Goal: Task Accomplishment & Management: Manage account settings

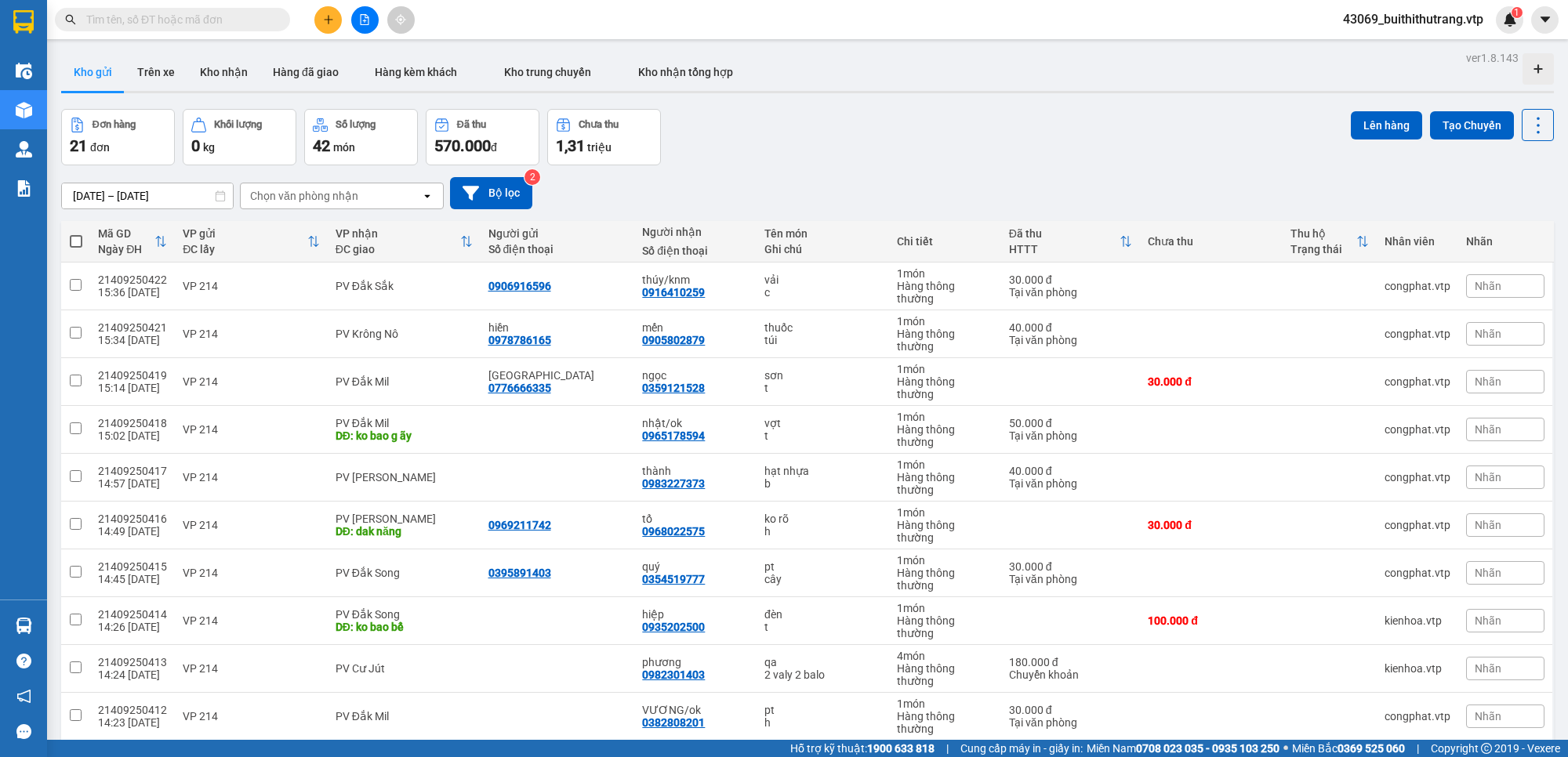
click at [1471, 757] on div "10 / trang" at bounding box center [1487, 766] width 49 height 15
click at [1488, 615] on span "100 / trang" at bounding box center [1479, 609] width 56 height 15
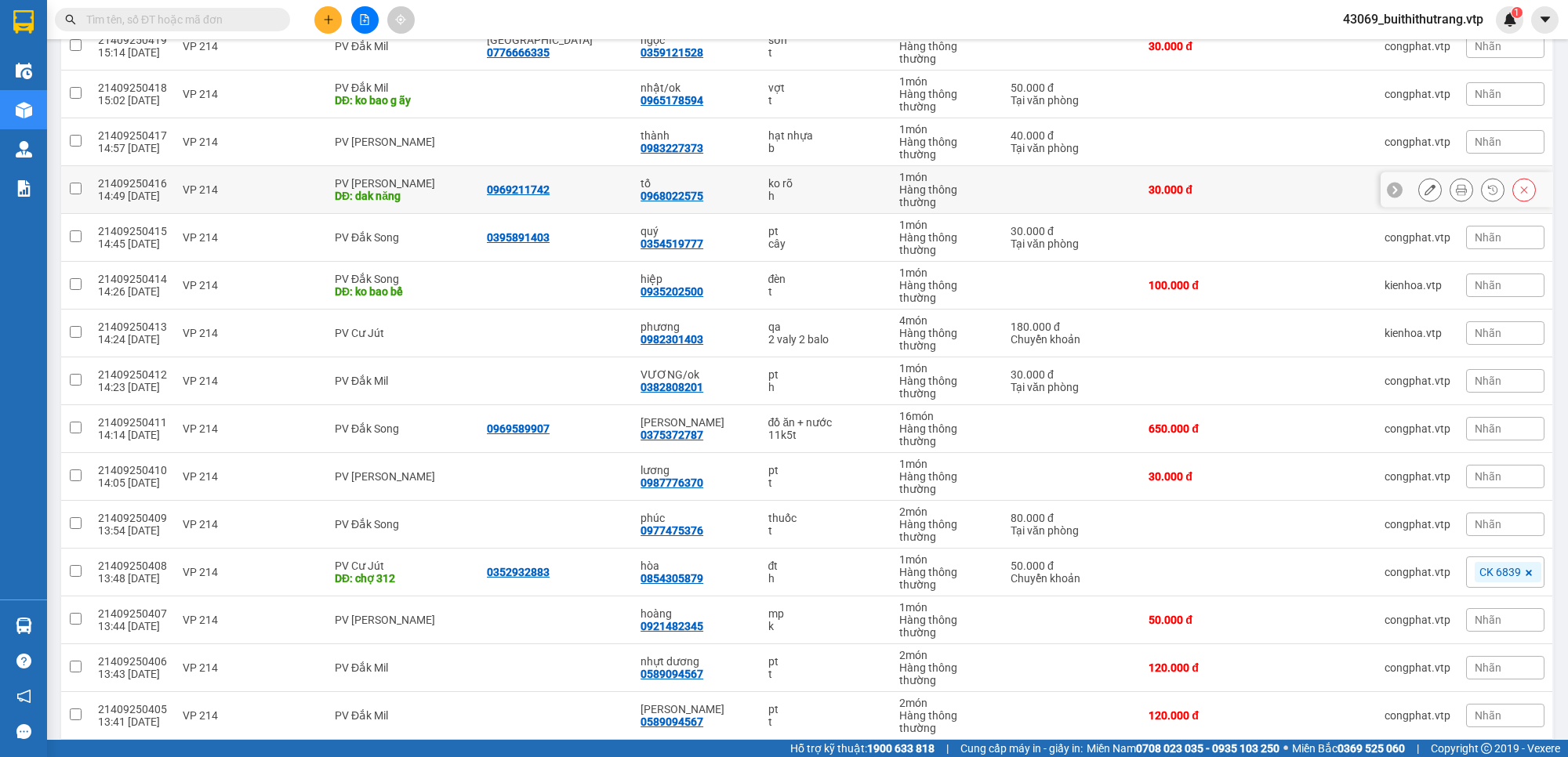
scroll to position [338, 0]
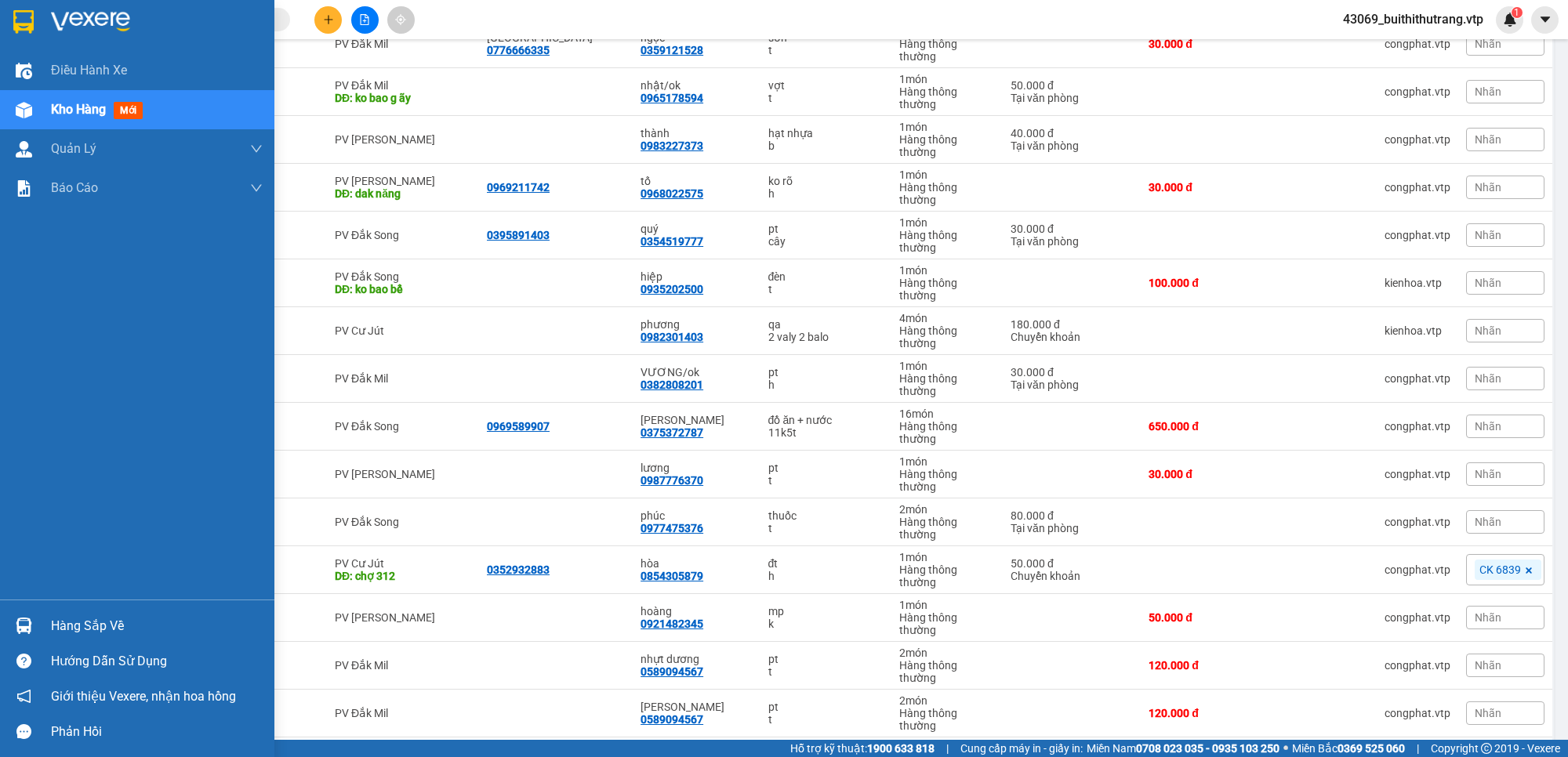
click at [87, 628] on div "Hàng sắp về" at bounding box center [157, 627] width 211 height 24
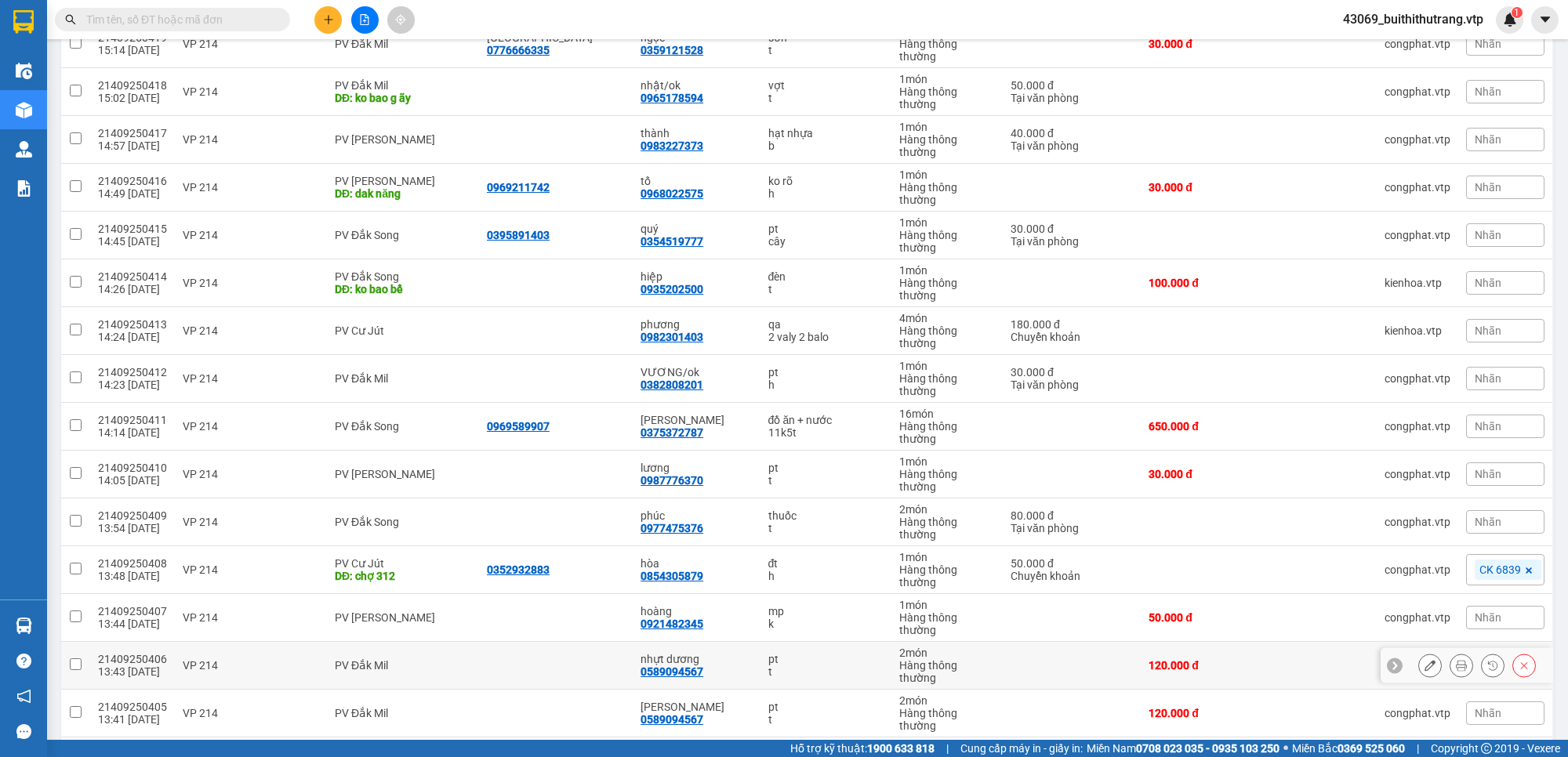
click at [1228, 490] on section "Kết quả tìm kiếm ( 0 ) Bộ lọc No Data 43069_buithithutrang.vtp 1 Điều hành xe K…" at bounding box center [784, 378] width 1568 height 757
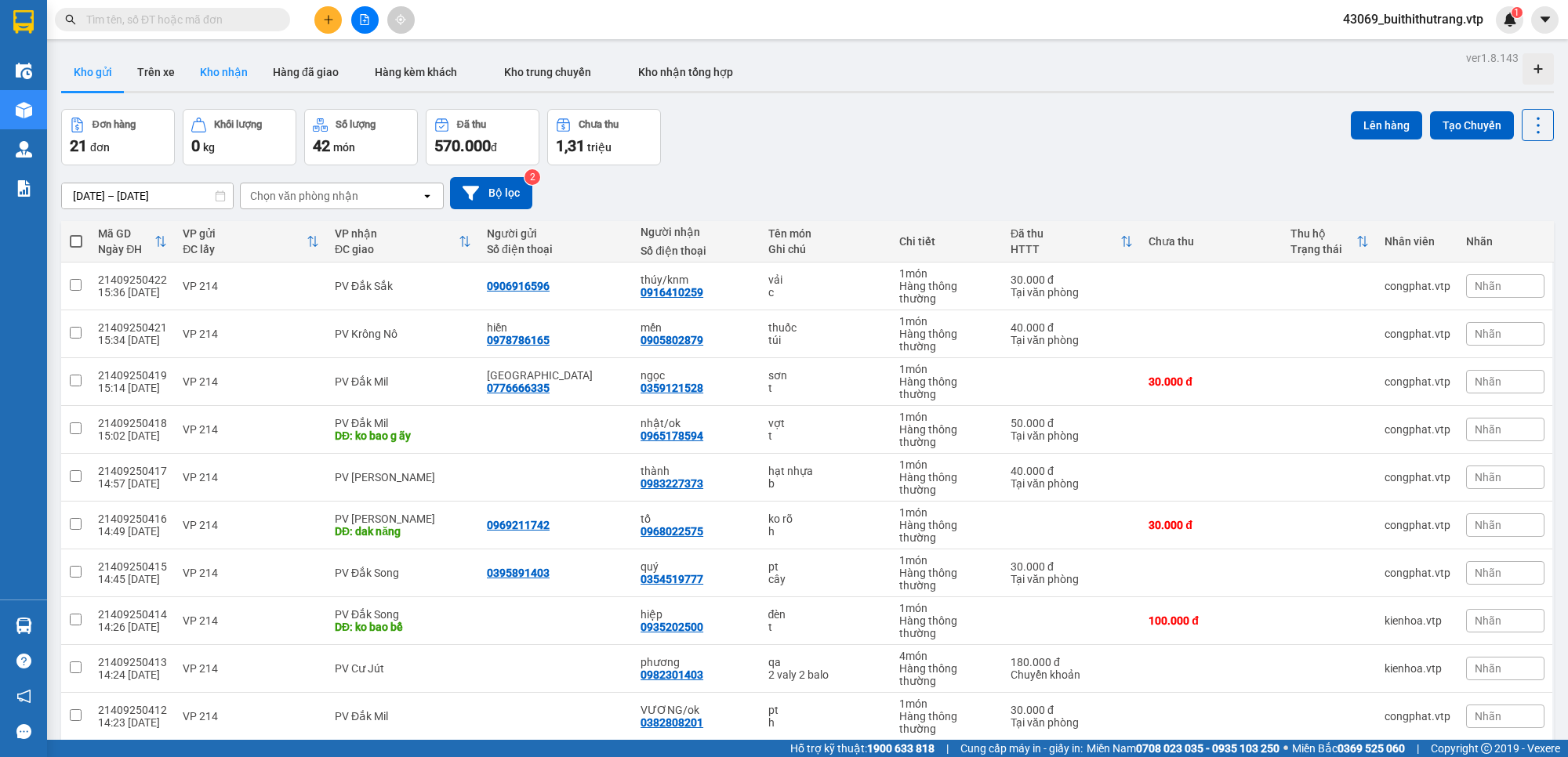
click at [224, 74] on button "Kho nhận" at bounding box center [224, 72] width 73 height 38
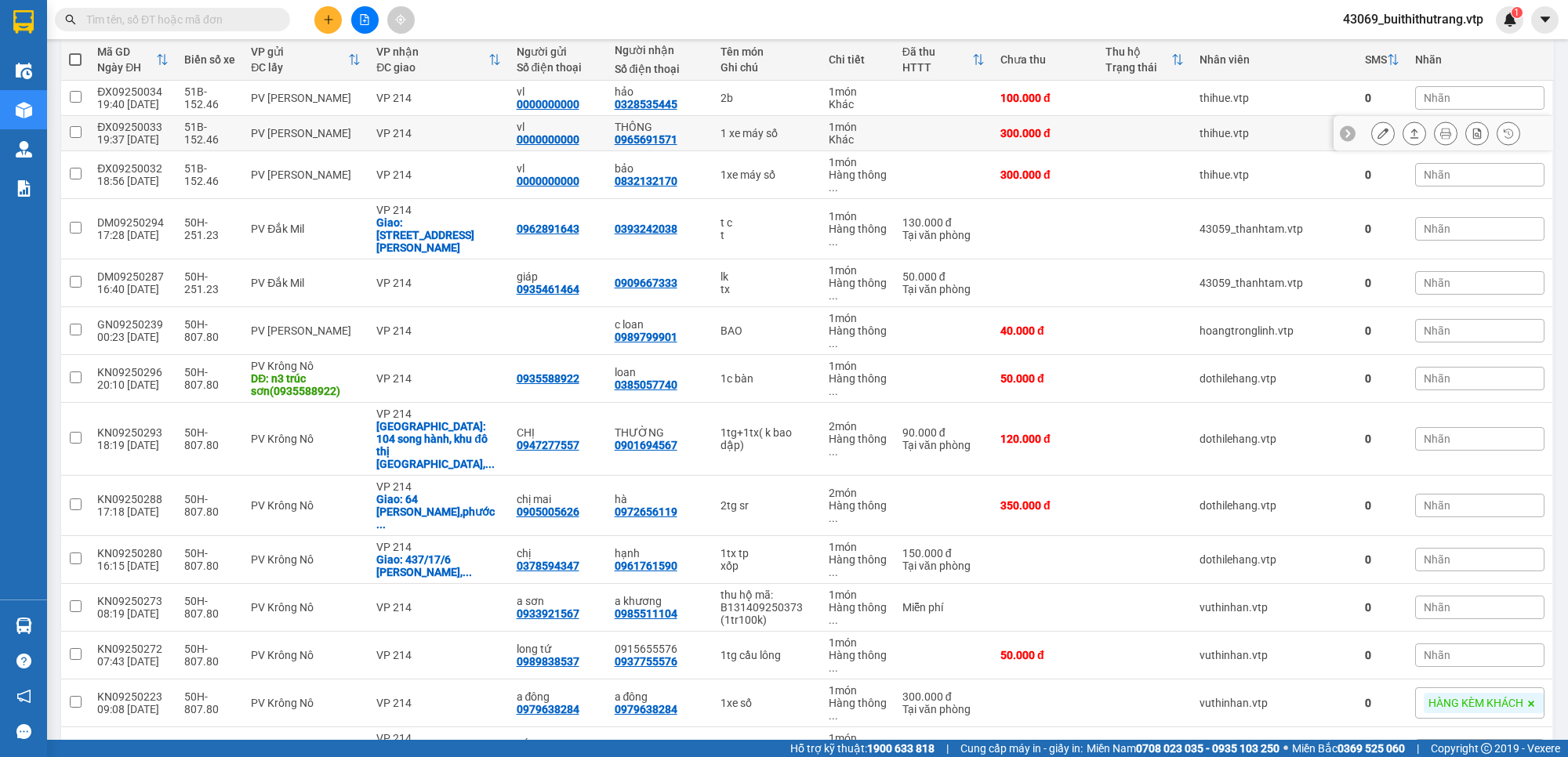
scroll to position [196, 0]
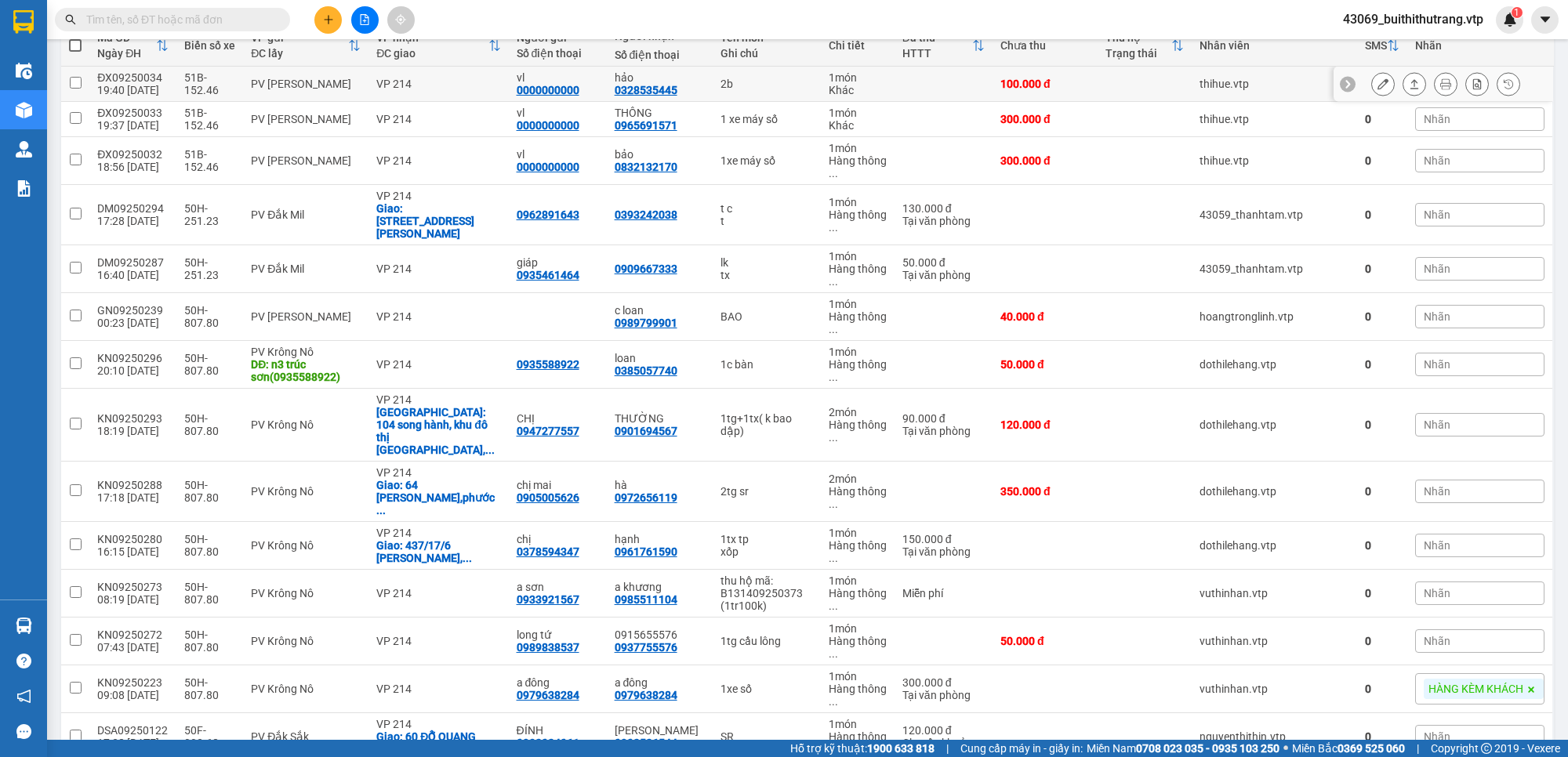
click at [635, 88] on div "0328535445" at bounding box center [646, 90] width 63 height 12
click at [721, 84] on div "2b" at bounding box center [766, 84] width 92 height 12
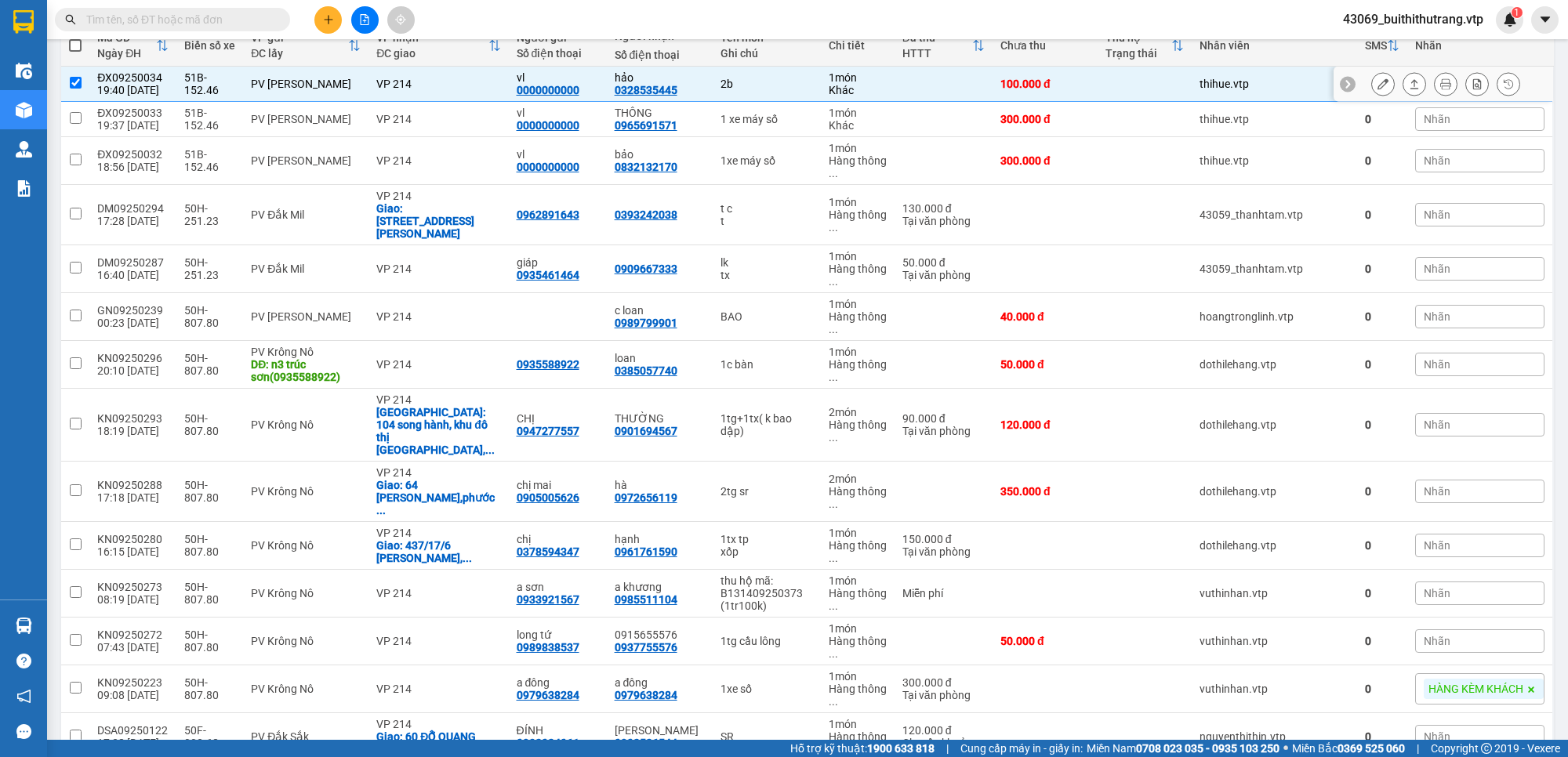
click at [721, 84] on div "2b" at bounding box center [766, 84] width 92 height 12
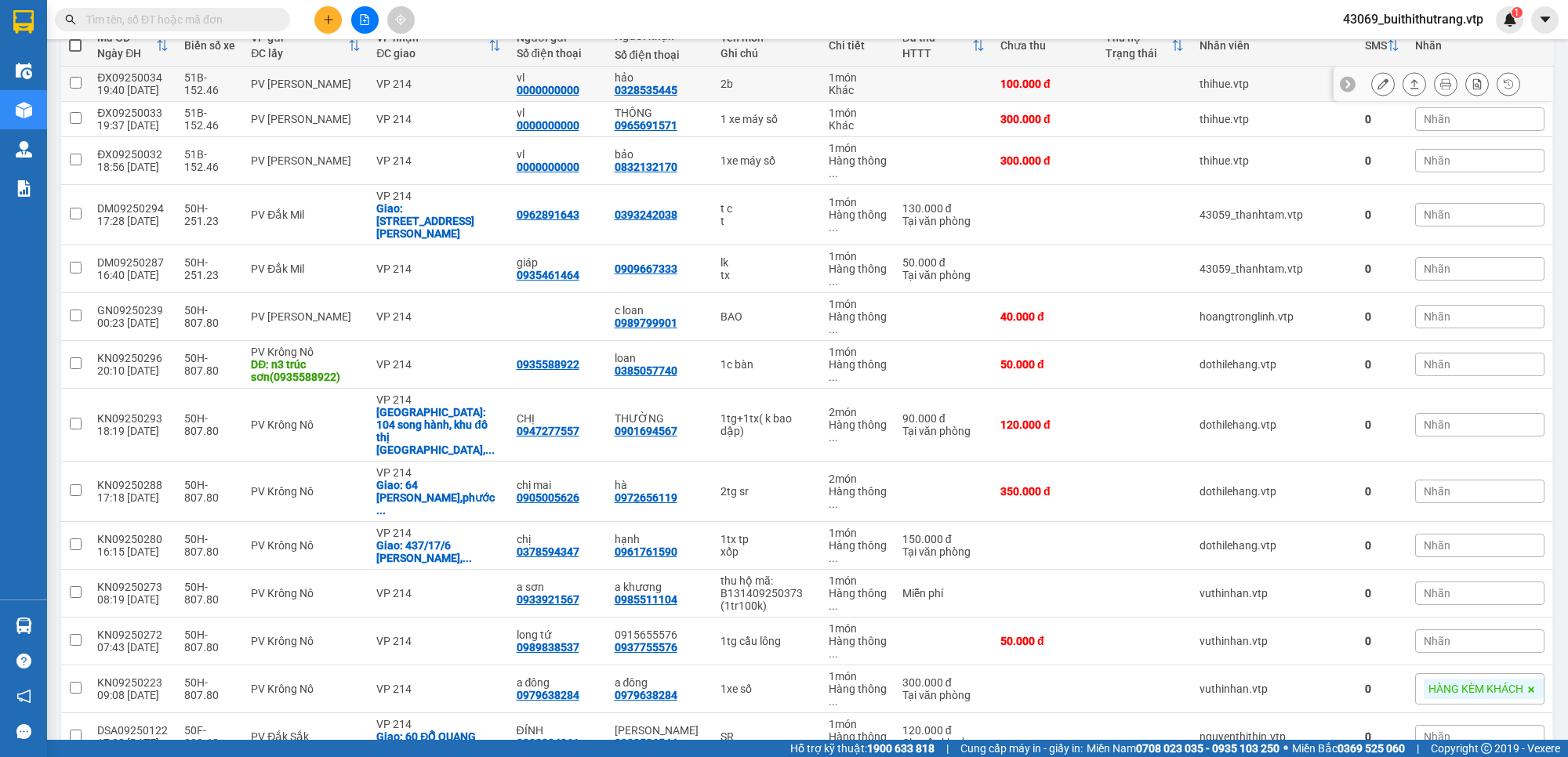
click at [1009, 82] on div "100.000 đ" at bounding box center [1045, 84] width 89 height 12
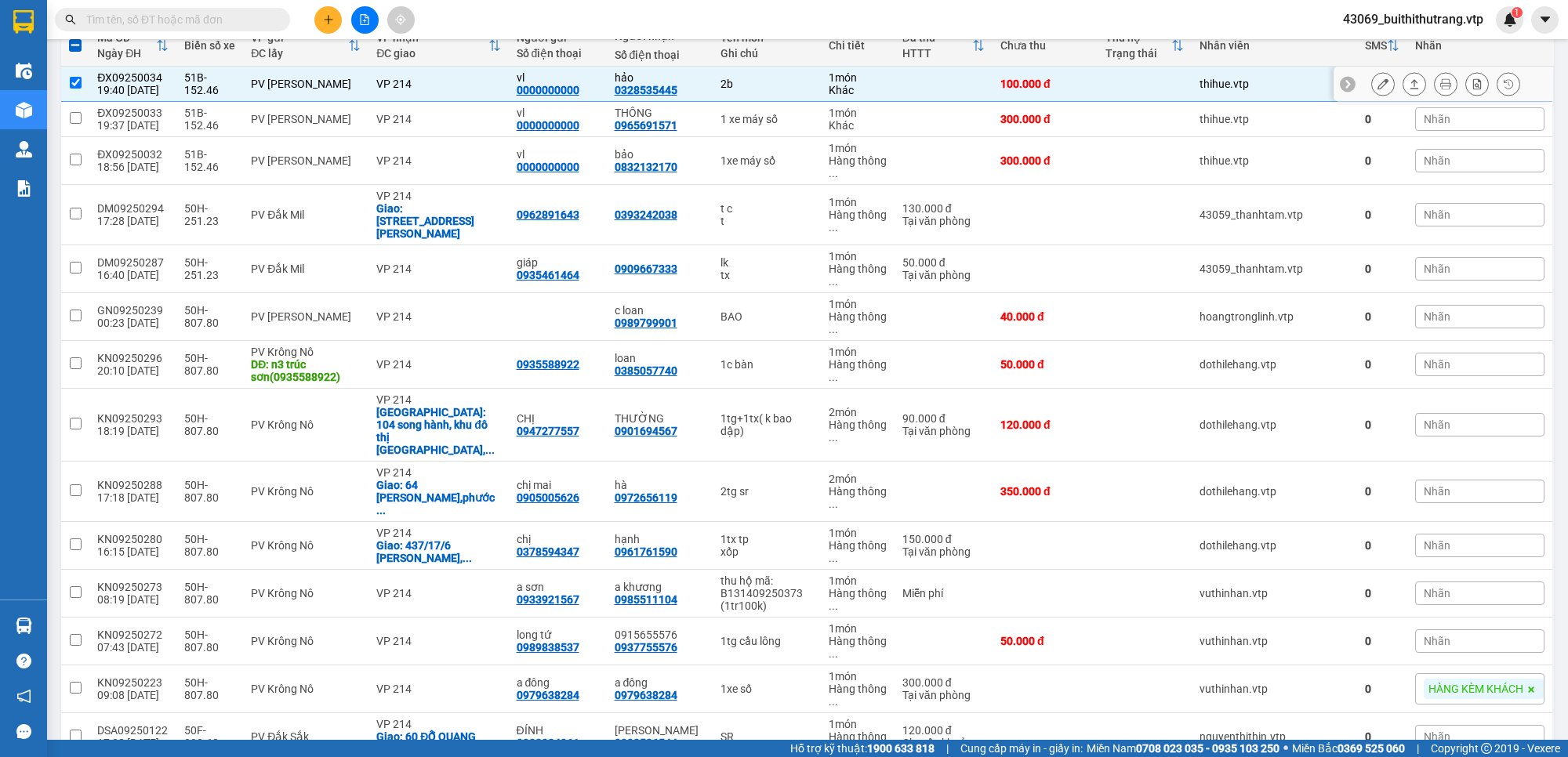
click at [1012, 78] on div "100.000 đ" at bounding box center [1045, 84] width 89 height 12
checkbox input "false"
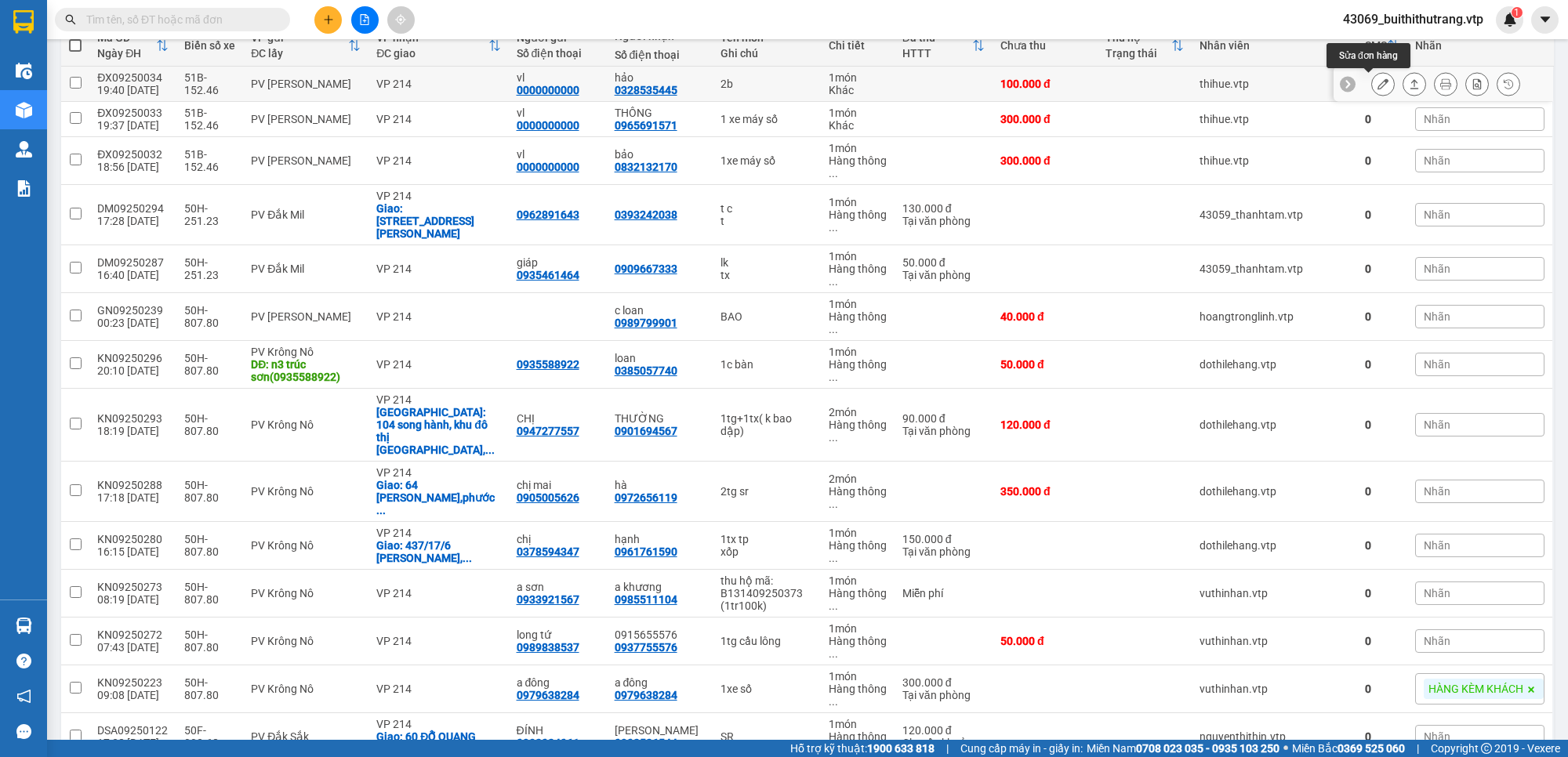
click at [1378, 87] on icon at bounding box center [1383, 84] width 11 height 11
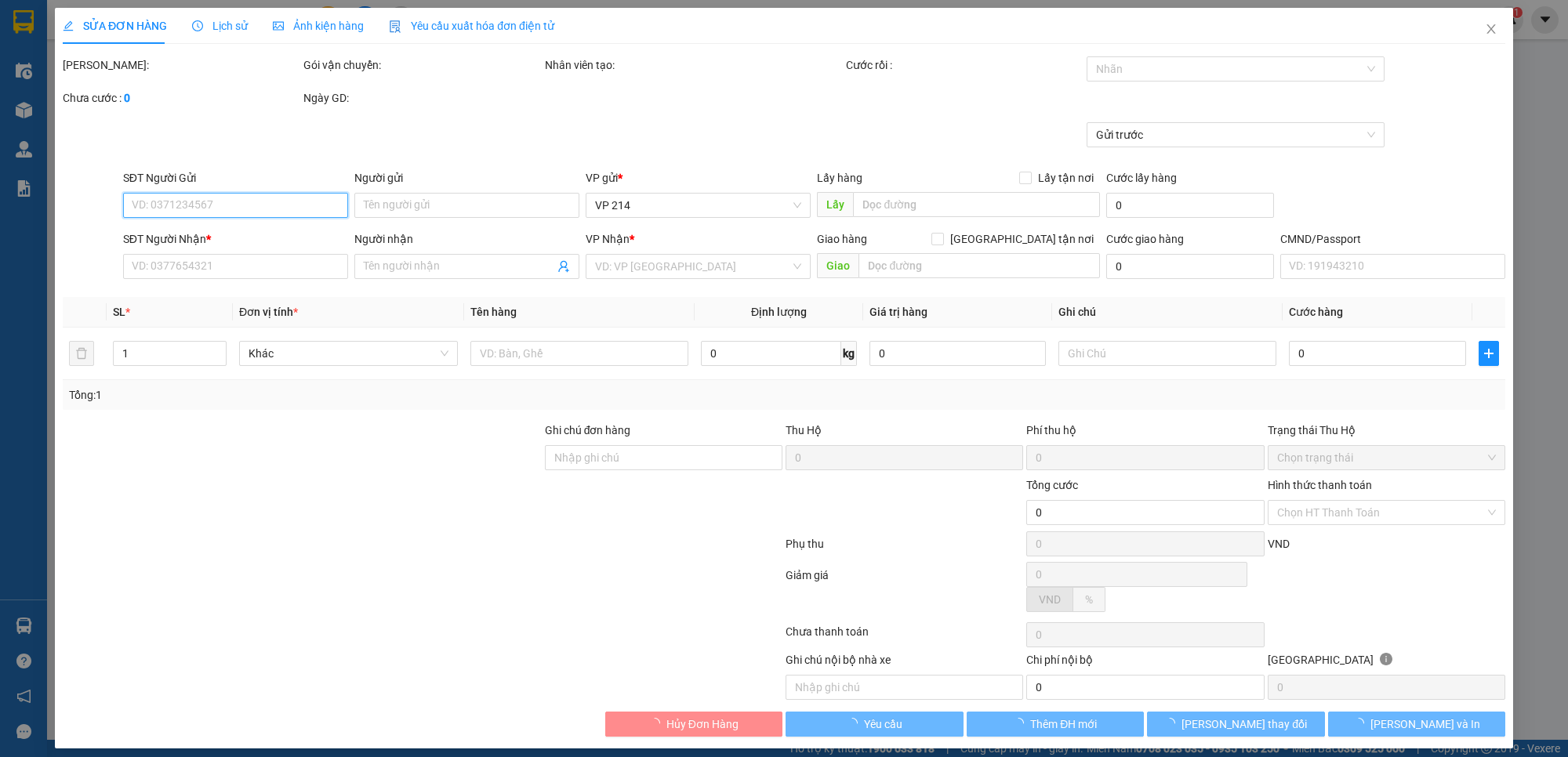
type input "0000000000"
type input "vl"
type input "0328535445"
type input "hảo"
type input "100.000"
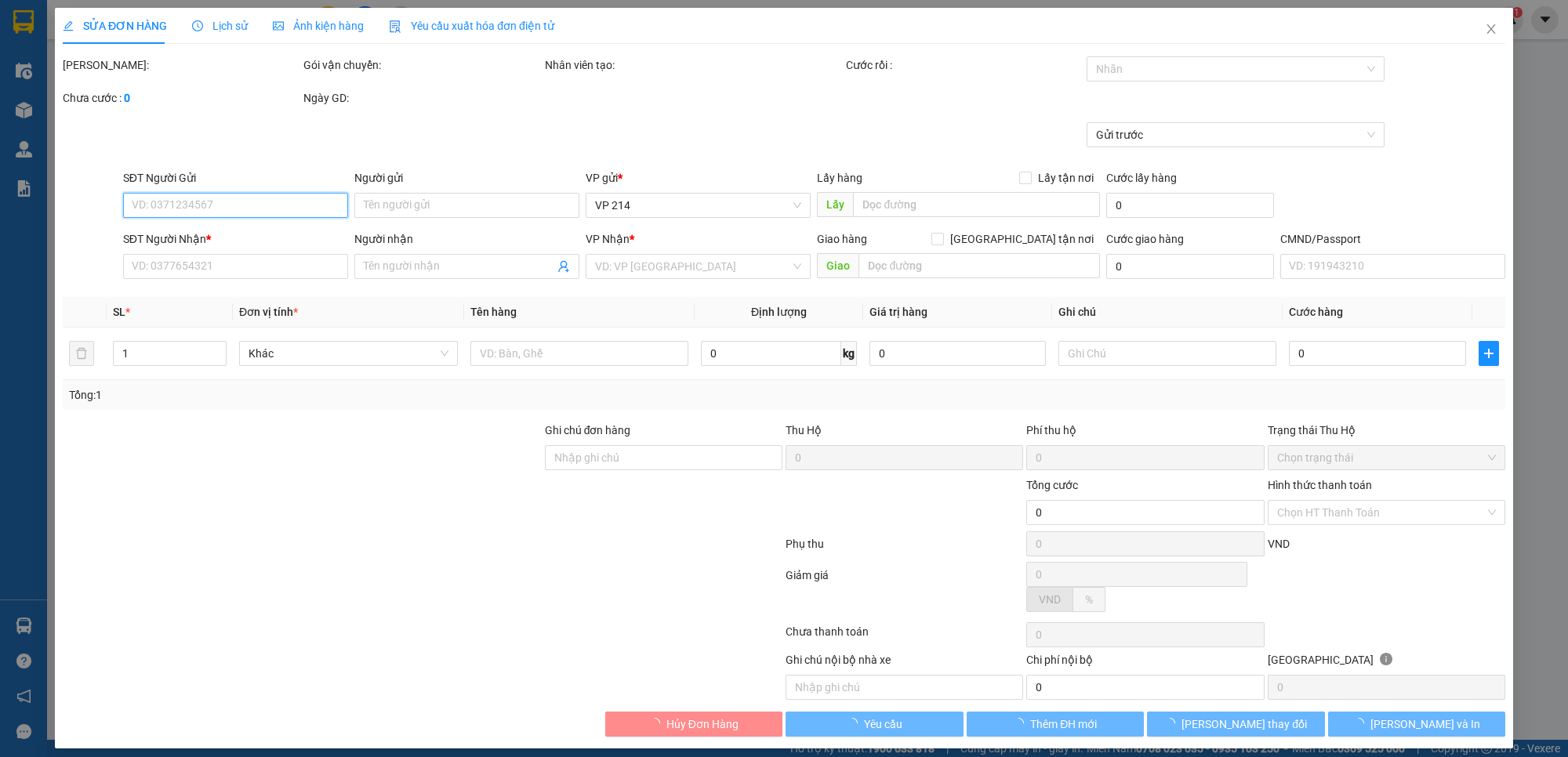
type input "100.000"
type input "5.000"
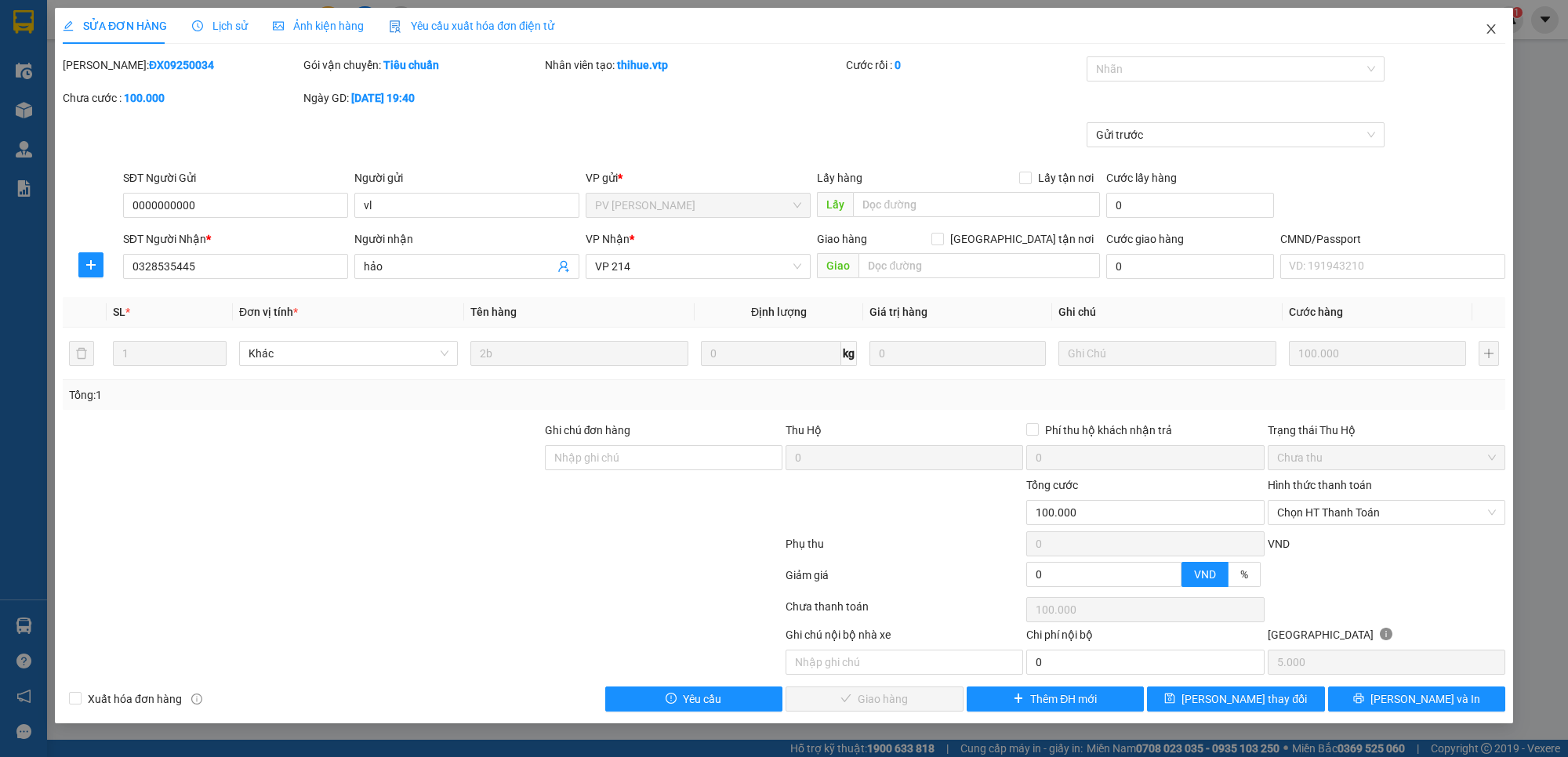
click at [1488, 28] on icon "close" at bounding box center [1490, 29] width 12 height 12
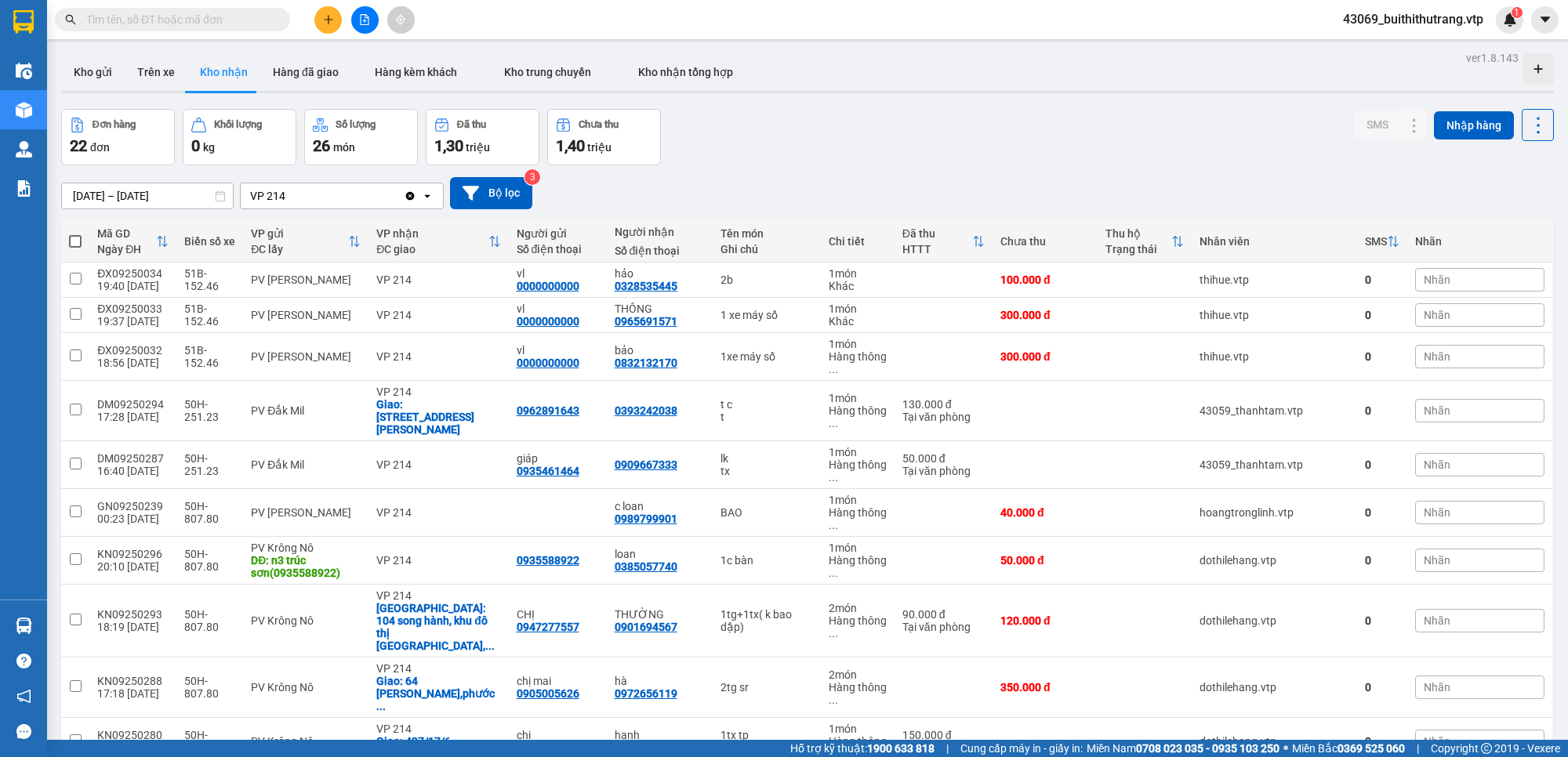
click at [248, 24] on input "text" at bounding box center [179, 20] width 185 height 17
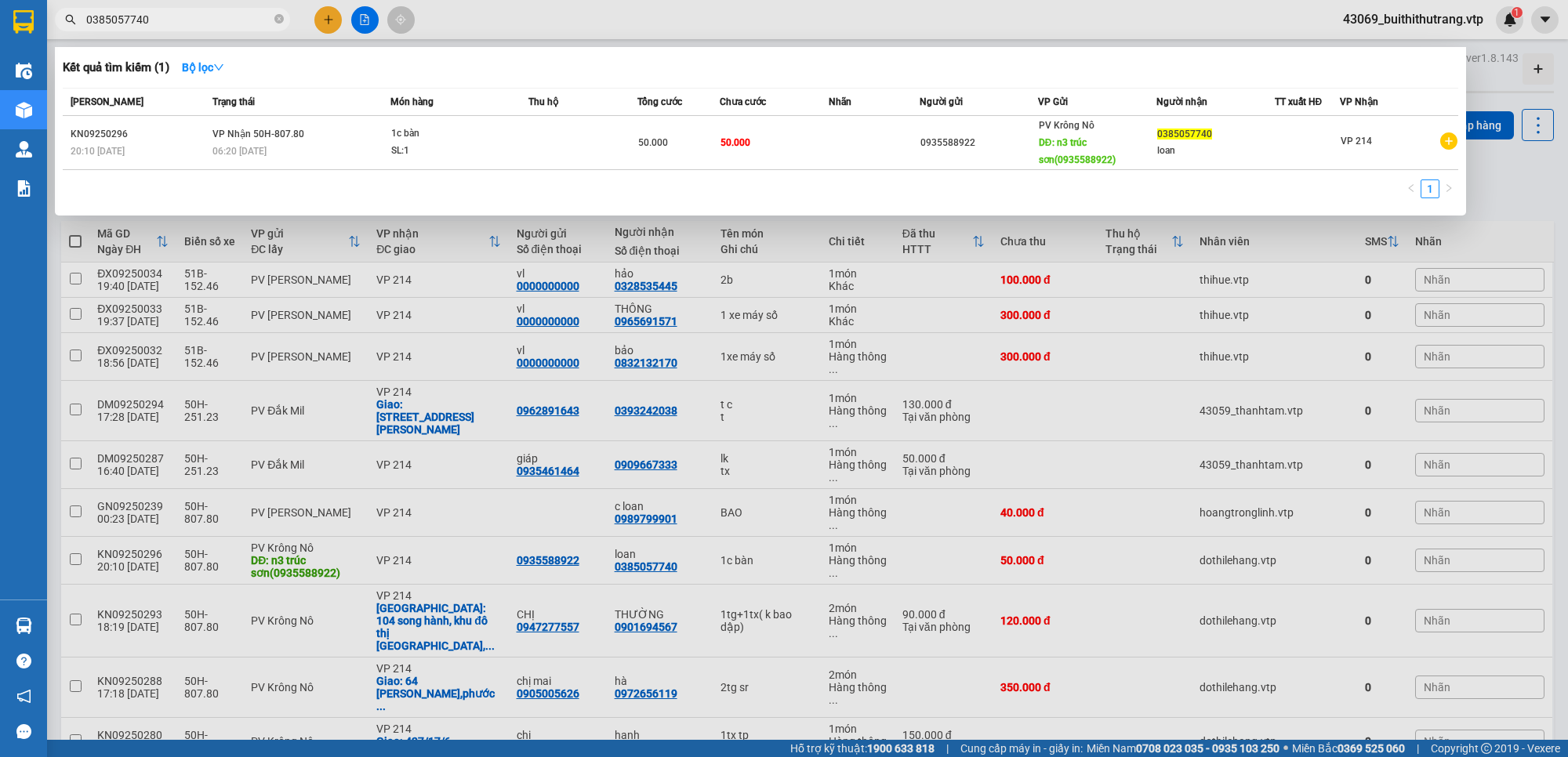
drag, startPoint x: 144, startPoint y: 25, endPoint x: 64, endPoint y: 42, distance: 81.8
click at [64, 33] on div "Kết quả tìm kiếm ( 1 ) Bộ lọc Mã ĐH Trạng thái Món hàng Thu hộ Tổng cước Chưa c…" at bounding box center [152, 20] width 306 height 28
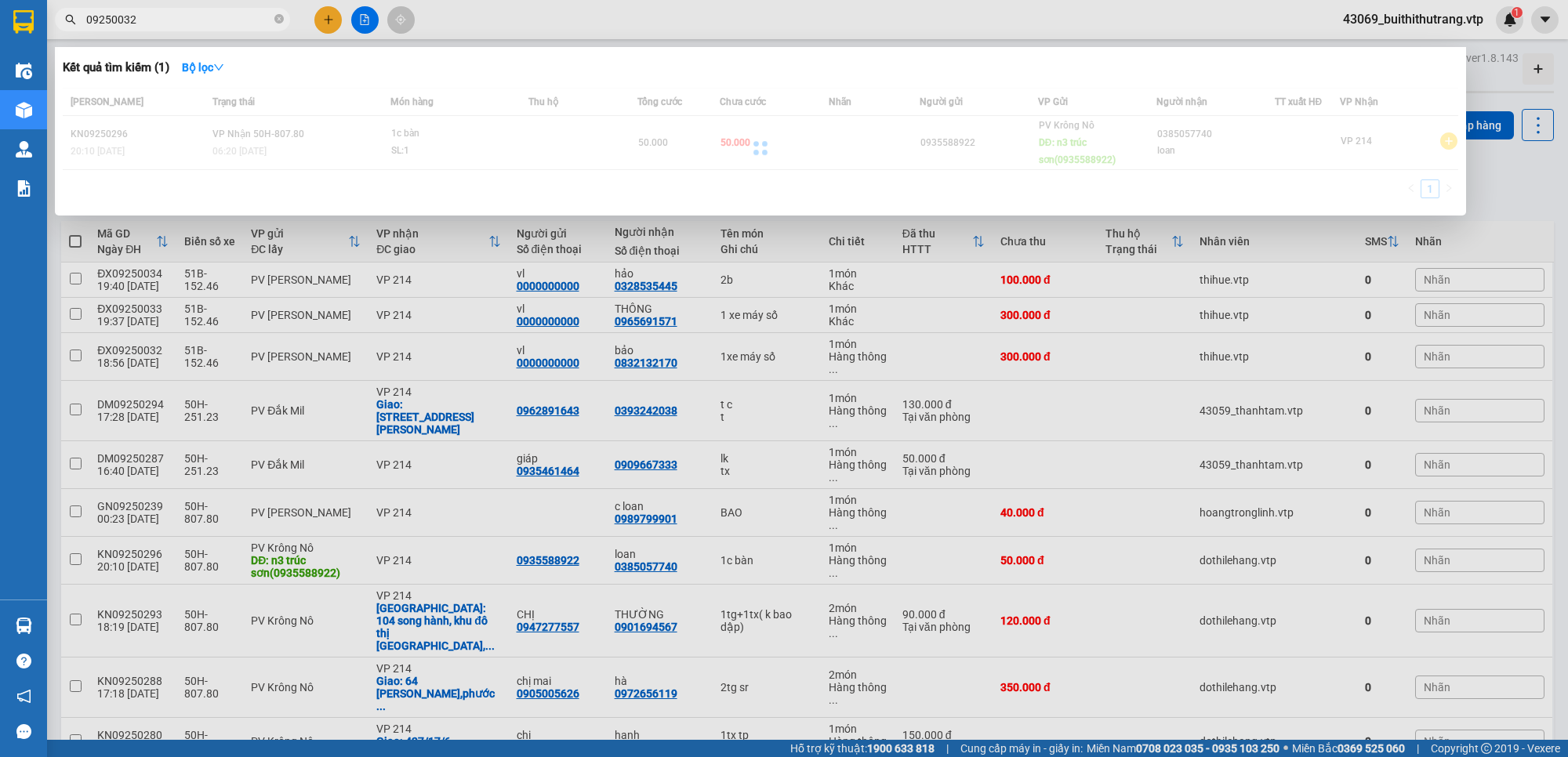
type input "09250032"
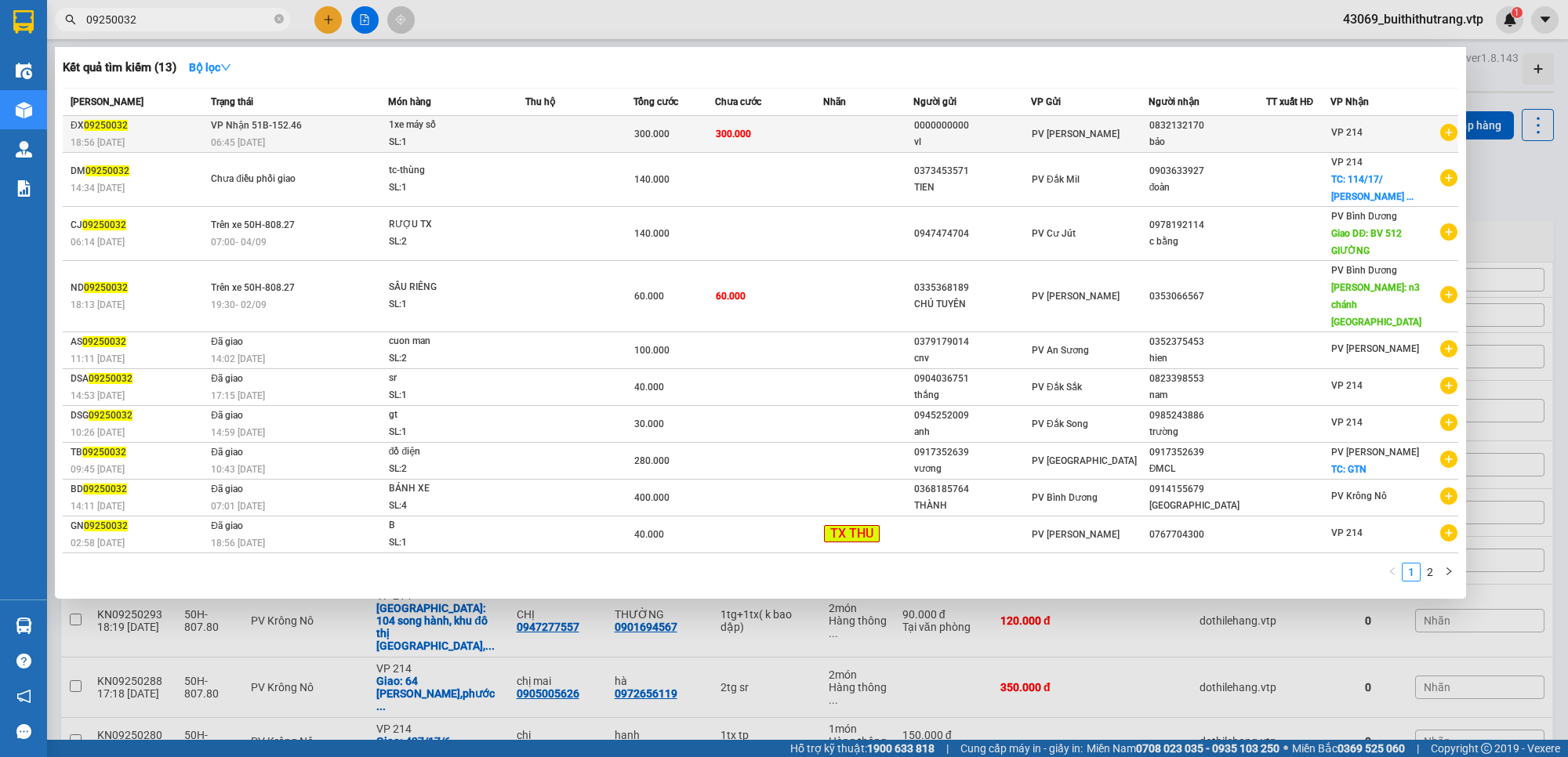
click at [808, 140] on td "300.000" at bounding box center [769, 134] width 109 height 37
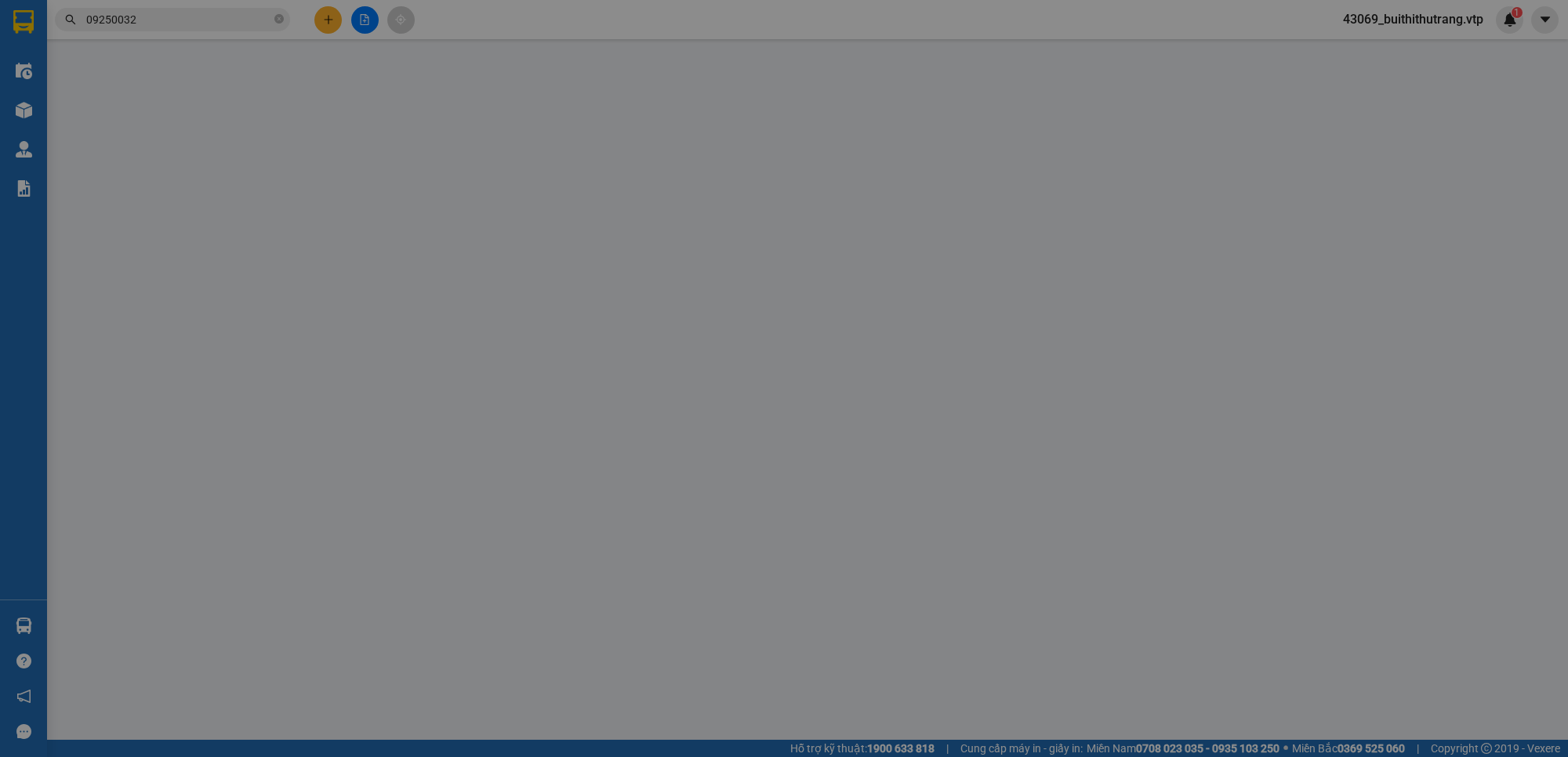
type input "0000000000"
type input "vl"
type input "0832132170"
type input "bảo"
type input "300.000"
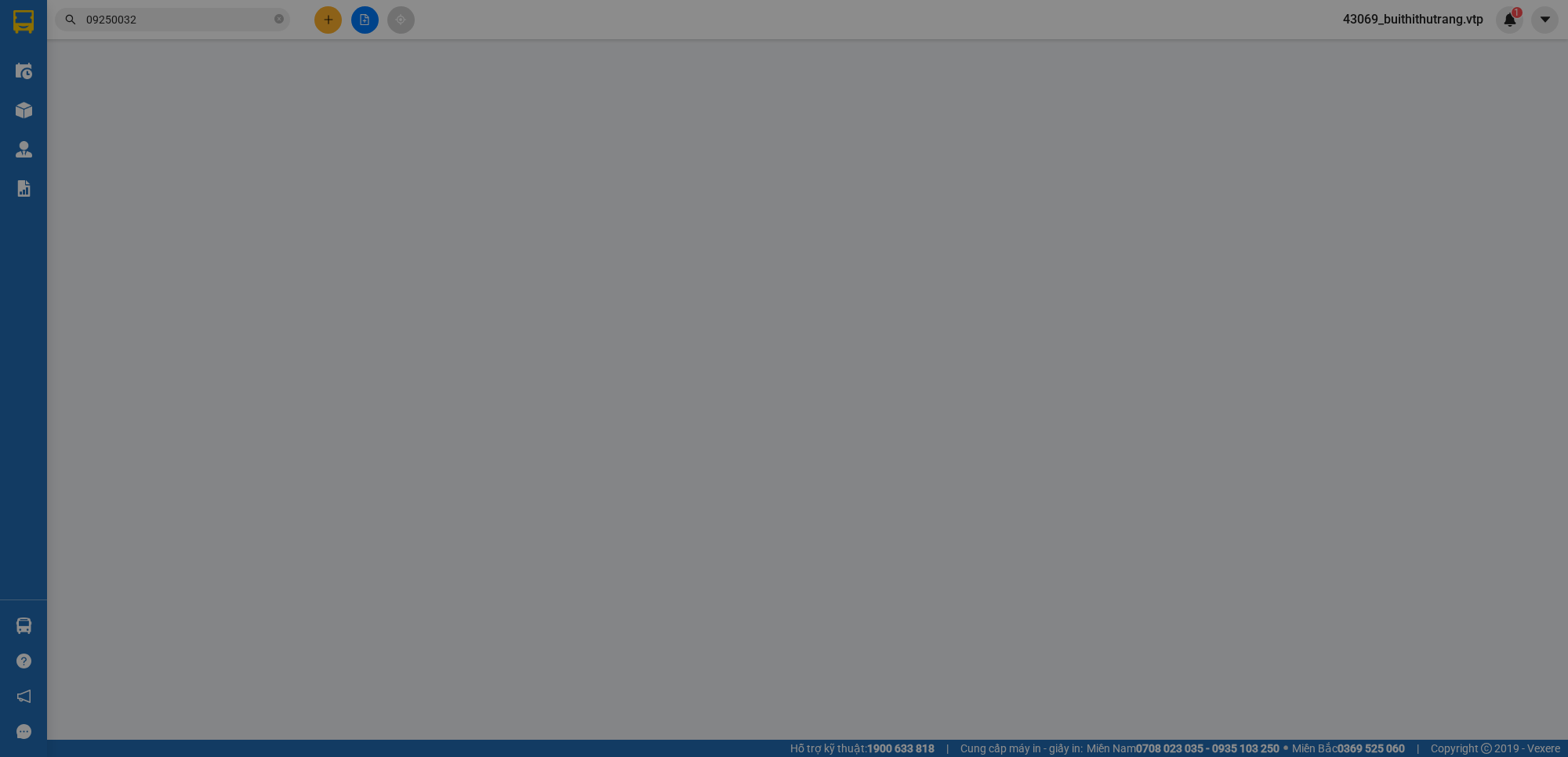
type input "300.000"
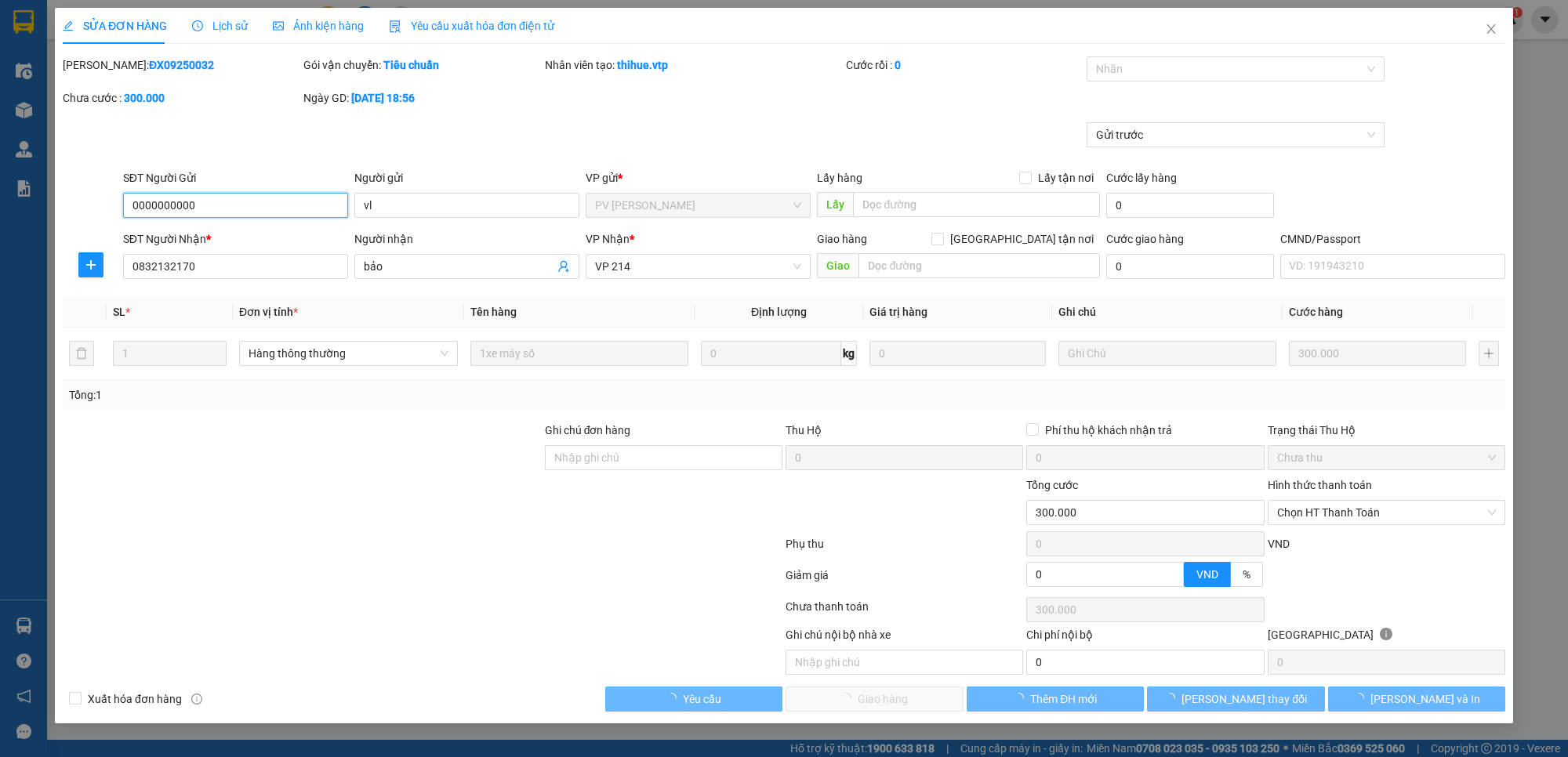
type input "15.000"
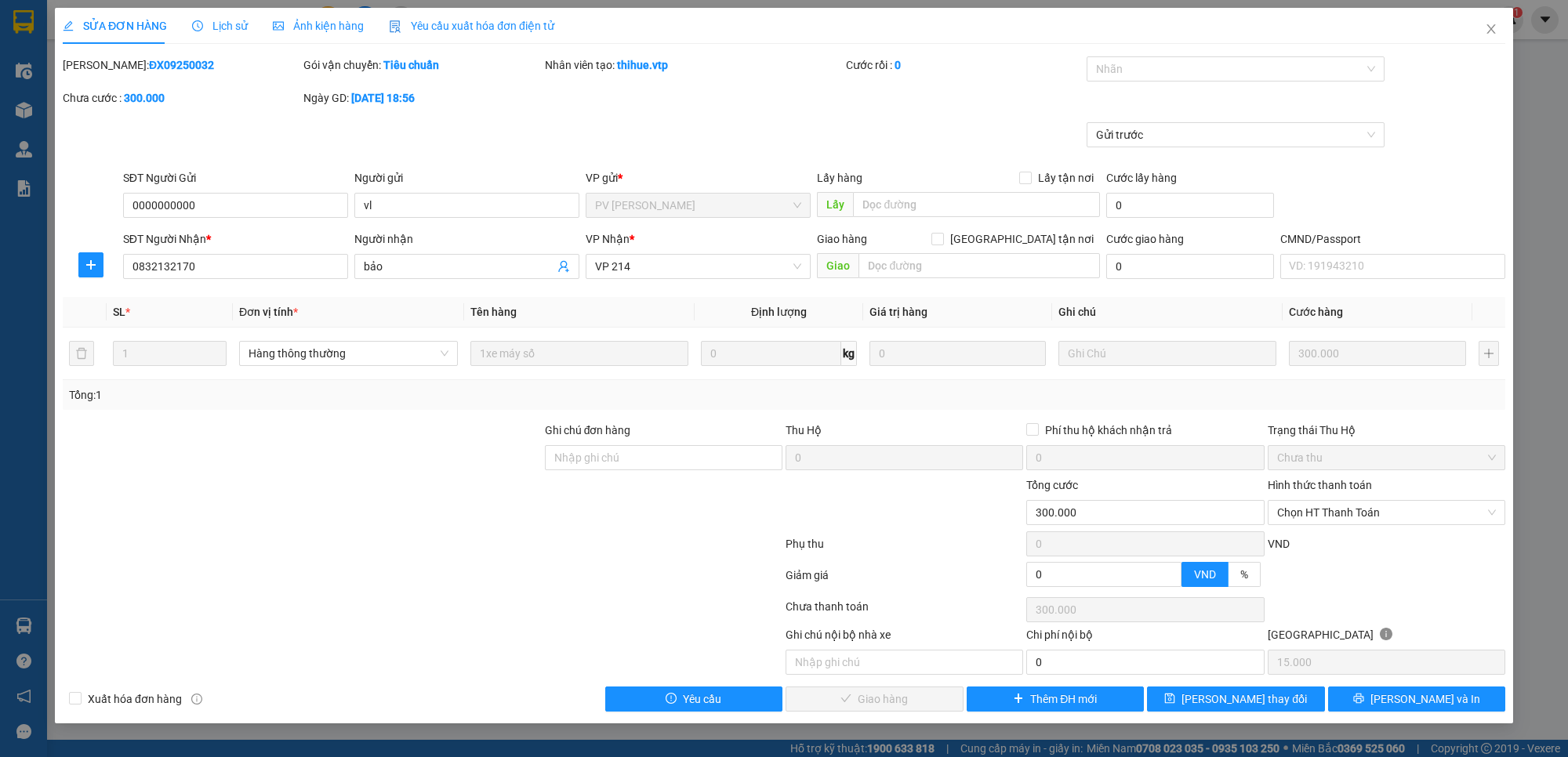
click at [231, 28] on span "Lịch sử" at bounding box center [220, 26] width 55 height 12
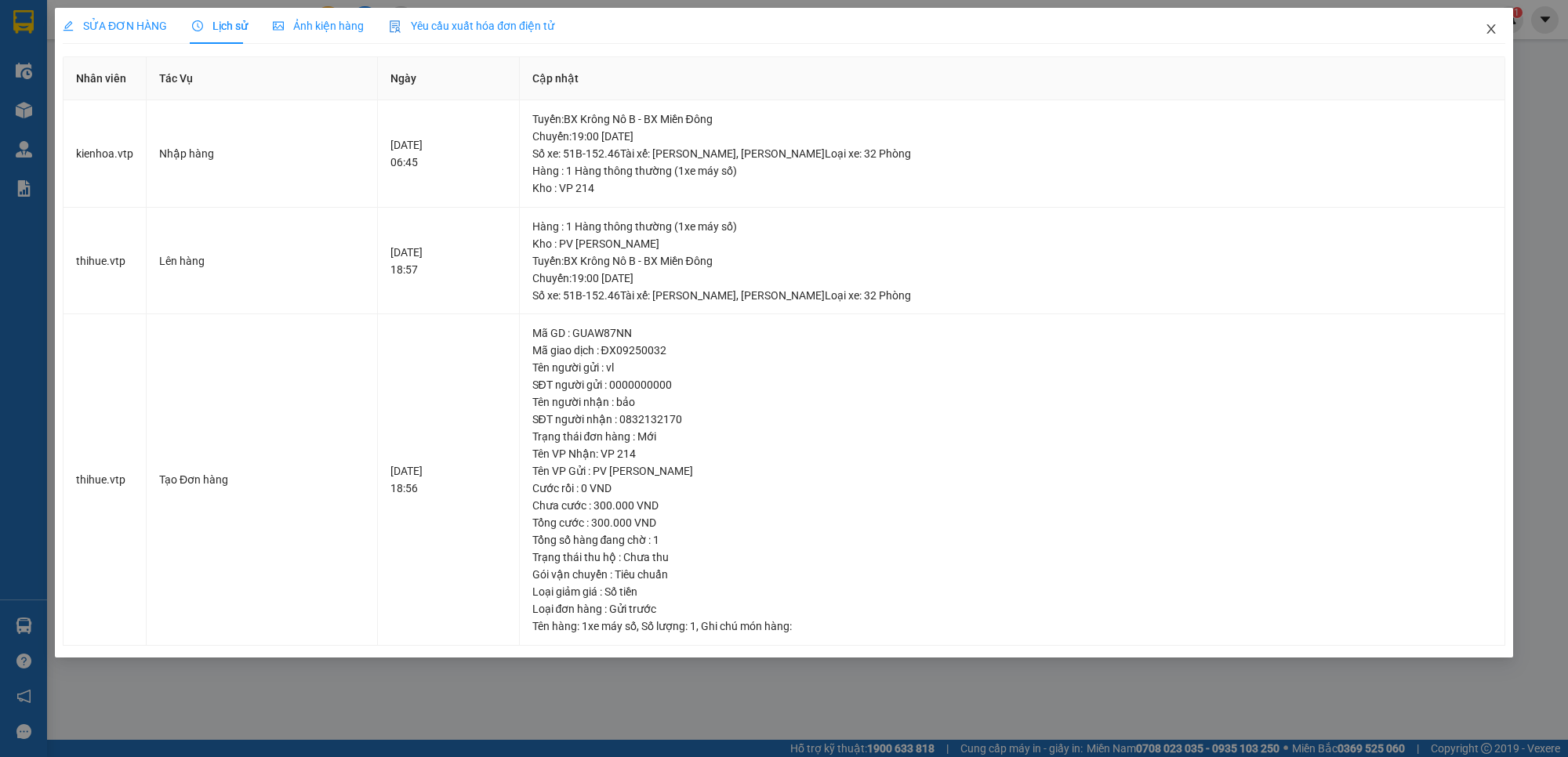
click at [1482, 26] on span "Close" at bounding box center [1491, 30] width 44 height 44
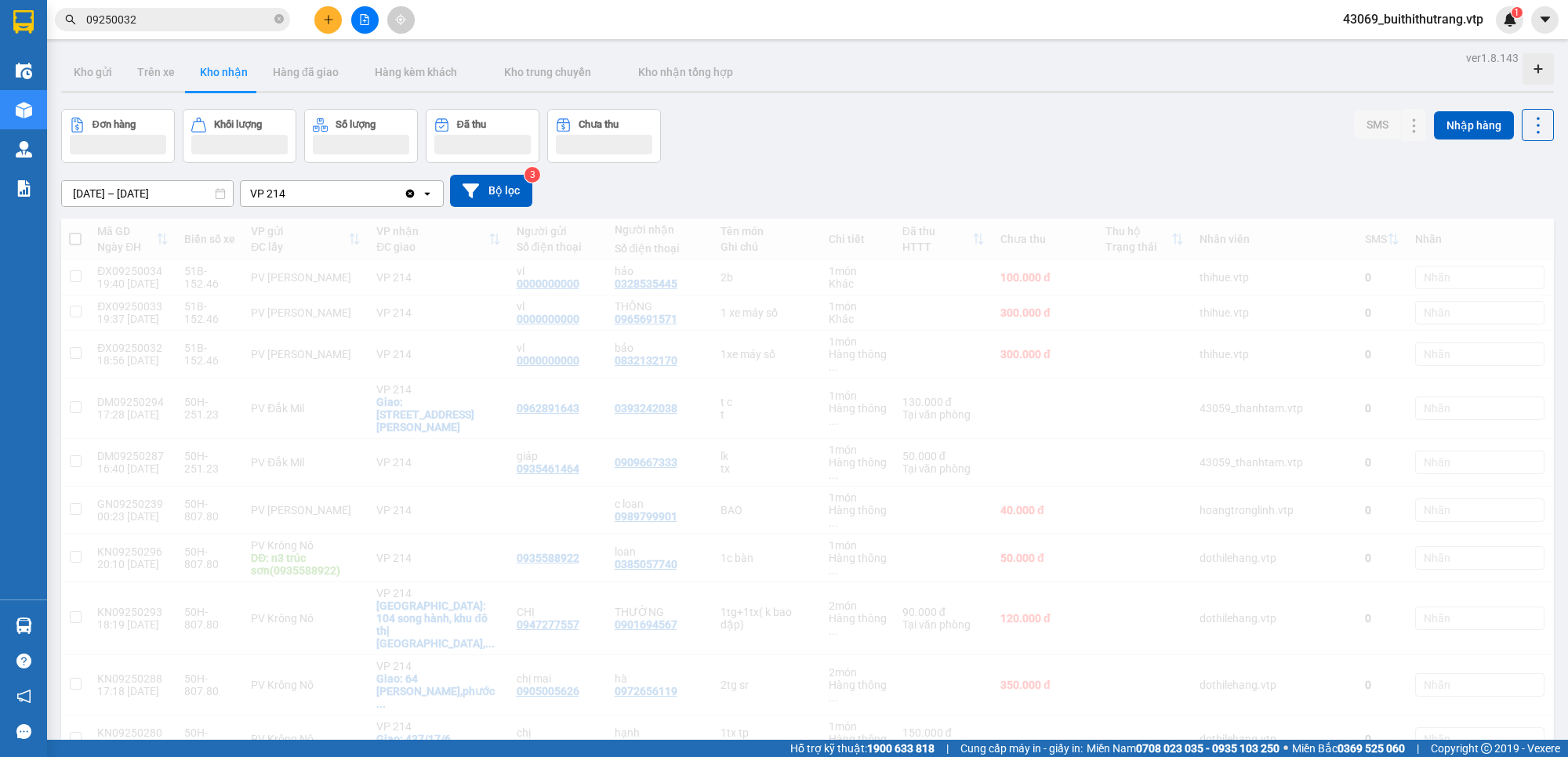
click at [1489, 25] on span "43069_buithithutrang.vtp" at bounding box center [1413, 19] width 166 height 20
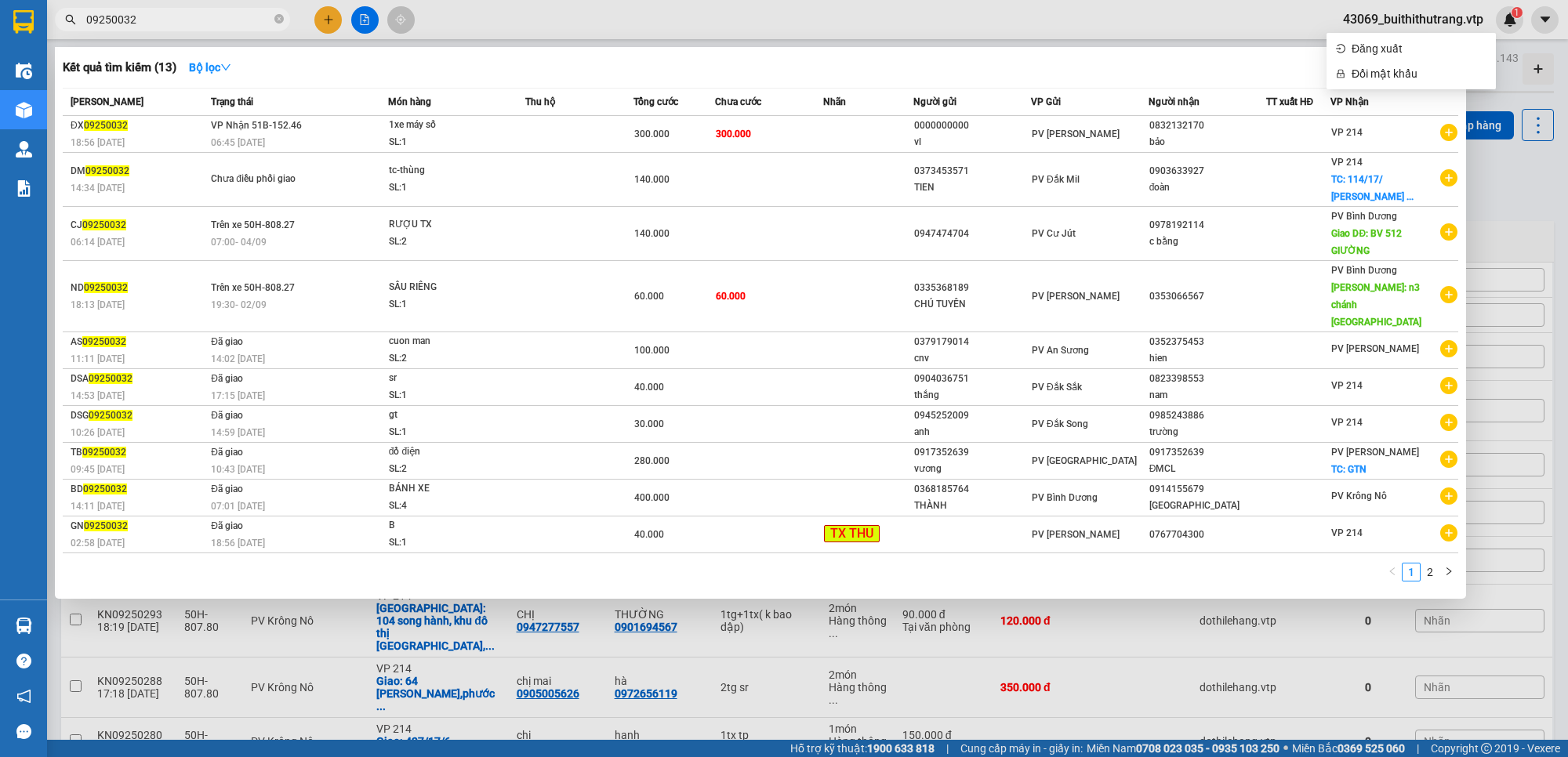
click at [208, 14] on input "09250032" at bounding box center [179, 20] width 185 height 17
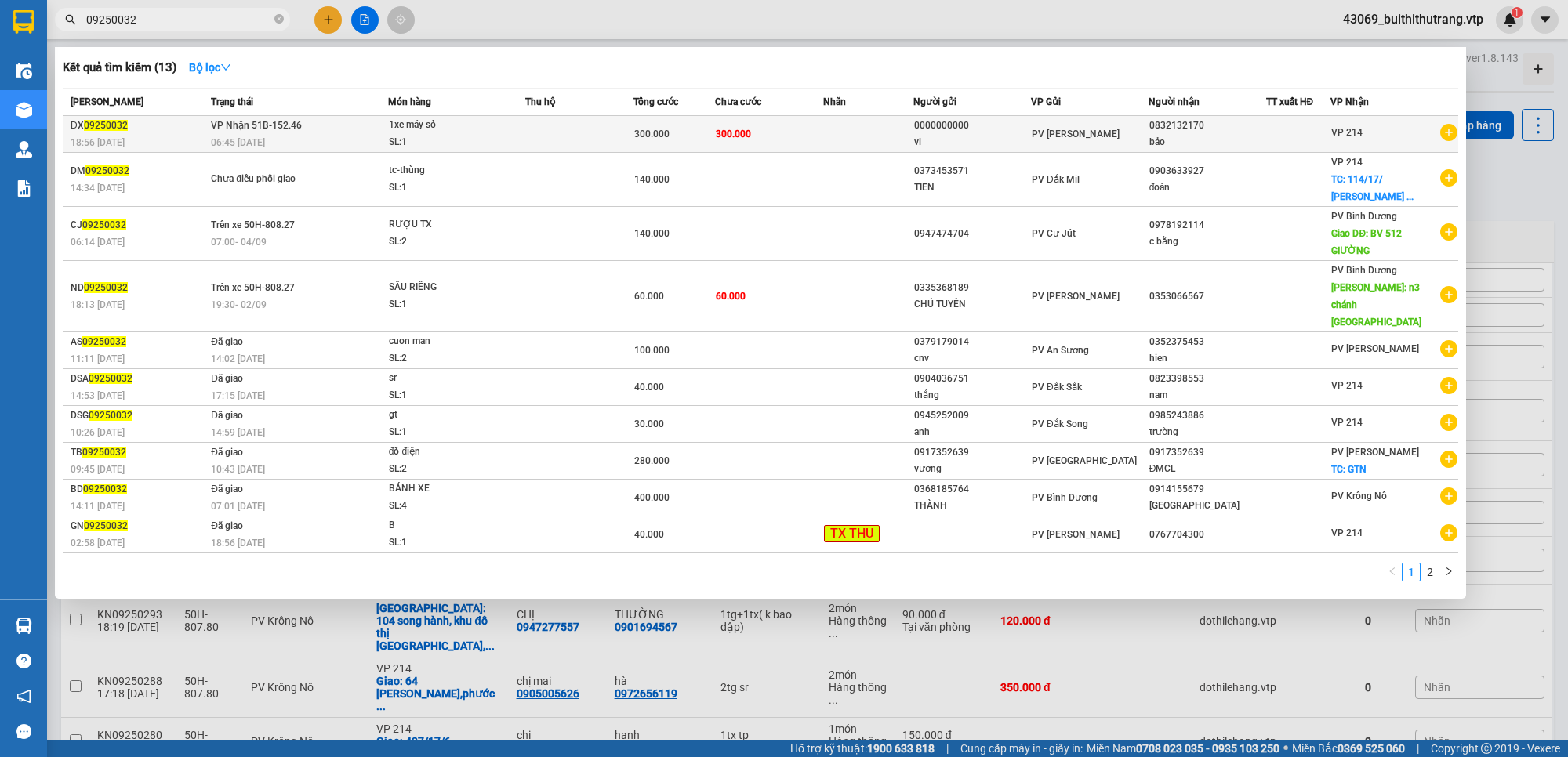
click at [612, 143] on td at bounding box center [580, 134] width 109 height 37
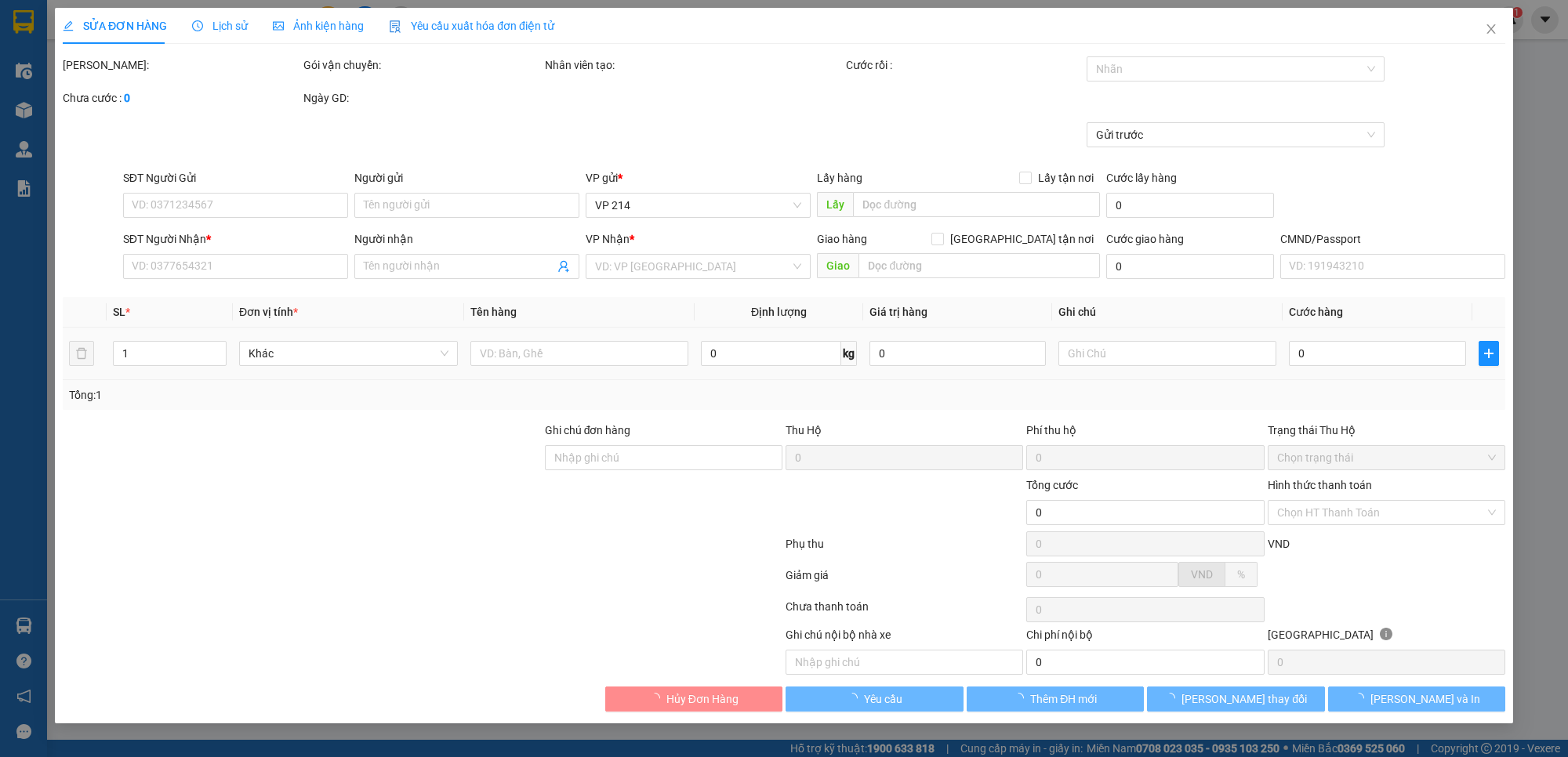
type input "0000000000"
type input "vl"
type input "0832132170"
type input "bảo"
type input "300.000"
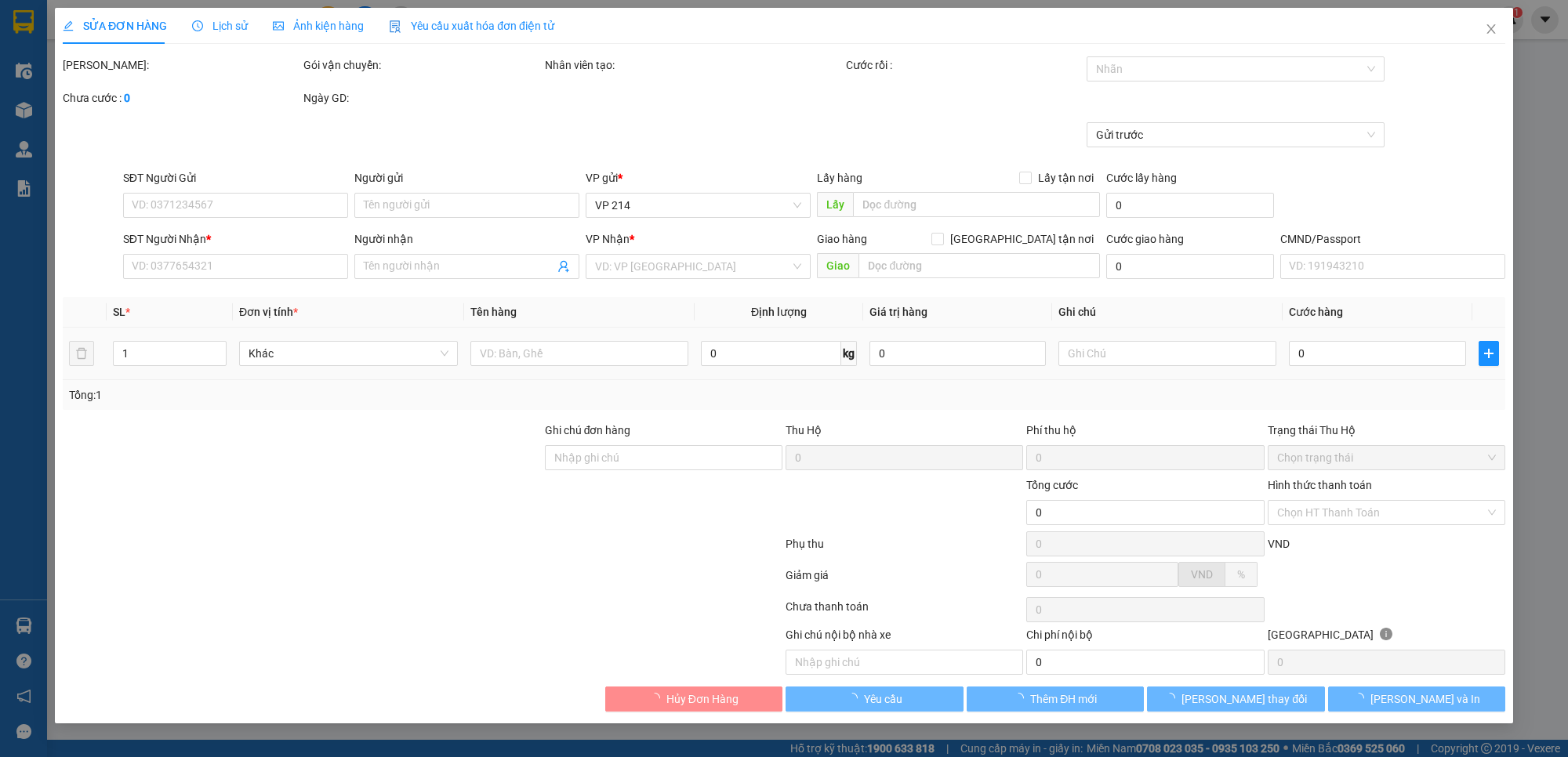
type input "300.000"
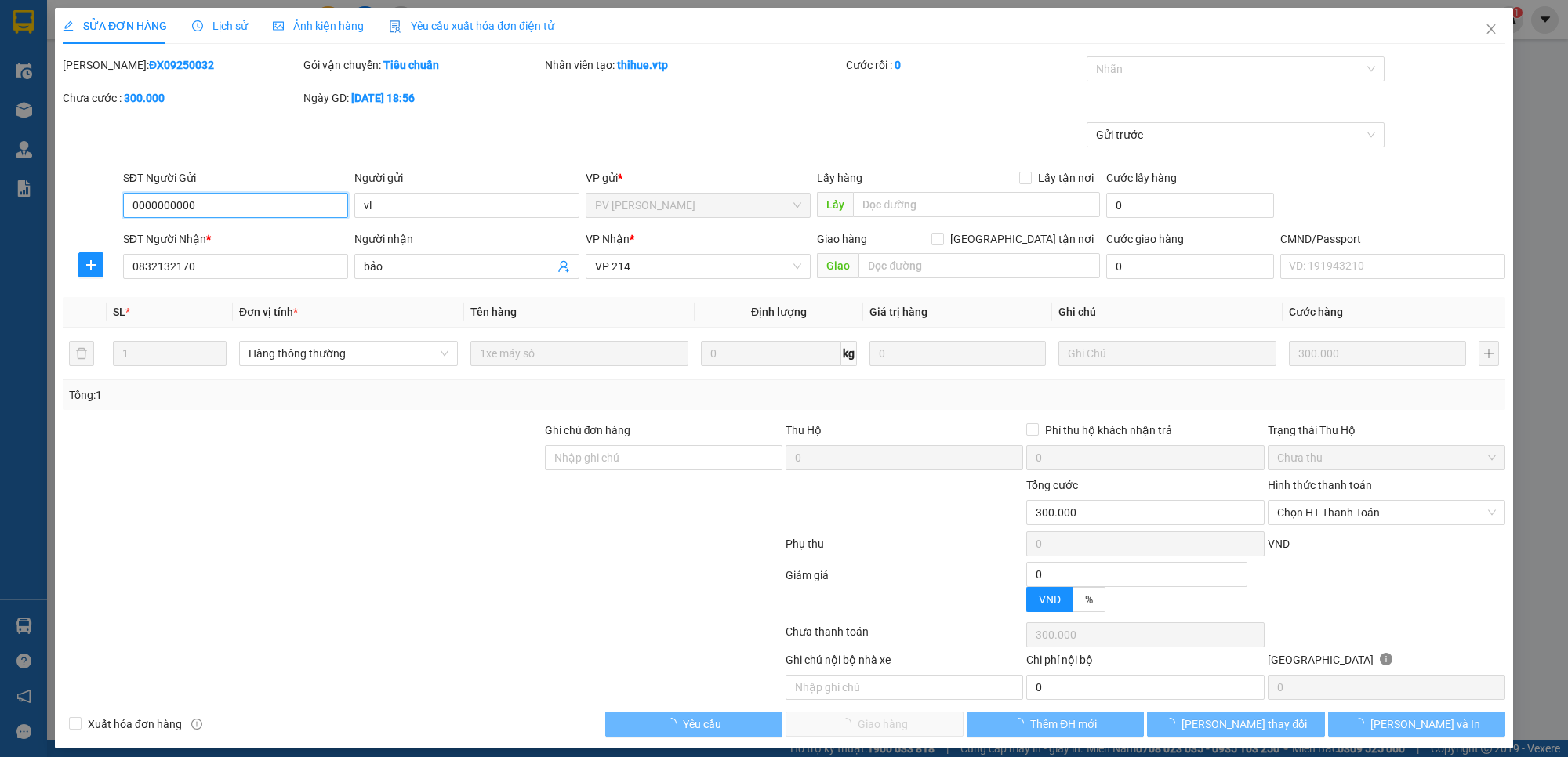
type input "15.000"
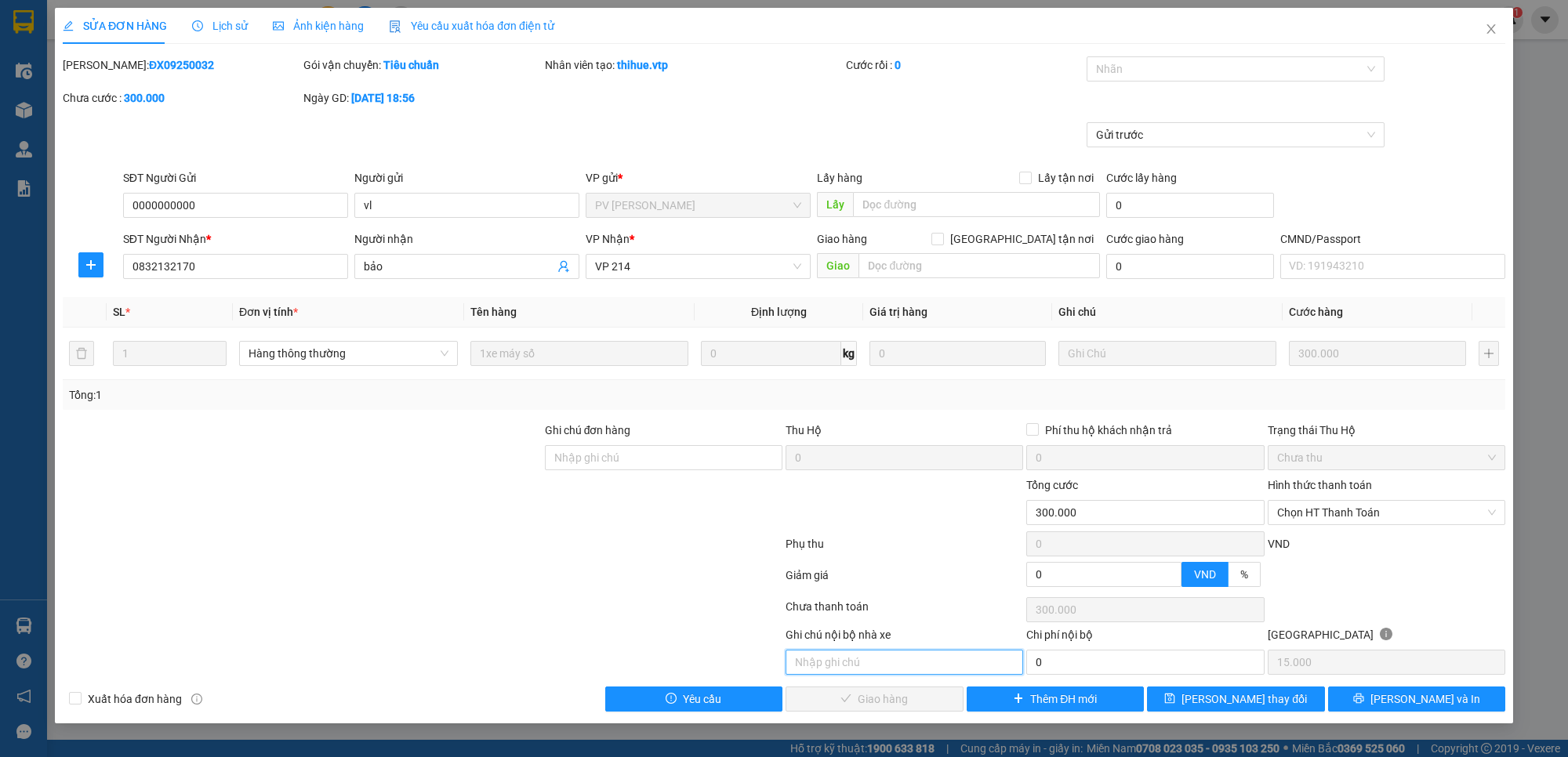
click at [884, 668] on input "text" at bounding box center [903, 663] width 237 height 25
type input "d"
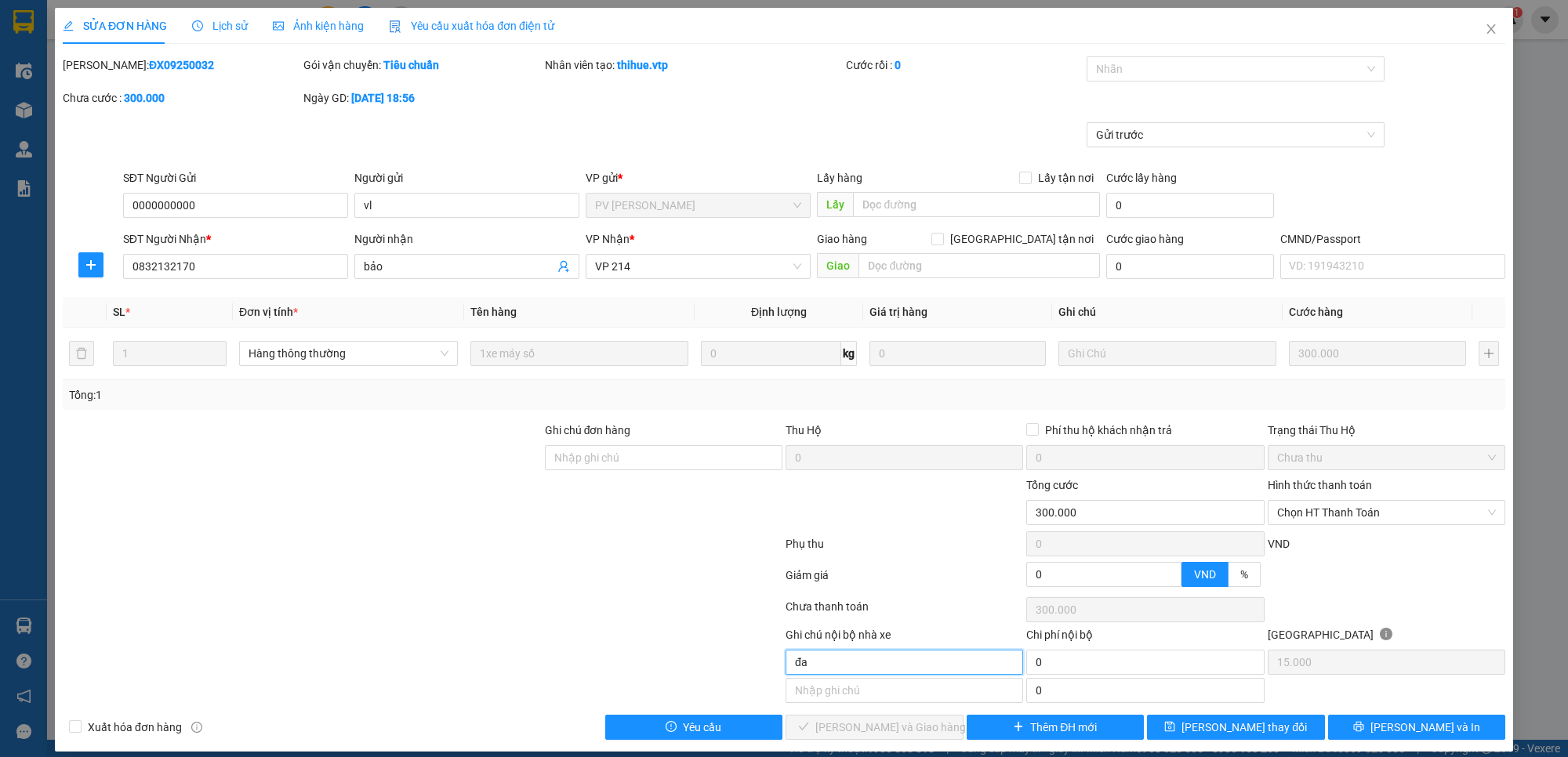
type input "đ"
type input "d"
type input "đ xuyên báo khách ko gữi xe vì ko có giấy tờ"
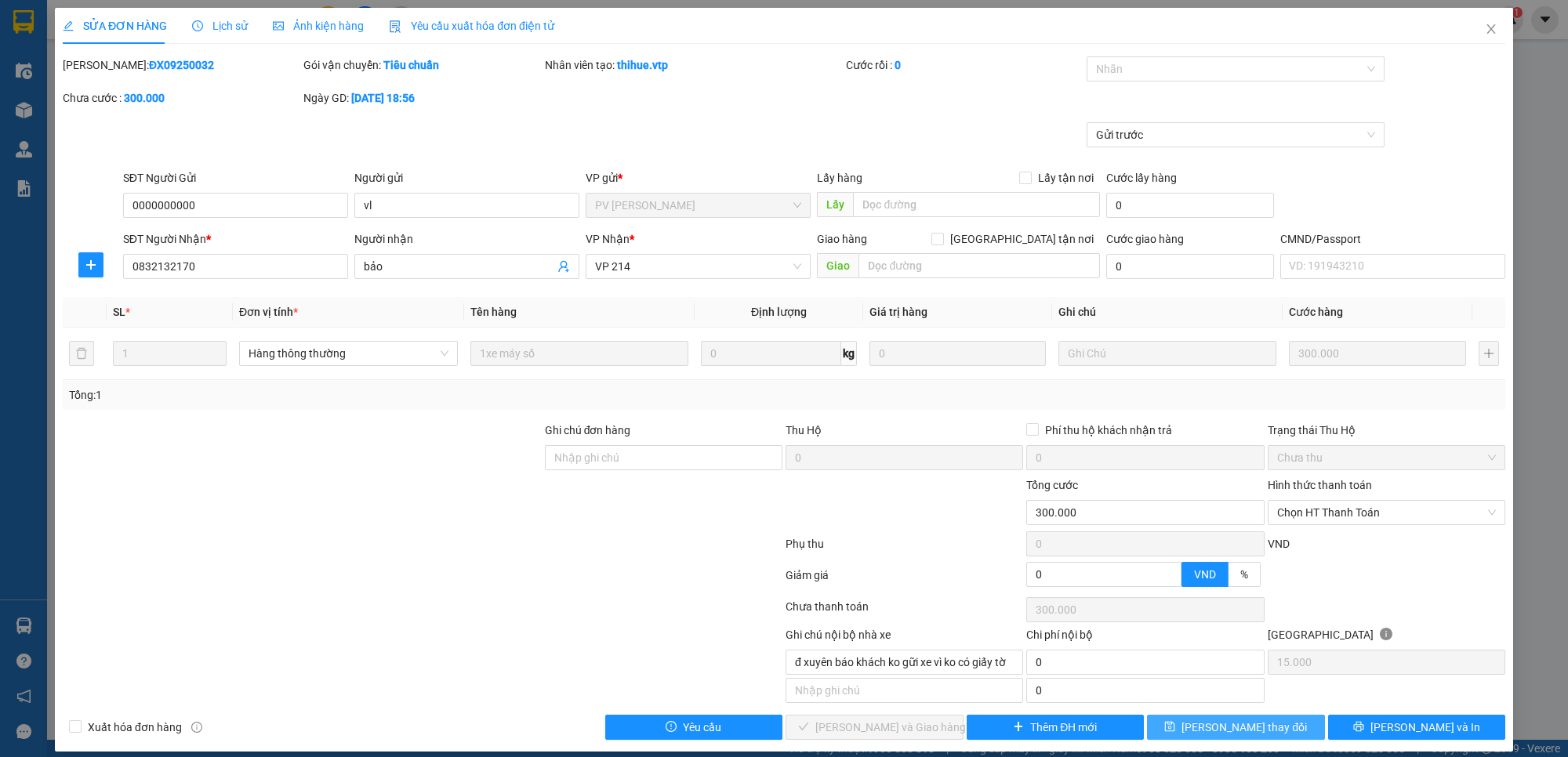
click at [1219, 739] on button "[PERSON_NAME] thay đổi" at bounding box center [1236, 727] width 178 height 25
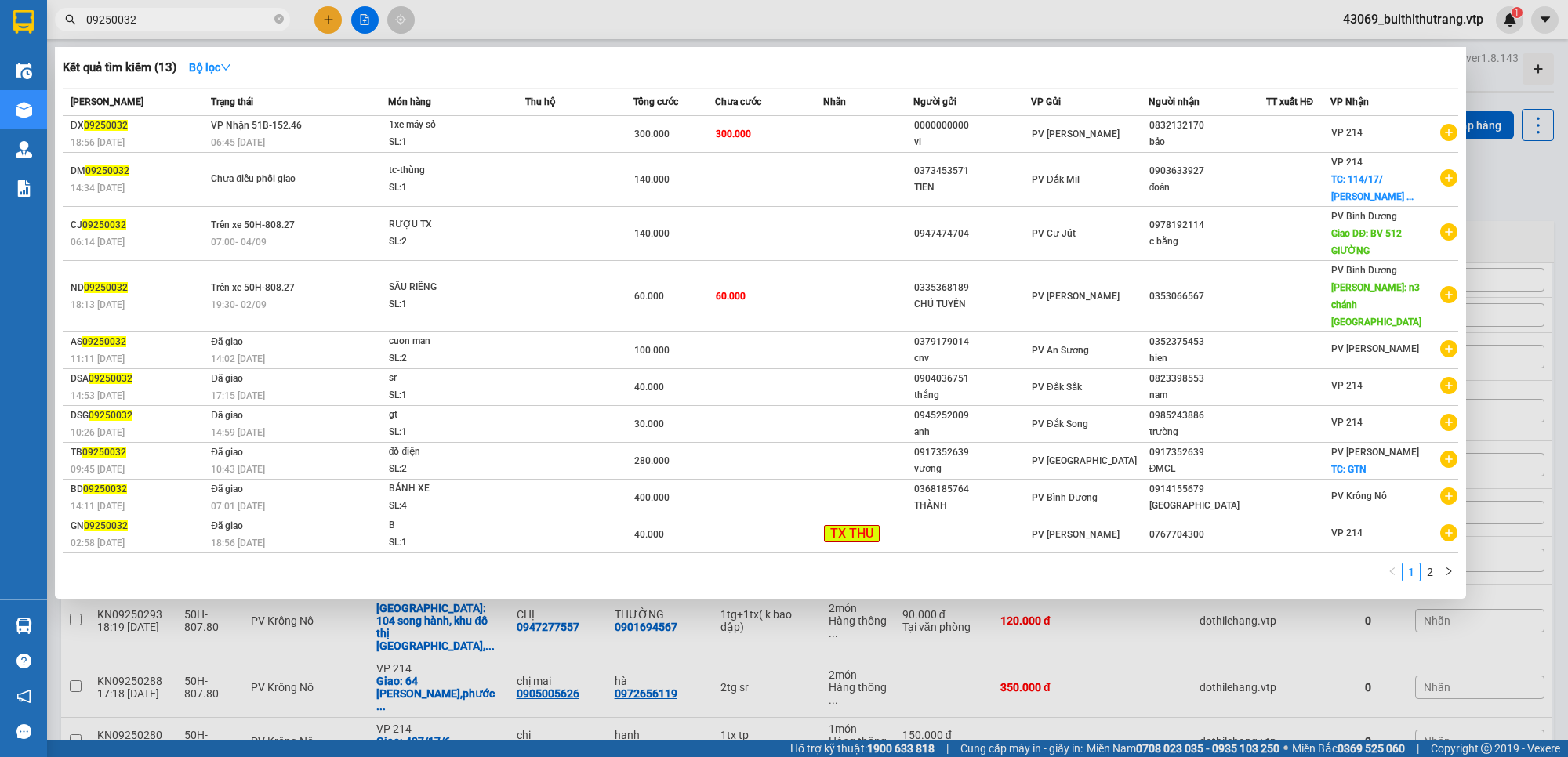
click at [220, 24] on input "09250032" at bounding box center [179, 20] width 185 height 17
click at [1048, 29] on div at bounding box center [784, 378] width 1568 height 757
drag, startPoint x: 147, startPoint y: 13, endPoint x: 77, endPoint y: 51, distance: 79.6
click at [77, 33] on div "Kết quả tìm kiếm ( 13 ) Bộ lọc Mã ĐH Trạng thái Món hàng Thu hộ Tổng cước Chưa …" at bounding box center [152, 20] width 306 height 28
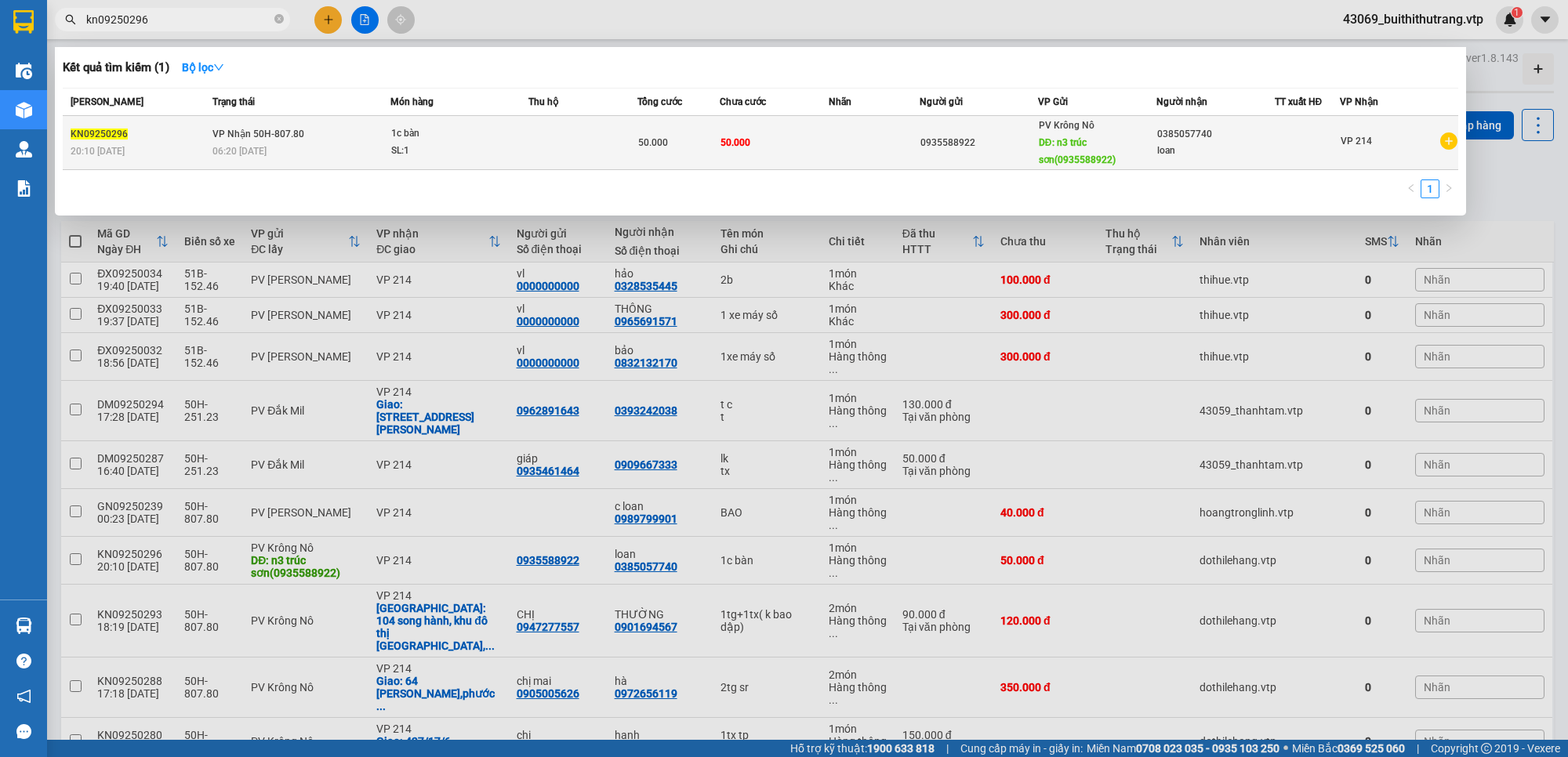
type input "kn09250296"
click at [751, 135] on td "50.000" at bounding box center [774, 143] width 109 height 54
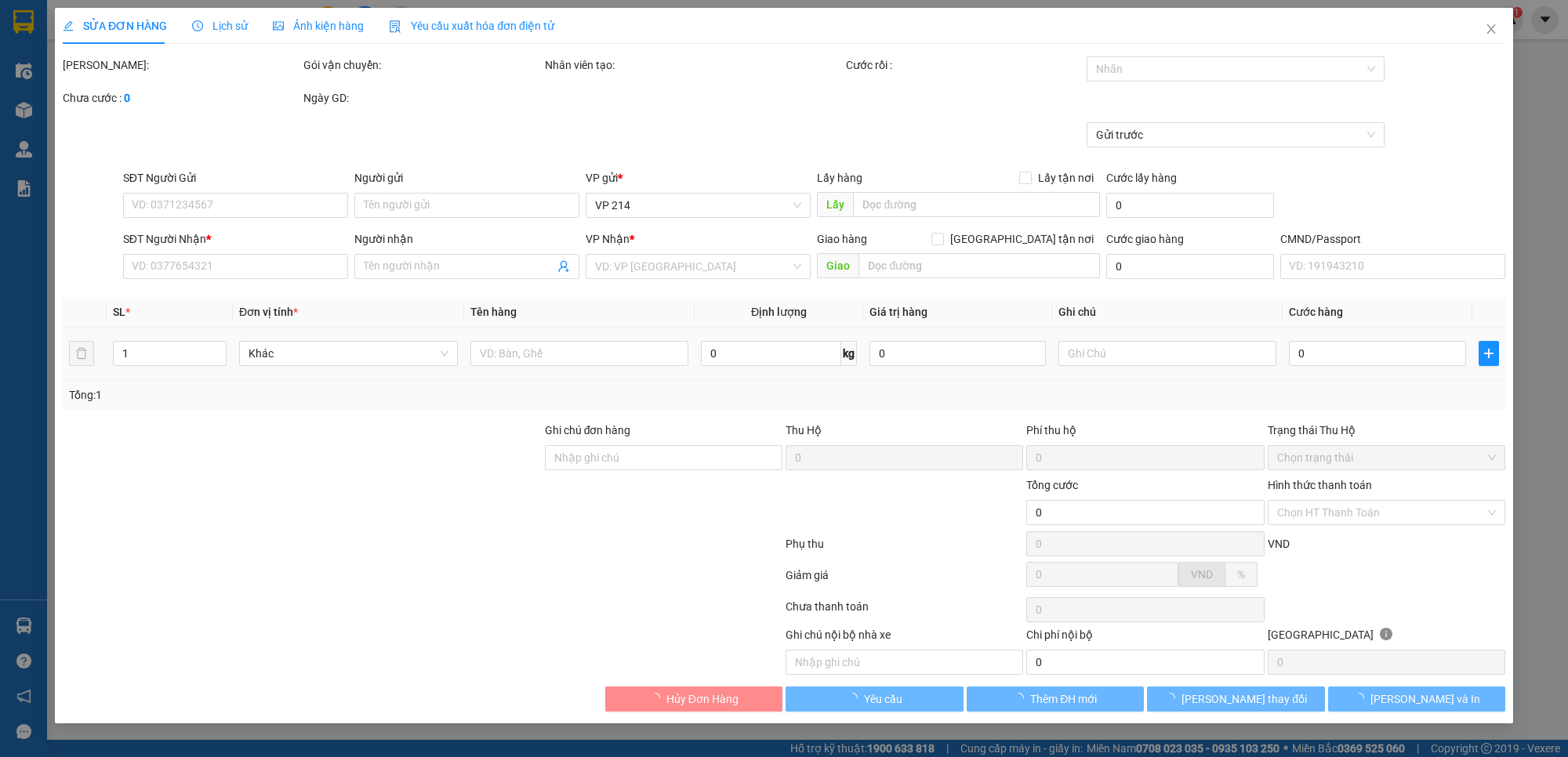
type input "2.500"
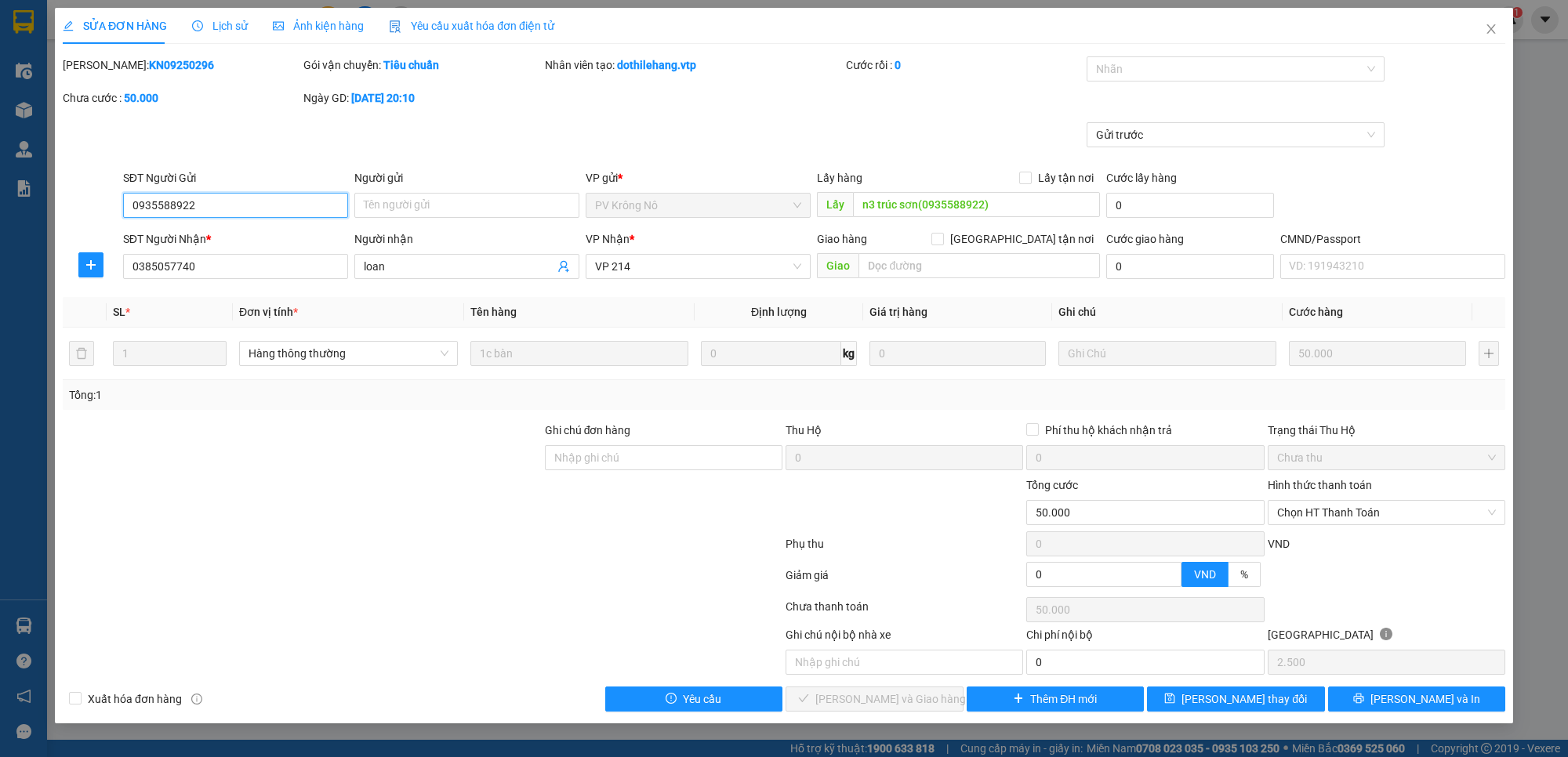
type input "0935588922"
type input "n3 trúc sơn(0935588922)"
type input "0385057740"
type input "loan"
type input "50.000"
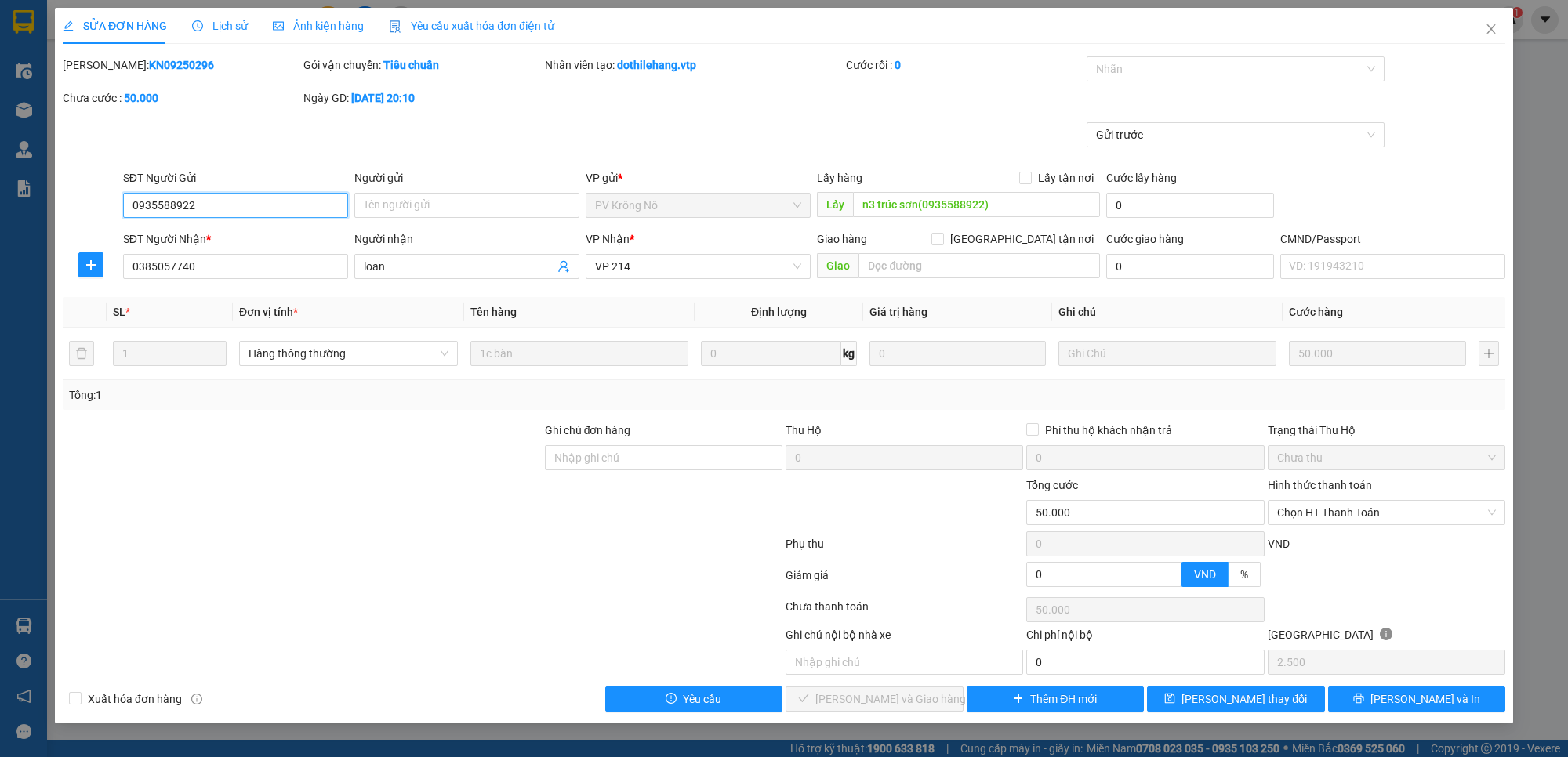
type input "50.000"
click at [762, 704] on button "Yêu cầu" at bounding box center [694, 699] width 178 height 25
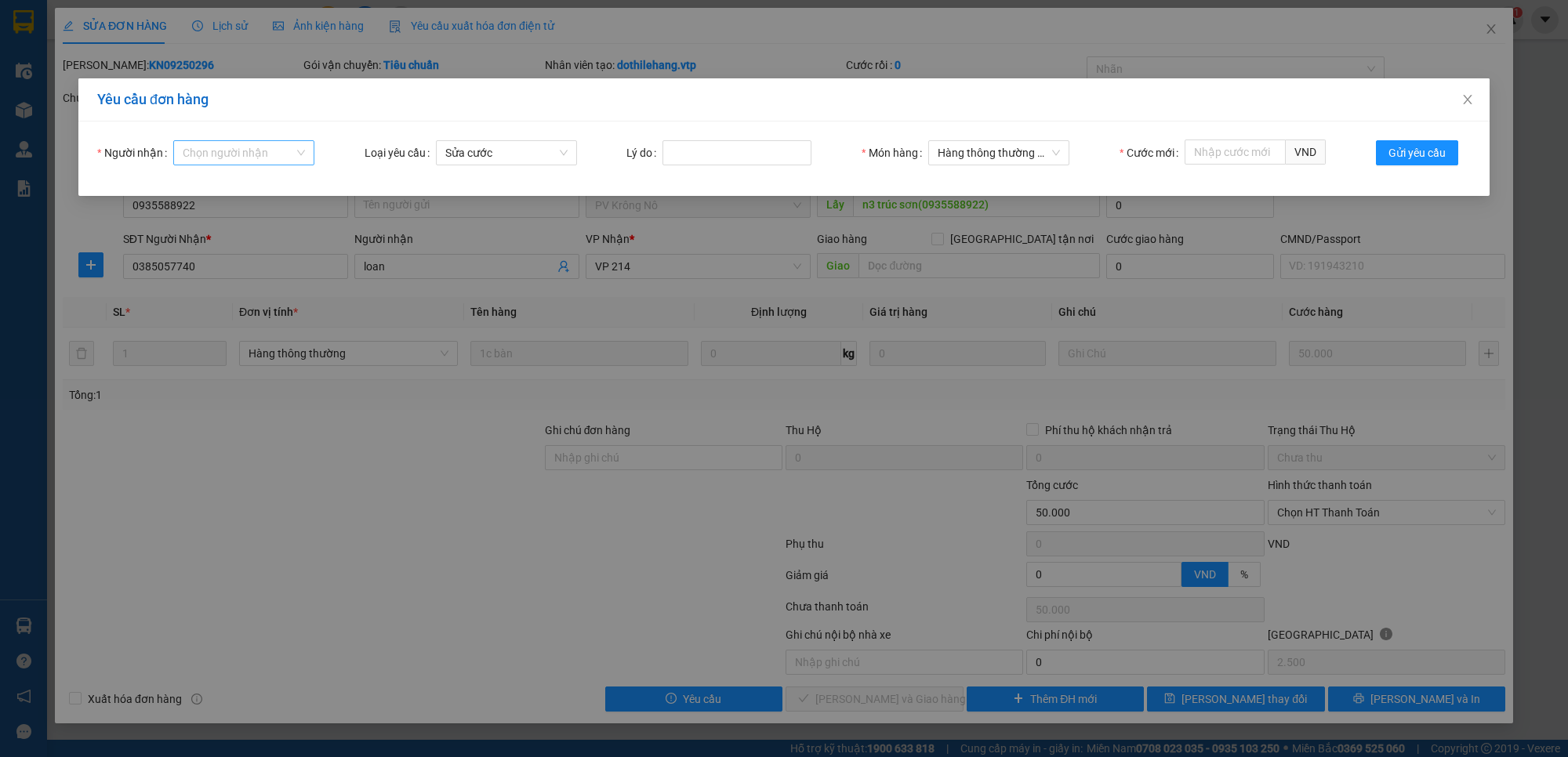
click at [231, 150] on input "Người nhận" at bounding box center [238, 152] width 111 height 24
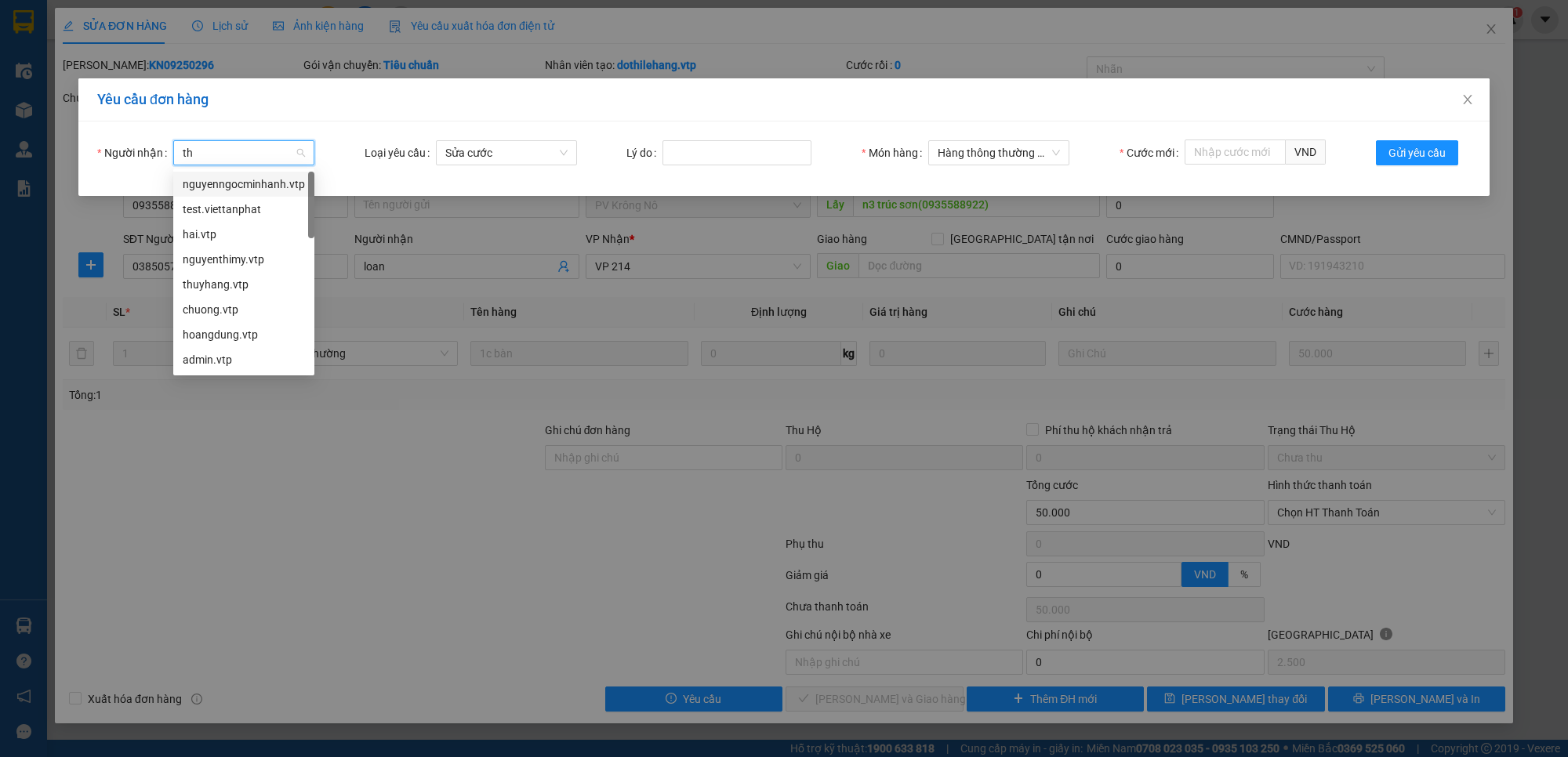
type input "thu"
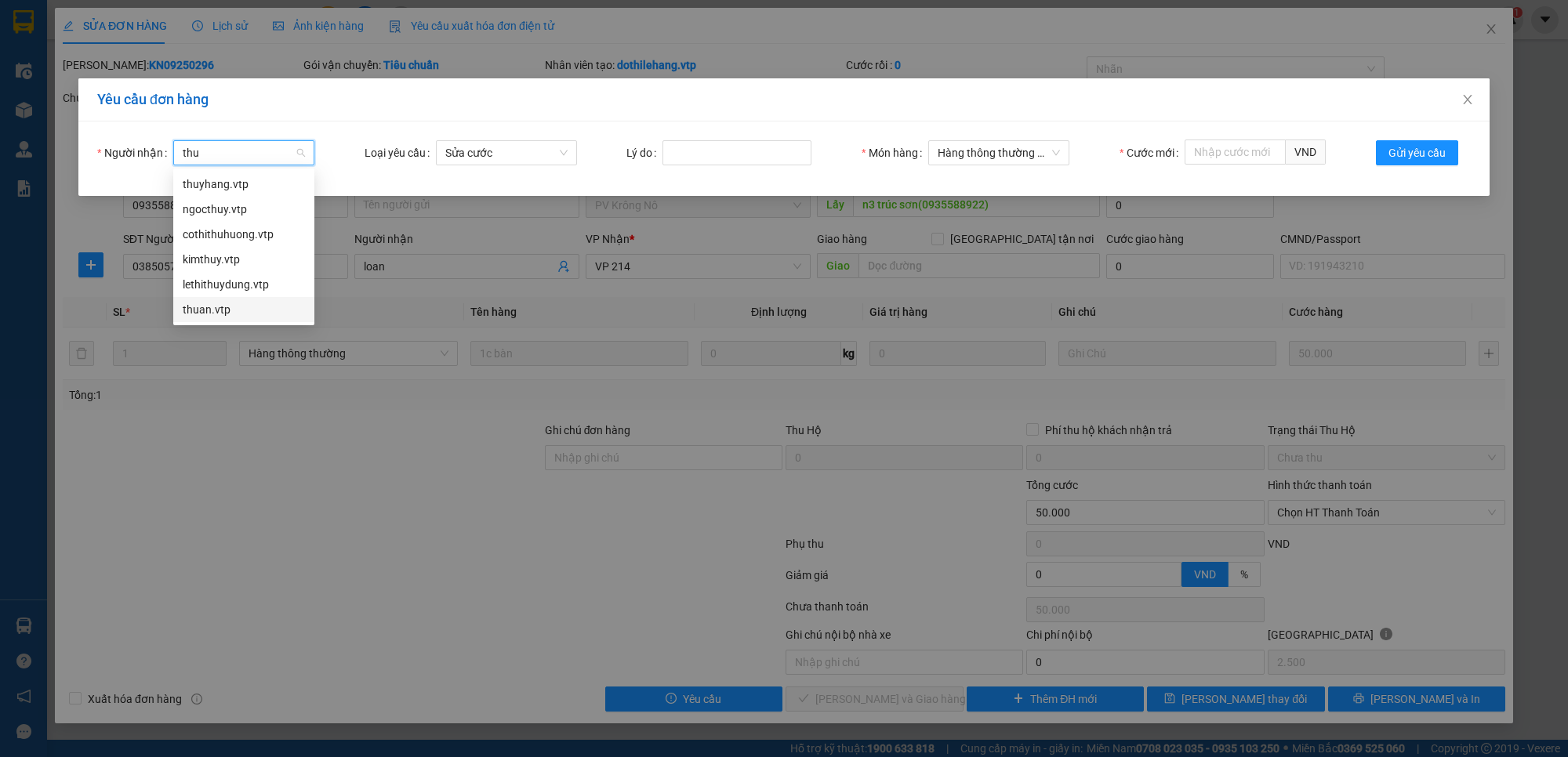
click at [240, 309] on div "thuan.vtp" at bounding box center [244, 309] width 122 height 17
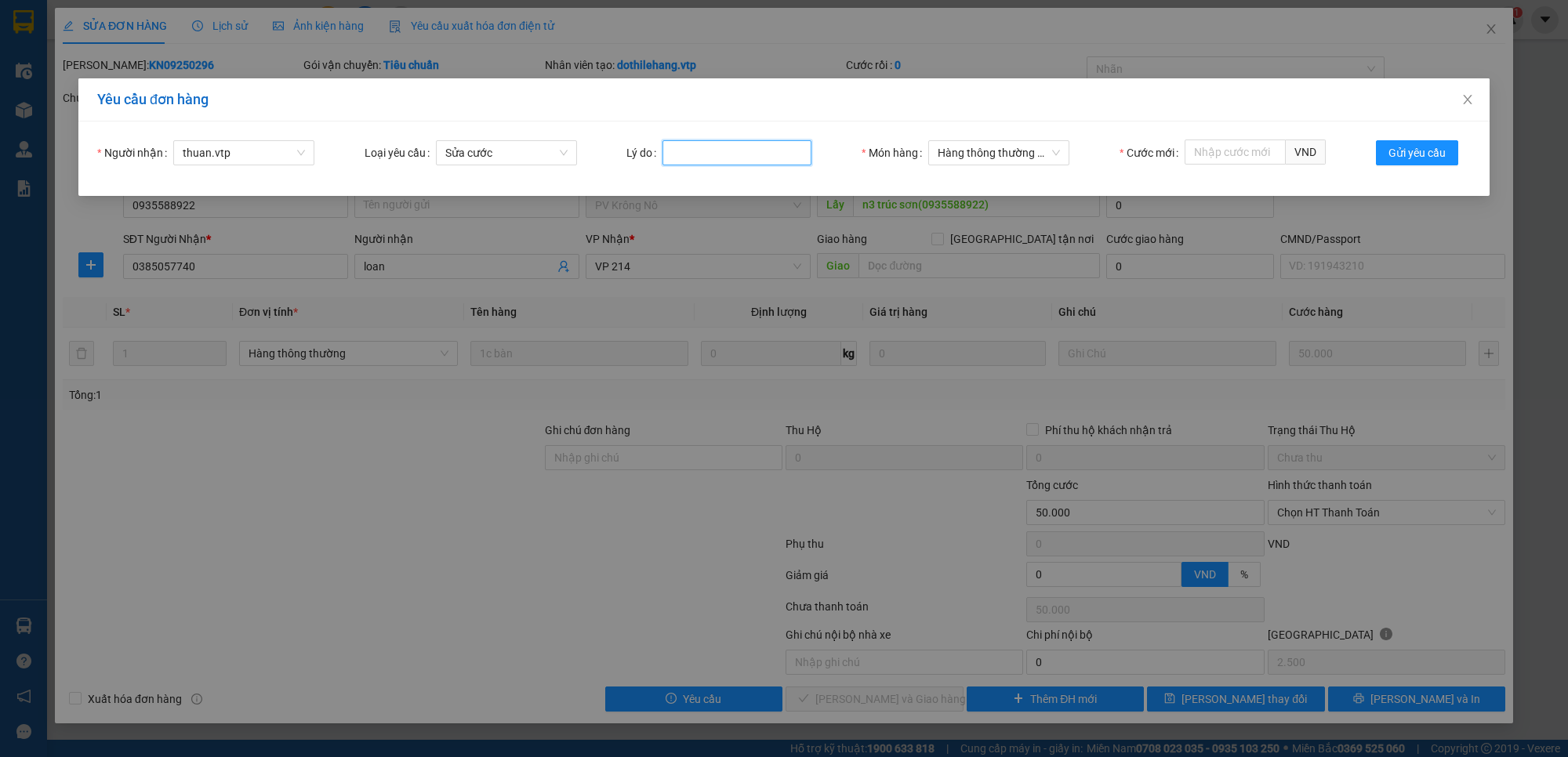
click at [695, 158] on input "Lý do" at bounding box center [737, 152] width 149 height 25
type input "phoiw phats sinh 40k"
click at [1221, 158] on input "Cước mới" at bounding box center [1235, 152] width 101 height 25
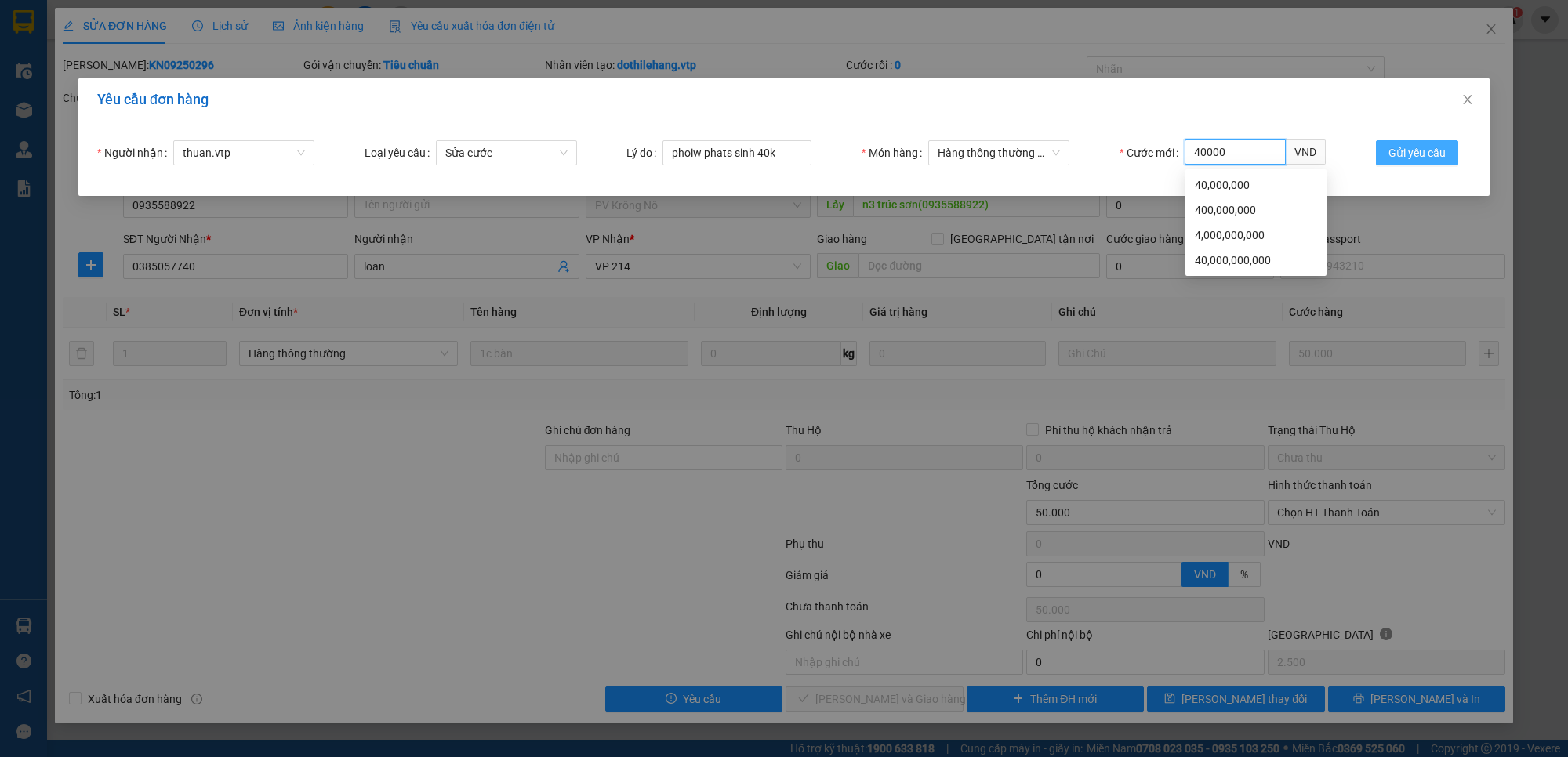
type input "40000"
click at [1433, 145] on span "Gửi yêu cầu" at bounding box center [1417, 153] width 57 height 17
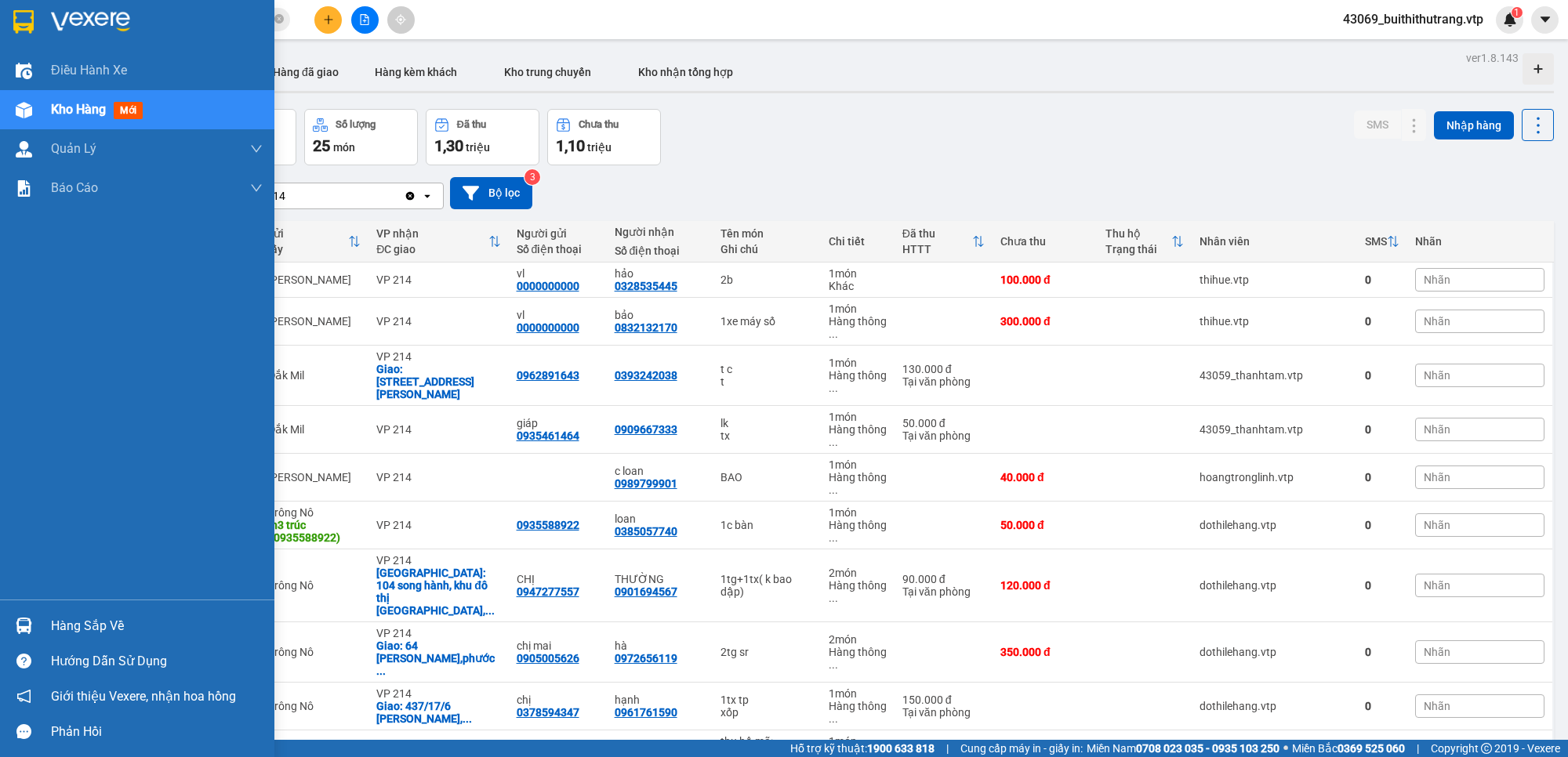
click at [104, 629] on div "Hàng sắp về" at bounding box center [157, 627] width 211 height 24
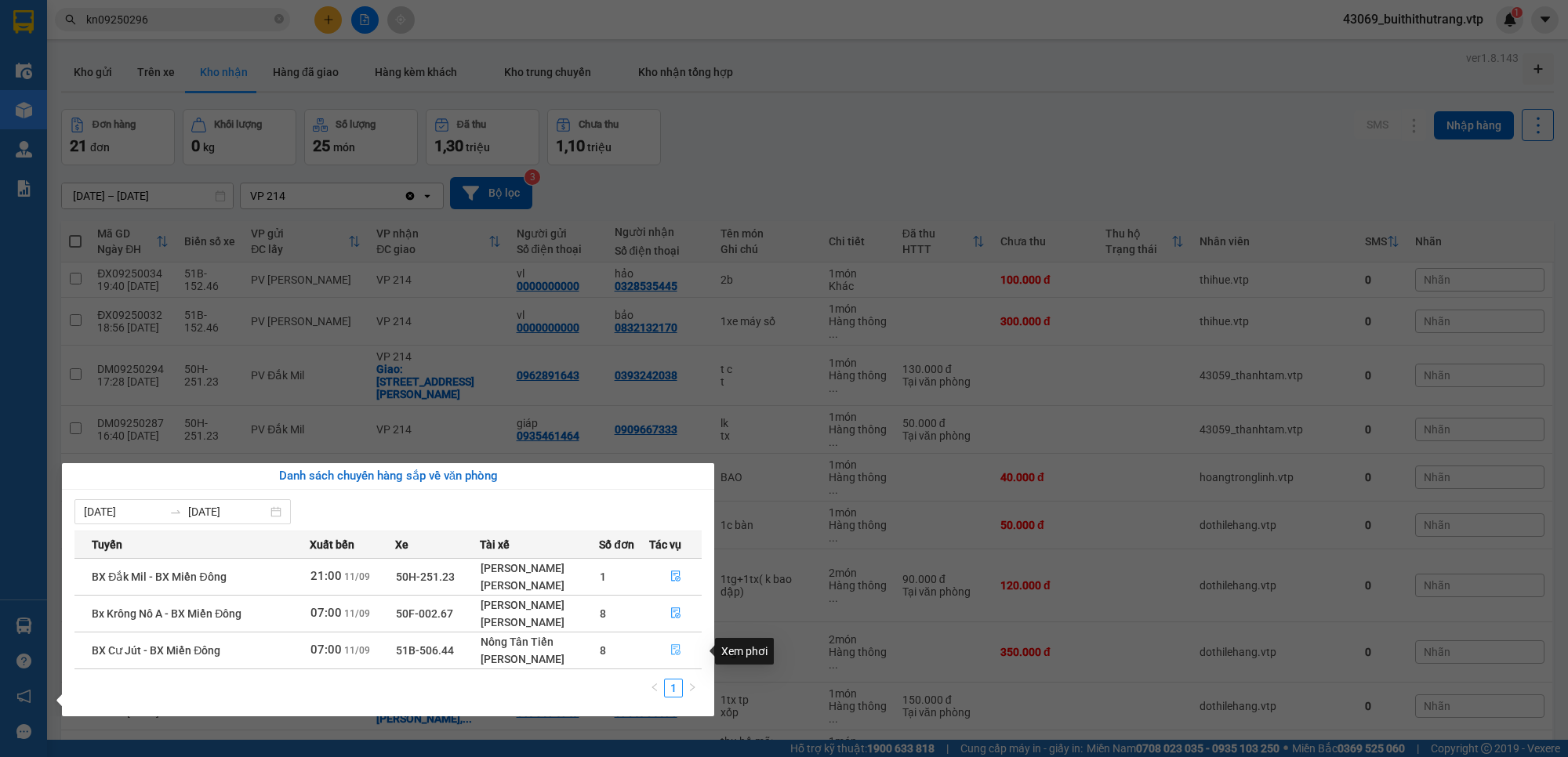
click at [675, 646] on icon "file-done" at bounding box center [676, 650] width 11 height 11
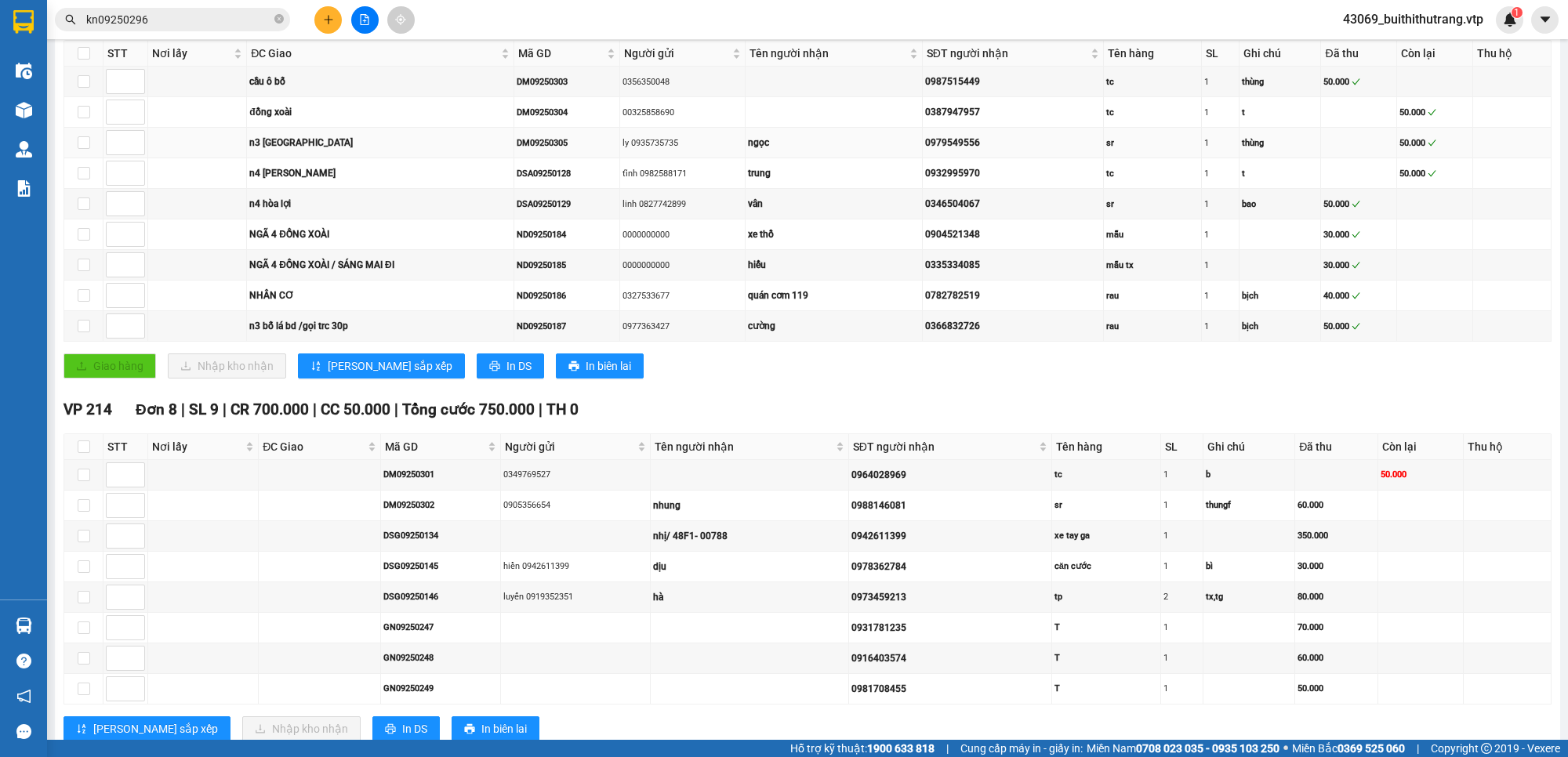
scroll to position [345, 0]
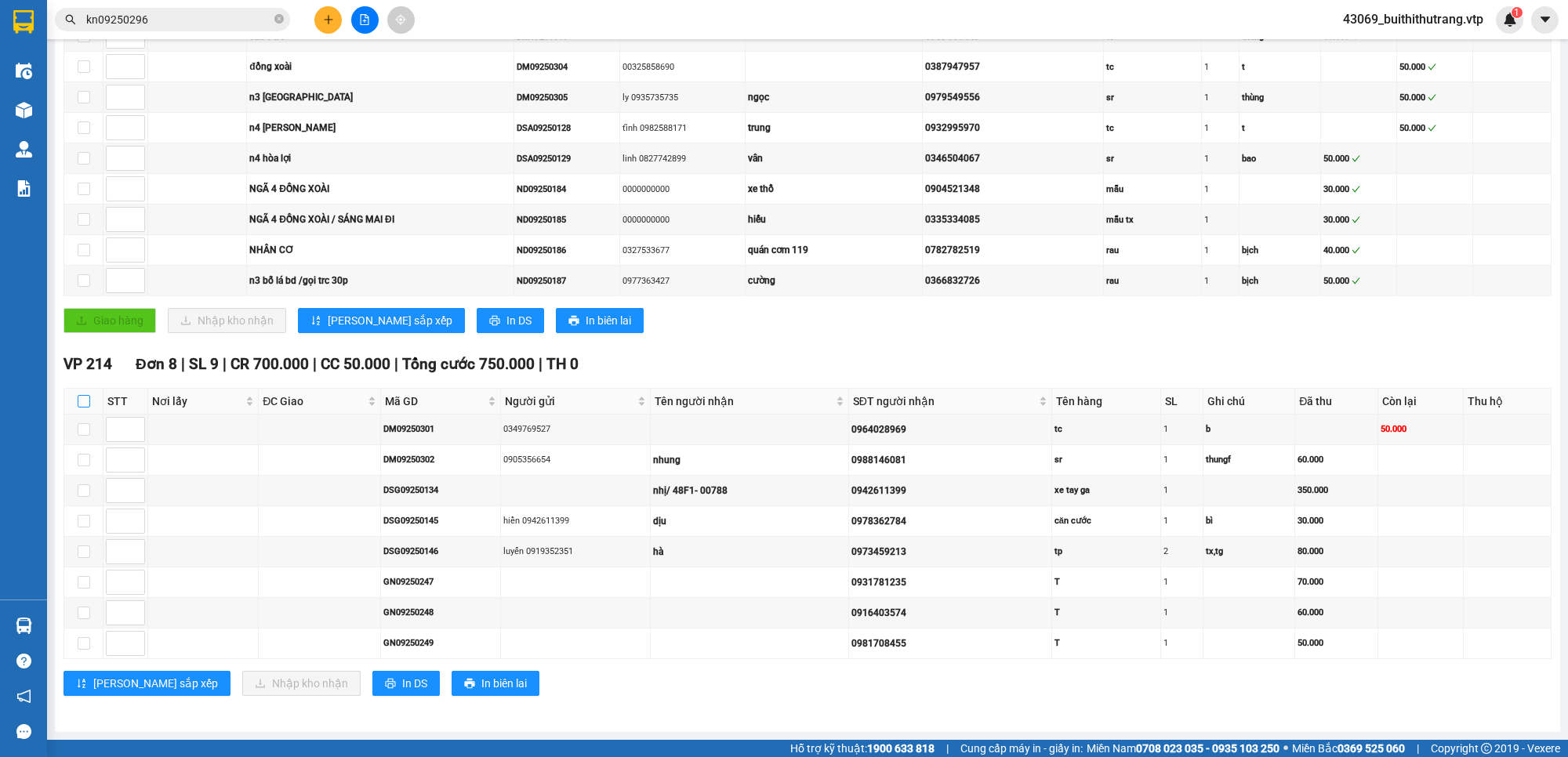
click at [79, 395] on input "checkbox" at bounding box center [84, 401] width 12 height 12
checkbox input "true"
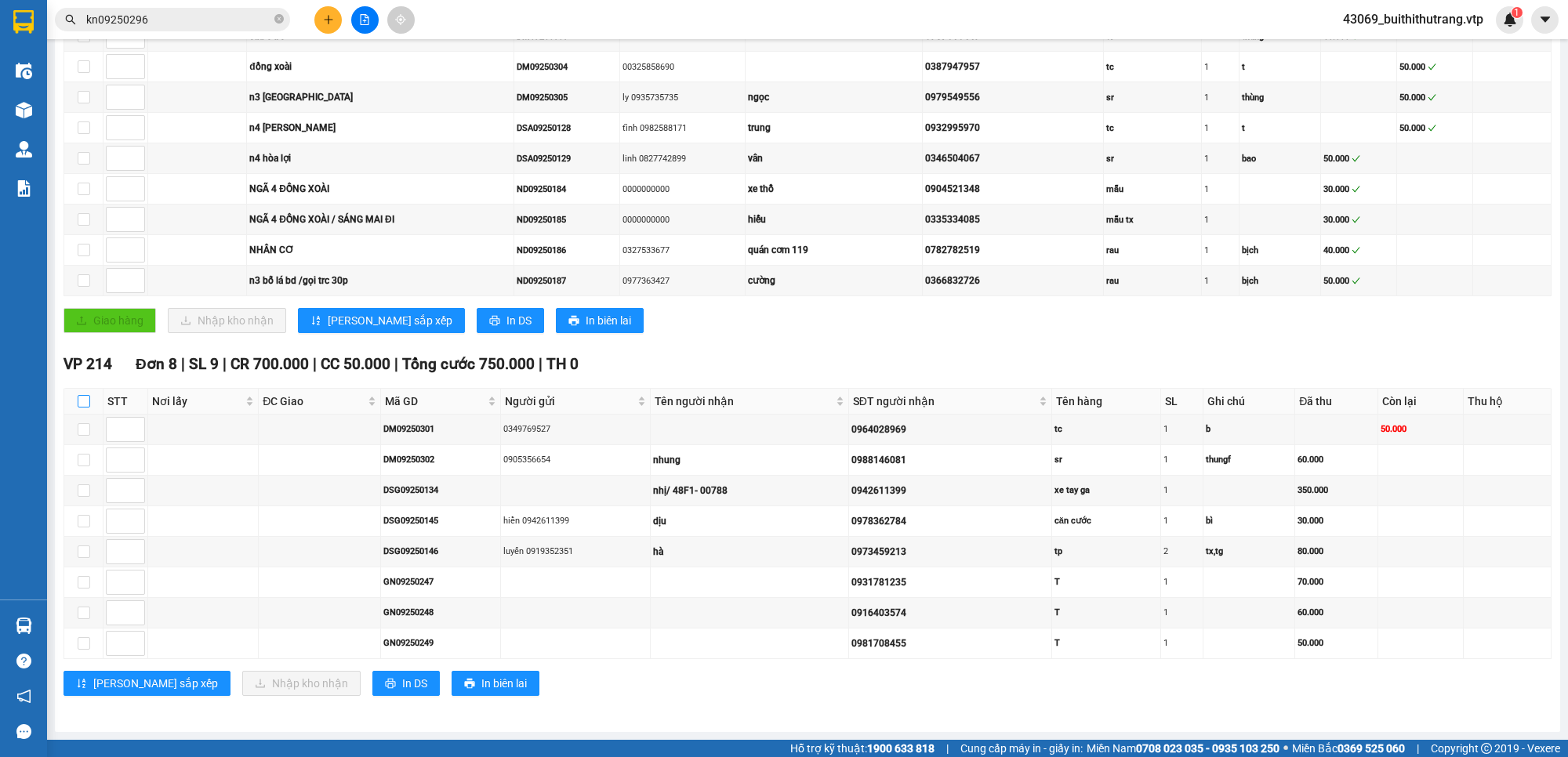
checkbox input "true"
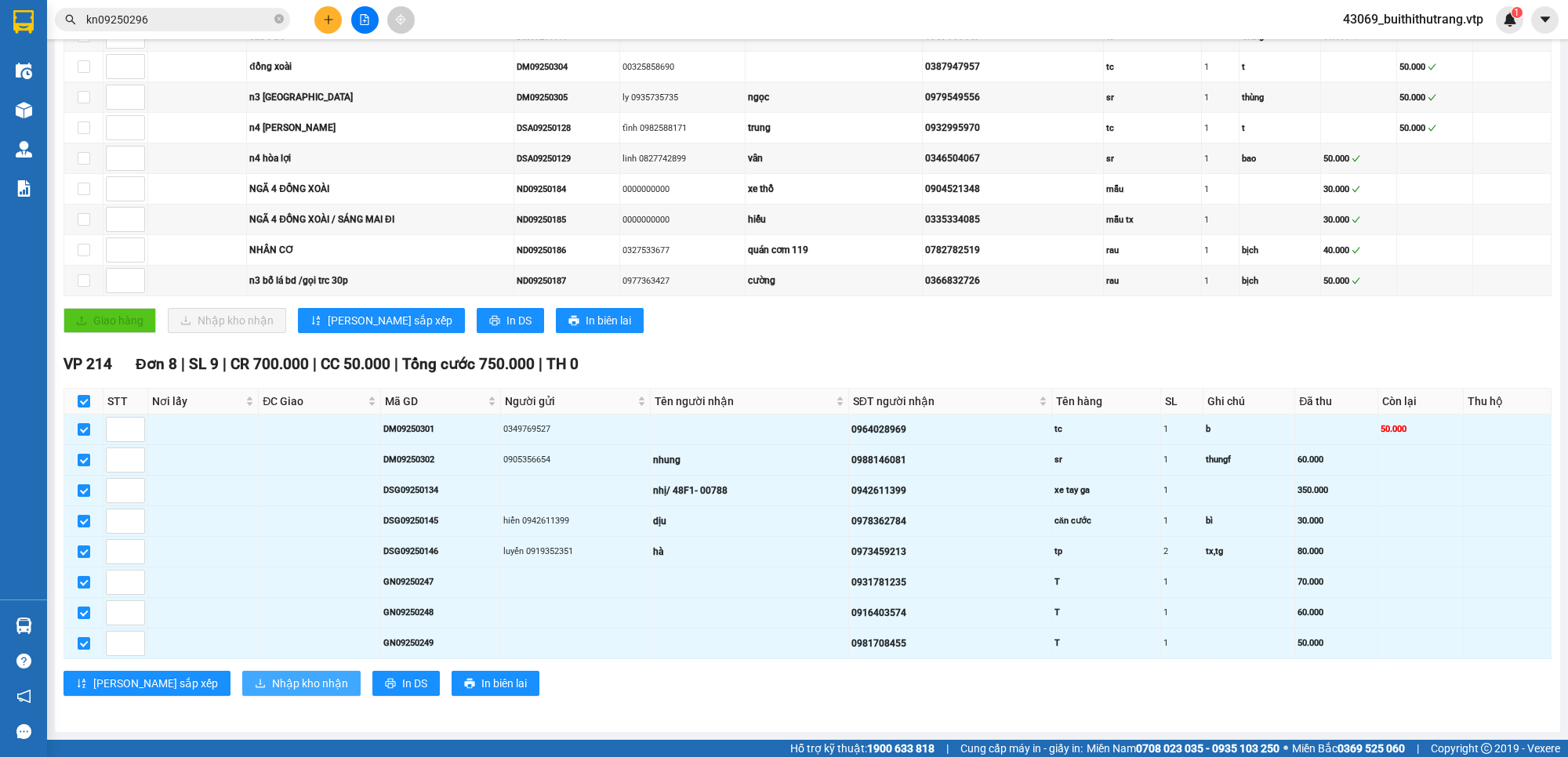
click at [272, 685] on span "Nhập kho nhận" at bounding box center [310, 684] width 76 height 17
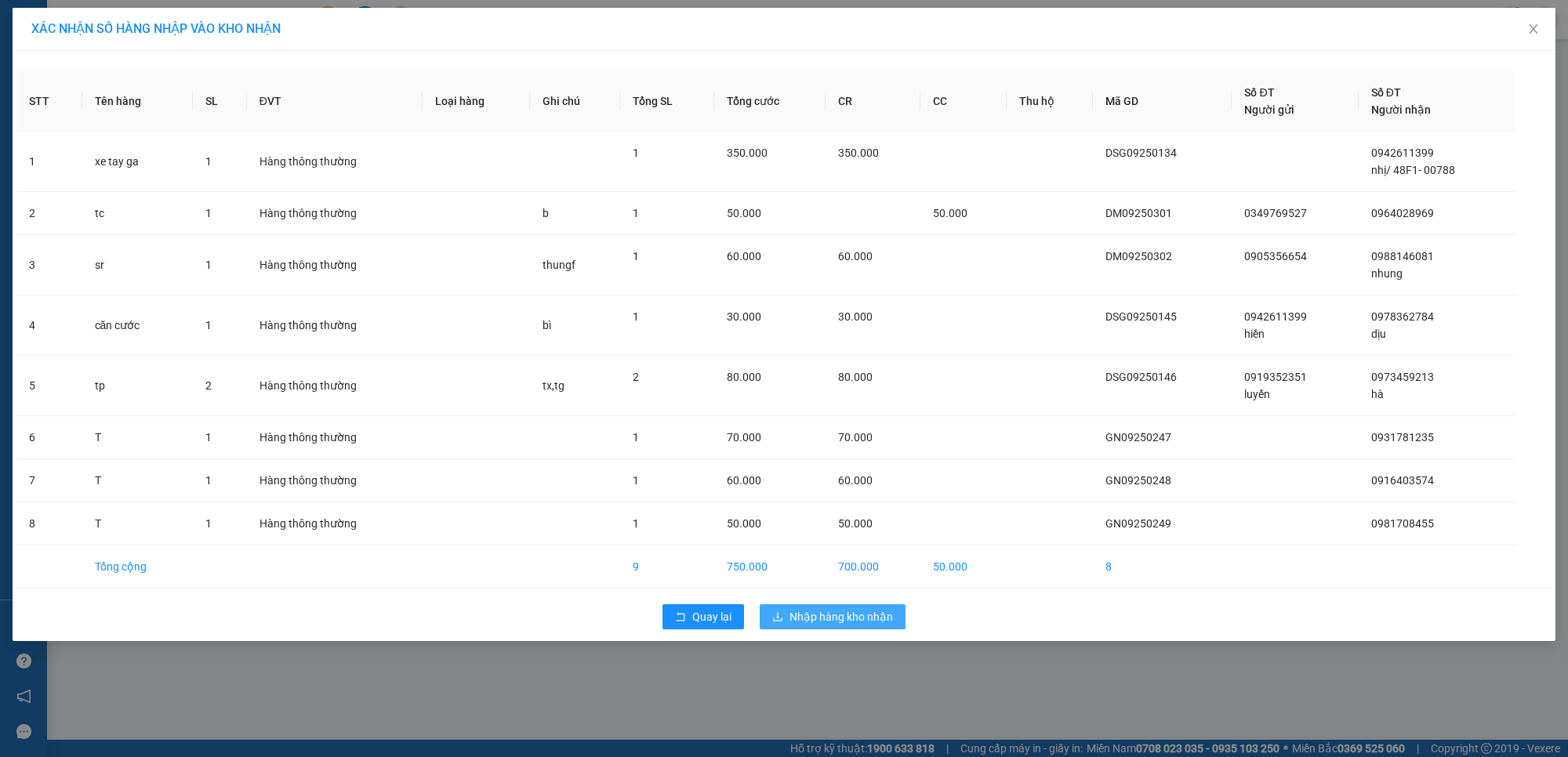
click at [837, 620] on span "Nhập hàng kho nhận" at bounding box center [841, 617] width 104 height 17
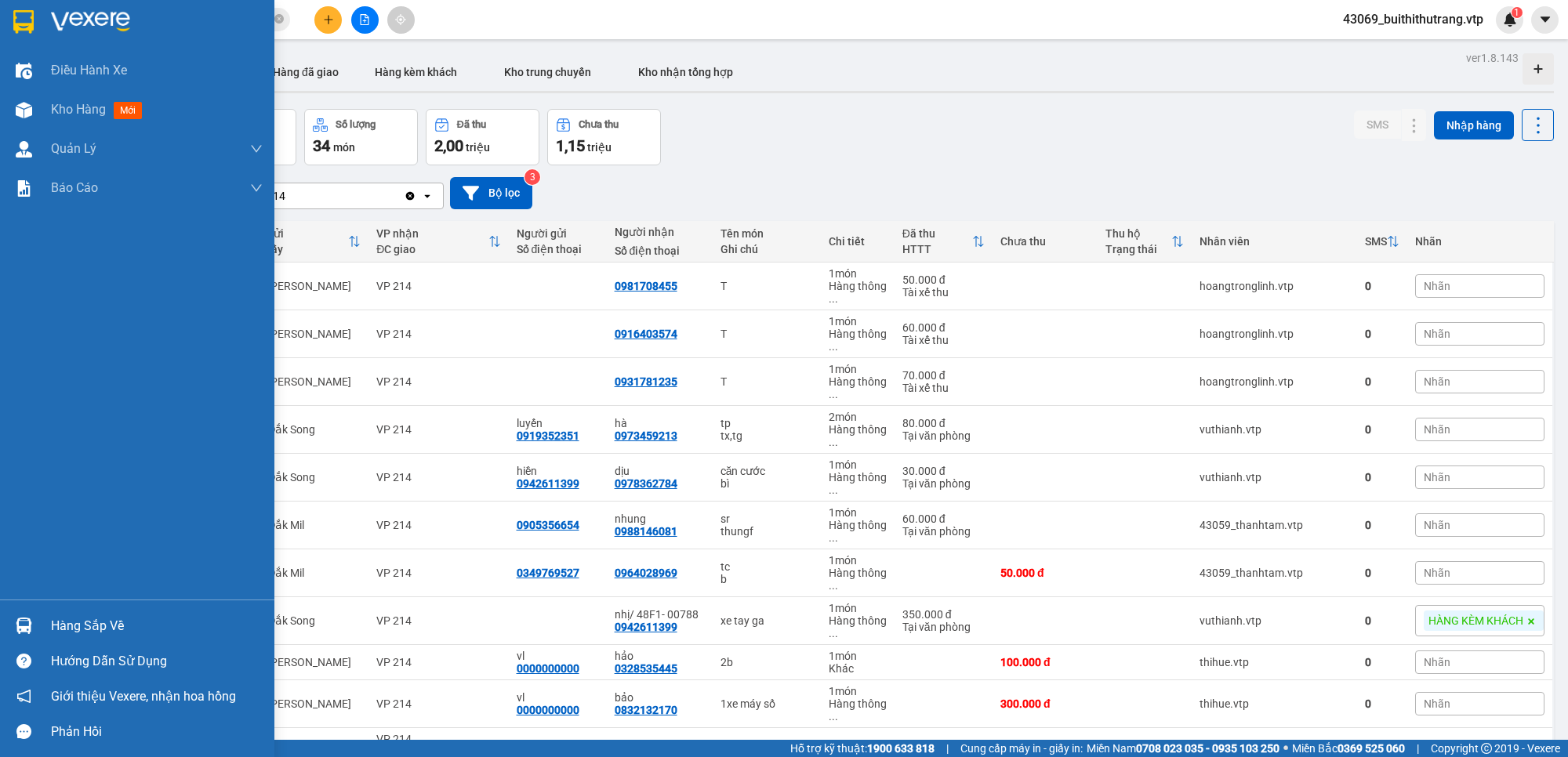
click at [108, 622] on div "Hàng sắp về" at bounding box center [157, 627] width 211 height 24
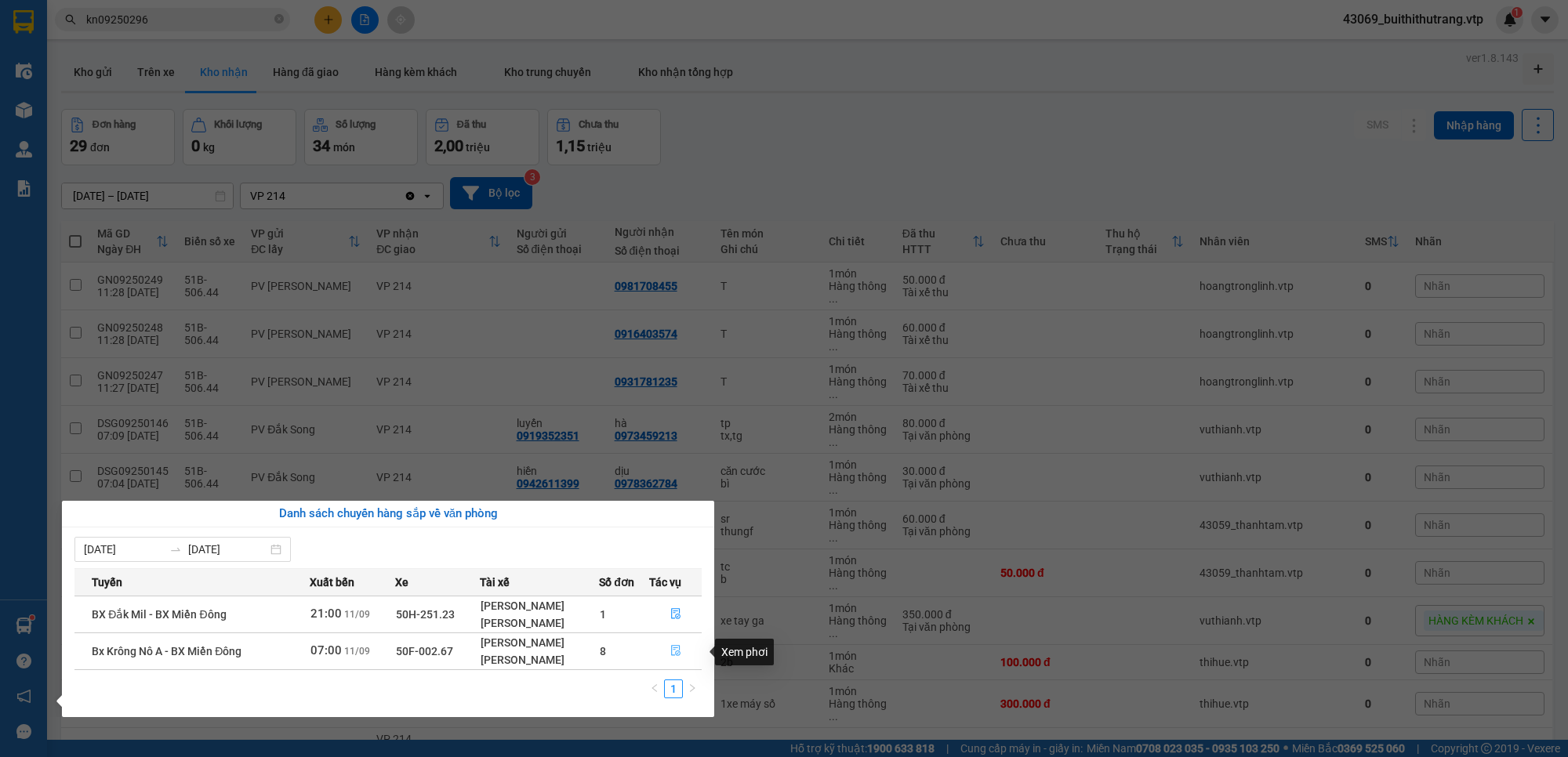
click at [674, 655] on icon "file-done" at bounding box center [676, 651] width 11 height 11
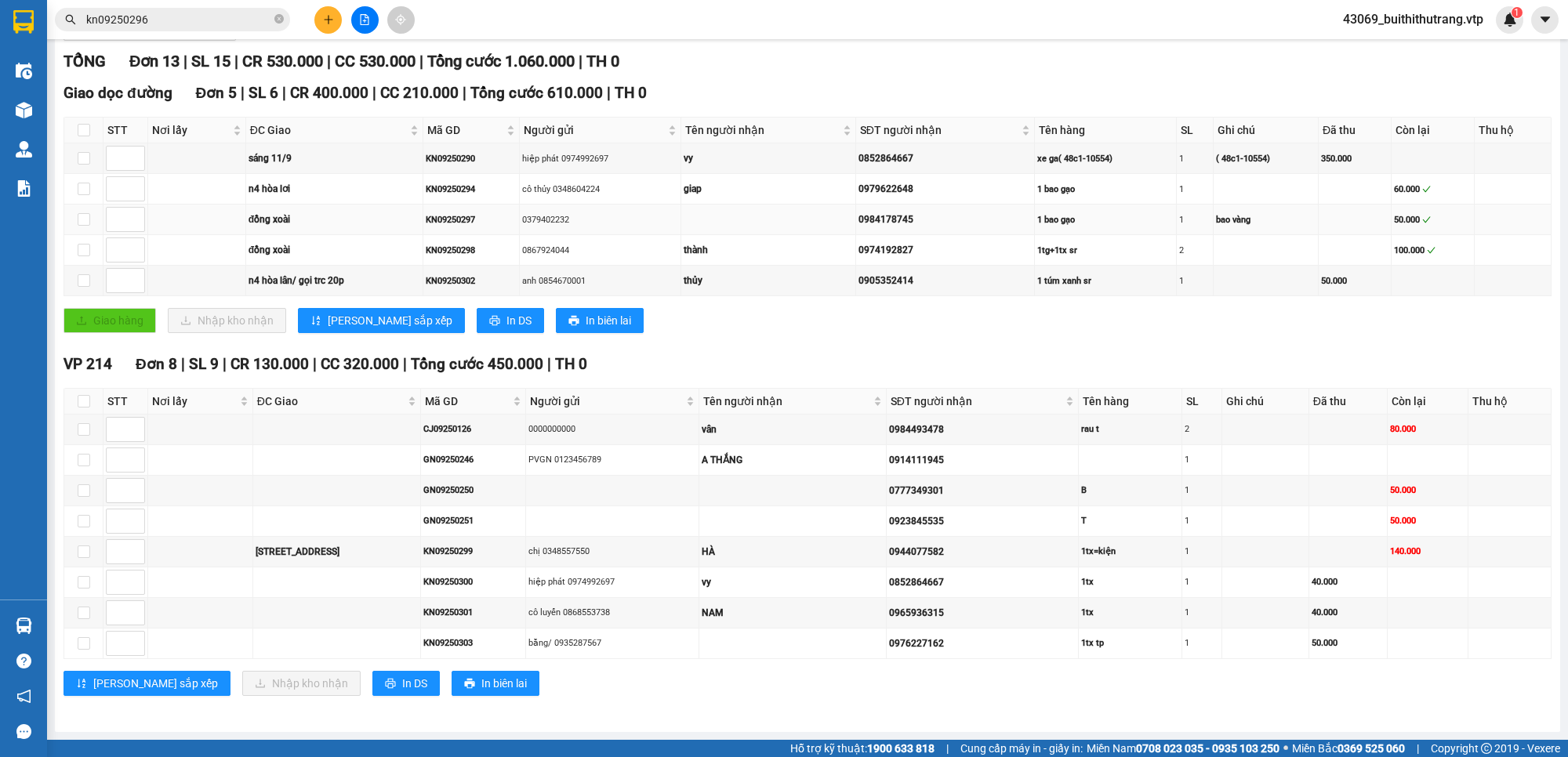
scroll to position [220, 0]
click at [81, 397] on input "checkbox" at bounding box center [84, 401] width 12 height 12
checkbox input "true"
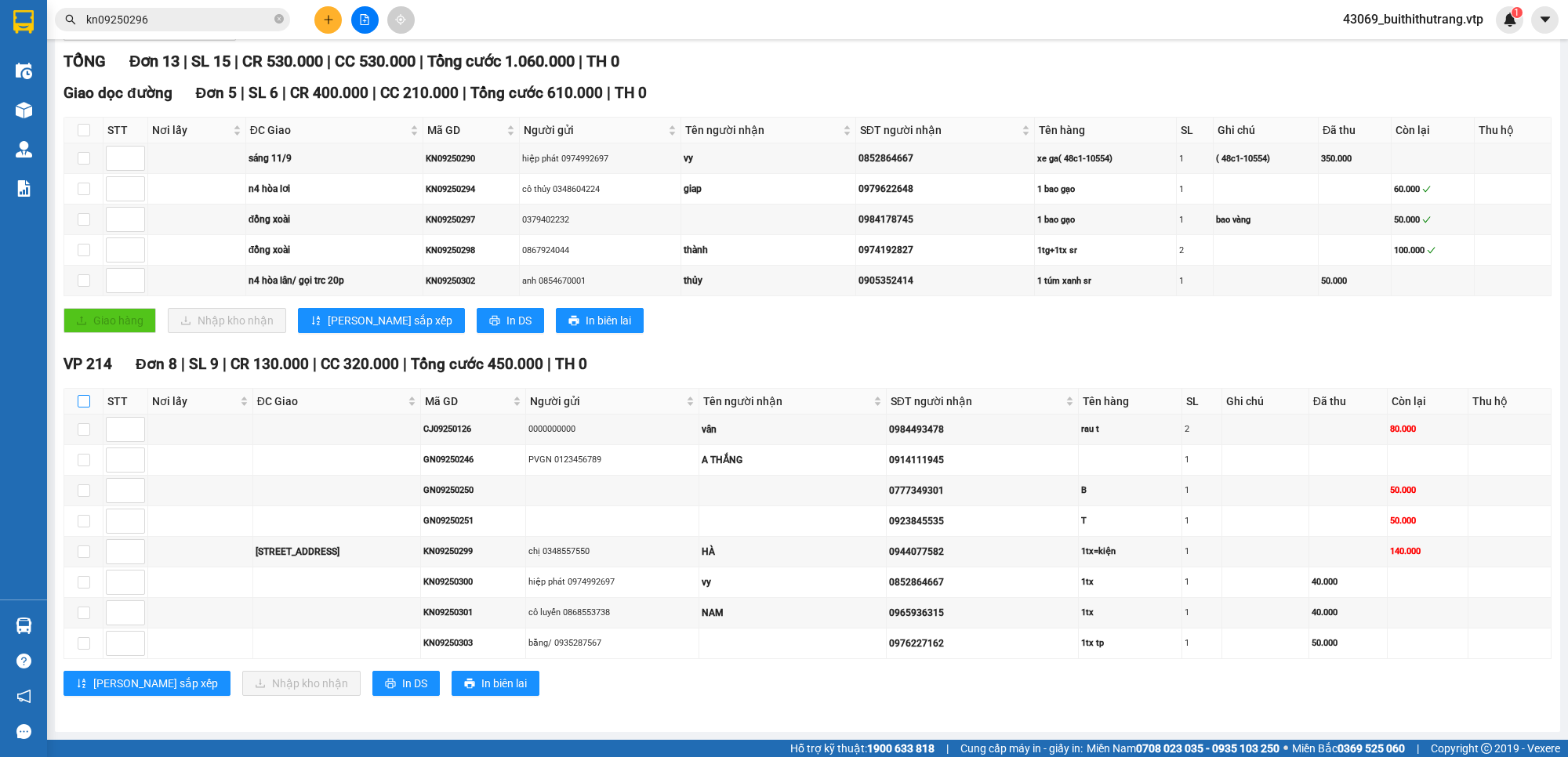
checkbox input "true"
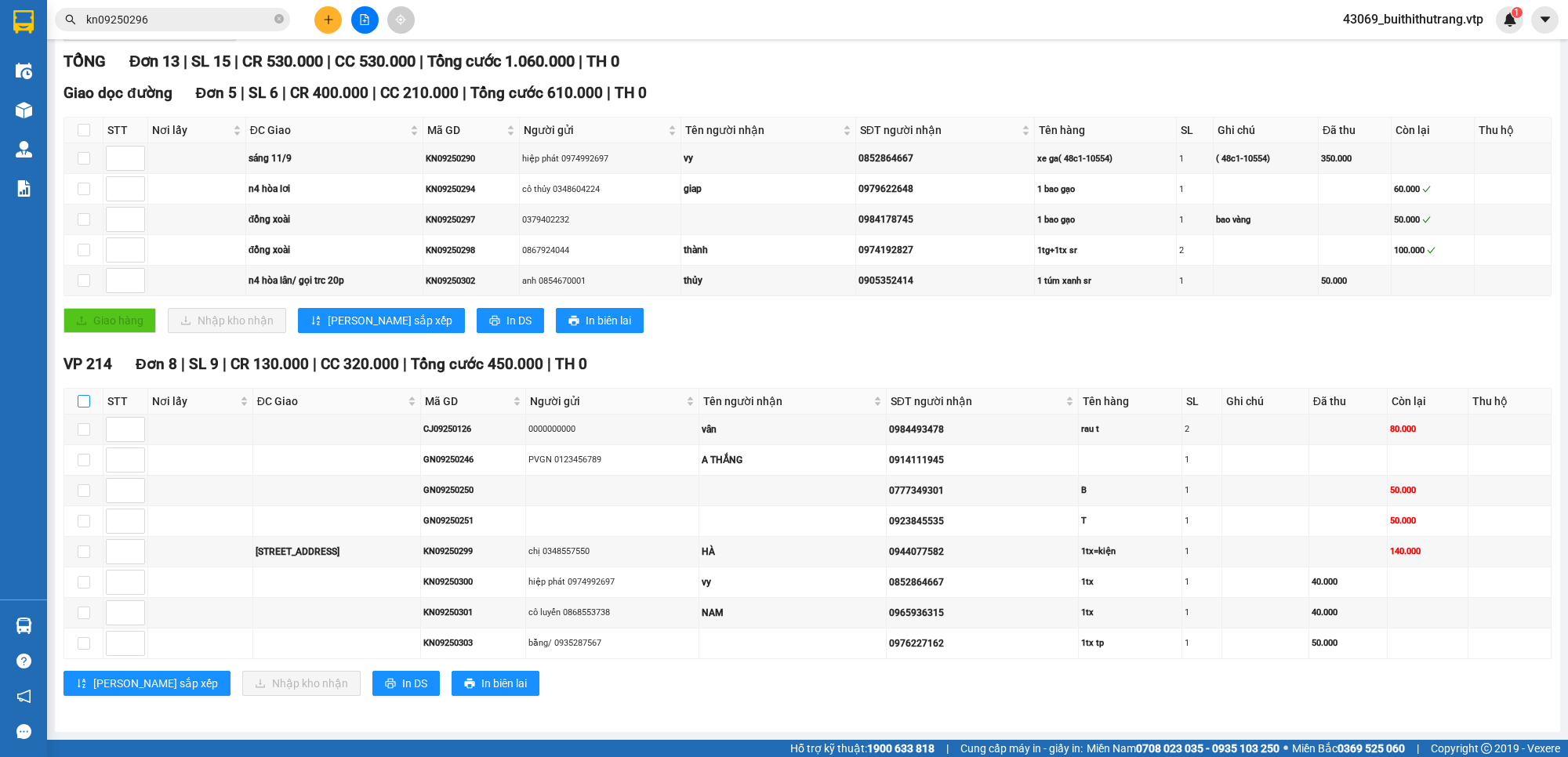
checkbox input "true"
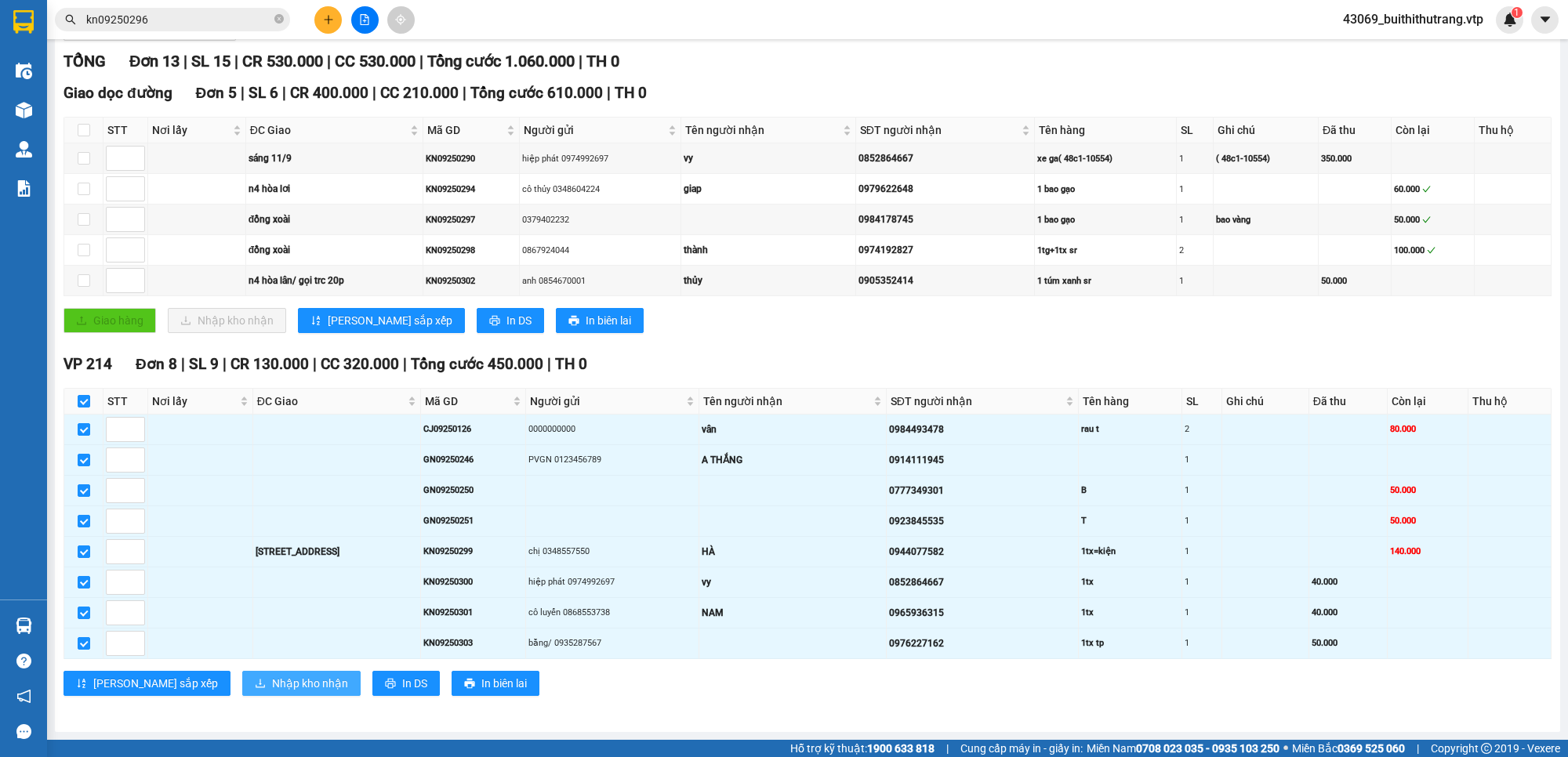
click at [272, 684] on span "Nhập kho nhận" at bounding box center [310, 684] width 76 height 17
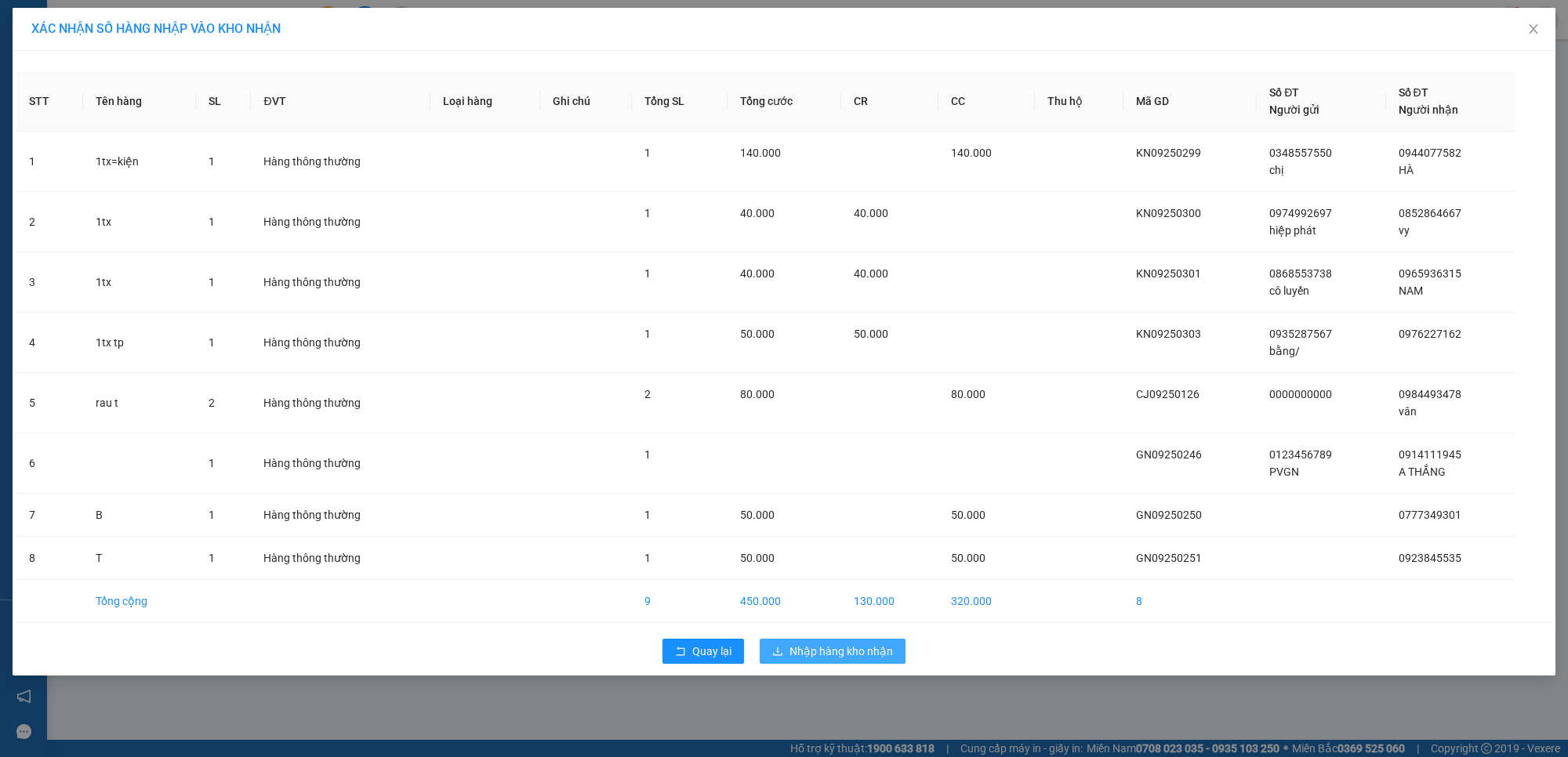
click at [855, 655] on span "Nhập hàng kho nhận" at bounding box center [841, 651] width 104 height 17
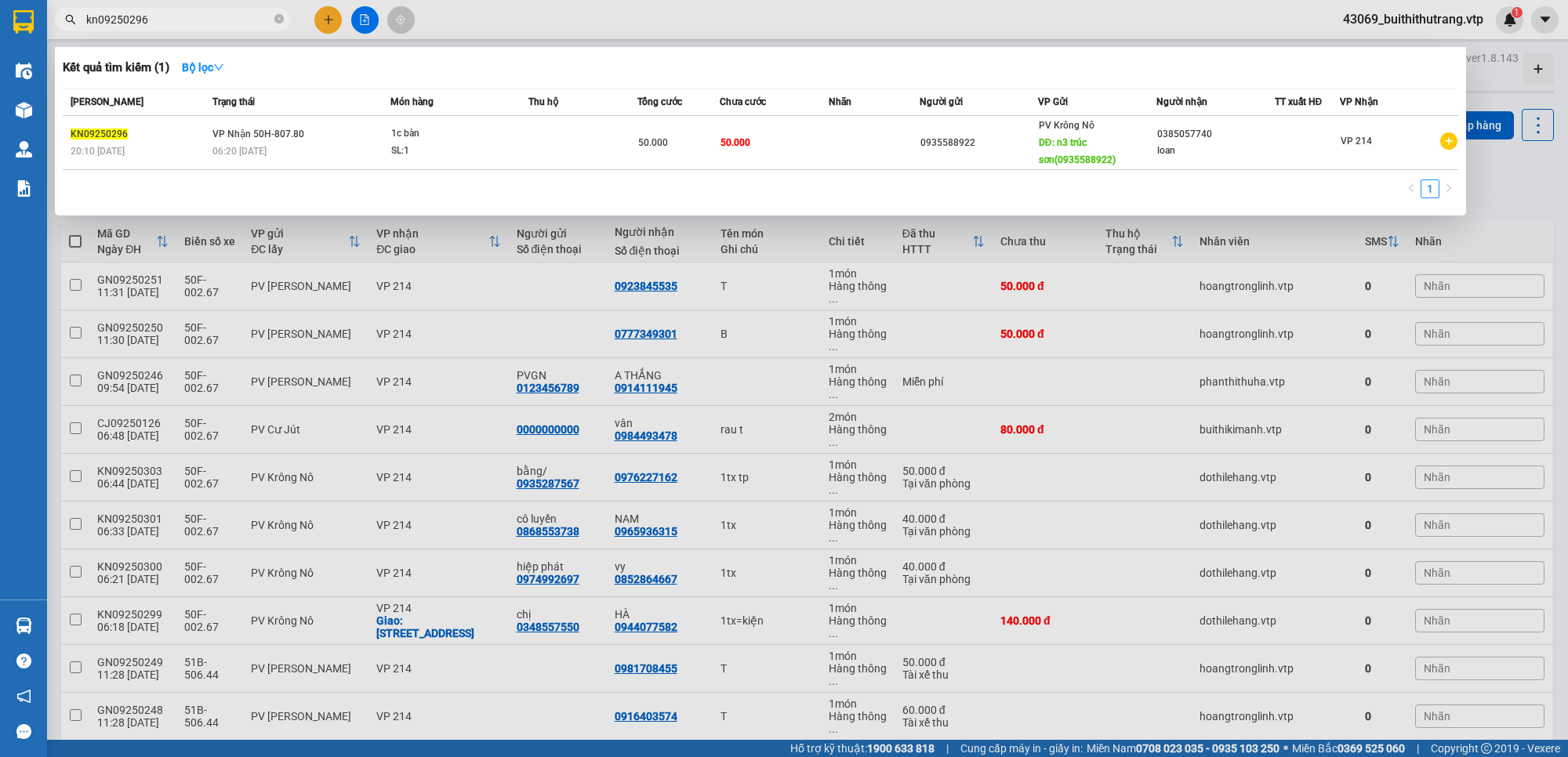
drag, startPoint x: 169, startPoint y: 20, endPoint x: 50, endPoint y: 33, distance: 119.7
click at [50, 33] on div "Kết quả tìm kiếm ( 1 ) Bộ lọc Mã ĐH Trạng thái Món hàng Thu hộ Tổng cước Chưa c…" at bounding box center [152, 20] width 306 height 28
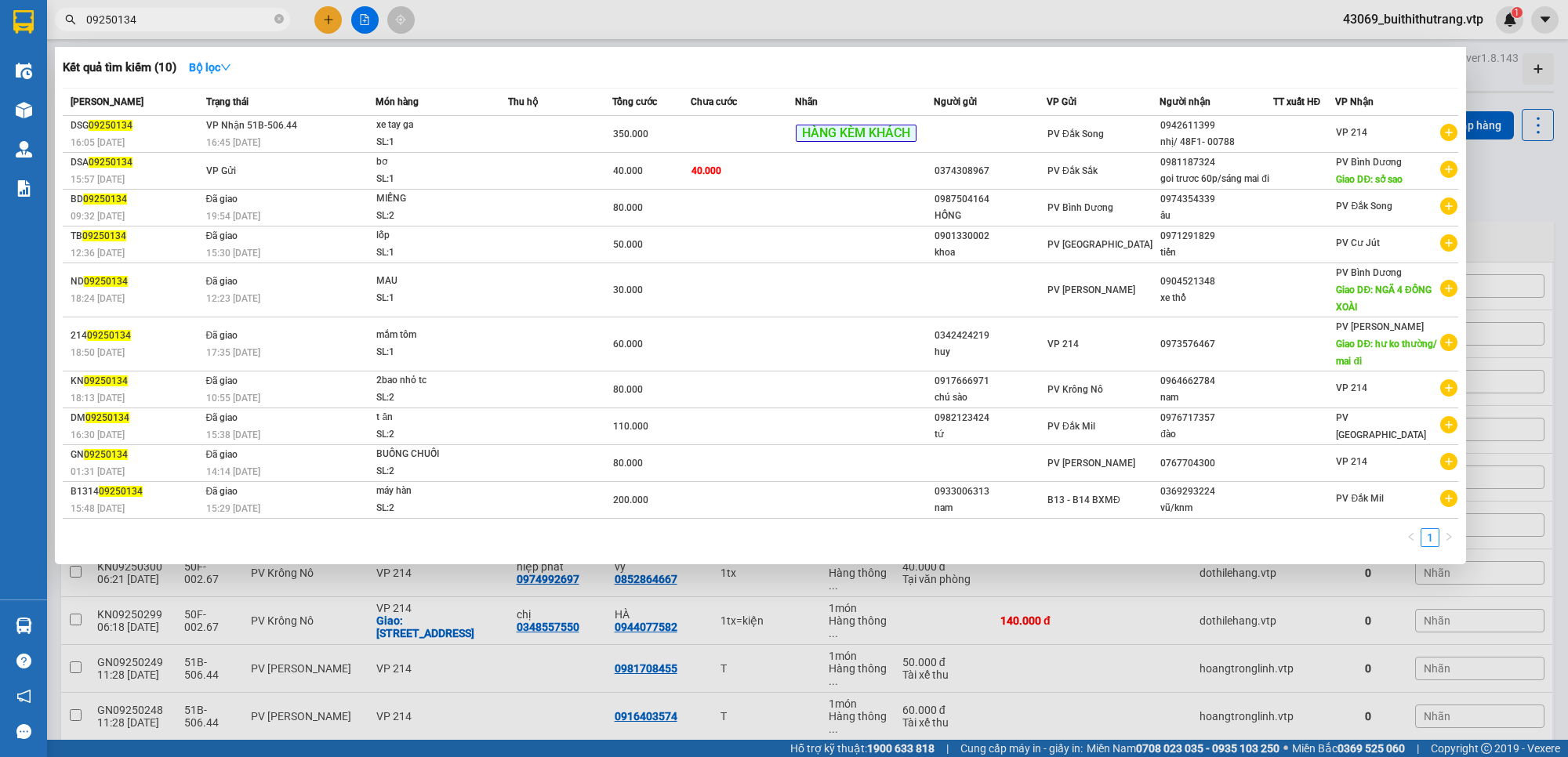
type input "09250134"
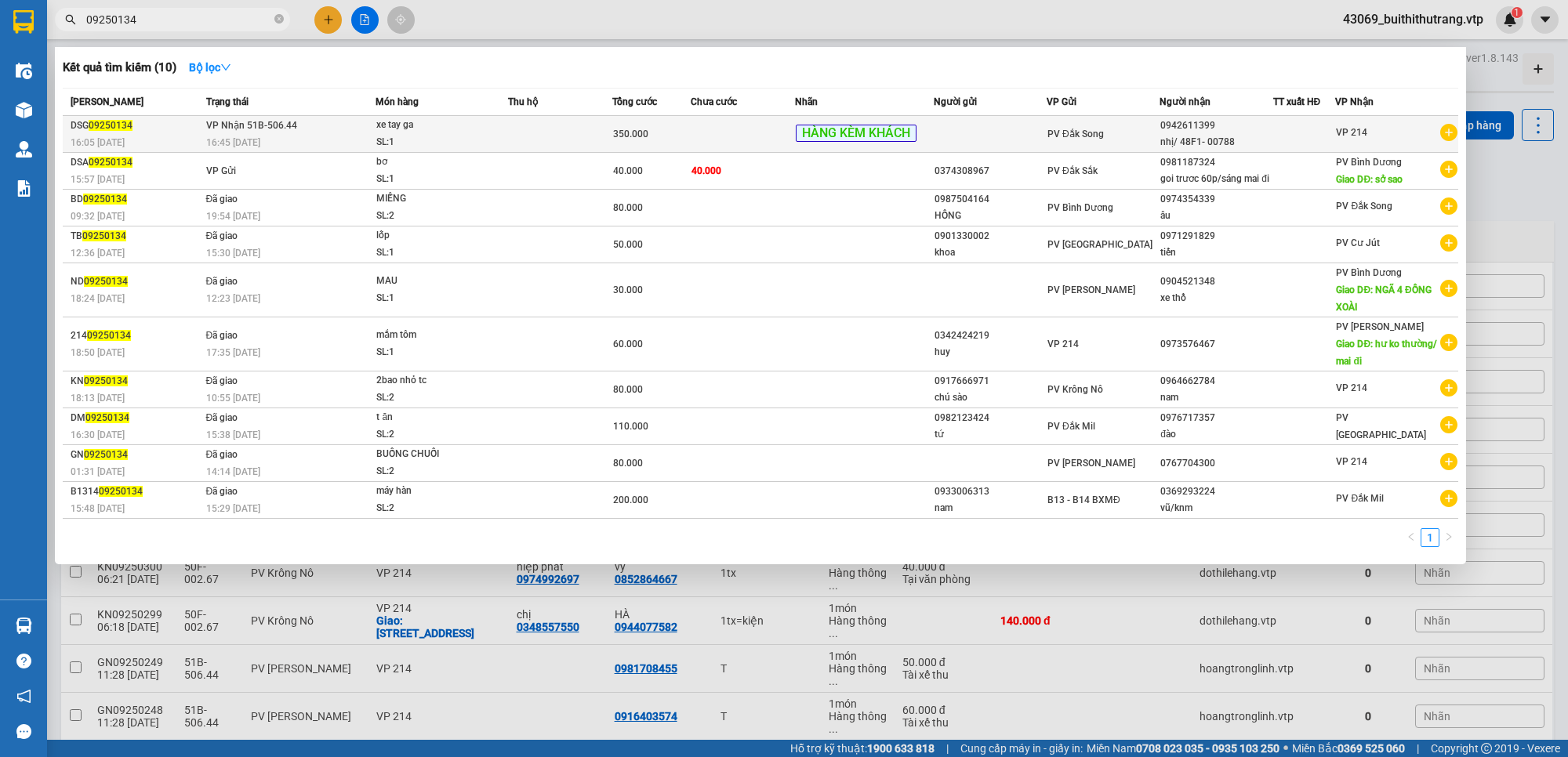
click at [675, 147] on td "350.000" at bounding box center [651, 134] width 78 height 37
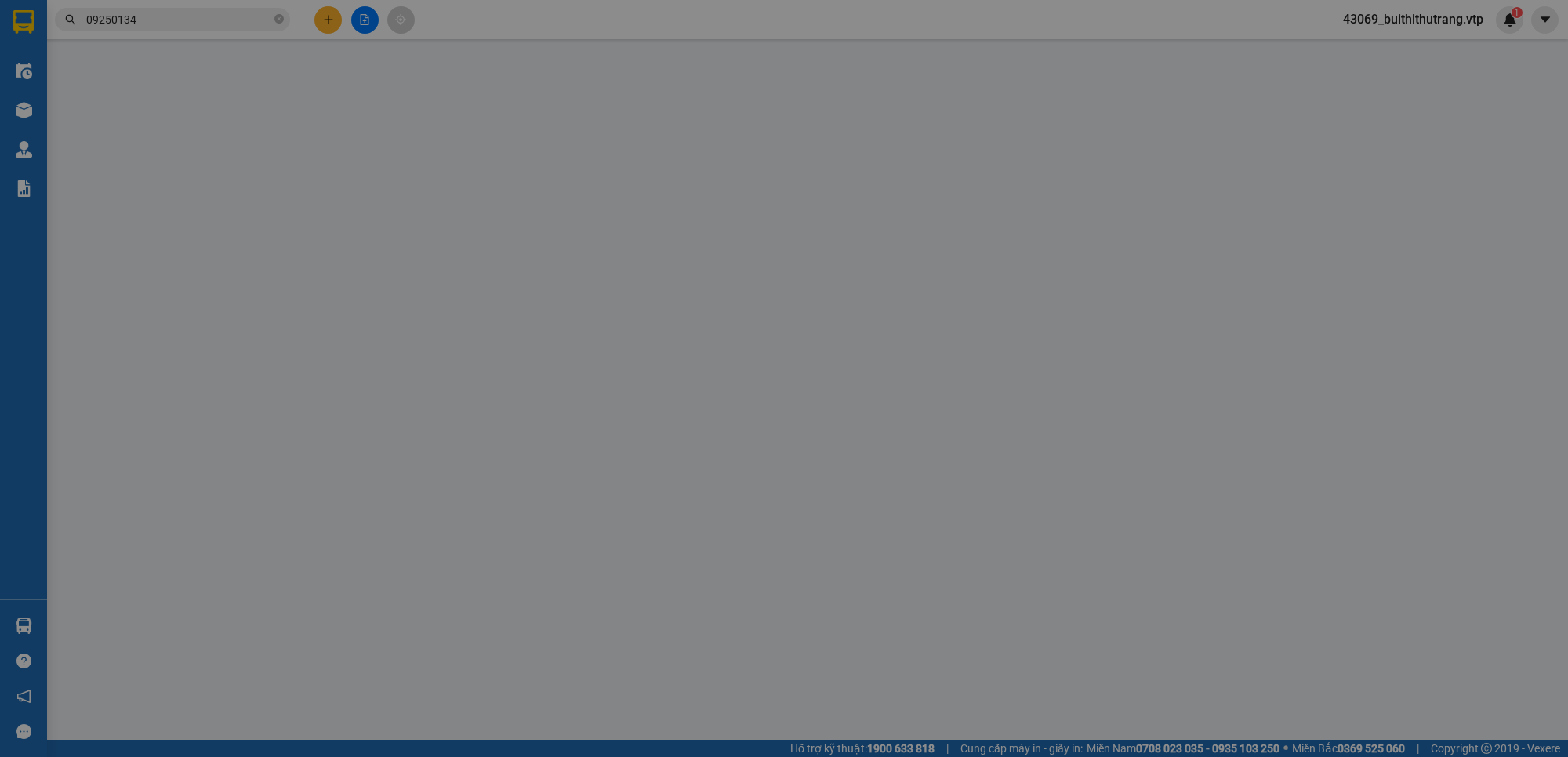
type input "0942611399"
type input "nhị/ 48F1- 00788"
type input "350.000"
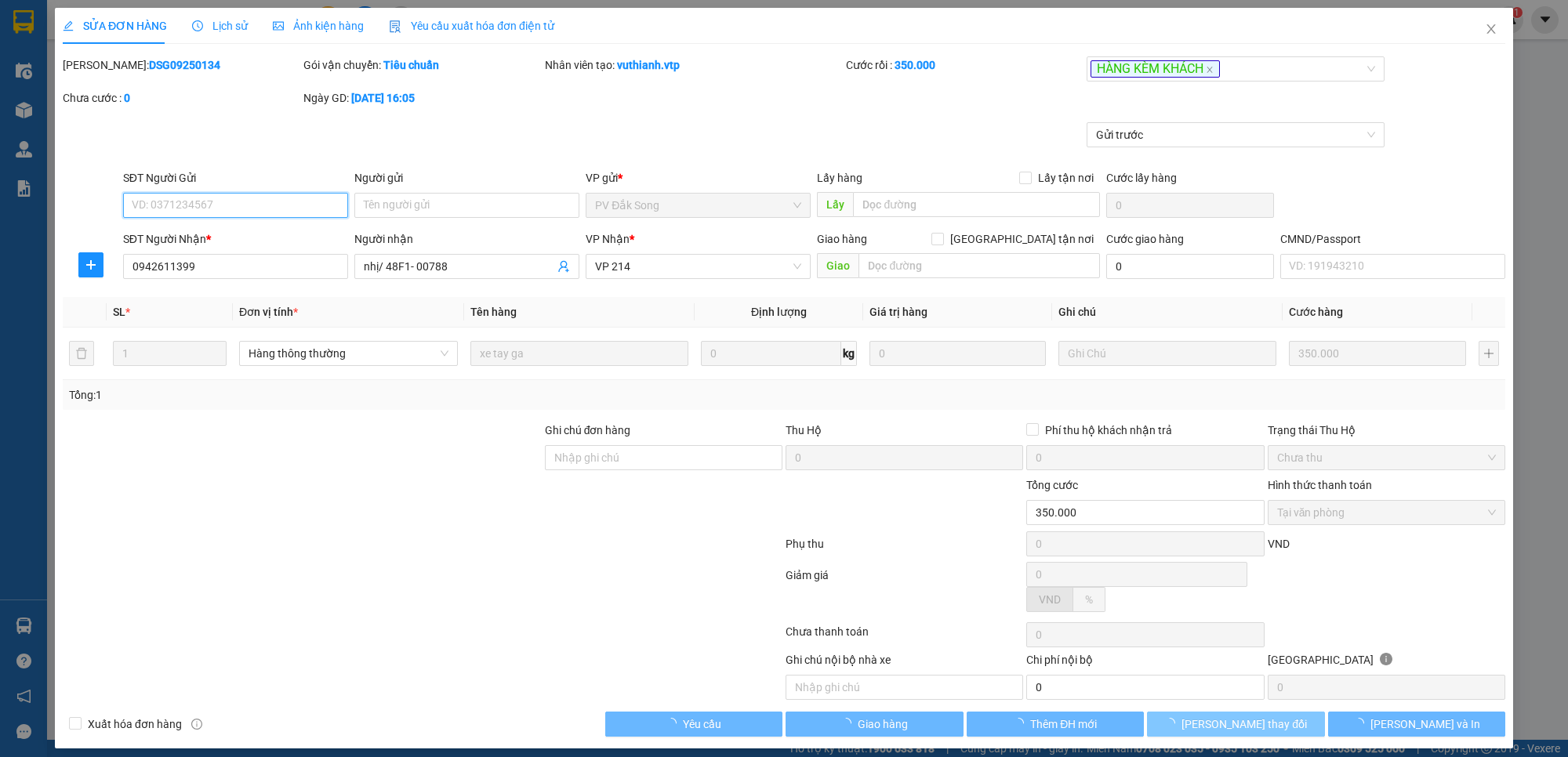
type input "17.500"
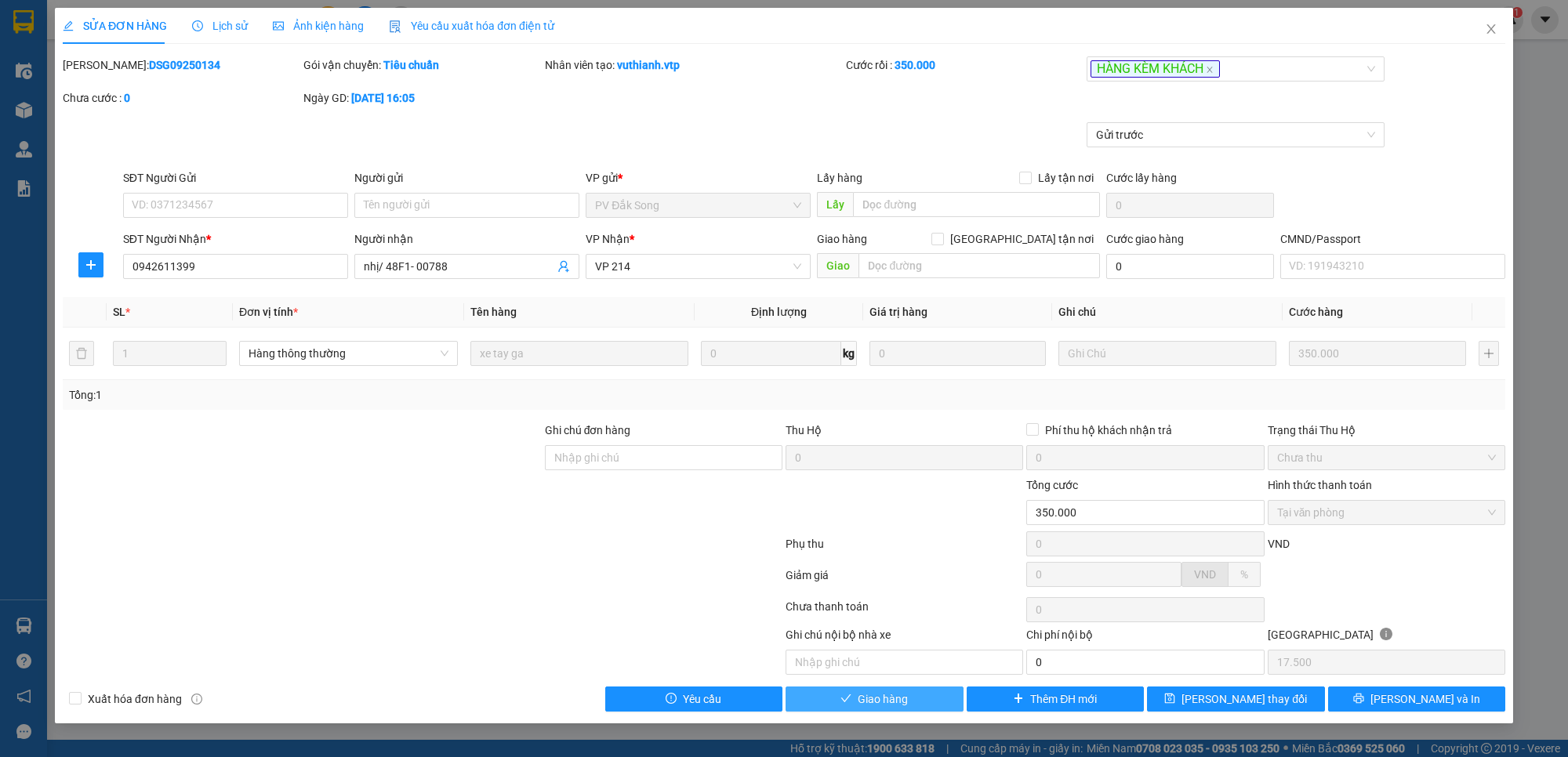
click at [907, 702] on span "Giao hàng" at bounding box center [883, 699] width 50 height 17
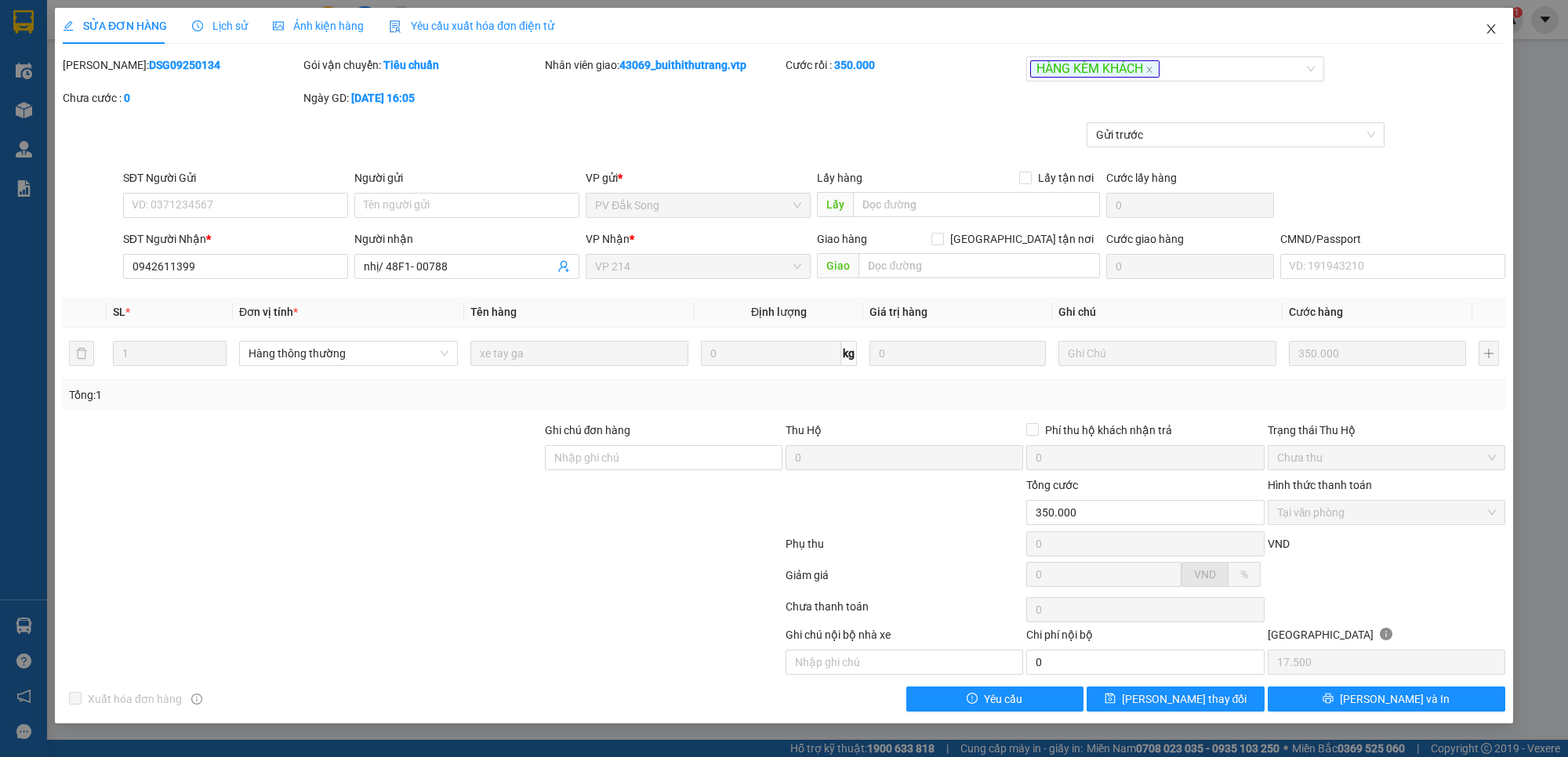
click at [1494, 29] on icon "close" at bounding box center [1490, 29] width 12 height 12
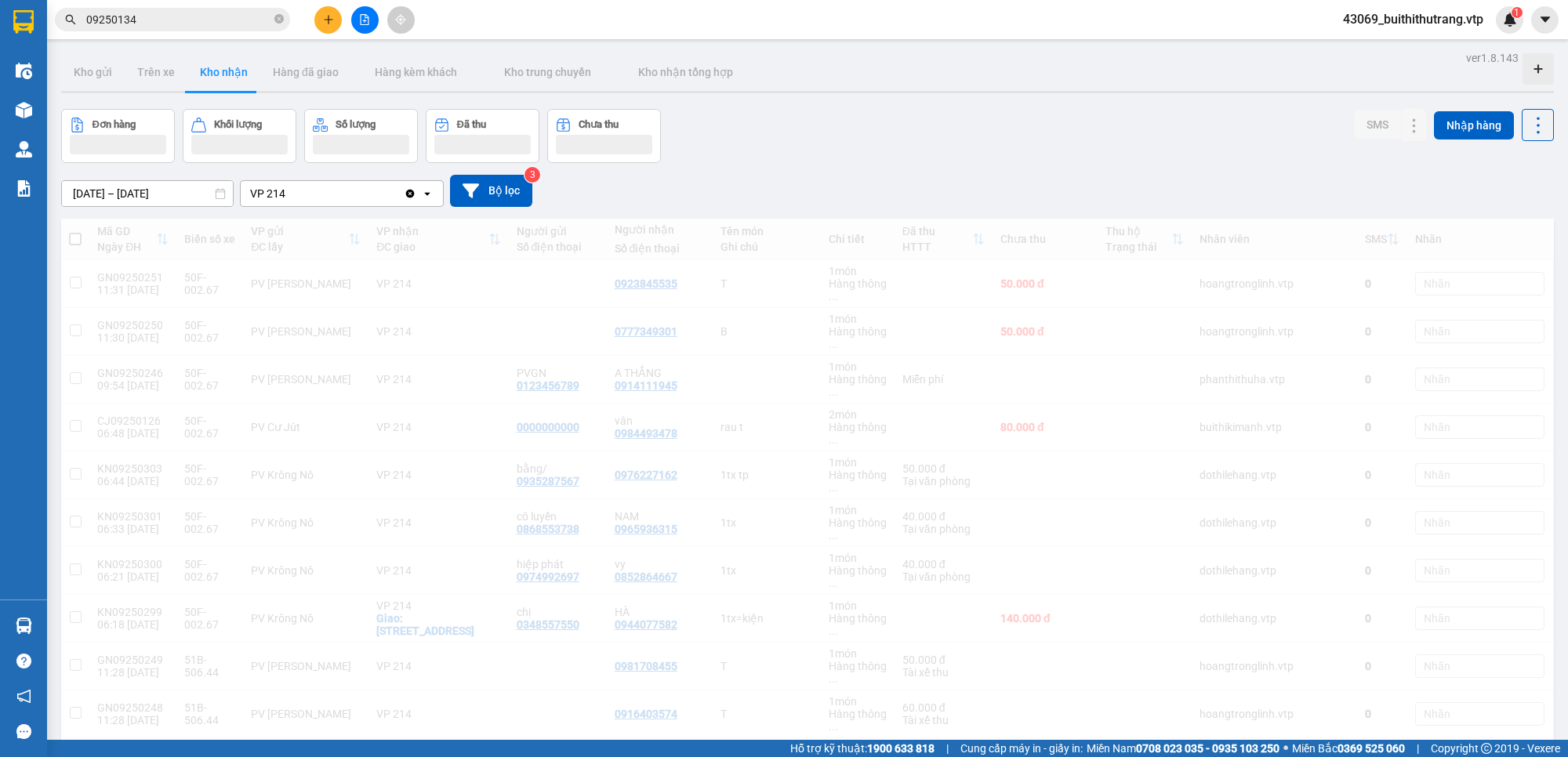
click at [146, 29] on span "09250134" at bounding box center [172, 19] width 235 height 24
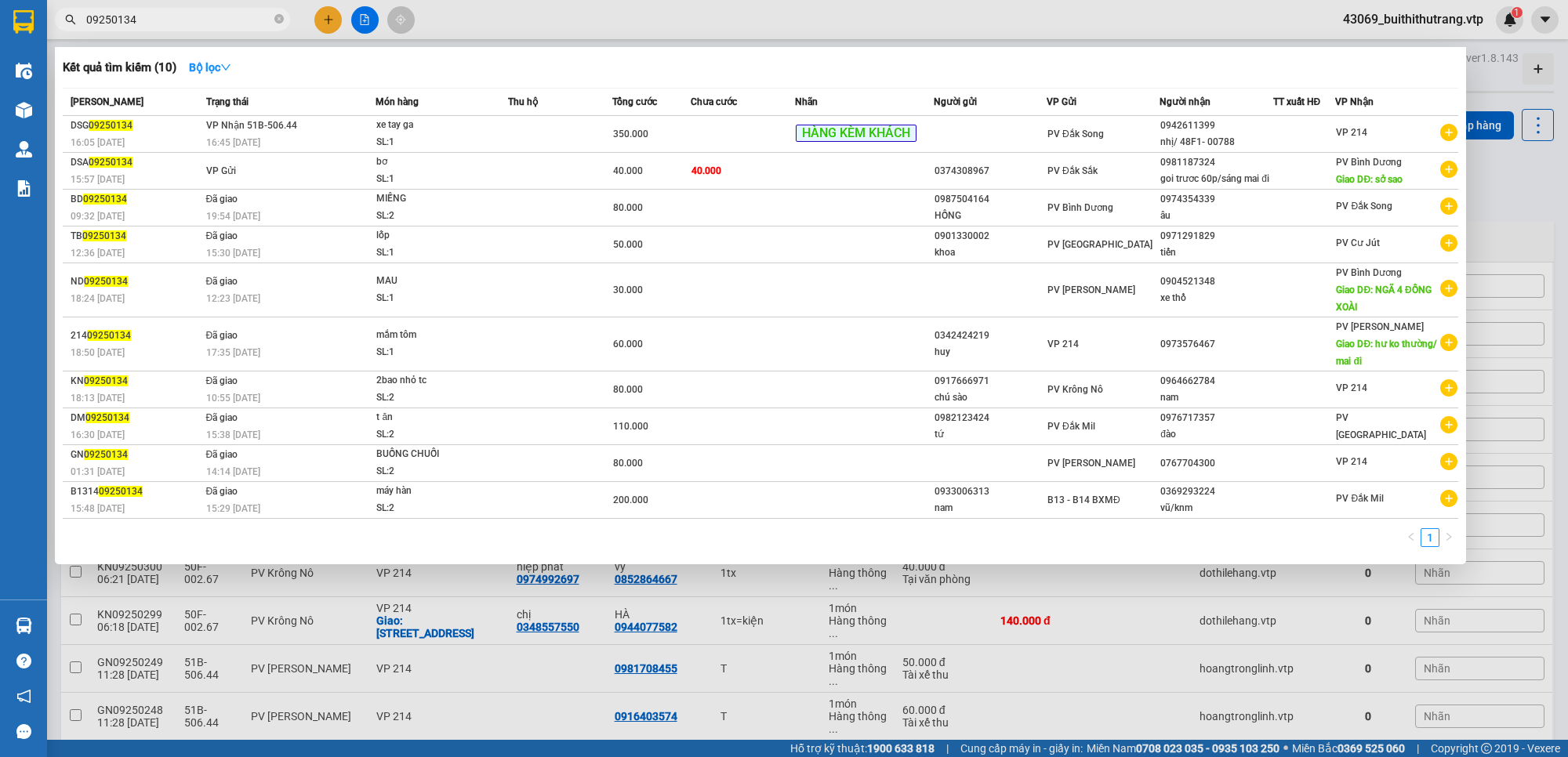
drag, startPoint x: 151, startPoint y: 17, endPoint x: 56, endPoint y: 22, distance: 95.1
click at [56, 22] on span "09250134" at bounding box center [172, 19] width 235 height 24
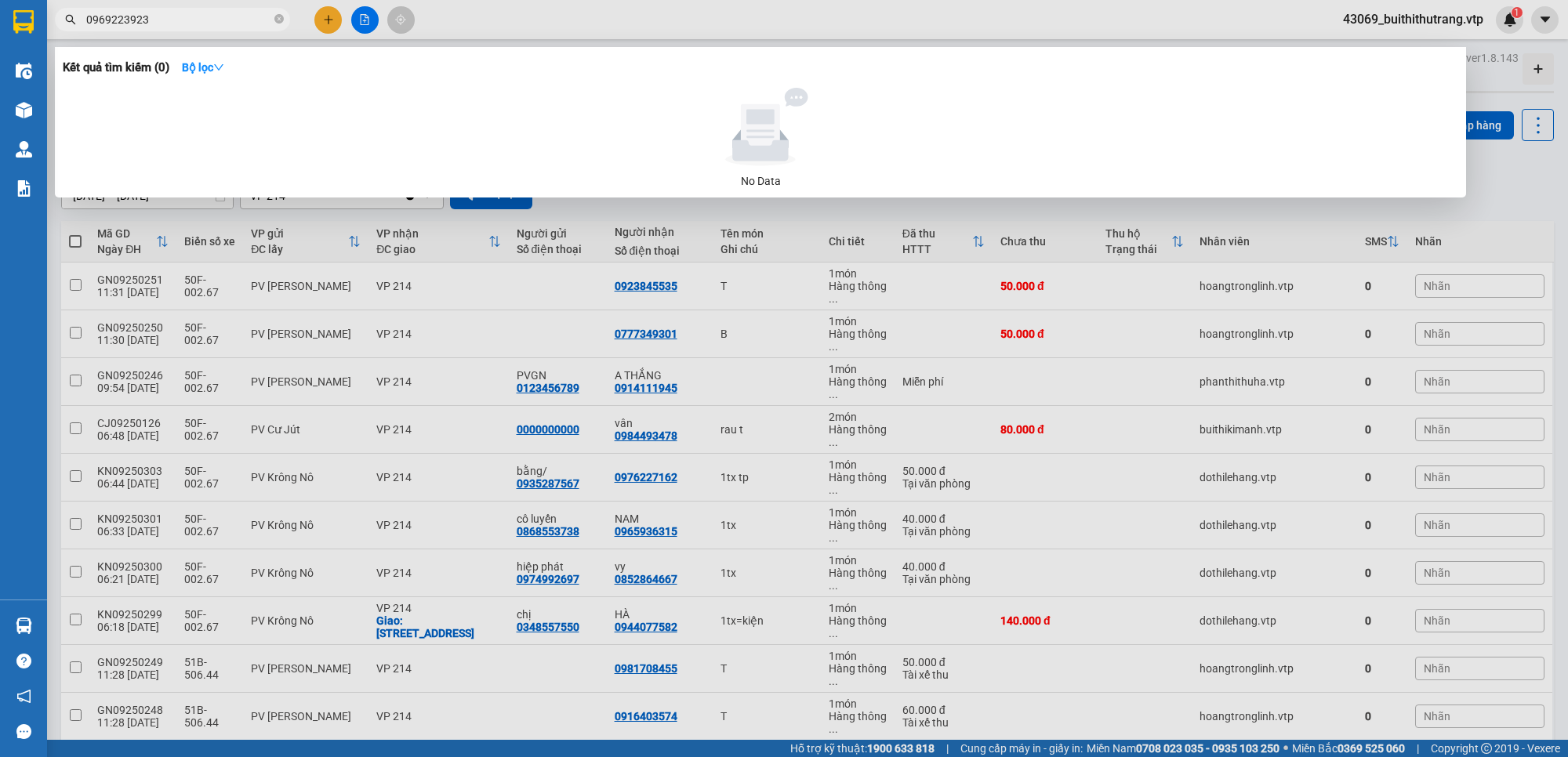
click at [146, 20] on input "0969223923" at bounding box center [179, 20] width 185 height 17
type input "0"
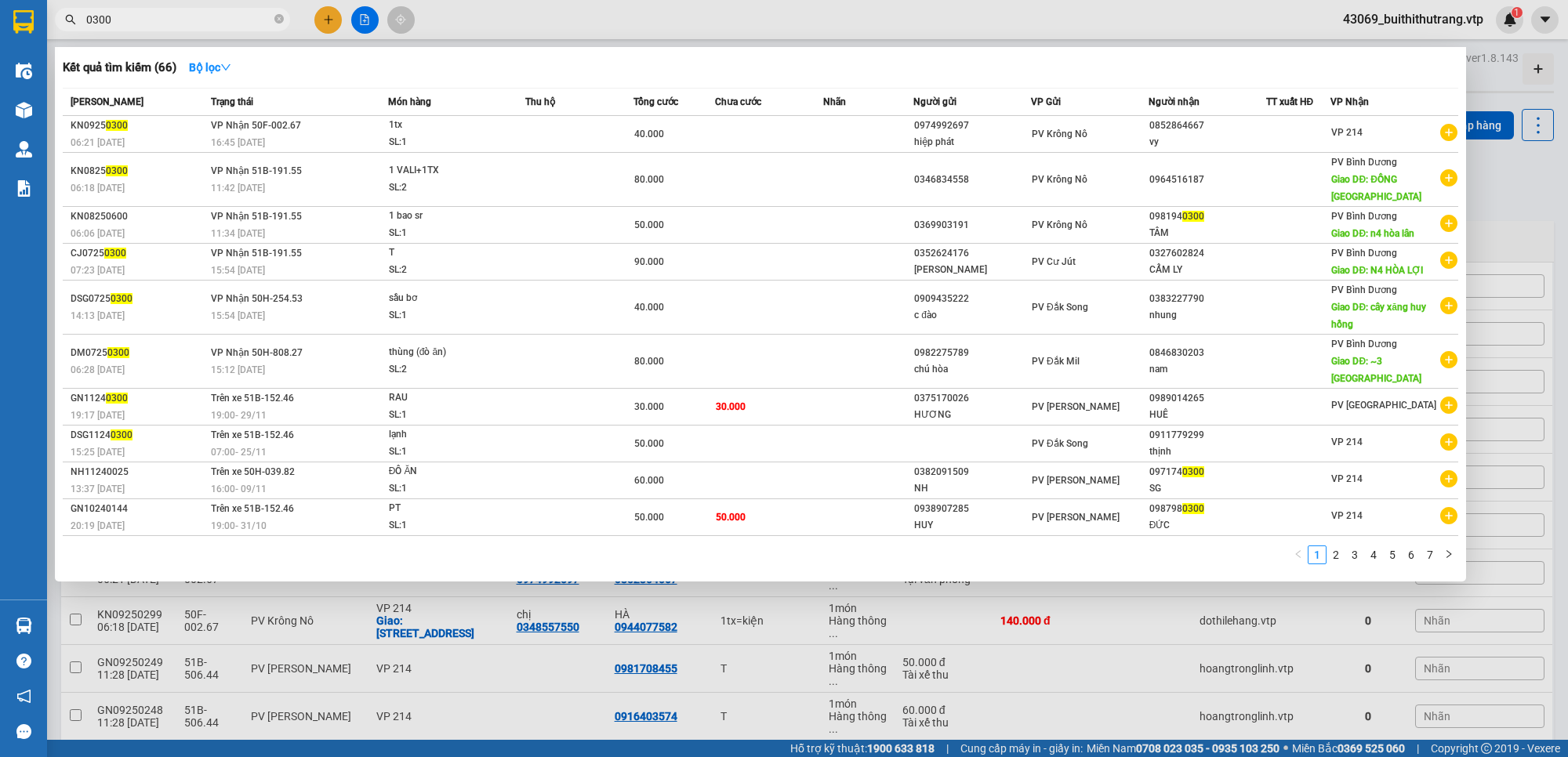
click at [174, 22] on input "0300" at bounding box center [179, 20] width 185 height 17
drag, startPoint x: 143, startPoint y: 24, endPoint x: 67, endPoint y: 21, distance: 76.1
click at [67, 21] on div "0300" at bounding box center [152, 19] width 306 height 24
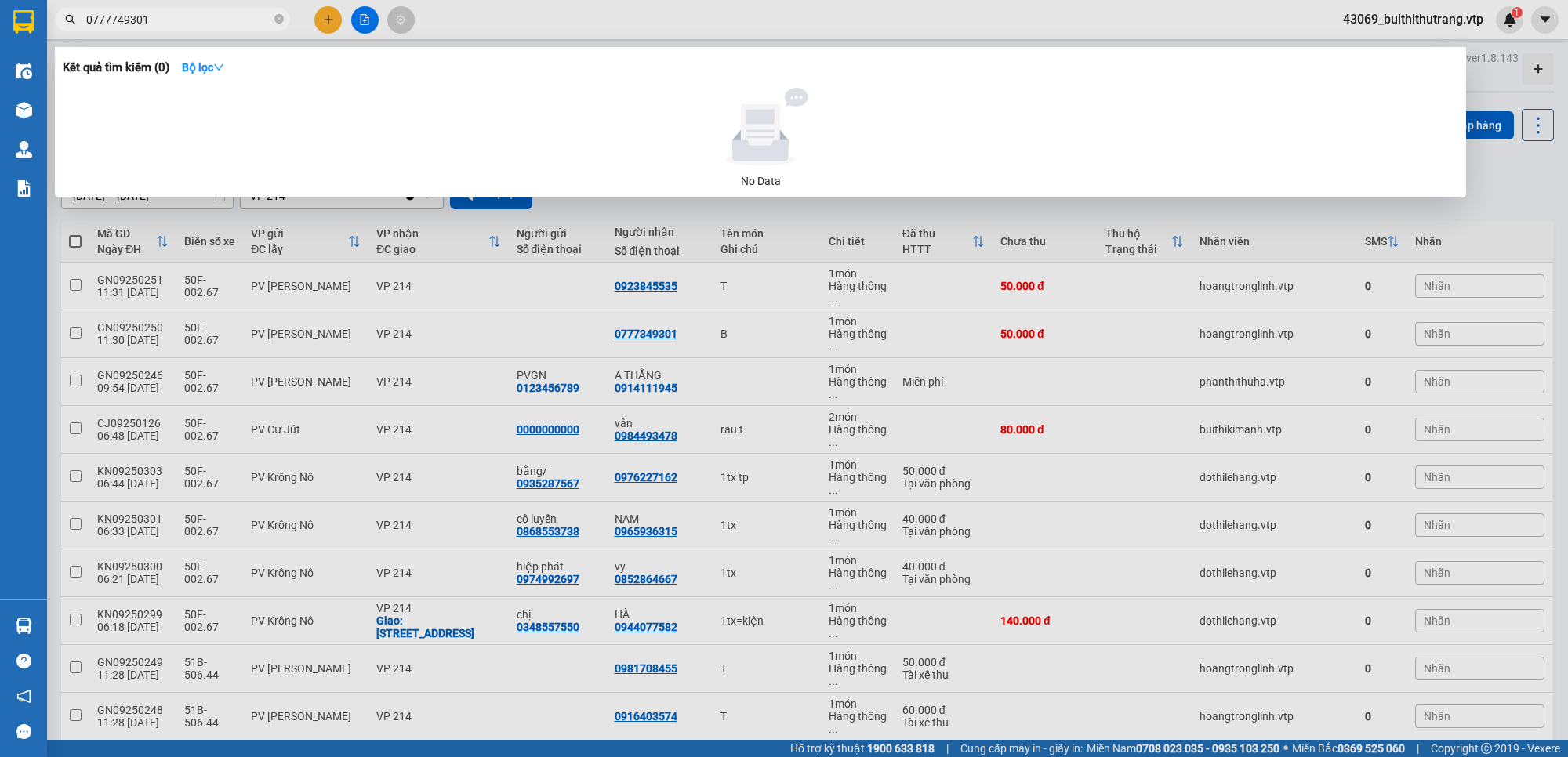
drag, startPoint x: 155, startPoint y: 17, endPoint x: 70, endPoint y: 21, distance: 85.1
click at [70, 21] on div "0777749301" at bounding box center [152, 19] width 306 height 24
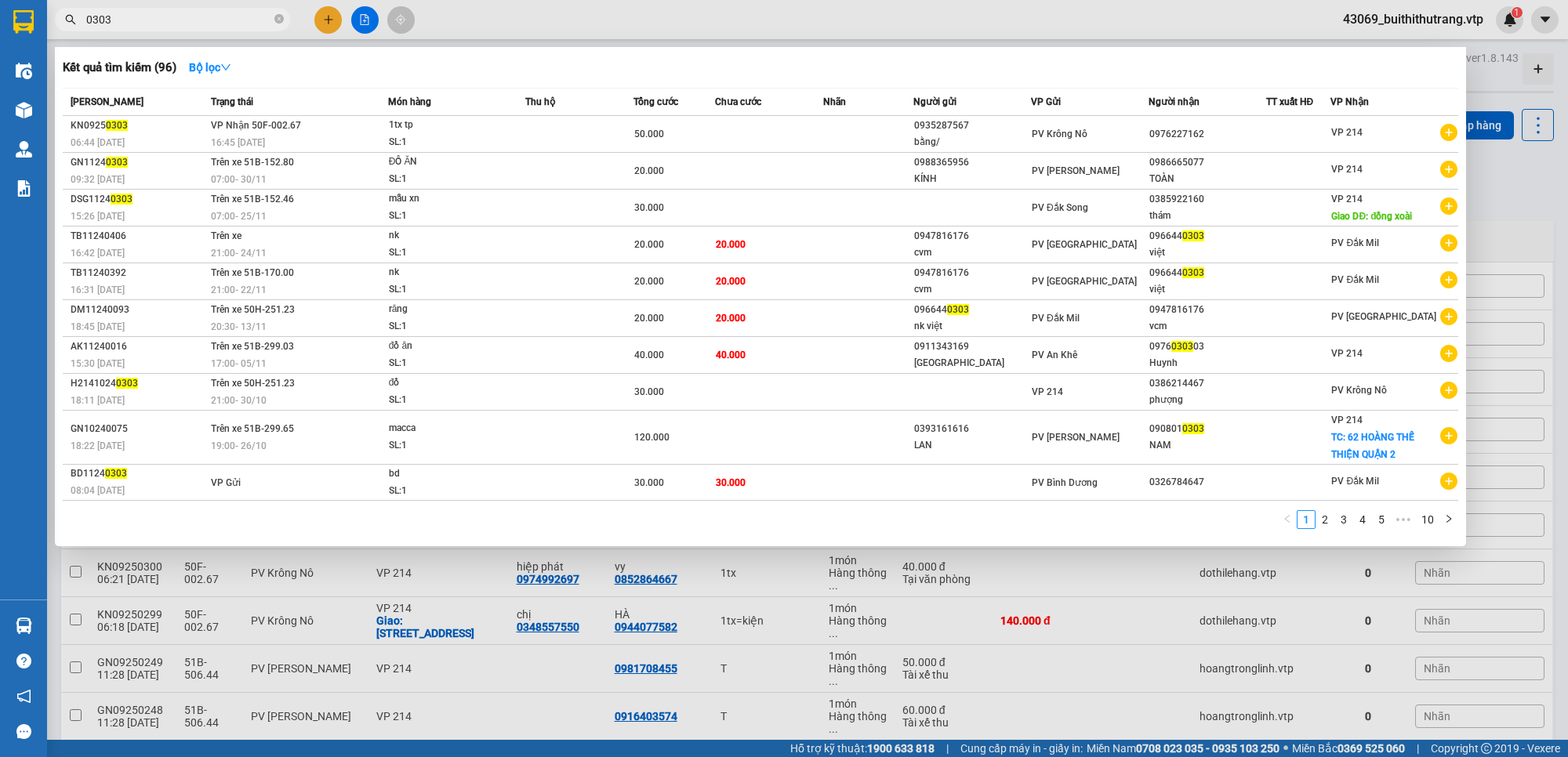
drag, startPoint x: 118, startPoint y: 20, endPoint x: 35, endPoint y: 36, distance: 84.5
click at [35, 36] on section "Kết quả tìm kiếm ( 96 ) Bộ lọc Mã ĐH Trạng thái Món hàng Thu hộ Tổng cước Chưa …" at bounding box center [784, 378] width 1568 height 757
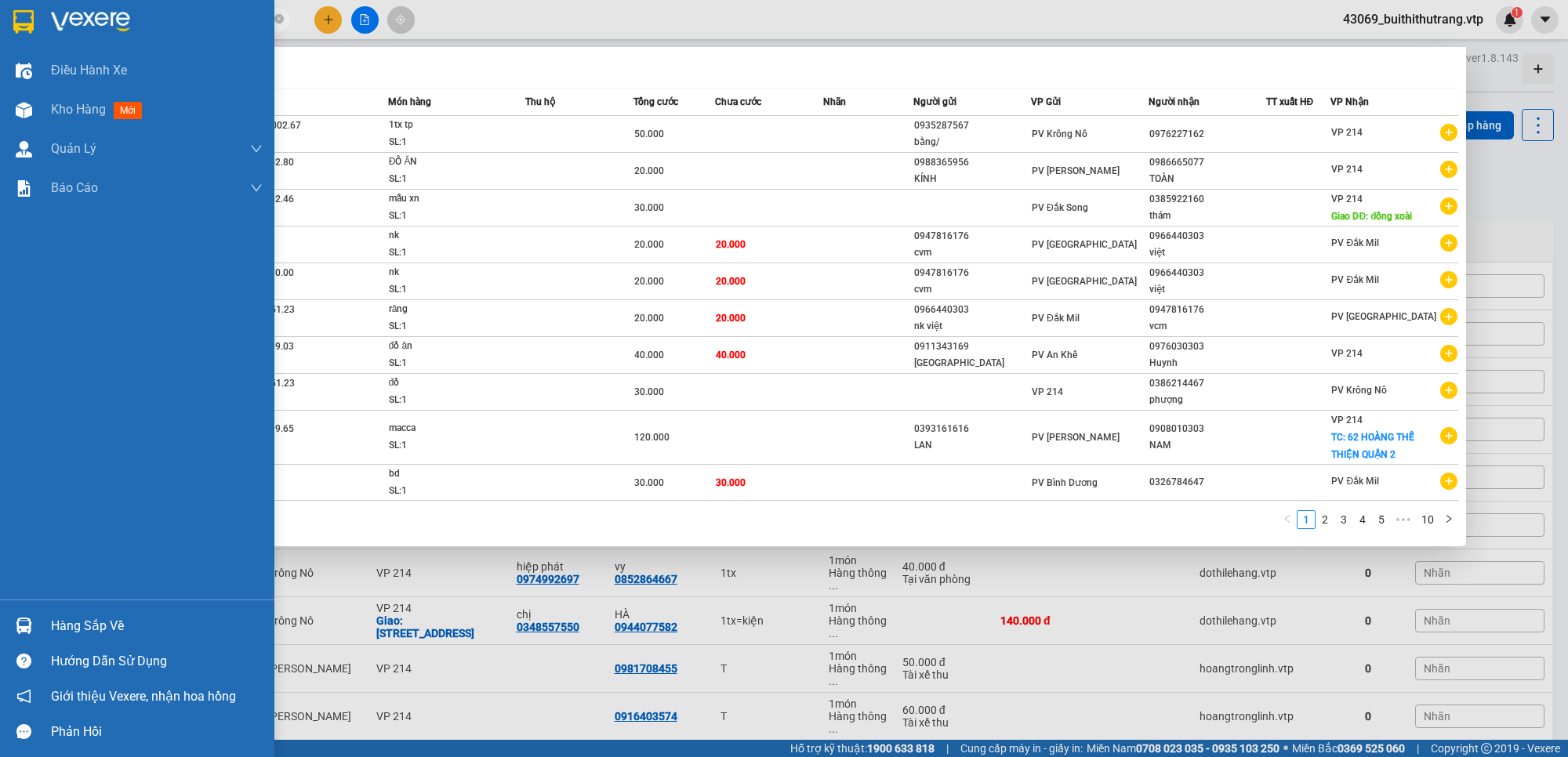
type input "0981708455"
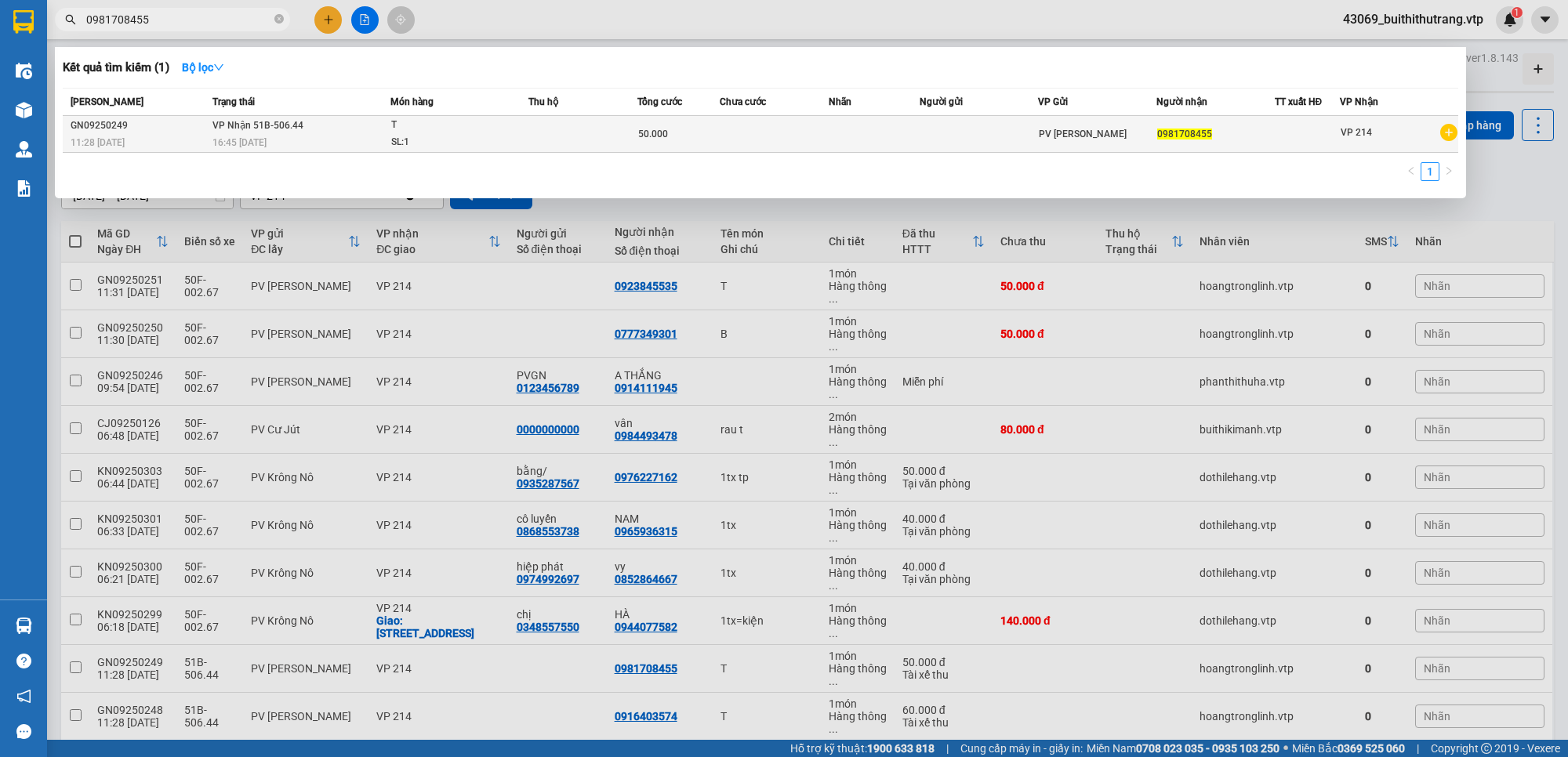
click at [890, 141] on td at bounding box center [874, 134] width 91 height 37
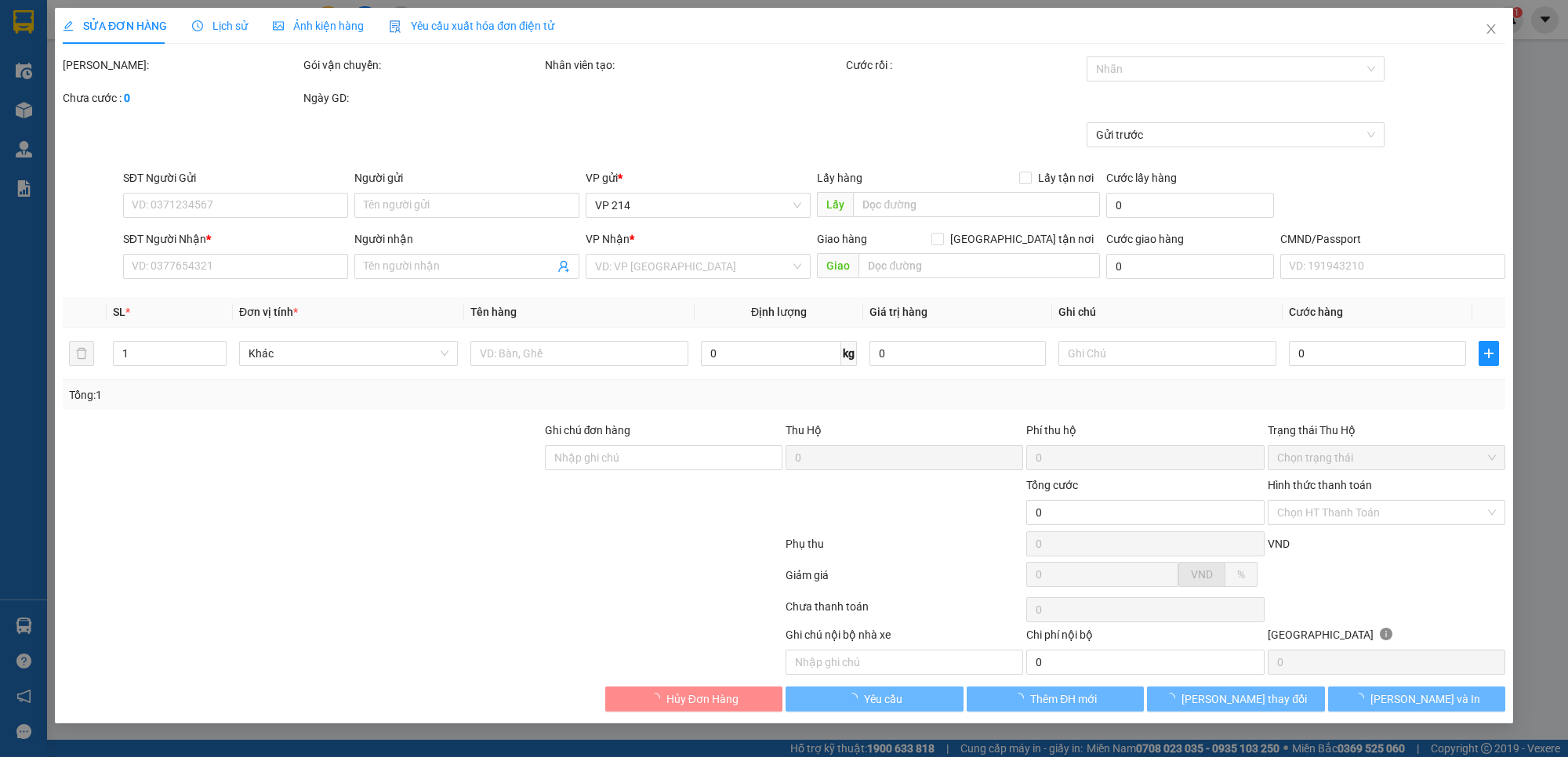
type input "0981708455"
type input "50.000"
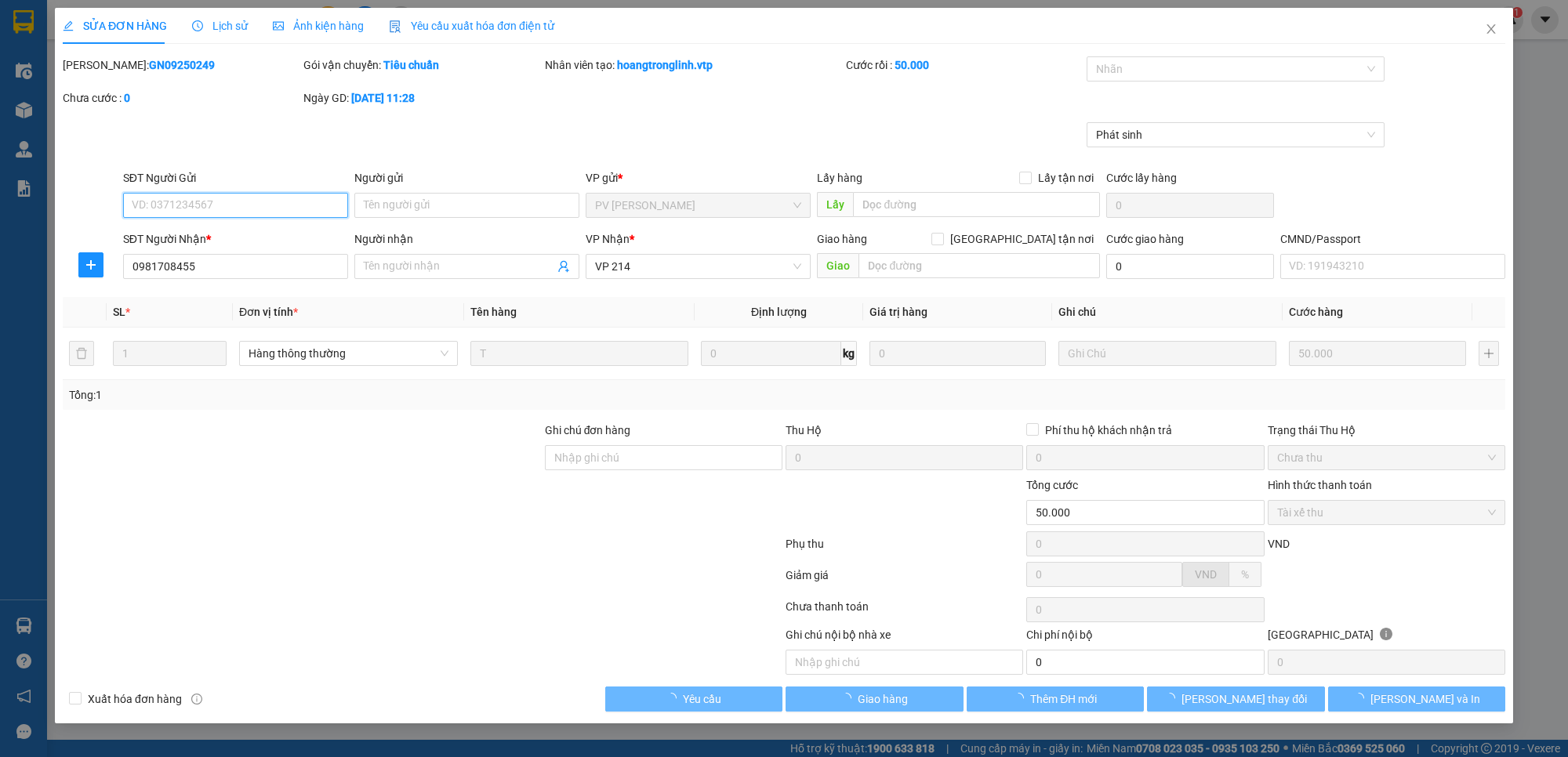
type input "10.000"
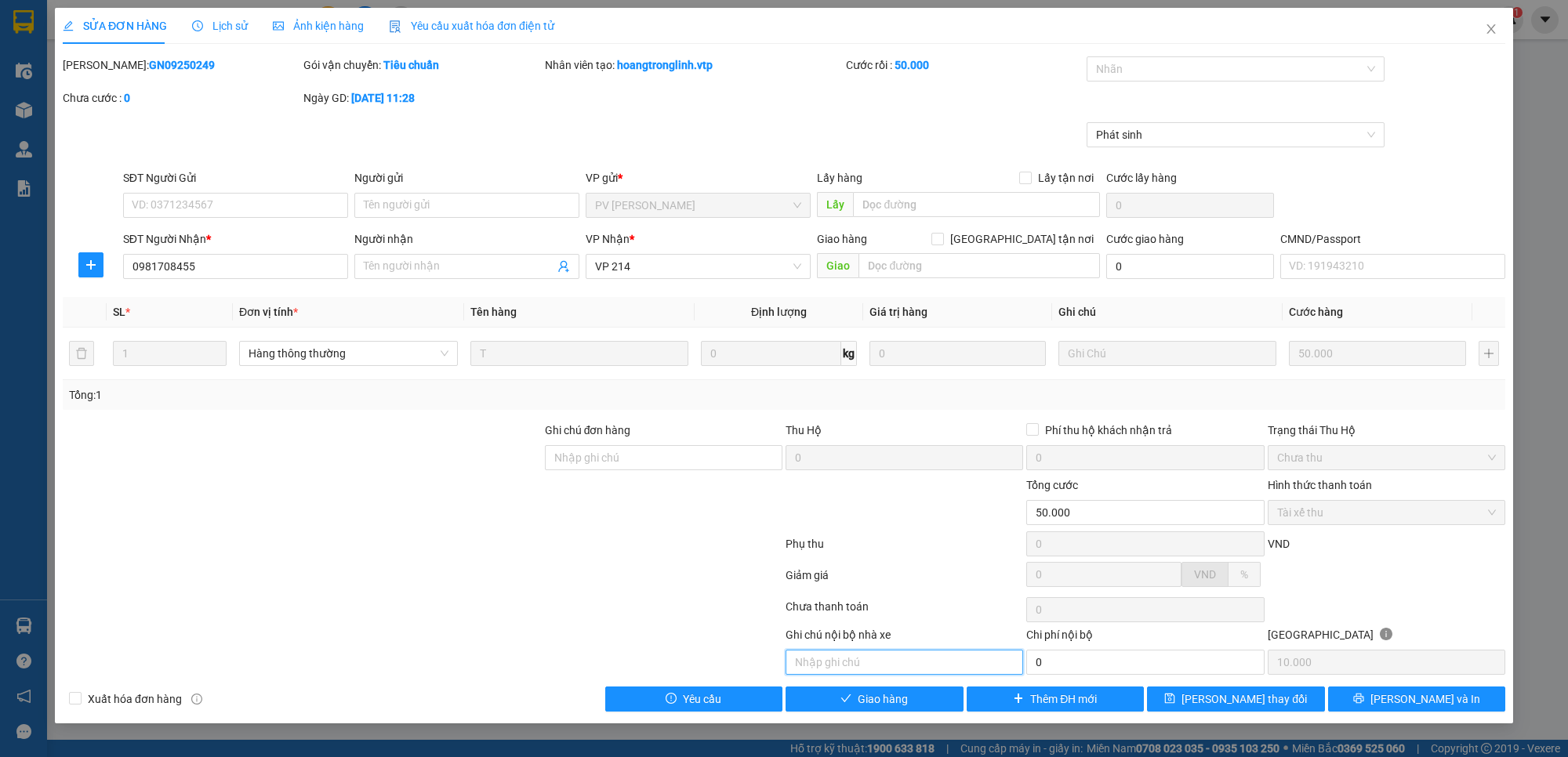
click at [917, 672] on input "text" at bounding box center [903, 663] width 237 height 25
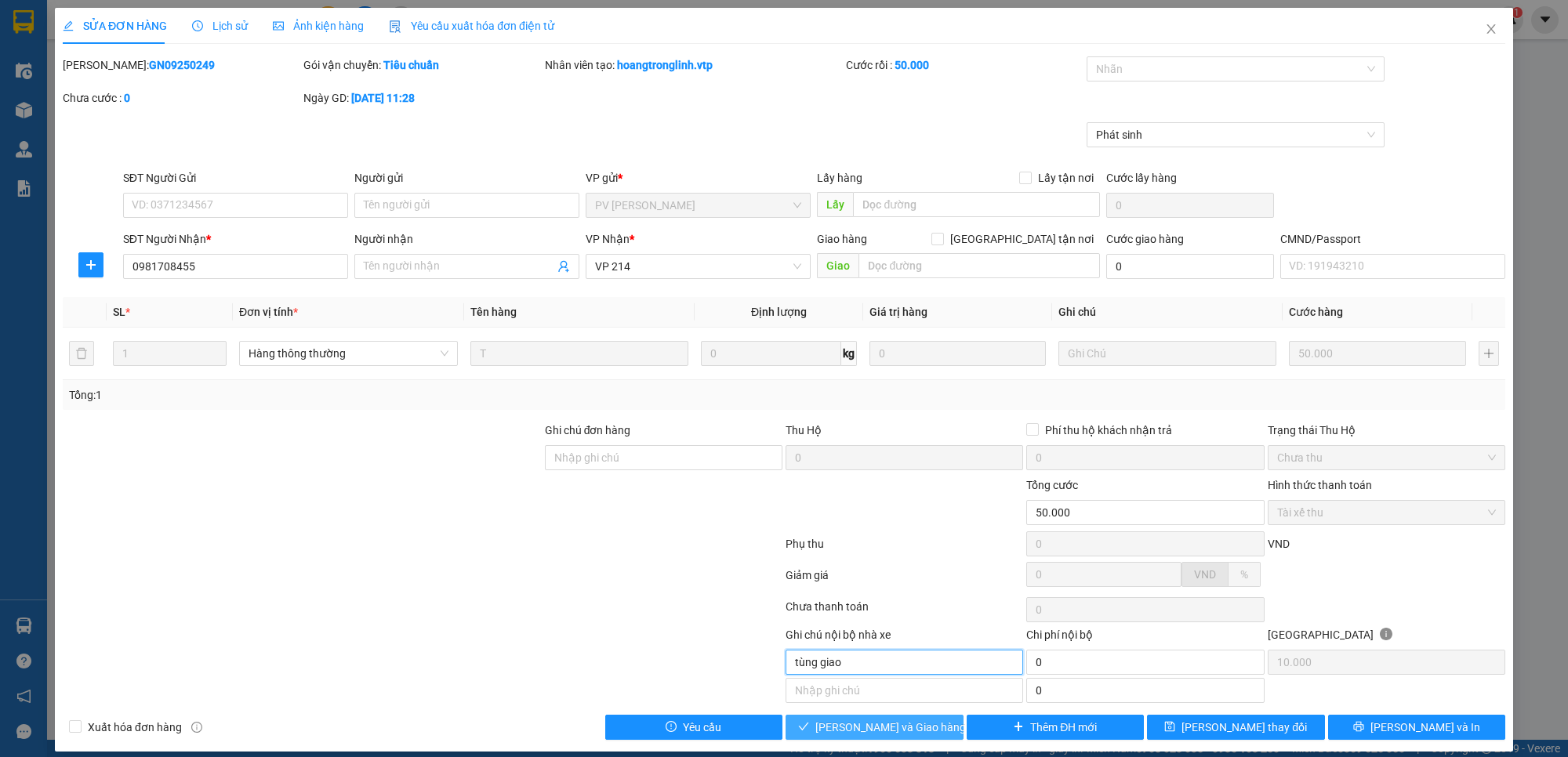
type input "tùng giao"
click at [895, 727] on span "[PERSON_NAME] và Giao hàng" at bounding box center [890, 727] width 150 height 17
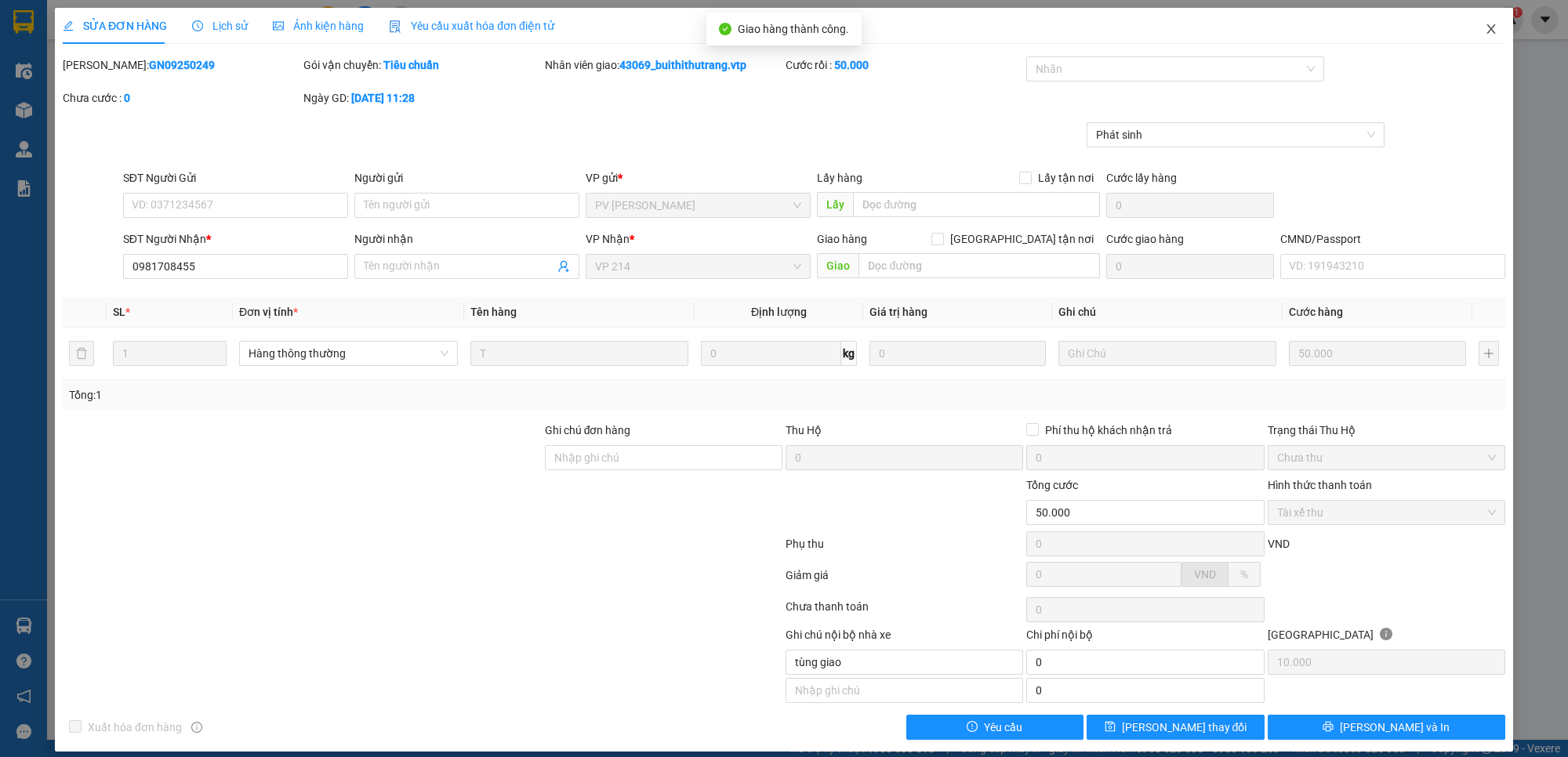
click at [1486, 31] on icon "close" at bounding box center [1490, 30] width 9 height 10
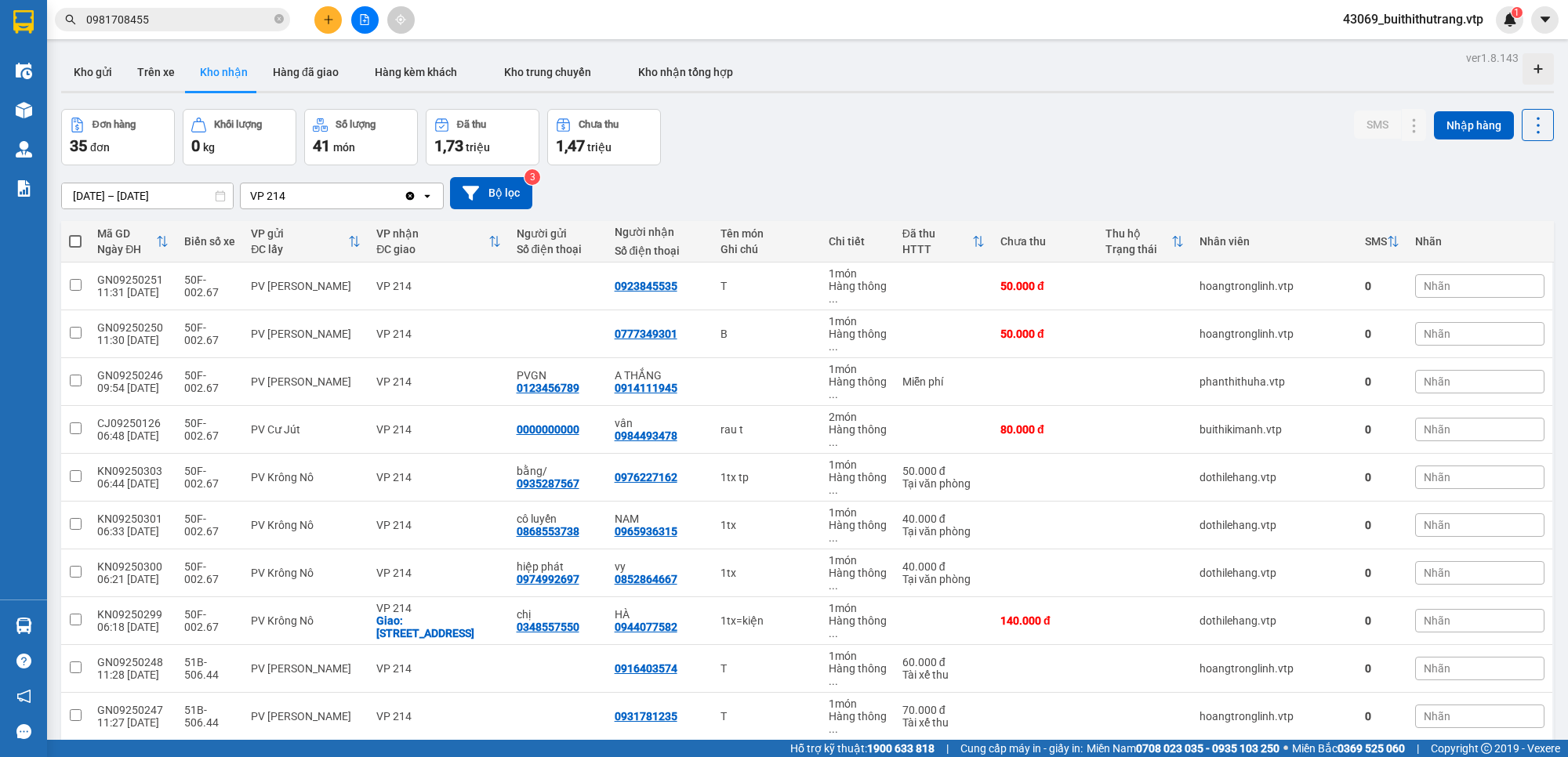
click at [209, 75] on button "Kho nhận" at bounding box center [224, 72] width 73 height 38
click at [1001, 334] on div "50.000 đ" at bounding box center [1045, 333] width 89 height 12
checkbox input "true"
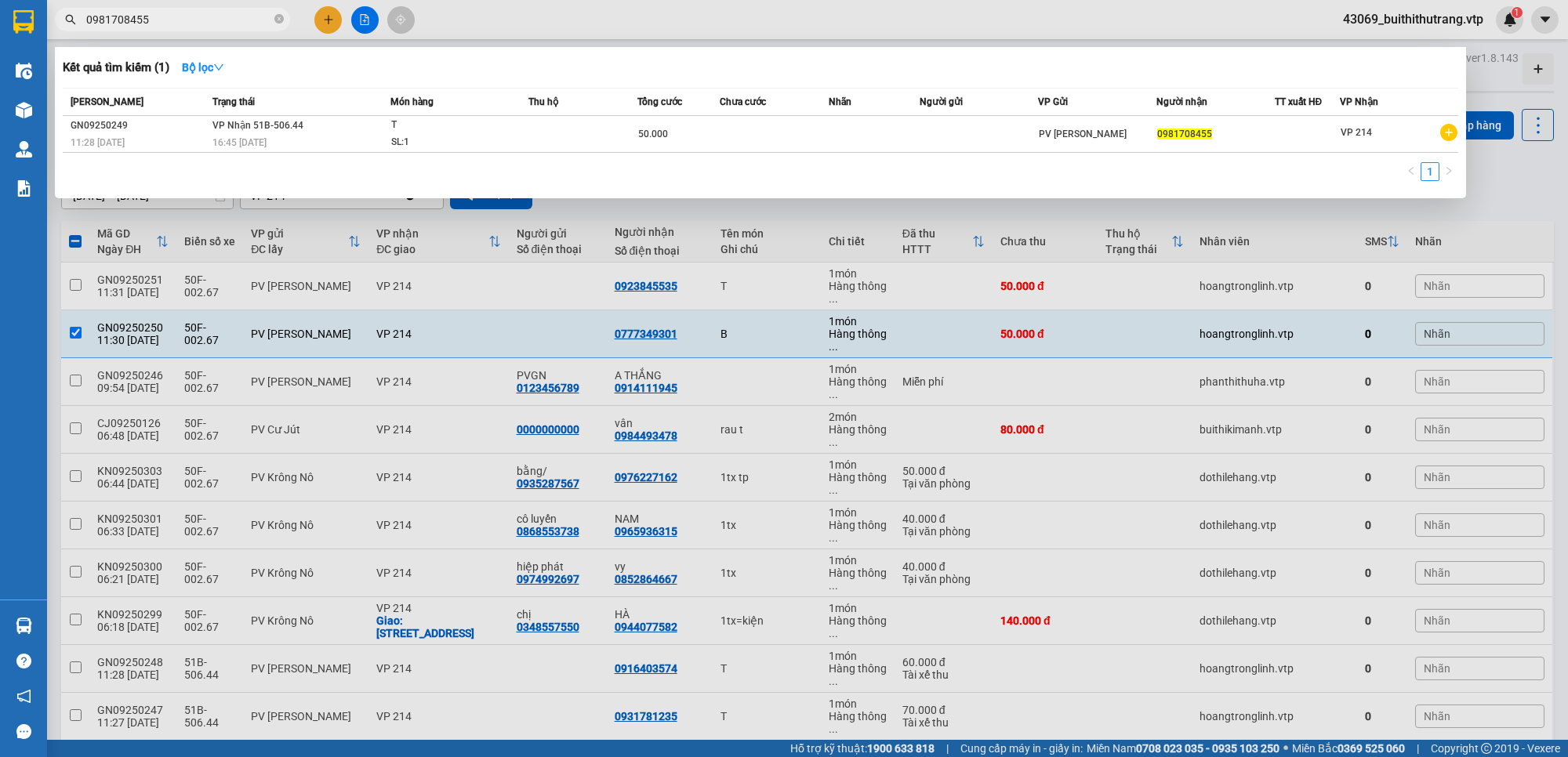
drag, startPoint x: 154, startPoint y: 28, endPoint x: 59, endPoint y: 29, distance: 95.0
click at [59, 29] on span "0981708455" at bounding box center [172, 19] width 235 height 24
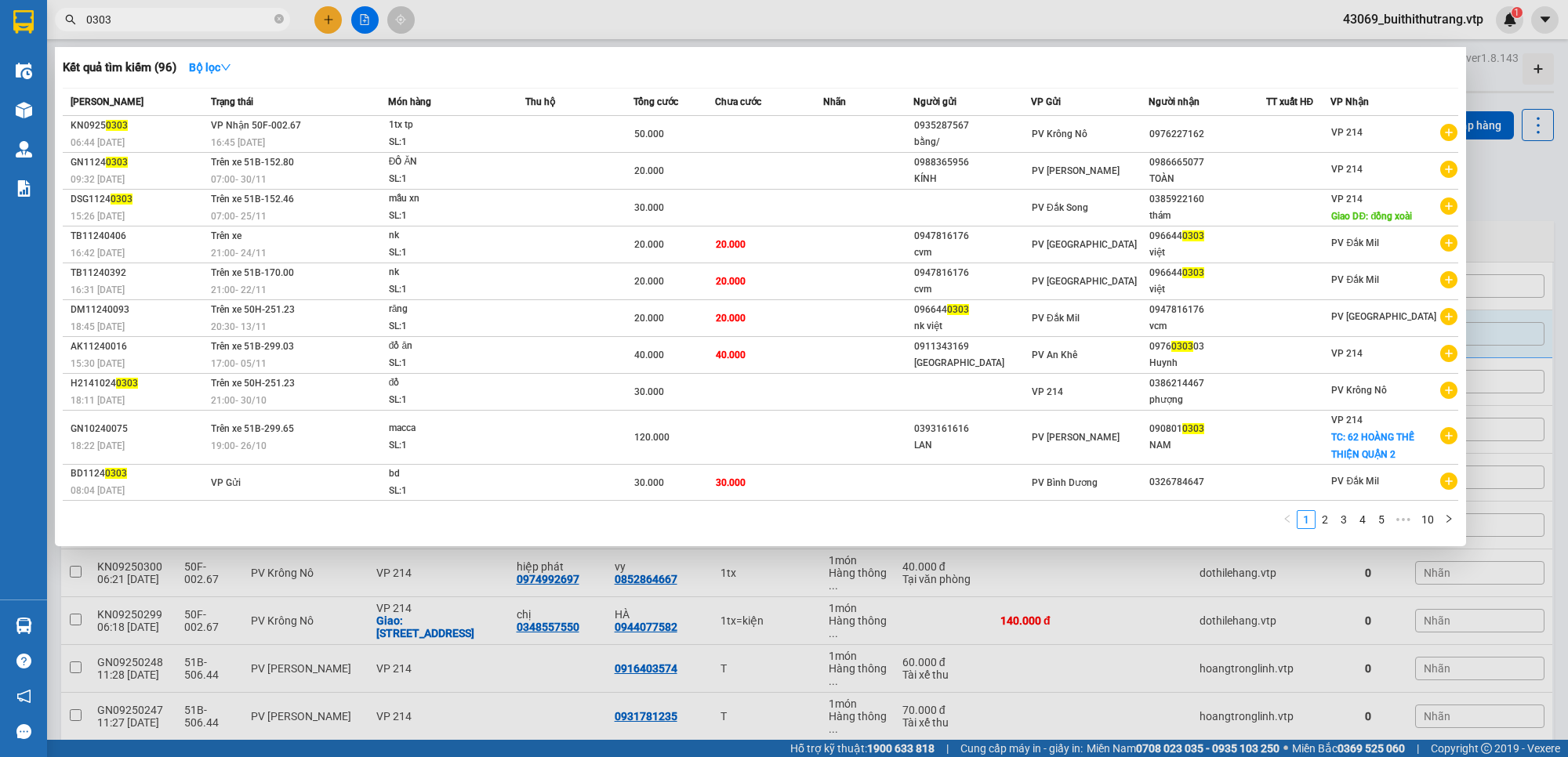
click at [471, 568] on div at bounding box center [784, 378] width 1568 height 757
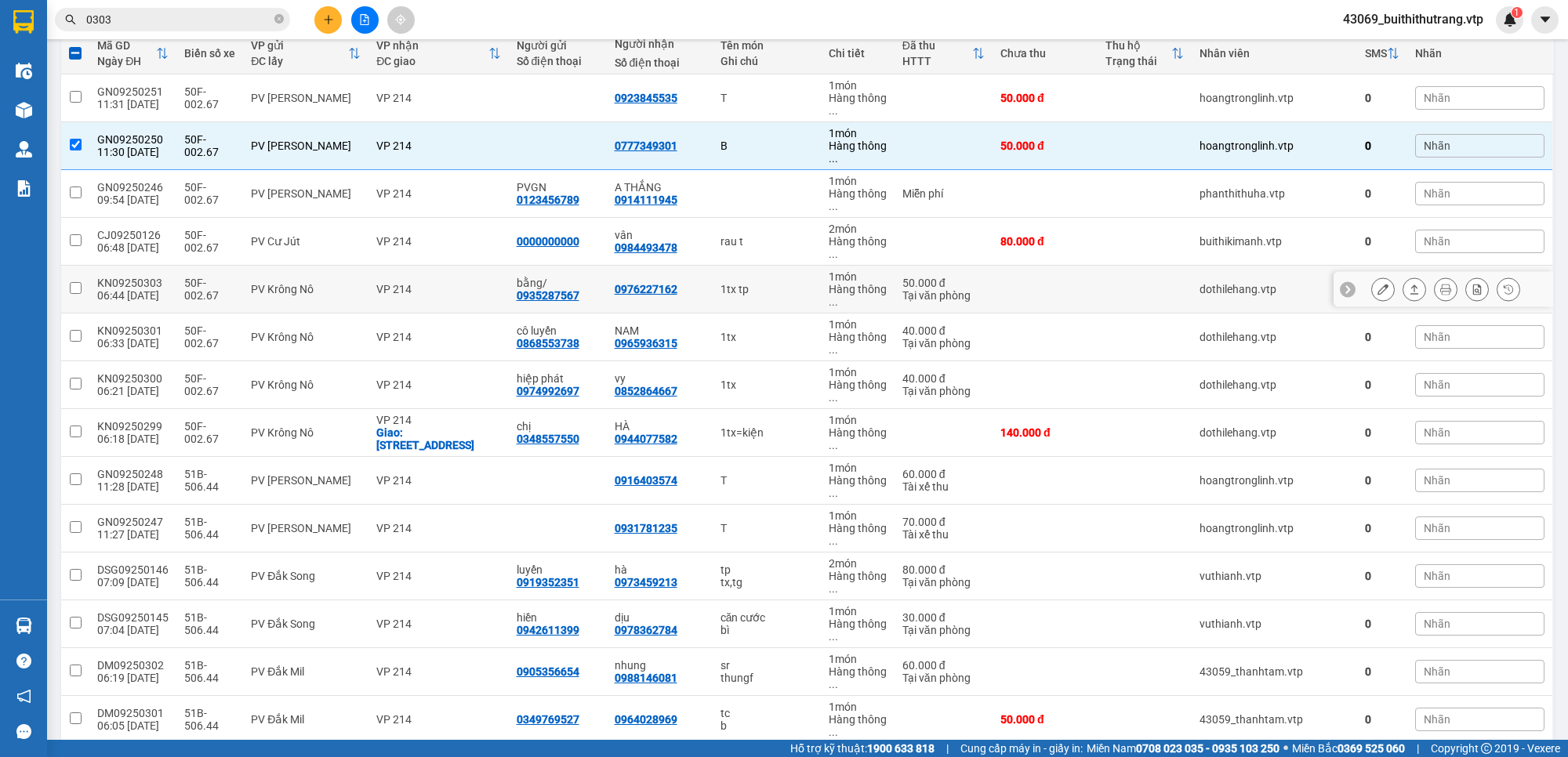
scroll to position [196, 0]
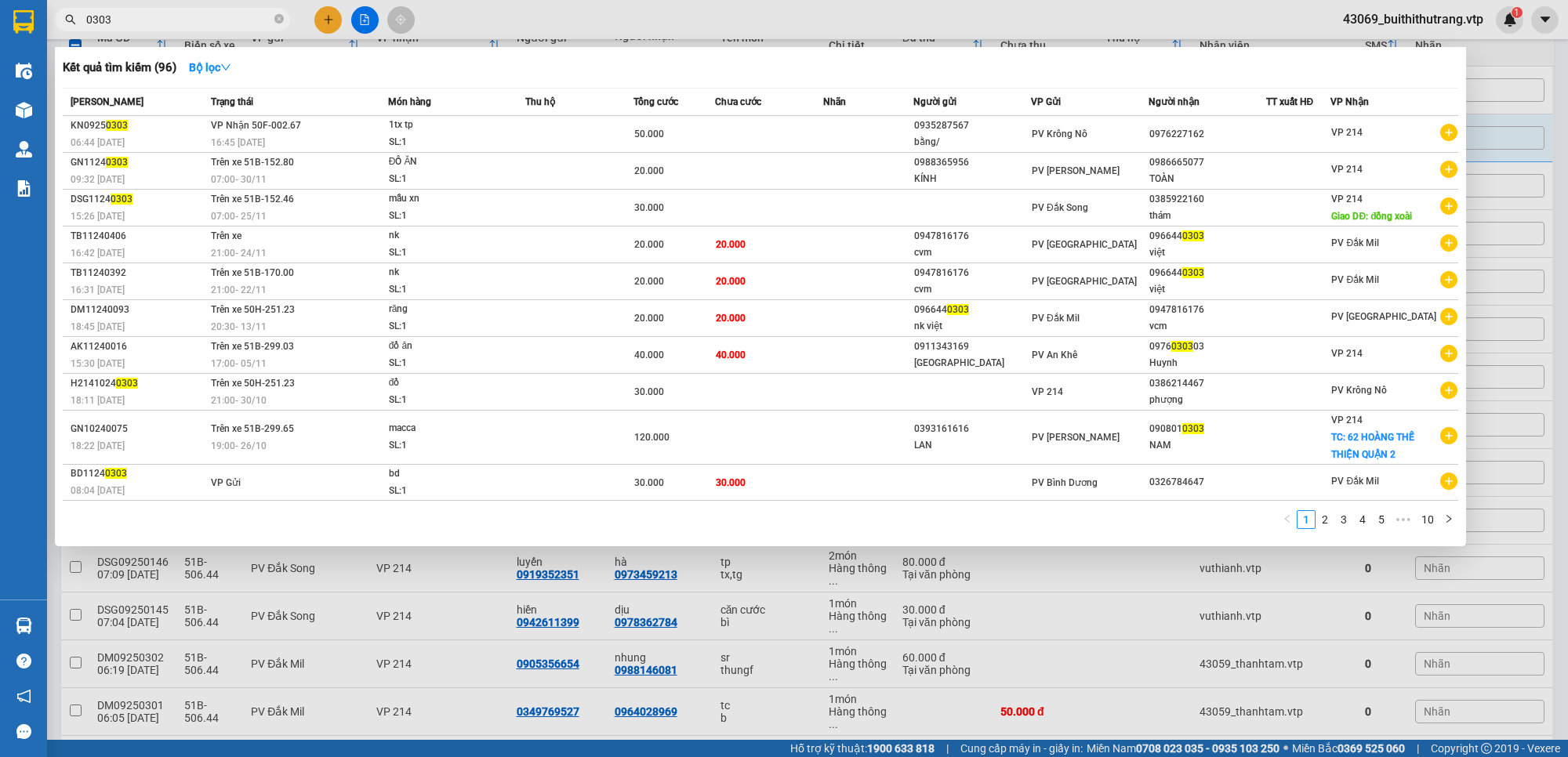
drag, startPoint x: 126, startPoint y: 17, endPoint x: 71, endPoint y: 22, distance: 55.2
click at [71, 22] on div "0303" at bounding box center [152, 19] width 306 height 24
click at [429, 601] on div at bounding box center [784, 378] width 1568 height 757
click at [193, 22] on input "0303" at bounding box center [179, 20] width 185 height 17
type input "0"
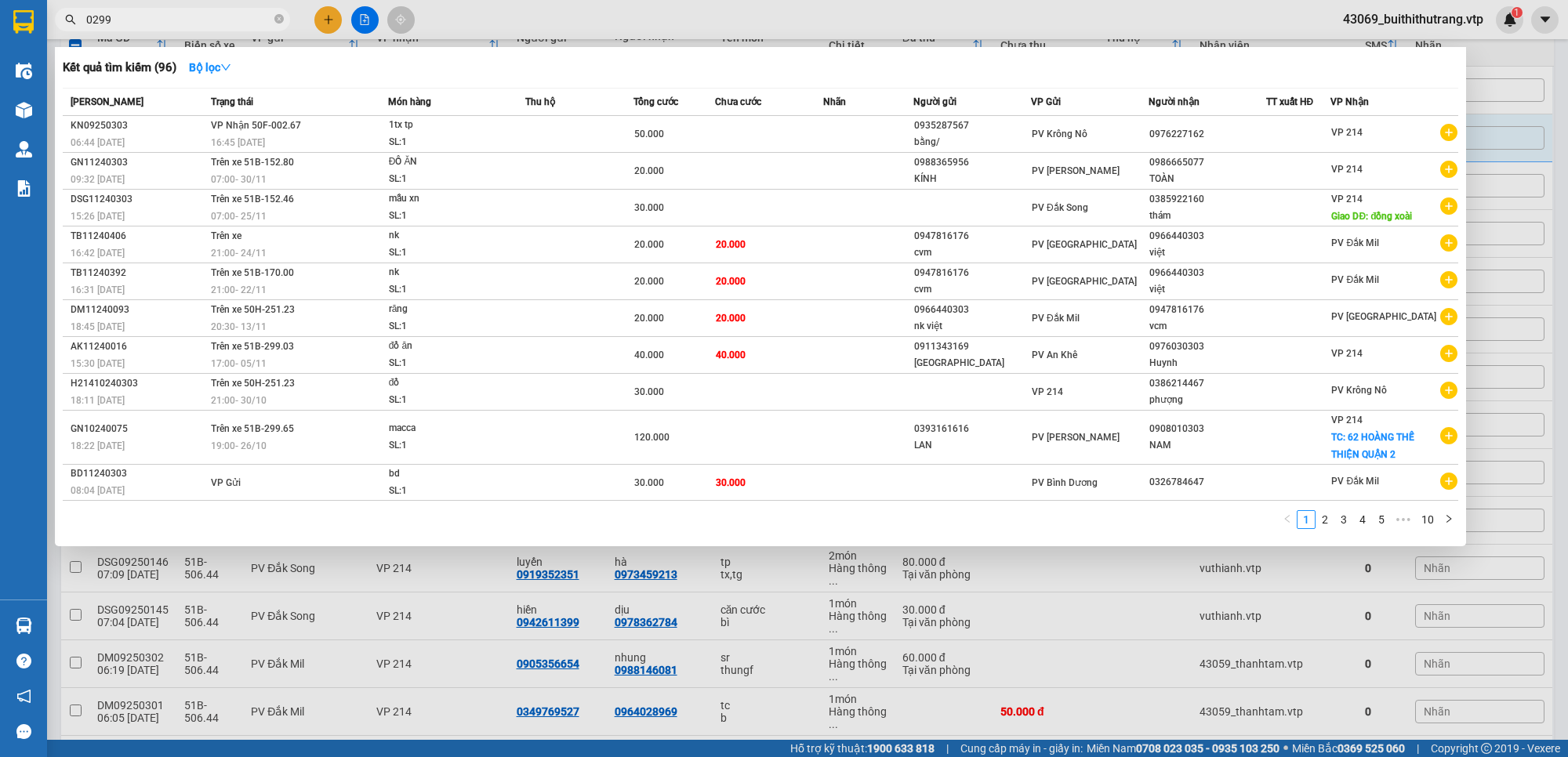
type input "0299"
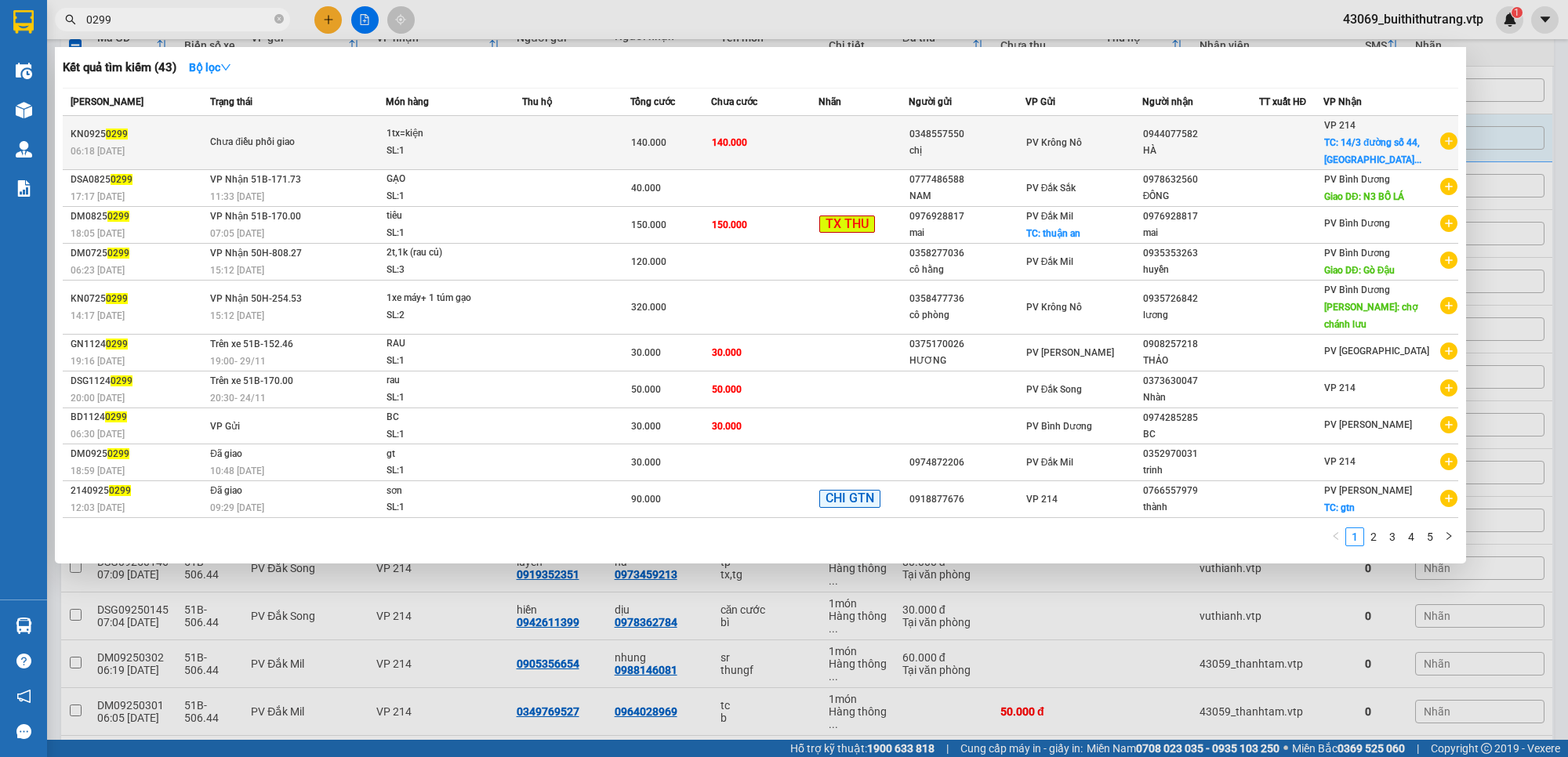
click at [762, 144] on td "140.000" at bounding box center [764, 143] width 108 height 54
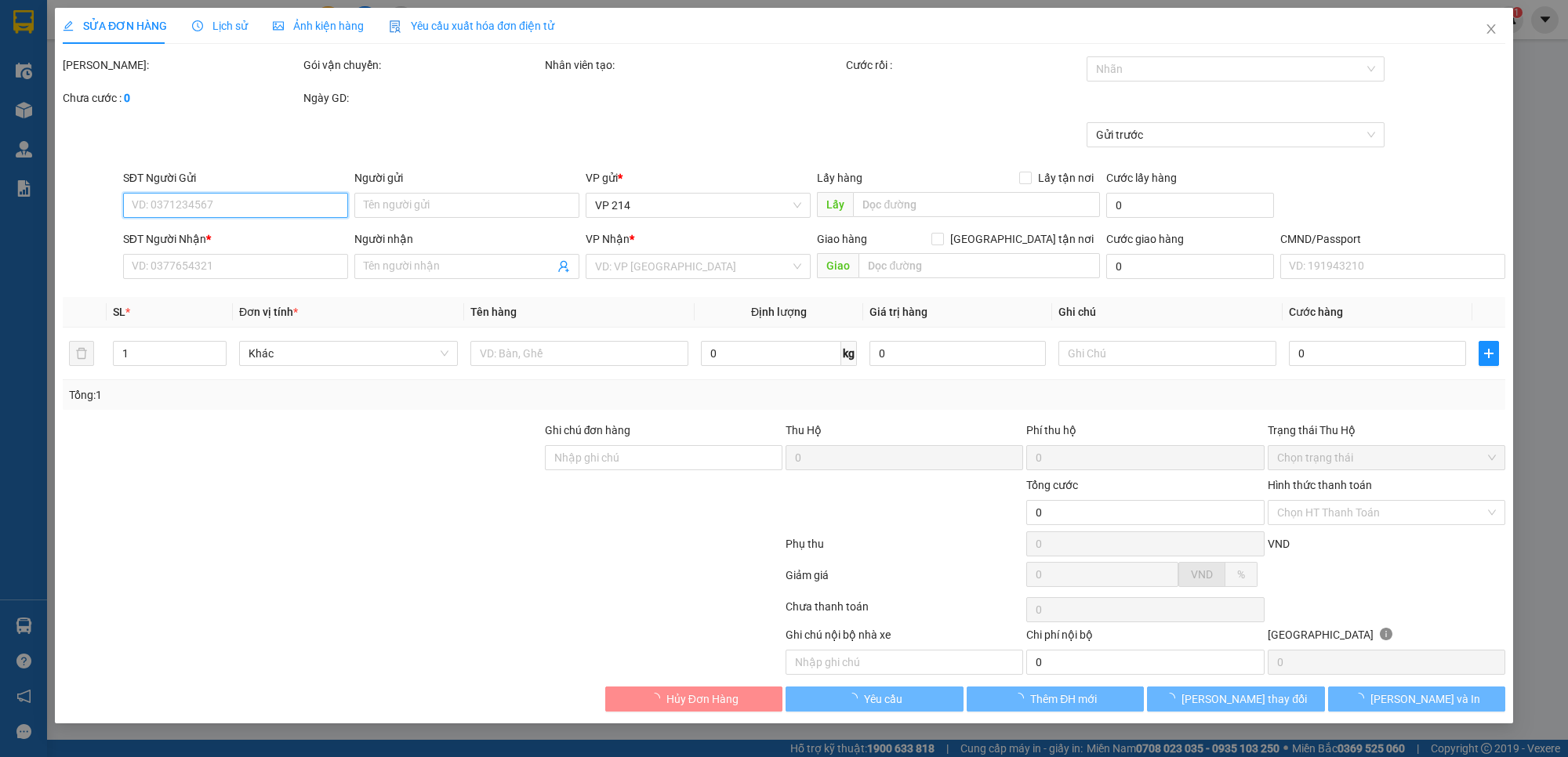
type input "0348557550"
type input "chị"
type input "0944077582"
type input "HÀ"
checkbox input "true"
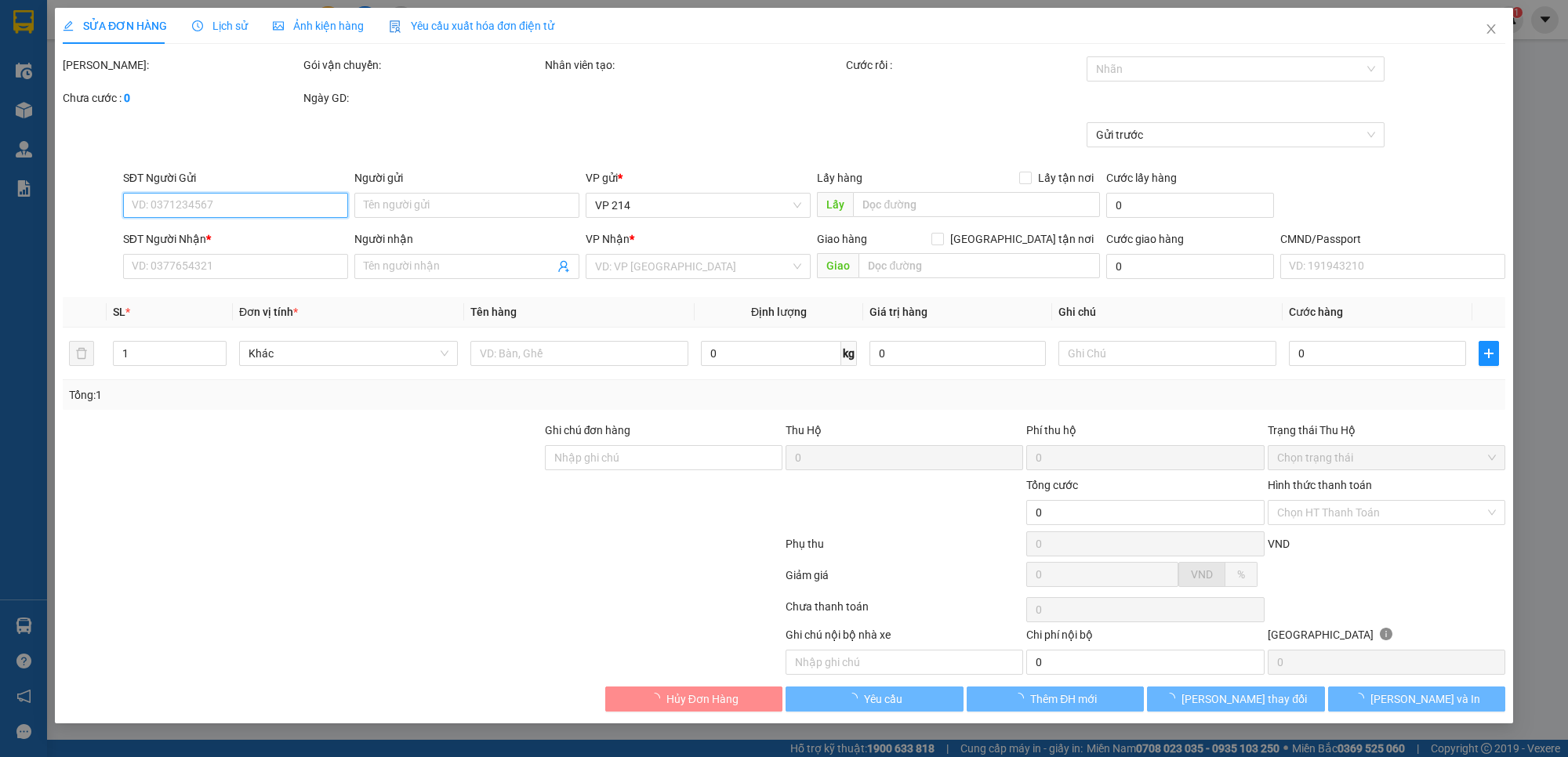
type input "14/3 đường số 44,phường 14, gò vấp"
type input "140.000"
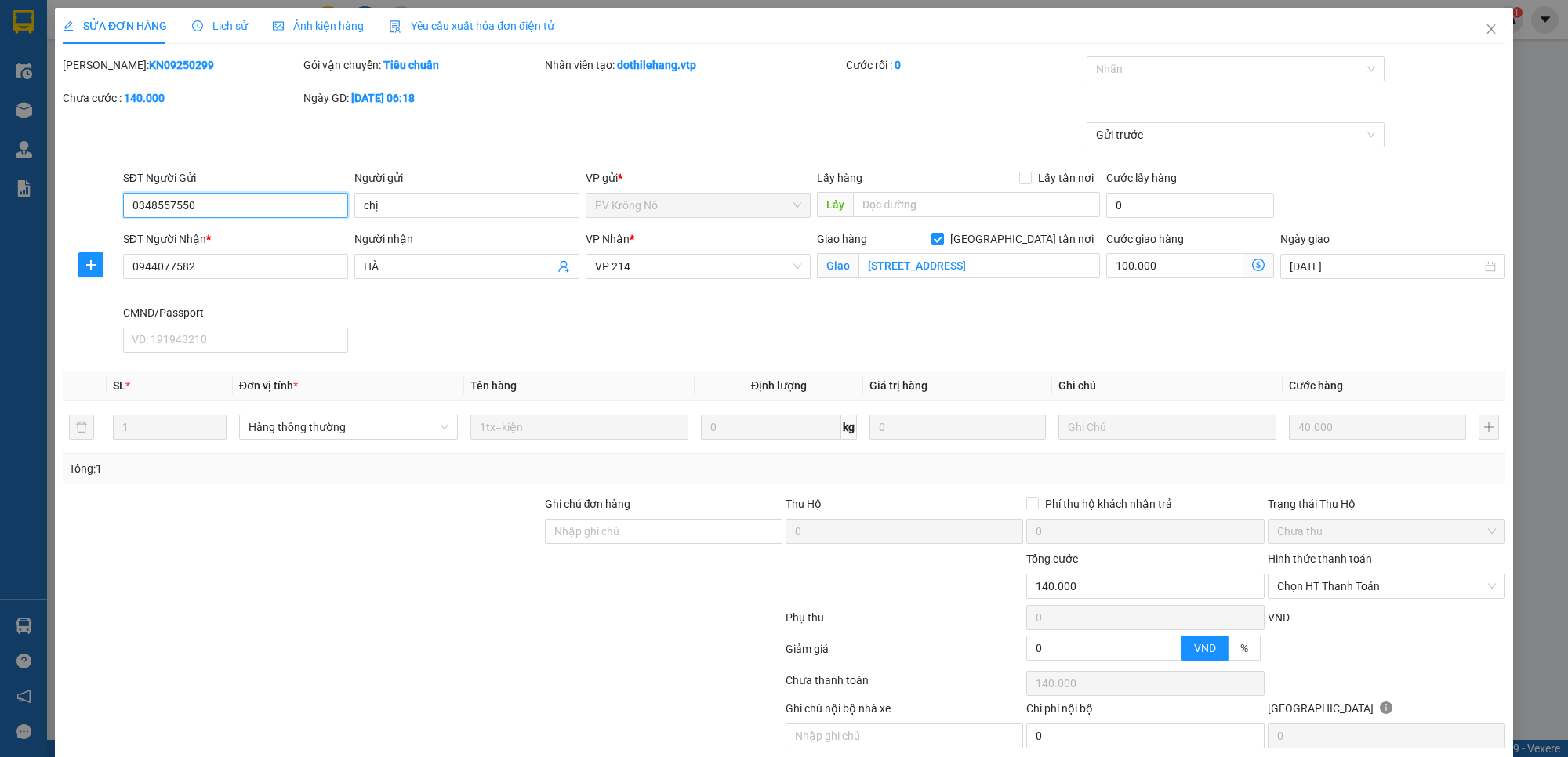
type input "2.000"
click at [1484, 29] on icon "close" at bounding box center [1490, 29] width 12 height 12
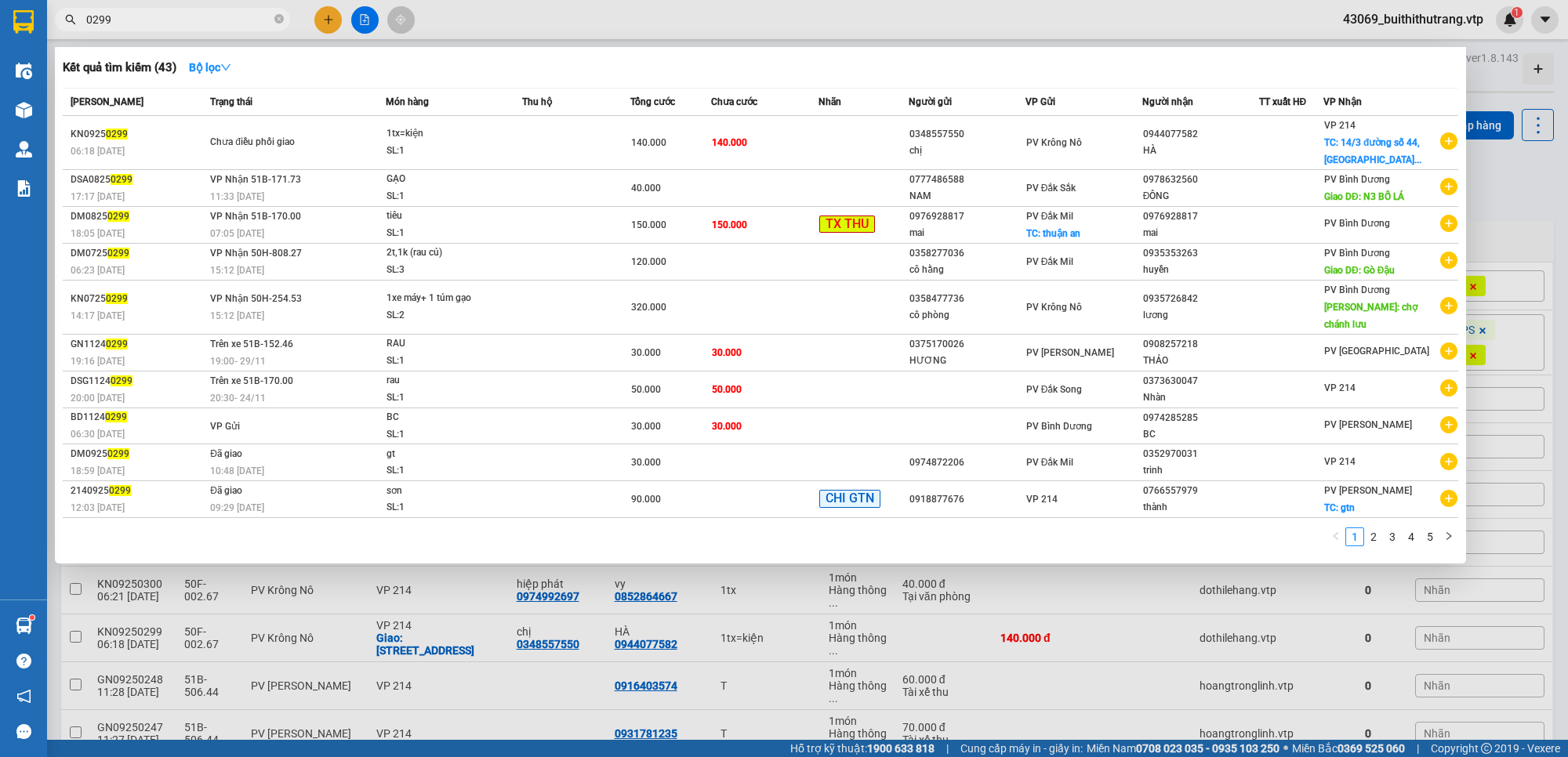
drag, startPoint x: 147, startPoint y: 25, endPoint x: 61, endPoint y: 37, distance: 86.8
click at [79, 33] on div "Kết quả tìm kiếm ( 43 ) Bộ lọc Mã ĐH Trạng thái Món hàng Thu hộ Tổng cước Chưa …" at bounding box center [152, 20] width 306 height 28
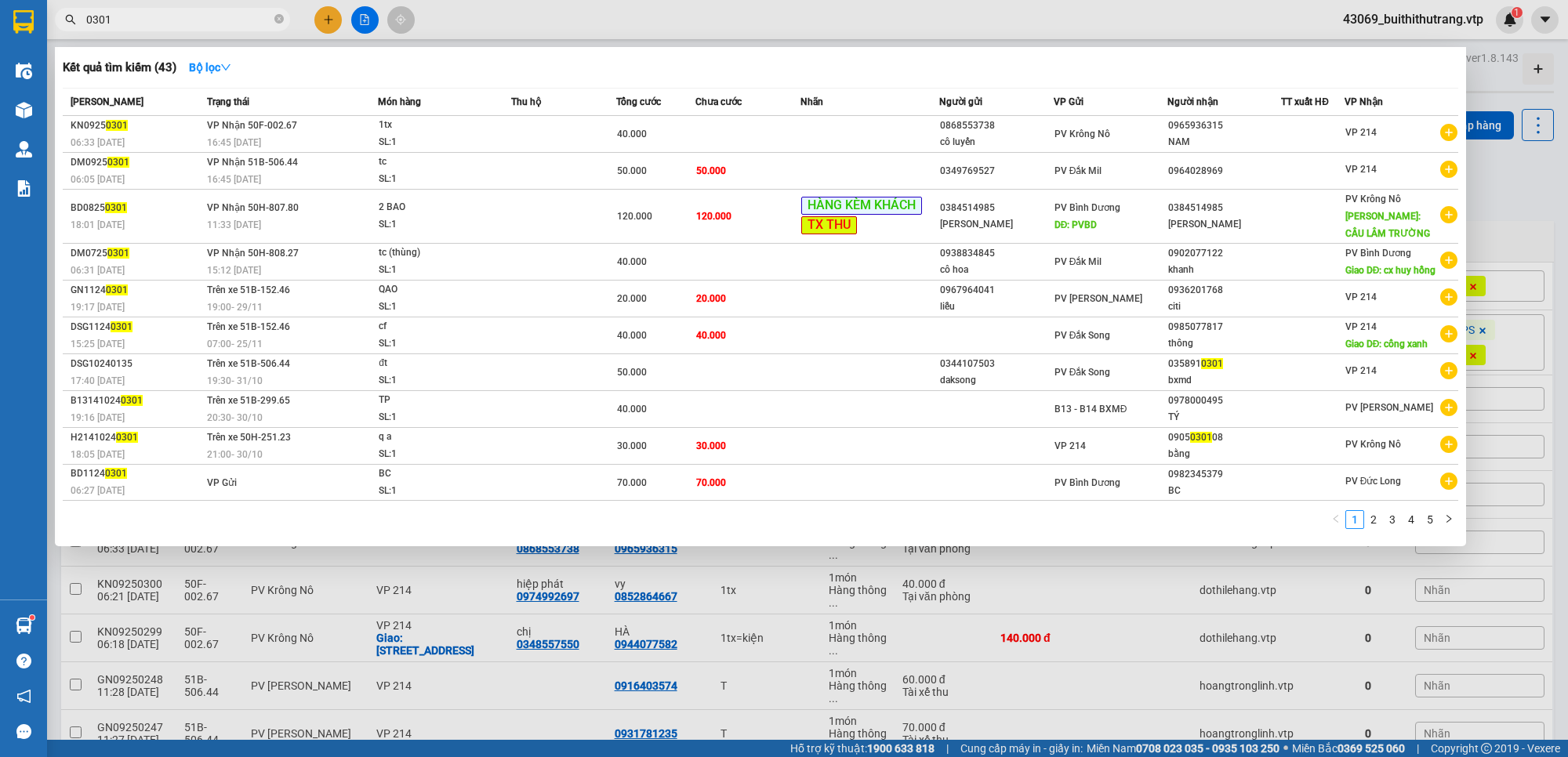
click at [1111, 648] on div at bounding box center [784, 378] width 1568 height 757
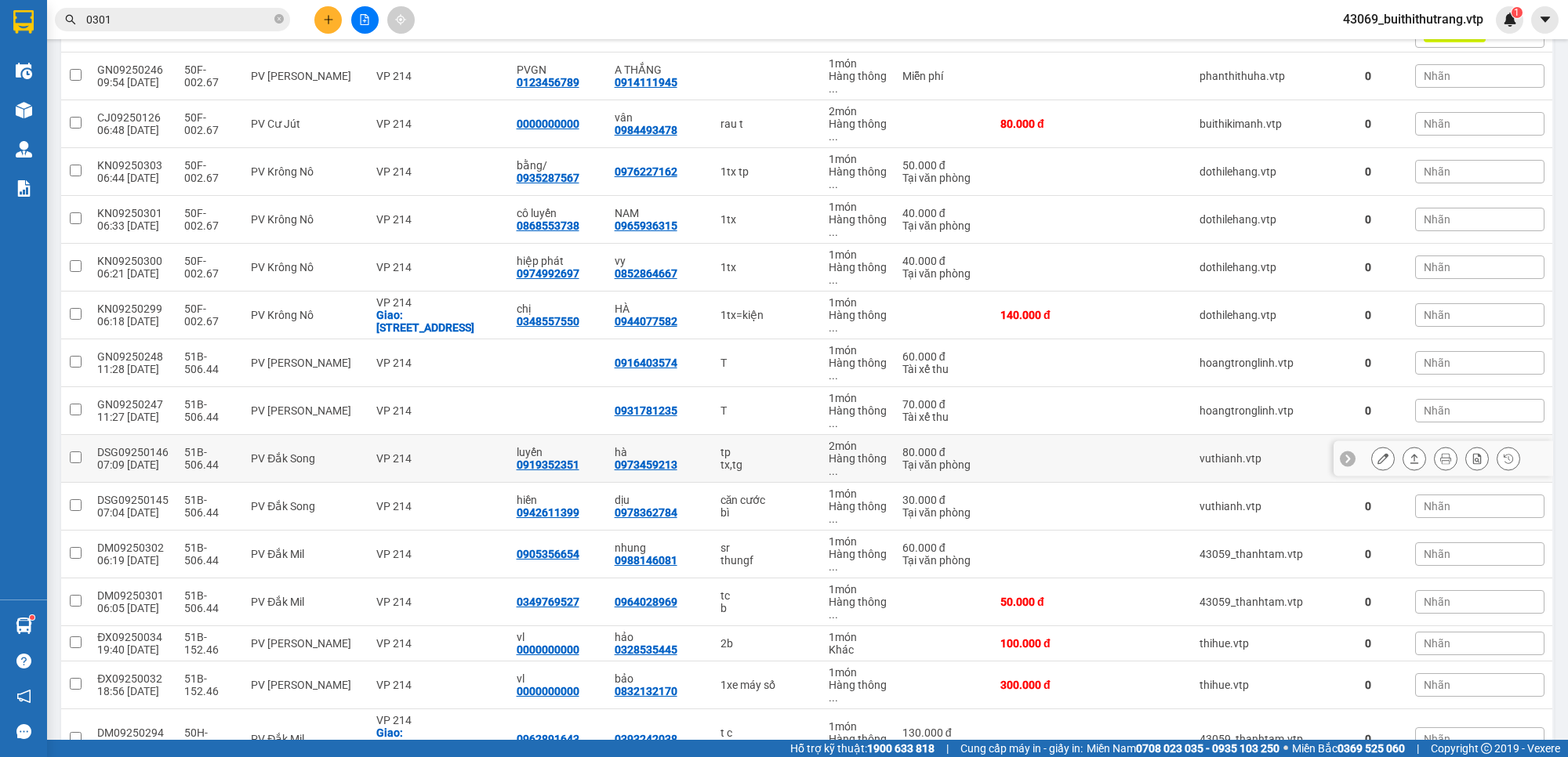
scroll to position [294, 0]
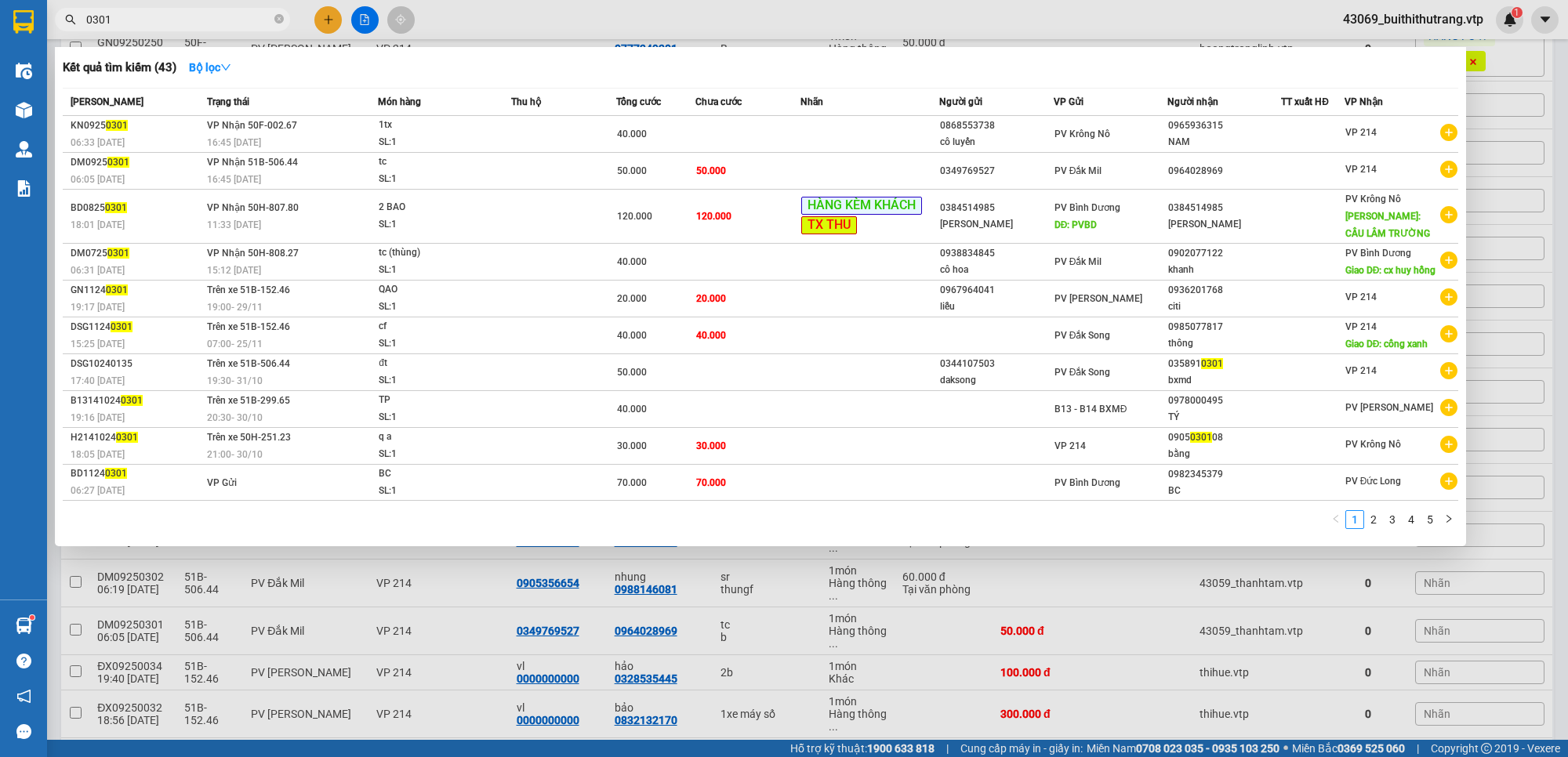
click at [115, 14] on input "0301" at bounding box center [179, 20] width 185 height 17
drag, startPoint x: 116, startPoint y: 25, endPoint x: 65, endPoint y: 30, distance: 51.2
click at [65, 30] on span "0301" at bounding box center [172, 19] width 235 height 24
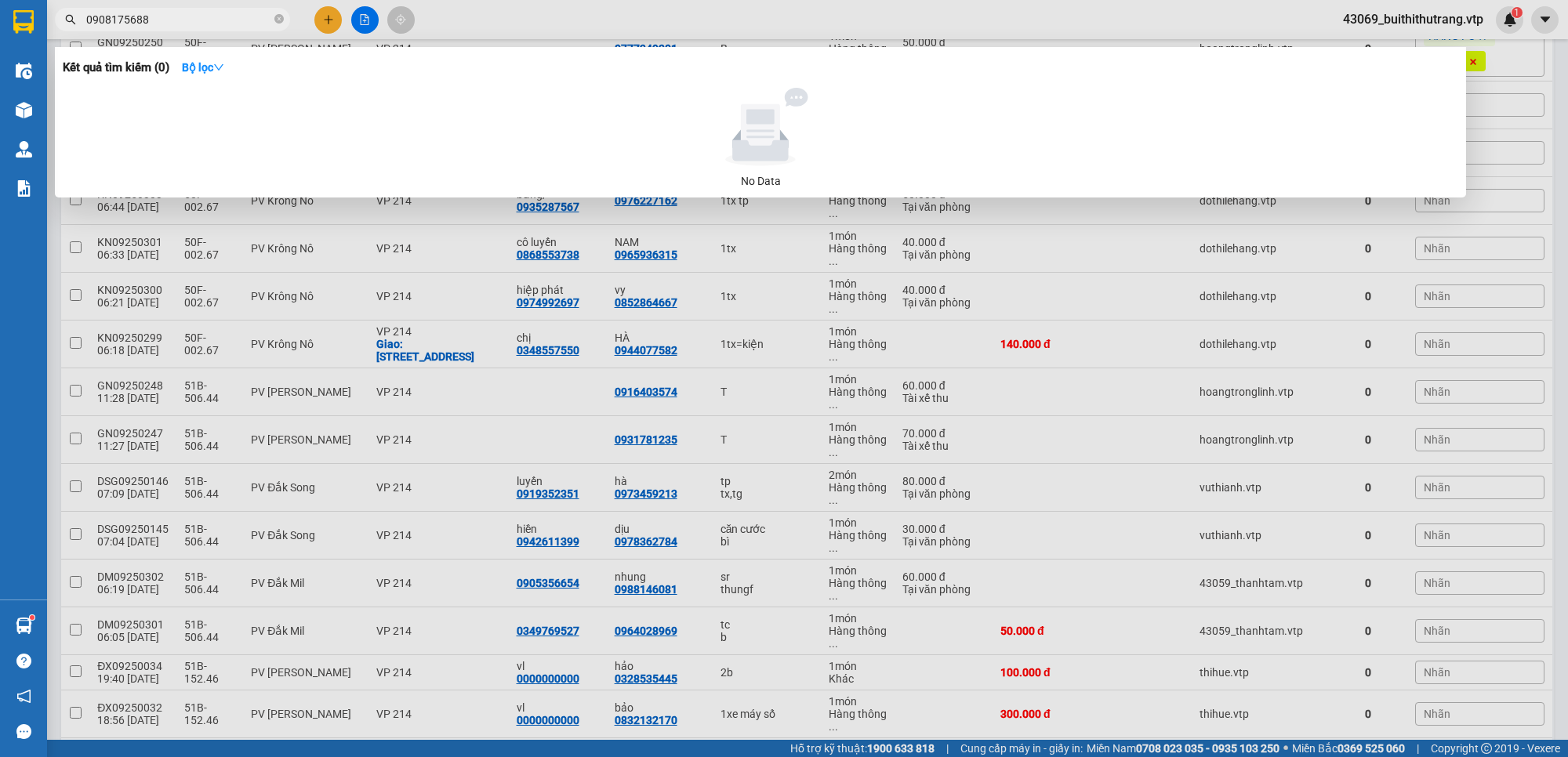
drag, startPoint x: 185, startPoint y: 17, endPoint x: 79, endPoint y: 29, distance: 106.7
click at [79, 29] on span "0908175688" at bounding box center [172, 19] width 235 height 24
type input "0988146081"
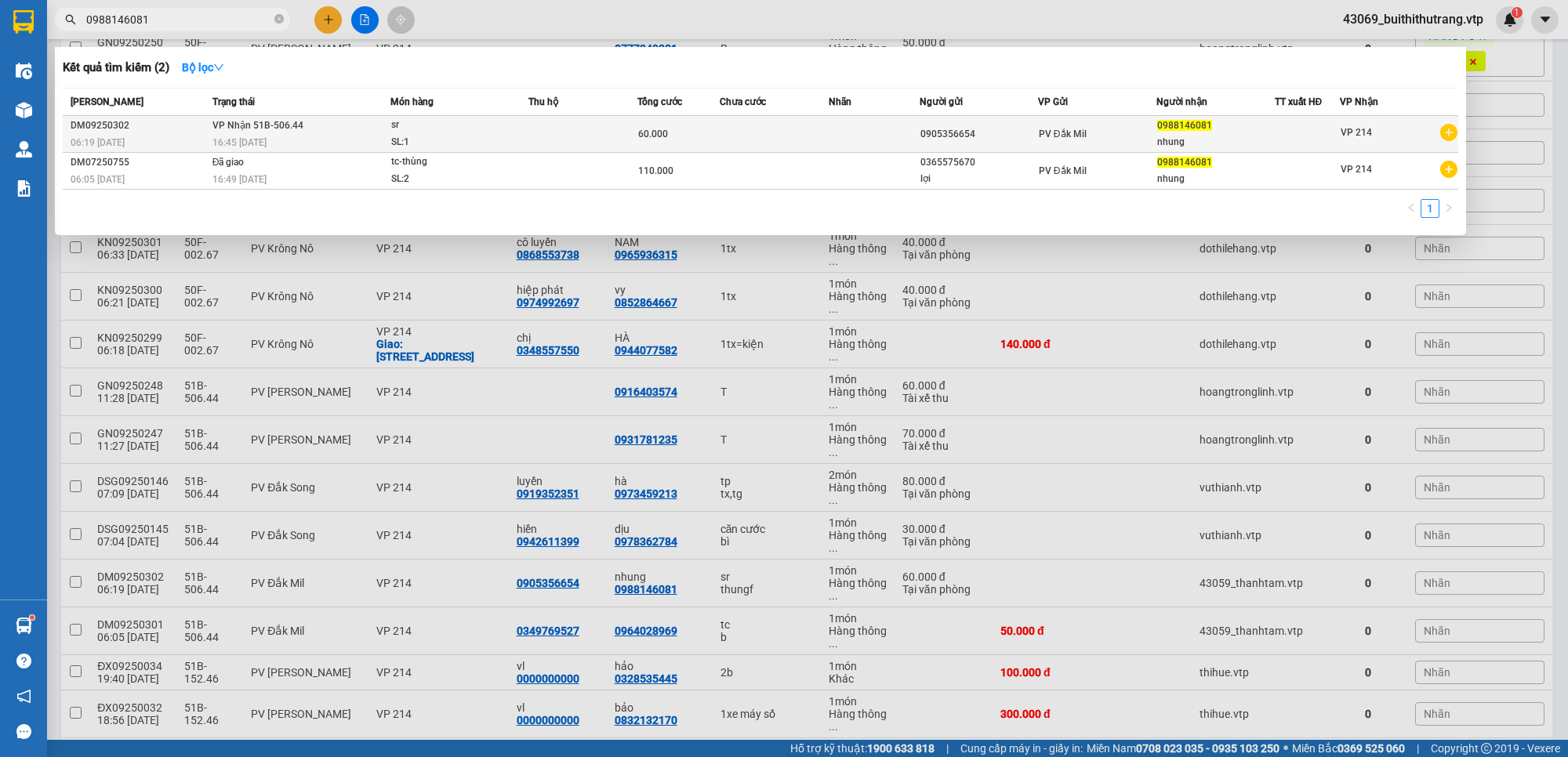
click at [722, 131] on td at bounding box center [774, 134] width 109 height 37
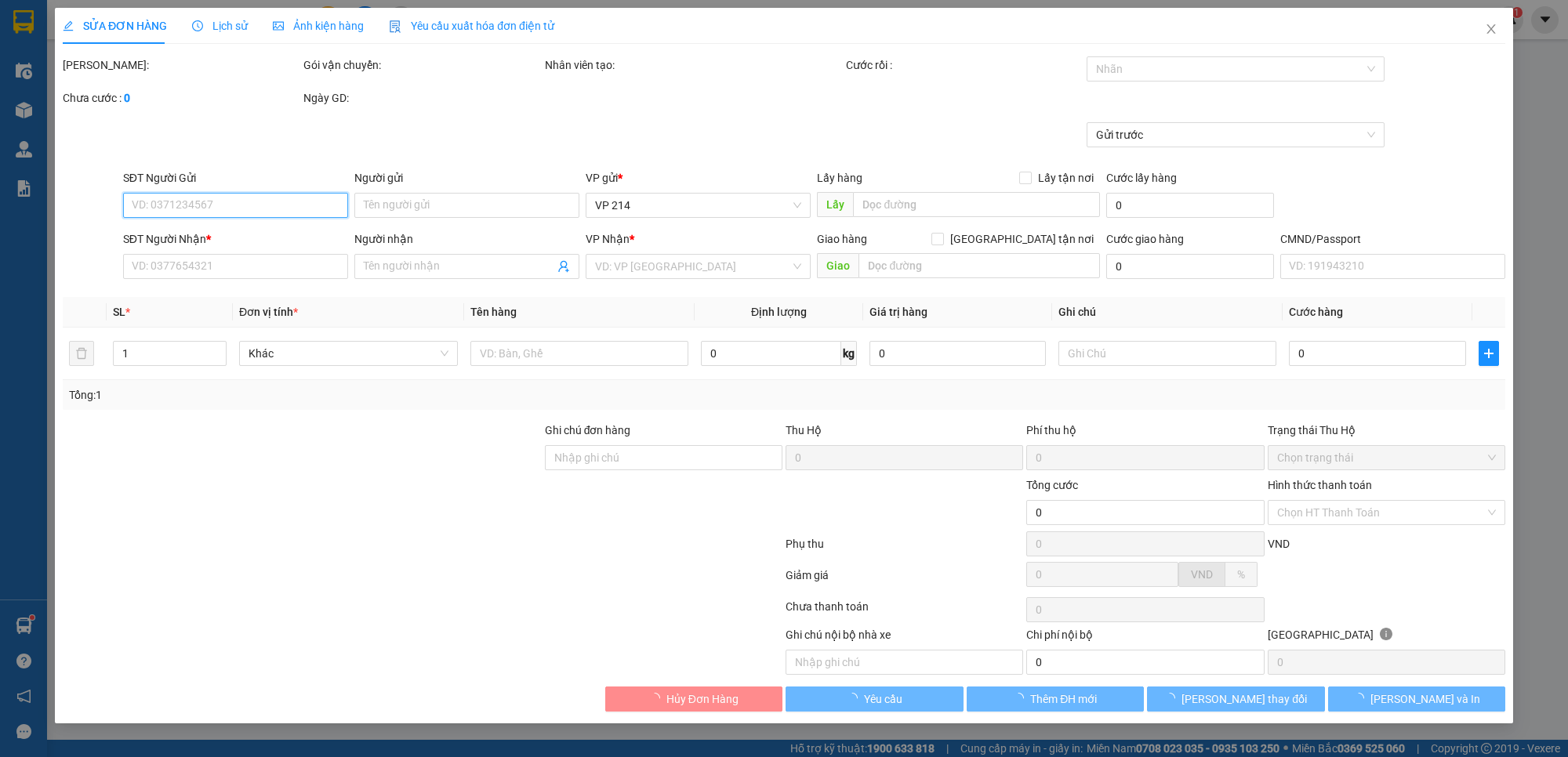
type input "3.000"
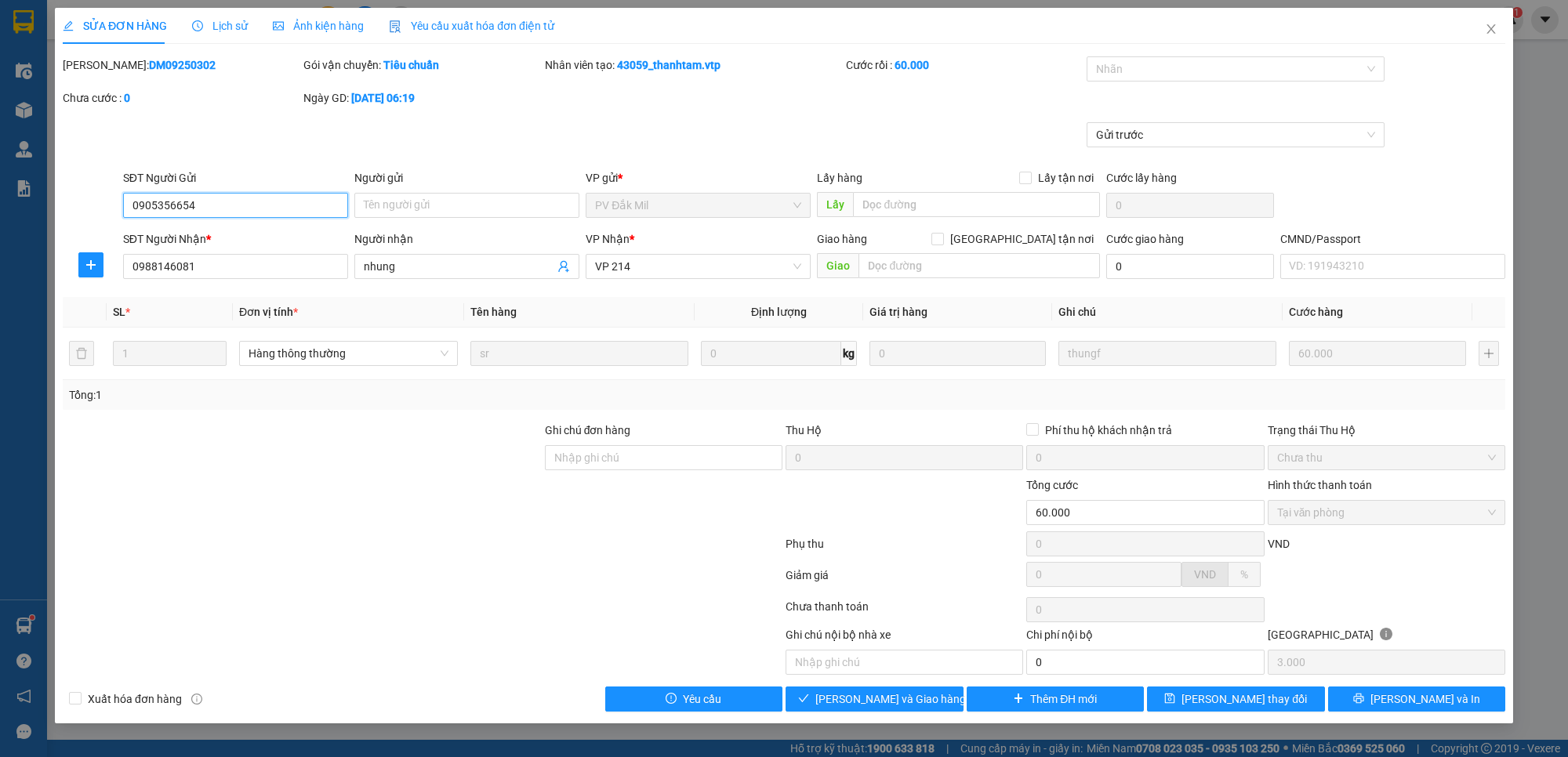
type input "0905356654"
type input "0988146081"
type input "nhung"
type input "60.000"
click at [907, 695] on span "Giao hàng" at bounding box center [883, 699] width 50 height 17
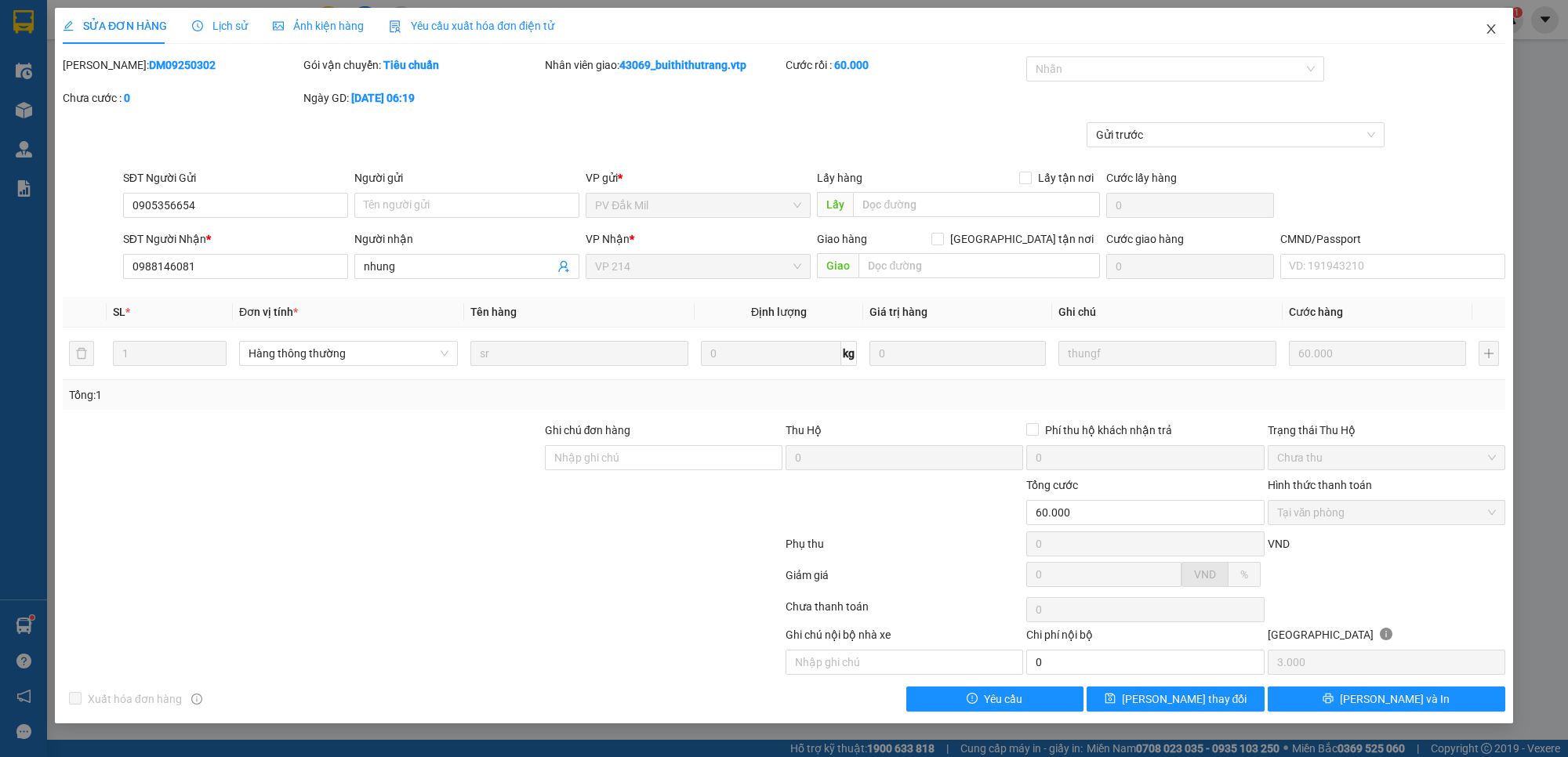
click at [1494, 29] on icon "close" at bounding box center [1490, 29] width 12 height 12
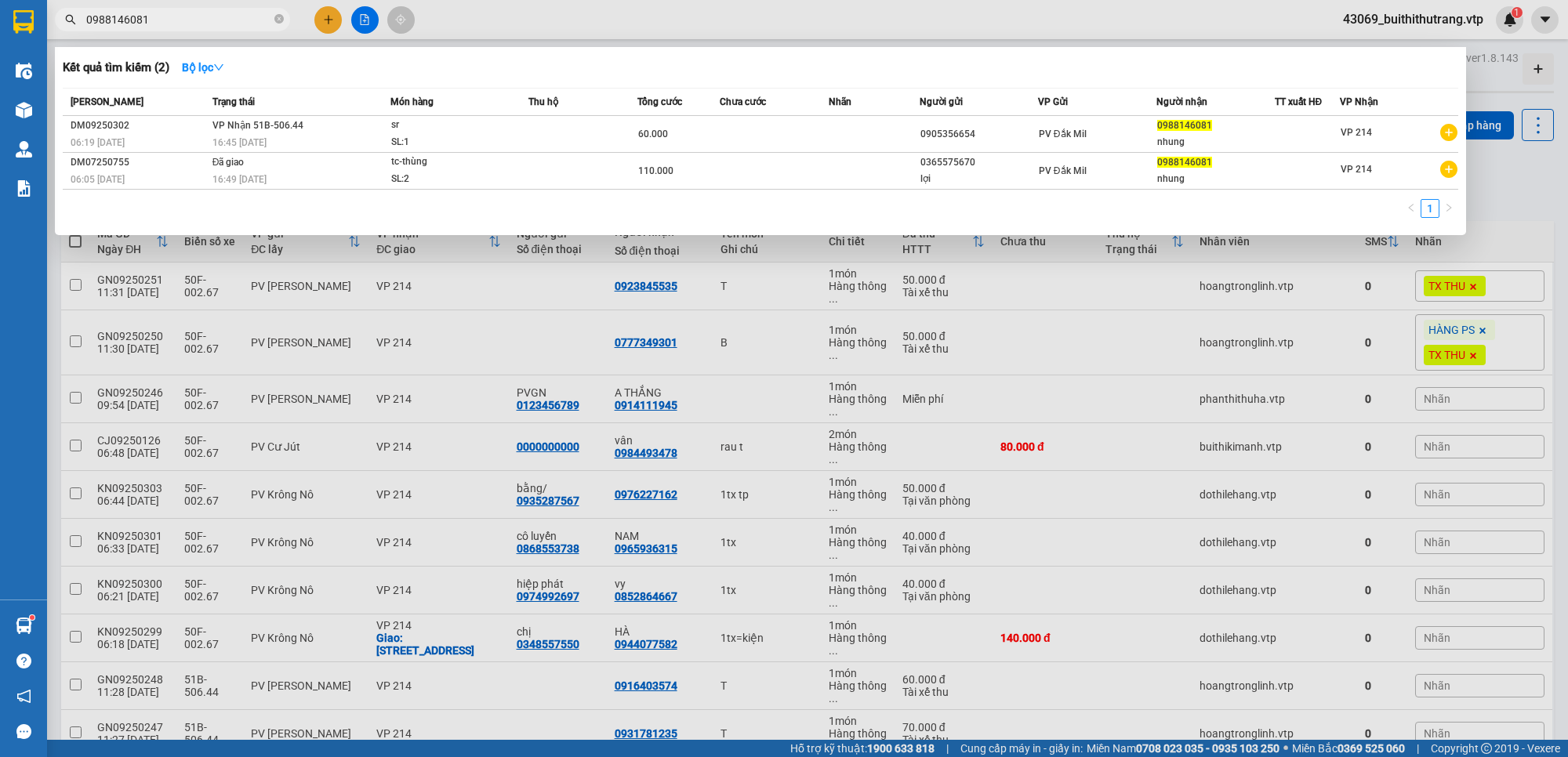
drag, startPoint x: 158, startPoint y: 15, endPoint x: 67, endPoint y: 15, distance: 91.0
click at [67, 15] on div "0988146081" at bounding box center [152, 19] width 306 height 24
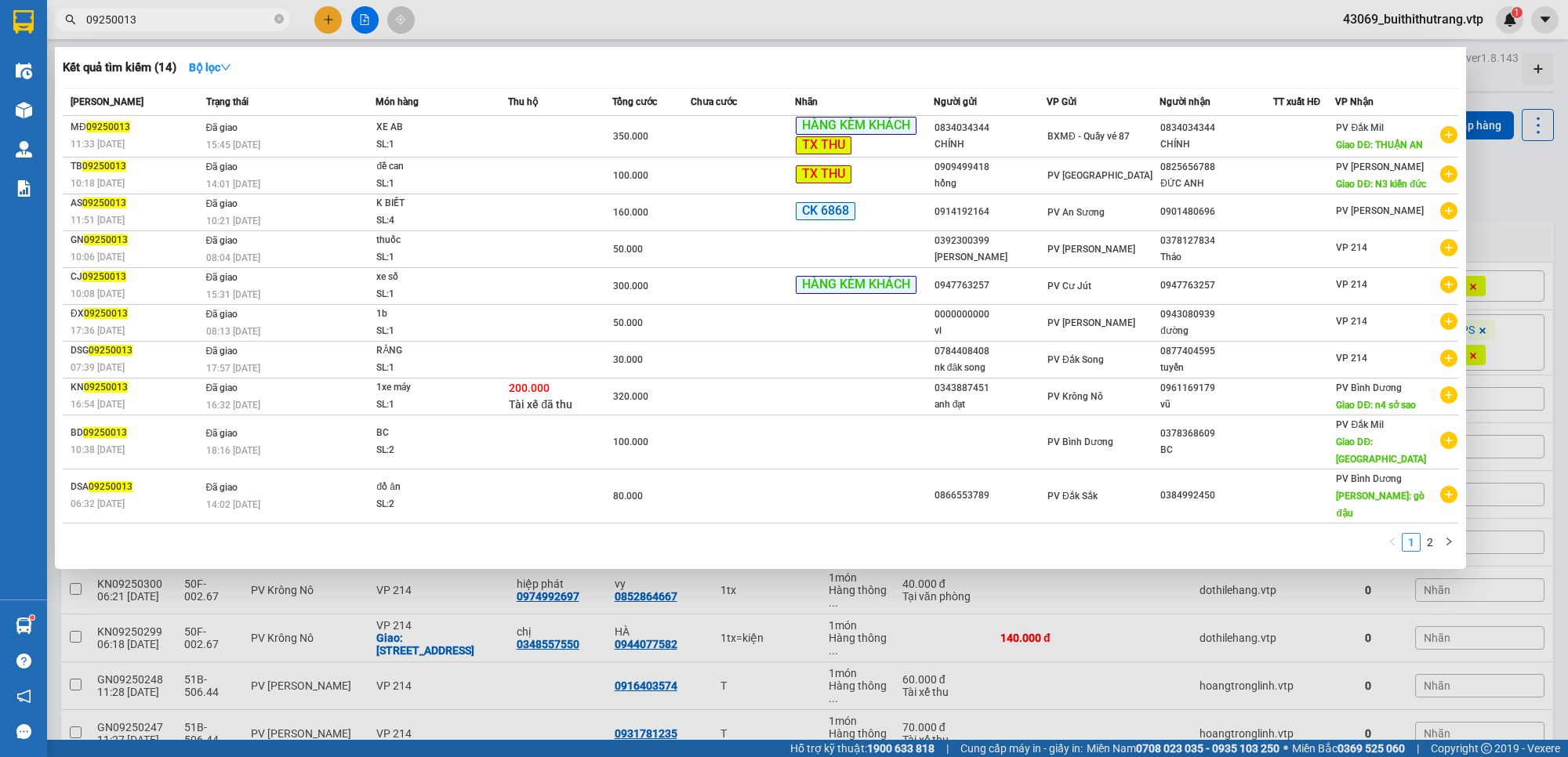
click at [1094, 618] on div at bounding box center [784, 378] width 1568 height 757
drag, startPoint x: 138, startPoint y: 15, endPoint x: 56, endPoint y: 29, distance: 83.2
click at [56, 29] on div "09250013" at bounding box center [152, 19] width 306 height 24
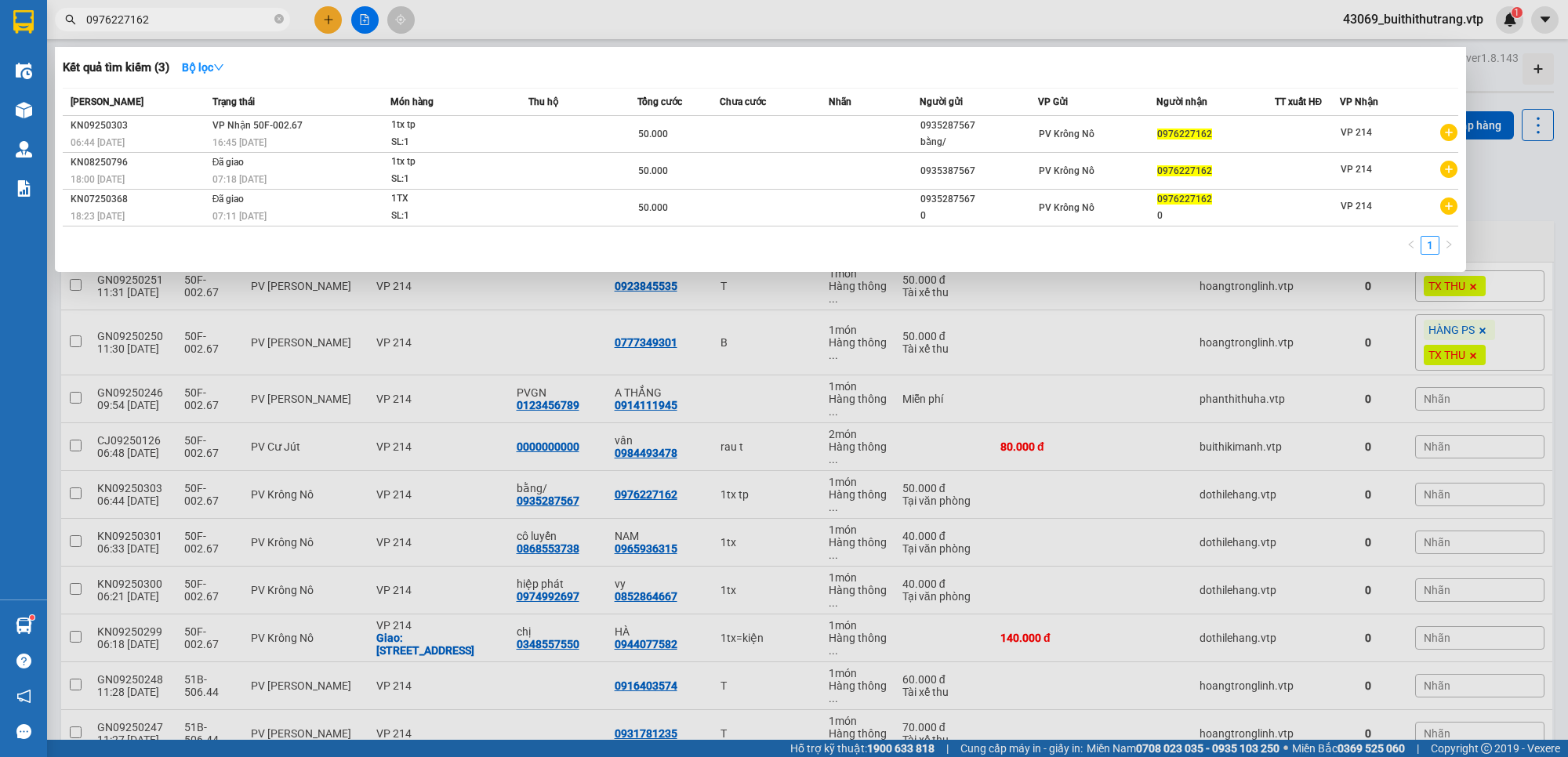
type input "0976227162"
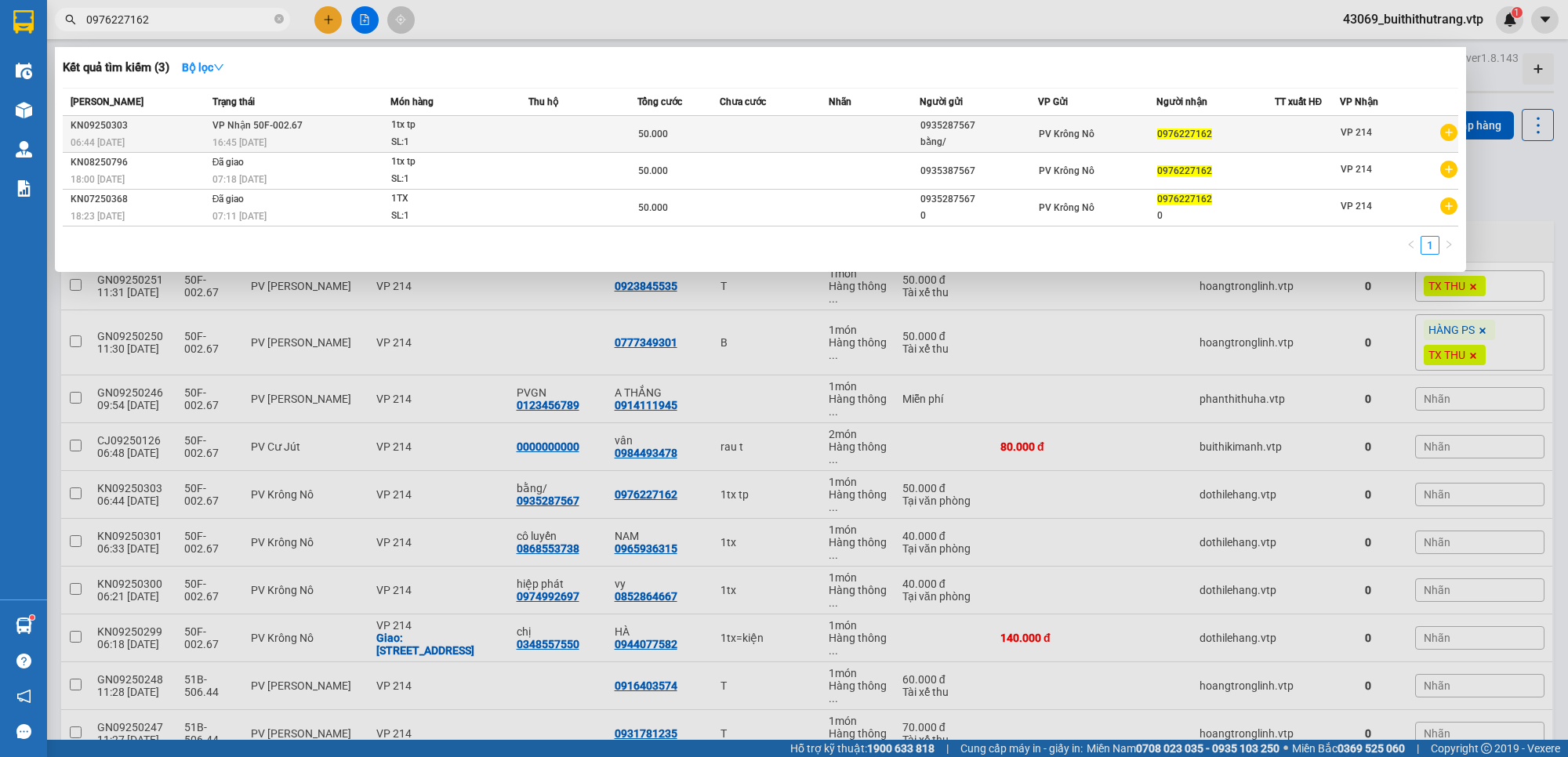
click at [548, 142] on td at bounding box center [583, 134] width 109 height 37
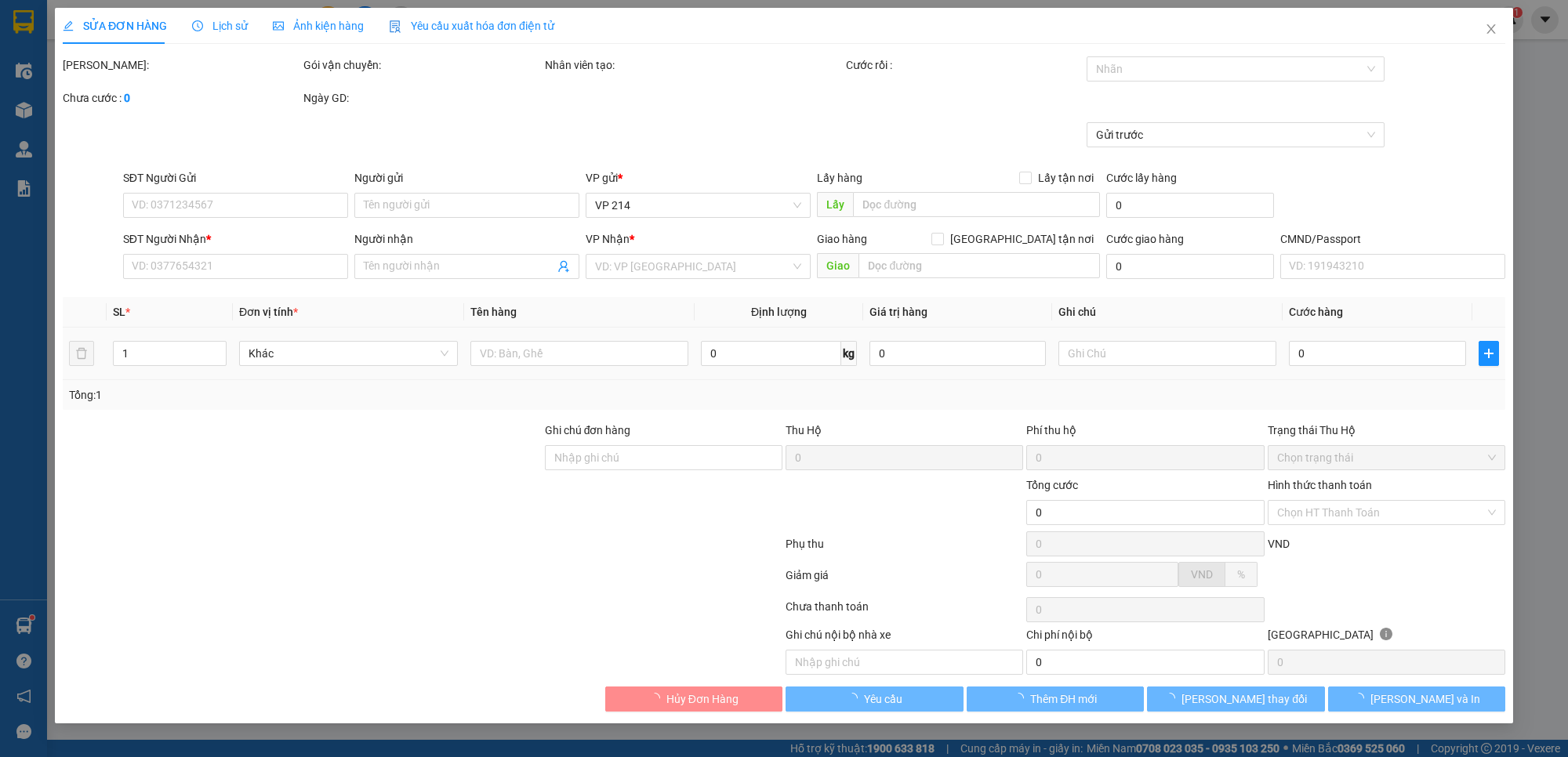
type input "0935287567"
type input "bằng/"
type input "0976227162"
type input "50.000"
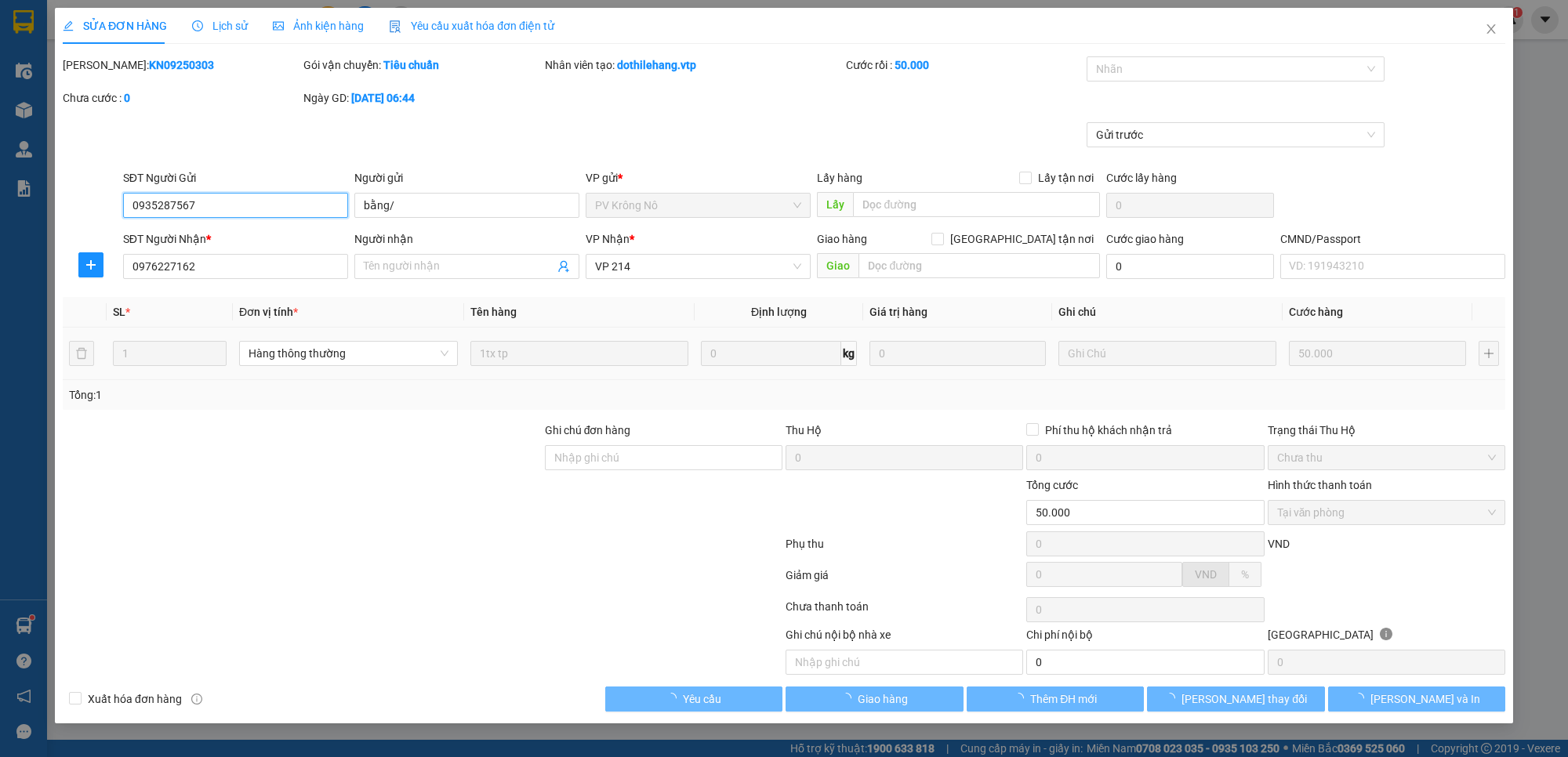
type input "2.500"
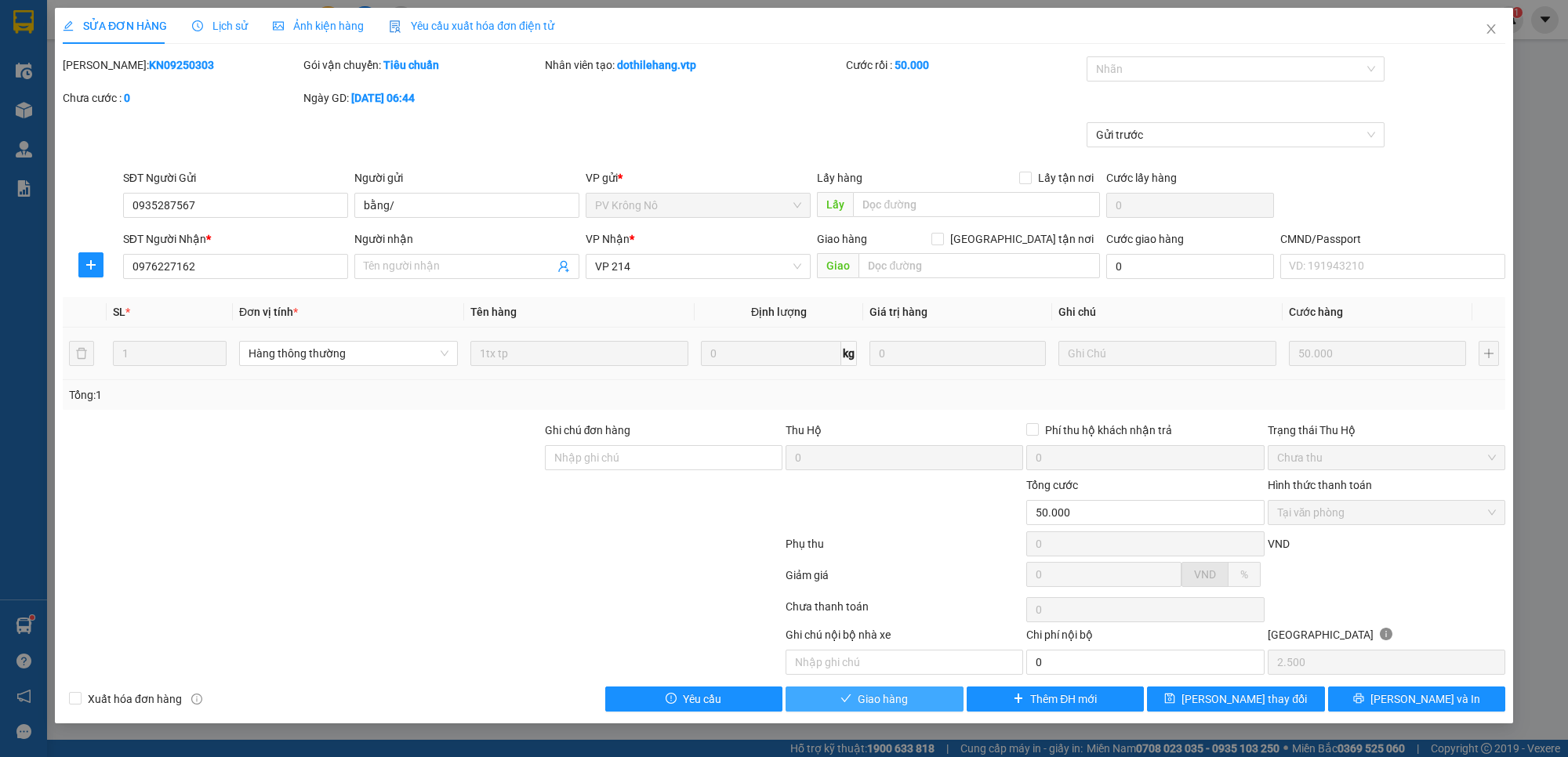
click at [896, 707] on span "Giao hàng" at bounding box center [883, 699] width 50 height 17
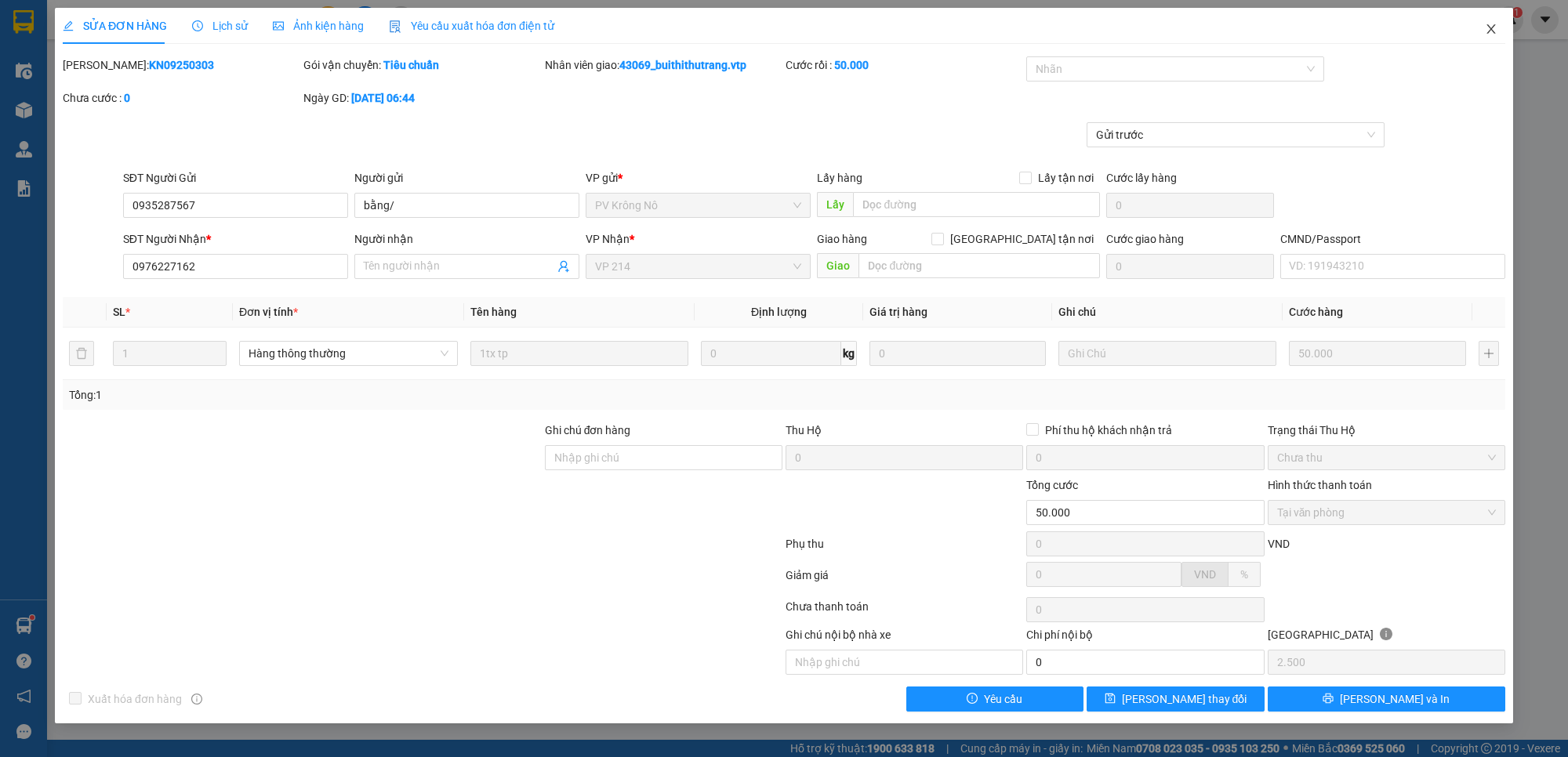
click at [1494, 25] on icon "close" at bounding box center [1490, 29] width 12 height 12
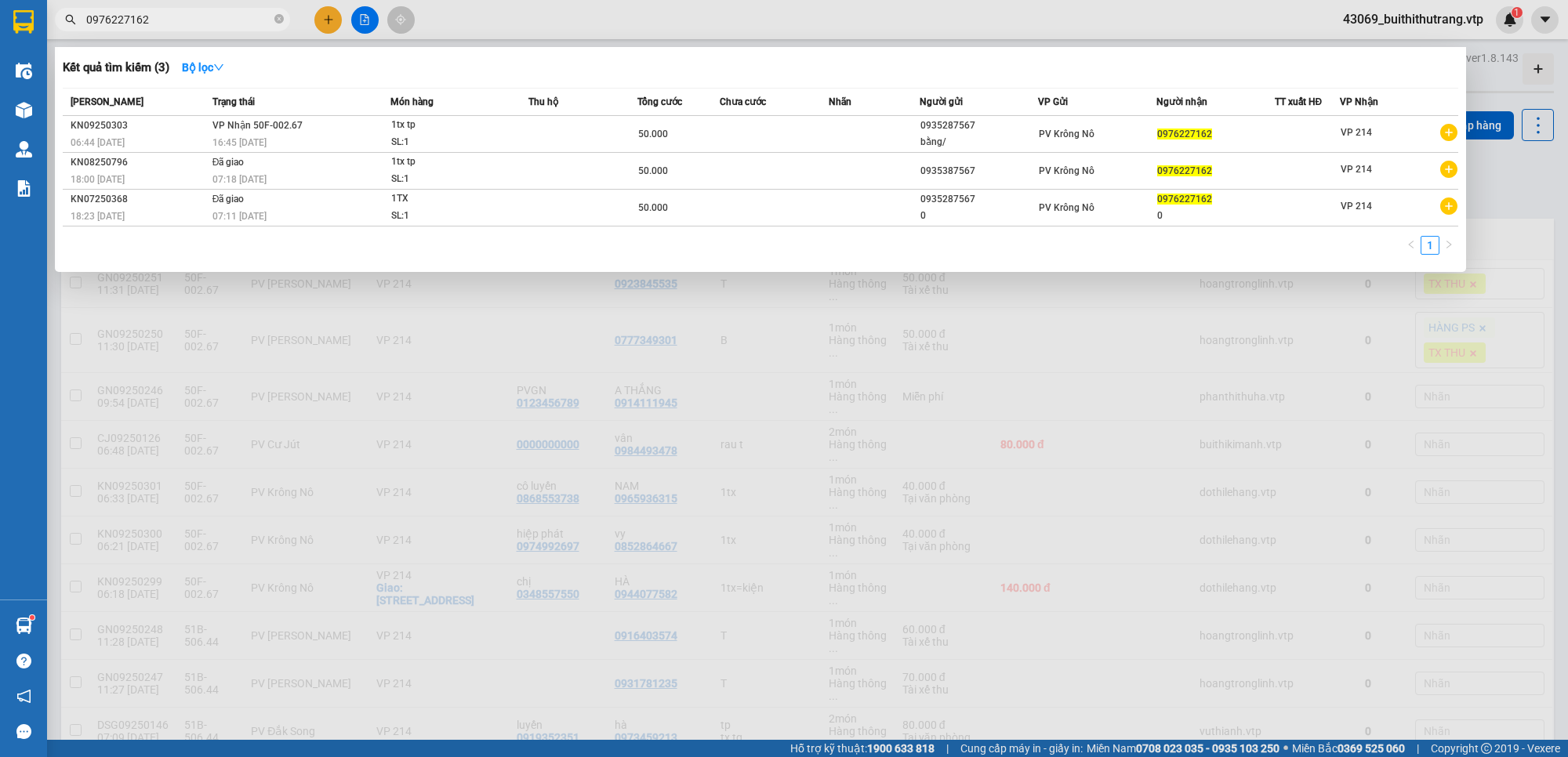
drag, startPoint x: 159, startPoint y: 21, endPoint x: 208, endPoint y: 32, distance: 50.2
click at [76, 22] on span "0976227162" at bounding box center [172, 19] width 235 height 24
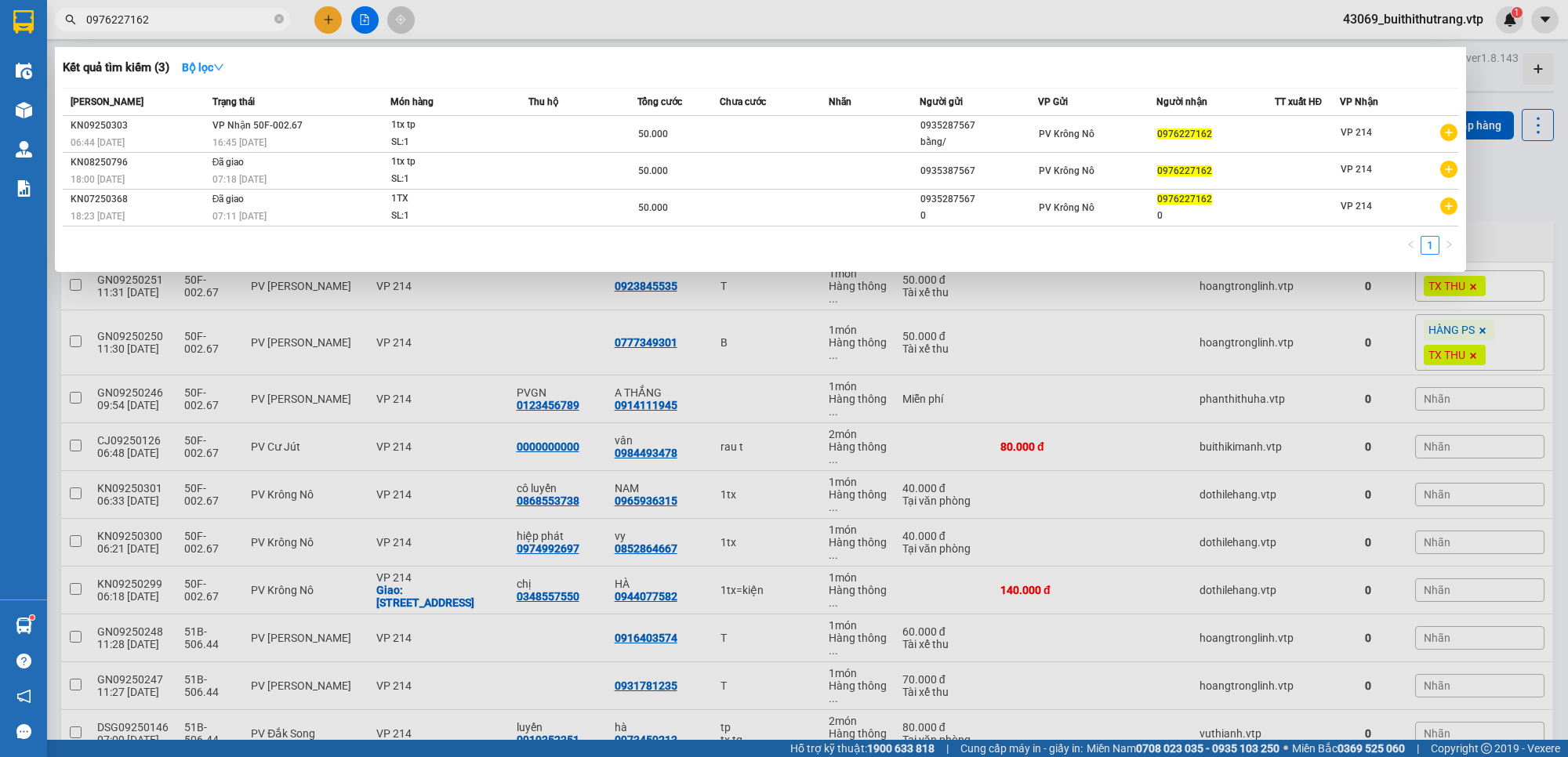
type input "0"
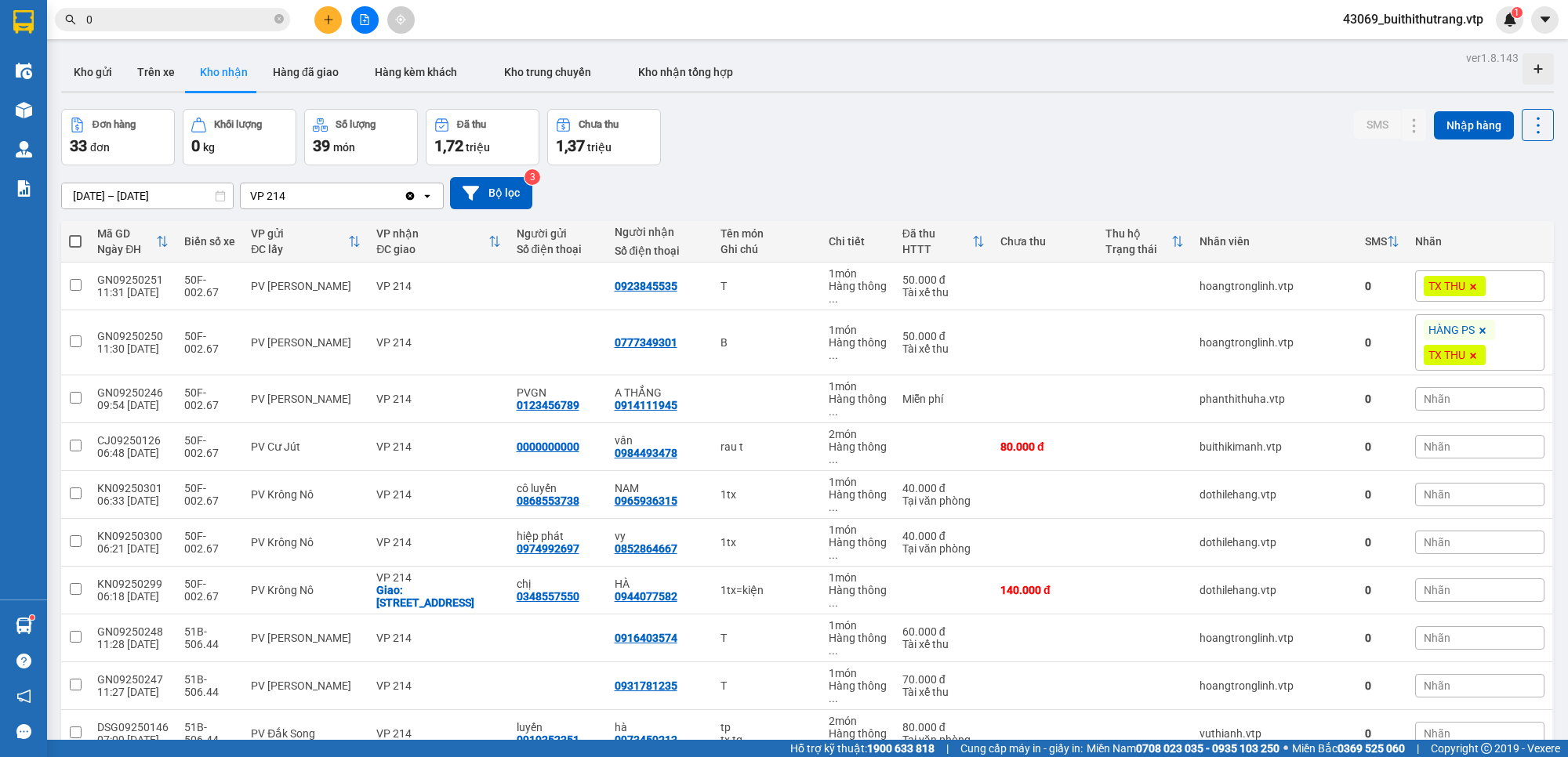
click at [103, 26] on input "0" at bounding box center [179, 20] width 185 height 17
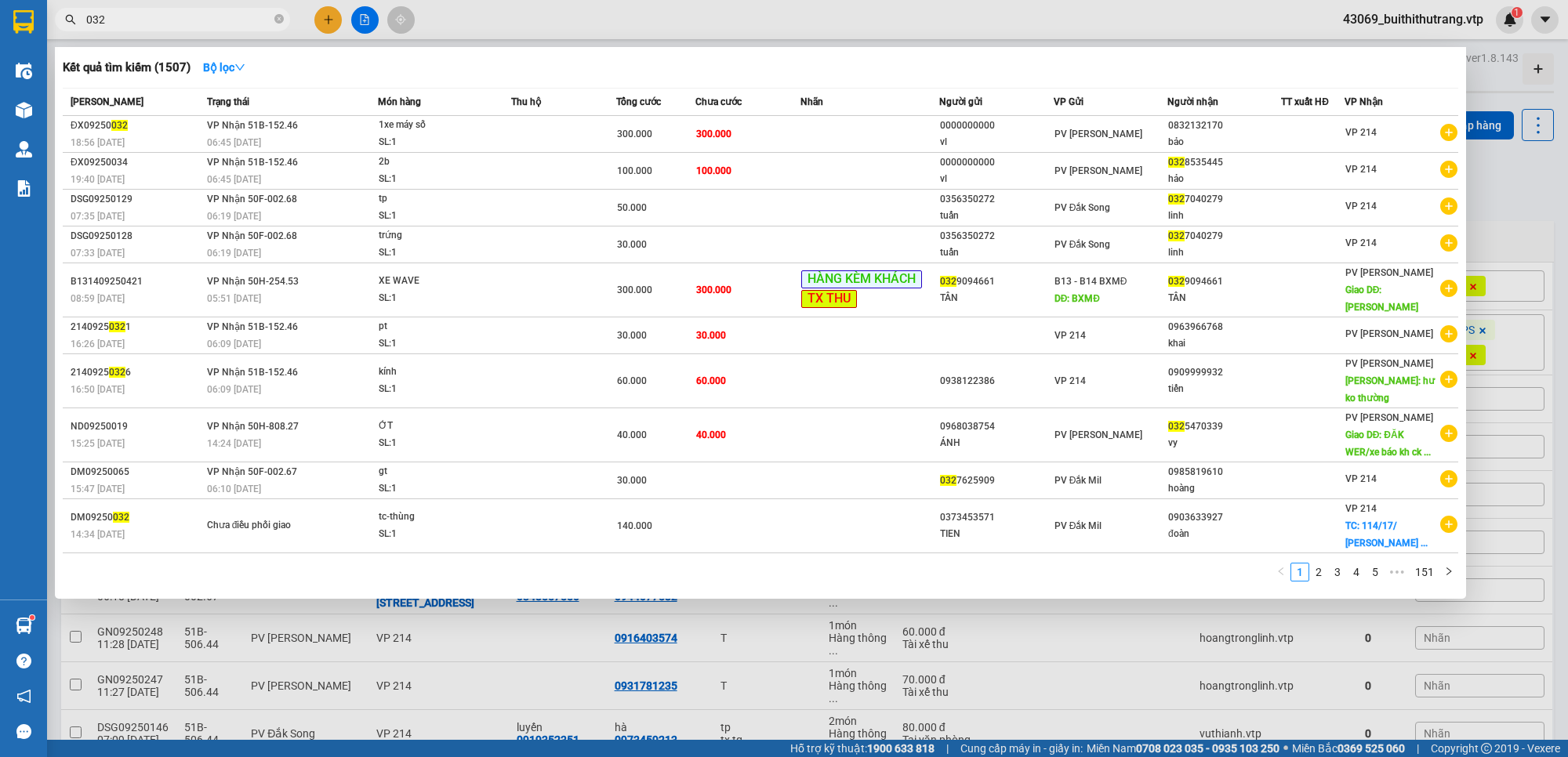
drag, startPoint x: 112, startPoint y: 22, endPoint x: 69, endPoint y: 21, distance: 43.0
click at [69, 21] on div "032" at bounding box center [152, 19] width 306 height 24
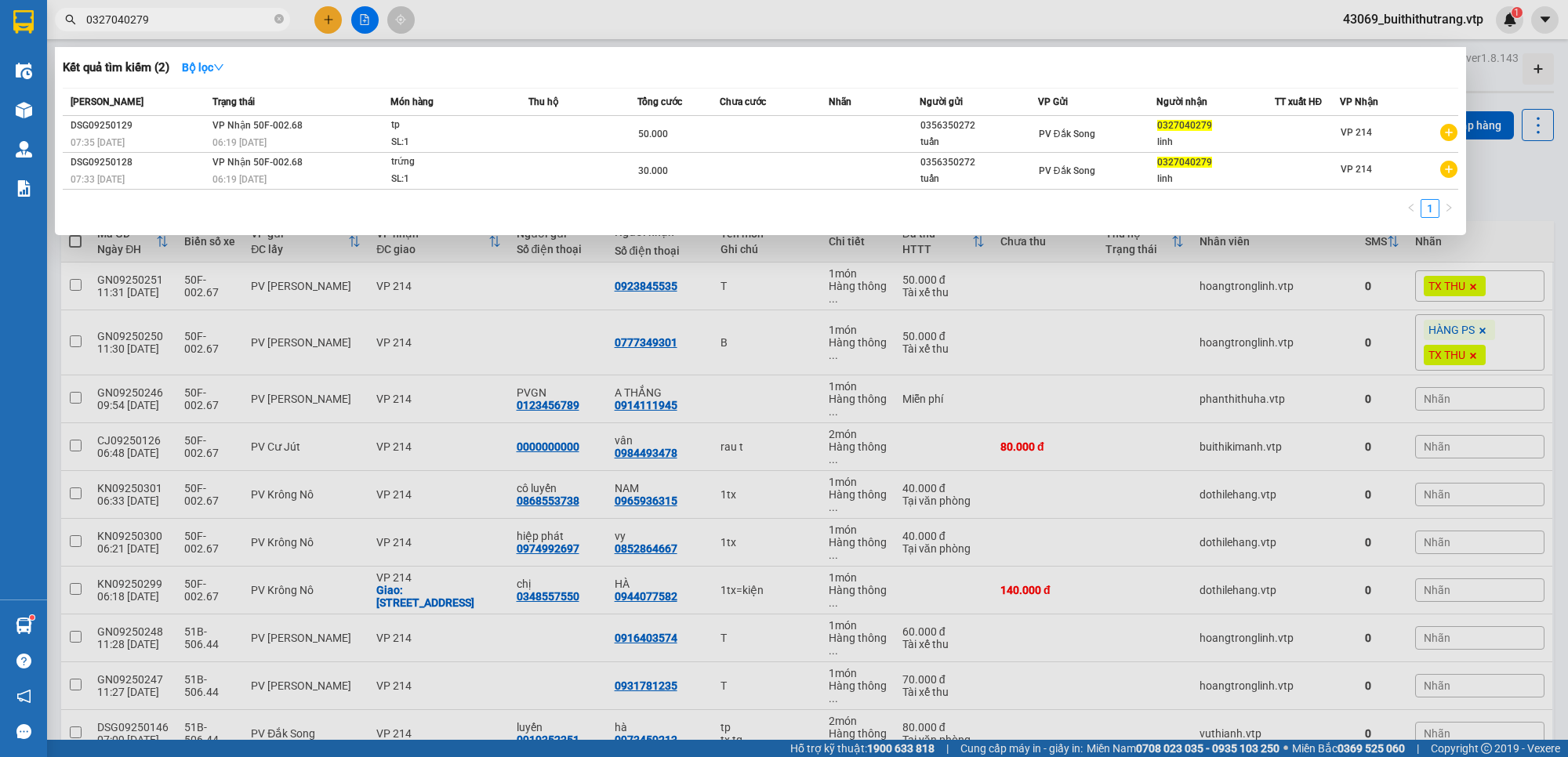
type input "0327040279"
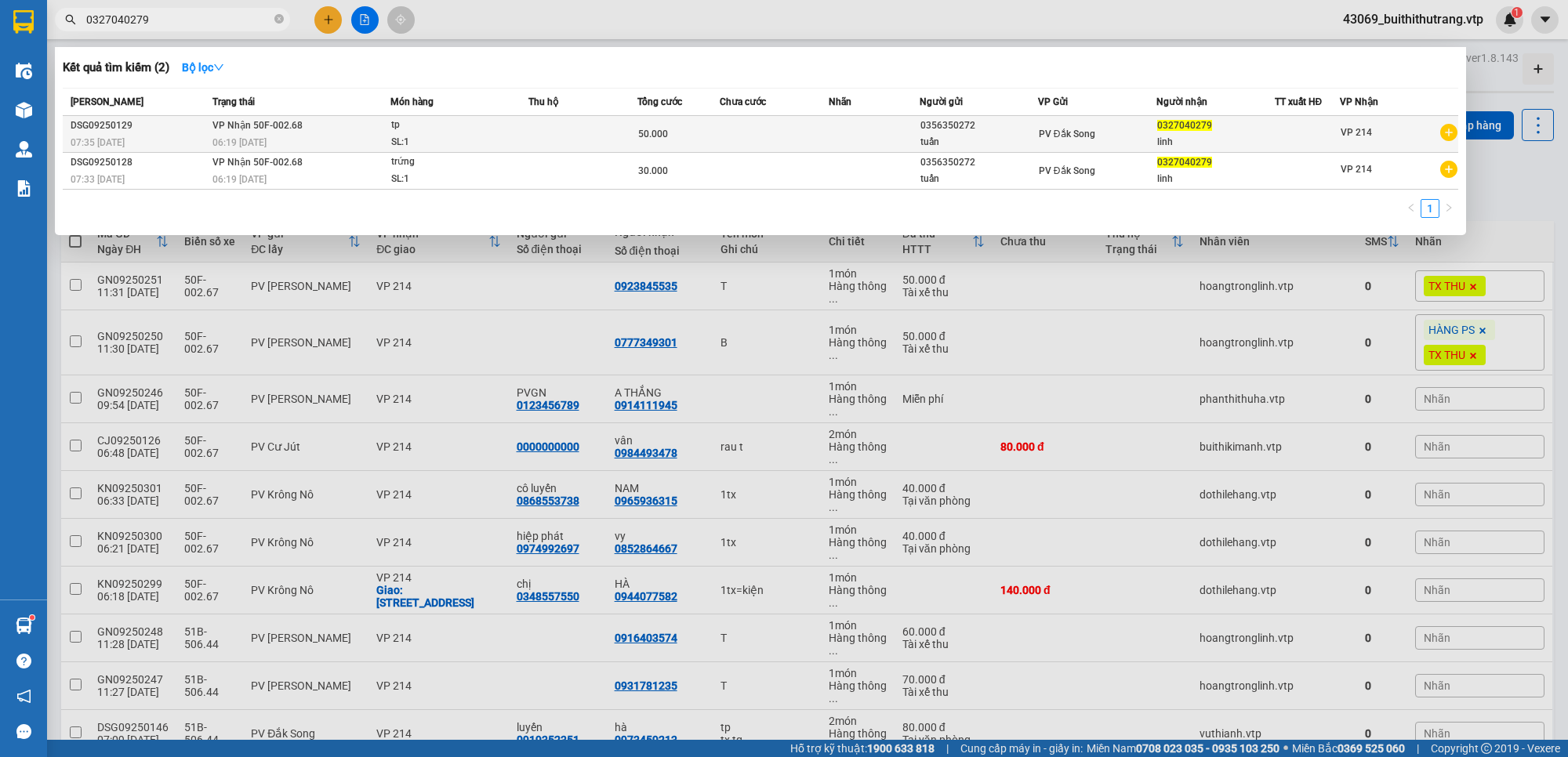
click at [570, 134] on td at bounding box center [583, 134] width 109 height 37
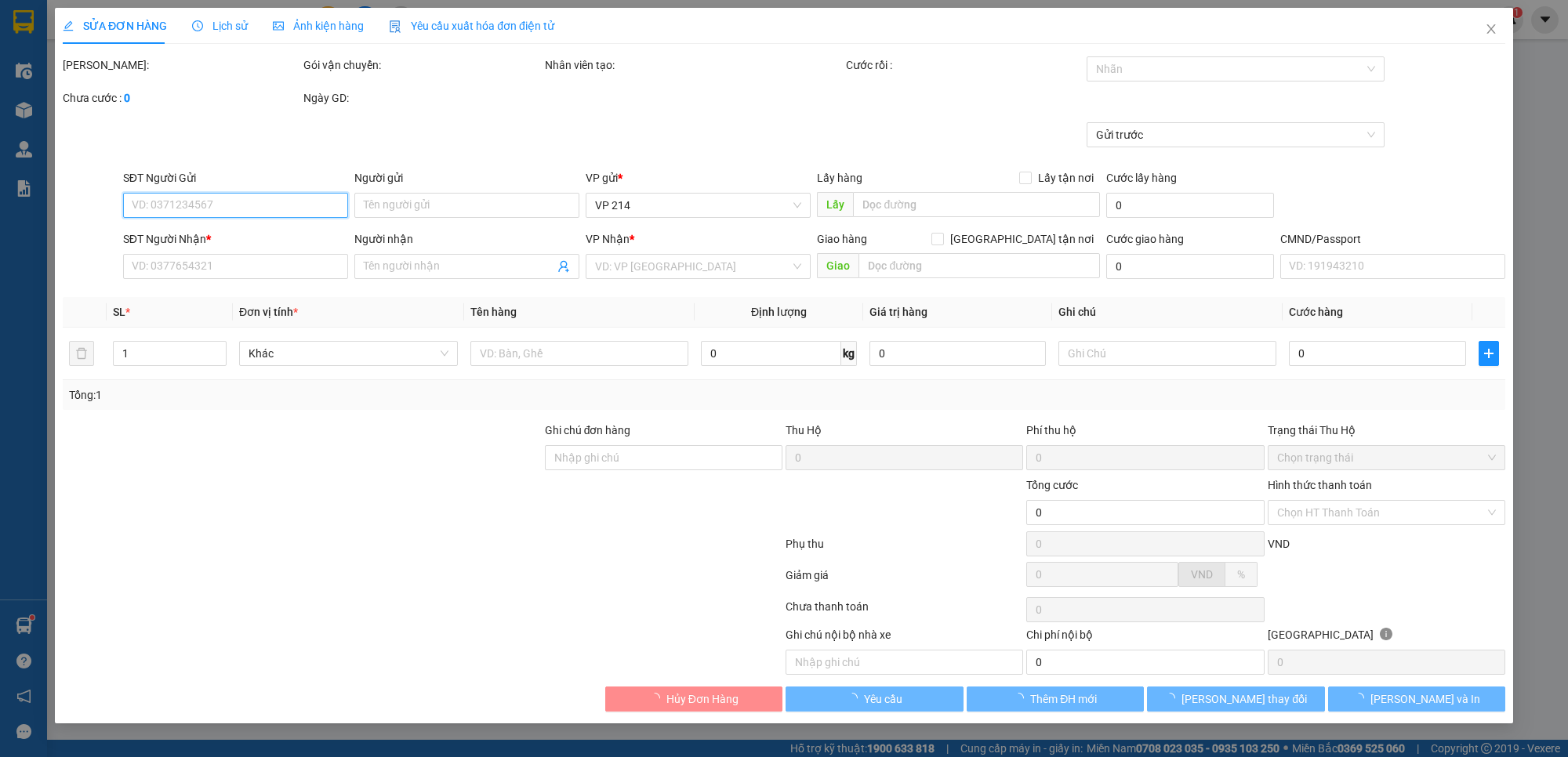
type input "0356350272"
type input "tuấn"
type input "0327040279"
type input "linh"
type input "50.000"
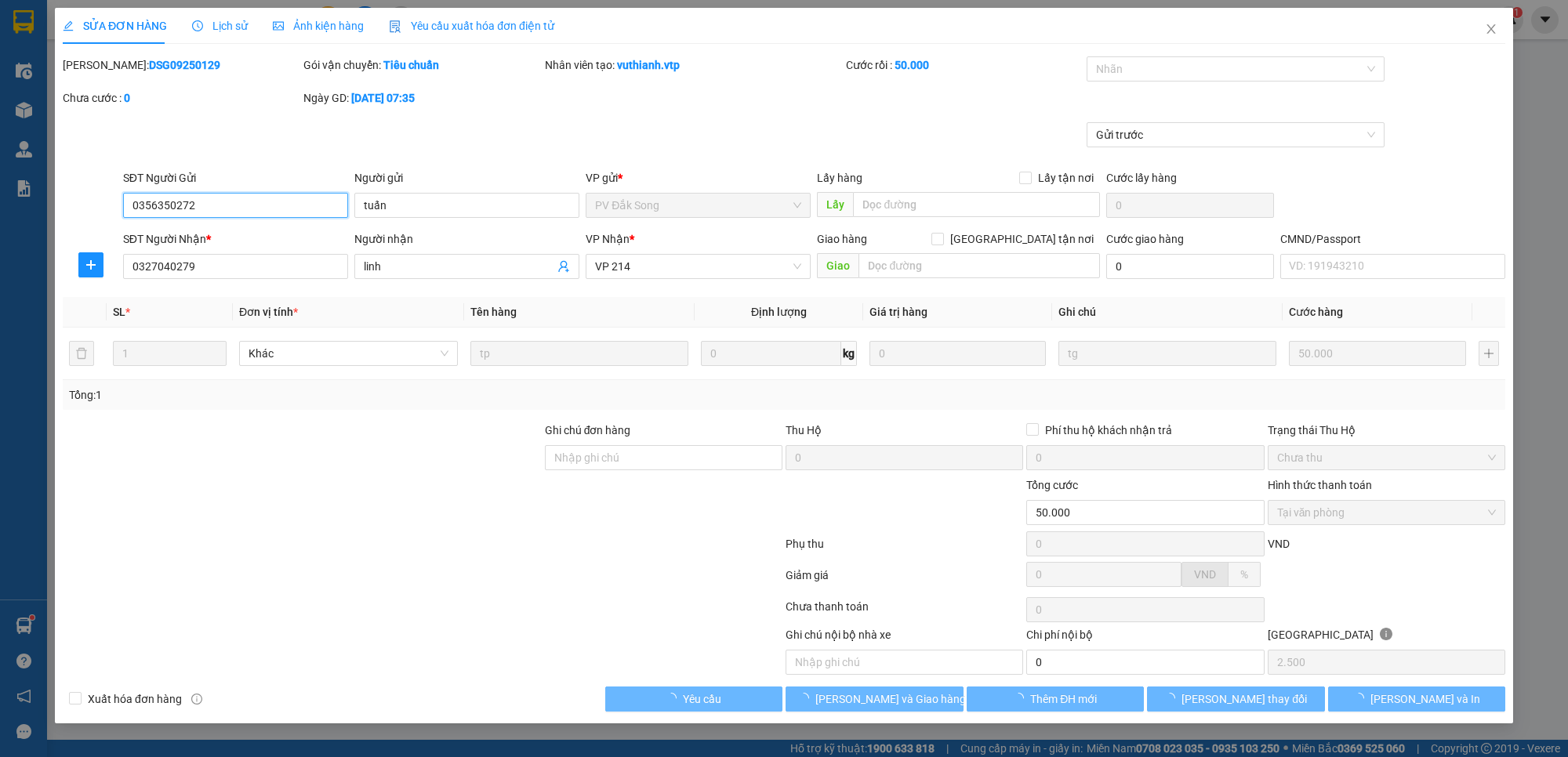
type input "2.500"
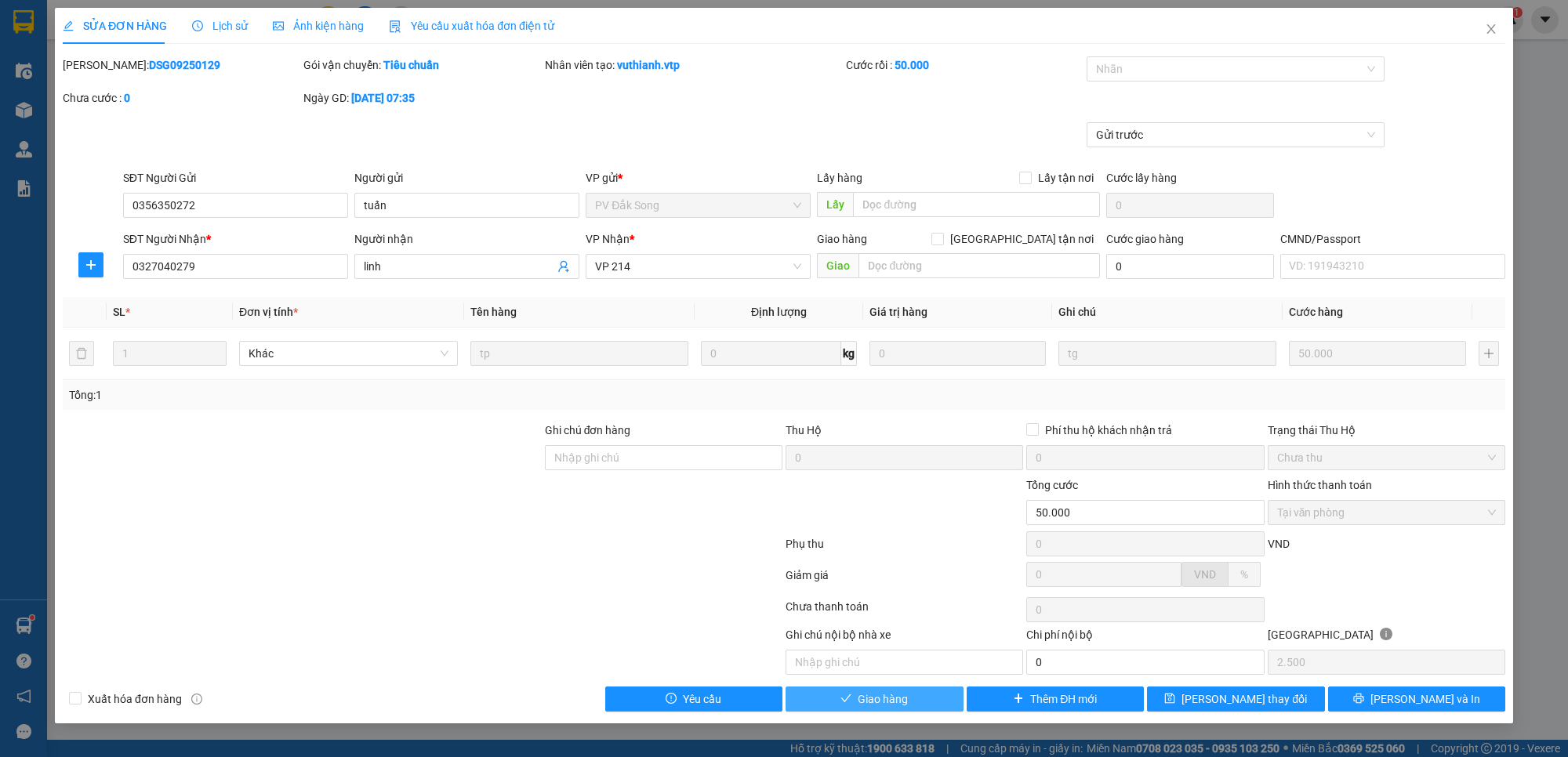
click at [918, 708] on button "Giao hàng" at bounding box center [874, 699] width 178 height 25
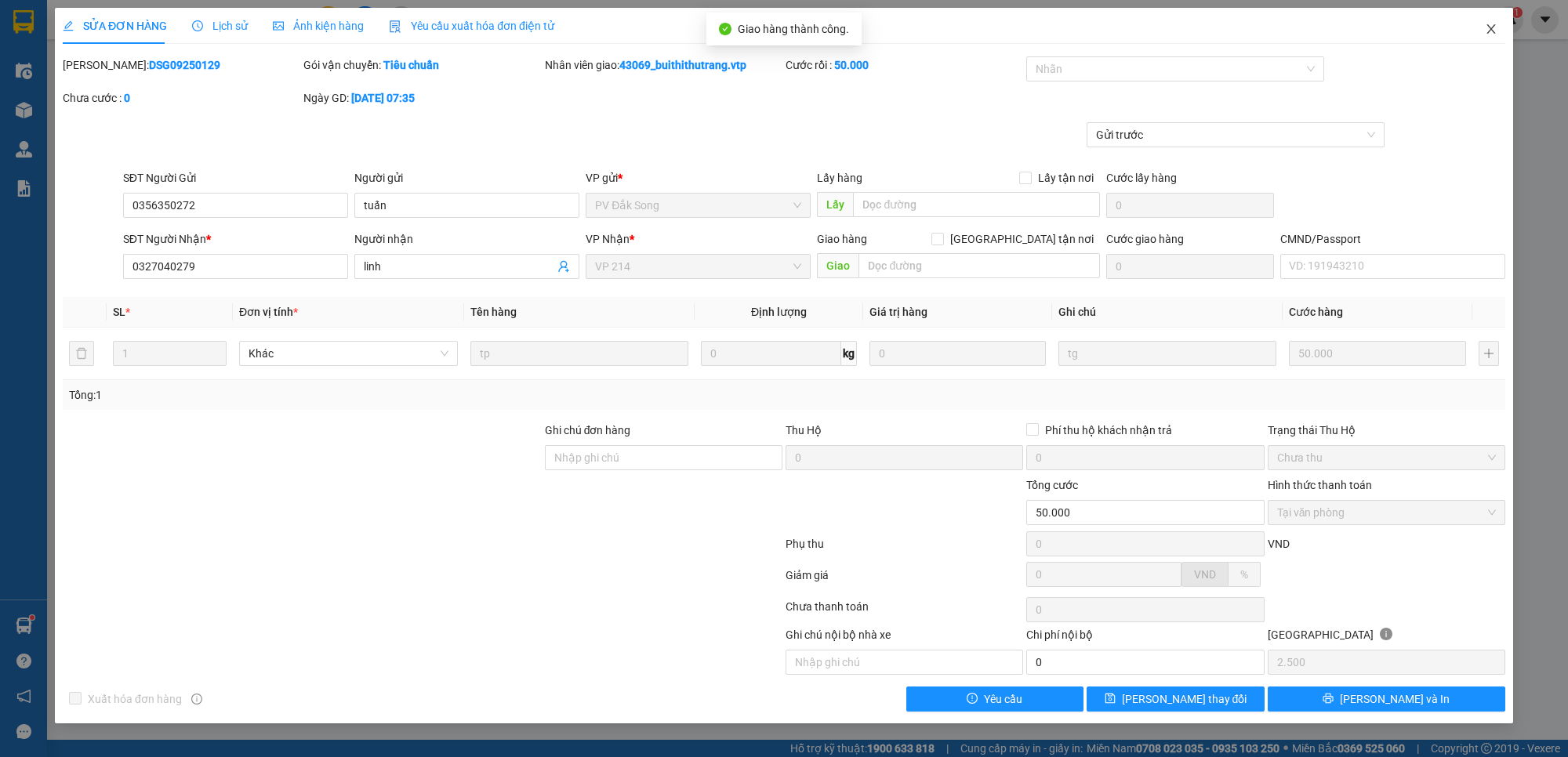
click at [1498, 32] on span "Close" at bounding box center [1491, 30] width 44 height 44
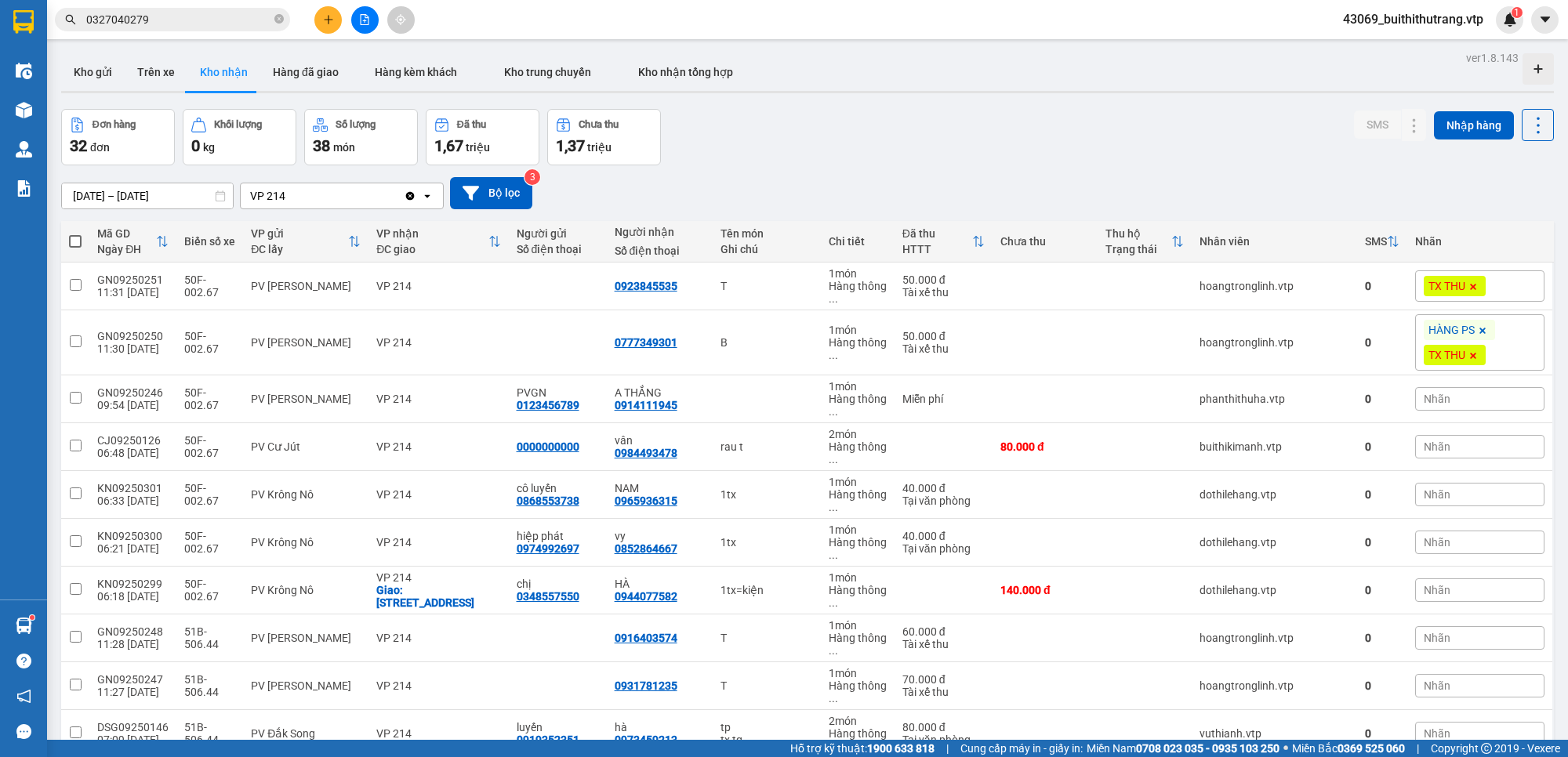
click at [189, 12] on input "0327040279" at bounding box center [179, 20] width 185 height 17
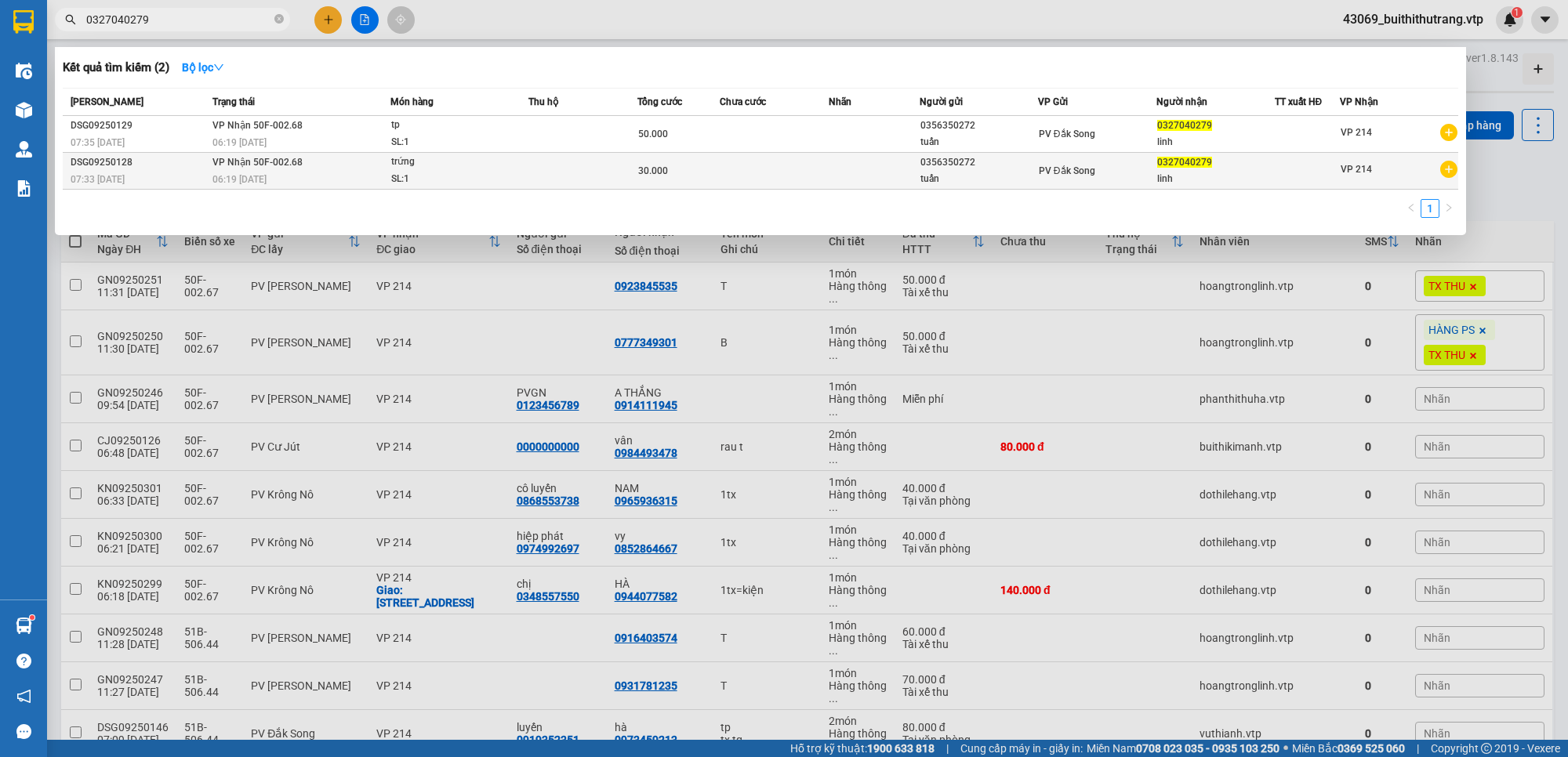
click at [605, 176] on td at bounding box center [583, 171] width 109 height 37
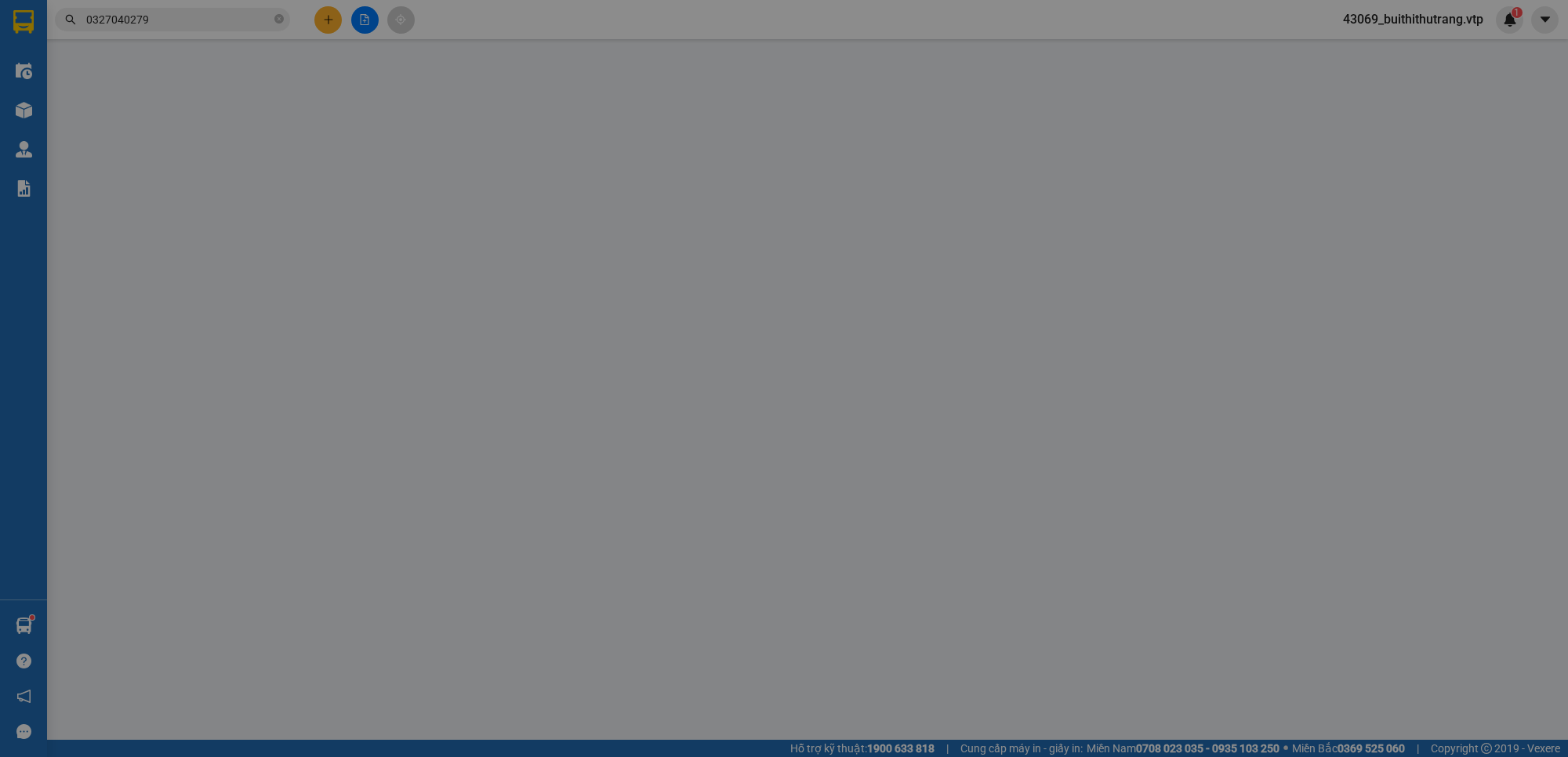
type input "0356350272"
type input "tuấn"
type input "0327040279"
type input "linh"
type input "30.000"
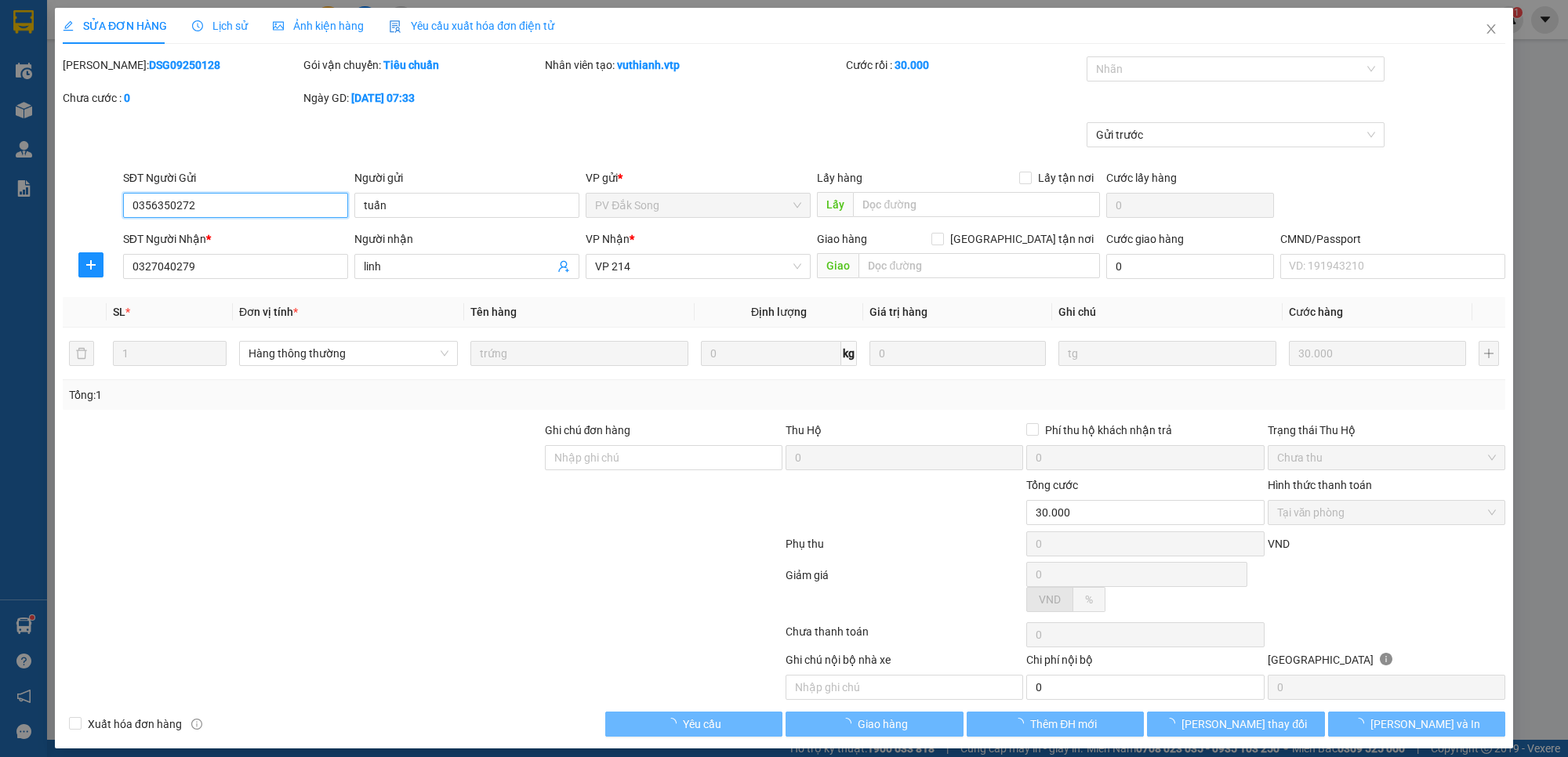
type input "1.500"
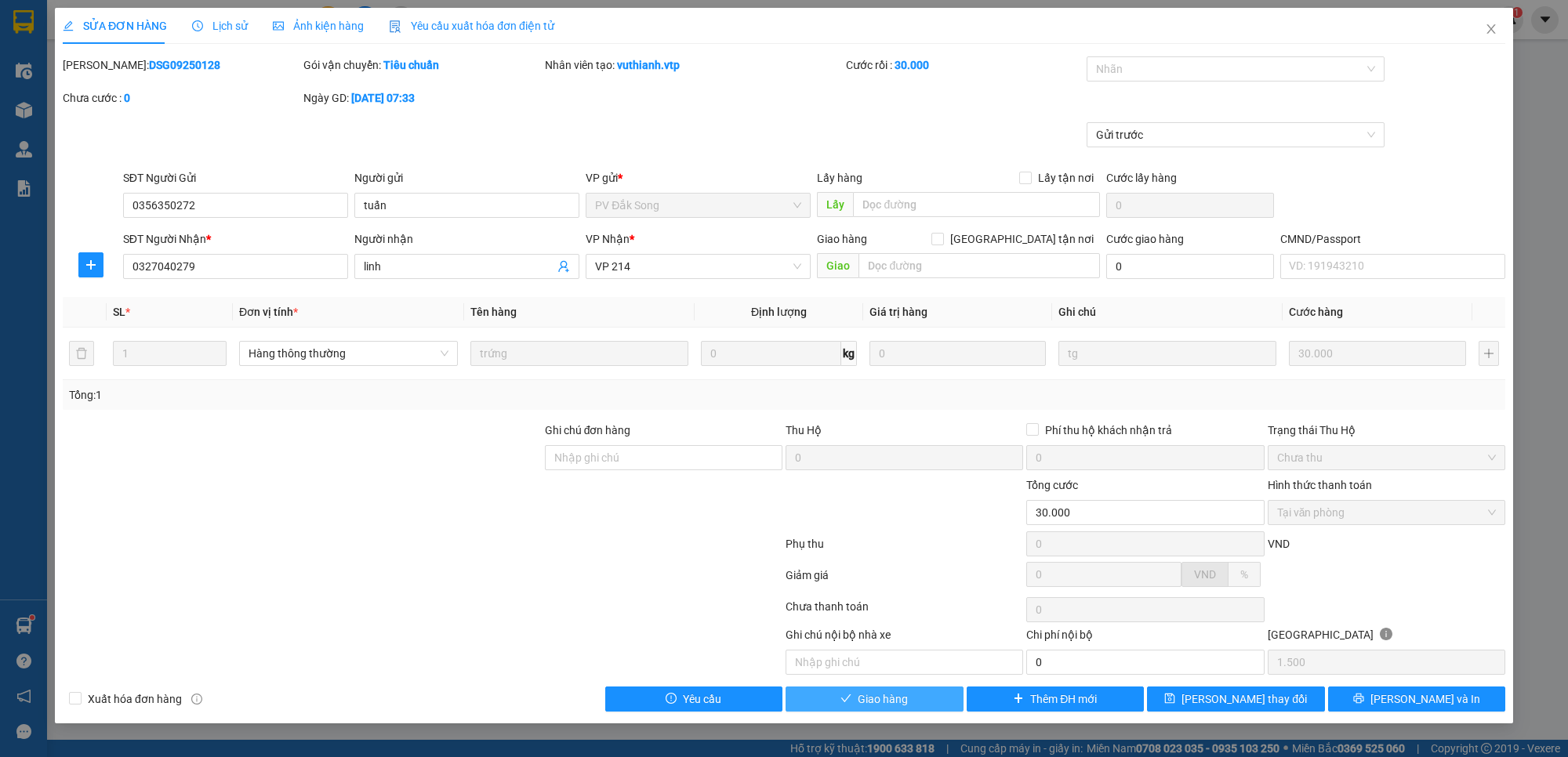
click at [911, 707] on button "Giao hàng" at bounding box center [874, 699] width 178 height 25
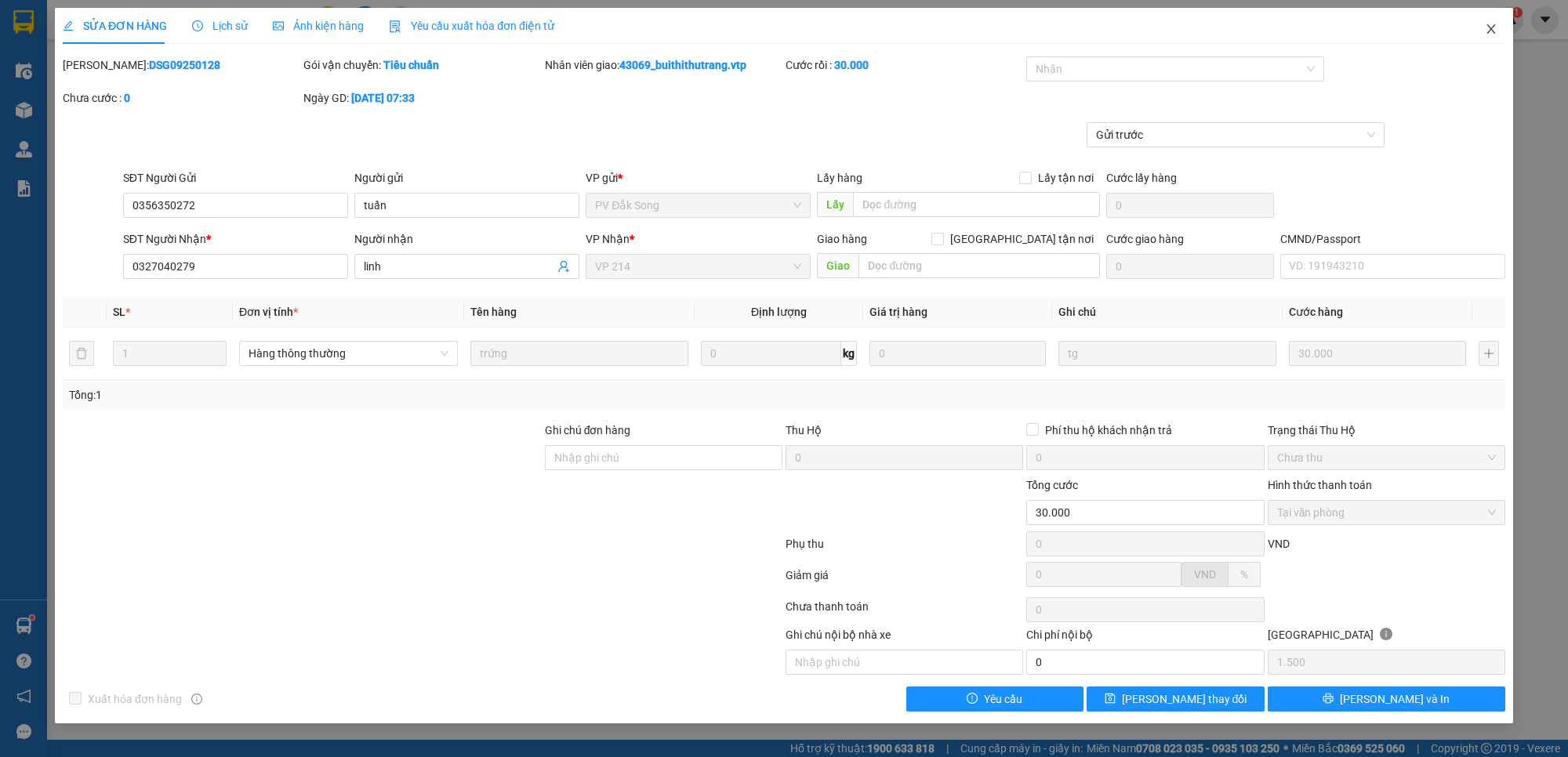
click at [1490, 29] on icon "close" at bounding box center [1490, 30] width 9 height 10
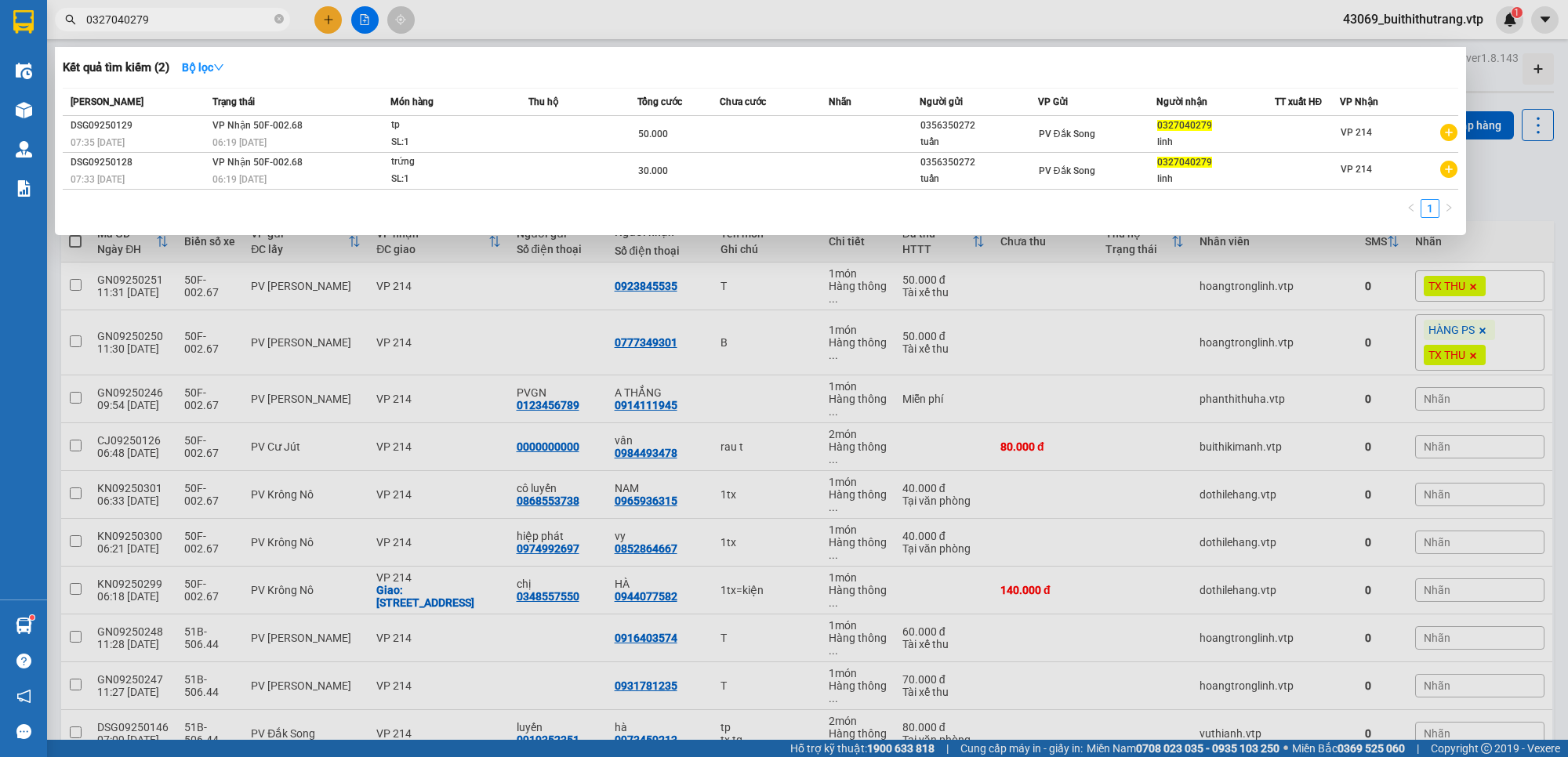
drag, startPoint x: 154, startPoint y: 20, endPoint x: 56, endPoint y: 20, distance: 98.0
click at [56, 20] on span "0327040279" at bounding box center [172, 19] width 235 height 24
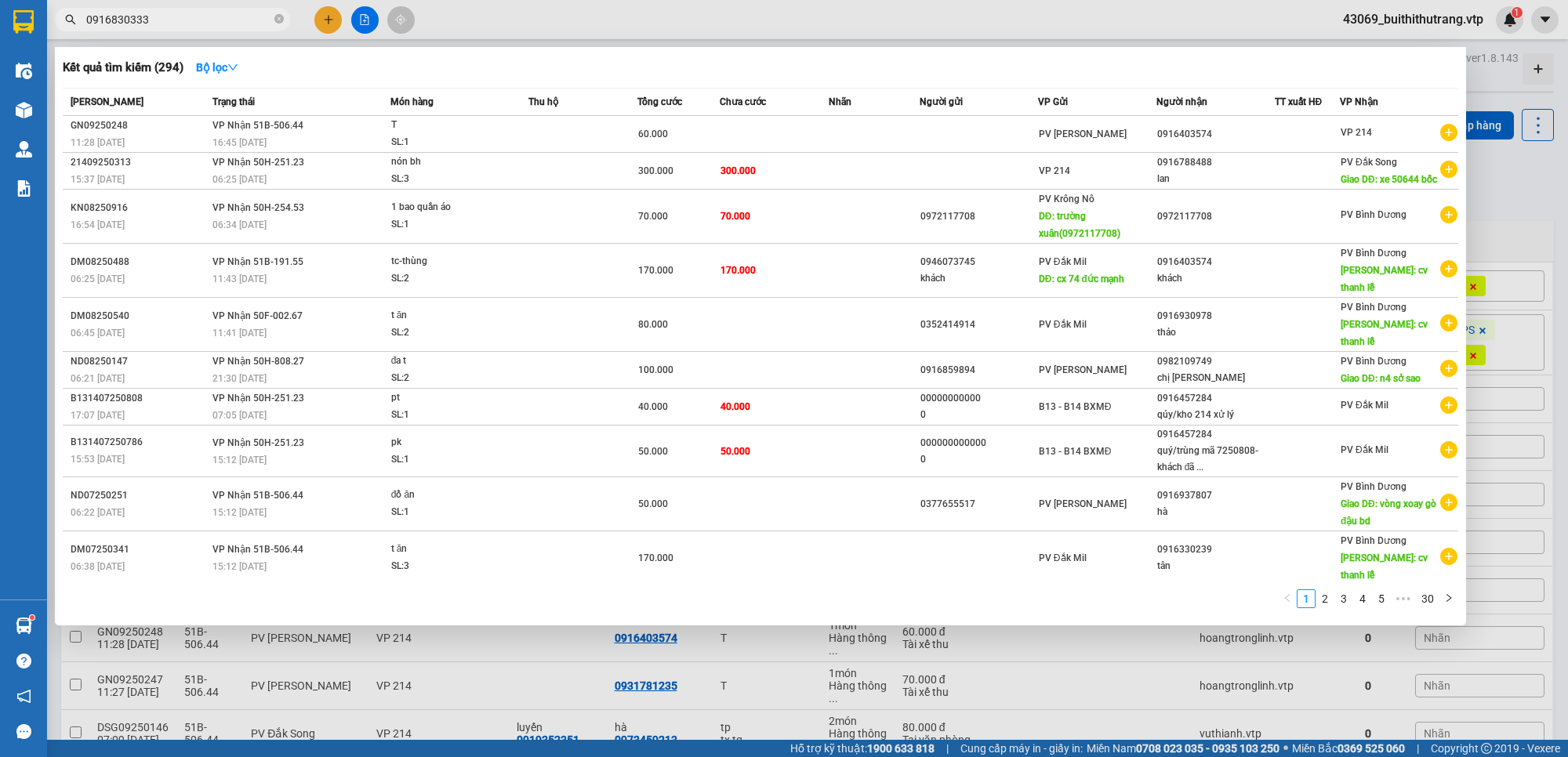
type input "0916830333"
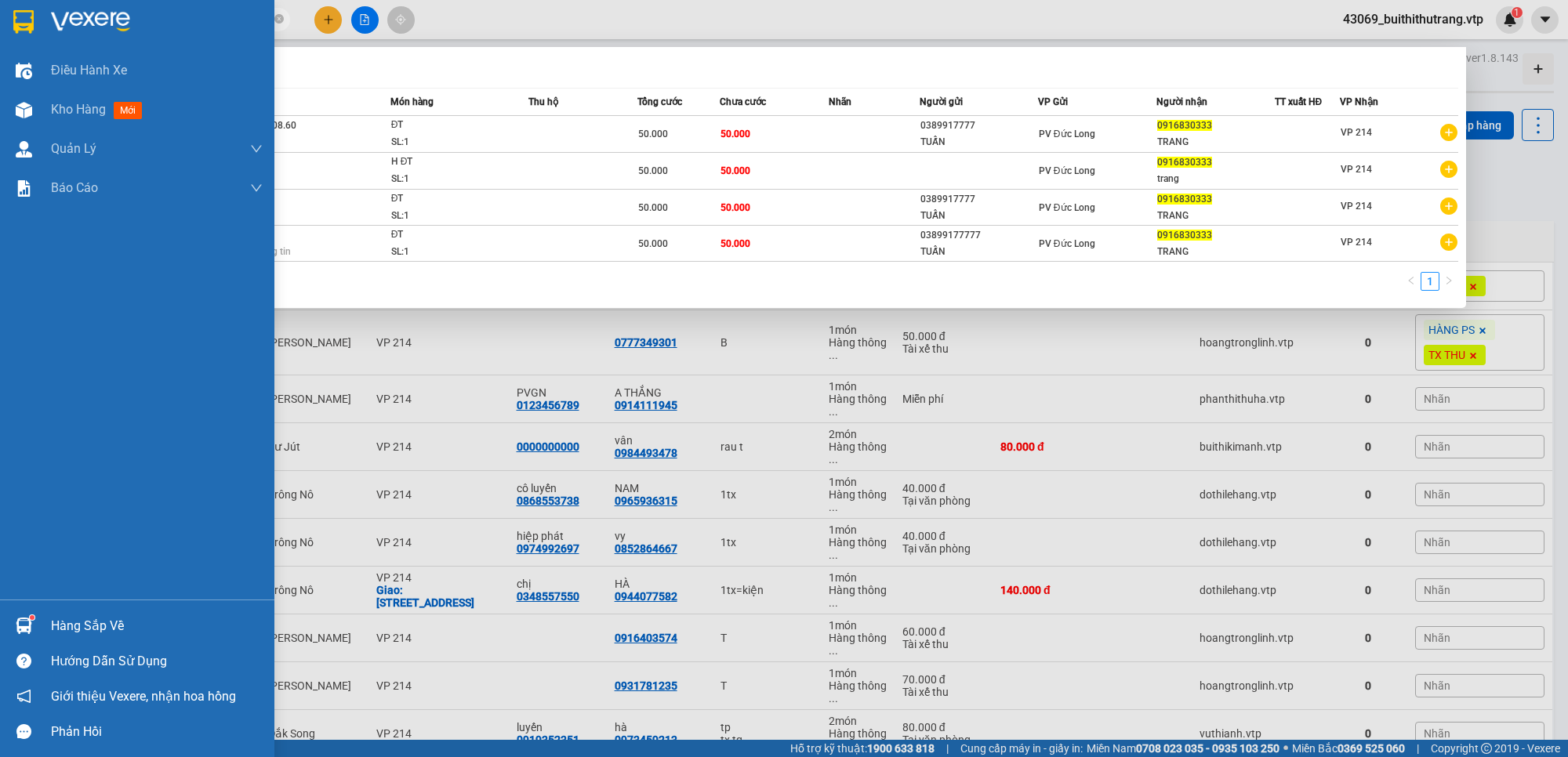
drag, startPoint x: 149, startPoint y: 28, endPoint x: 178, endPoint y: 39, distance: 31.0
click at [178, 39] on section "Kết quả tìm kiếm ( 4 ) Bộ lọc Mã ĐH Trạng thái Món hàng Thu hộ Tổng cước Chưa c…" at bounding box center [784, 378] width 1568 height 757
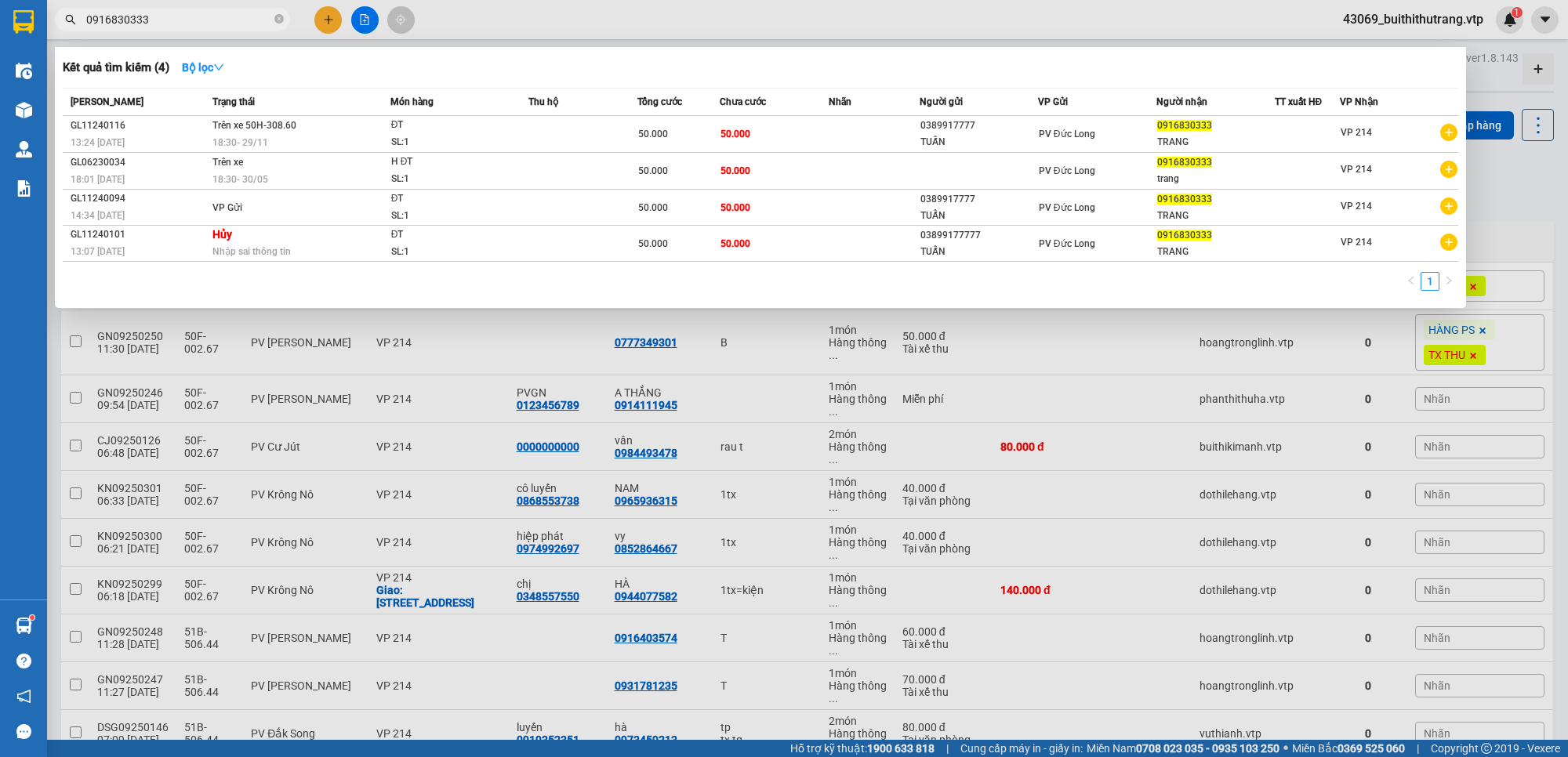
click at [465, 37] on div at bounding box center [784, 378] width 1568 height 757
drag, startPoint x: 153, startPoint y: 17, endPoint x: 52, endPoint y: 17, distance: 101.0
click at [52, 17] on div "0916830333" at bounding box center [152, 19] width 306 height 24
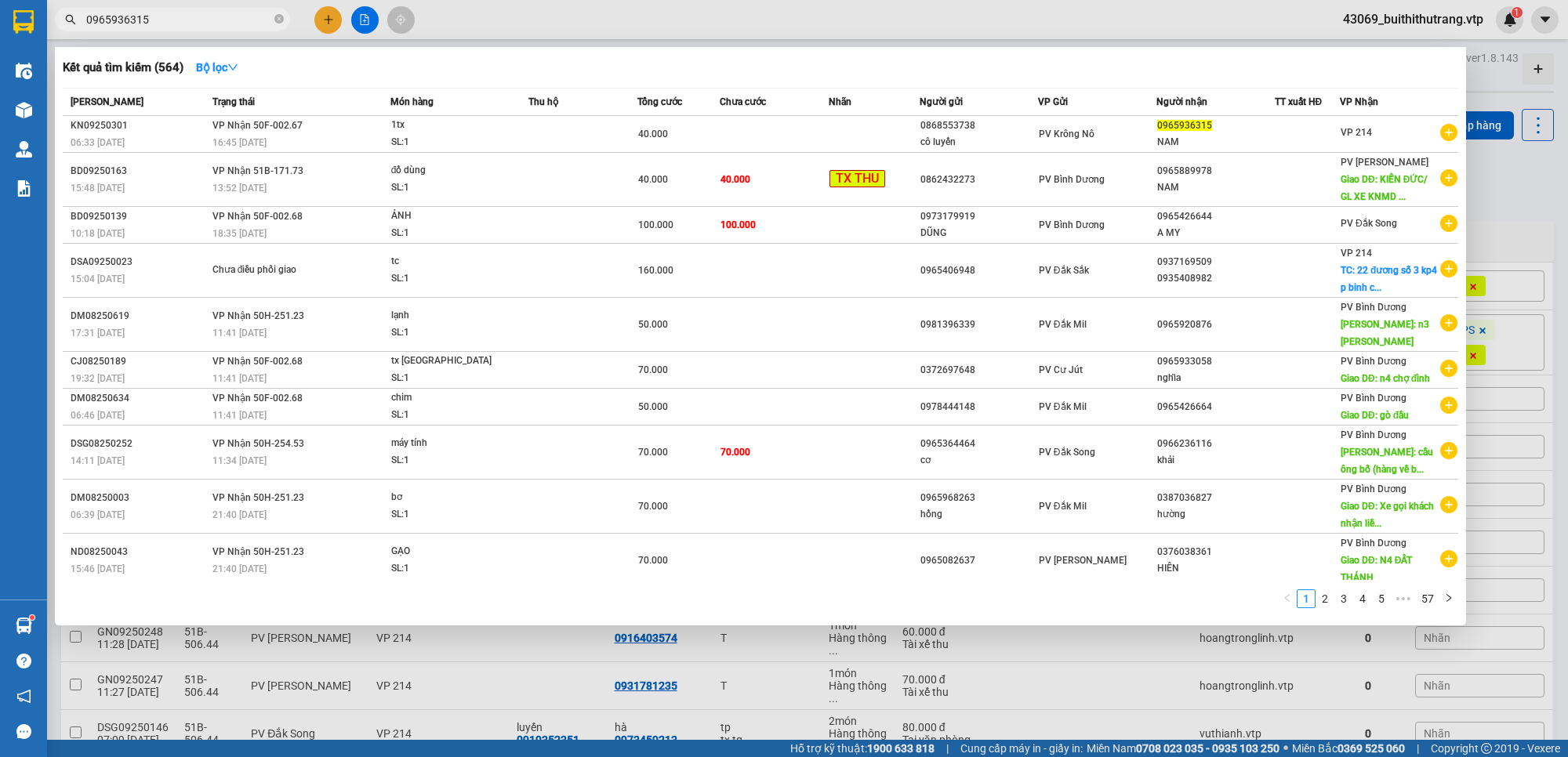
type input "0965936315"
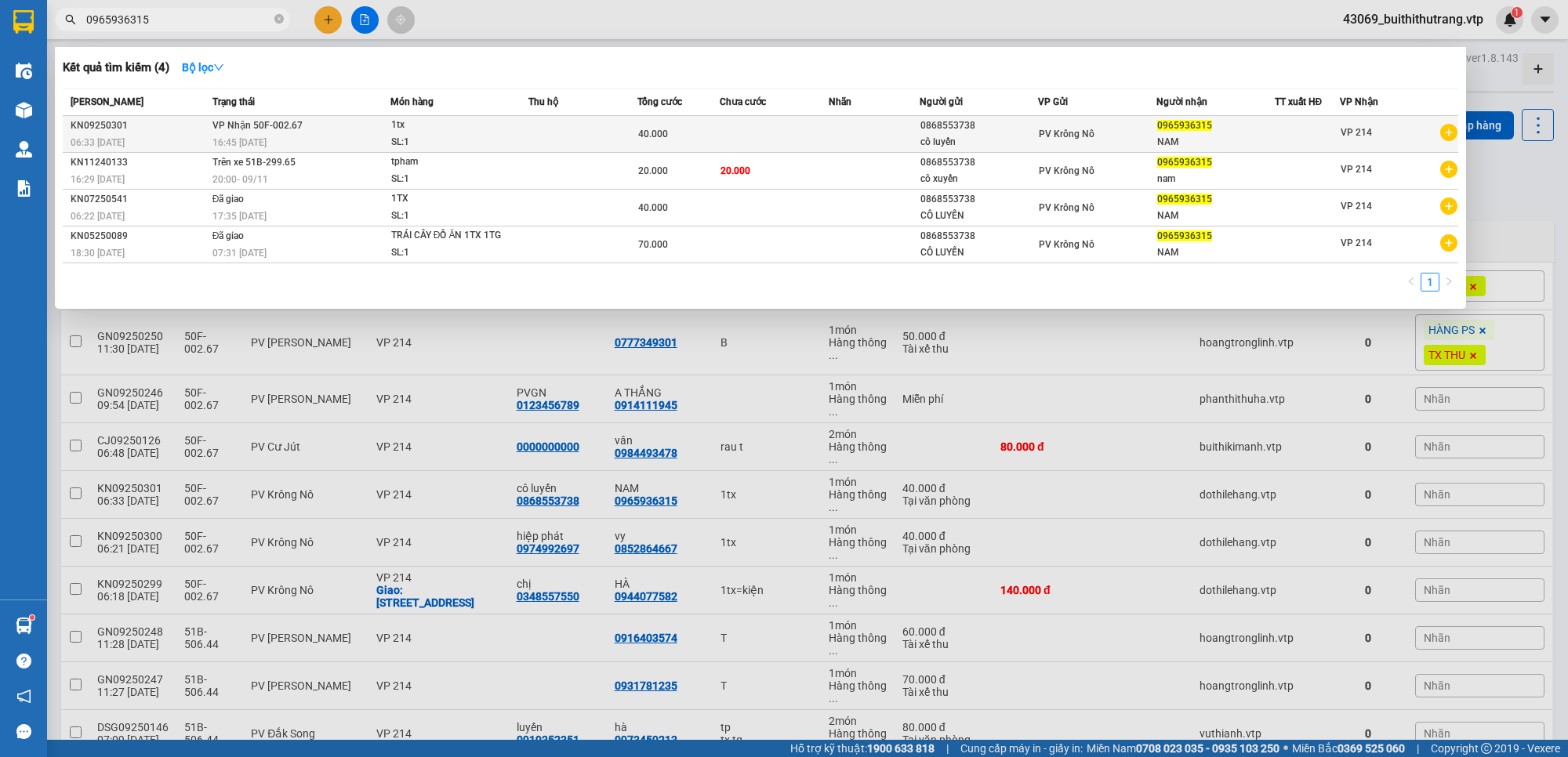
click at [757, 147] on td at bounding box center [774, 134] width 109 height 37
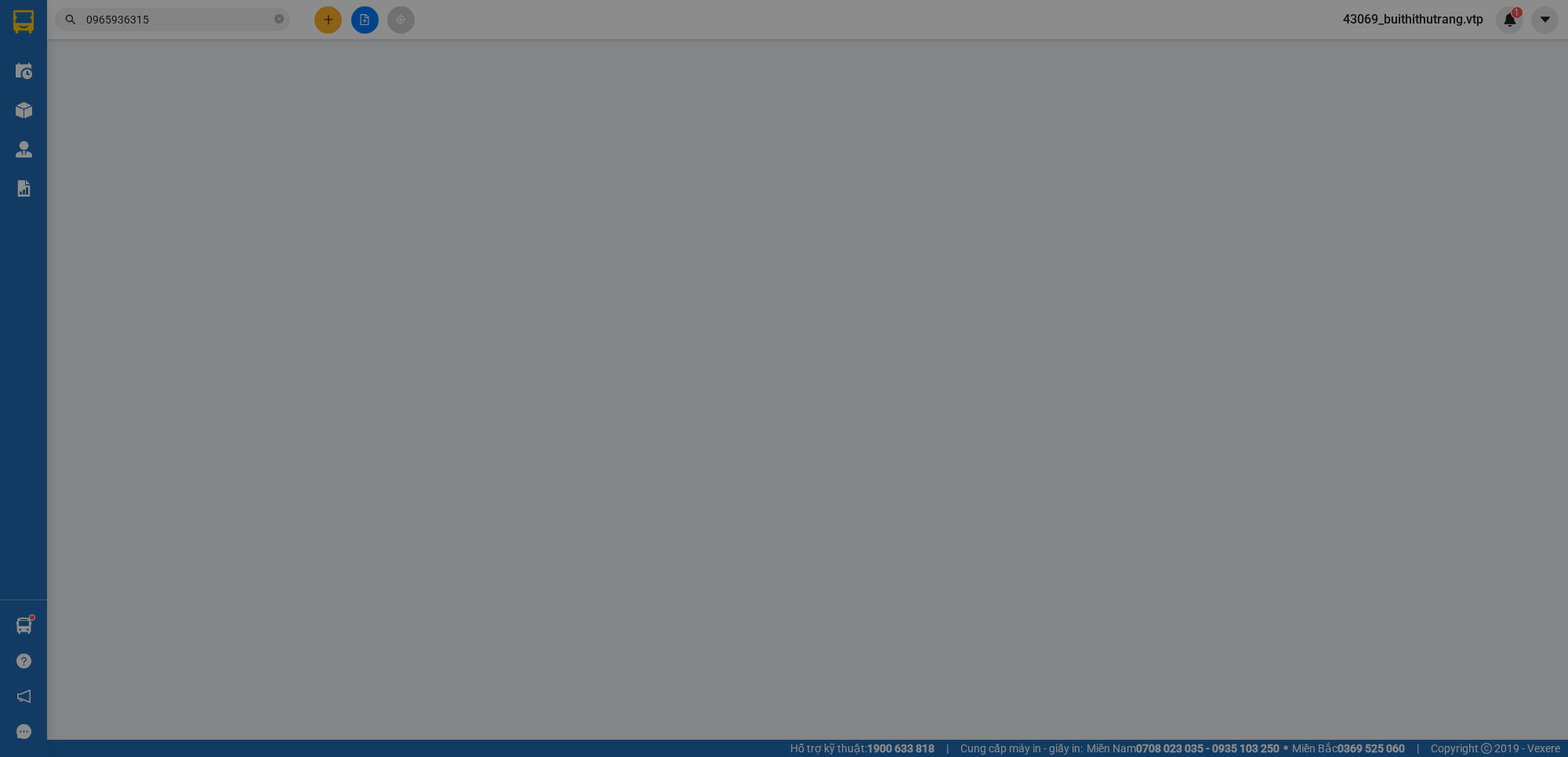
type input "2.000"
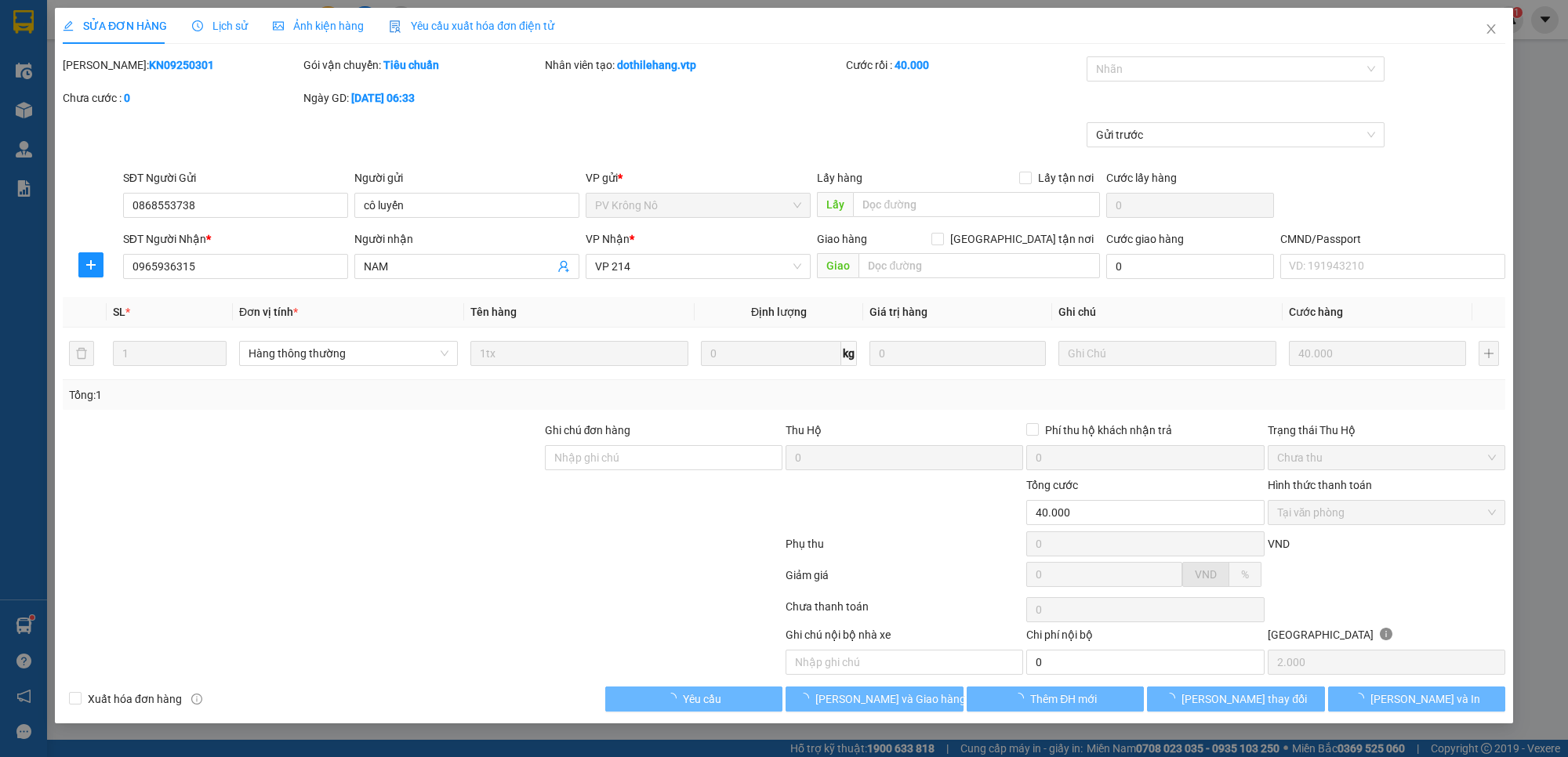
type input "0868553738"
type input "cô luyến"
type input "0965936315"
type input "NAM"
type input "40.000"
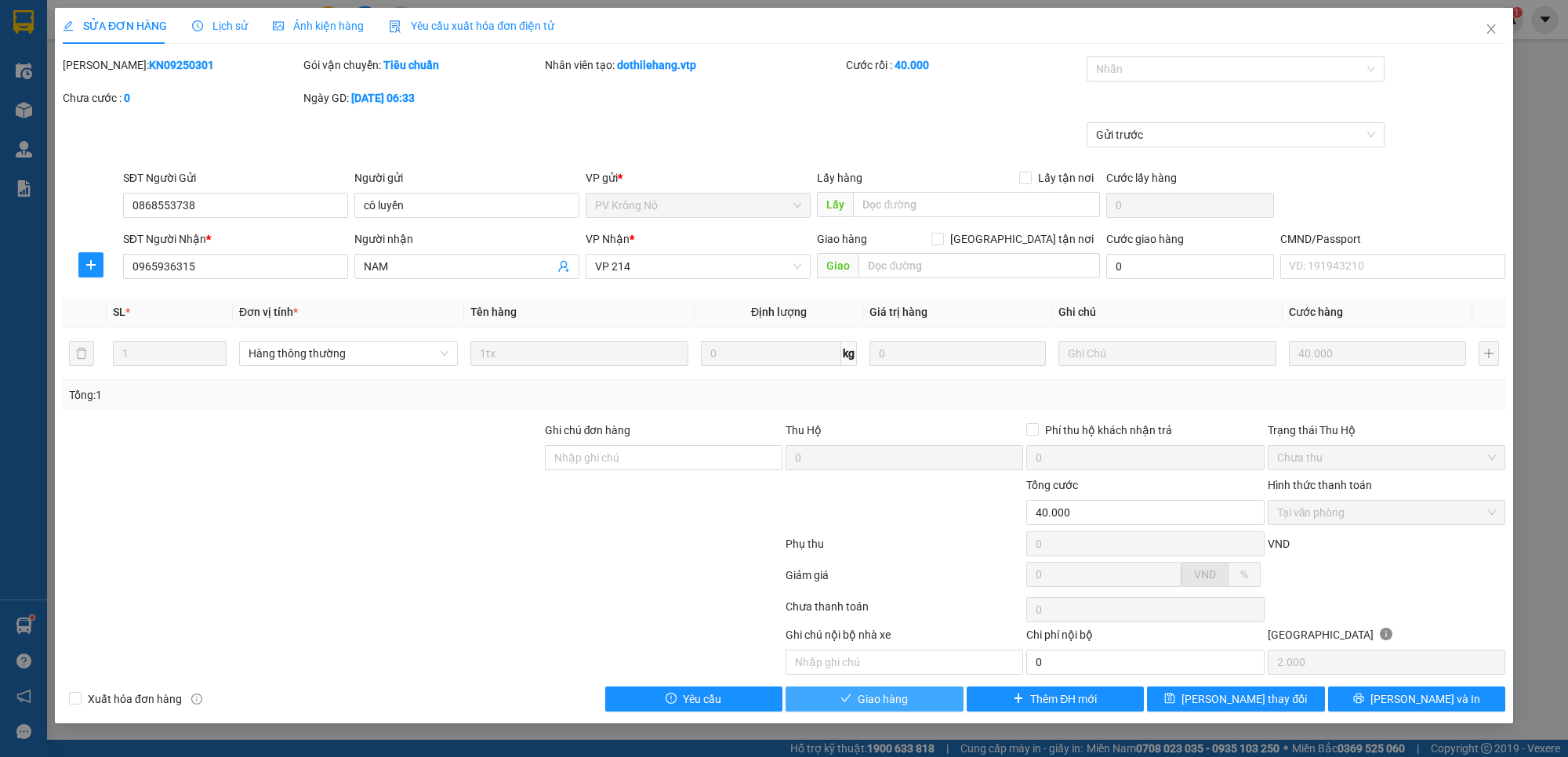
click at [903, 704] on span "Giao hàng" at bounding box center [883, 699] width 50 height 17
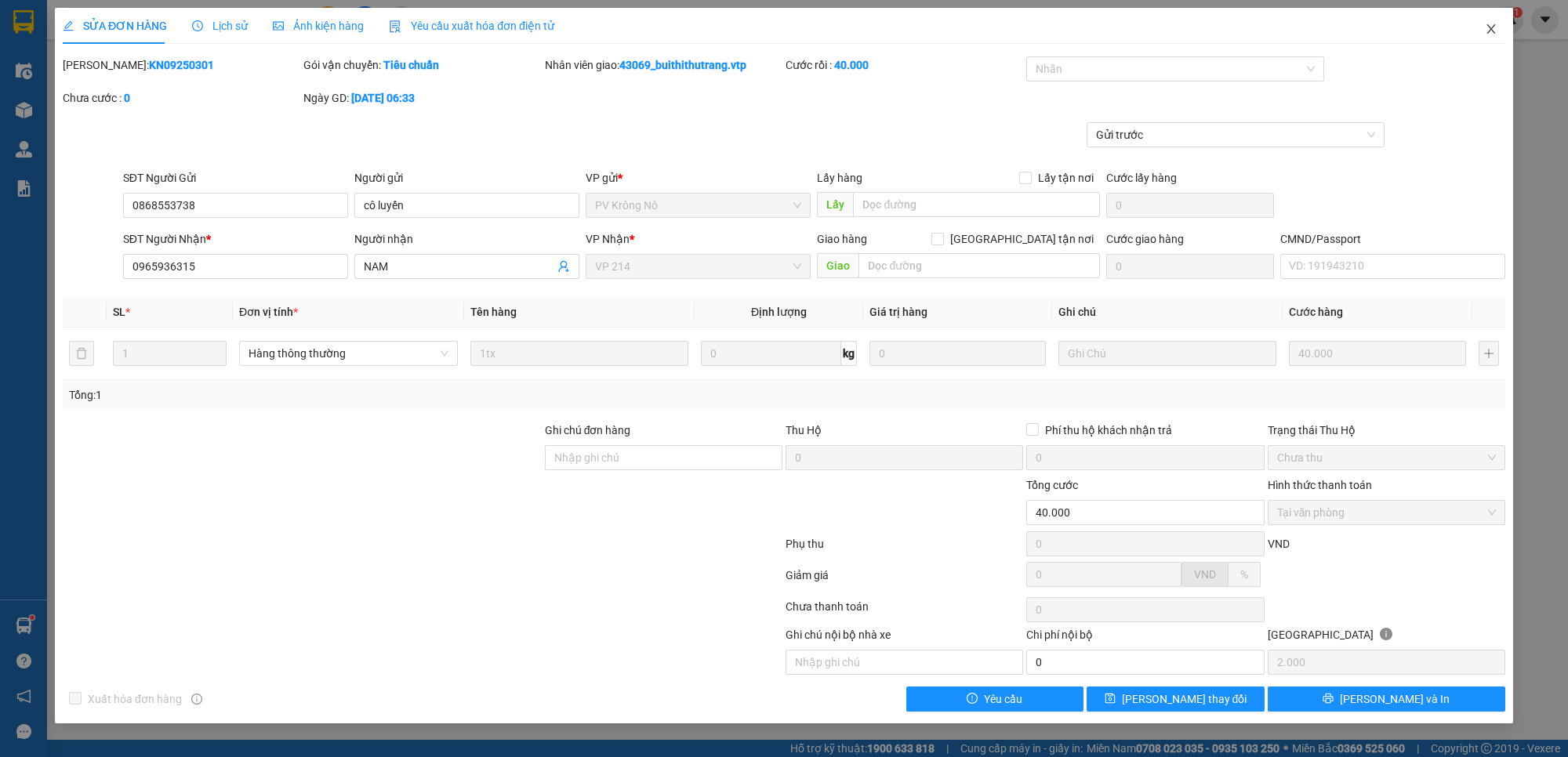
click at [1487, 29] on icon "close" at bounding box center [1490, 29] width 12 height 12
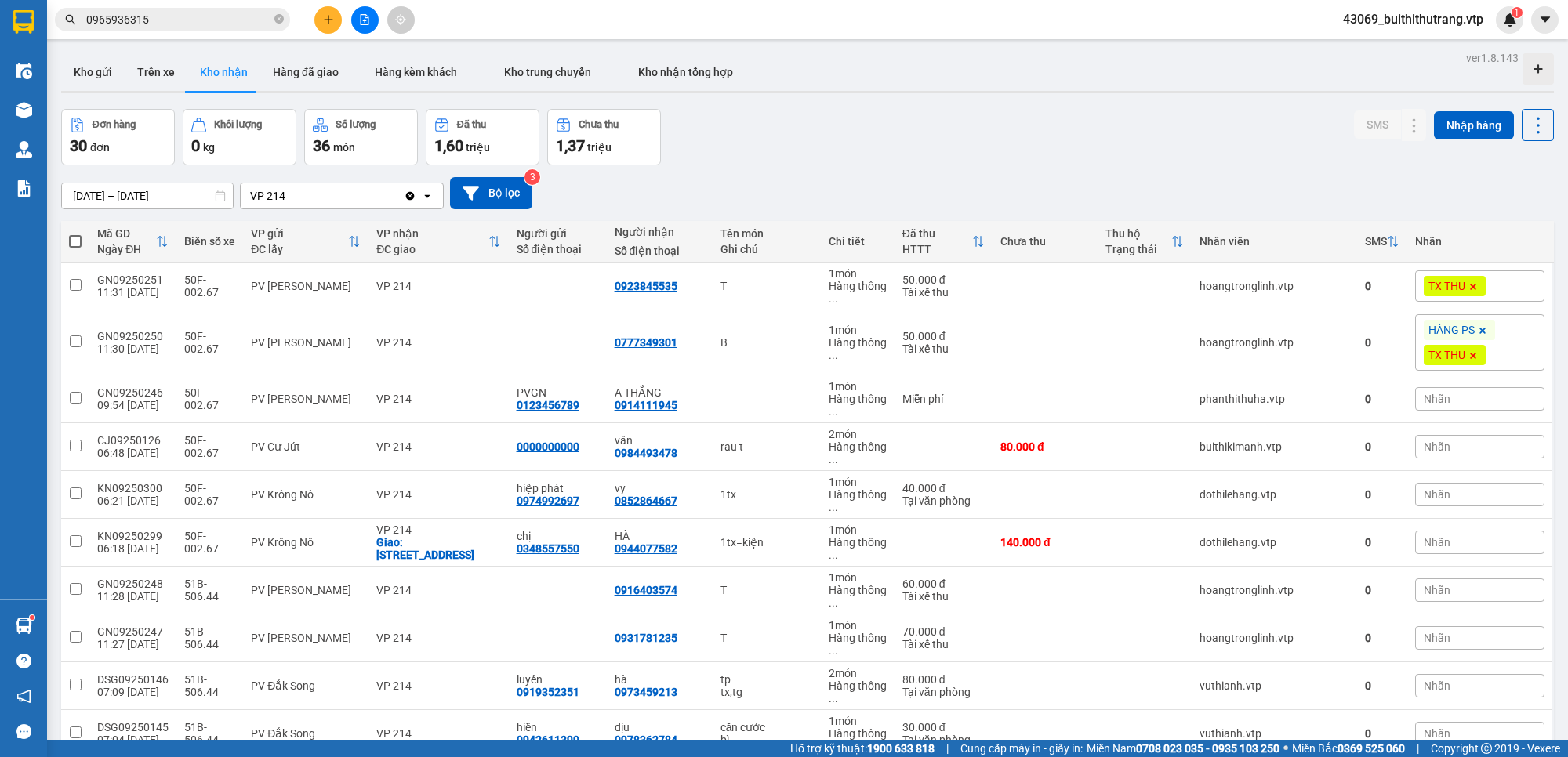
click at [167, 22] on input "0965936315" at bounding box center [179, 20] width 185 height 17
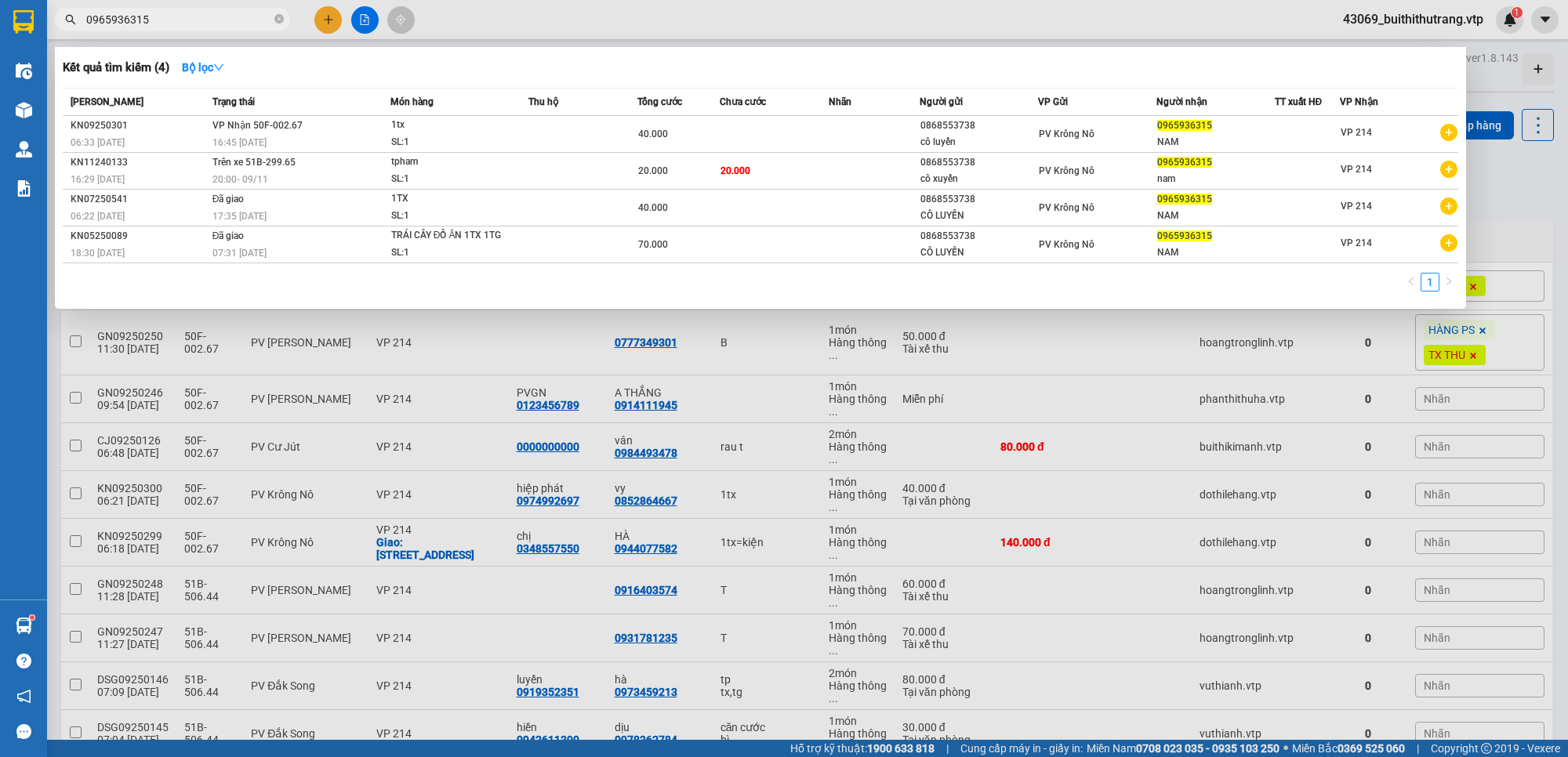
drag, startPoint x: 158, startPoint y: 24, endPoint x: 70, endPoint y: 39, distance: 89.3
click at [70, 33] on div "Kết quả tìm kiếm ( 4 ) Bộ lọc Mã ĐH Trạng thái Món hàng Thu hộ Tổng cước Chưa c…" at bounding box center [152, 20] width 306 height 28
type input "0931781235"
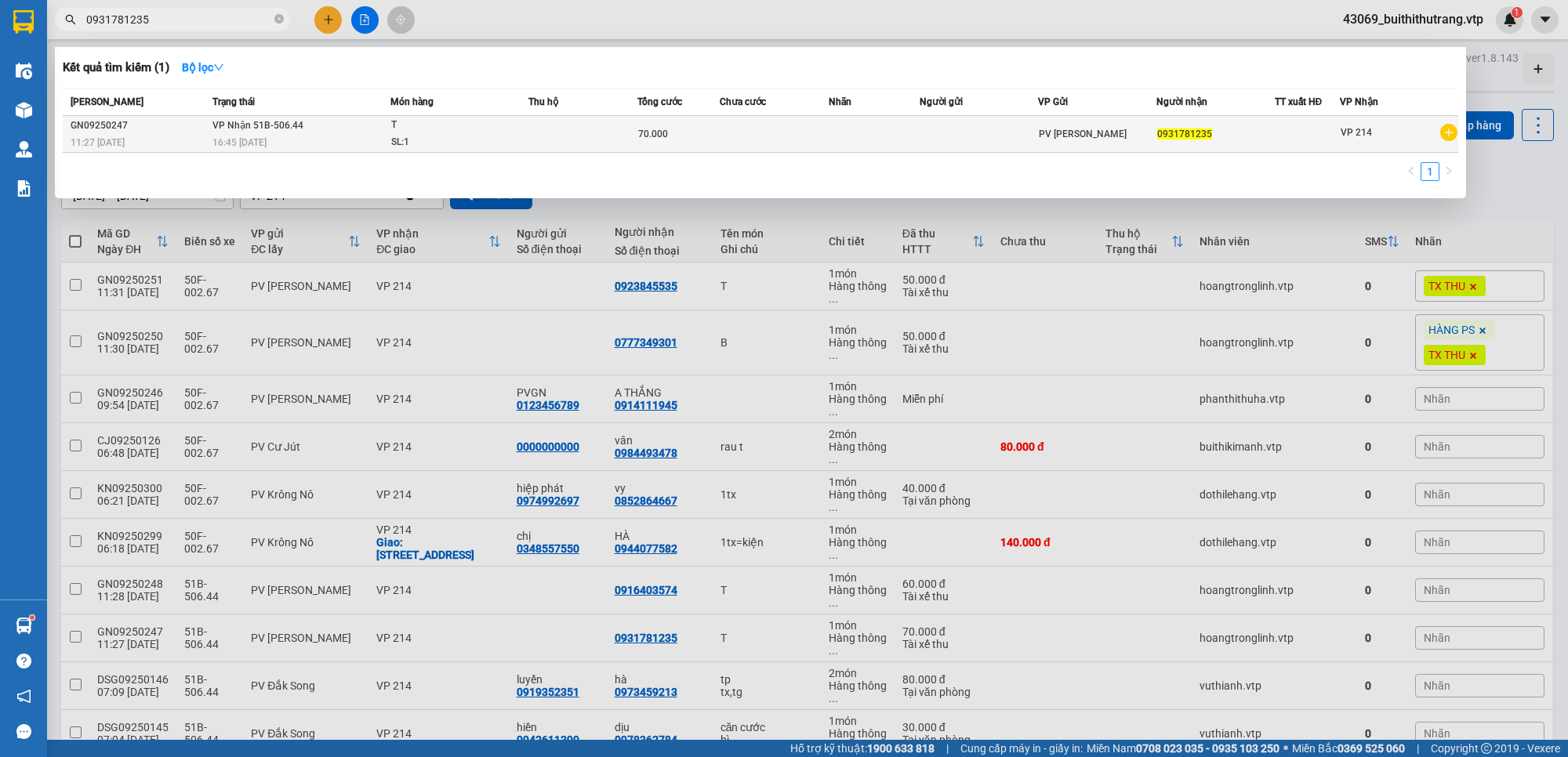
click at [766, 137] on td at bounding box center [774, 134] width 109 height 37
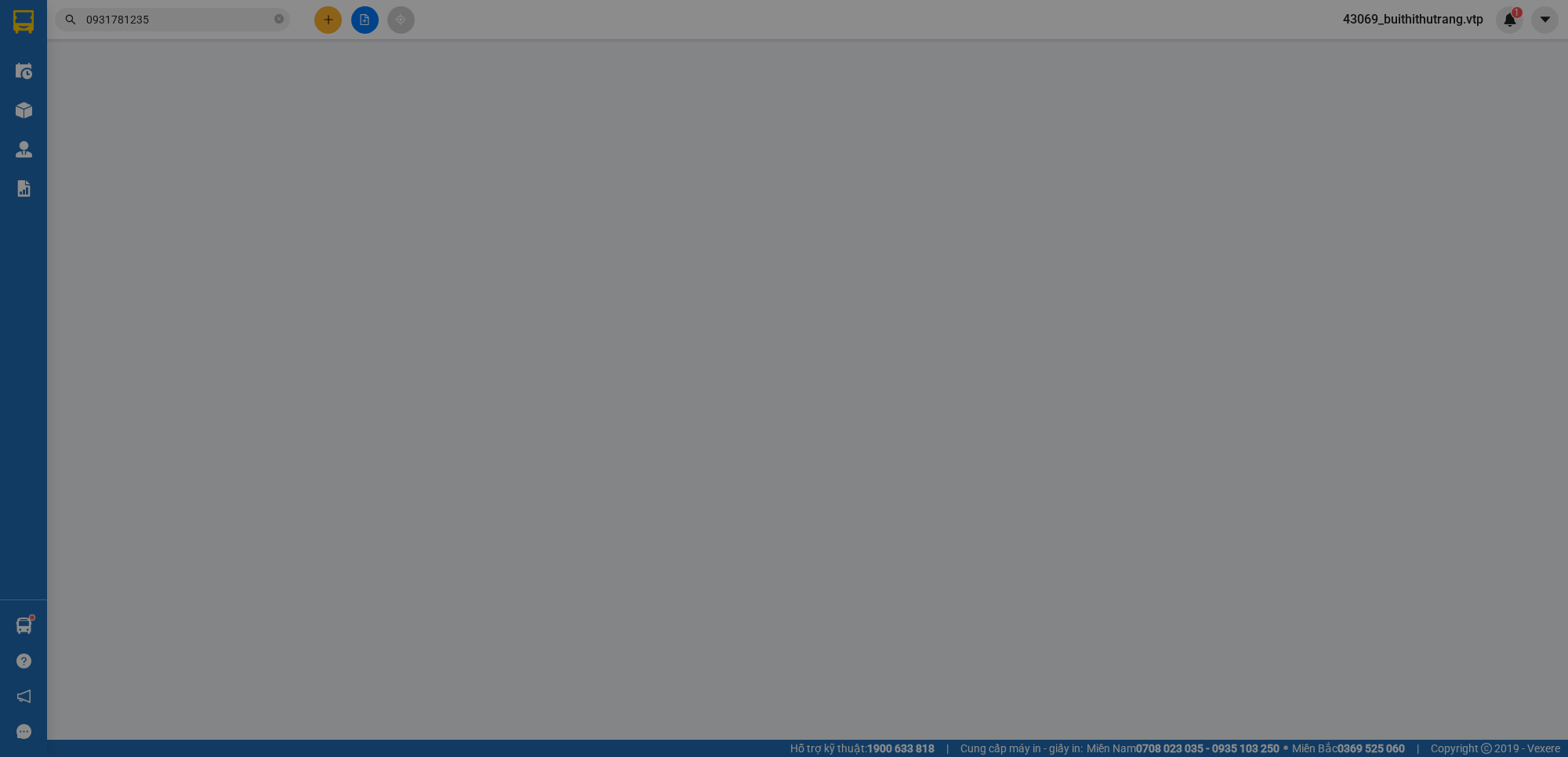
type input "0931781235"
type input "70.000"
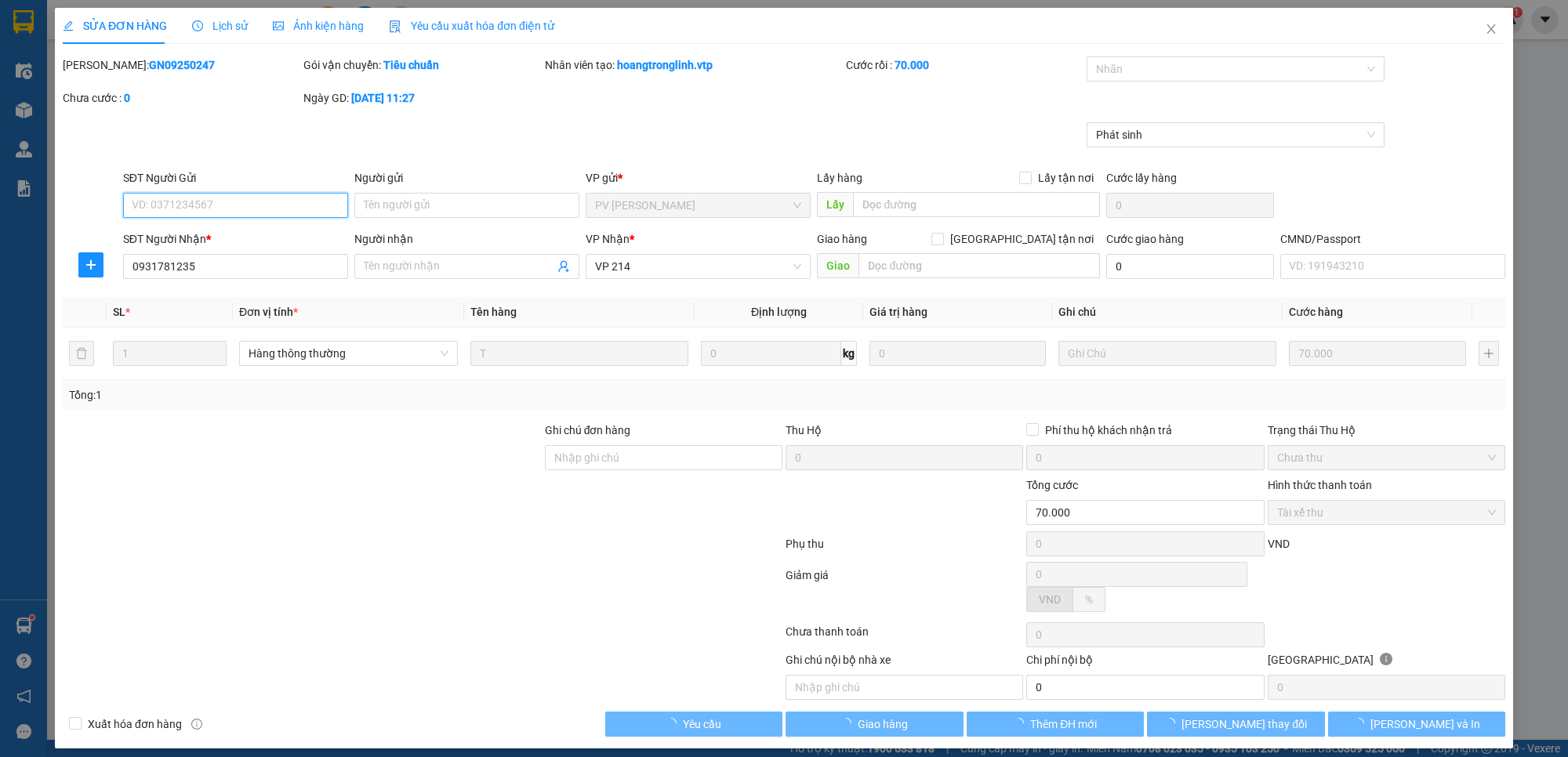
type input "14.000"
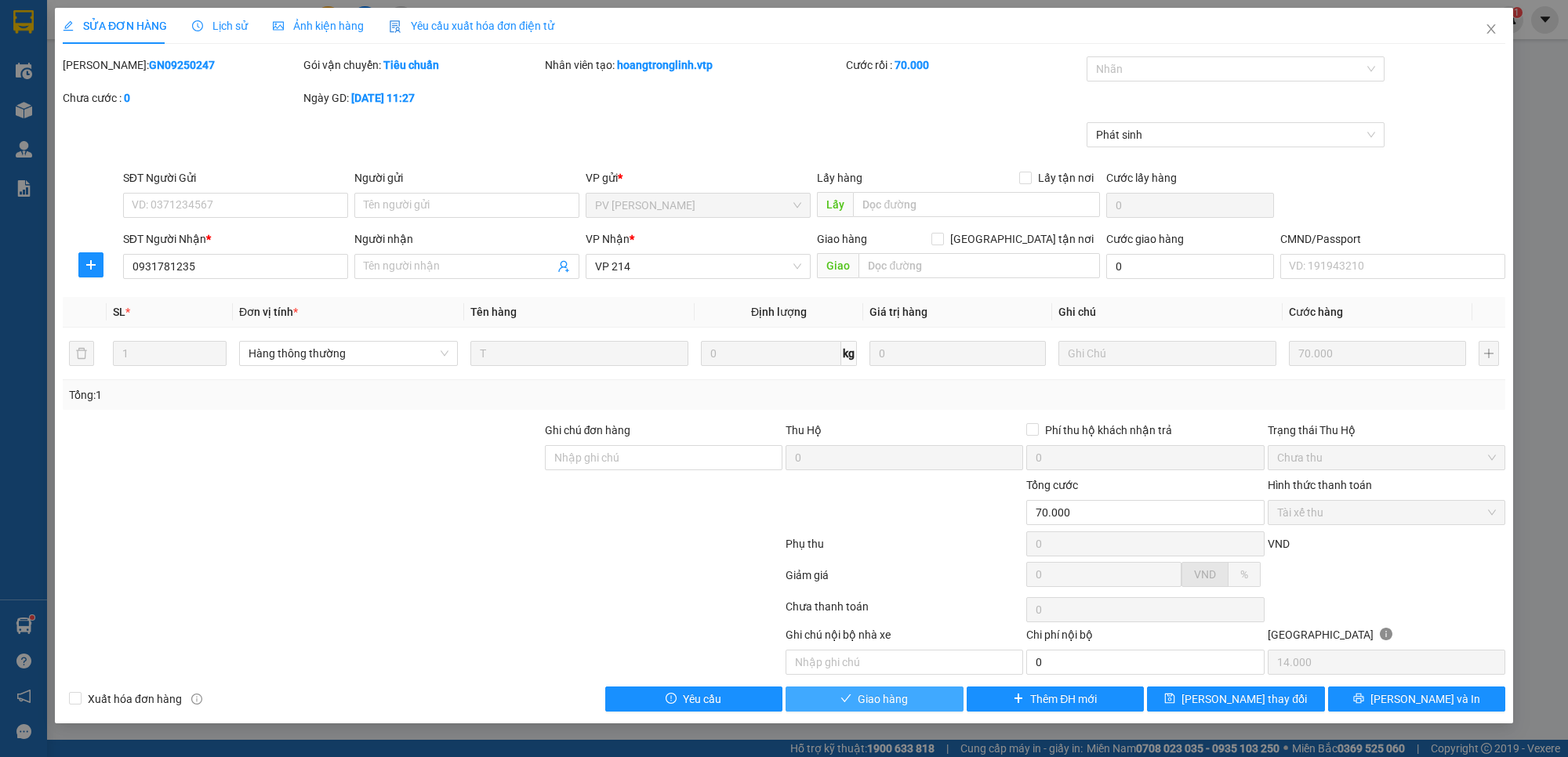
click at [930, 703] on button "Giao hàng" at bounding box center [874, 699] width 178 height 25
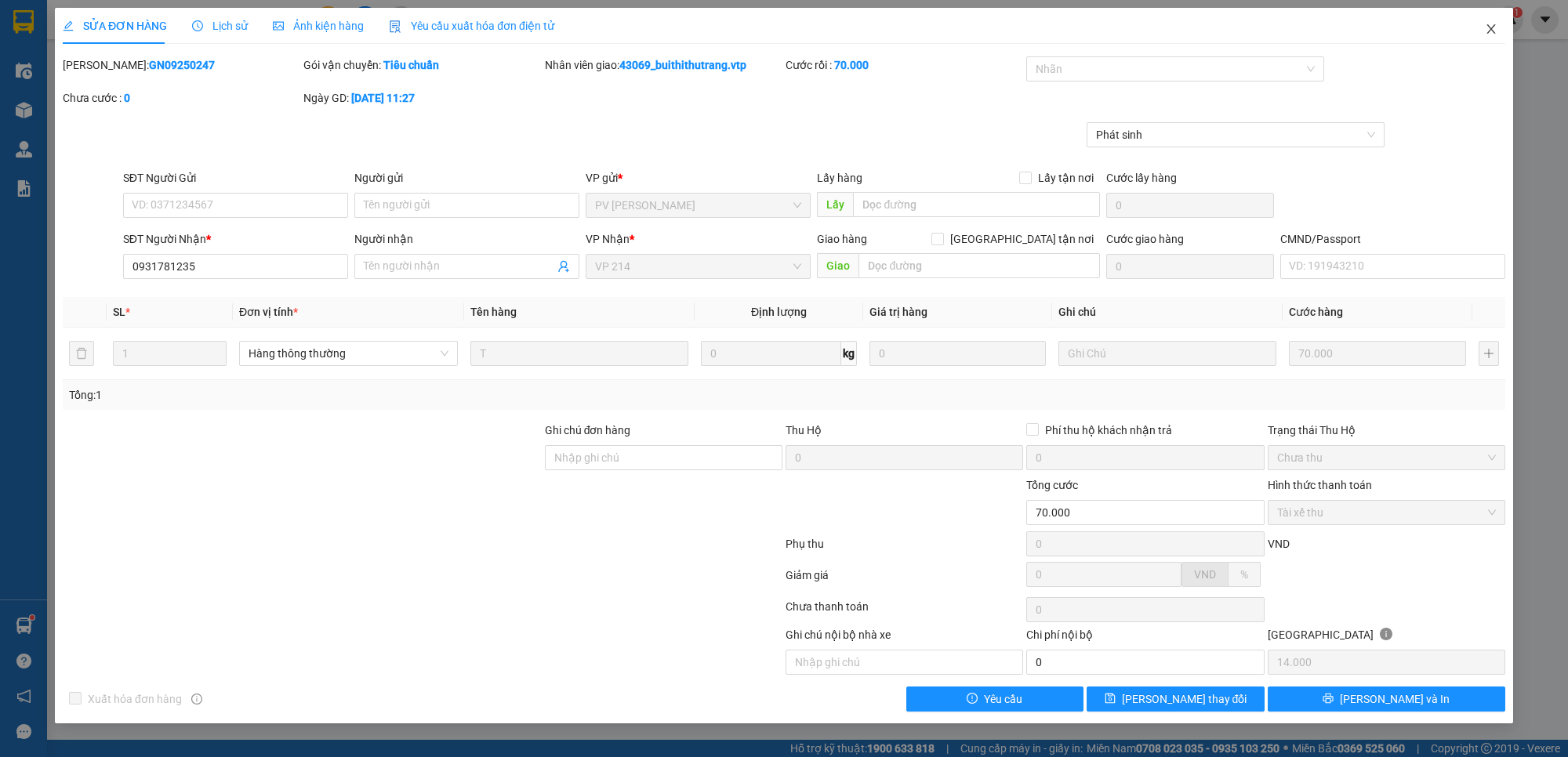
click at [1491, 29] on icon "close" at bounding box center [1490, 30] width 9 height 10
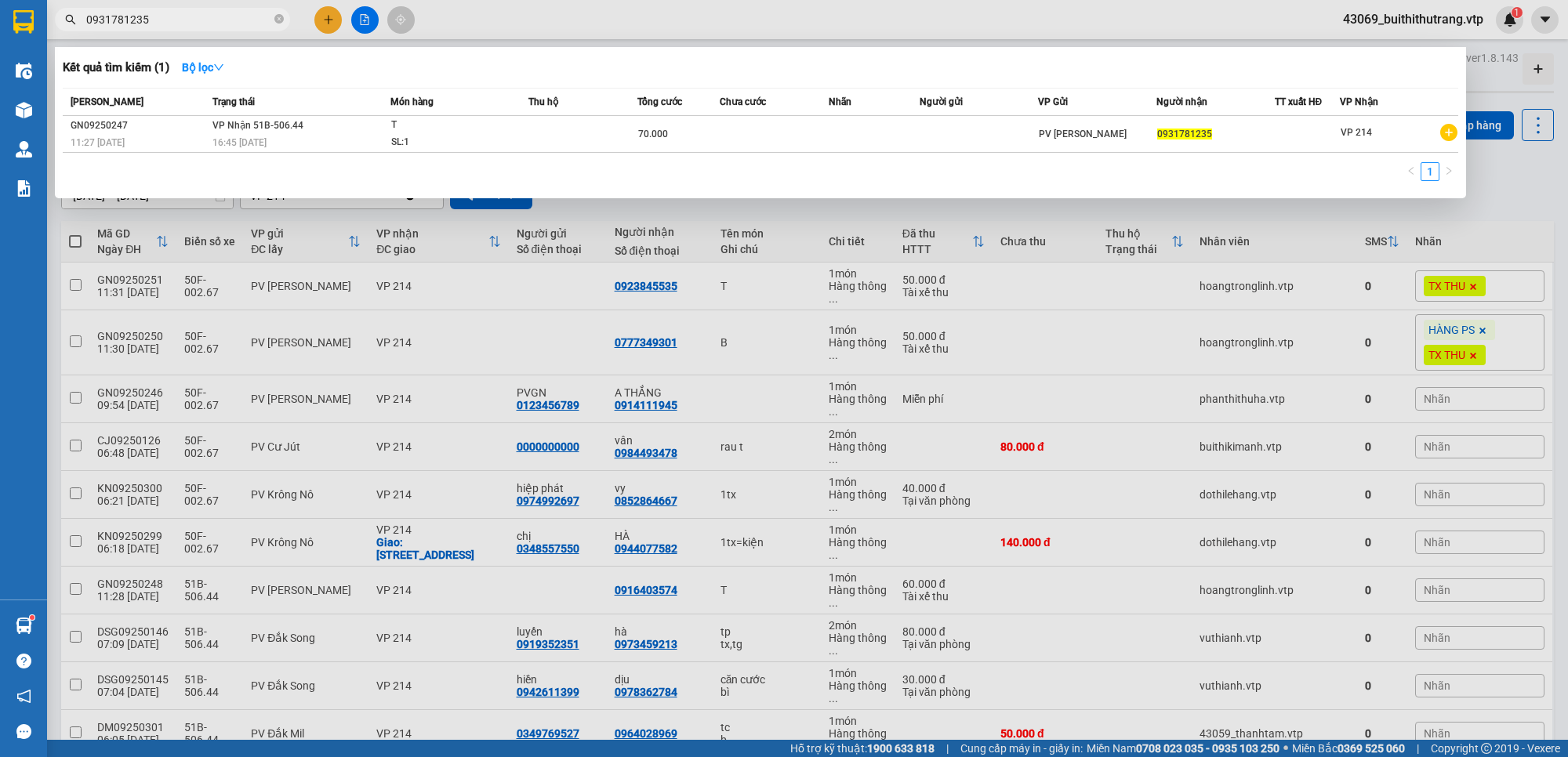
drag, startPoint x: 150, startPoint y: 26, endPoint x: 61, endPoint y: 45, distance: 91.0
click at [61, 33] on div "Kết quả tìm kiếm ( 1 ) Bộ lọc Mã ĐH Trạng thái Món hàng Thu hộ Tổng cước Chưa c…" at bounding box center [152, 20] width 306 height 28
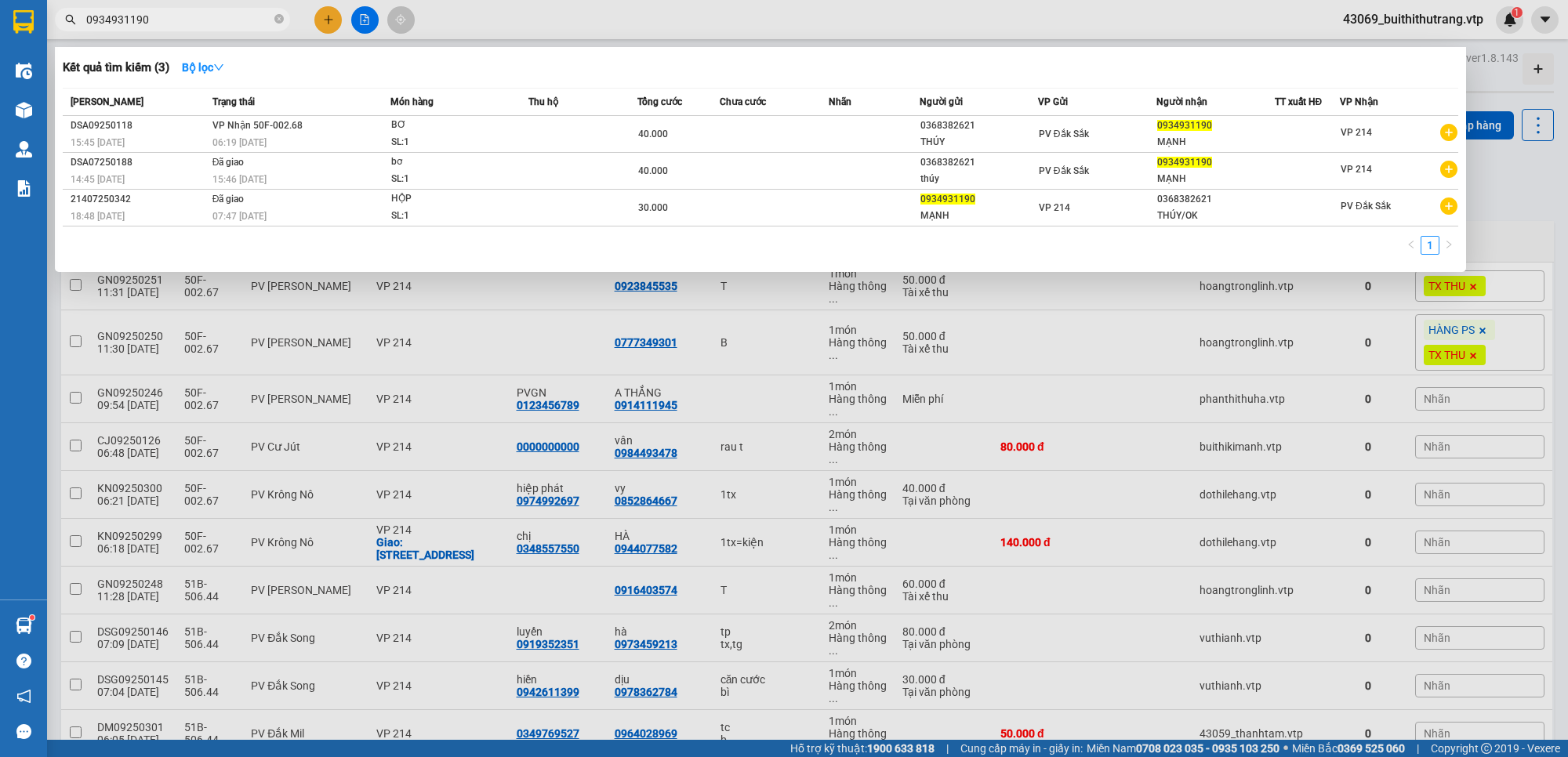
drag, startPoint x: 169, startPoint y: 21, endPoint x: 60, endPoint y: 35, distance: 109.9
click at [60, 33] on div "Kết quả tìm kiếm ( 3 ) Bộ lọc Mã ĐH Trạng thái Món hàng Thu hộ Tổng cước Chưa c…" at bounding box center [152, 20] width 306 height 28
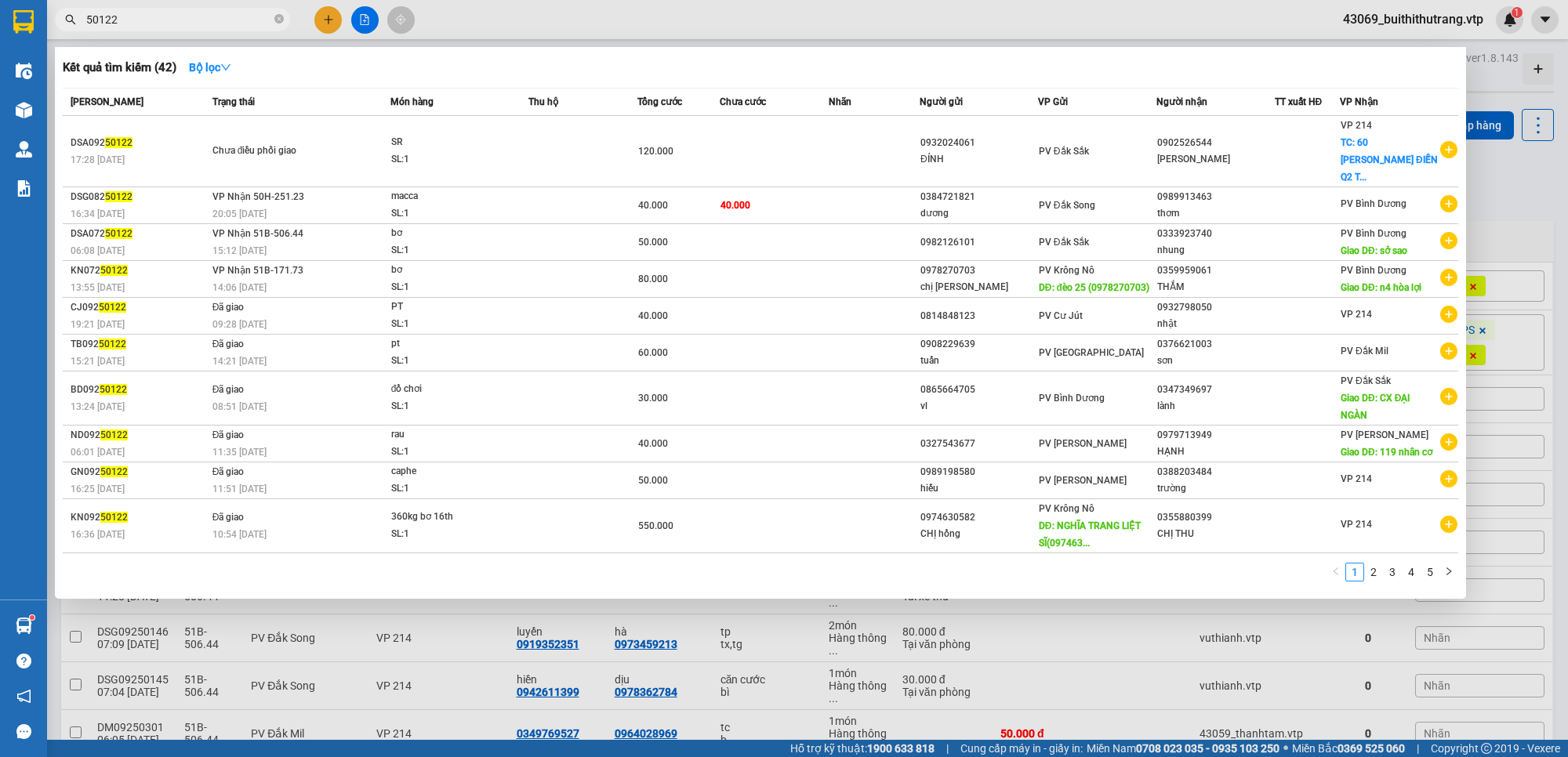
click at [133, 26] on input "50122" at bounding box center [179, 20] width 185 height 17
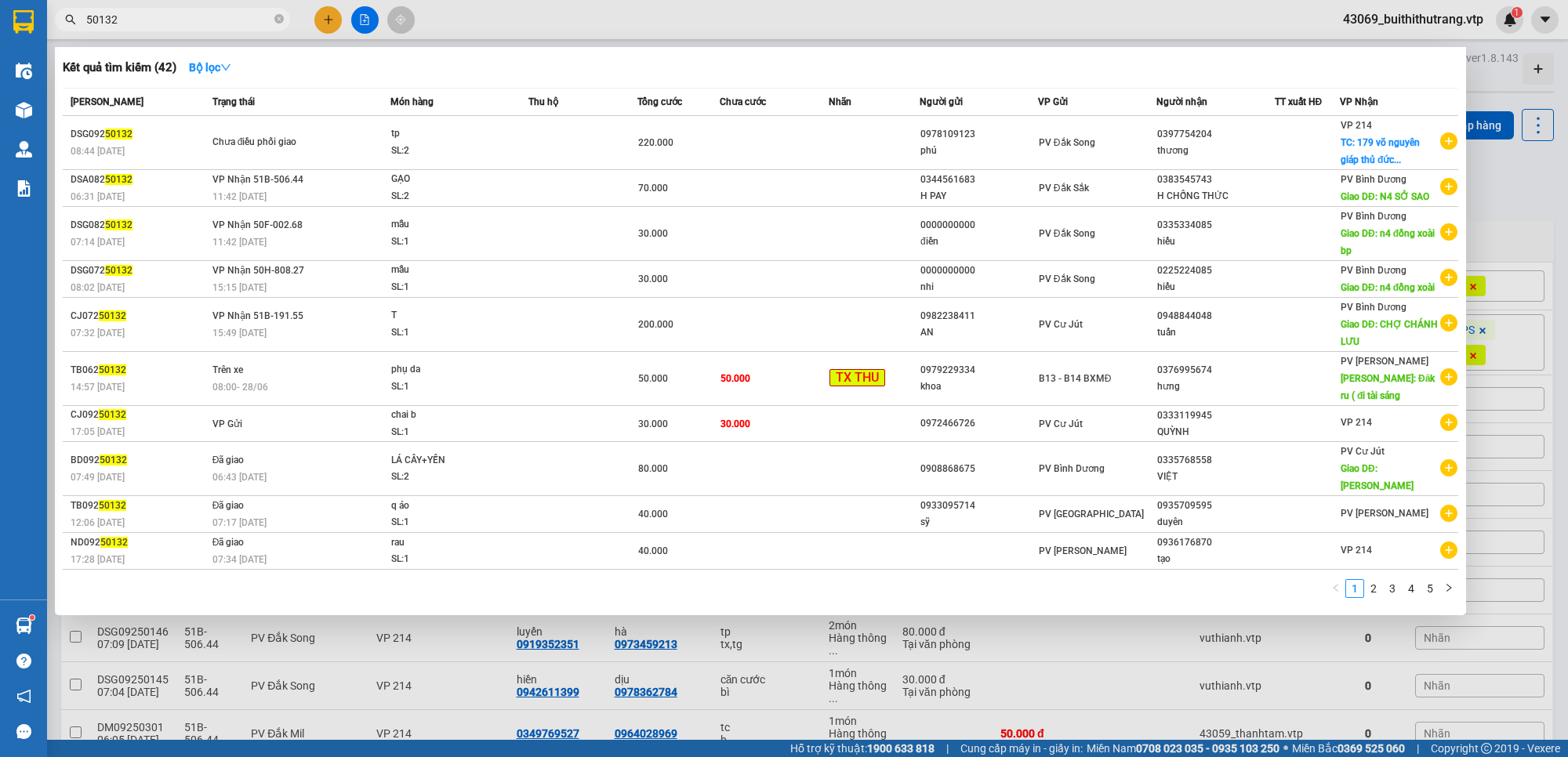
click at [129, 24] on input "50132" at bounding box center [179, 20] width 185 height 17
drag, startPoint x: 135, startPoint y: 21, endPoint x: 65, endPoint y: 25, distance: 70.1
click at [65, 25] on span "50132" at bounding box center [172, 19] width 235 height 24
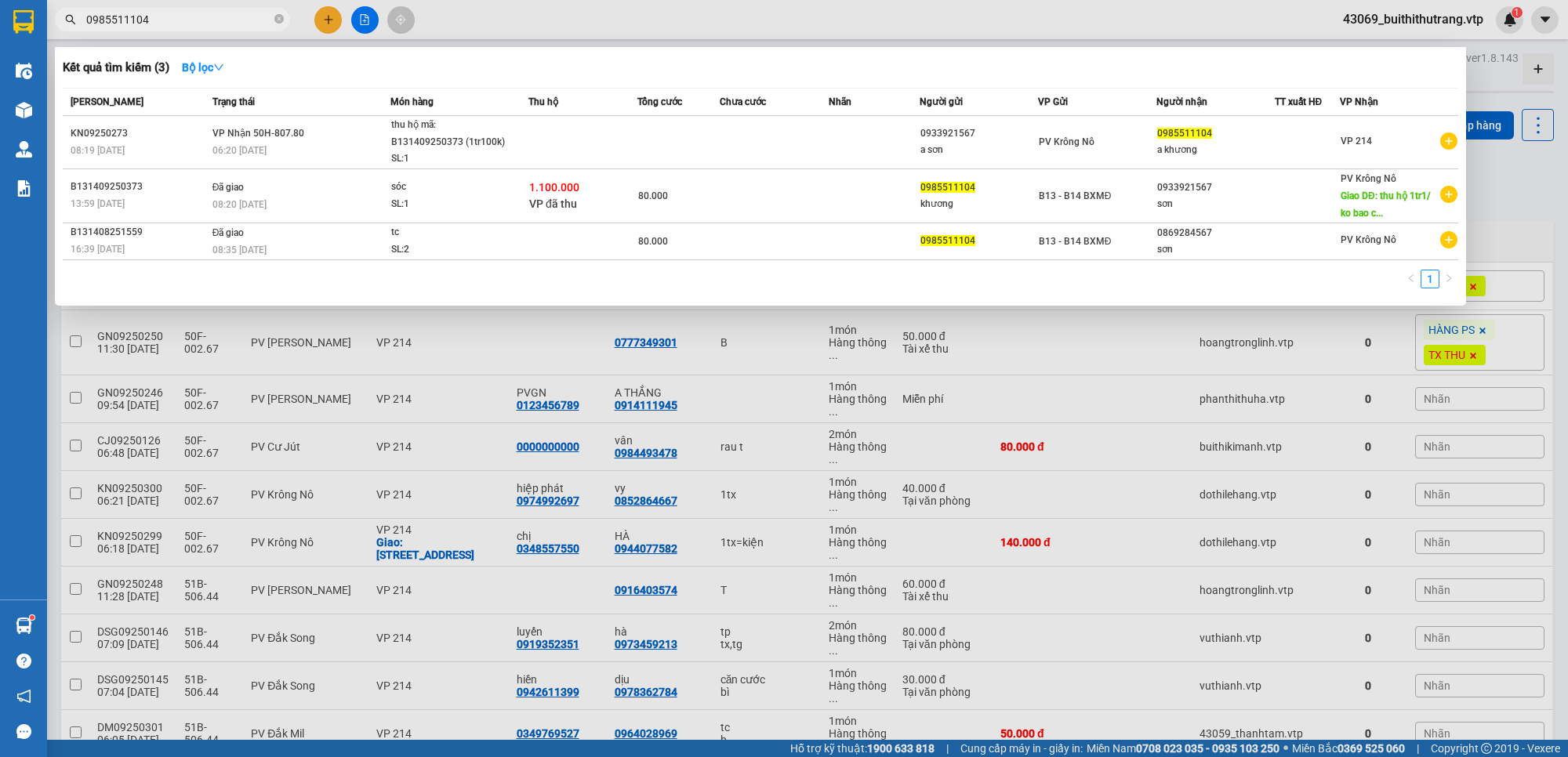
drag, startPoint x: 167, startPoint y: 20, endPoint x: 76, endPoint y: 24, distance: 91.1
click at [76, 24] on span "0985511104" at bounding box center [172, 19] width 235 height 24
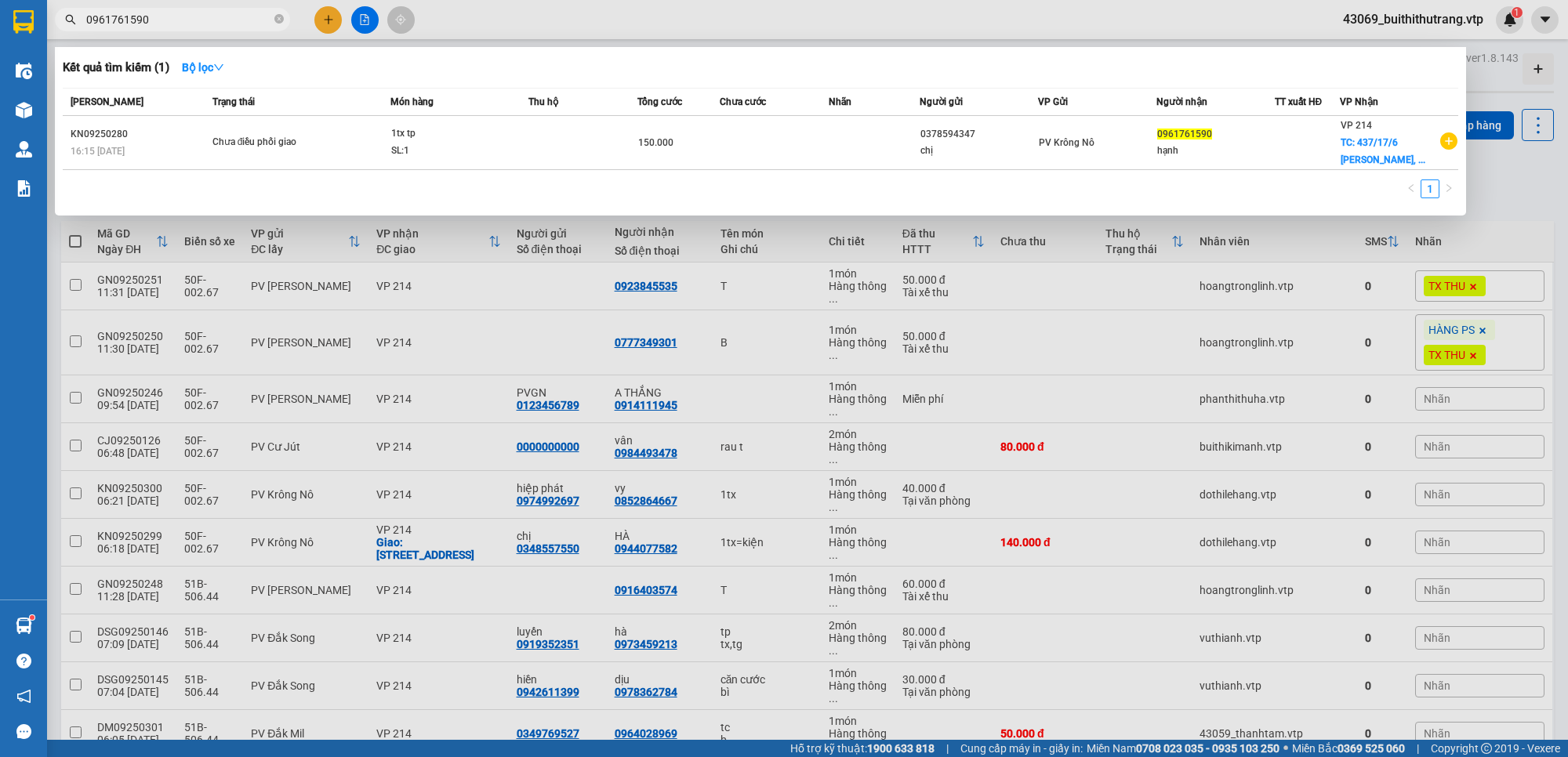
drag, startPoint x: 193, startPoint y: 24, endPoint x: 47, endPoint y: 42, distance: 147.1
click at [51, 33] on div "Kết quả tìm kiếm ( 1 ) Bộ lọc Mã ĐH Trạng thái Món hàng Thu hộ Tổng cước Chưa c…" at bounding box center [152, 20] width 306 height 28
type input "0916403574"
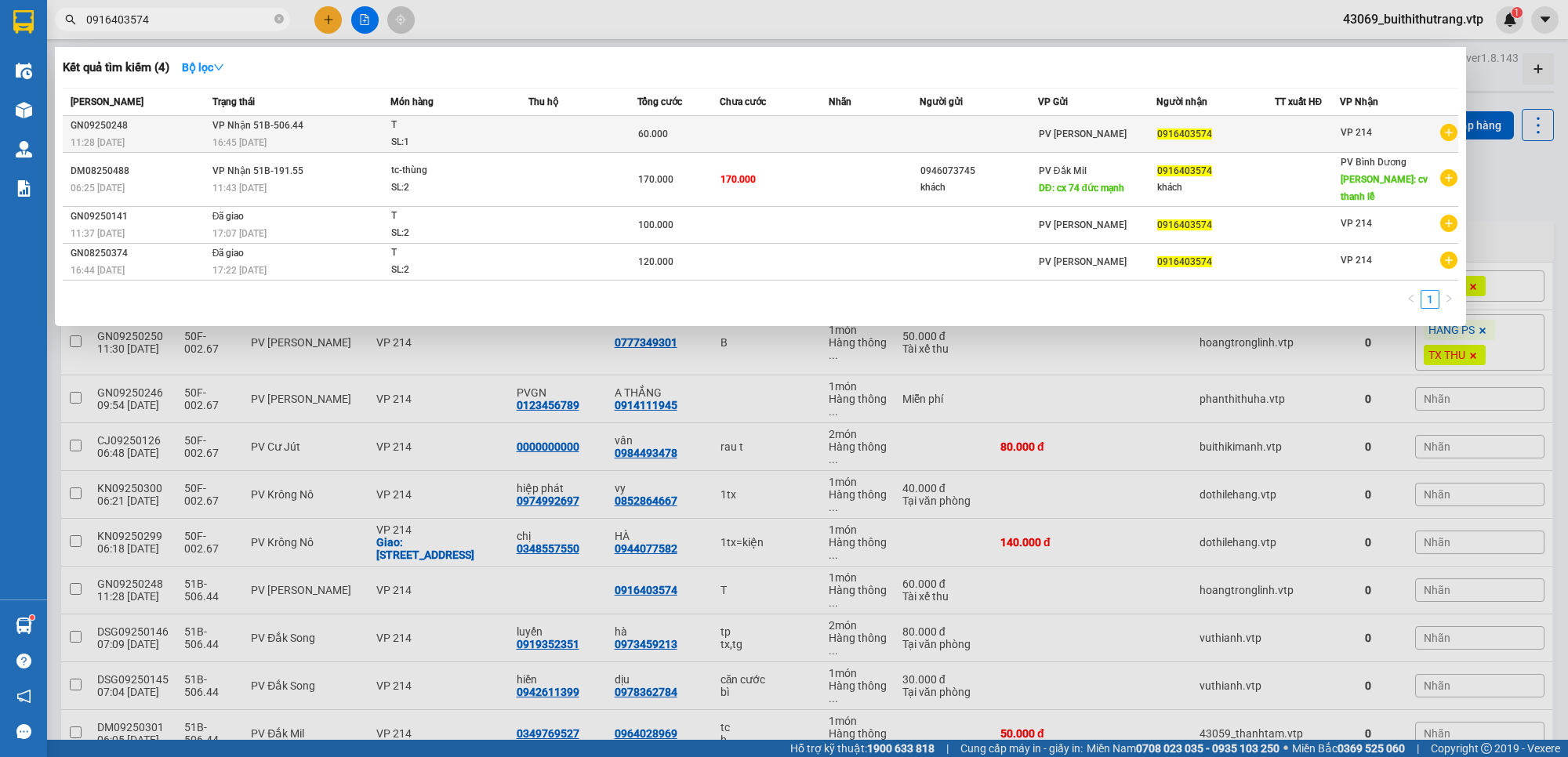
click at [1032, 128] on td at bounding box center [979, 134] width 118 height 37
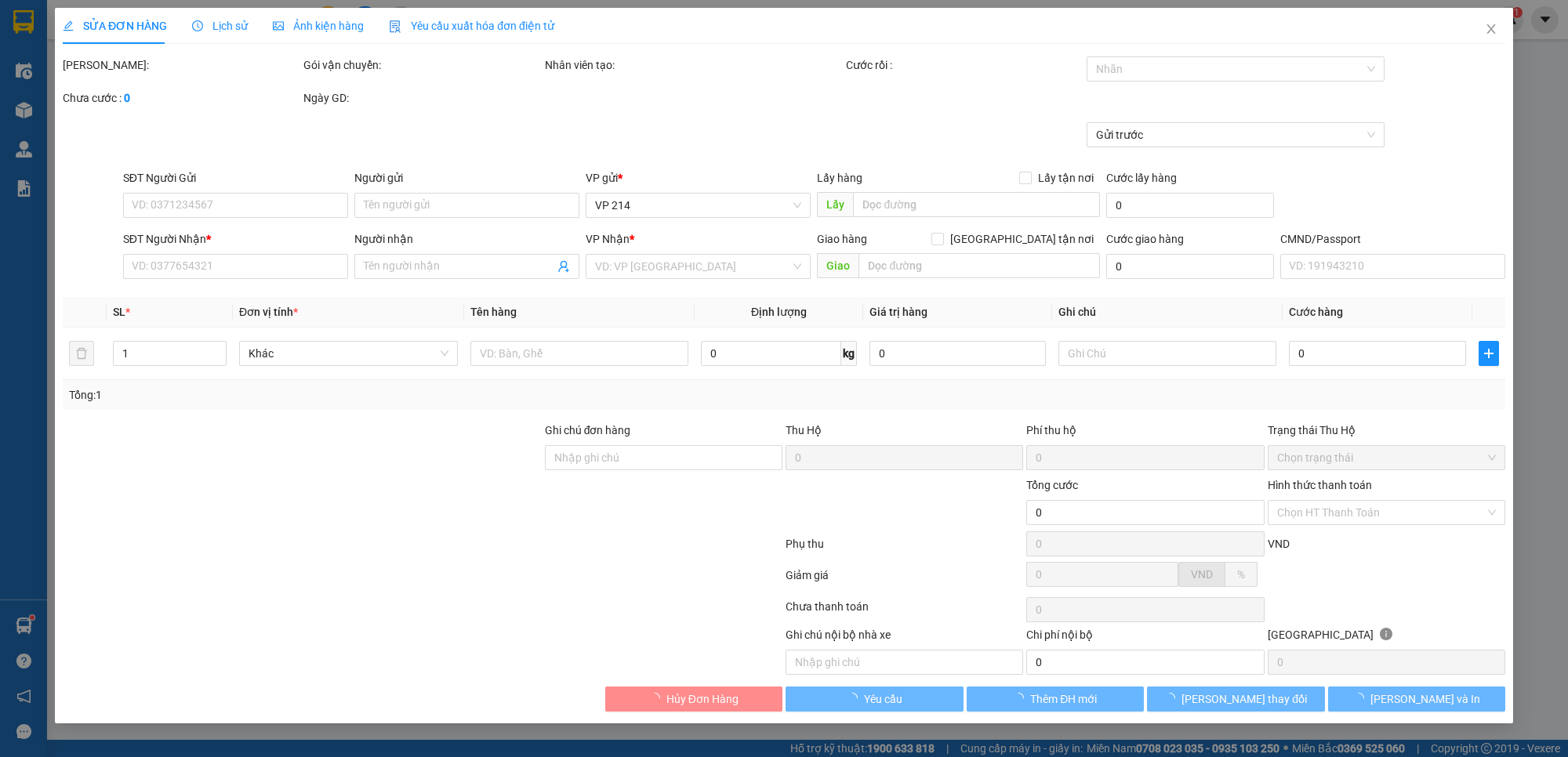
type input "12.000"
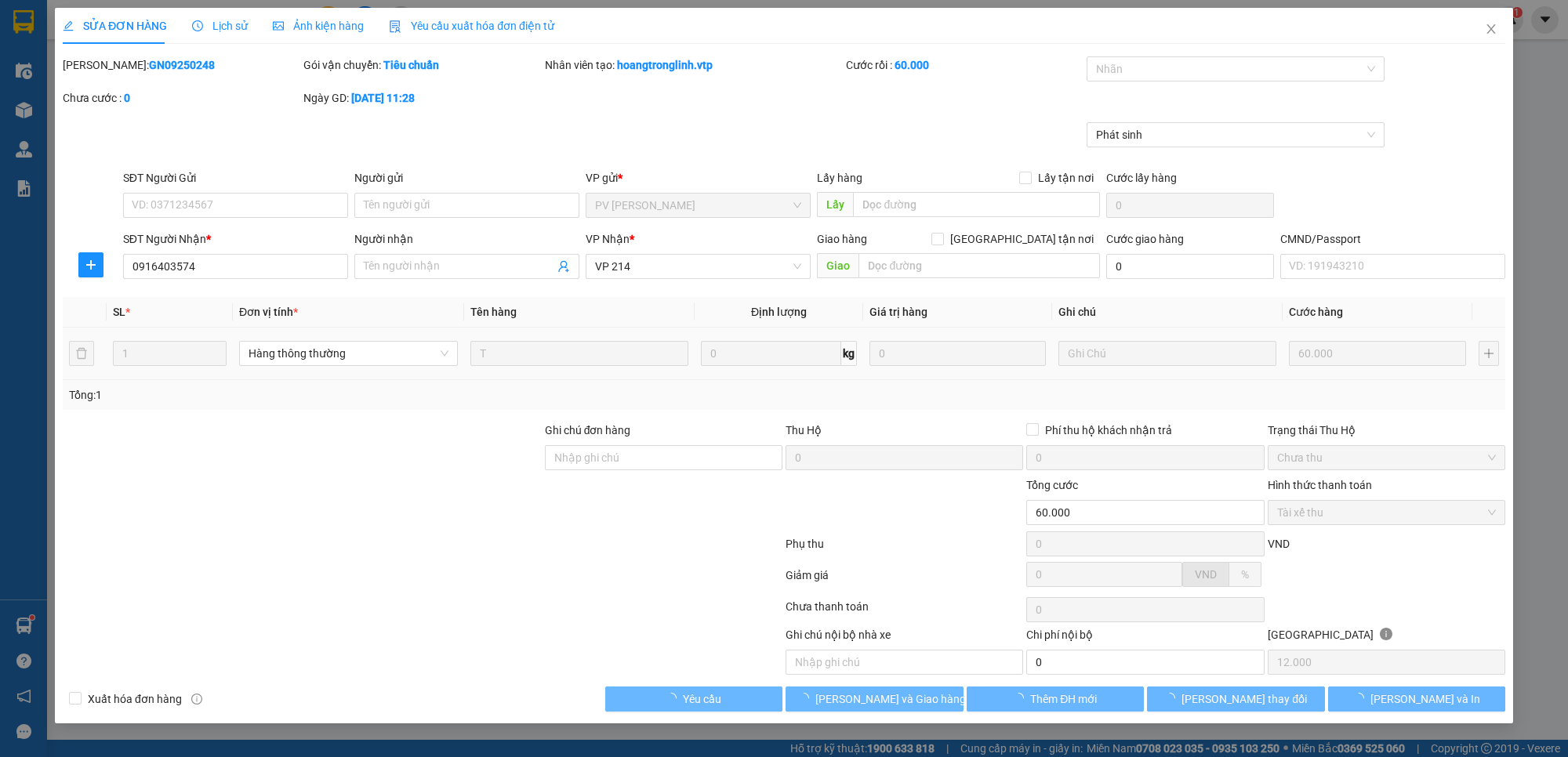
type input "0916403574"
type input "60.000"
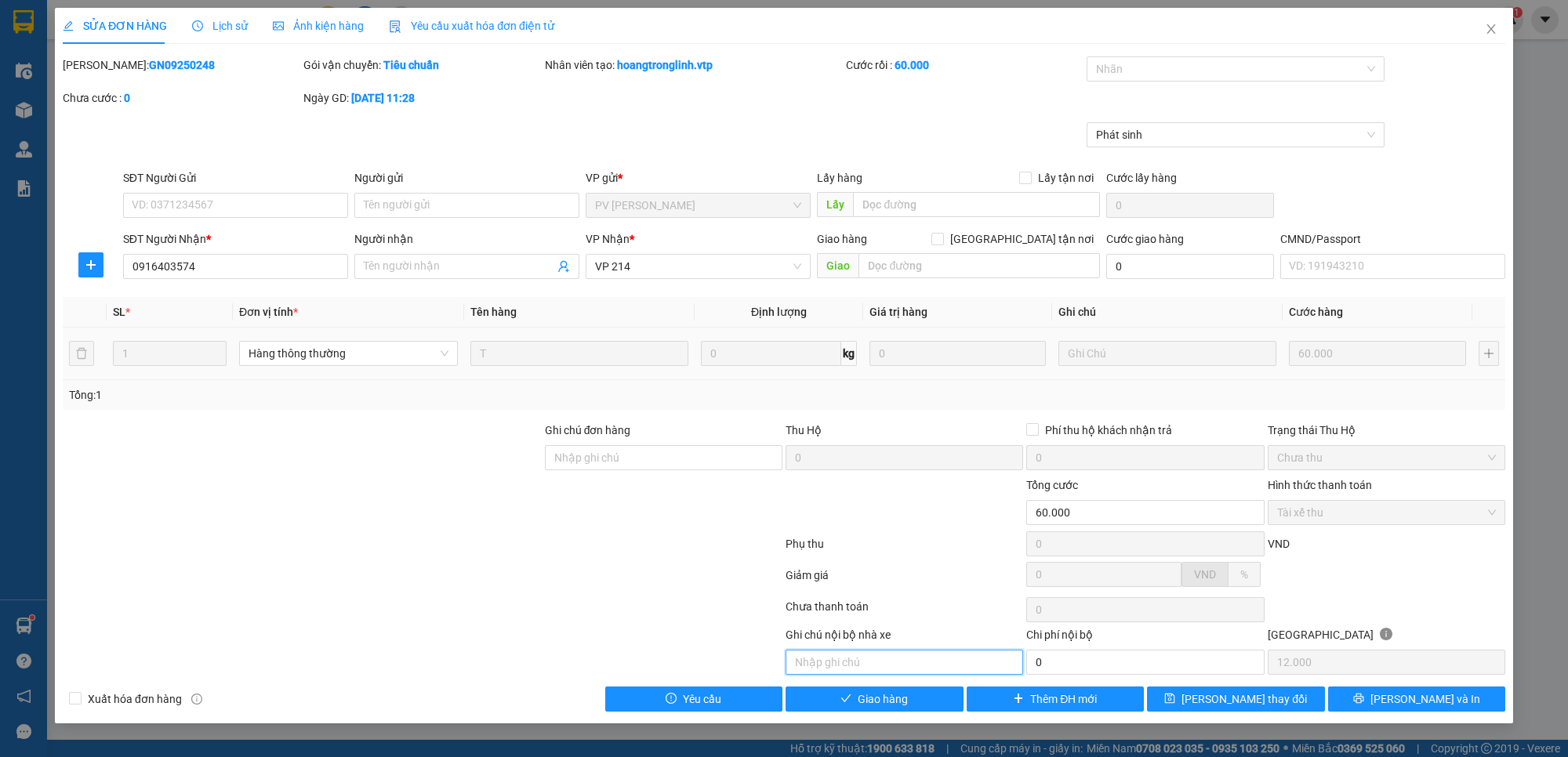
click at [870, 668] on input "text" at bounding box center [903, 663] width 237 height 25
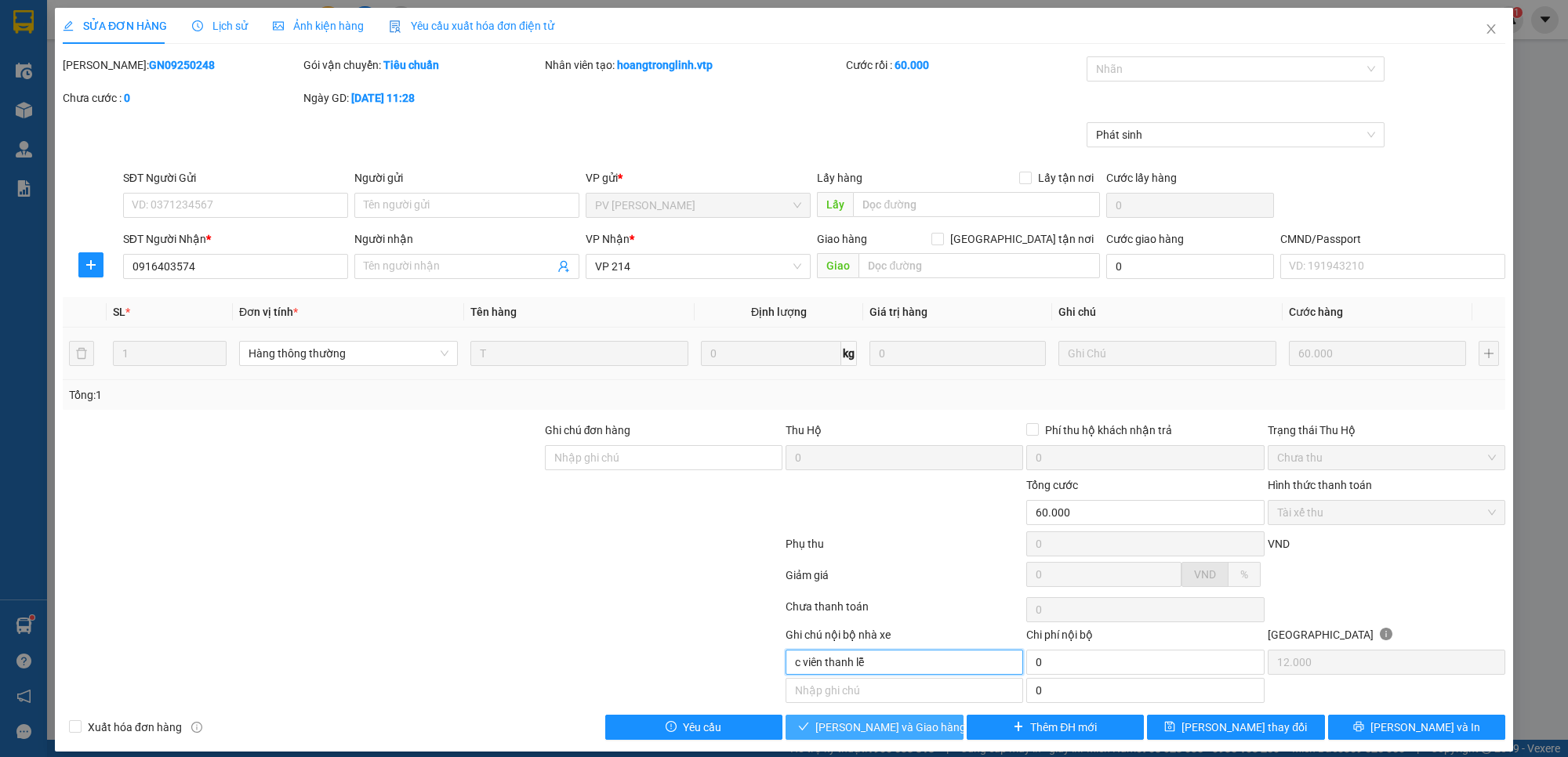
type input "c viên thanh lễ"
click at [916, 727] on span "[PERSON_NAME] và Giao hàng" at bounding box center [890, 727] width 150 height 17
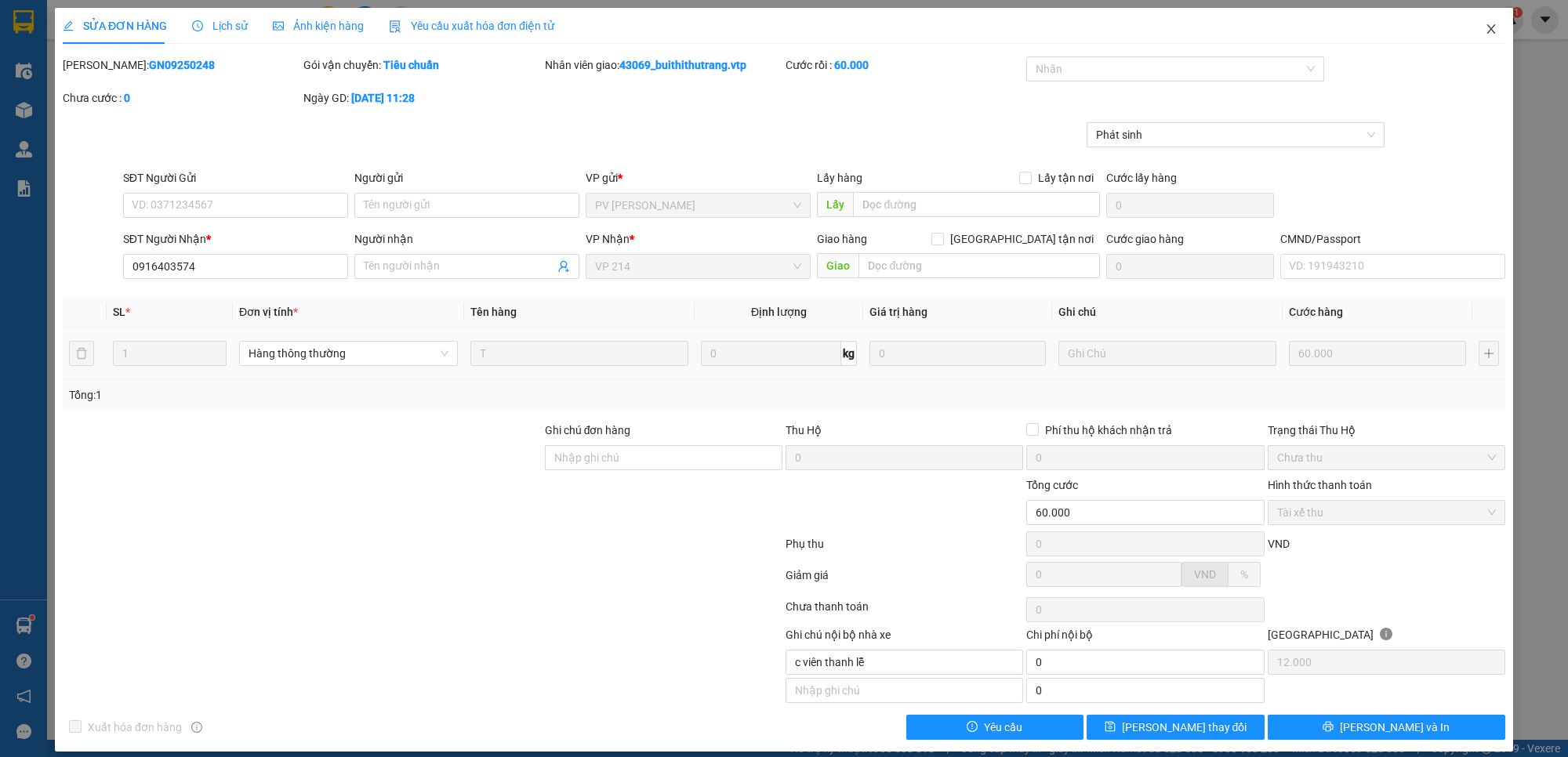
click at [1484, 33] on icon "close" at bounding box center [1490, 29] width 12 height 12
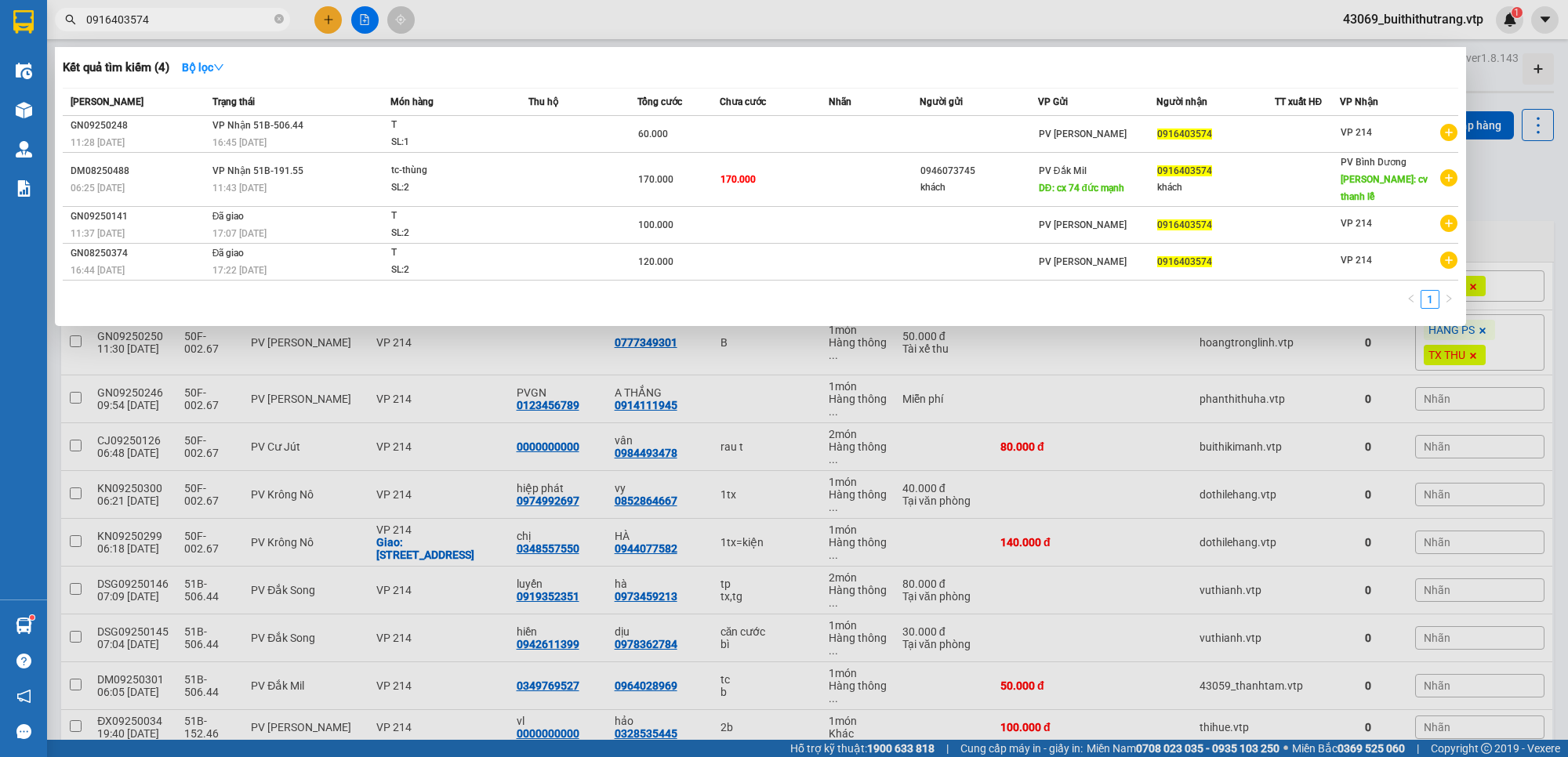
drag, startPoint x: 170, startPoint y: 12, endPoint x: 67, endPoint y: 24, distance: 103.7
click at [67, 24] on div "0916403574" at bounding box center [152, 19] width 306 height 24
type input "0934931190"
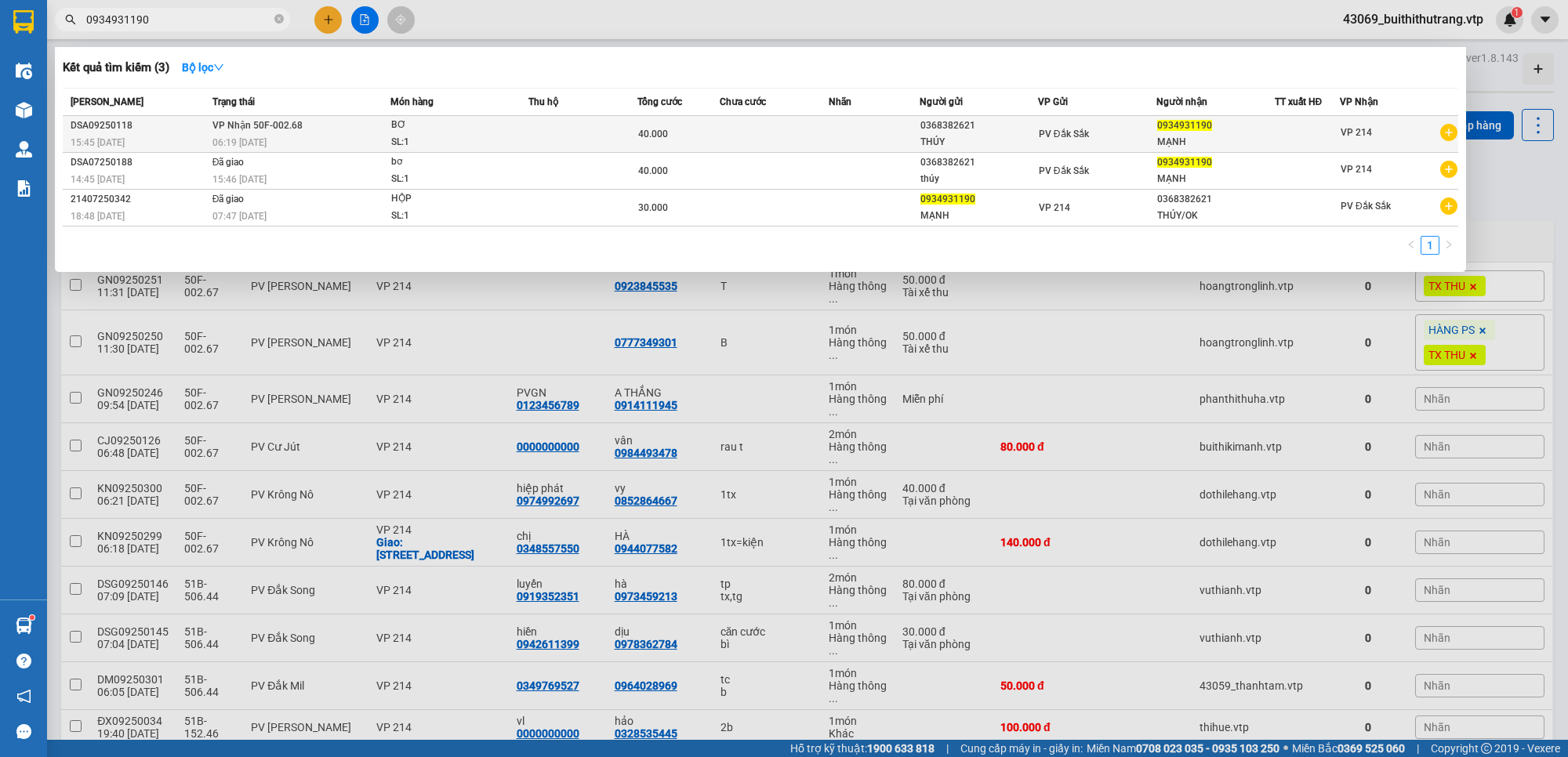
click at [810, 146] on td at bounding box center [774, 134] width 109 height 37
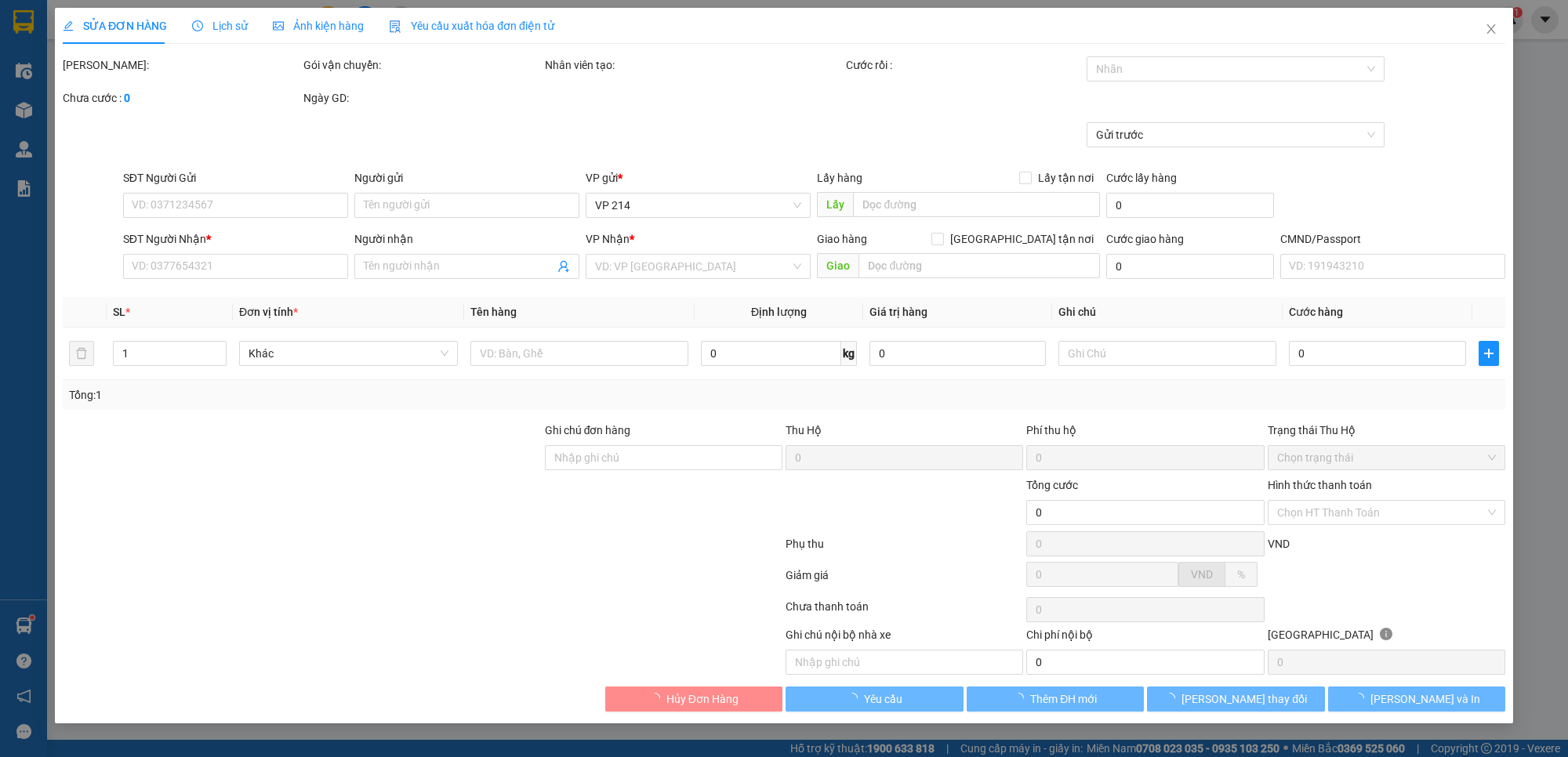
type input "0368382621"
type input "THÚY"
type input "0934931190"
type input "MẠNH"
type input "40.000"
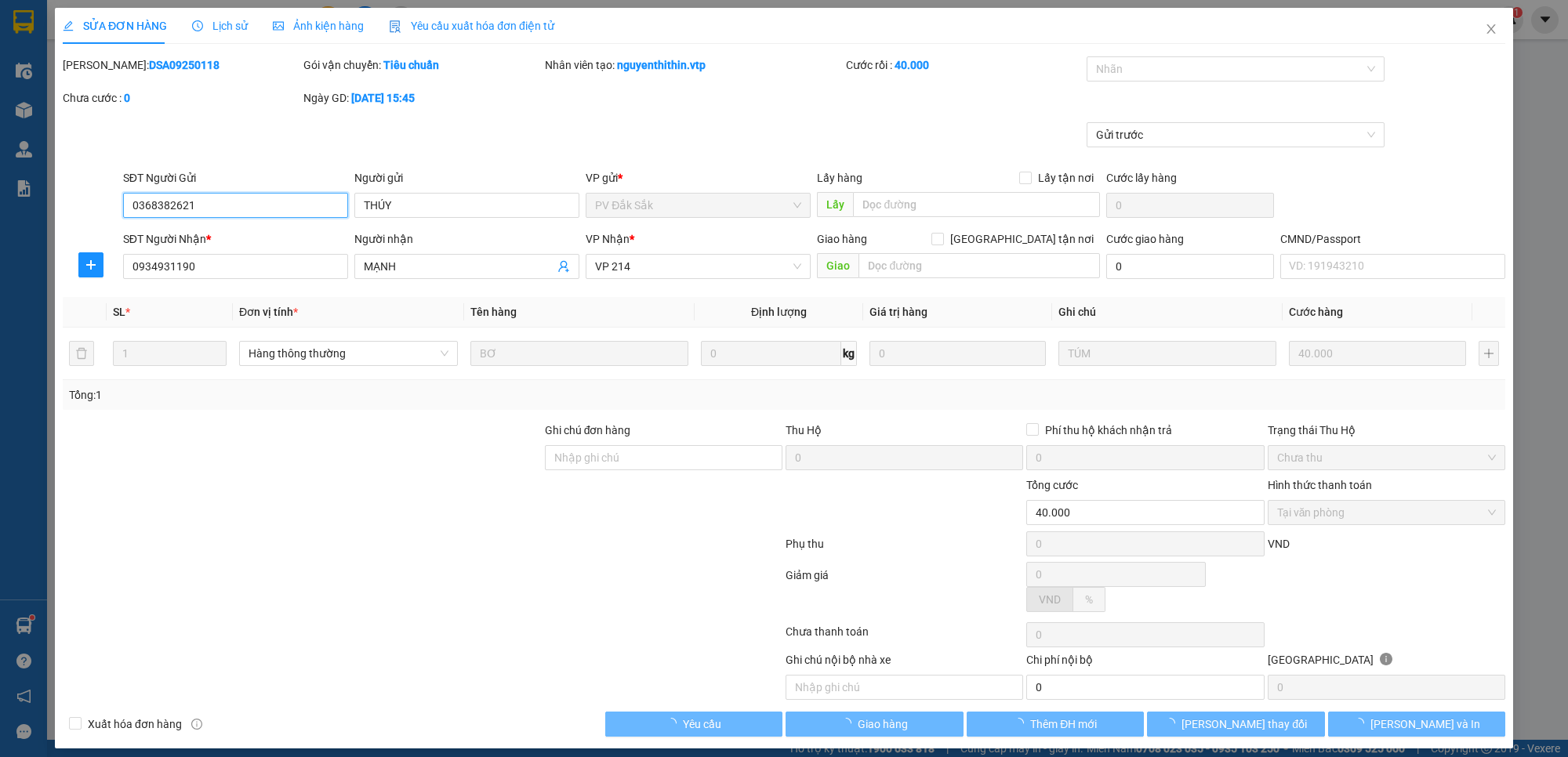
type input "2.000"
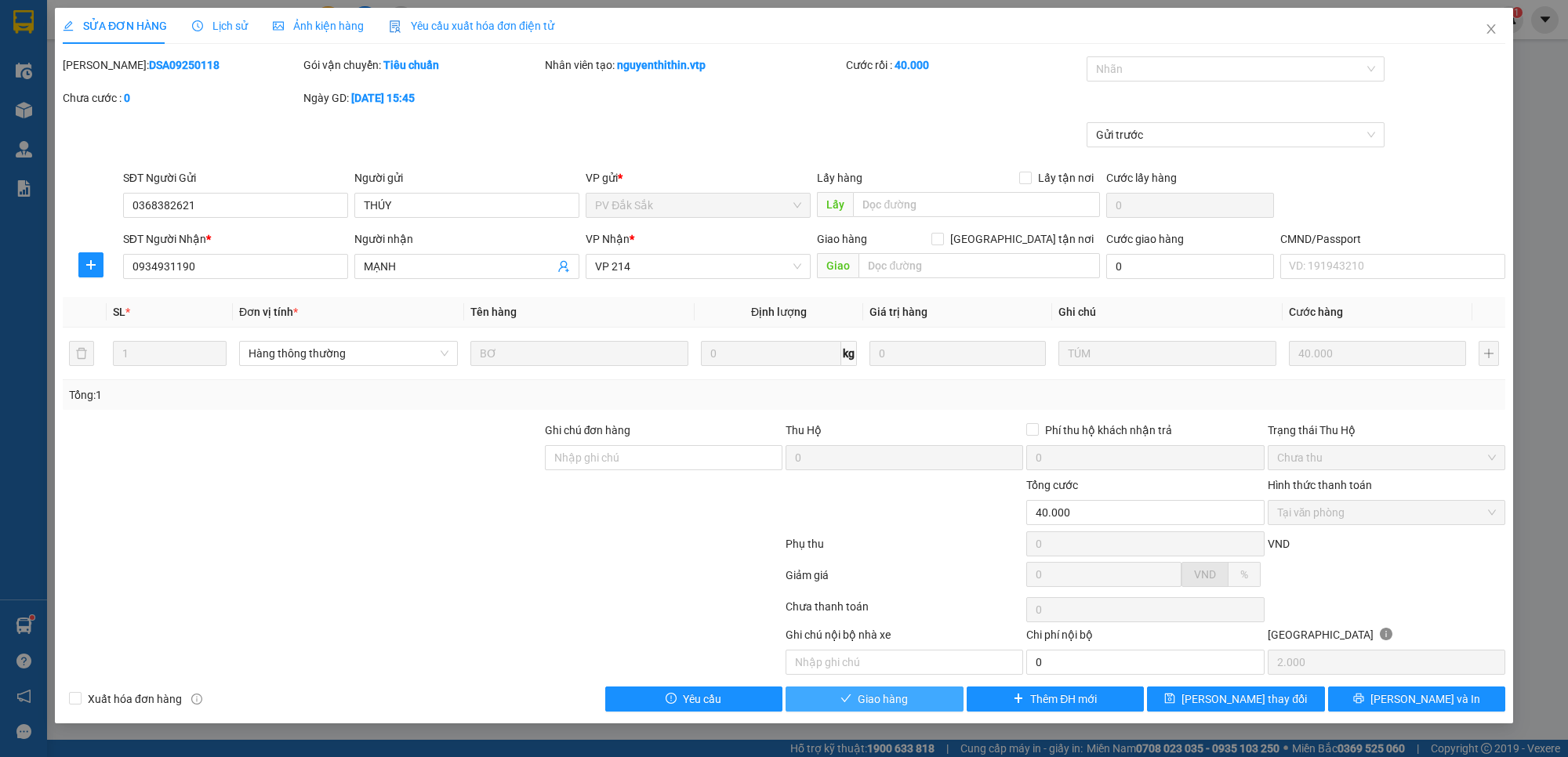
click at [903, 702] on span "Giao hàng" at bounding box center [883, 699] width 50 height 17
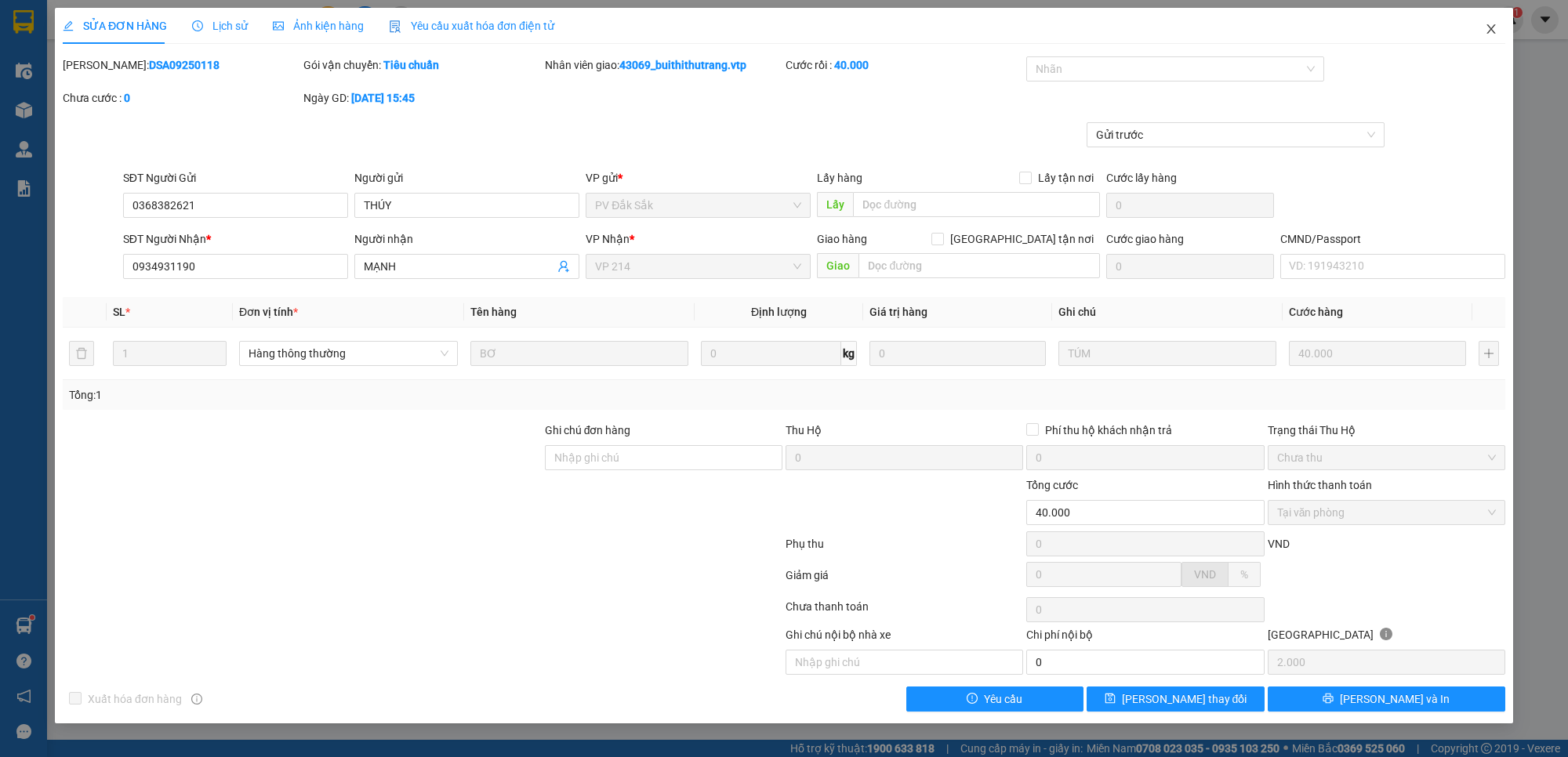
drag, startPoint x: 903, startPoint y: 702, endPoint x: 1488, endPoint y: 29, distance: 891.7
click at [1488, 29] on icon "close" at bounding box center [1490, 29] width 12 height 12
click at [1494, 29] on span "43069_buithithutrang.vtp" at bounding box center [1413, 19] width 166 height 20
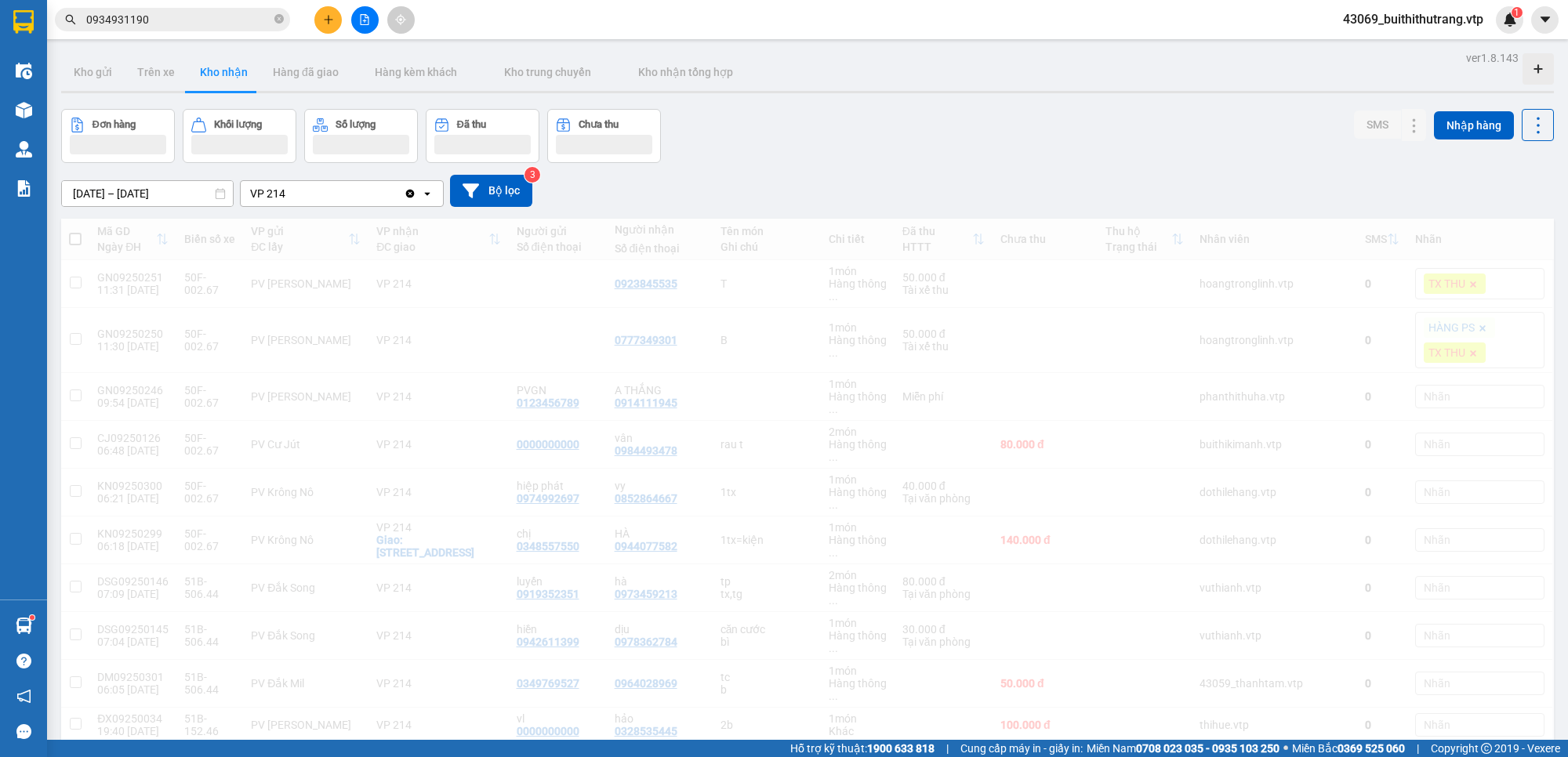
click at [167, 20] on input "0934931190" at bounding box center [179, 20] width 185 height 17
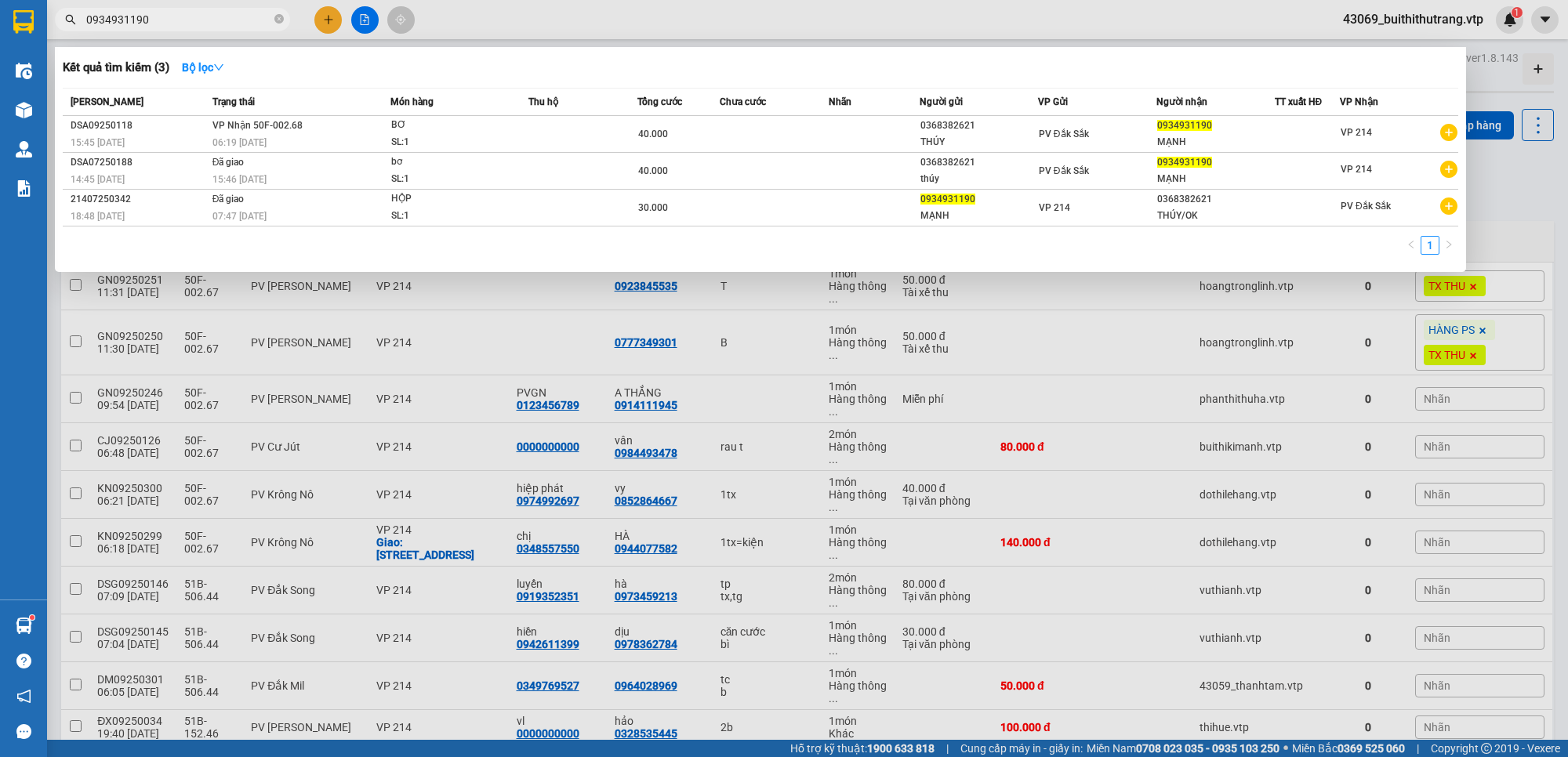
drag, startPoint x: 155, startPoint y: 20, endPoint x: 51, endPoint y: 25, distance: 104.1
click at [51, 25] on div "0934931190" at bounding box center [152, 19] width 306 height 24
type input "0914111945"
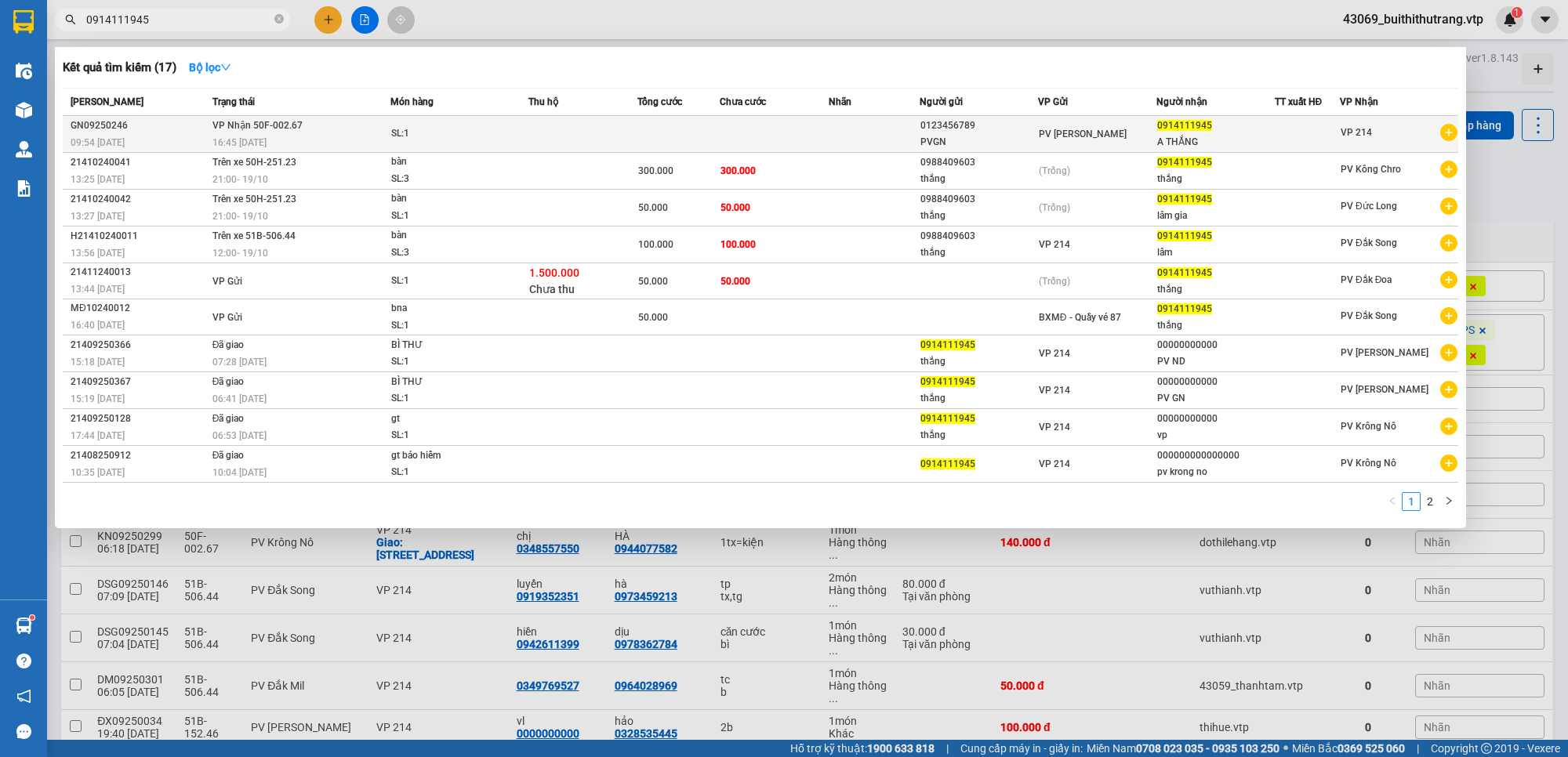
click at [852, 134] on td at bounding box center [874, 134] width 91 height 37
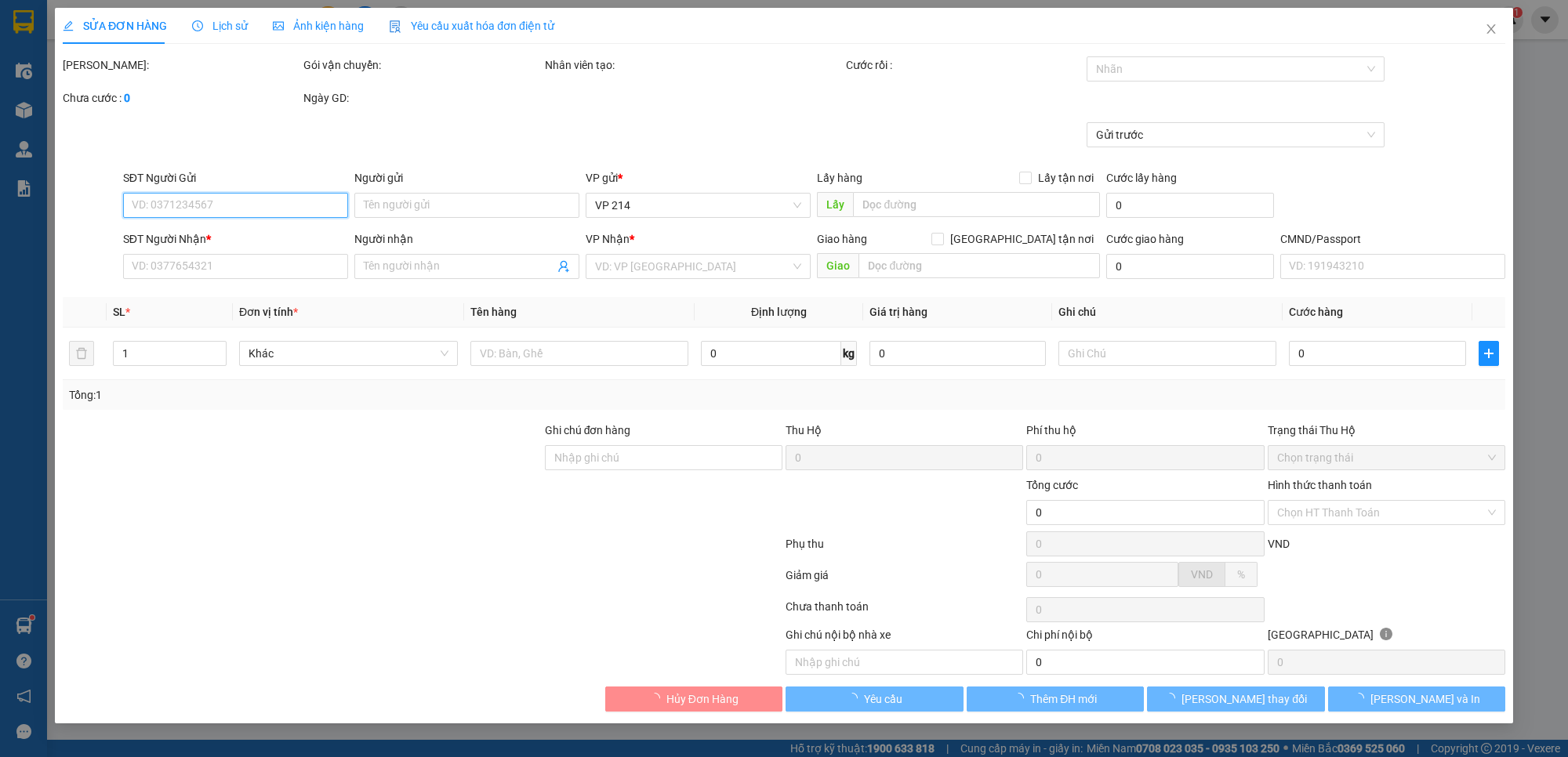
type input "0123456789"
type input "PVGN"
type input "0914111945"
type input "A THẮNG"
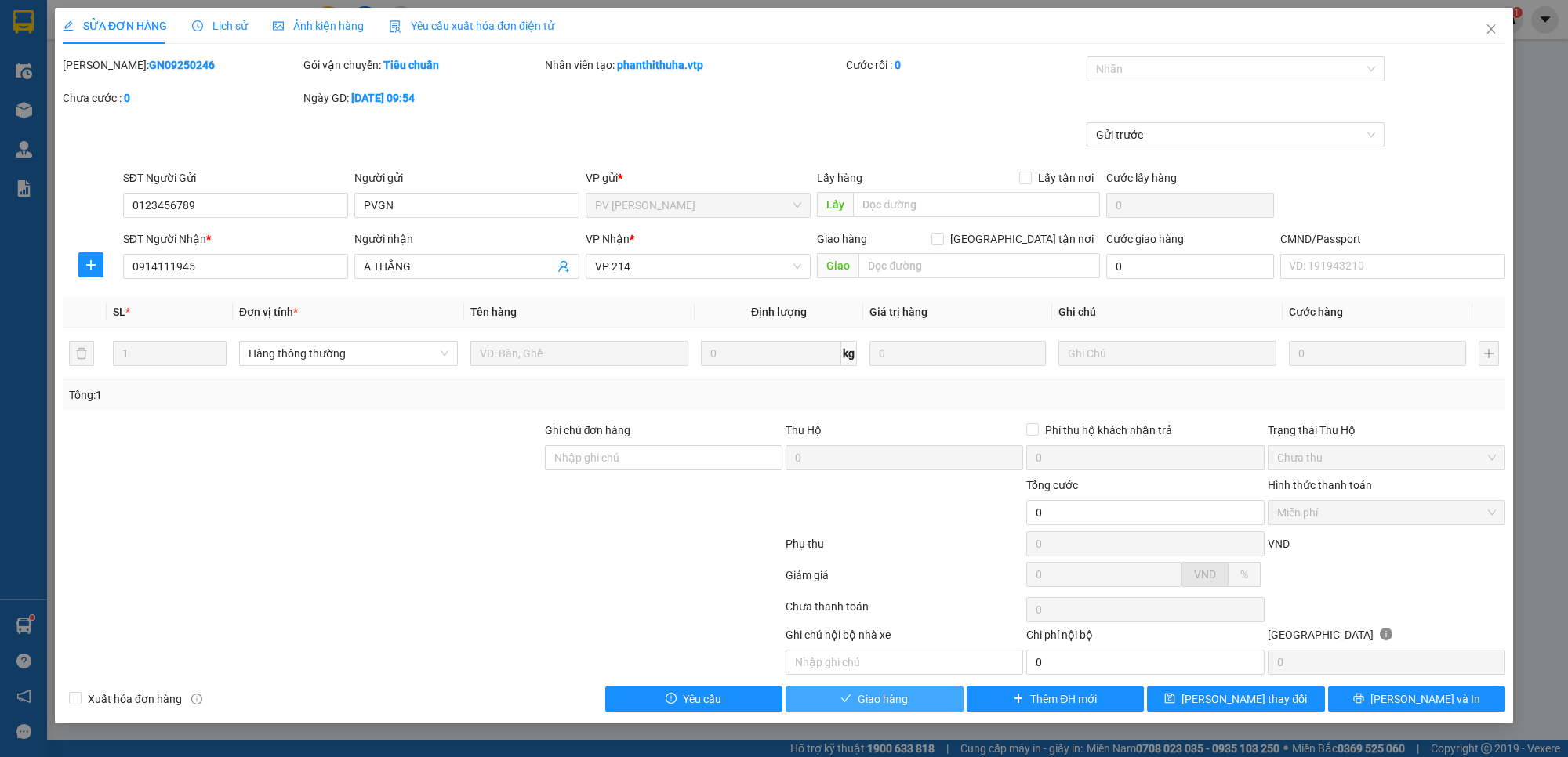
click at [921, 706] on button "Giao hàng" at bounding box center [874, 699] width 178 height 25
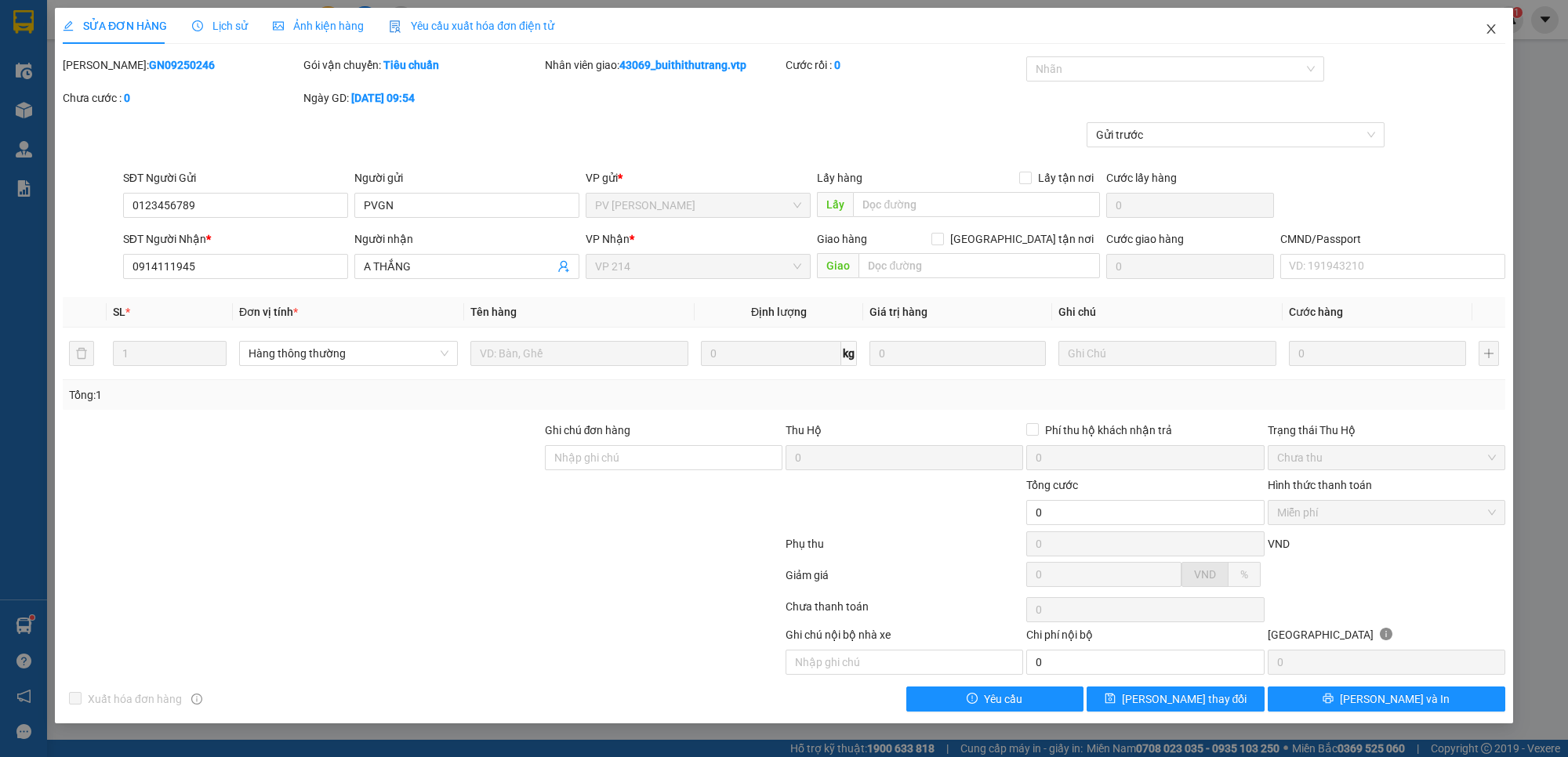
click at [1496, 29] on icon "close" at bounding box center [1490, 29] width 12 height 12
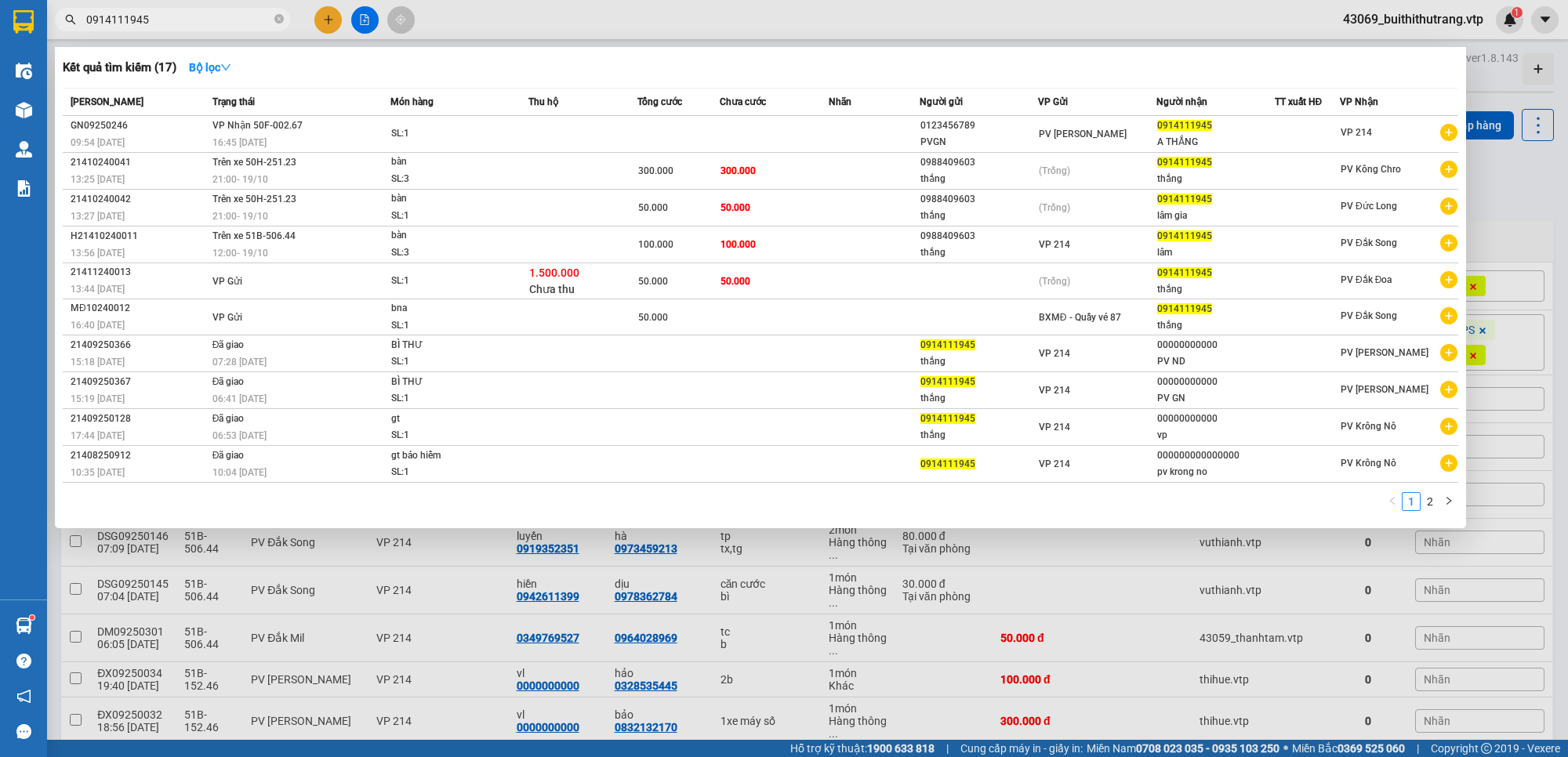
drag, startPoint x: 162, startPoint y: 22, endPoint x: 73, endPoint y: 24, distance: 89.0
click at [74, 24] on div "0914111945" at bounding box center [152, 19] width 306 height 24
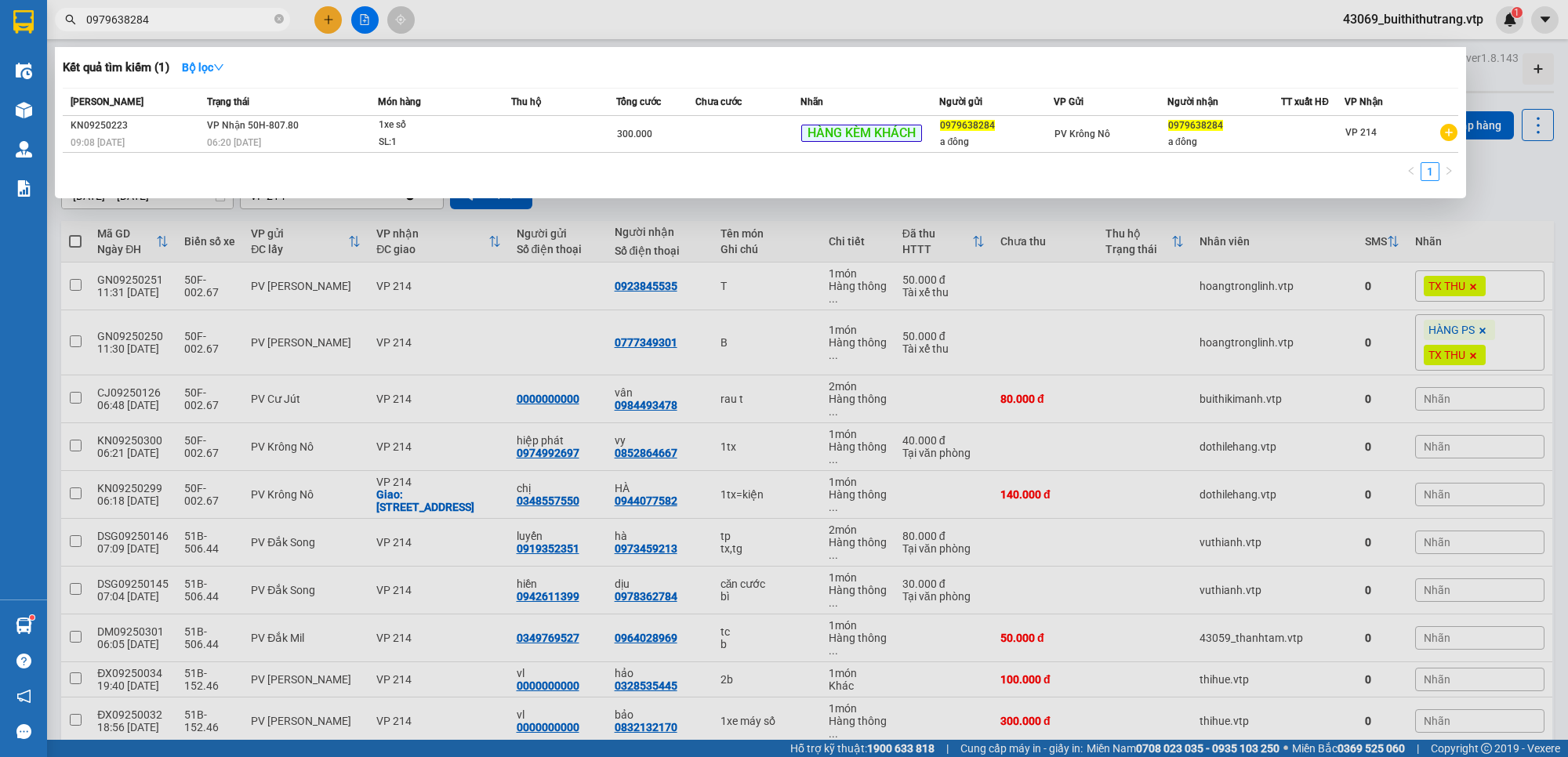
drag, startPoint x: 176, startPoint y: 17, endPoint x: 40, endPoint y: 33, distance: 136.9
click at [40, 33] on section "Kết quả tìm kiếm ( 1 ) Bộ lọc Mã ĐH Trạng thái Món hàng Thu hộ Tổng cước Chưa c…" at bounding box center [784, 378] width 1568 height 757
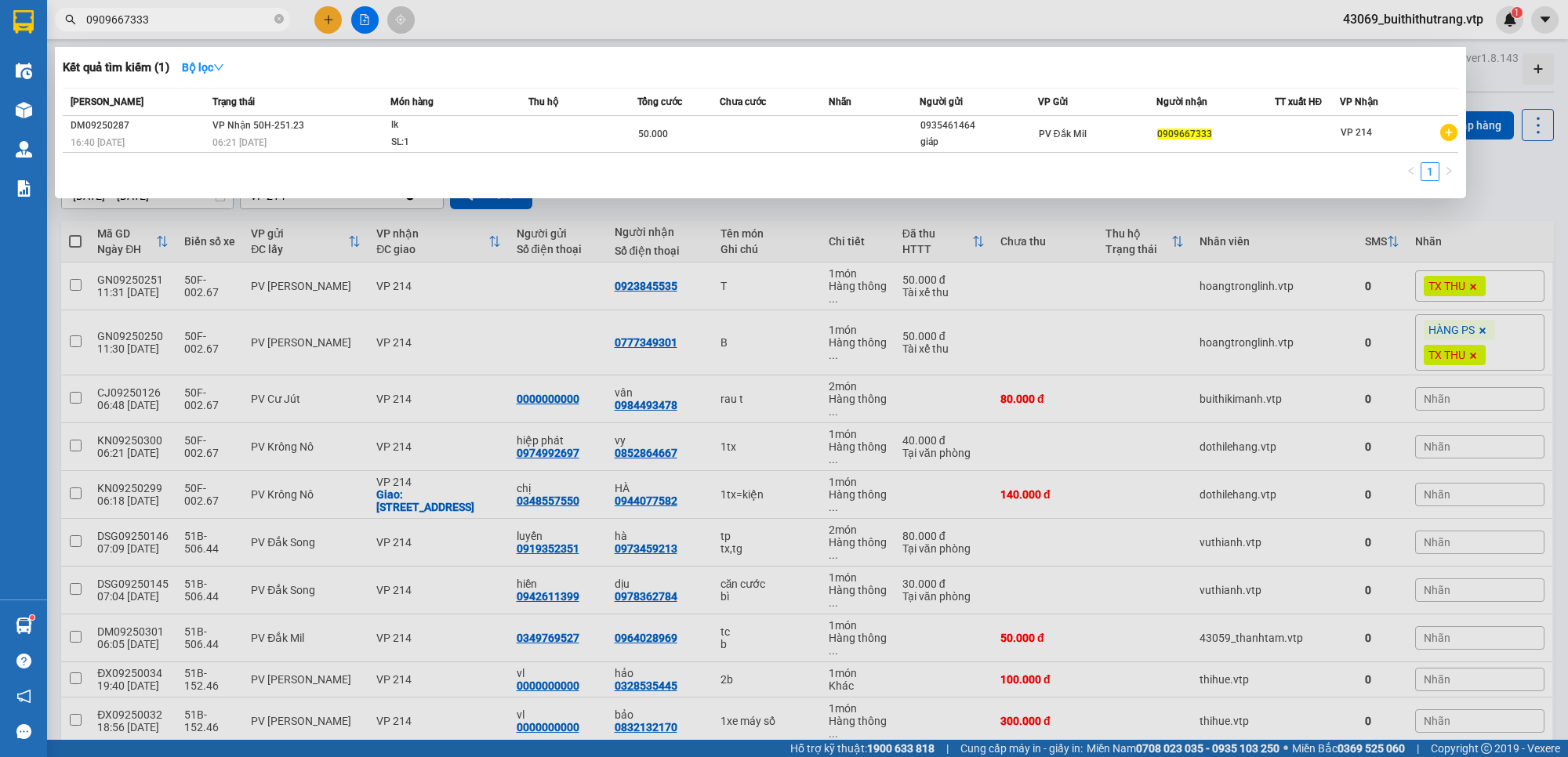
drag, startPoint x: 173, startPoint y: 16, endPoint x: 26, endPoint y: 20, distance: 147.1
click at [29, 17] on section "Kết quả tìm kiếm ( 1 ) Bộ lọc Mã ĐH Trạng thái Món hàng Thu hộ Tổng cước Chưa c…" at bounding box center [784, 378] width 1568 height 757
type input "0973459213"
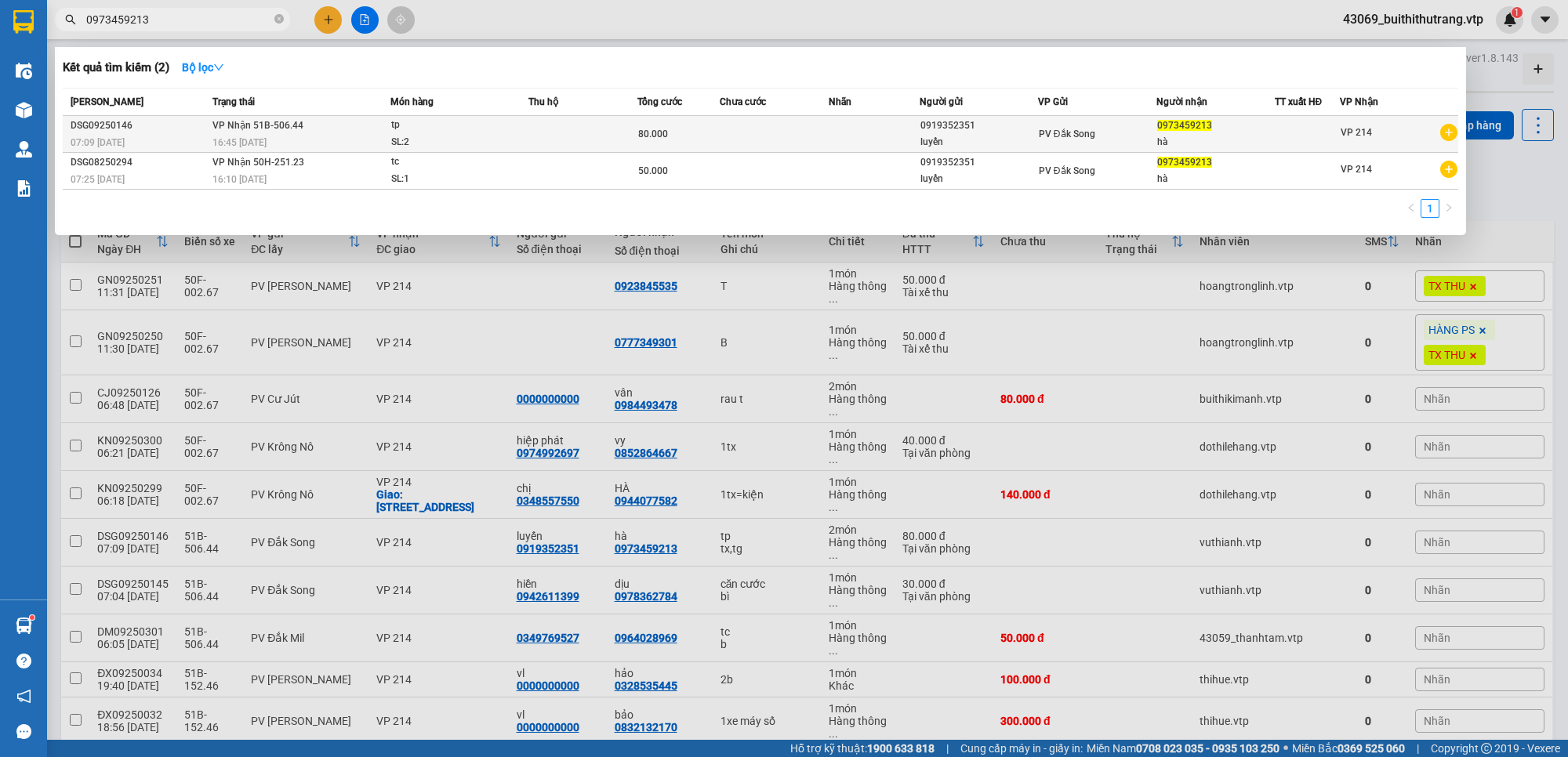
click at [832, 130] on td at bounding box center [874, 134] width 91 height 37
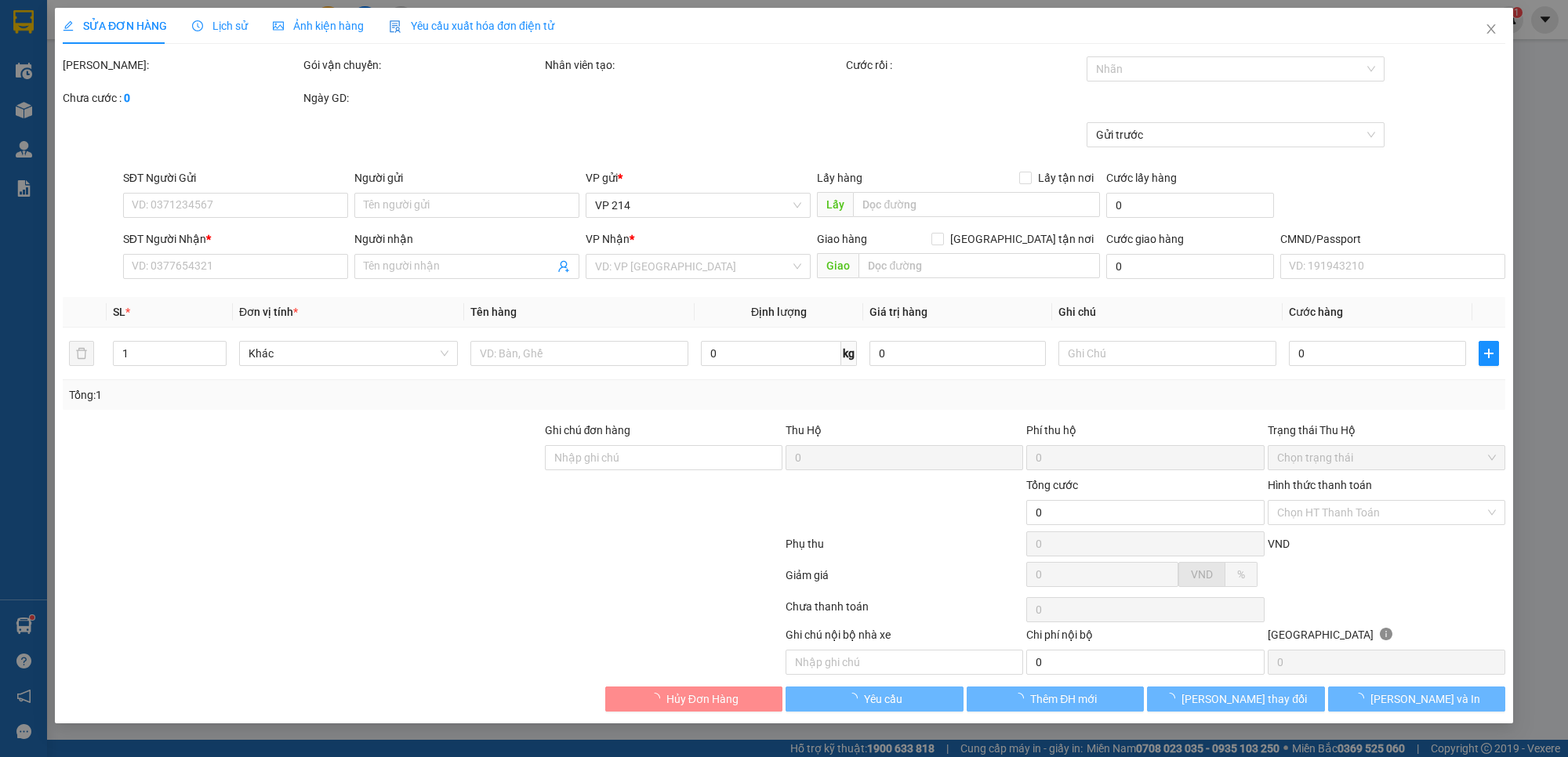
type input "0919352351"
type input "luyến"
type input "0973459213"
type input "hà"
type input "80.000"
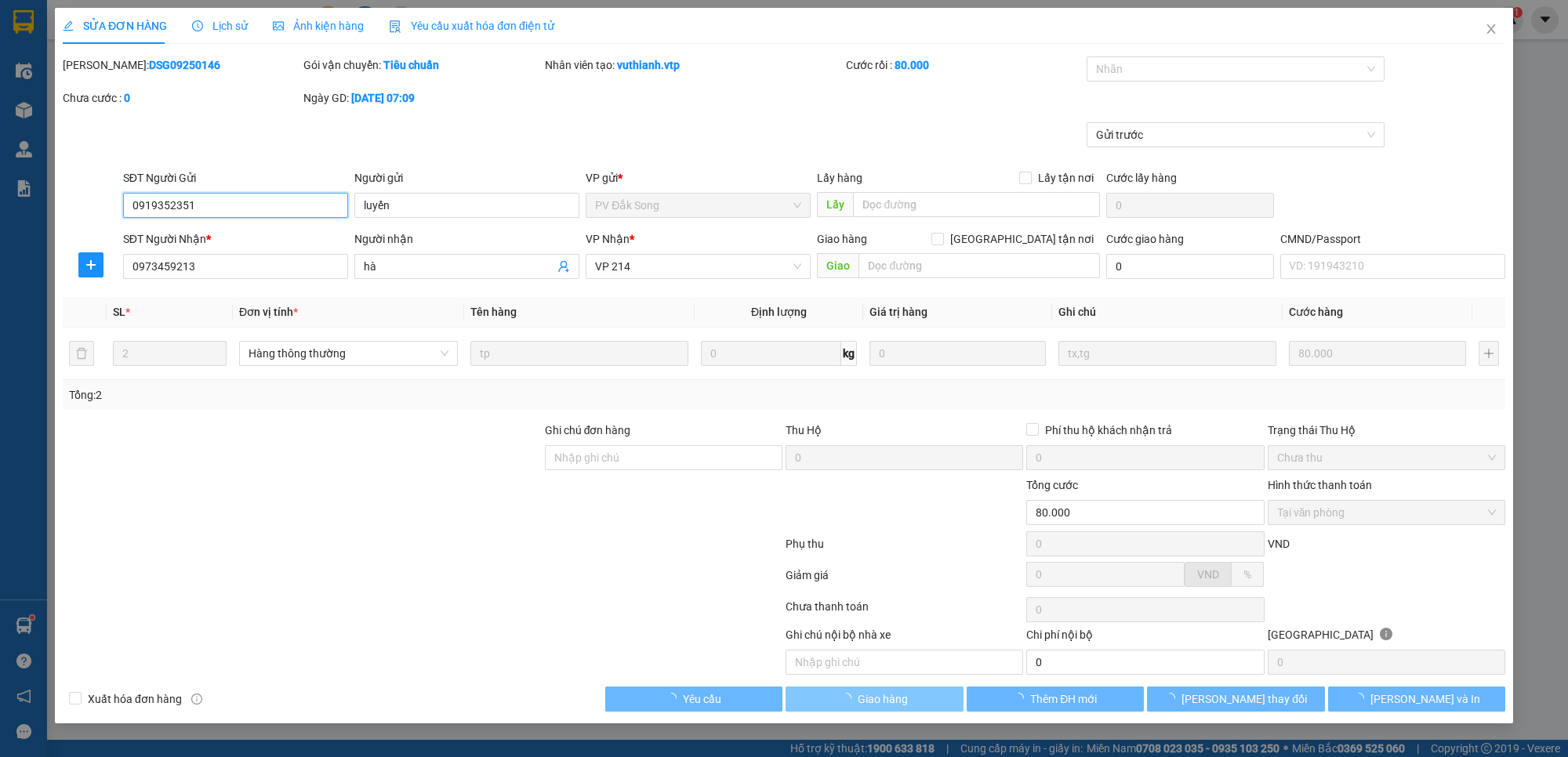
type input "4.000"
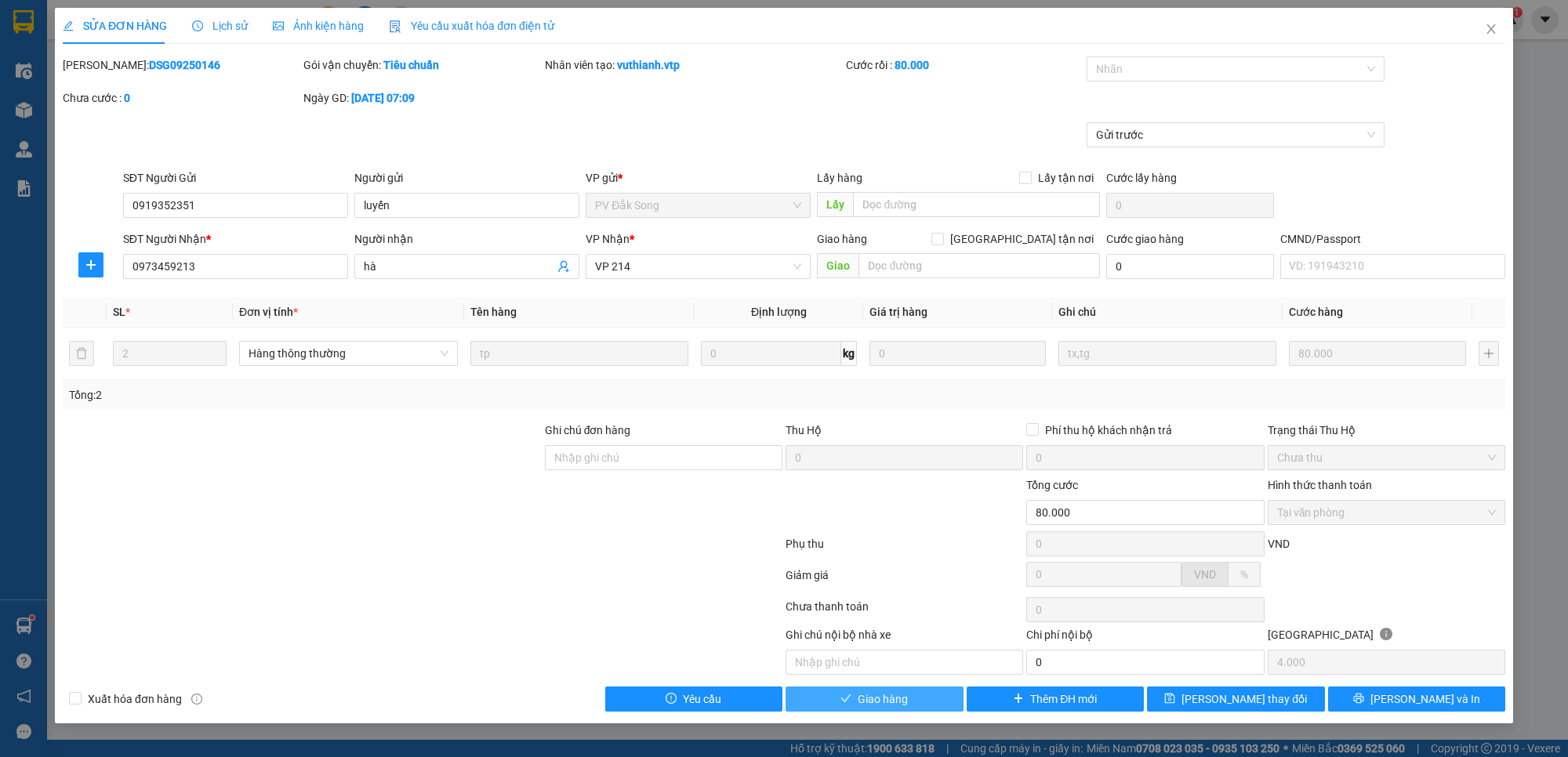
click at [918, 703] on button "Giao hàng" at bounding box center [874, 699] width 178 height 25
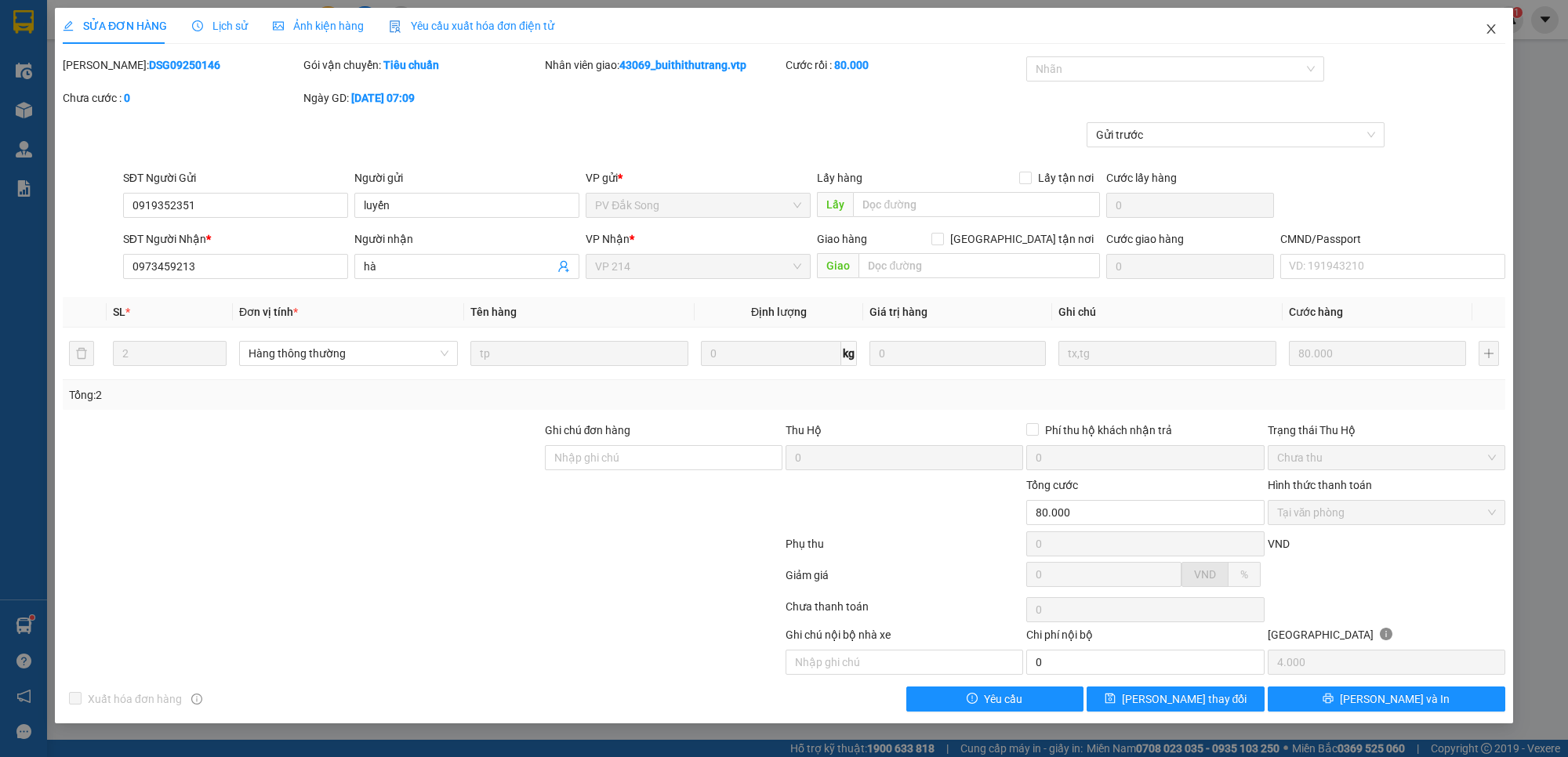
click at [1494, 32] on icon "close" at bounding box center [1490, 29] width 12 height 12
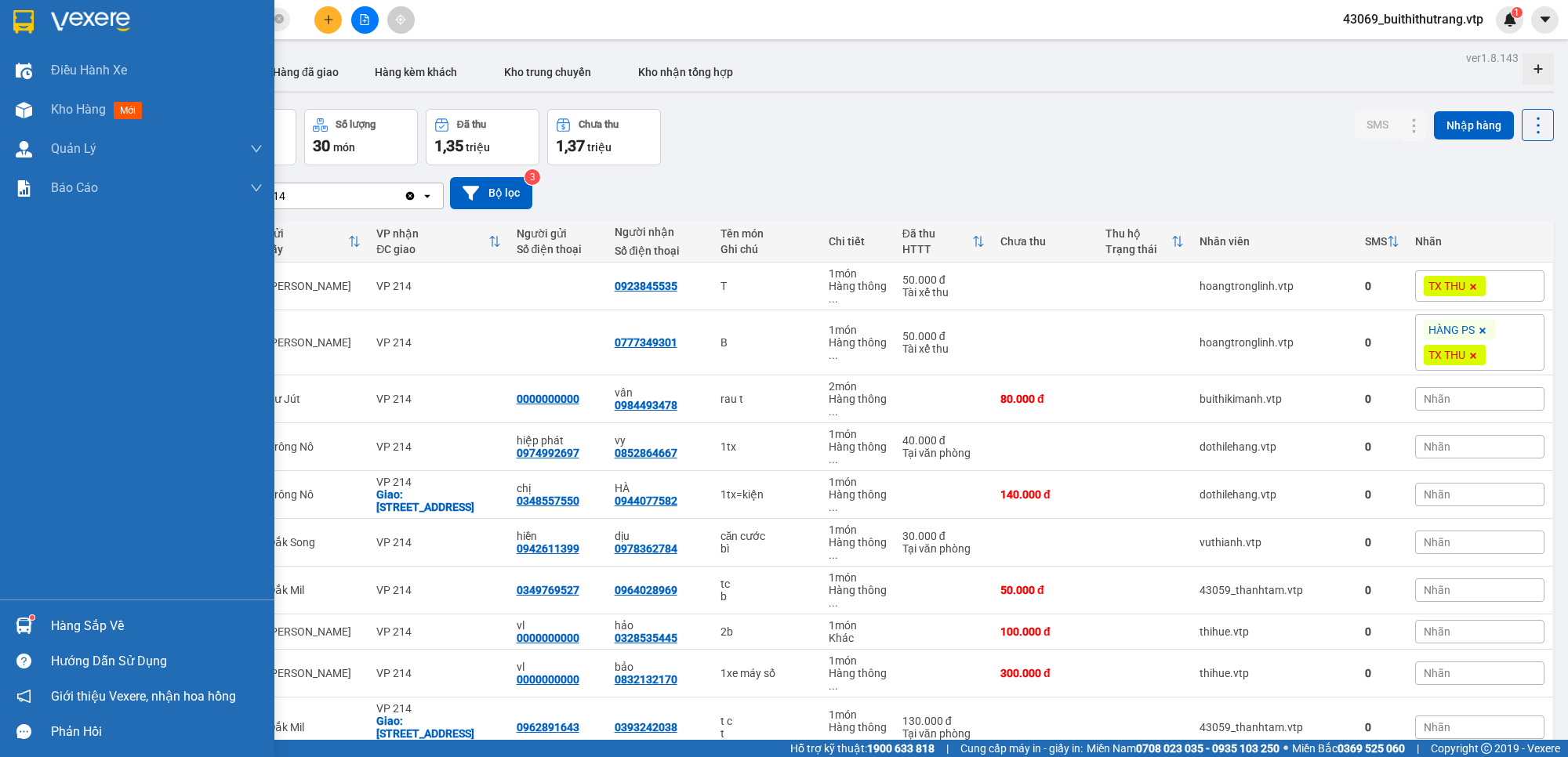
click at [67, 629] on div "Hàng sắp về" at bounding box center [157, 627] width 211 height 24
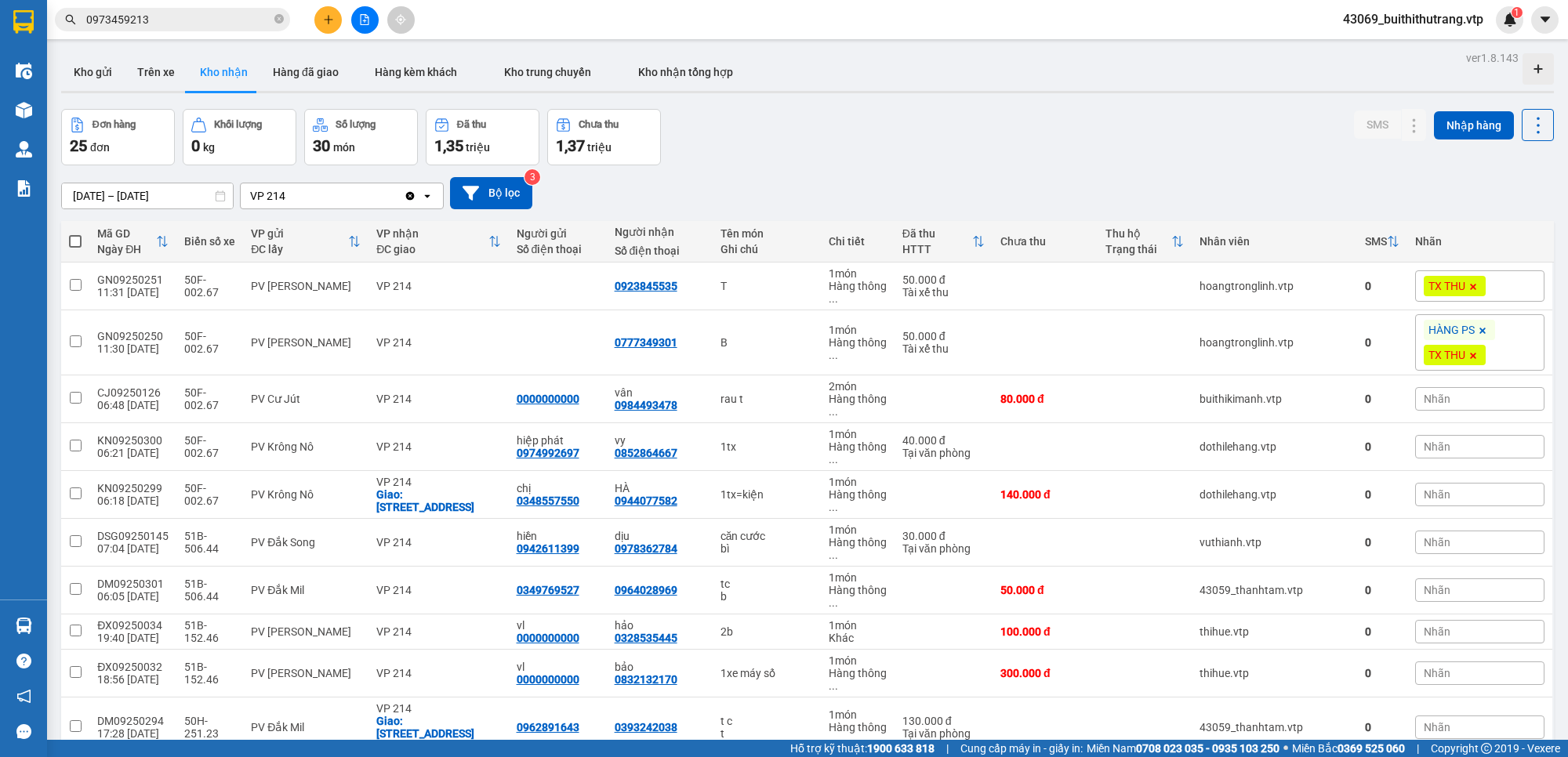
click at [1087, 187] on section "Kết quả tìm kiếm ( 2 ) Bộ lọc Mã ĐH Trạng thái Món hàng Thu hộ Tổng cước Chưa c…" at bounding box center [784, 378] width 1568 height 757
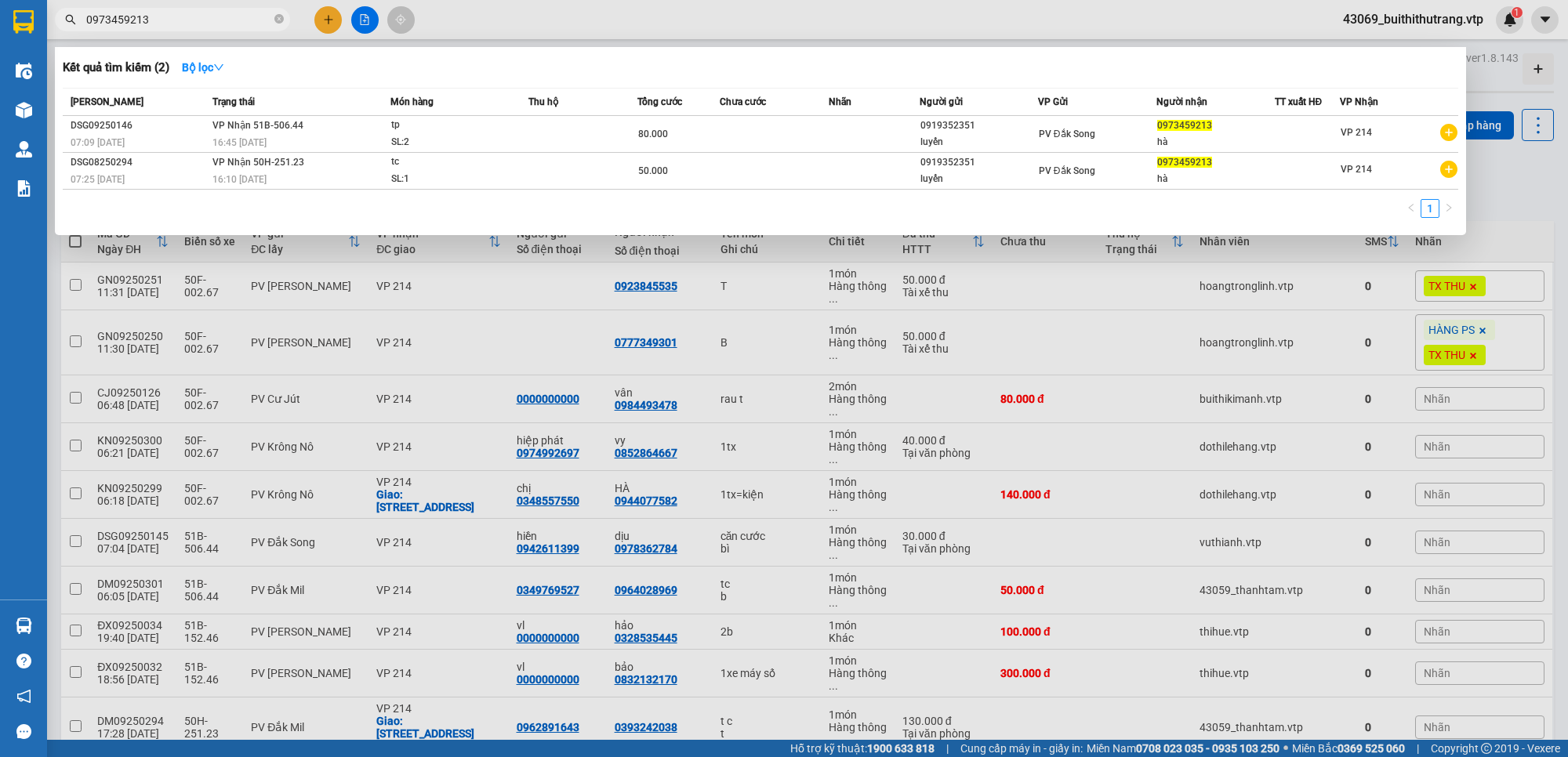
click at [161, 22] on input "0973459213" at bounding box center [179, 20] width 185 height 17
drag, startPoint x: 161, startPoint y: 22, endPoint x: 87, endPoint y: 22, distance: 74.0
click at [87, 22] on input "0973459213" at bounding box center [179, 20] width 185 height 17
type input "09250301"
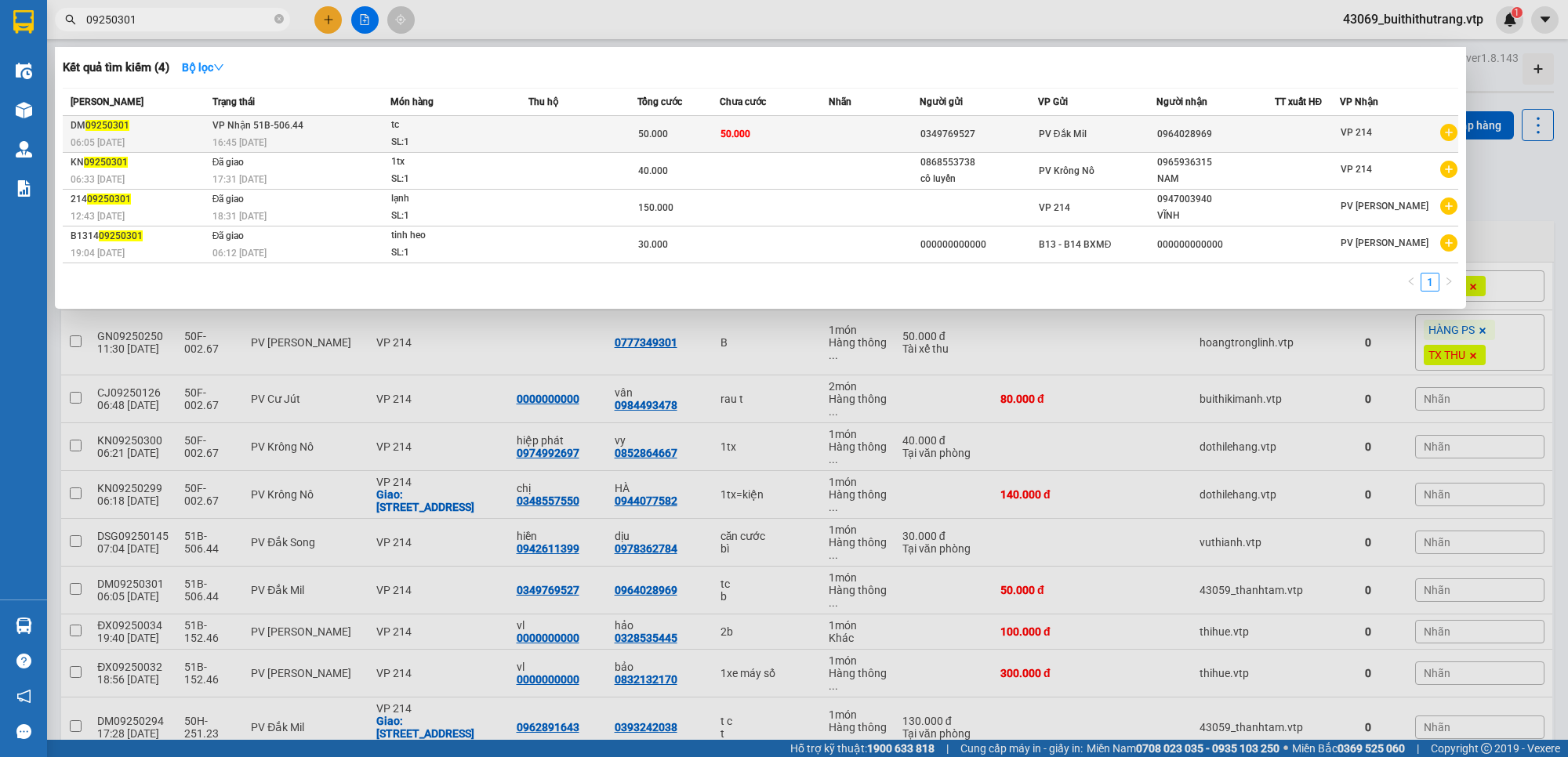
click at [451, 131] on div "tc" at bounding box center [450, 126] width 118 height 17
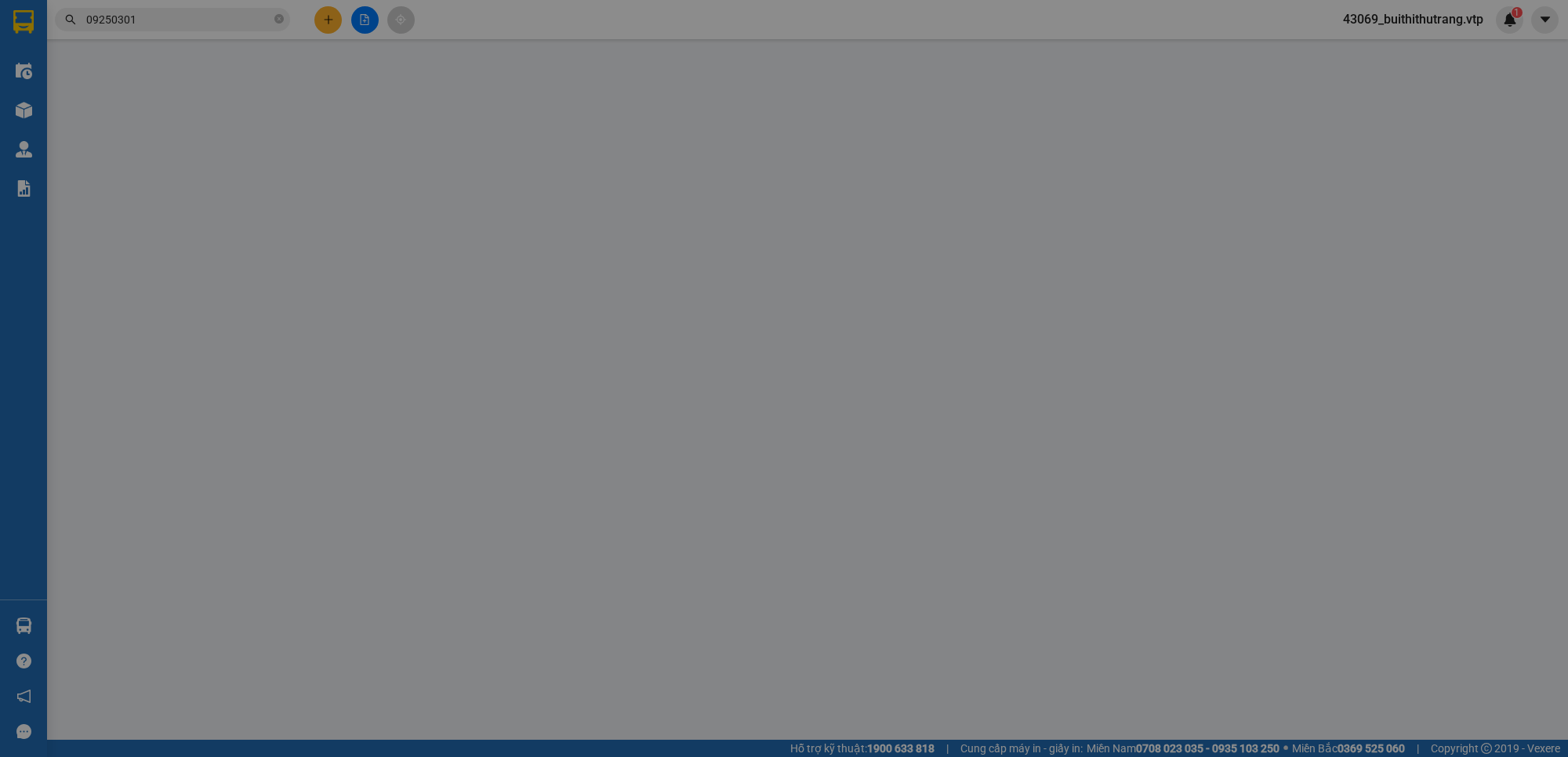
type input "0349769527"
type input "0964028969"
type input "50.000"
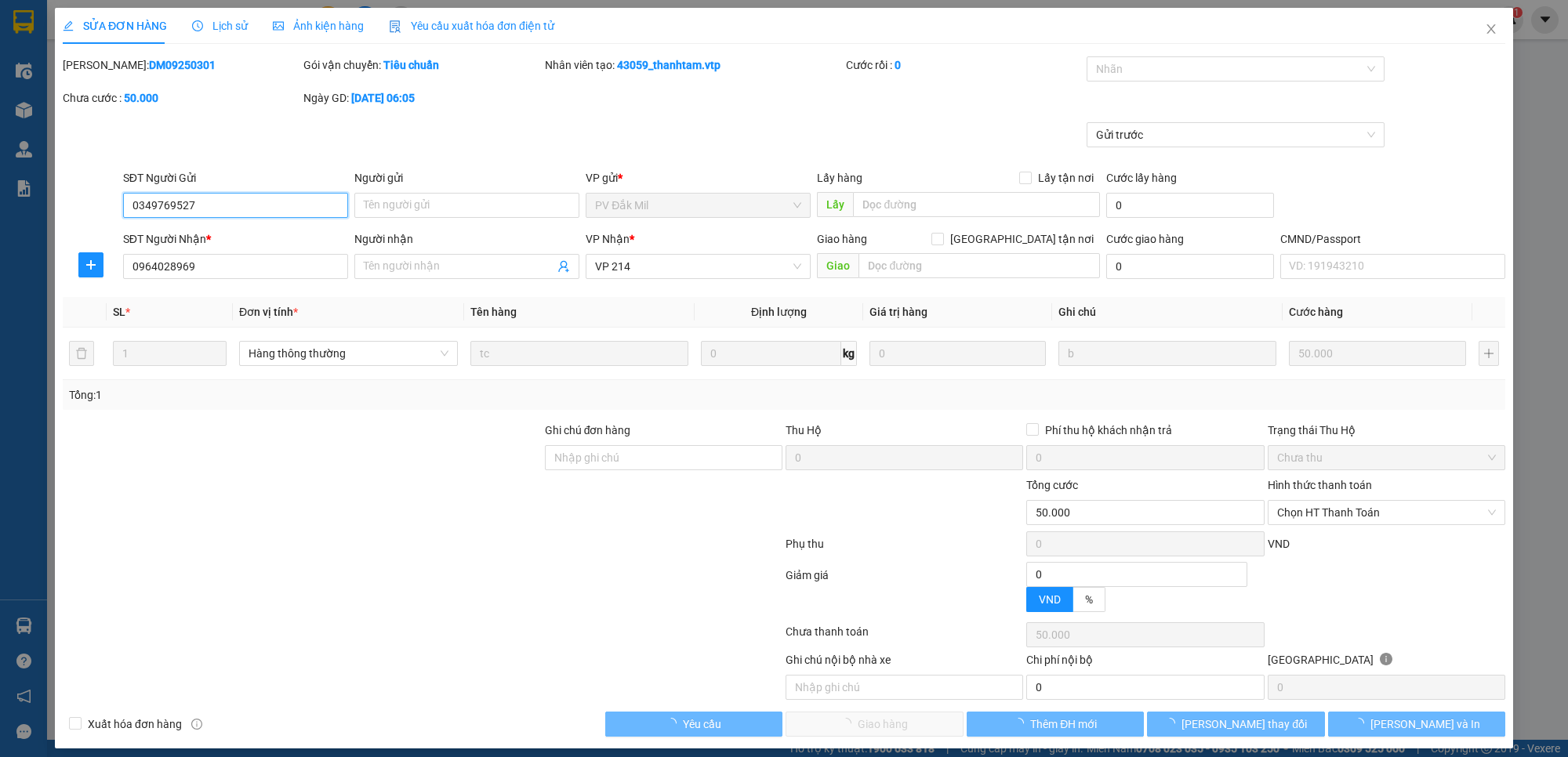
type input "2.500"
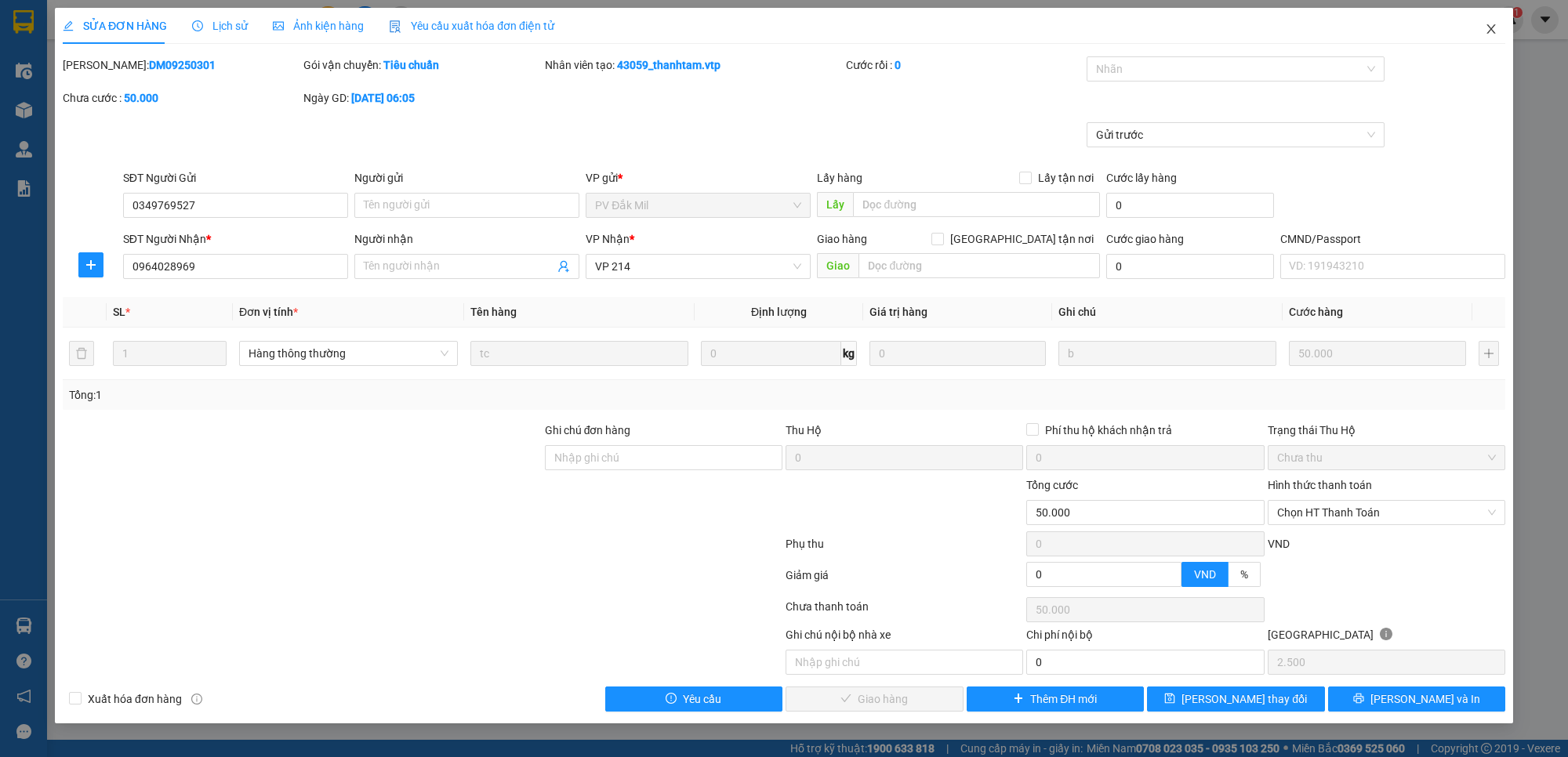
click at [1490, 29] on icon "close" at bounding box center [1490, 30] width 9 height 10
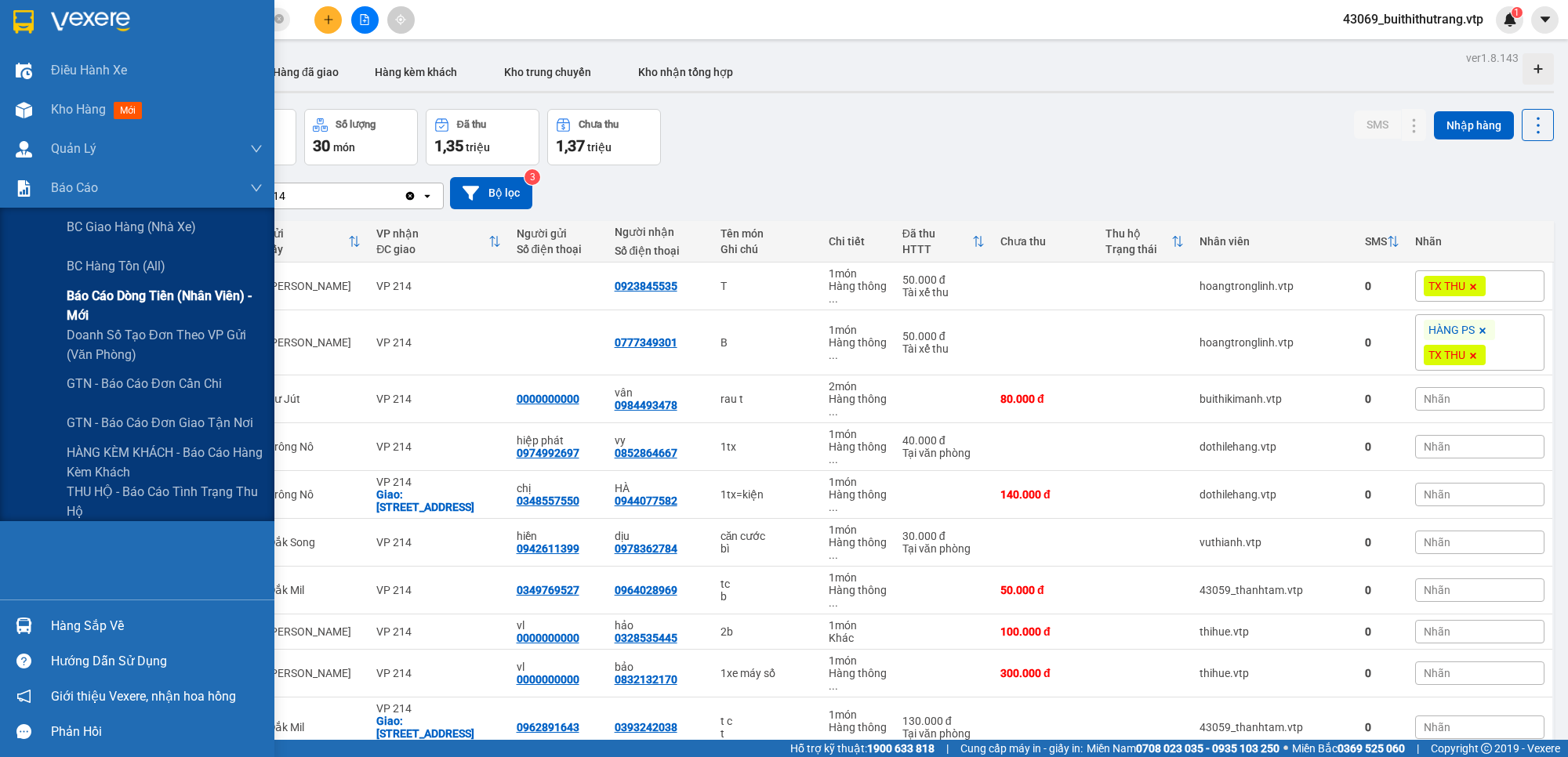
click at [107, 304] on span "Báo cáo dòng tiền (nhân viên) - mới" at bounding box center [165, 306] width 196 height 39
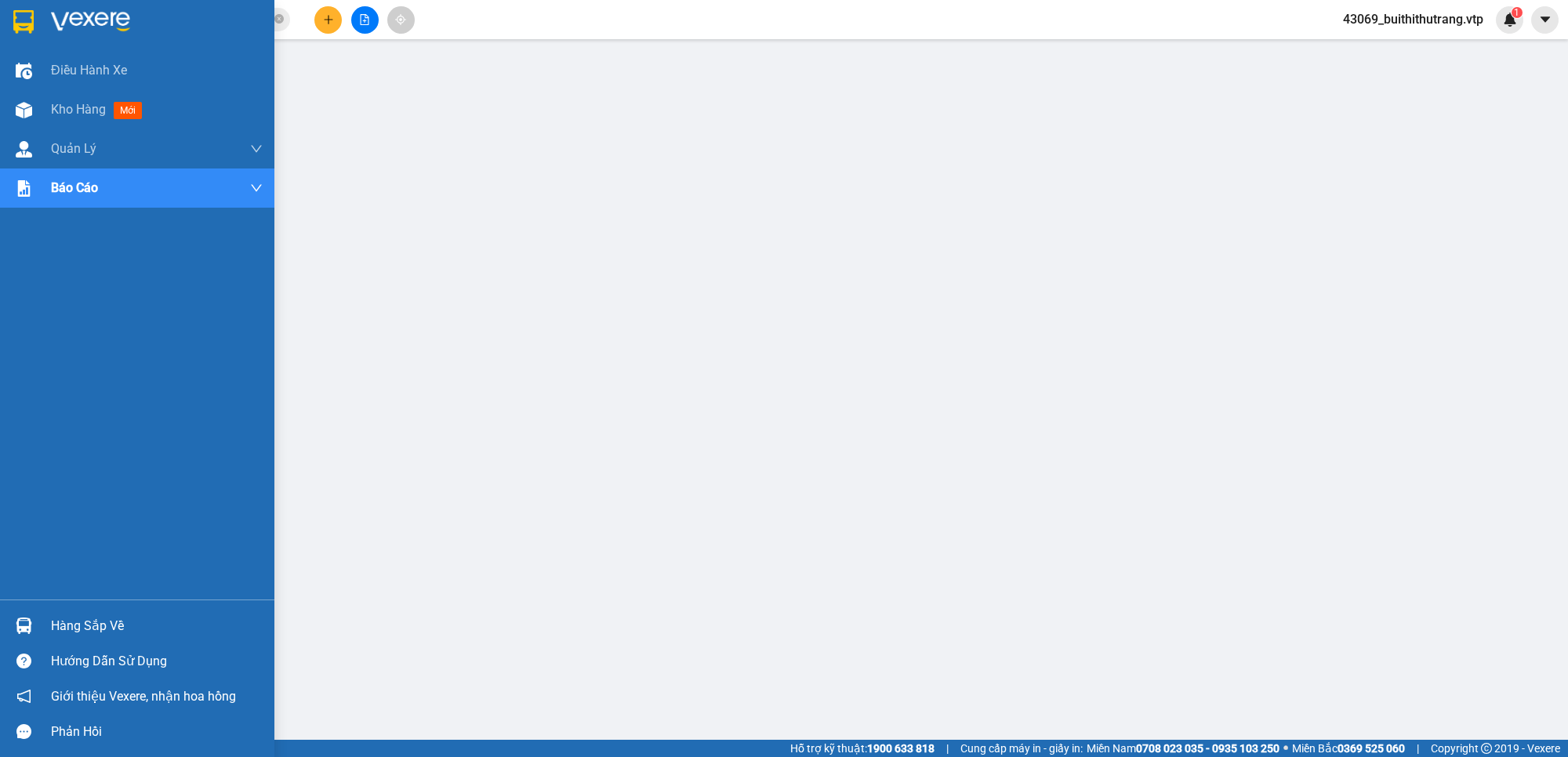
click at [83, 17] on img at bounding box center [90, 22] width 79 height 24
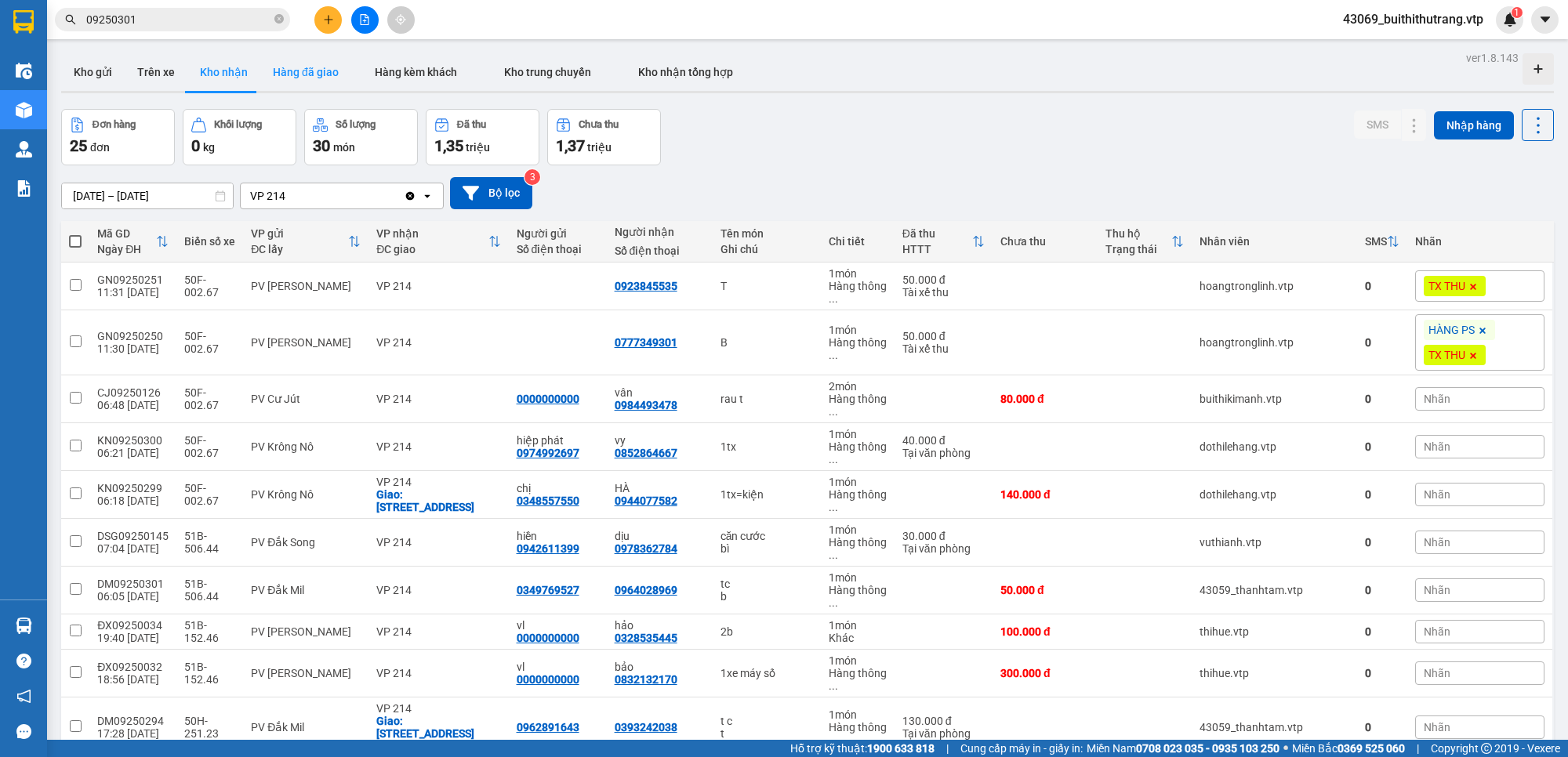
click at [310, 69] on button "Hàng đã giao" at bounding box center [306, 72] width 91 height 38
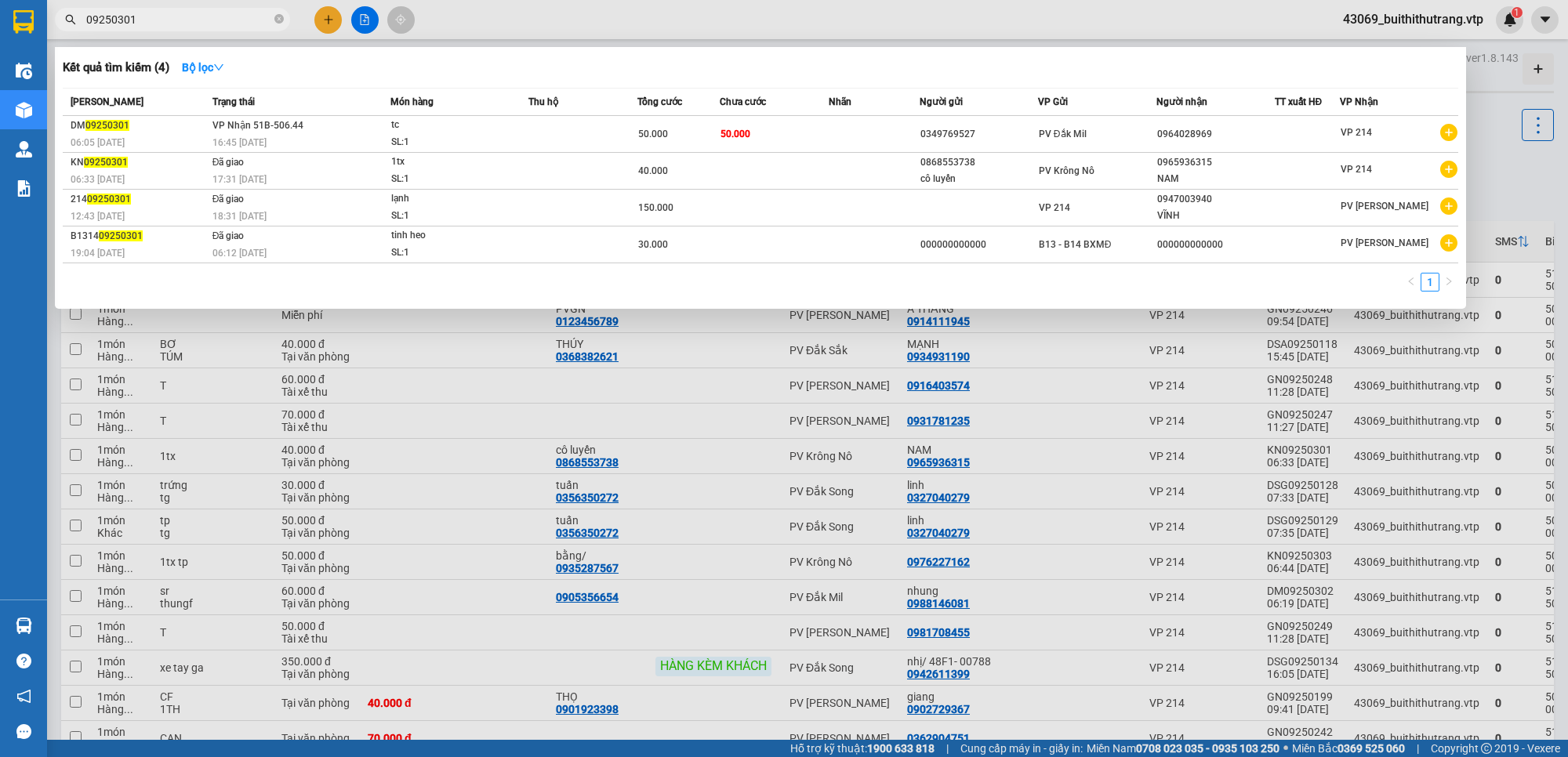
drag, startPoint x: 135, startPoint y: 16, endPoint x: 59, endPoint y: 7, distance: 76.5
click at [59, 7] on div "Kết quả tìm kiếm ( 4 ) Bộ lọc Mã ĐH Trạng thái Món hàng Thu hộ Tổng cước Chưa c…" at bounding box center [152, 20] width 306 height 28
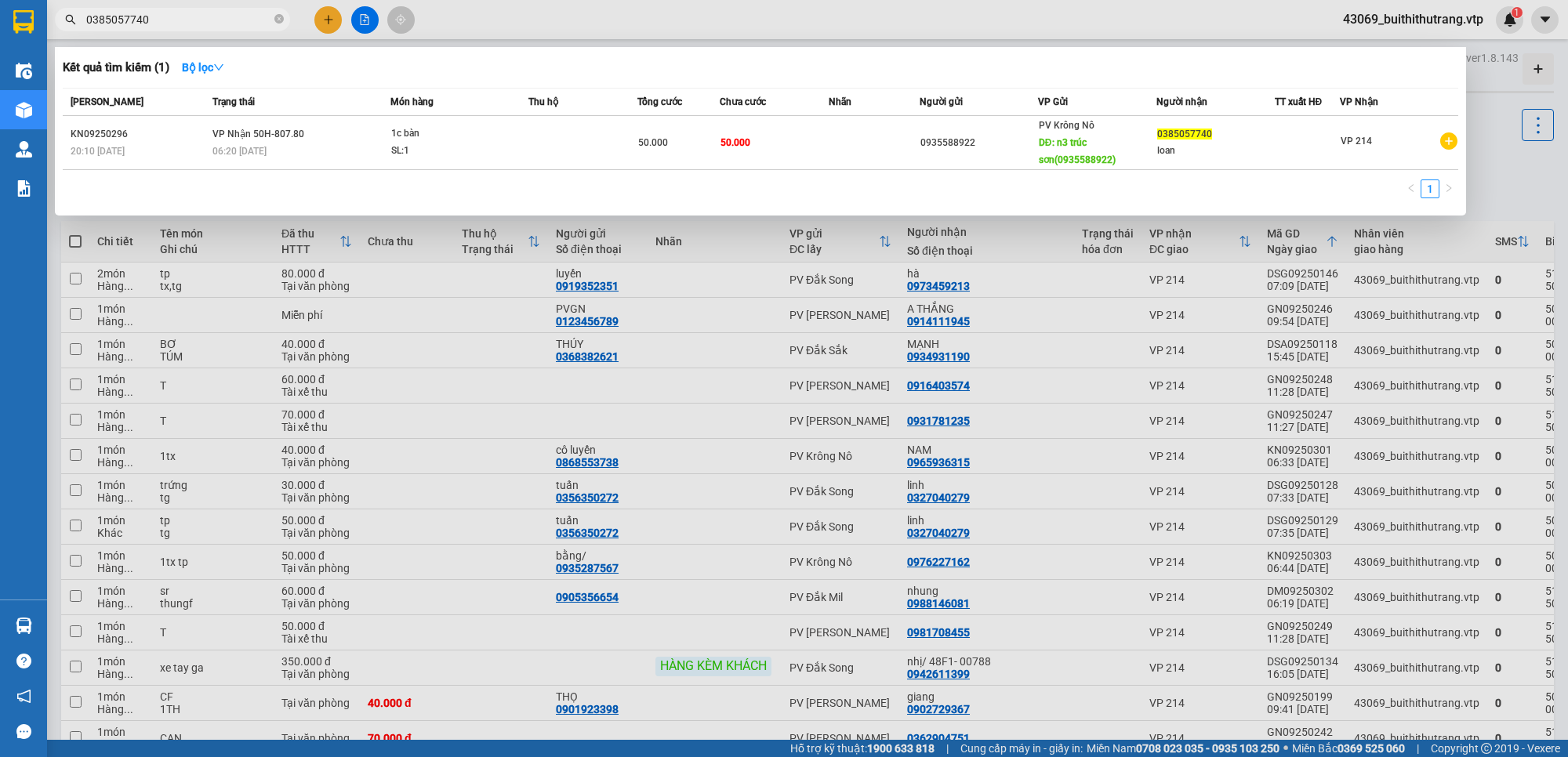
drag, startPoint x: 170, startPoint y: 25, endPoint x: 71, endPoint y: 32, distance: 99.2
click at [71, 32] on div "Kết quả tìm kiếm ( 1 ) Bộ lọc Mã ĐH Trạng thái Món hàng Thu hộ Tổng cước Chưa c…" at bounding box center [152, 20] width 306 height 28
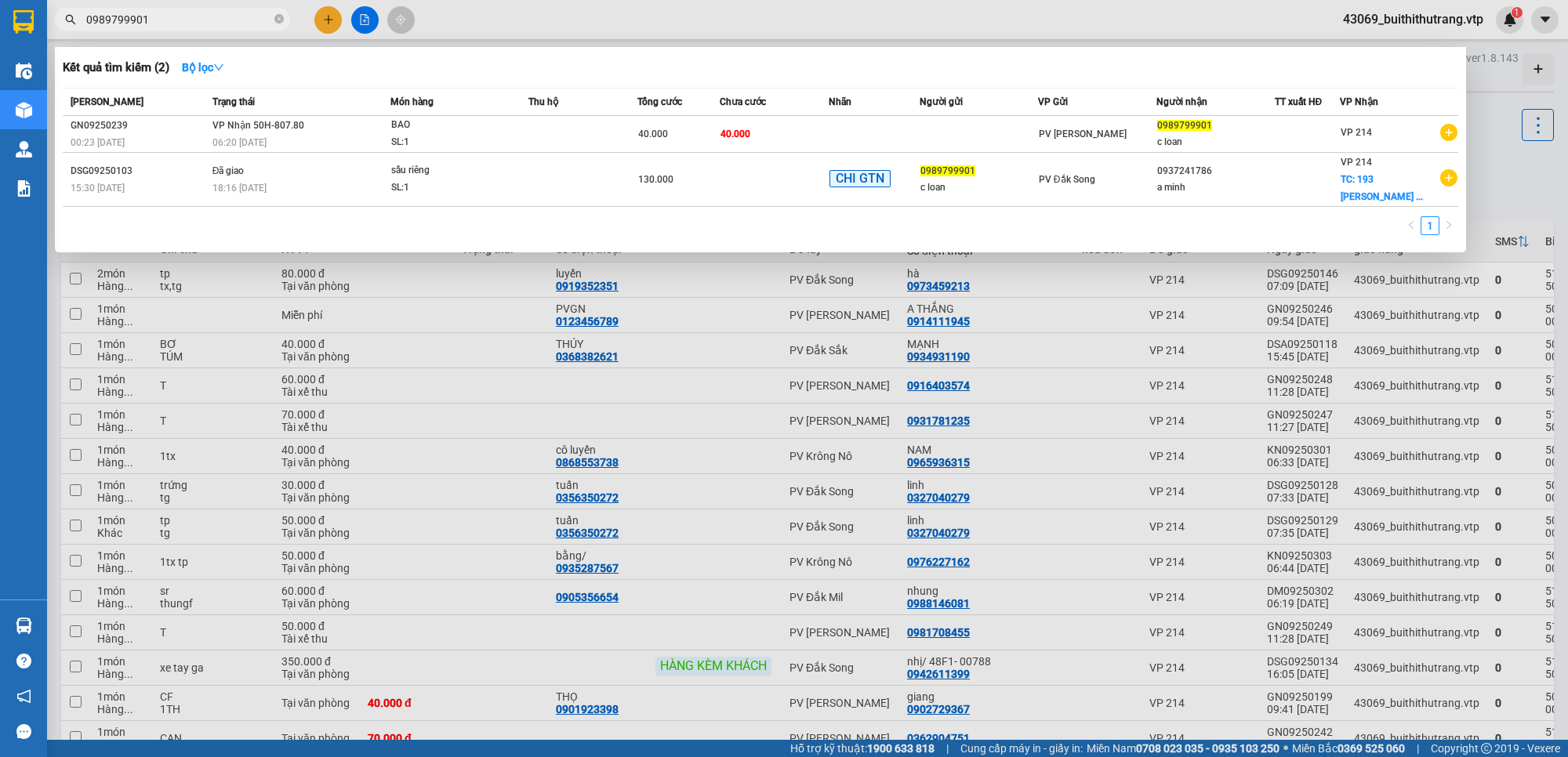
drag, startPoint x: 147, startPoint y: 17, endPoint x: 60, endPoint y: 31, distance: 88.1
click at [60, 31] on div "Kết quả tìm kiếm ( 2 ) Bộ lọc Mã ĐH Trạng thái Món hàng Thu hộ Tổng cước Chưa c…" at bounding box center [152, 20] width 306 height 28
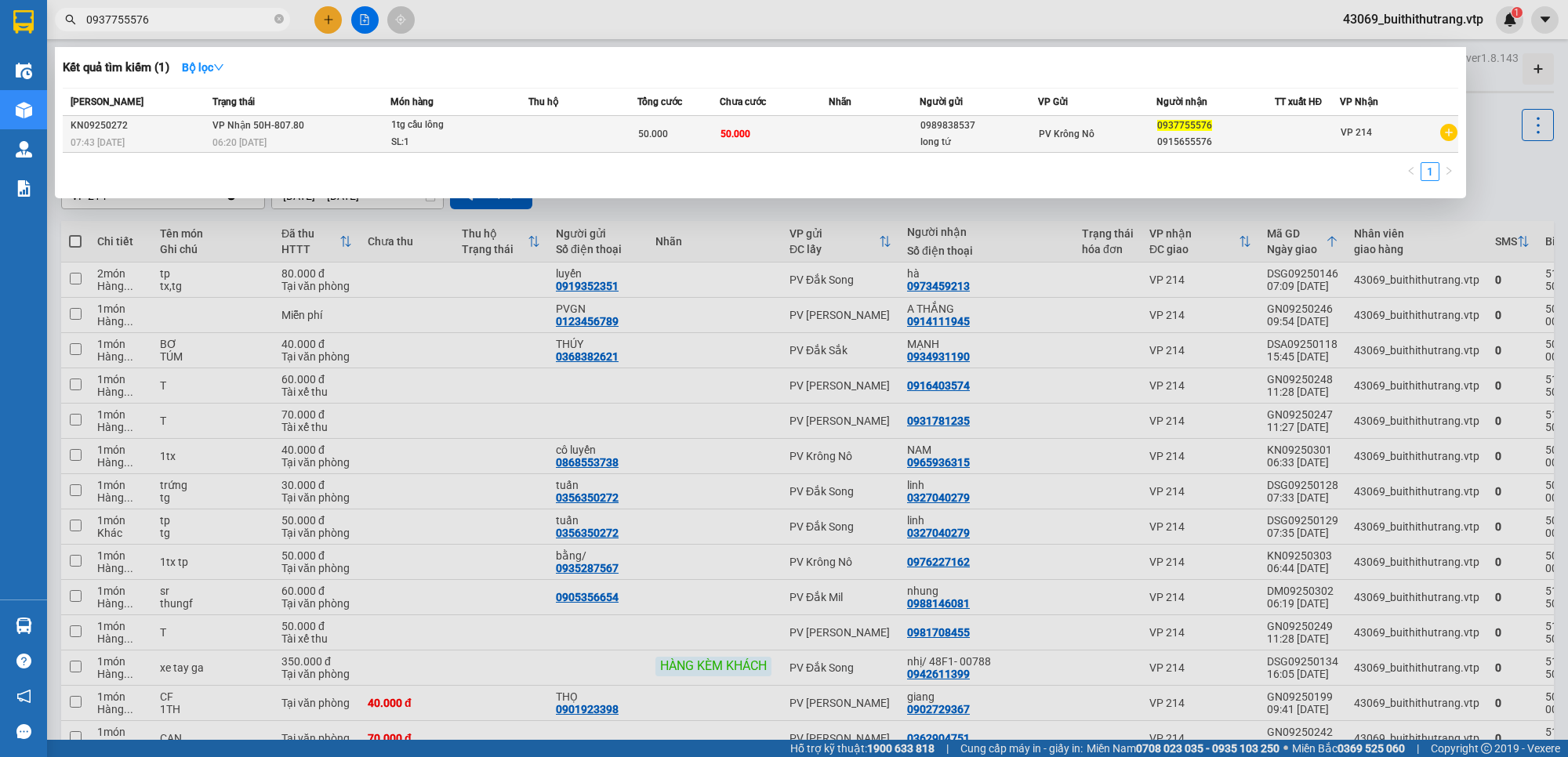
type input "0937755576"
click at [1158, 142] on div "0915655576" at bounding box center [1215, 142] width 117 height 16
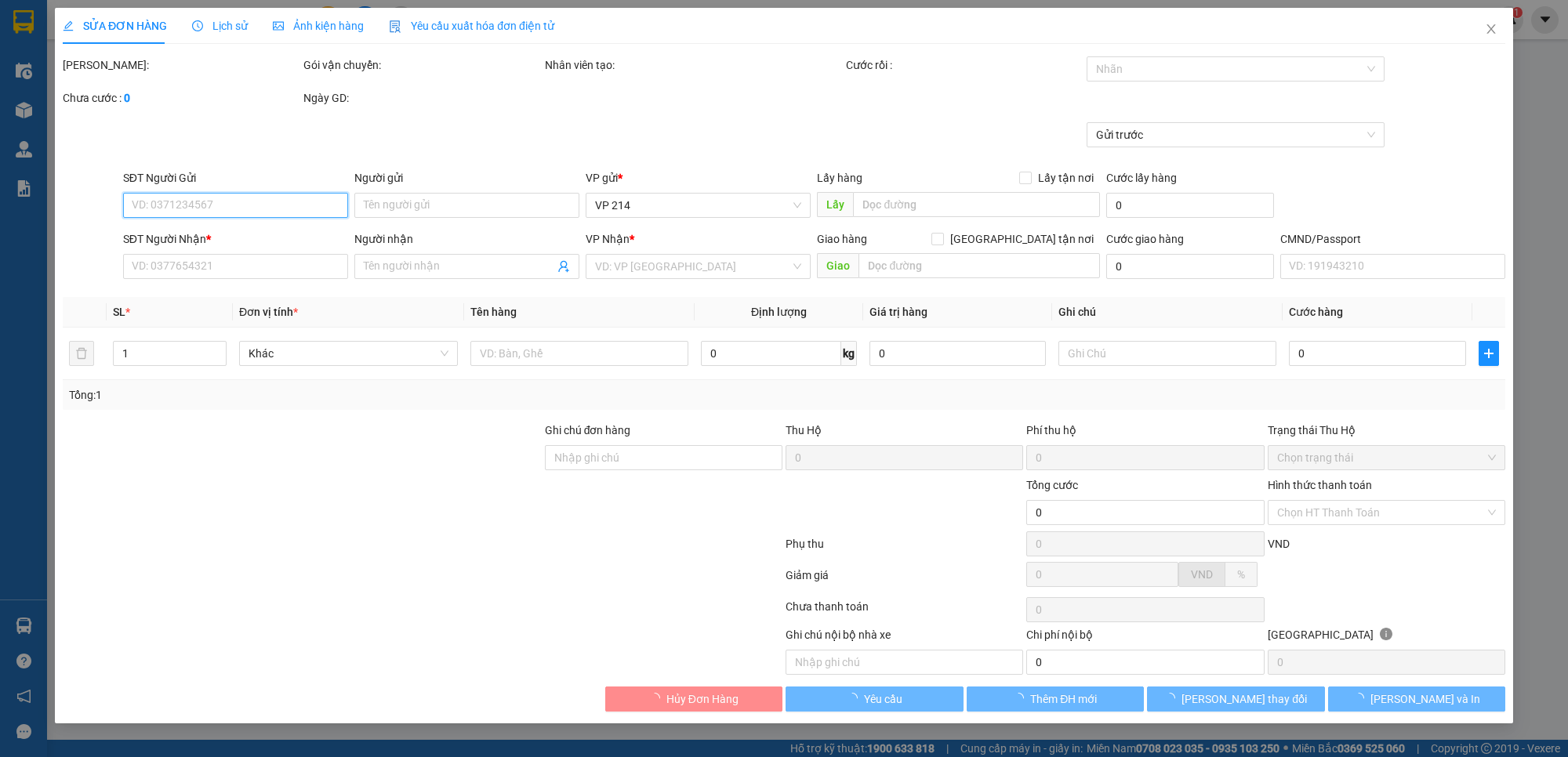
type input "0989838537"
type input "long tứ"
type input "0937755576"
type input "0915655576"
type input "50.000"
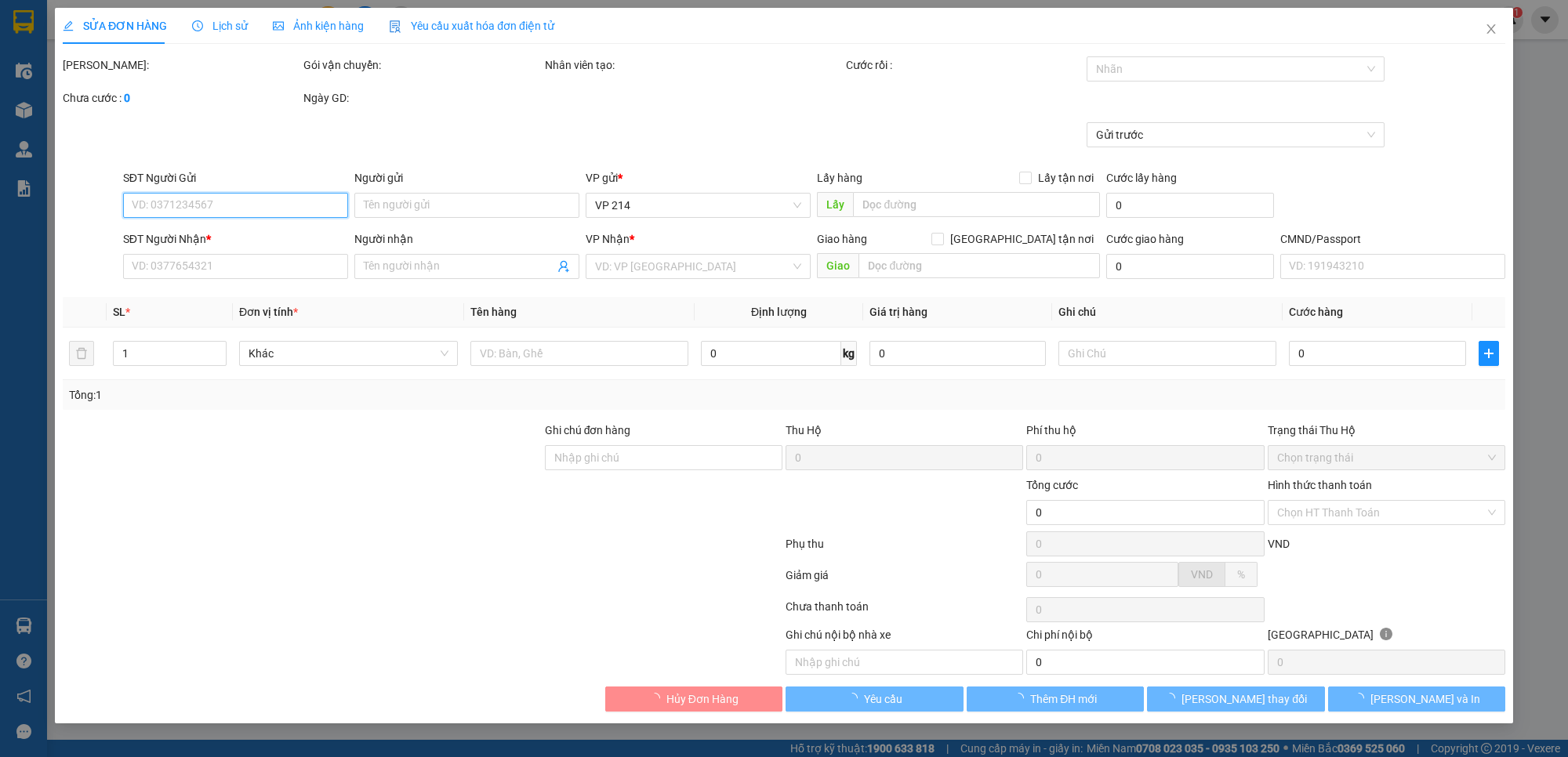
type input "50.000"
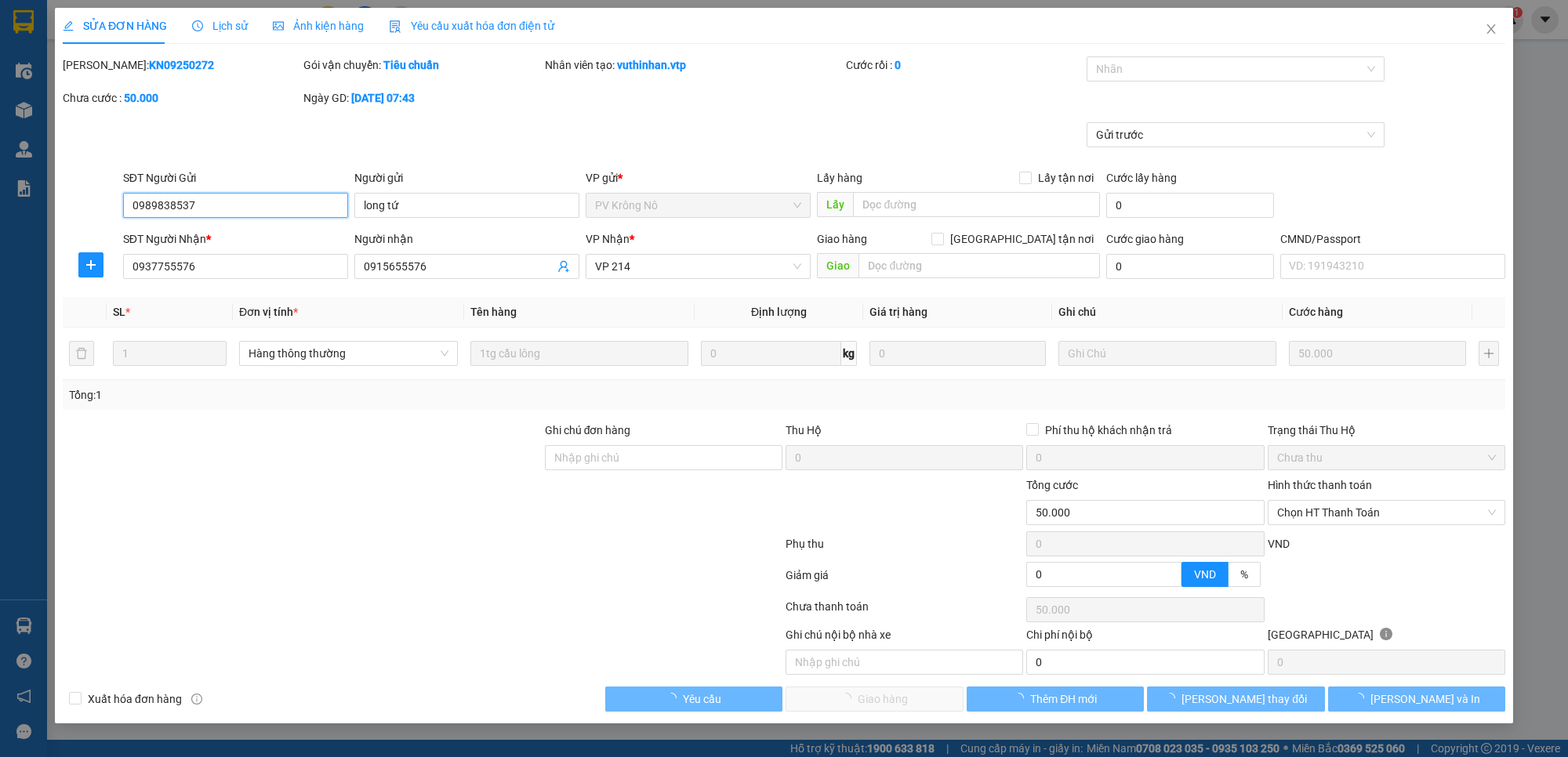
type input "2.500"
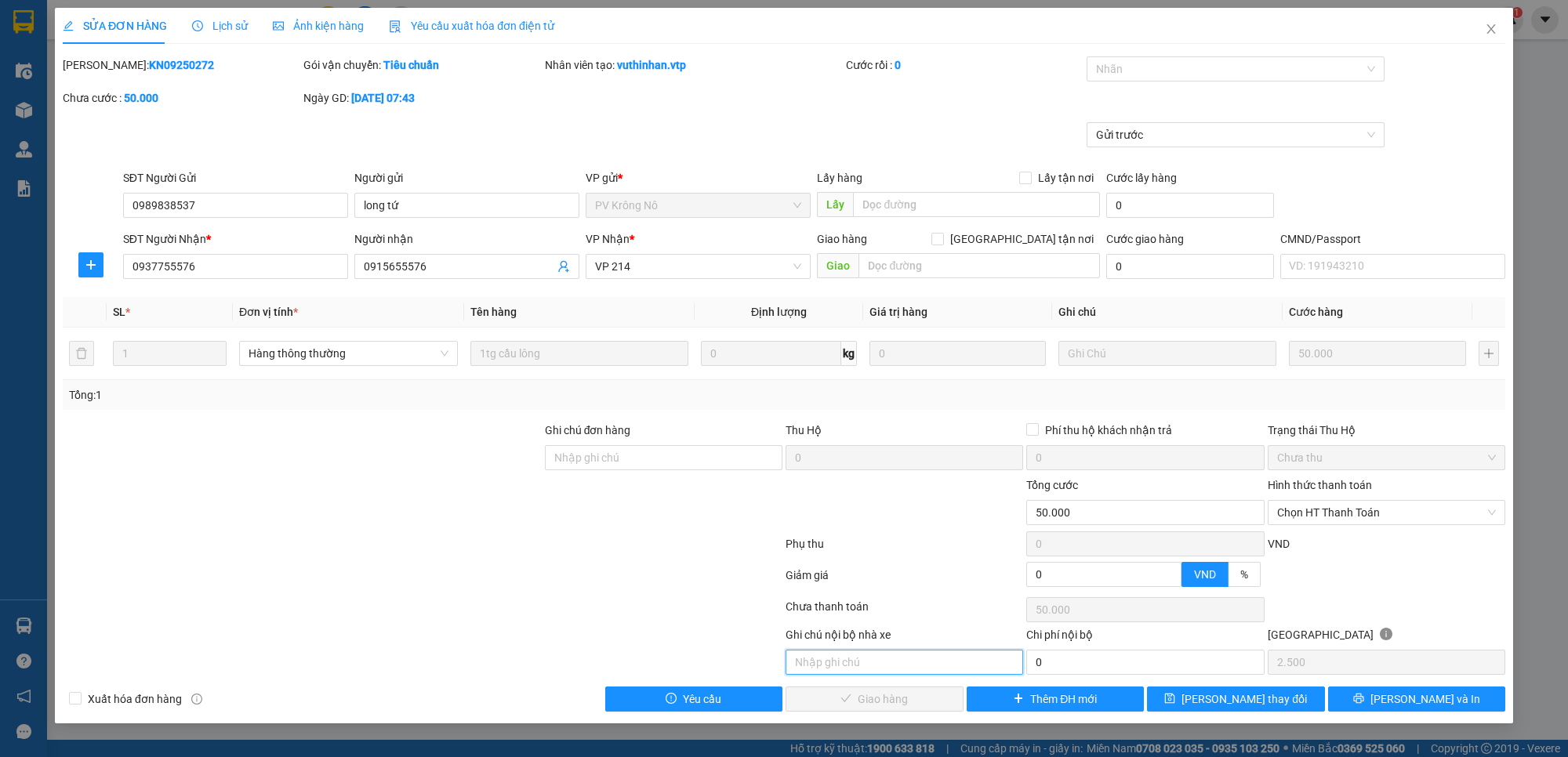
click at [926, 670] on input "text" at bounding box center [903, 663] width 237 height 25
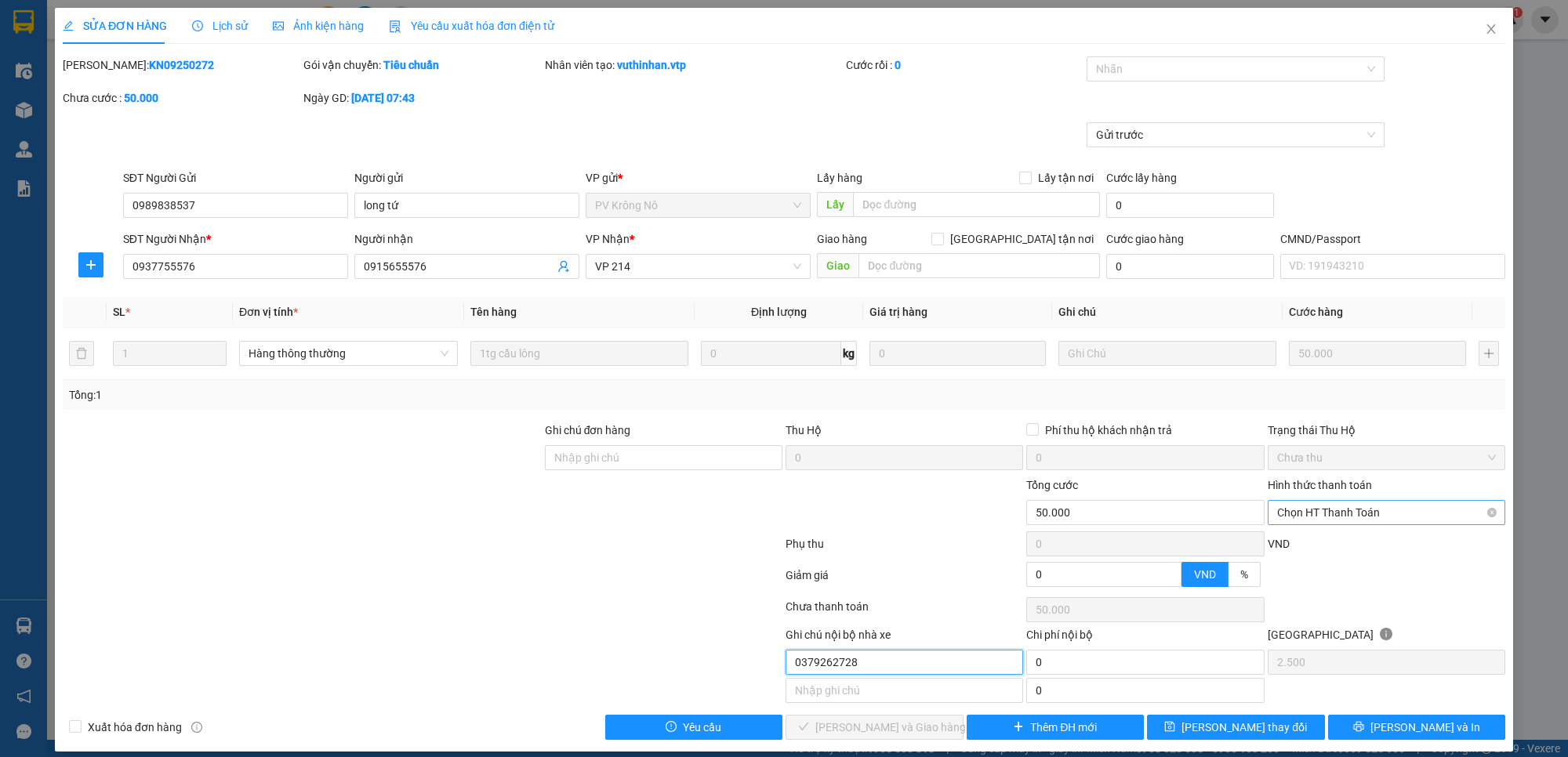
click at [1330, 513] on span "Chọn HT Thanh Toán" at bounding box center [1386, 512] width 219 height 24
type input "0379262728"
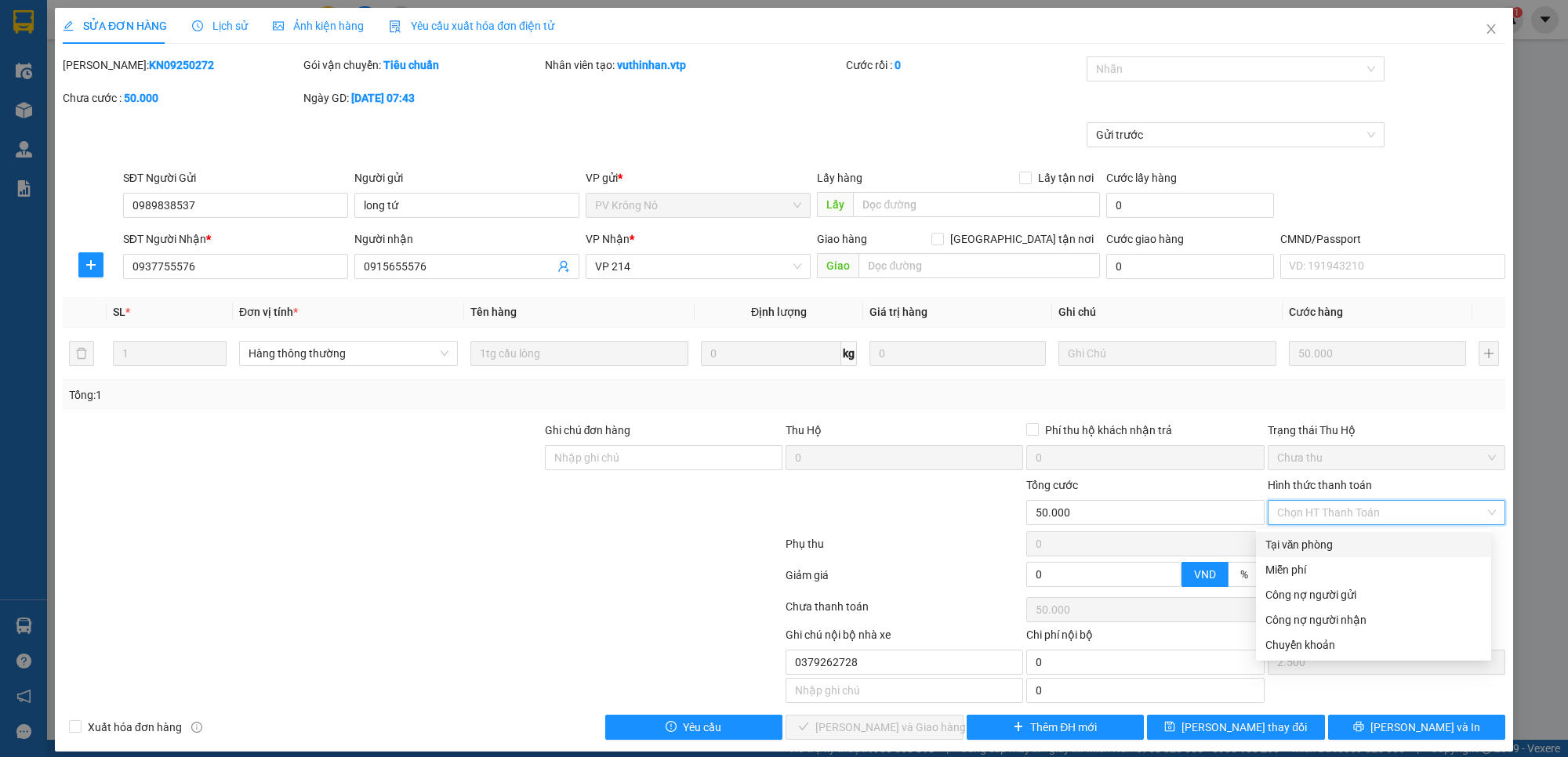
click at [1352, 545] on div "Tại văn phòng" at bounding box center [1373, 545] width 216 height 17
type input "0"
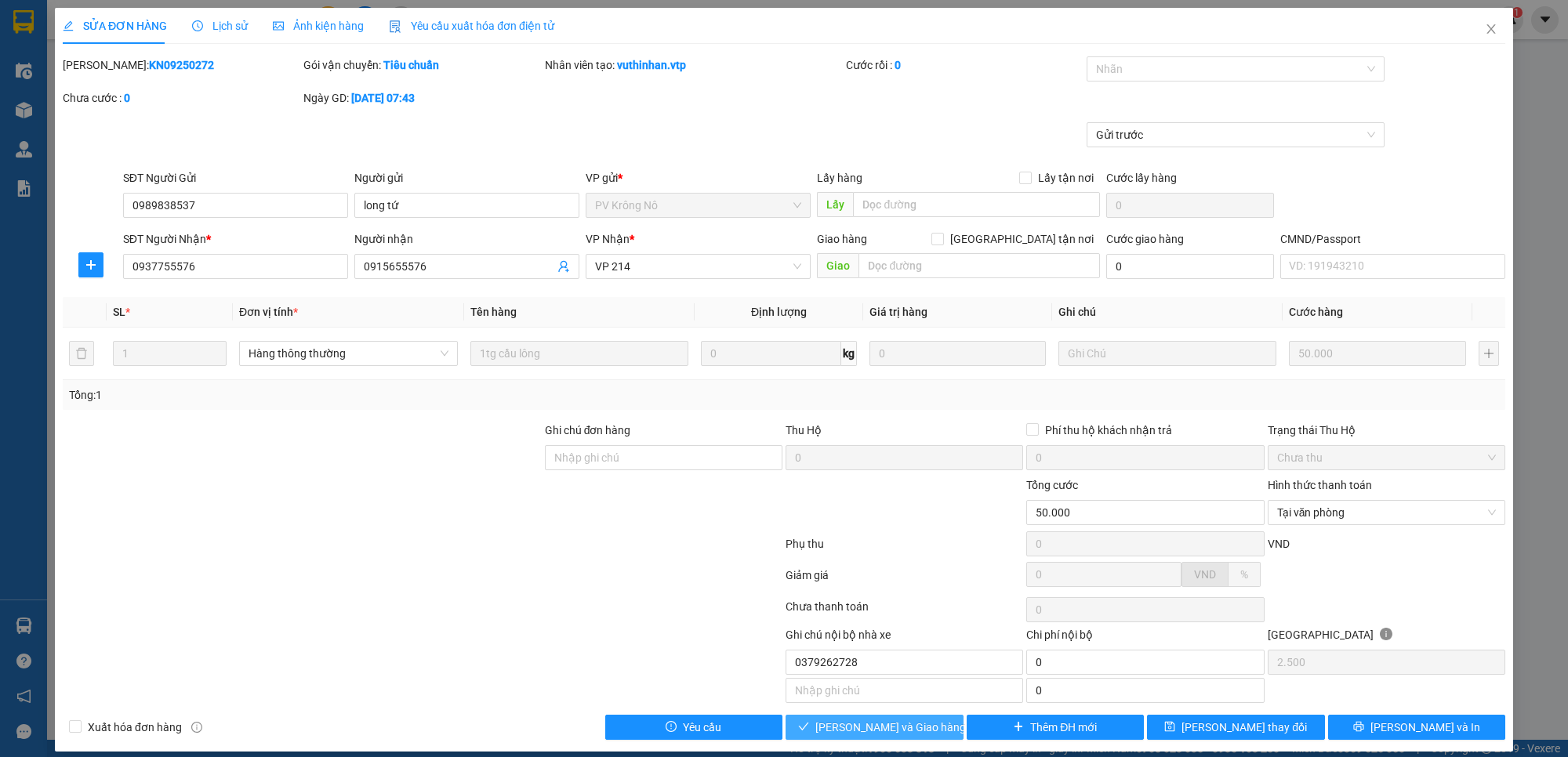
click at [903, 729] on span "[PERSON_NAME] và Giao hàng" at bounding box center [890, 727] width 150 height 17
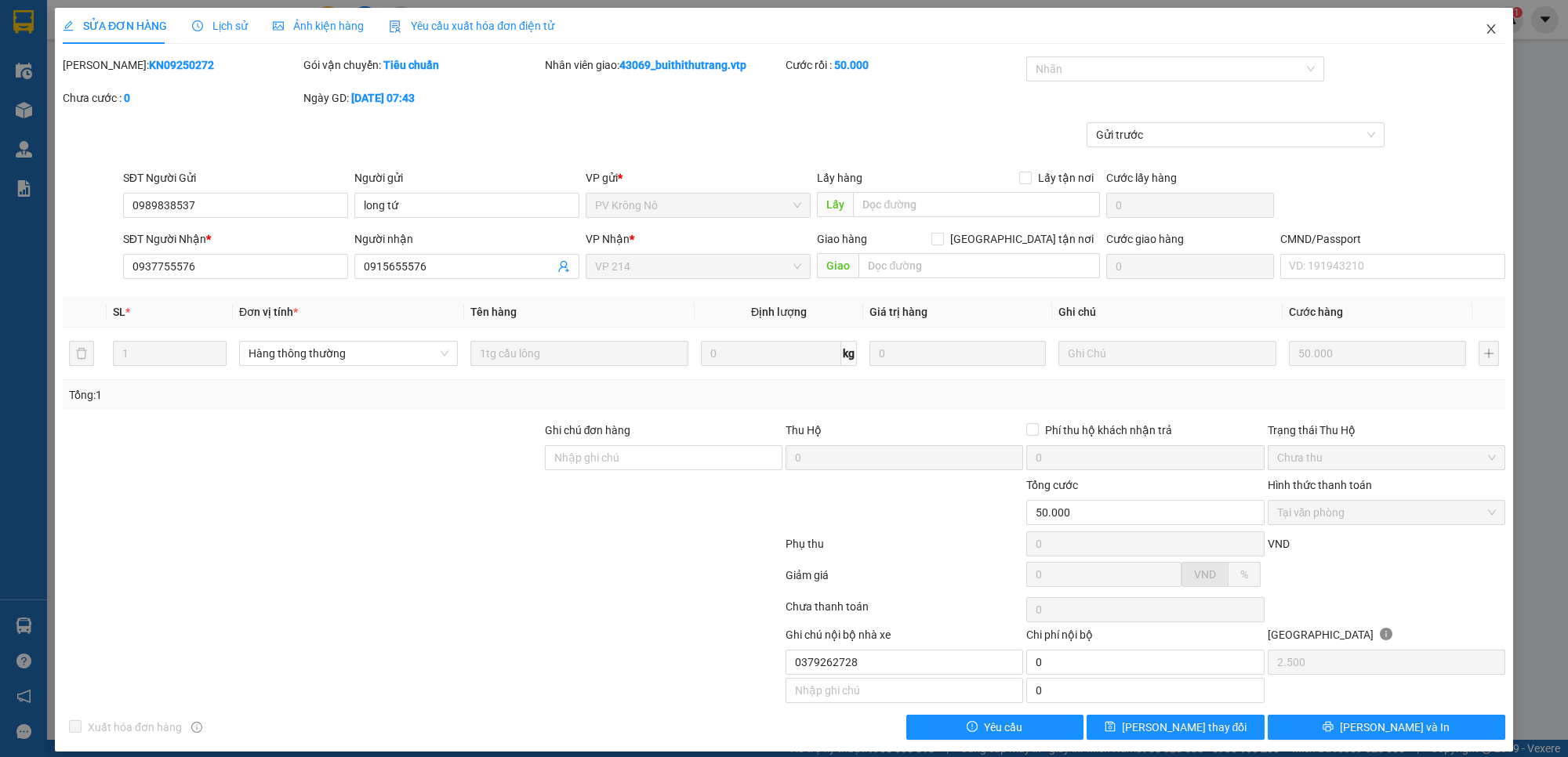
click at [1486, 31] on icon "close" at bounding box center [1490, 30] width 9 height 10
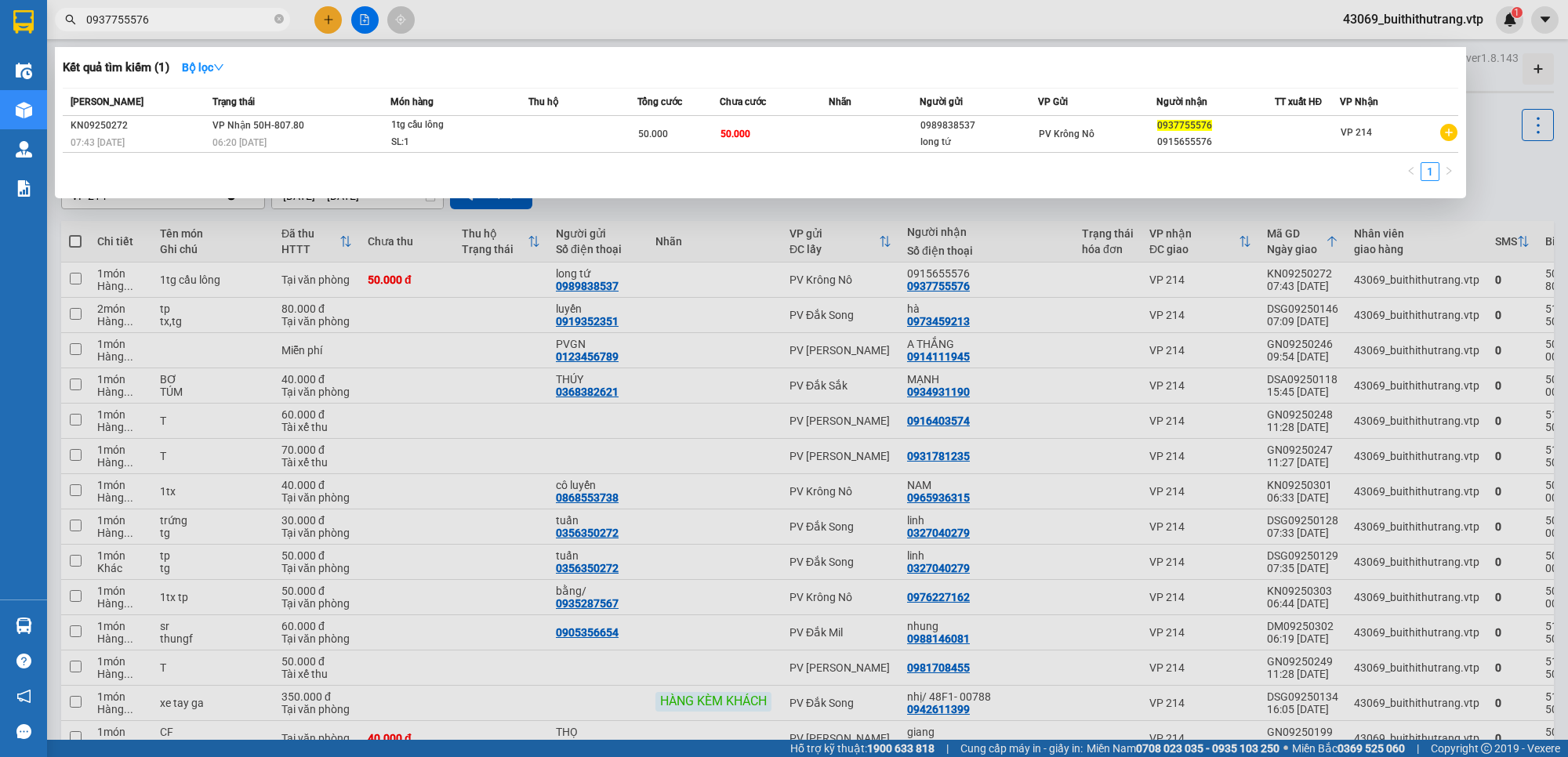
drag, startPoint x: 189, startPoint y: 15, endPoint x: 296, endPoint y: 65, distance: 118.1
click at [296, 33] on div "Kết quả tìm kiếm ( 1 ) Bộ lọc Mã ĐH Trạng thái Món hàng Thu hộ Tổng cước Chưa c…" at bounding box center [152, 20] width 306 height 28
drag, startPoint x: 157, startPoint y: 25, endPoint x: 63, endPoint y: 25, distance: 94.0
click at [63, 25] on span "0937755576" at bounding box center [172, 19] width 235 height 24
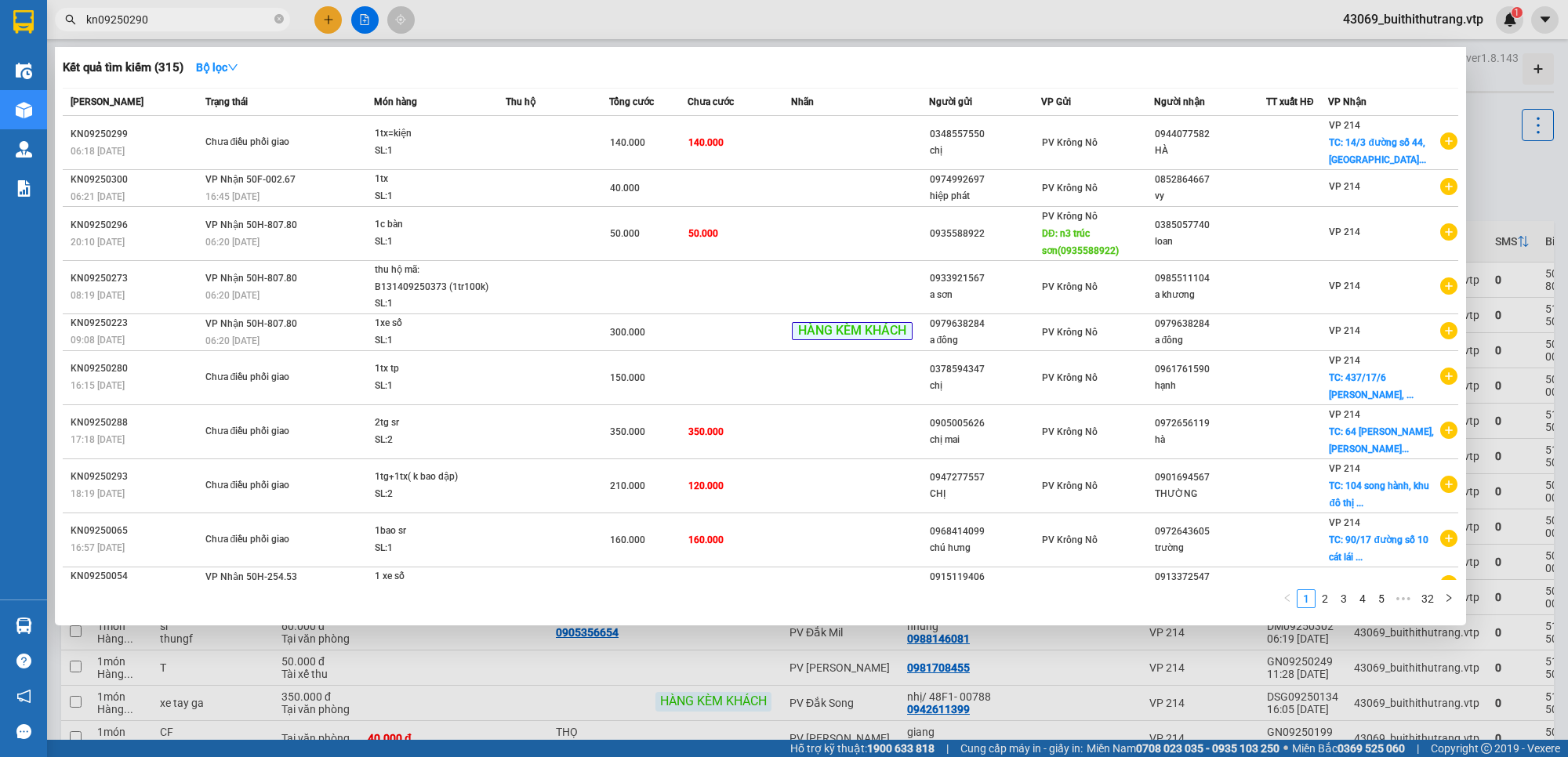
type input "kn09250290"
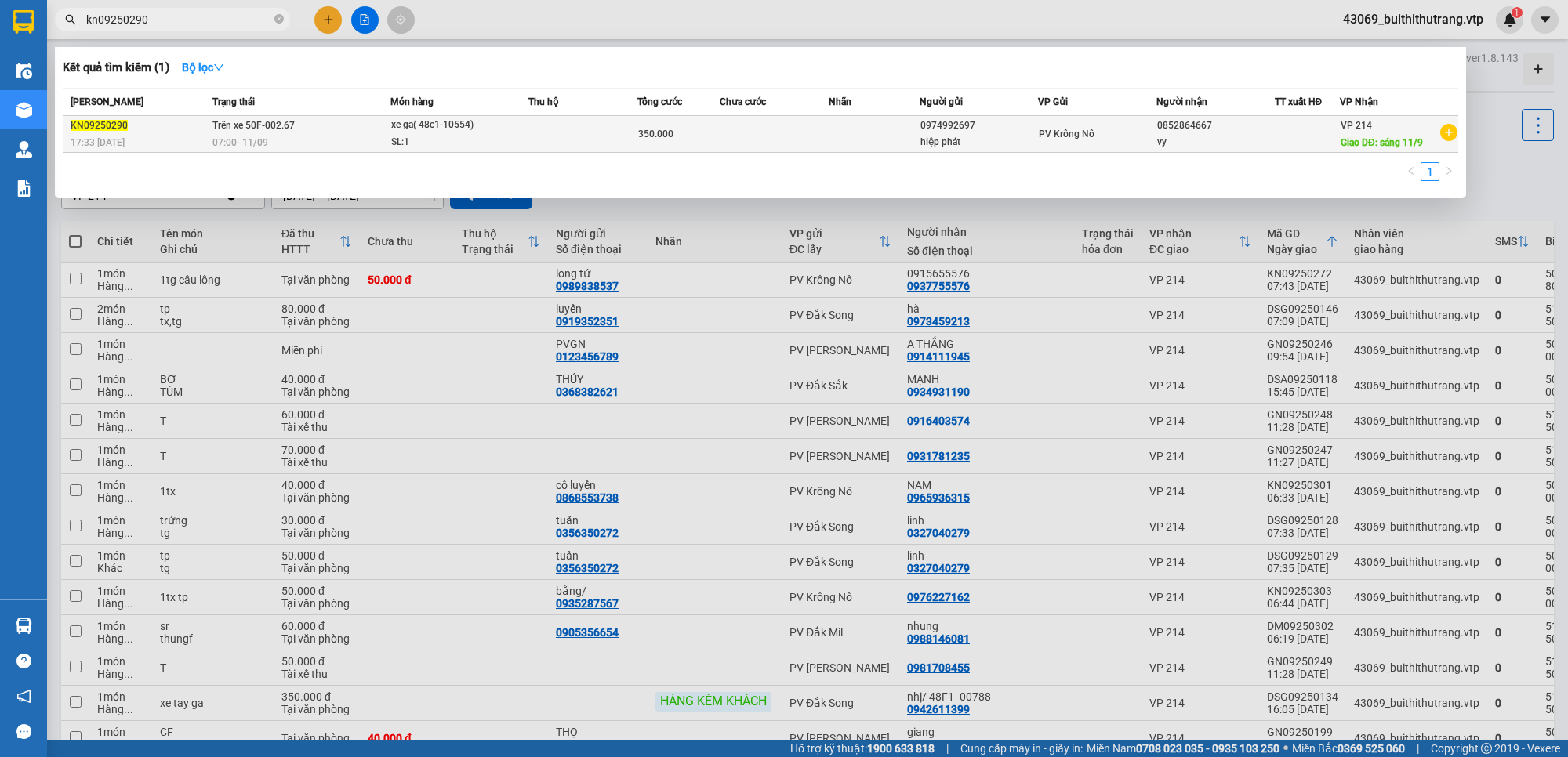
click at [322, 127] on td "Trên xe 50F-002.67 07:00 [DATE]" at bounding box center [299, 134] width 182 height 37
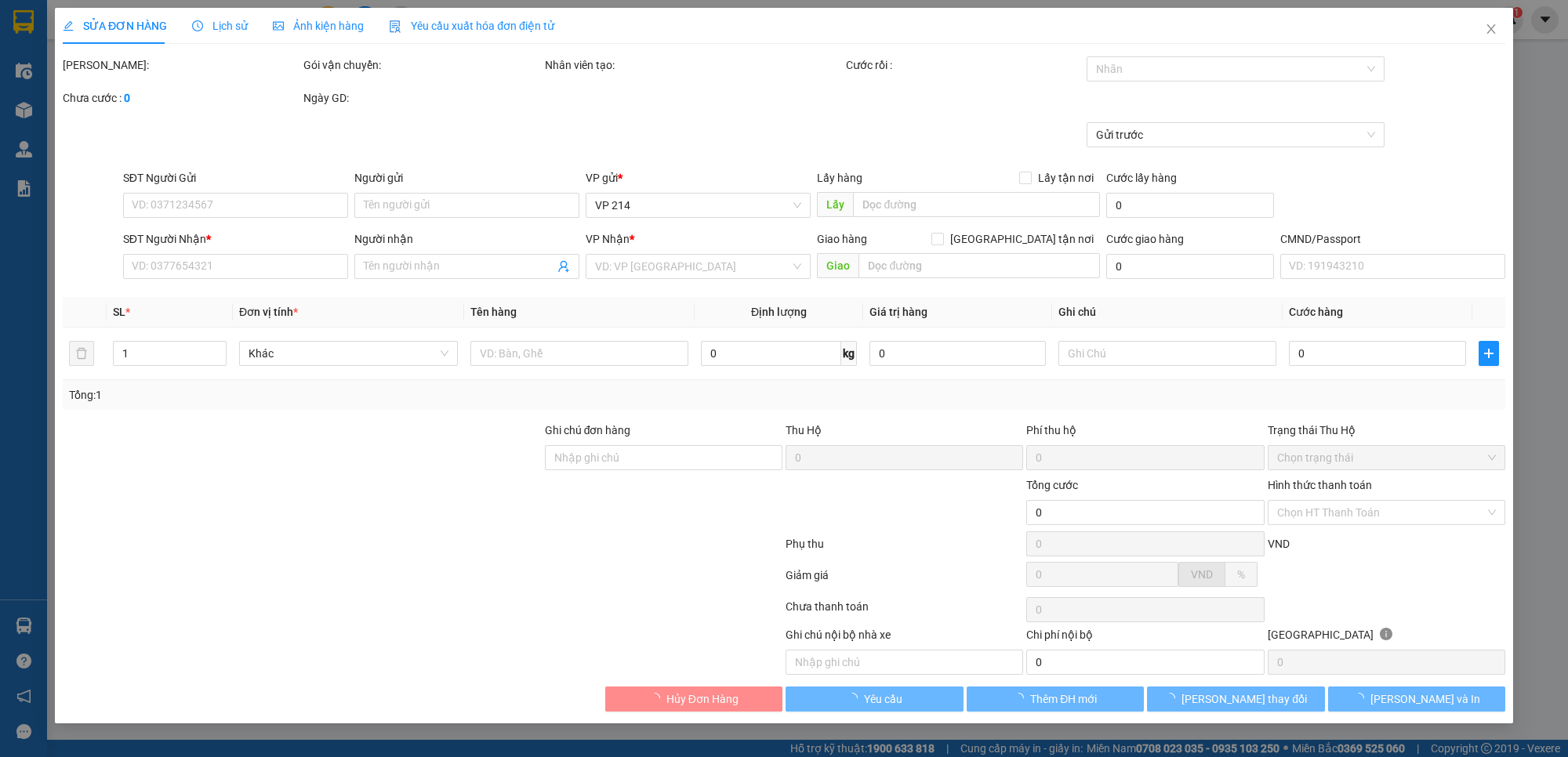
type input "17.500"
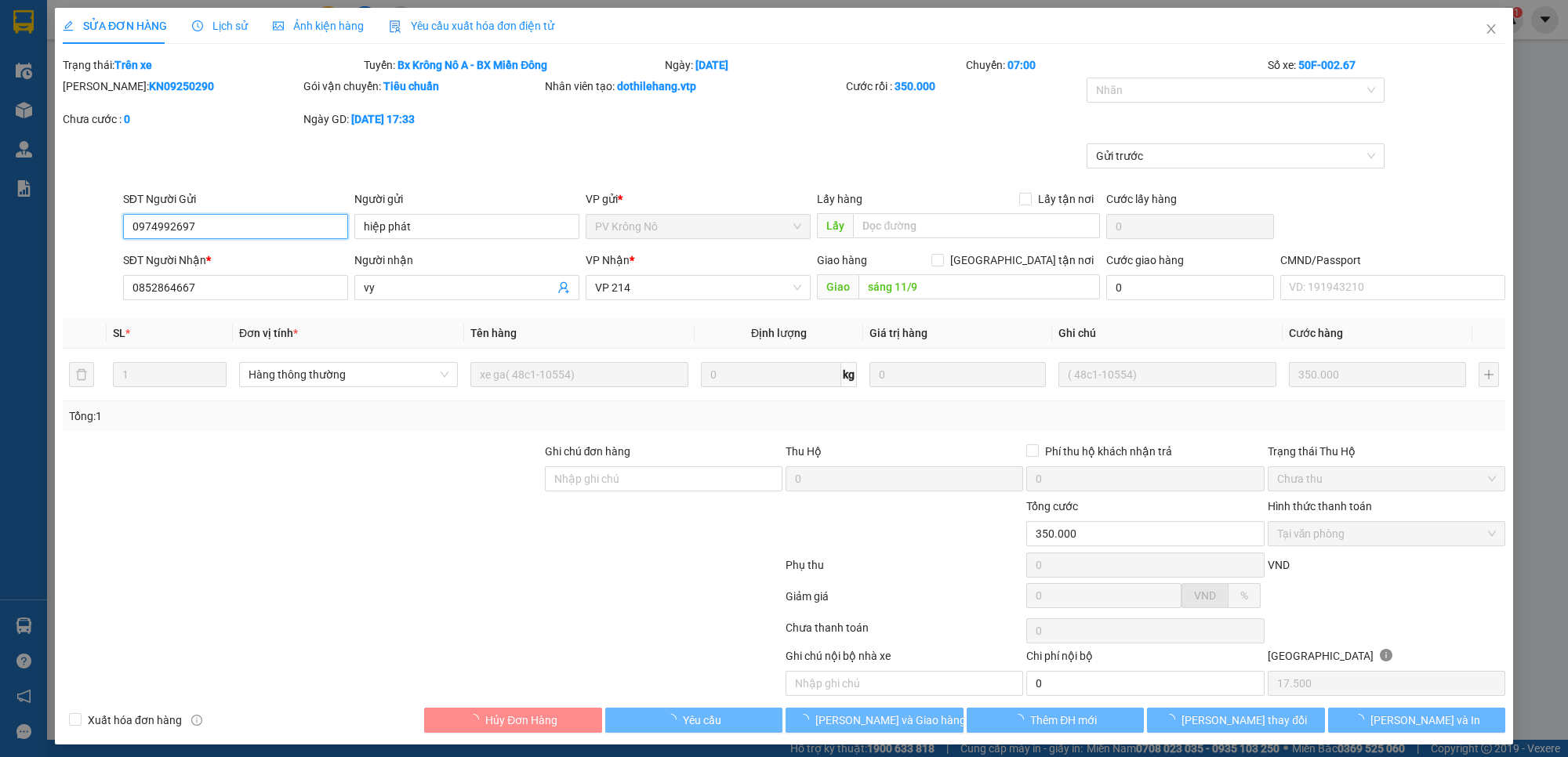
type input "0974992697"
type input "hiệp phát"
type input "0852864667"
type input "vy"
type input "sáng 11/9"
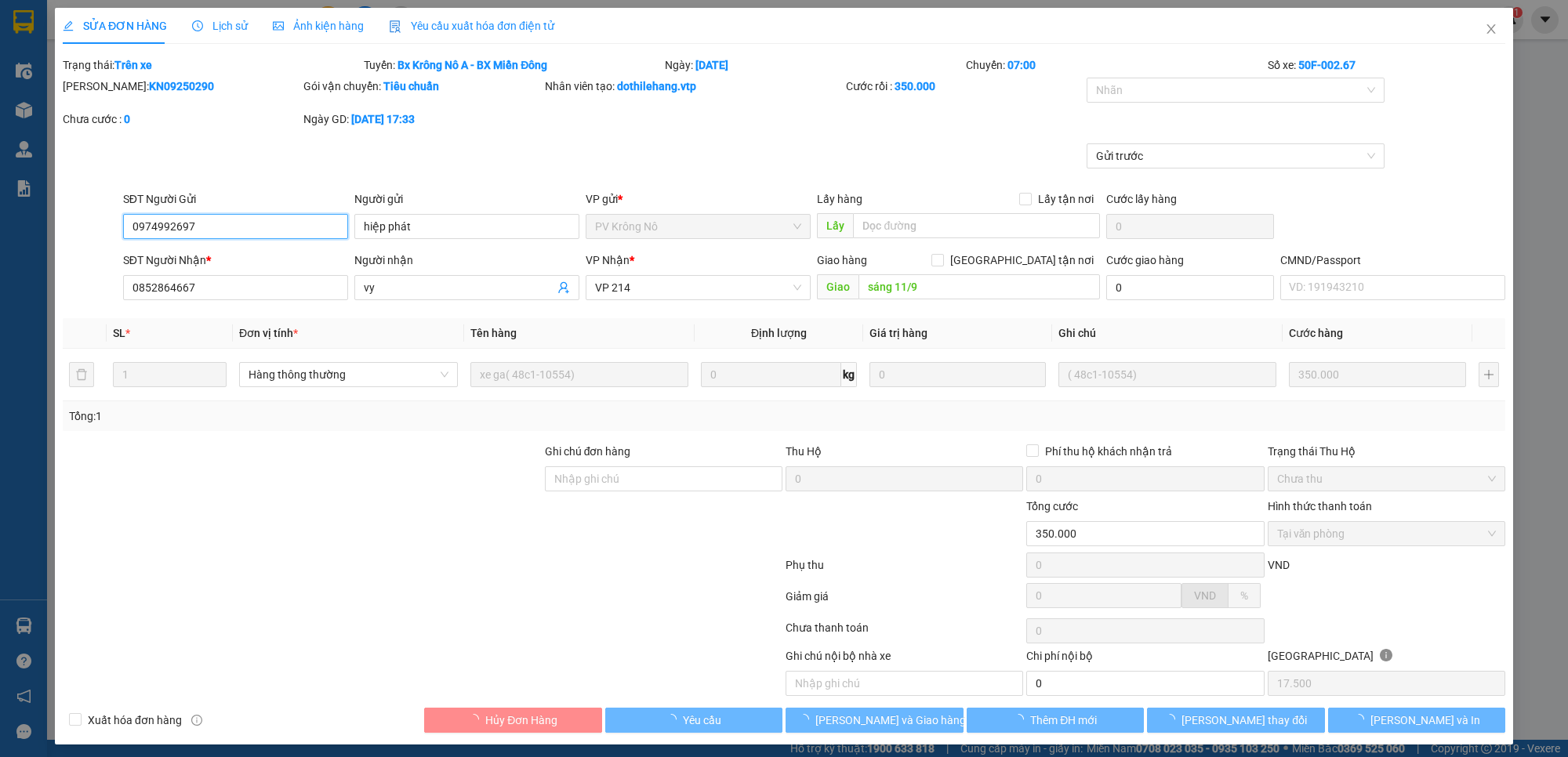
type input "350.000"
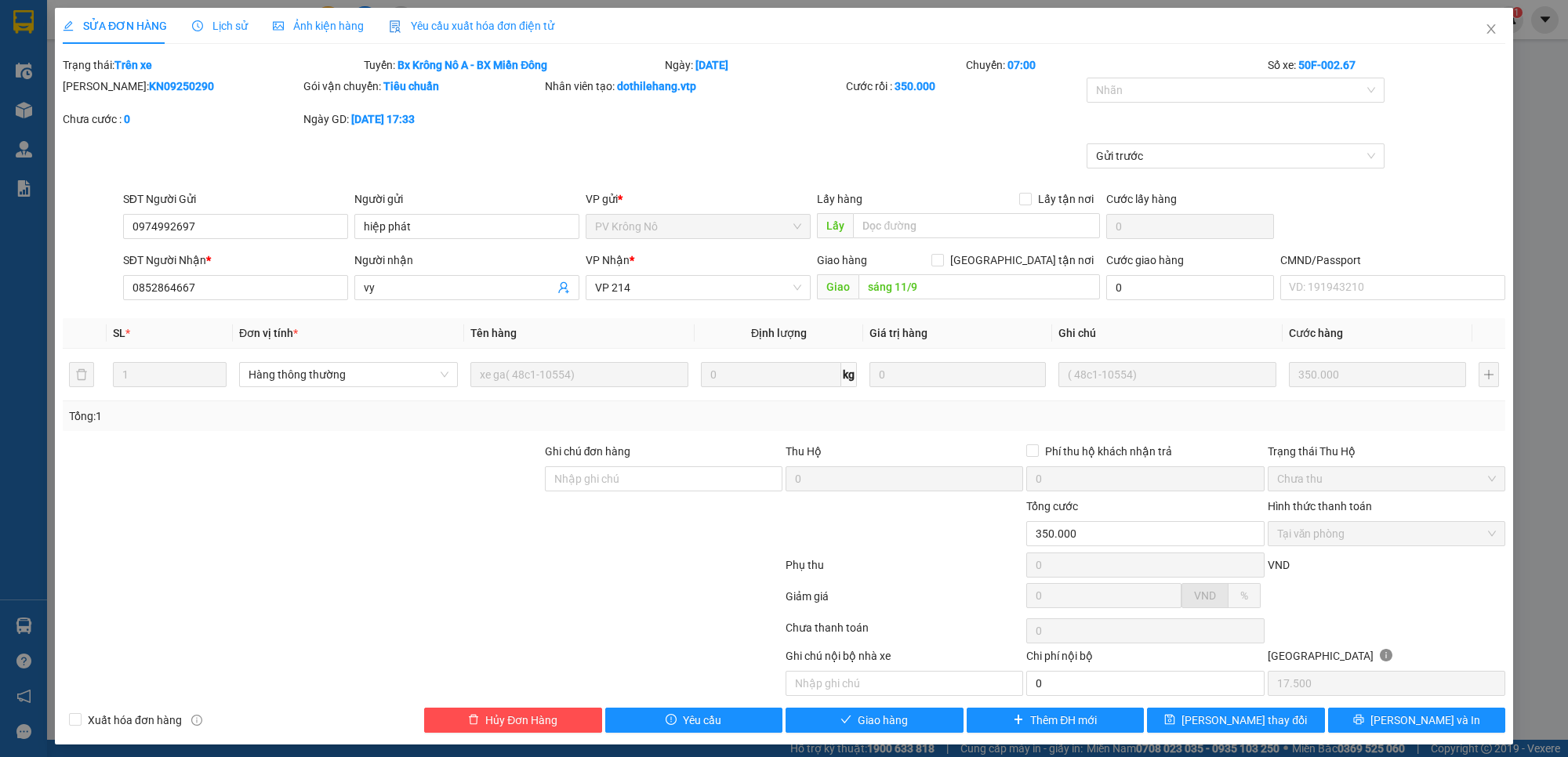
click at [224, 31] on span "Lịch sử" at bounding box center [220, 26] width 55 height 12
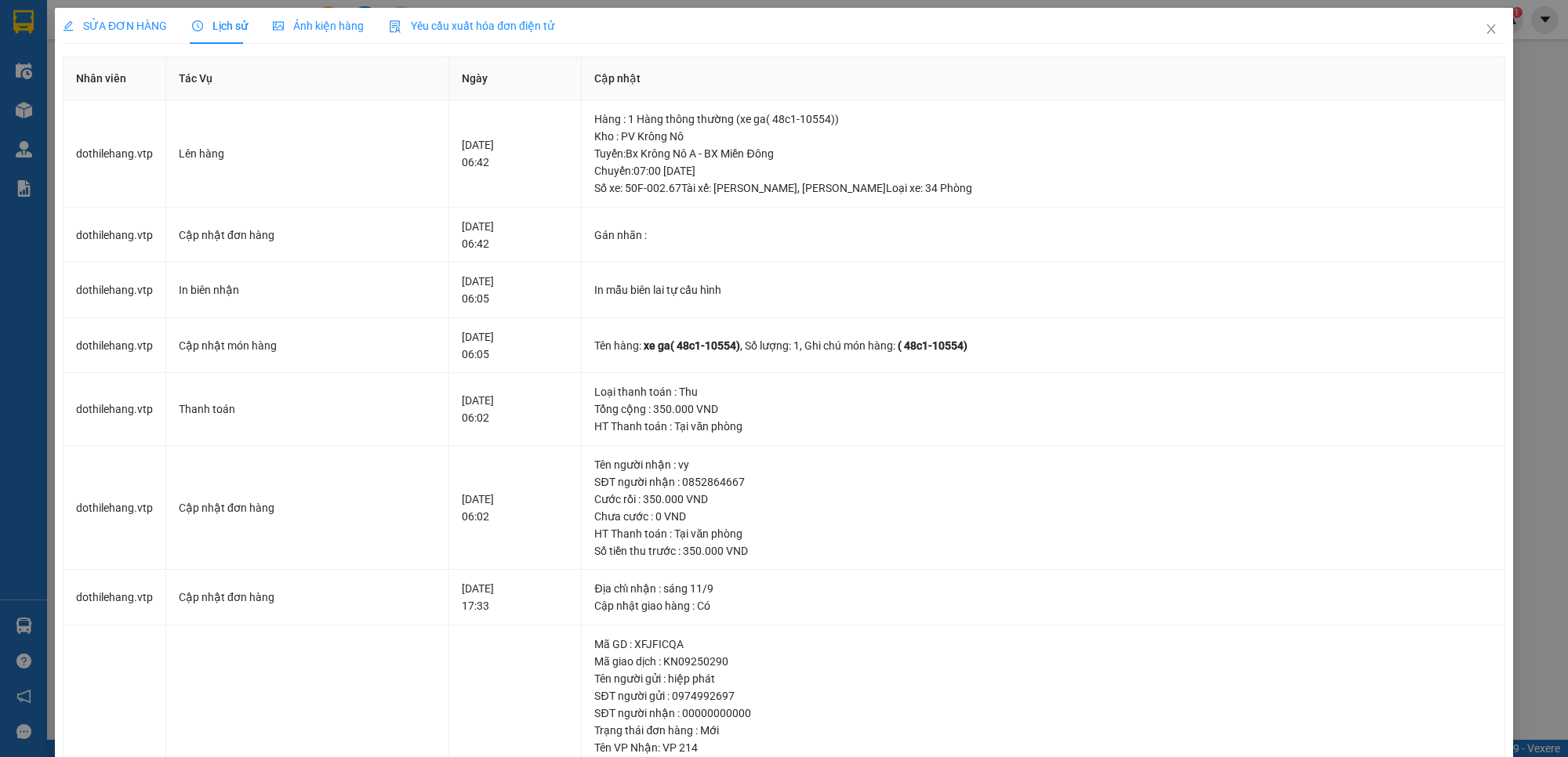
click at [28, 625] on div "SỬA ĐƠN HÀNG Lịch sử Ảnh kiện hàng Yêu cầu xuất hóa đơn điện tử Total Paid Fee …" at bounding box center [784, 378] width 1568 height 757
click at [993, 576] on td "Địa chỉ nhận : sáng 11/9 Cập nhật giao hàng : Có" at bounding box center [1043, 598] width 923 height 55
click at [1484, 28] on icon "close" at bounding box center [1490, 29] width 12 height 12
click at [1478, 29] on span "43069_buithithutrang.vtp" at bounding box center [1413, 19] width 166 height 20
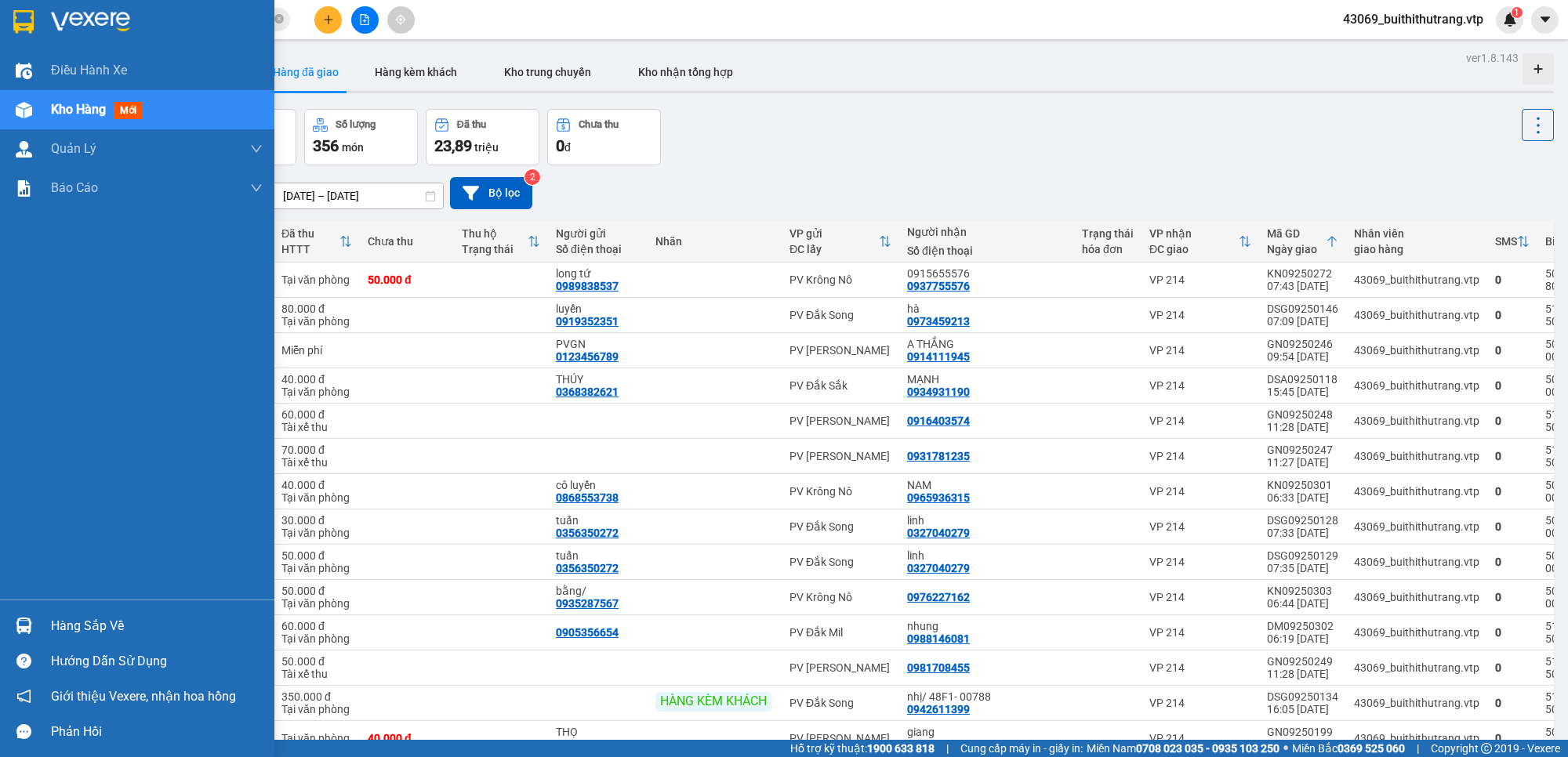
click at [25, 628] on img at bounding box center [23, 626] width 16 height 16
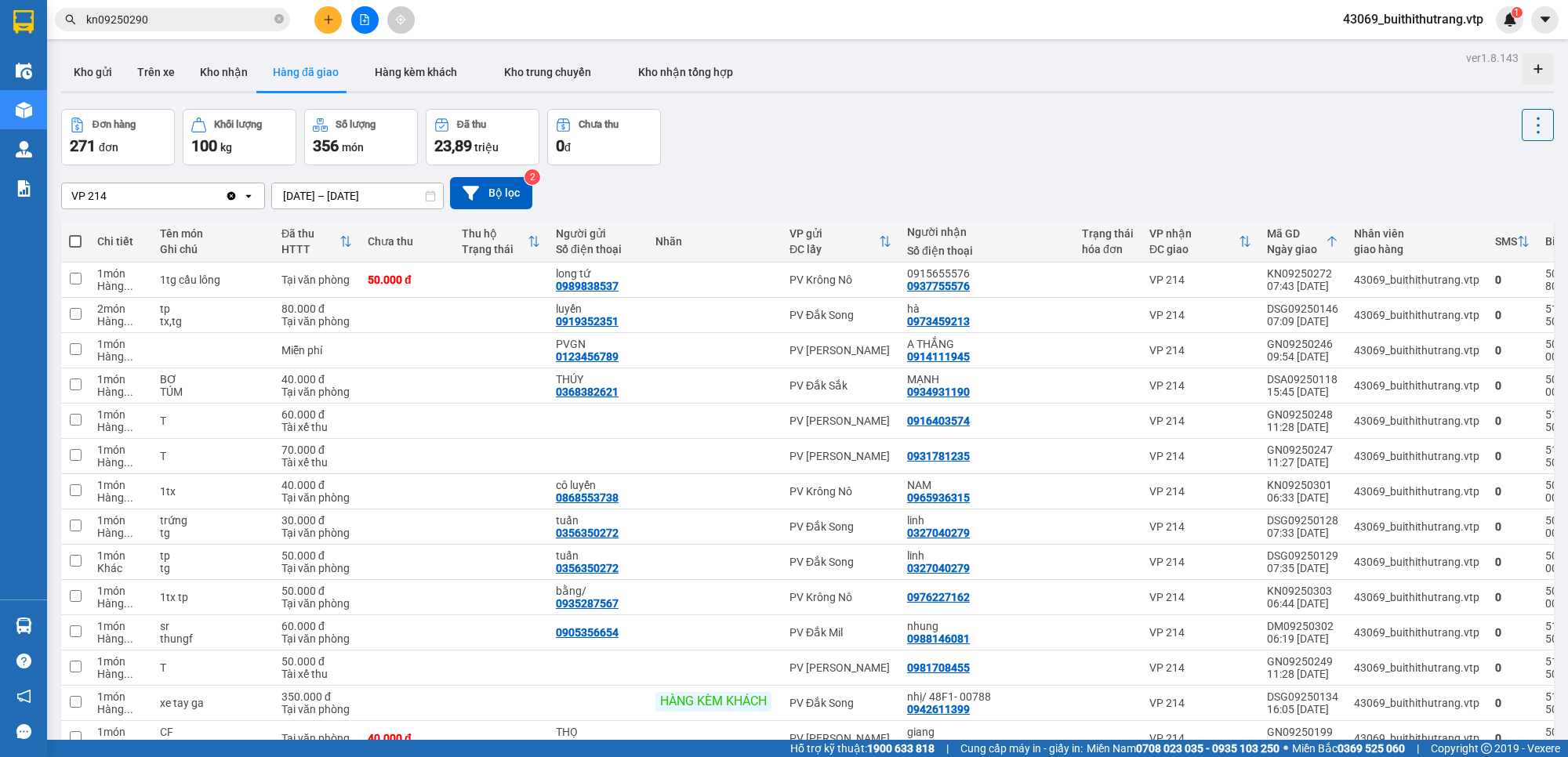
click at [968, 133] on section "Kết quả tìm kiếm ( 1 ) Bộ lọc Mã ĐH Trạng thái Món hàng Thu hộ Tổng cước Chưa c…" at bounding box center [784, 378] width 1568 height 757
click at [943, 149] on div "Đơn hàng 271 đơn Khối lượng 100 kg Số lượng 356 món Đã thu 23,89 triệu Chưa thu…" at bounding box center [807, 136] width 1493 height 56
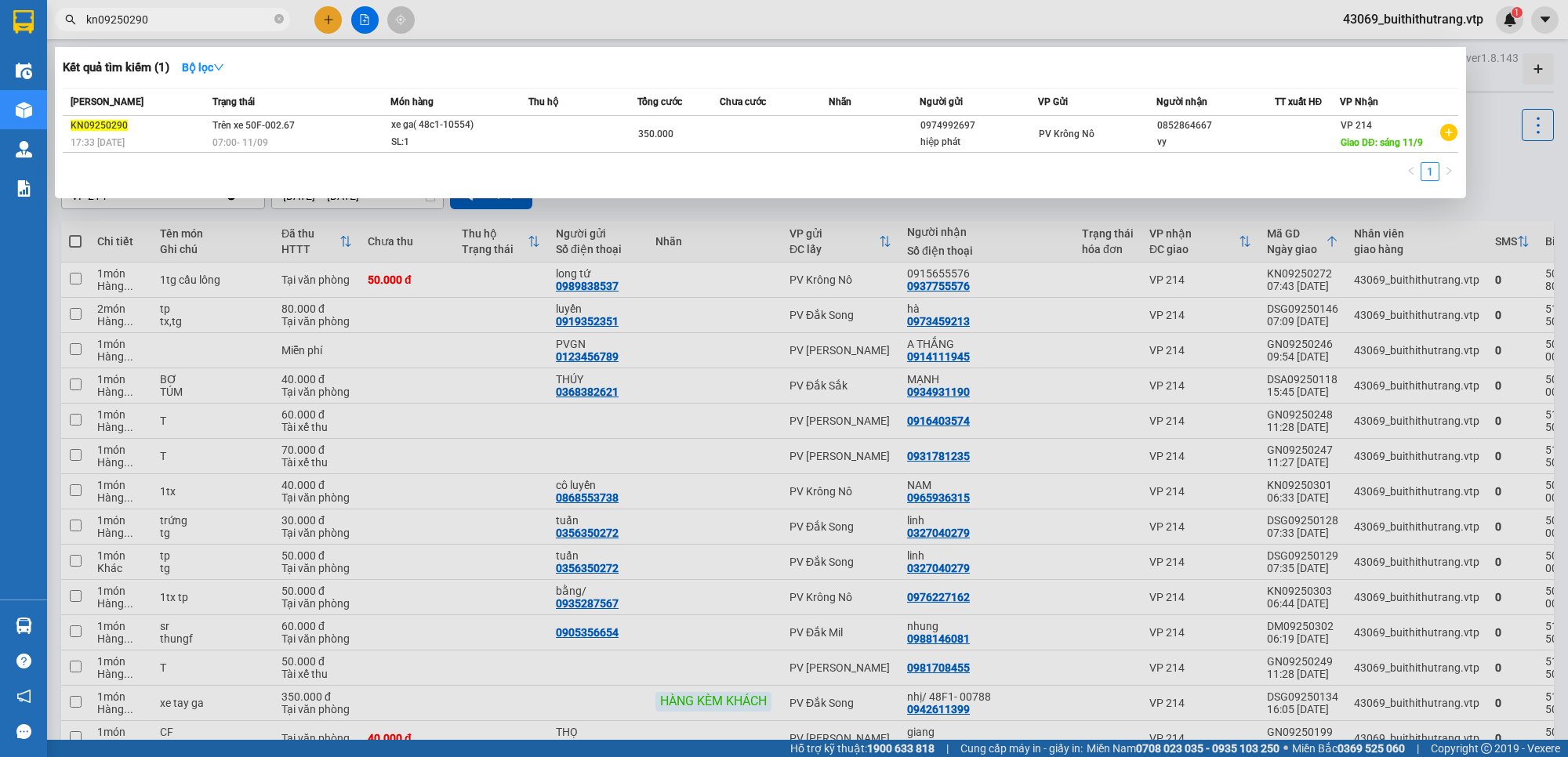
drag, startPoint x: 153, startPoint y: 22, endPoint x: 75, endPoint y: 31, distance: 78.5
click at [75, 31] on div "Kết quả tìm kiếm ( 1 ) Bộ lọc Mã ĐH Trạng thái Món hàng Thu hộ Tổng cước Chưa c…" at bounding box center [152, 20] width 306 height 28
type input "0964028969"
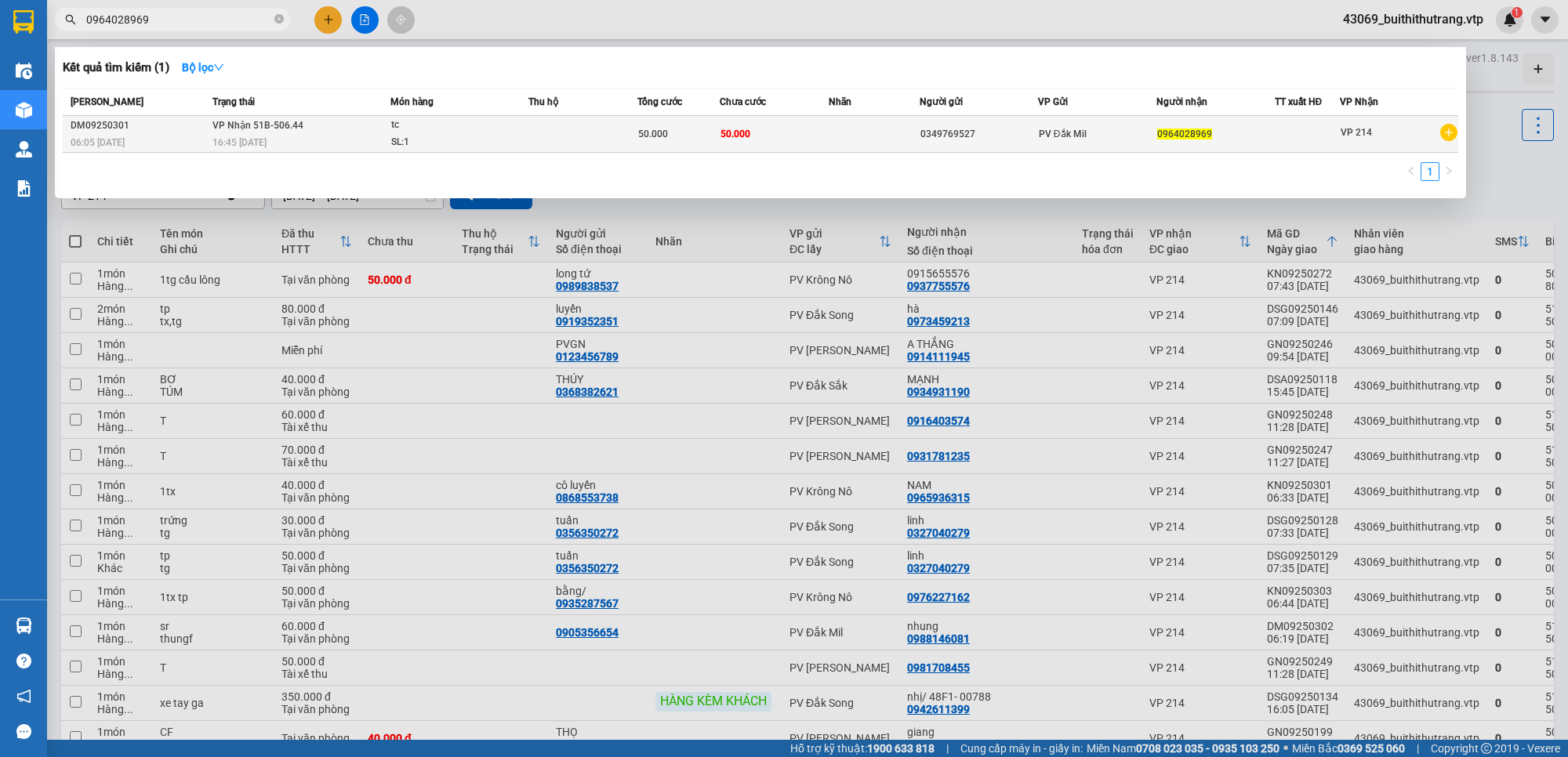
click at [828, 143] on td at bounding box center [874, 134] width 91 height 37
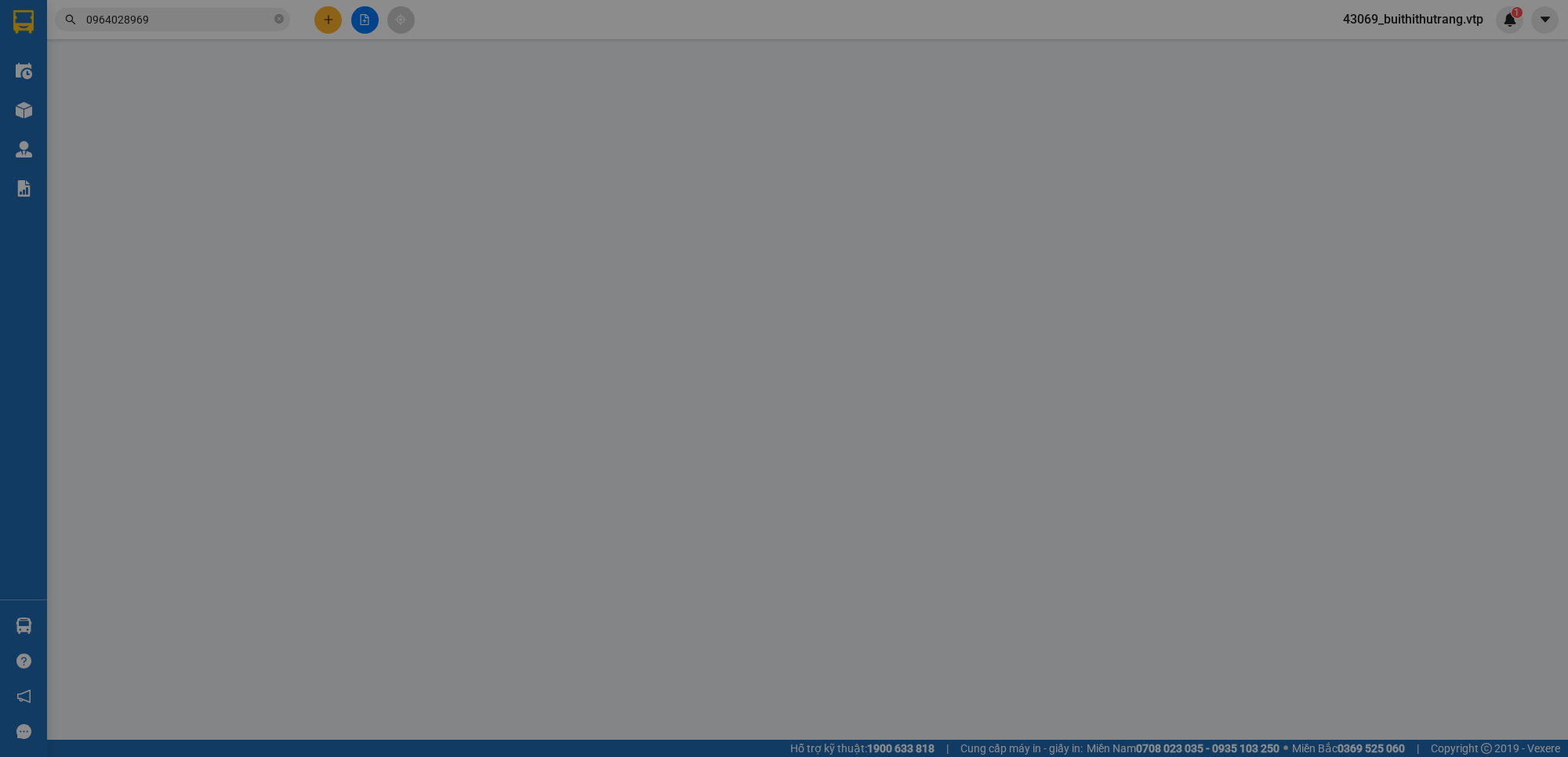
type input "2.500"
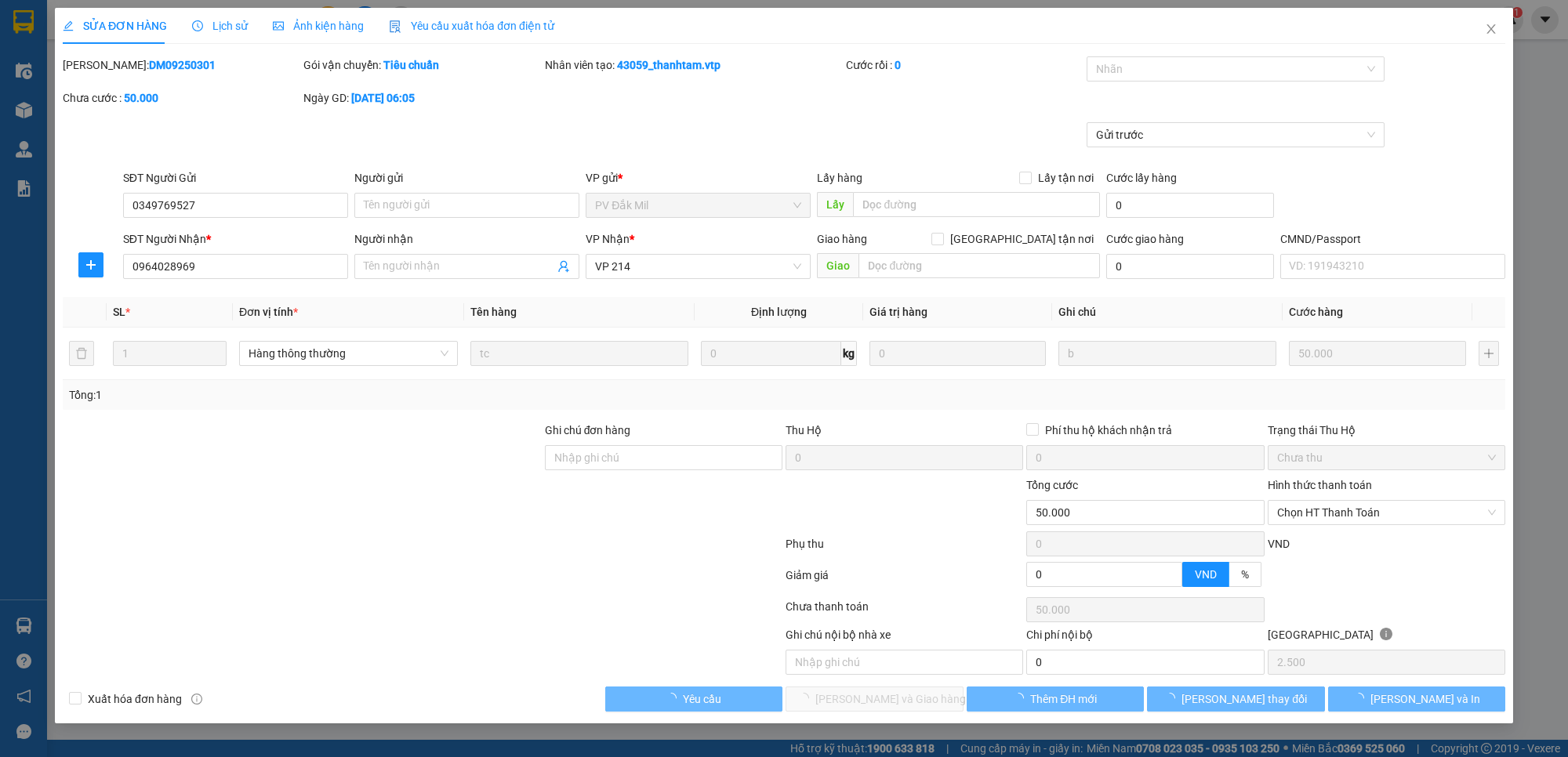
type input "0349769527"
type input "0964028969"
type input "50.000"
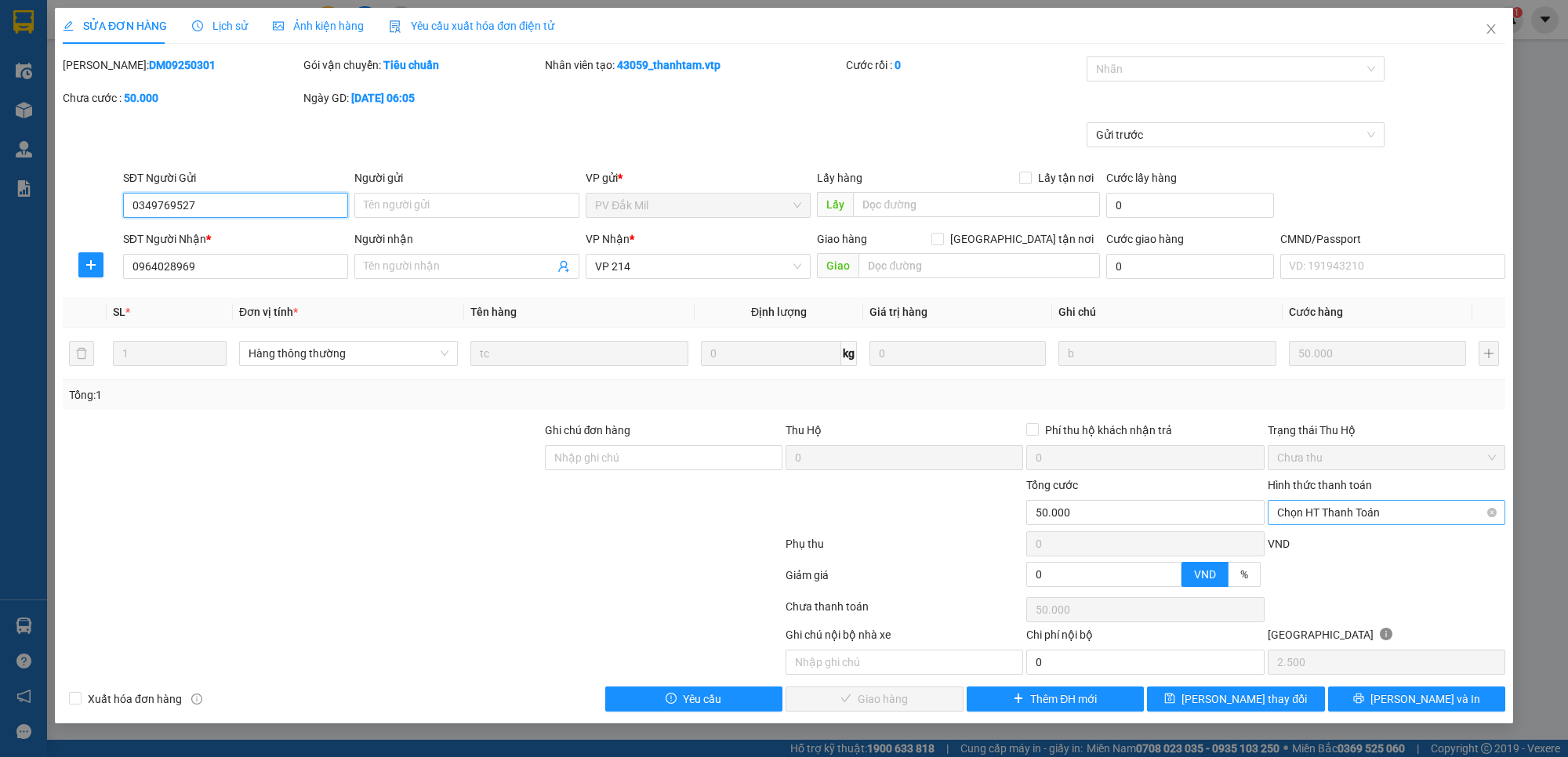
click at [1372, 518] on span "Chọn HT Thanh Toán" at bounding box center [1386, 512] width 219 height 24
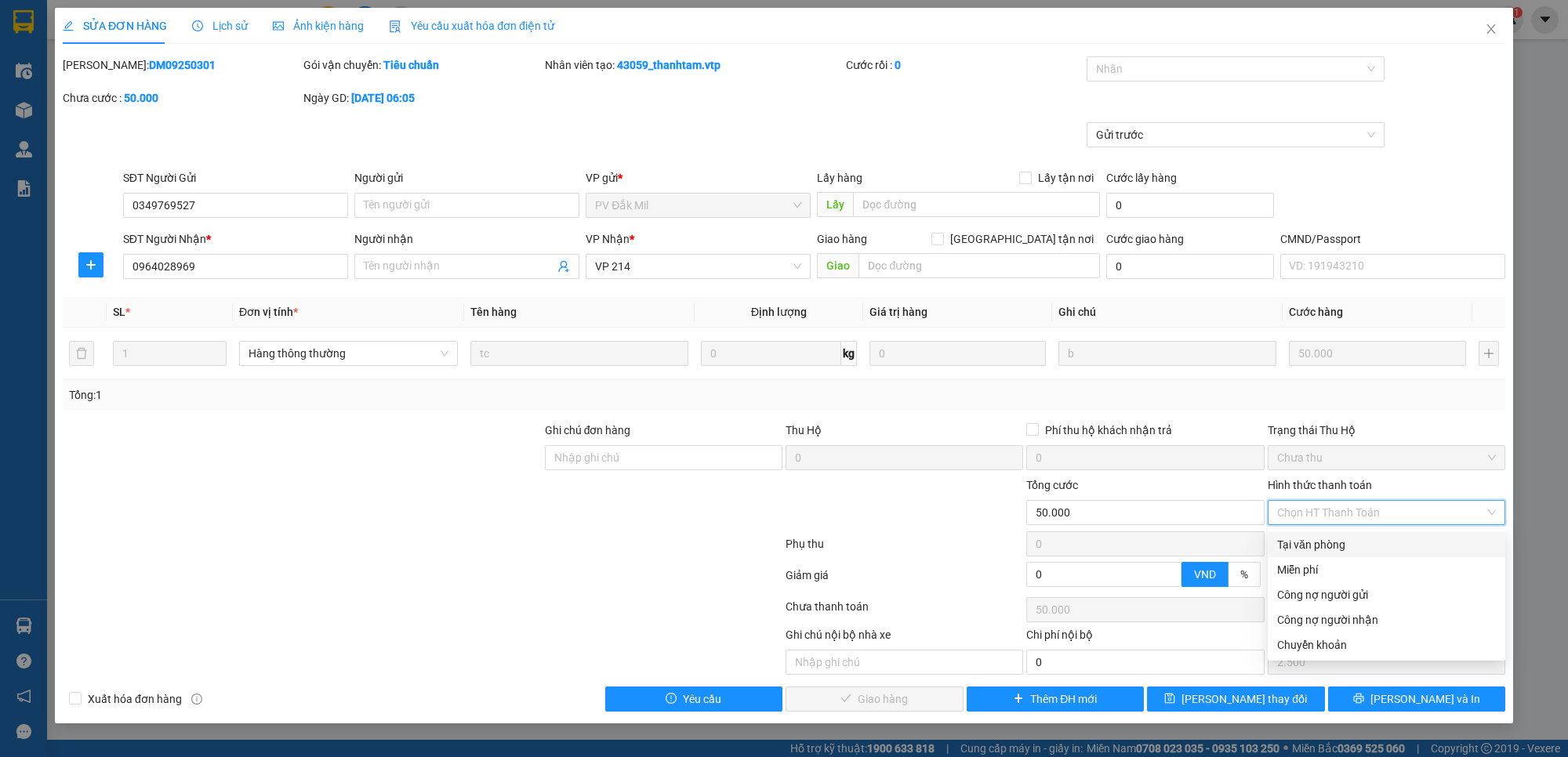
click at [1368, 554] on div "Tại văn phòng" at bounding box center [1385, 545] width 237 height 25
type input "0"
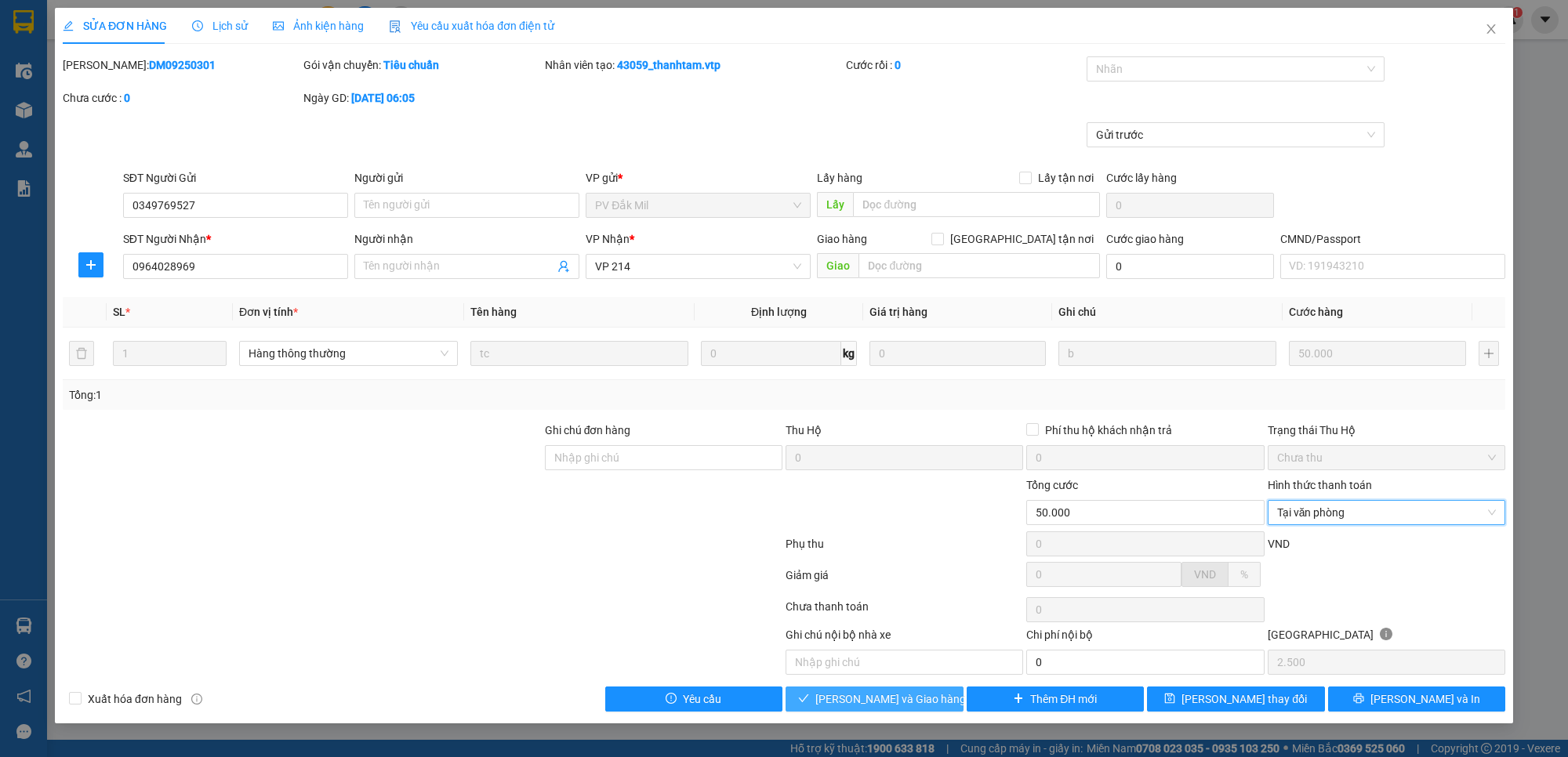
click at [910, 704] on span "[PERSON_NAME] và Giao hàng" at bounding box center [890, 699] width 150 height 17
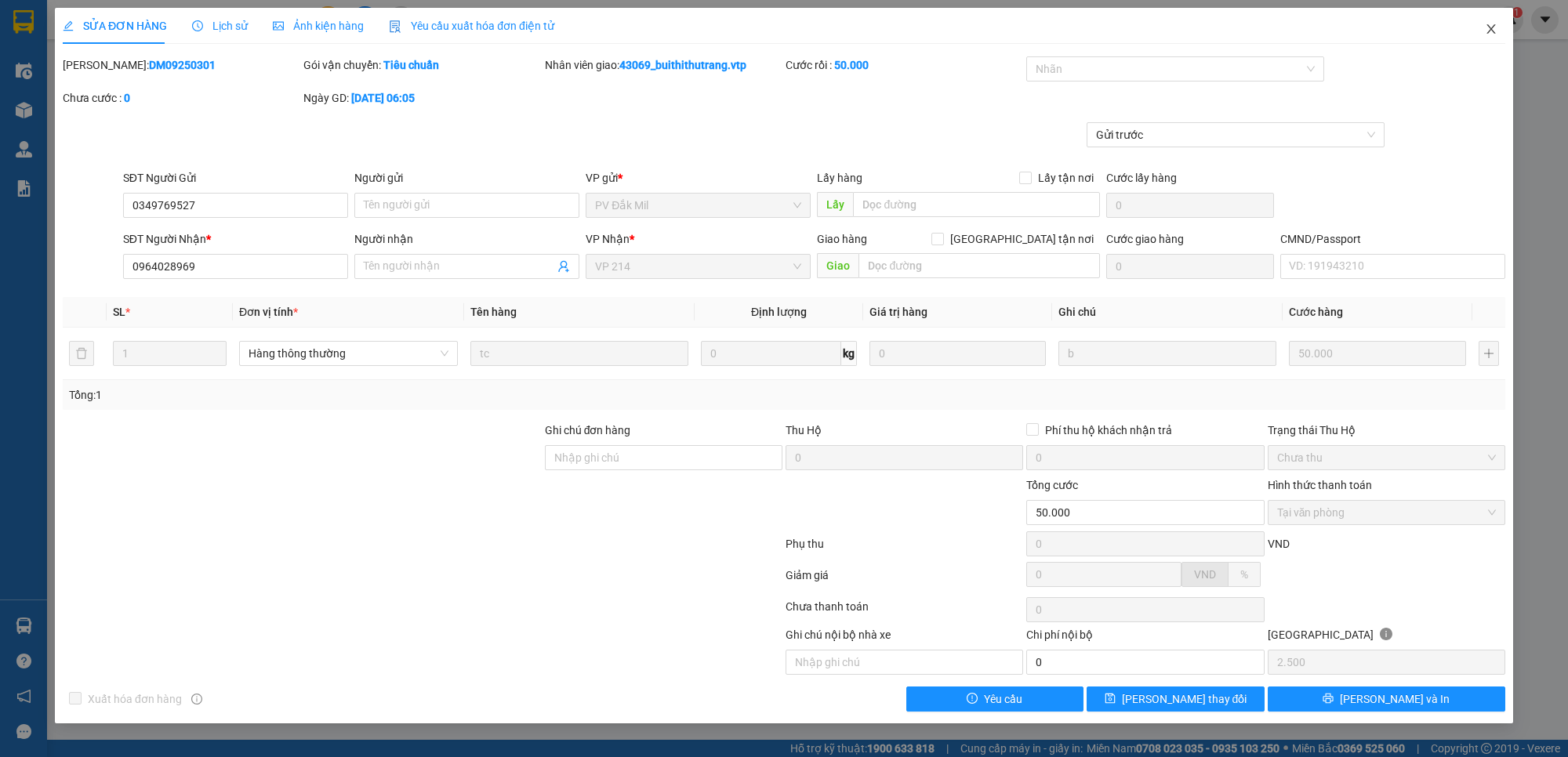
click at [1486, 30] on icon "close" at bounding box center [1490, 29] width 12 height 12
click at [1491, 30] on div "43069_buithithutrang.vtp 1" at bounding box center [1426, 20] width 193 height 28
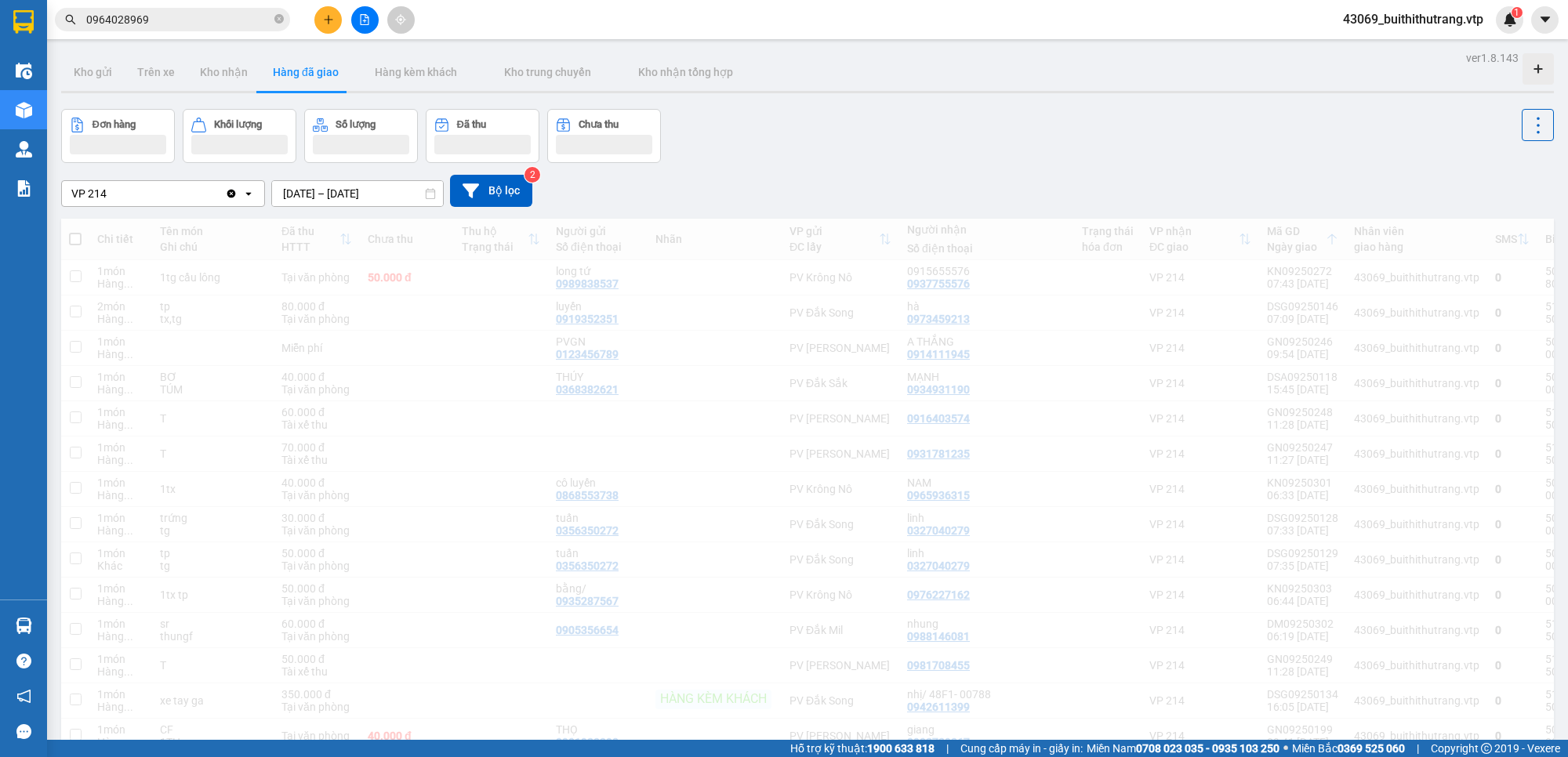
click at [155, 18] on input "0964028969" at bounding box center [179, 20] width 185 height 17
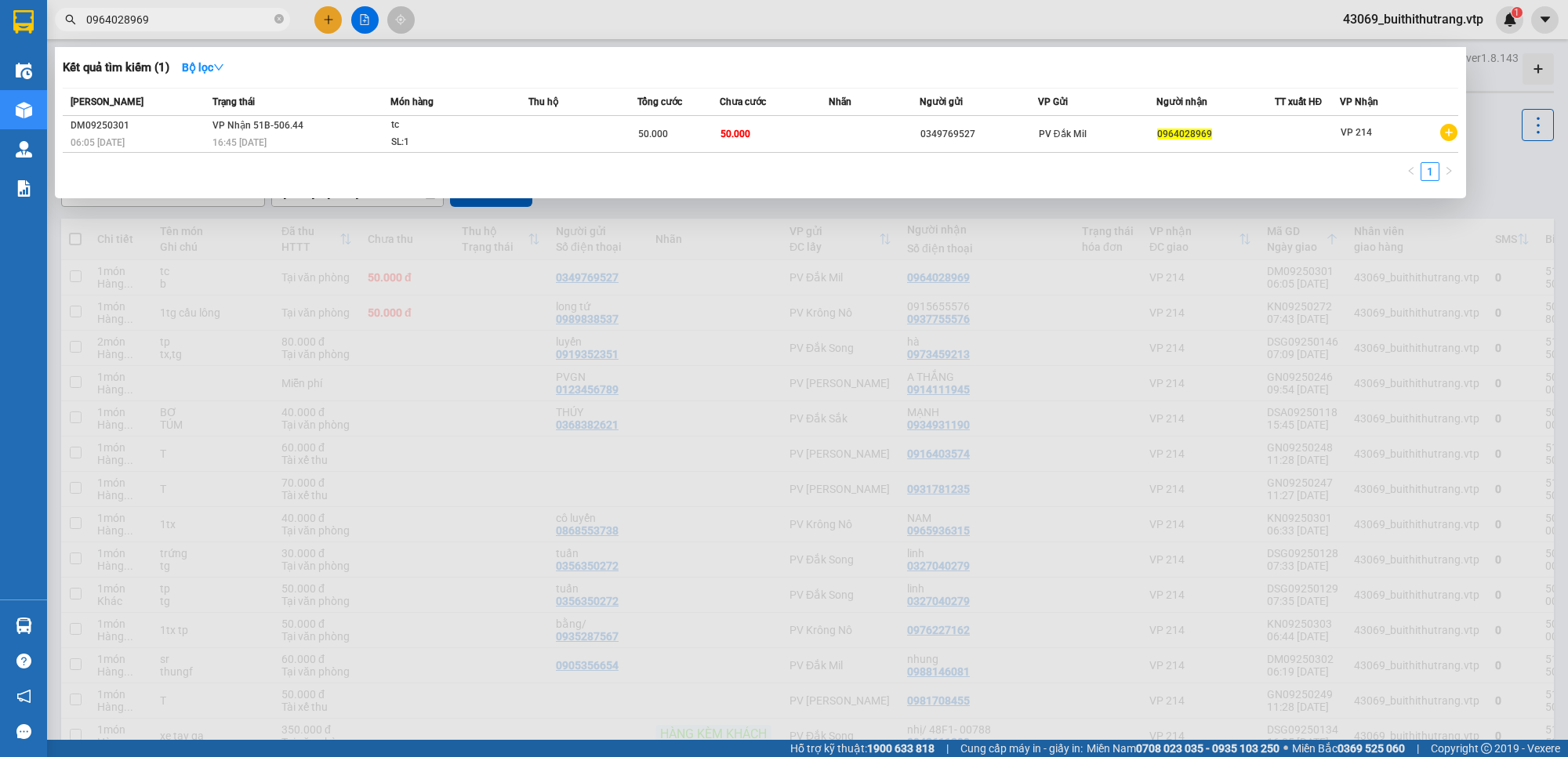
drag, startPoint x: 149, startPoint y: 20, endPoint x: 1013, endPoint y: 6, distance: 864.1
click at [87, 28] on input "0964028969" at bounding box center [179, 20] width 185 height 17
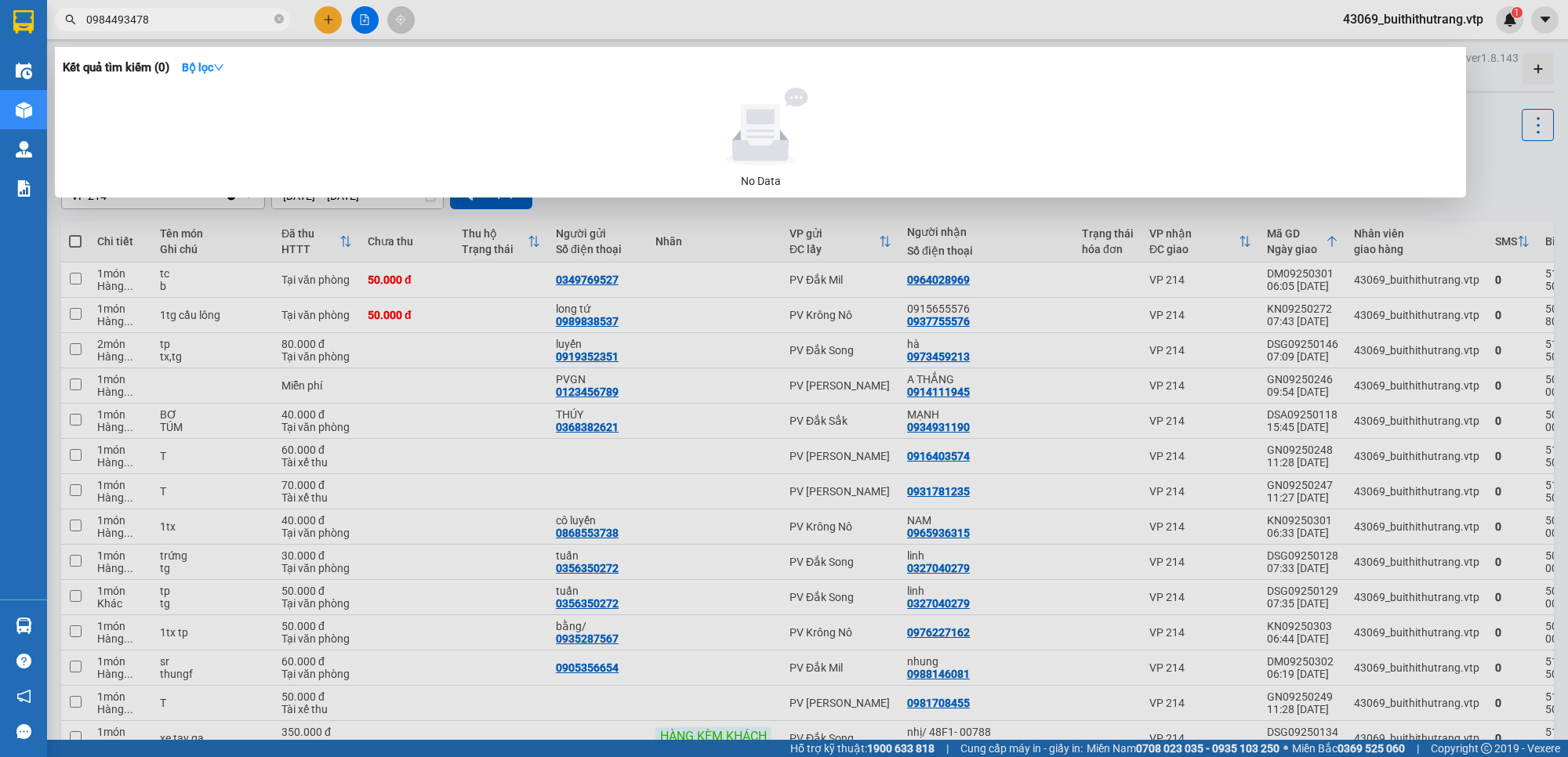
type input "0984493478"
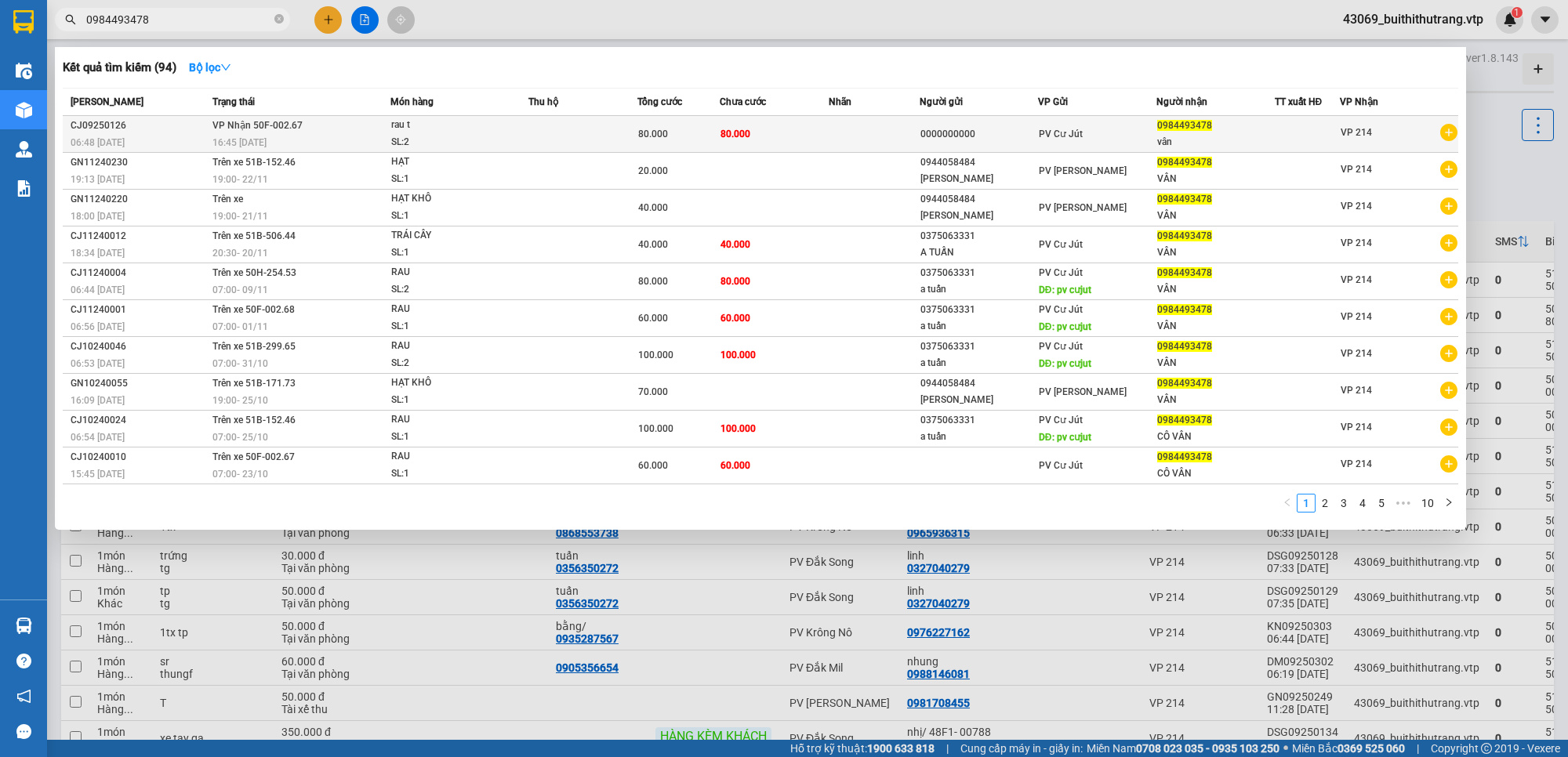
click at [467, 138] on div "SL: 2" at bounding box center [450, 143] width 118 height 17
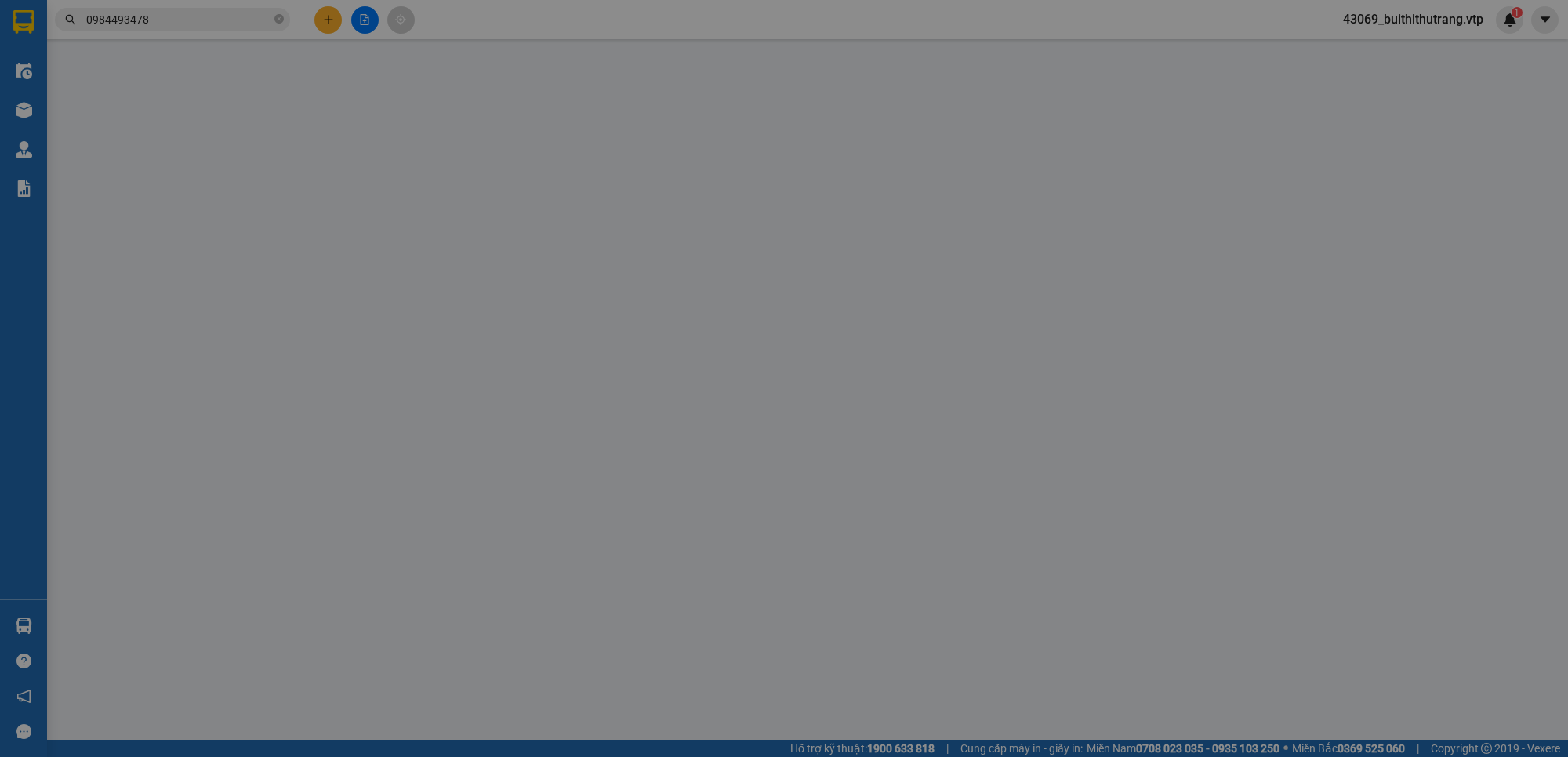
type input "0000000000"
type input "0984493478"
type input "vân"
type input "80.000"
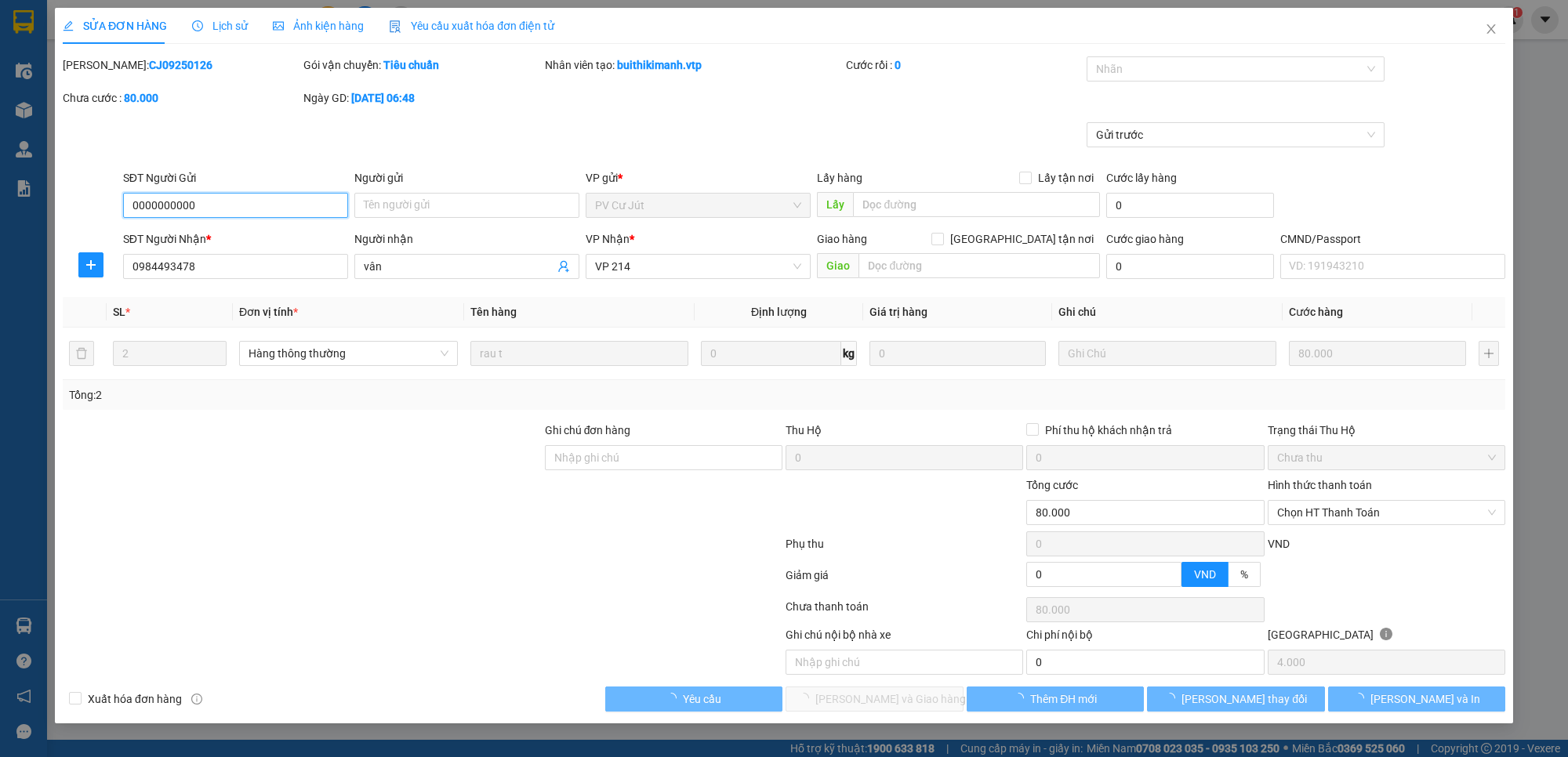
type input "4.000"
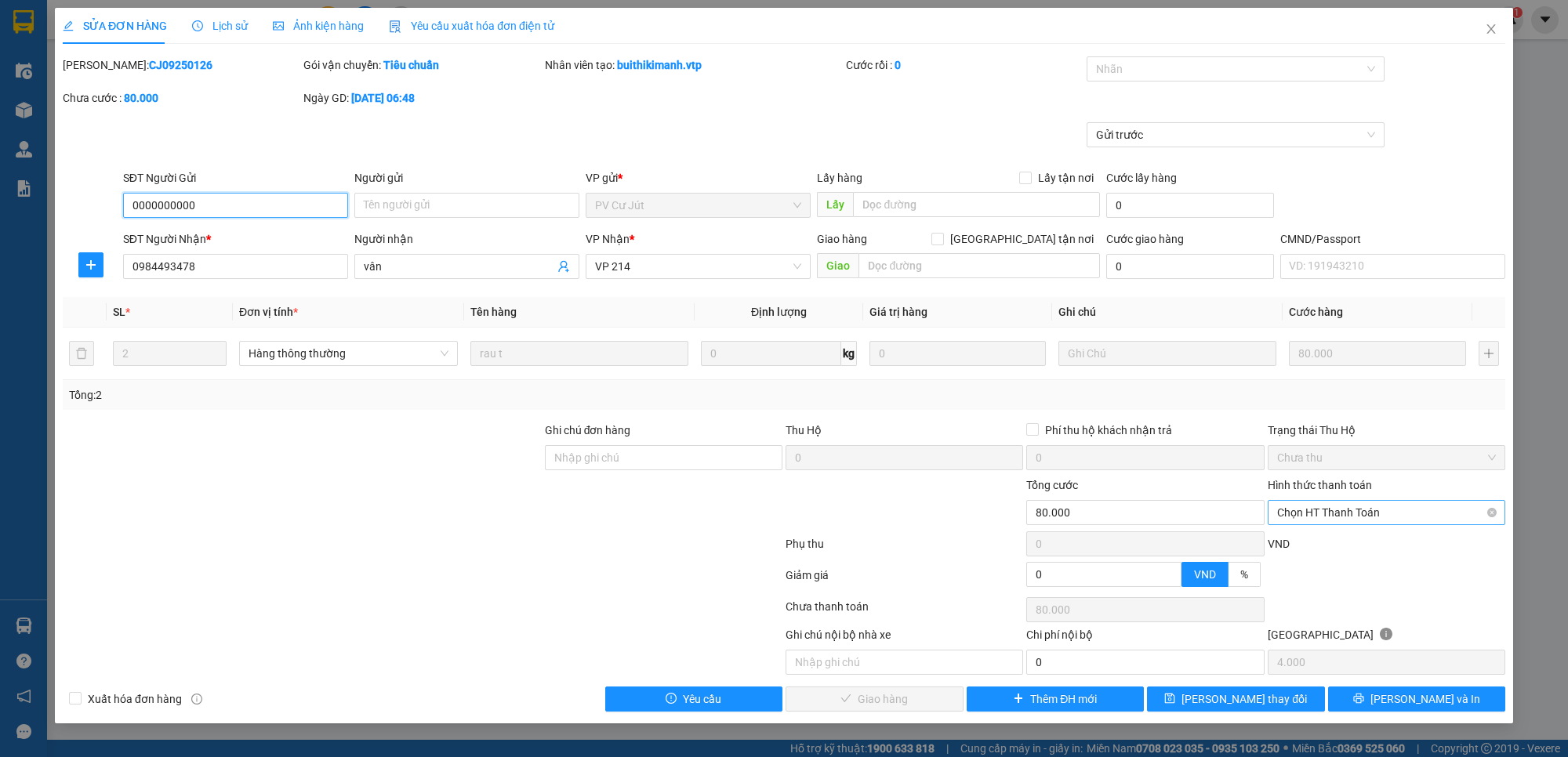
click at [1372, 513] on span "Chọn HT Thanh Toán" at bounding box center [1386, 512] width 219 height 24
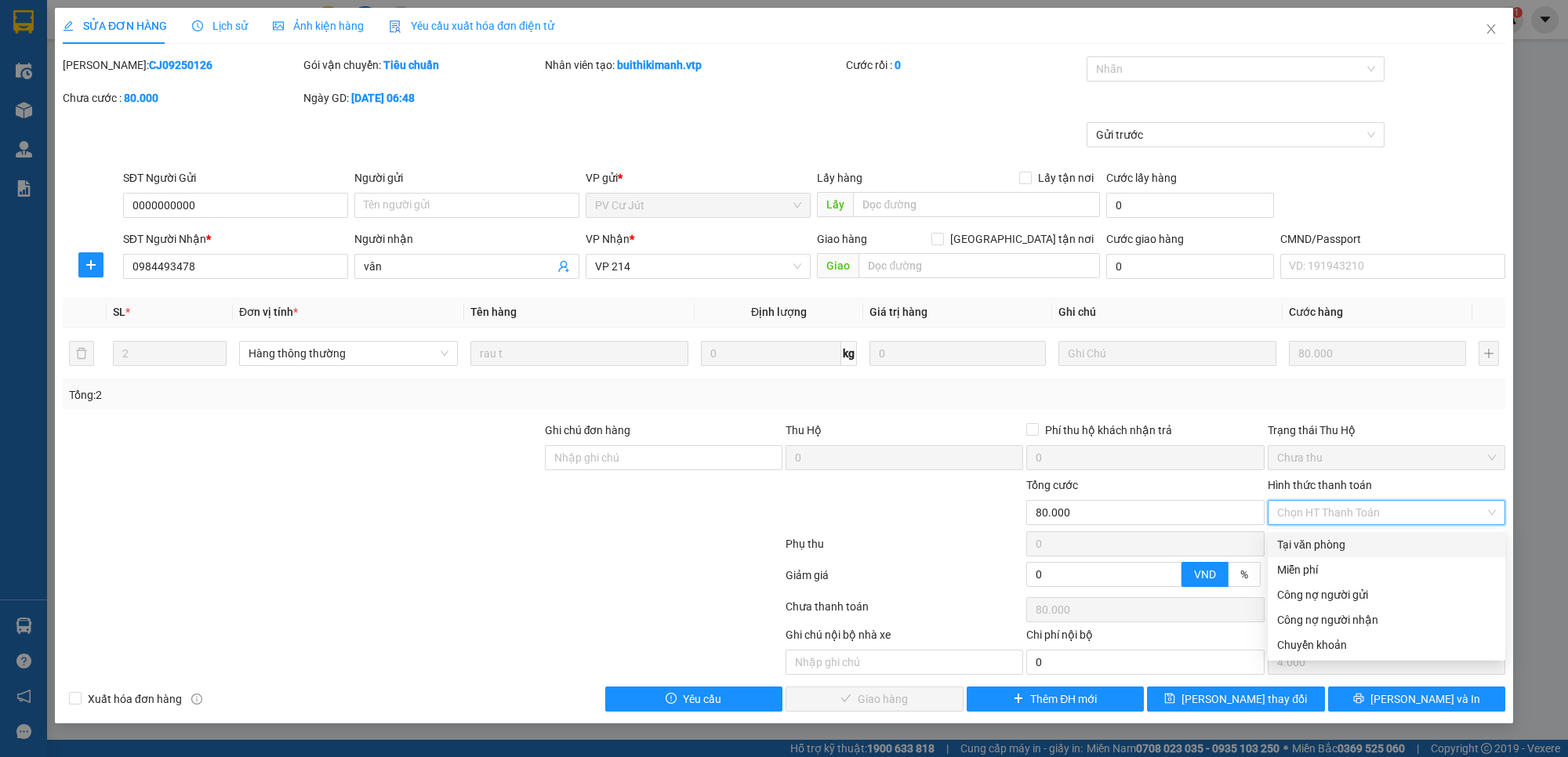
click at [1417, 548] on div "Tại văn phòng" at bounding box center [1386, 545] width 219 height 17
type input "0"
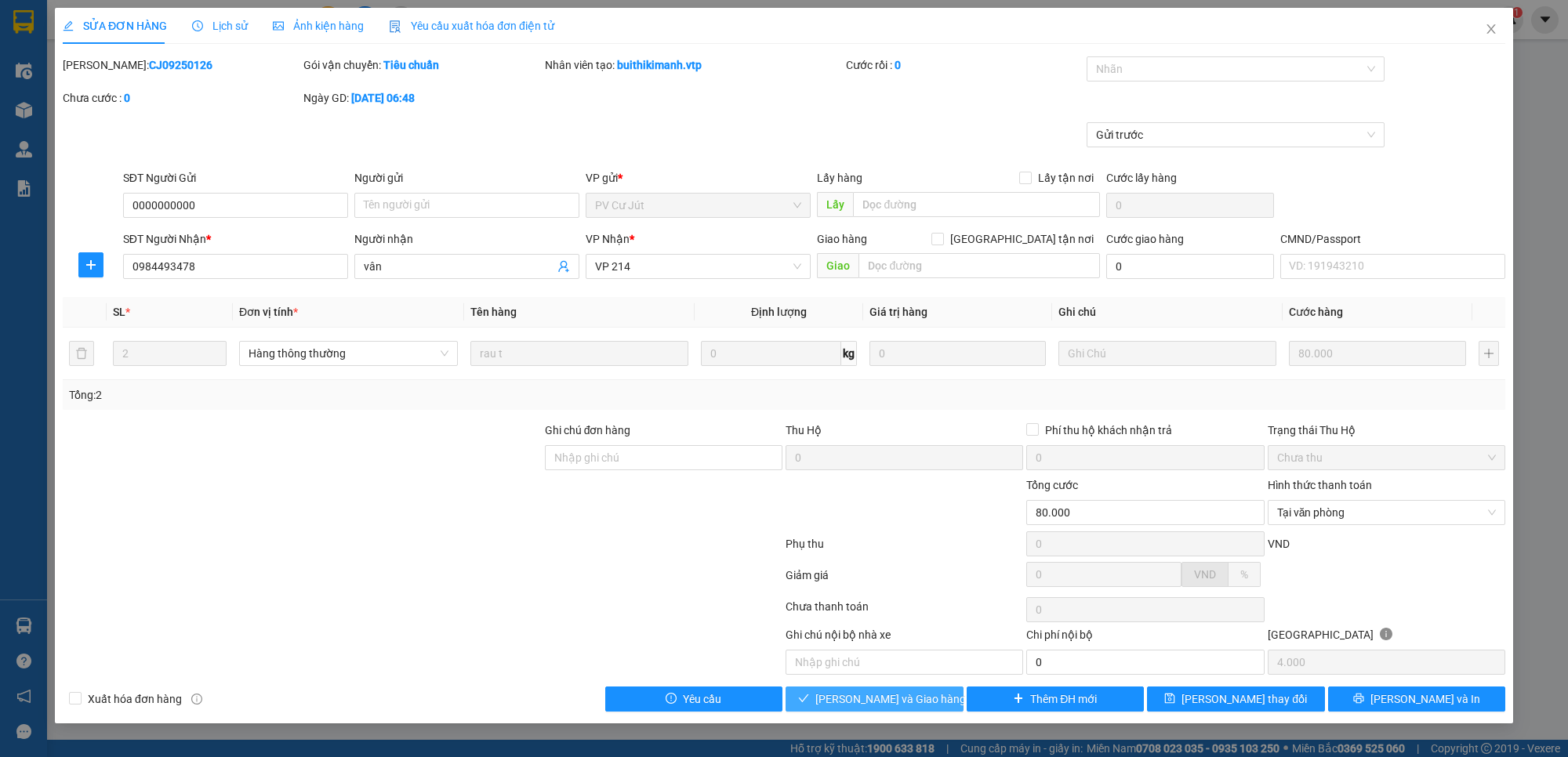
click at [899, 707] on span "[PERSON_NAME] và Giao hàng" at bounding box center [890, 699] width 150 height 17
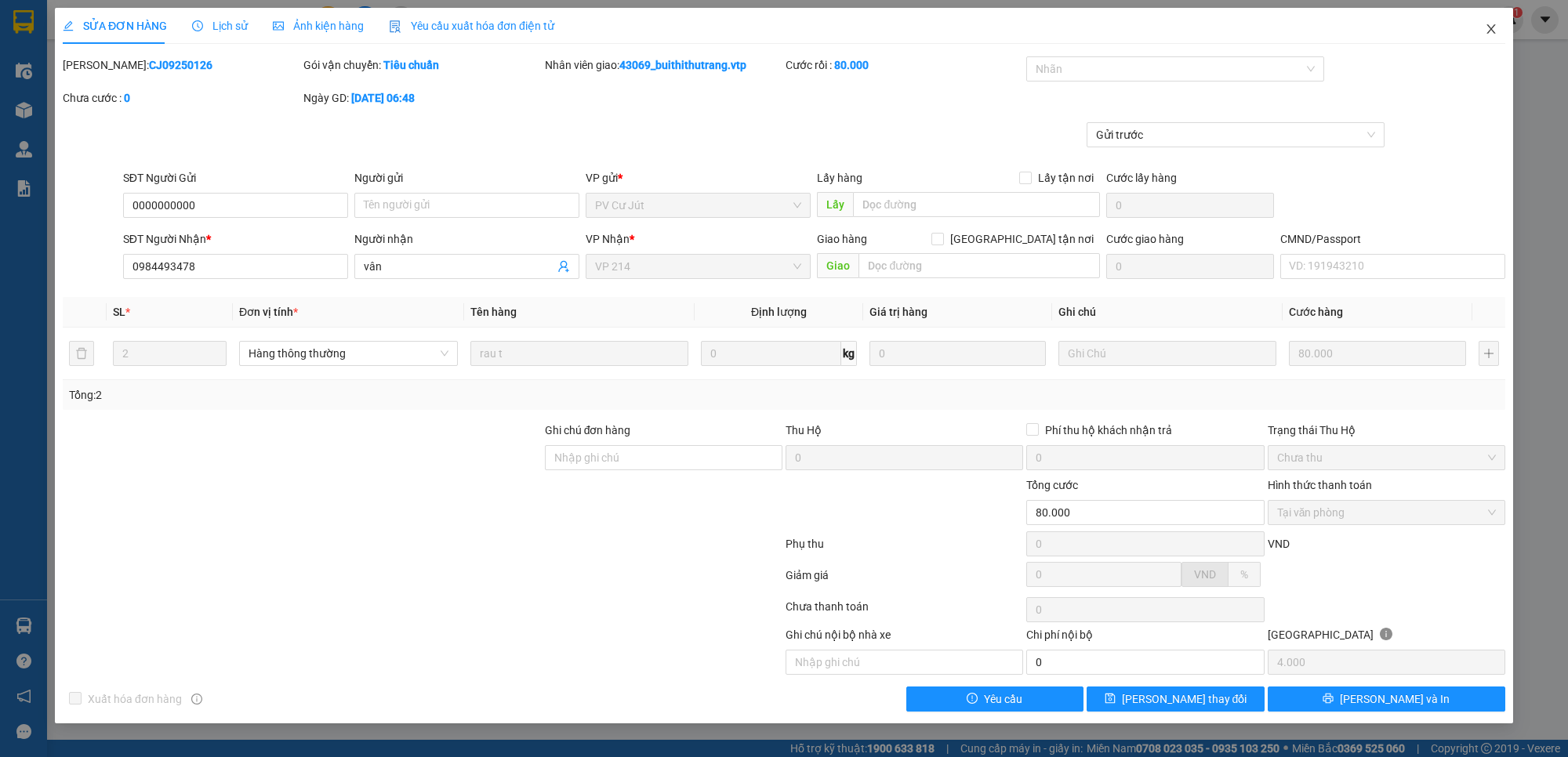
click at [1492, 26] on icon "close" at bounding box center [1490, 29] width 12 height 12
click at [1490, 29] on span "43069_buithithutrang.vtp" at bounding box center [1413, 19] width 166 height 20
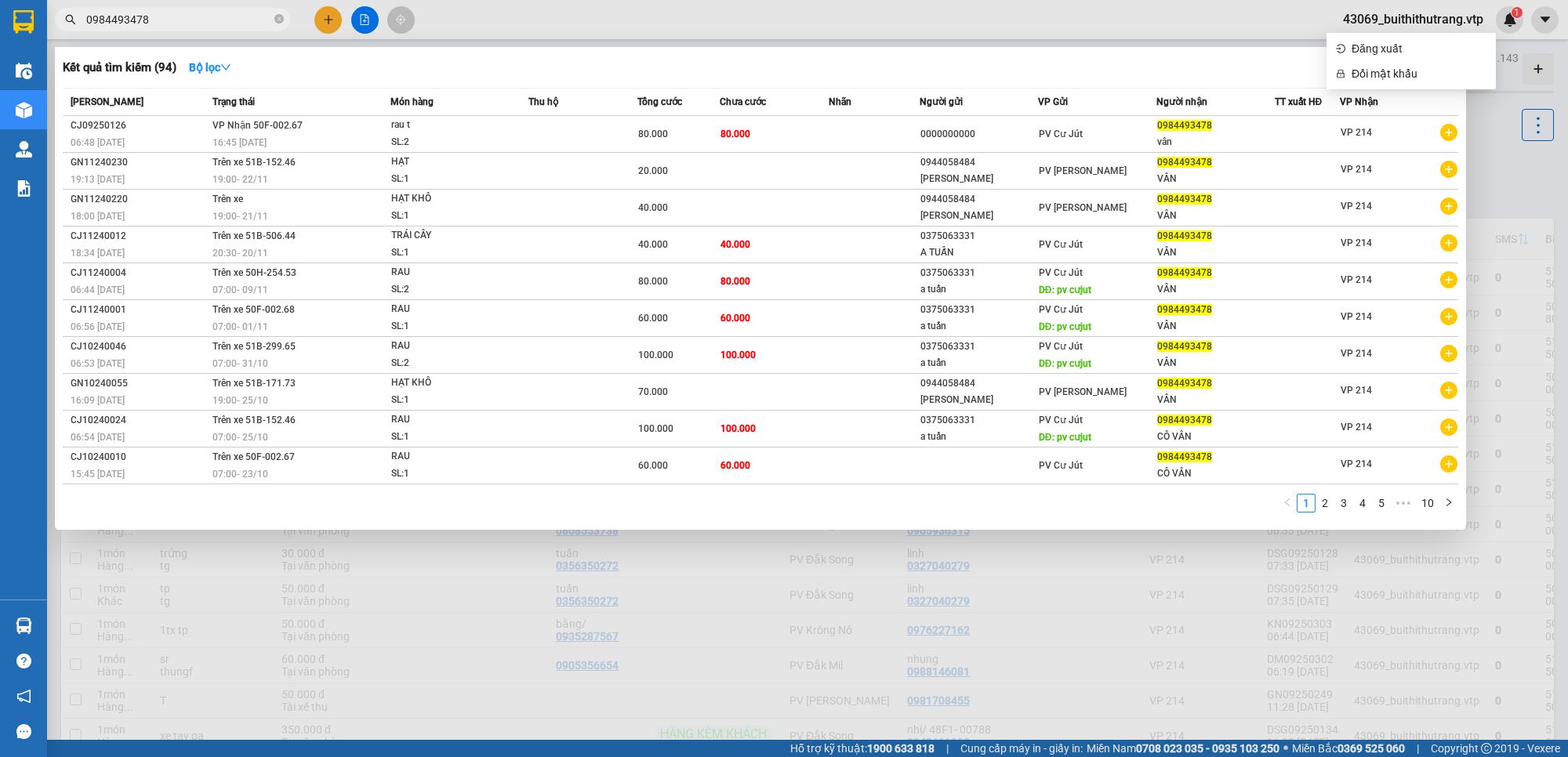
click at [149, 24] on input "0984493478" at bounding box center [179, 20] width 185 height 17
drag, startPoint x: 151, startPoint y: 24, endPoint x: 135, endPoint y: 38, distance: 21.3
click at [77, 30] on span "0984493478" at bounding box center [172, 19] width 235 height 24
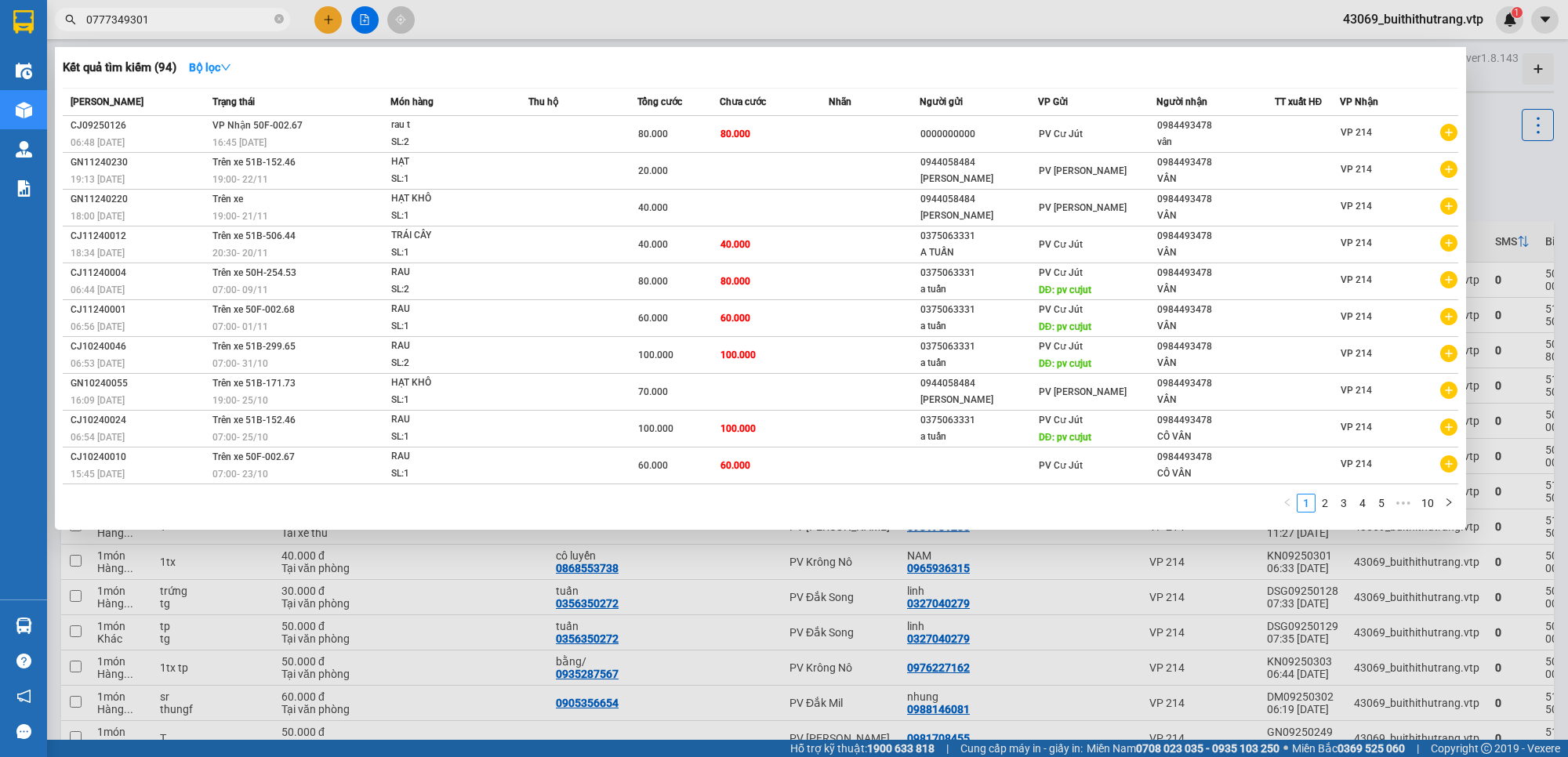
type input "0777349301"
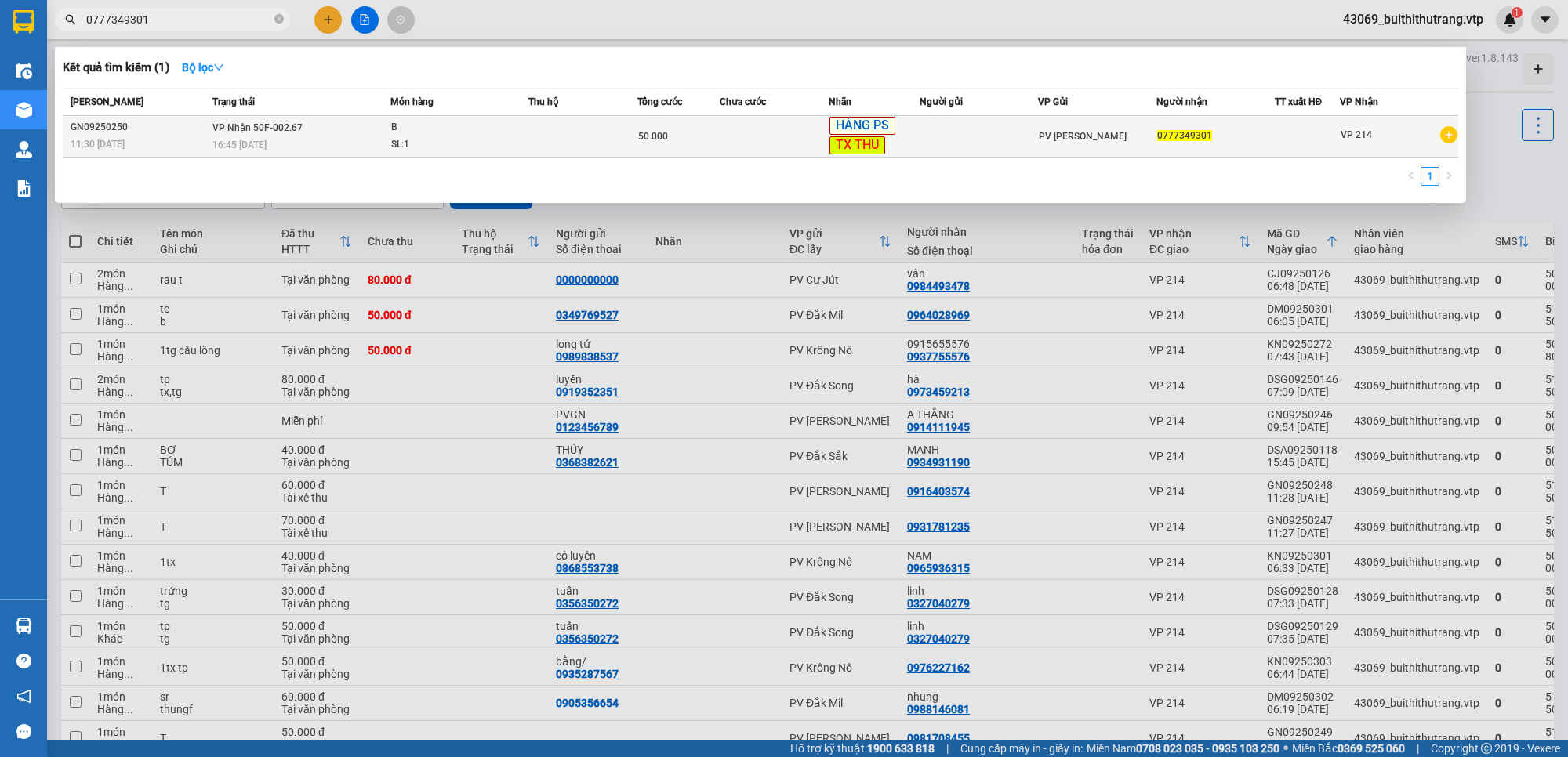
click at [661, 139] on span "50.000" at bounding box center [652, 137] width 30 height 11
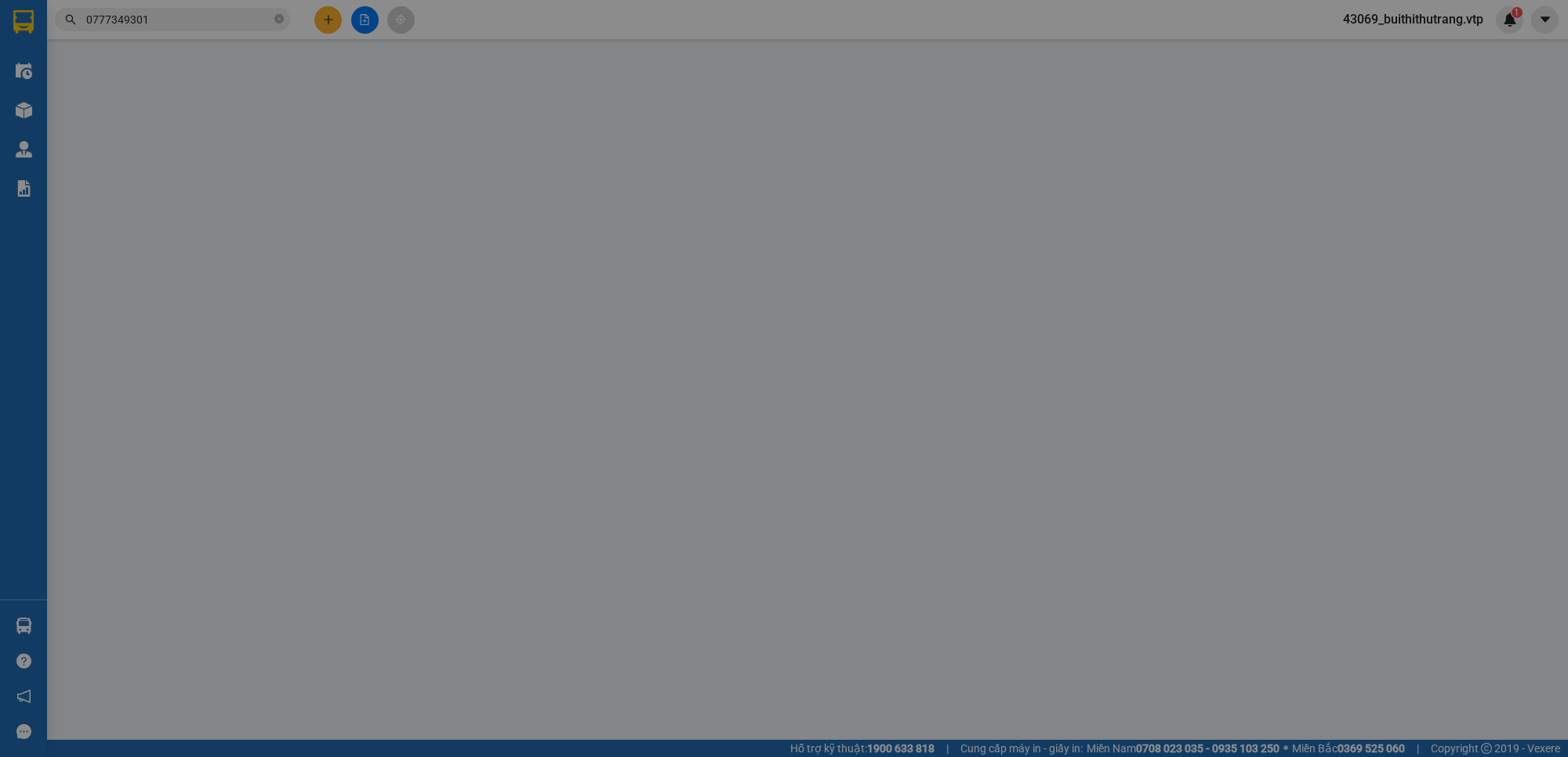
type input "0777349301"
type input "50.000"
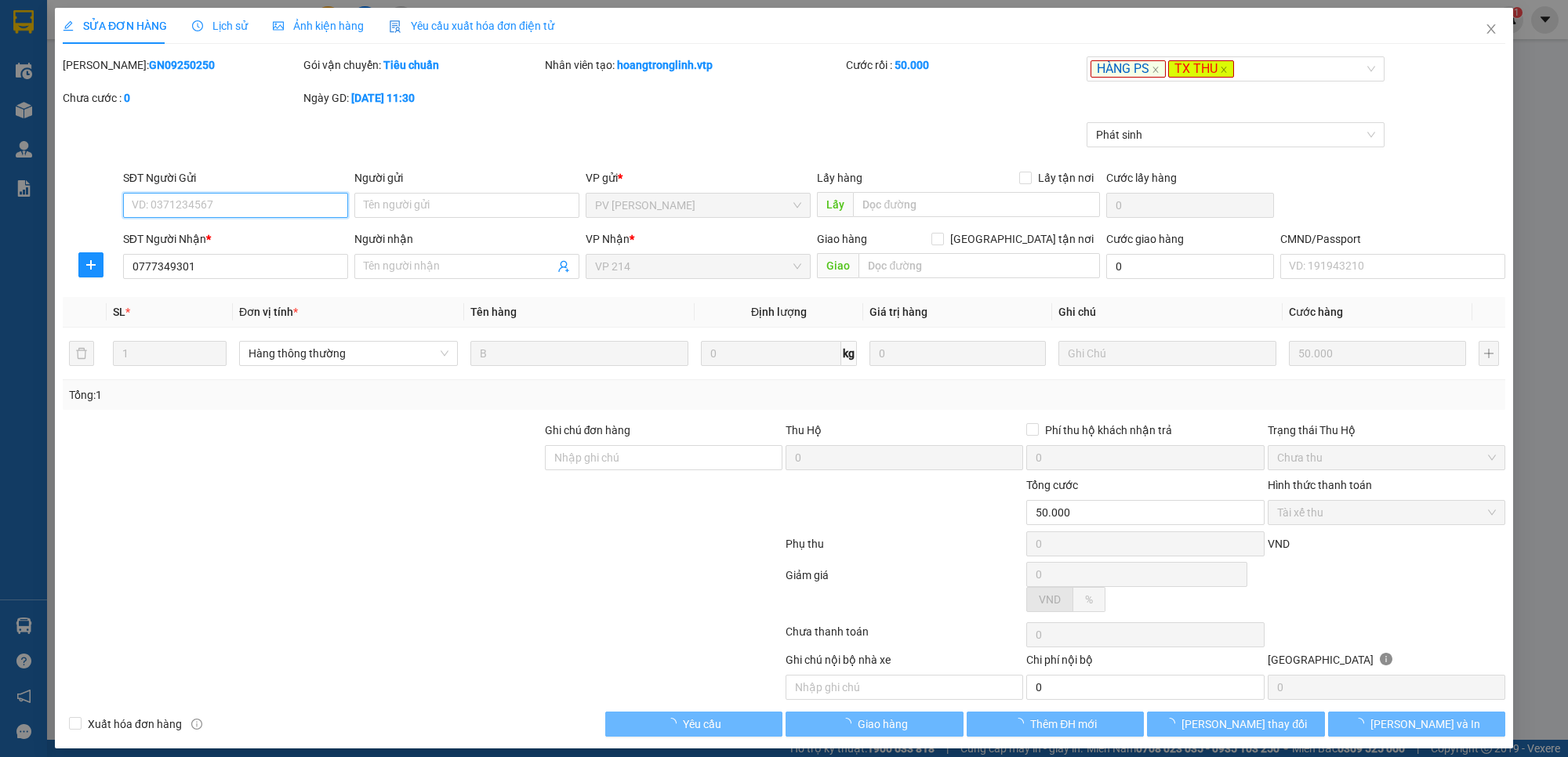
type input "10.000"
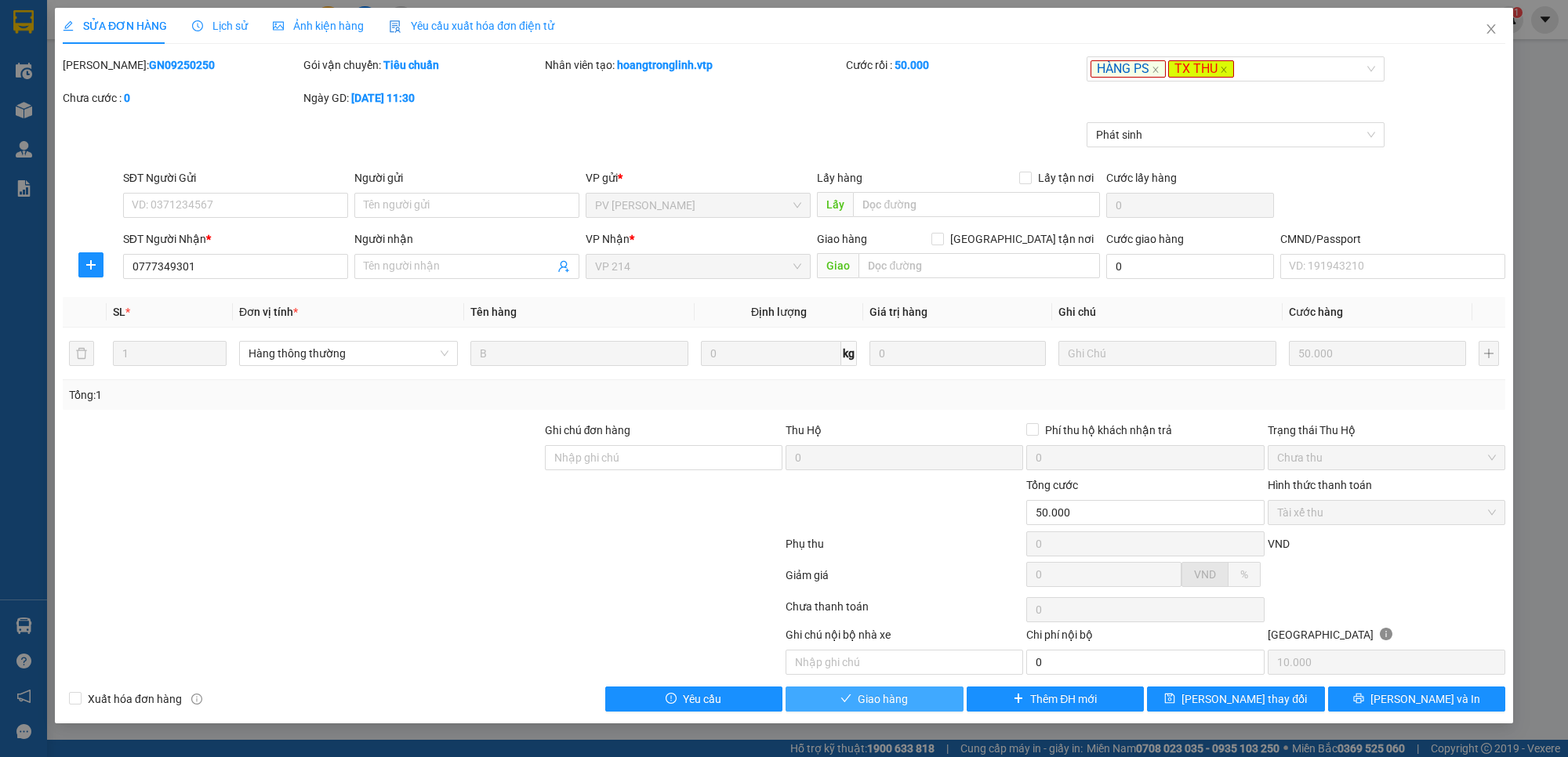
click at [926, 698] on button "Giao hàng" at bounding box center [874, 699] width 178 height 25
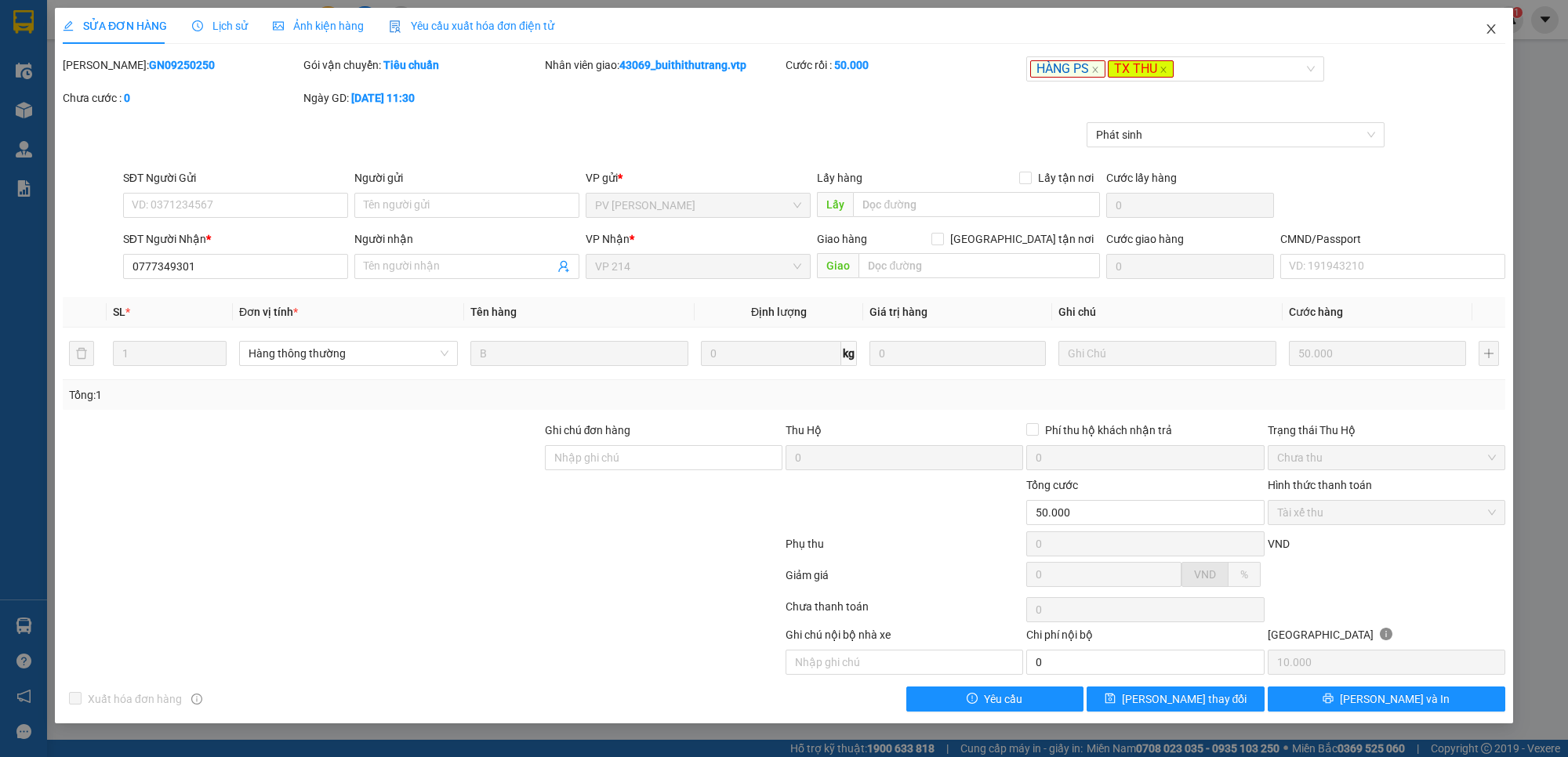
click at [1491, 26] on icon "close" at bounding box center [1490, 29] width 12 height 12
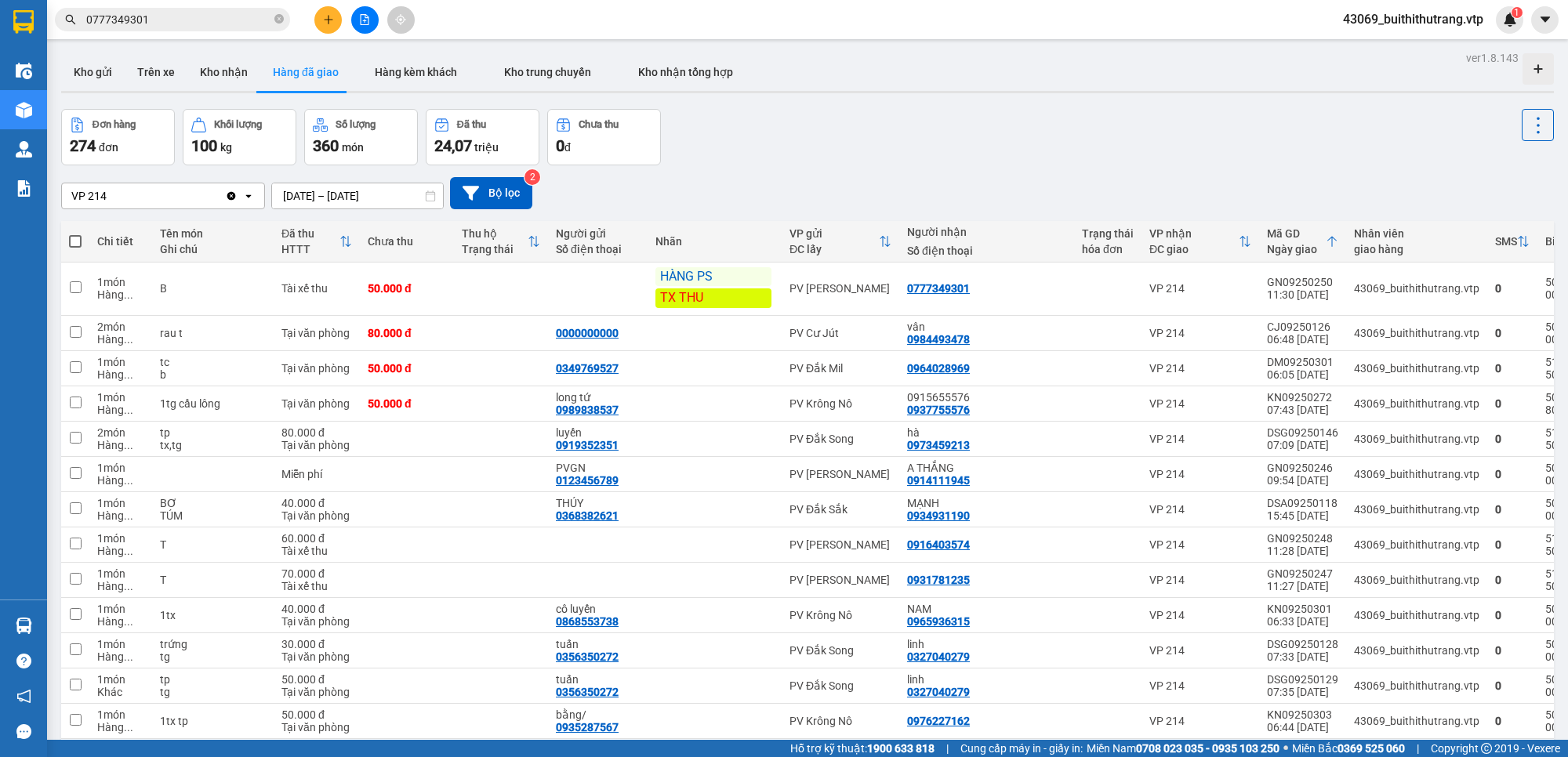
click at [159, 15] on input "0777349301" at bounding box center [179, 20] width 185 height 17
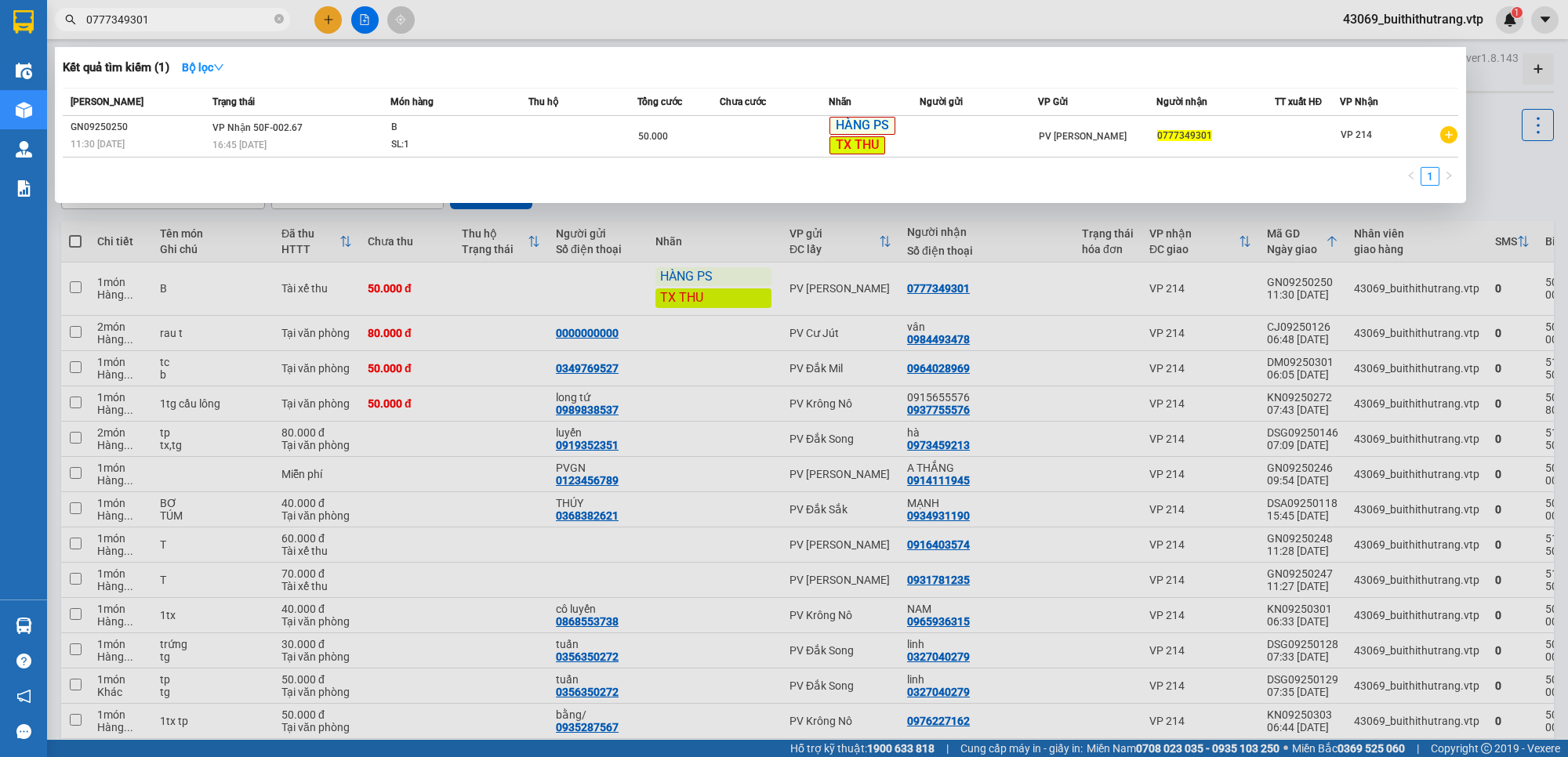
drag, startPoint x: 161, startPoint y: 22, endPoint x: 81, endPoint y: 31, distance: 80.5
click at [81, 31] on div "Kết quả tìm kiếm ( 1 ) Bộ lọc Mã ĐH Trạng thái Món hàng Thu hộ Tổng cước Chưa c…" at bounding box center [152, 20] width 306 height 28
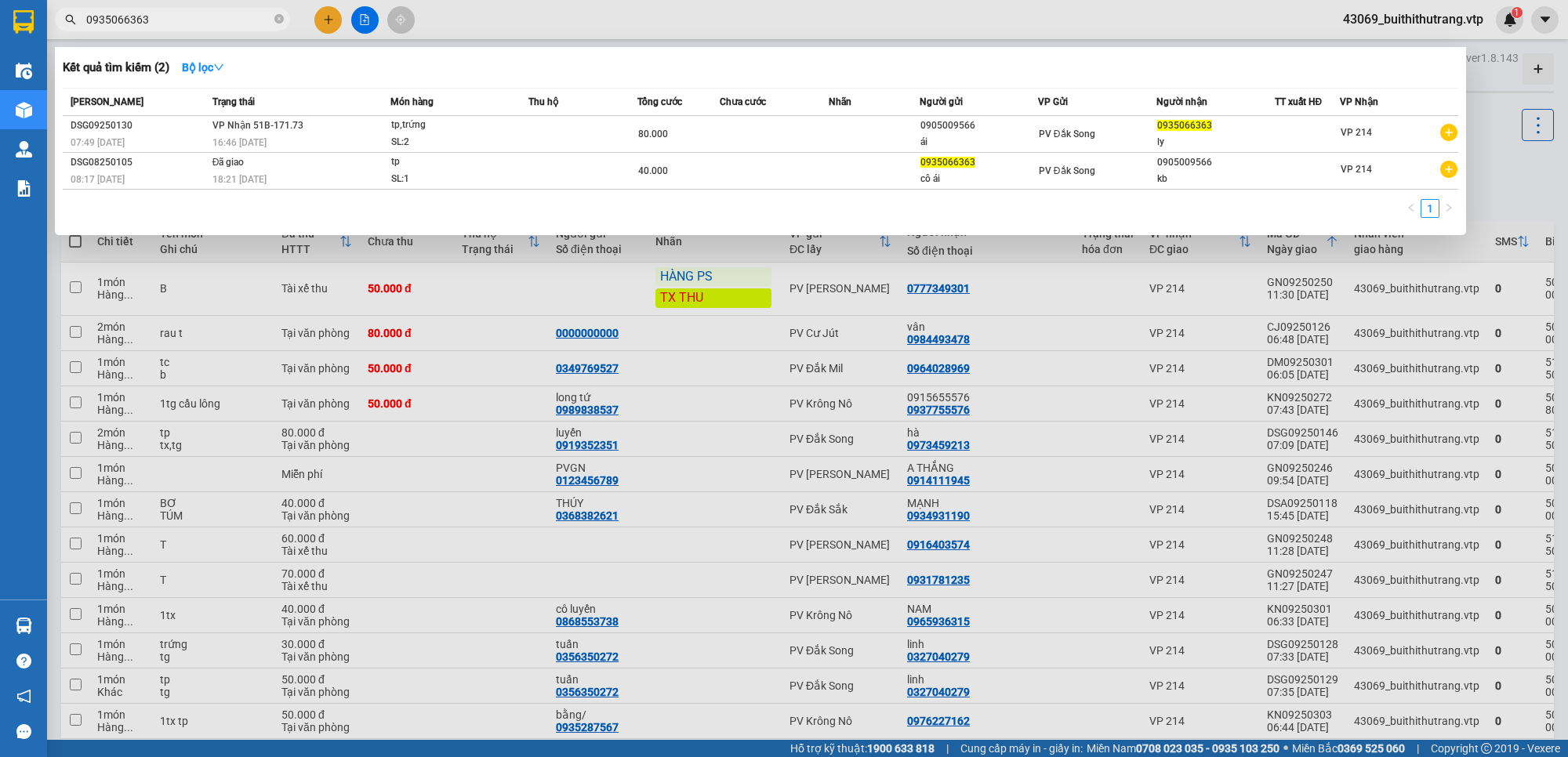
type input "0935066363"
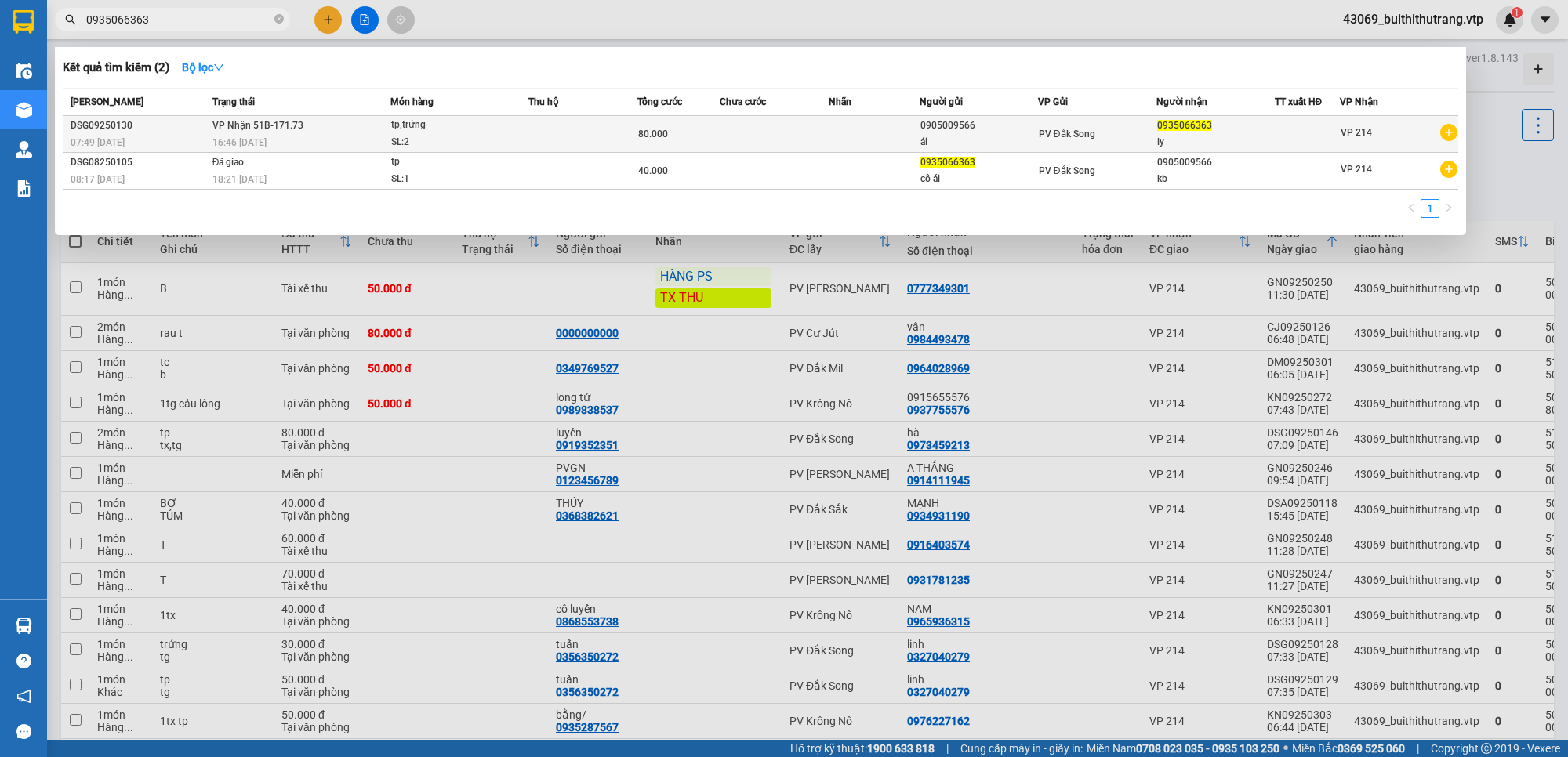
click at [913, 146] on td at bounding box center [874, 134] width 91 height 37
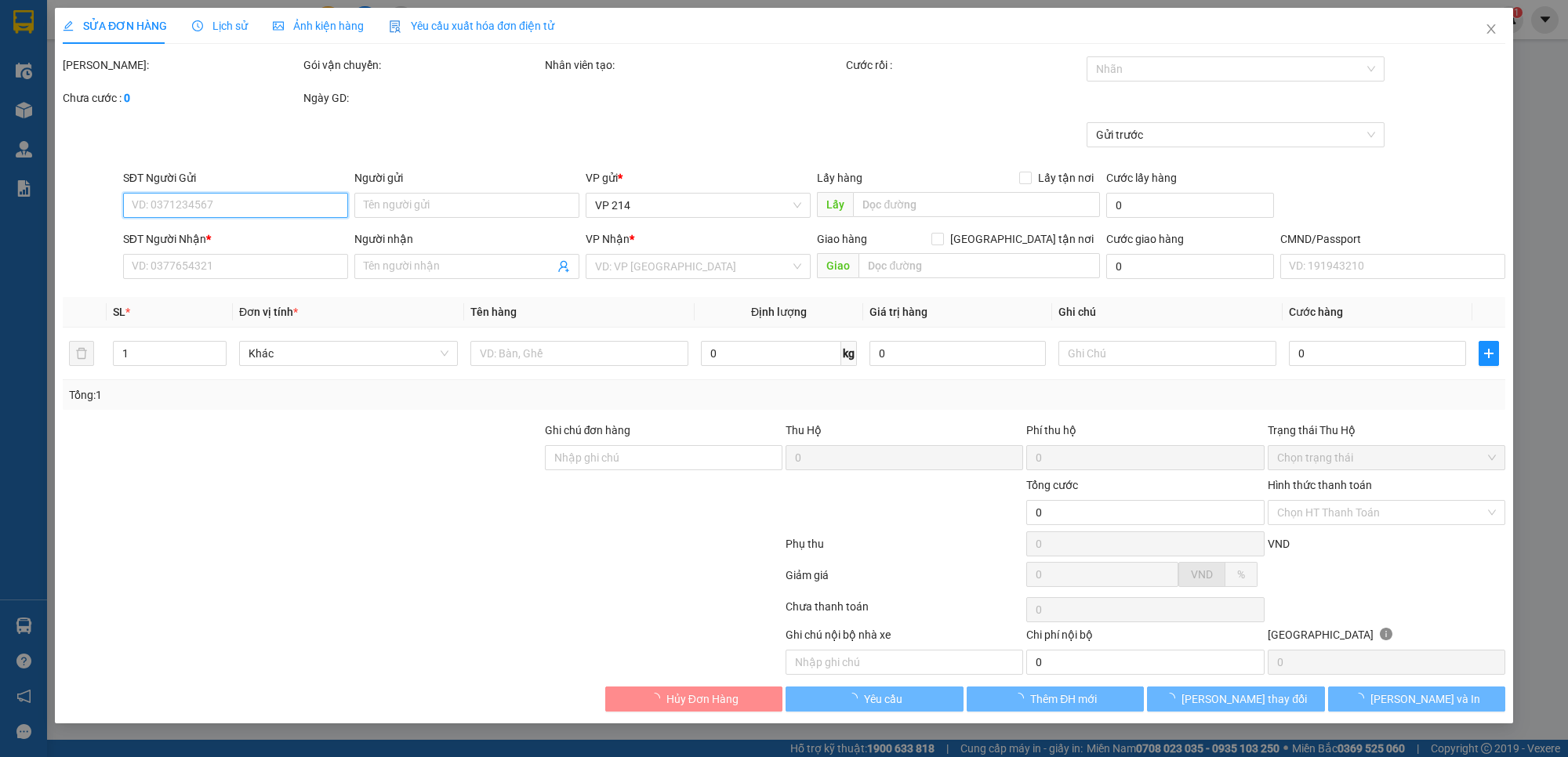
type input "0905009566"
type input "ái"
type input "0935066363"
type input "ly"
type input "80k tk6868 7h49p 10/9/25"
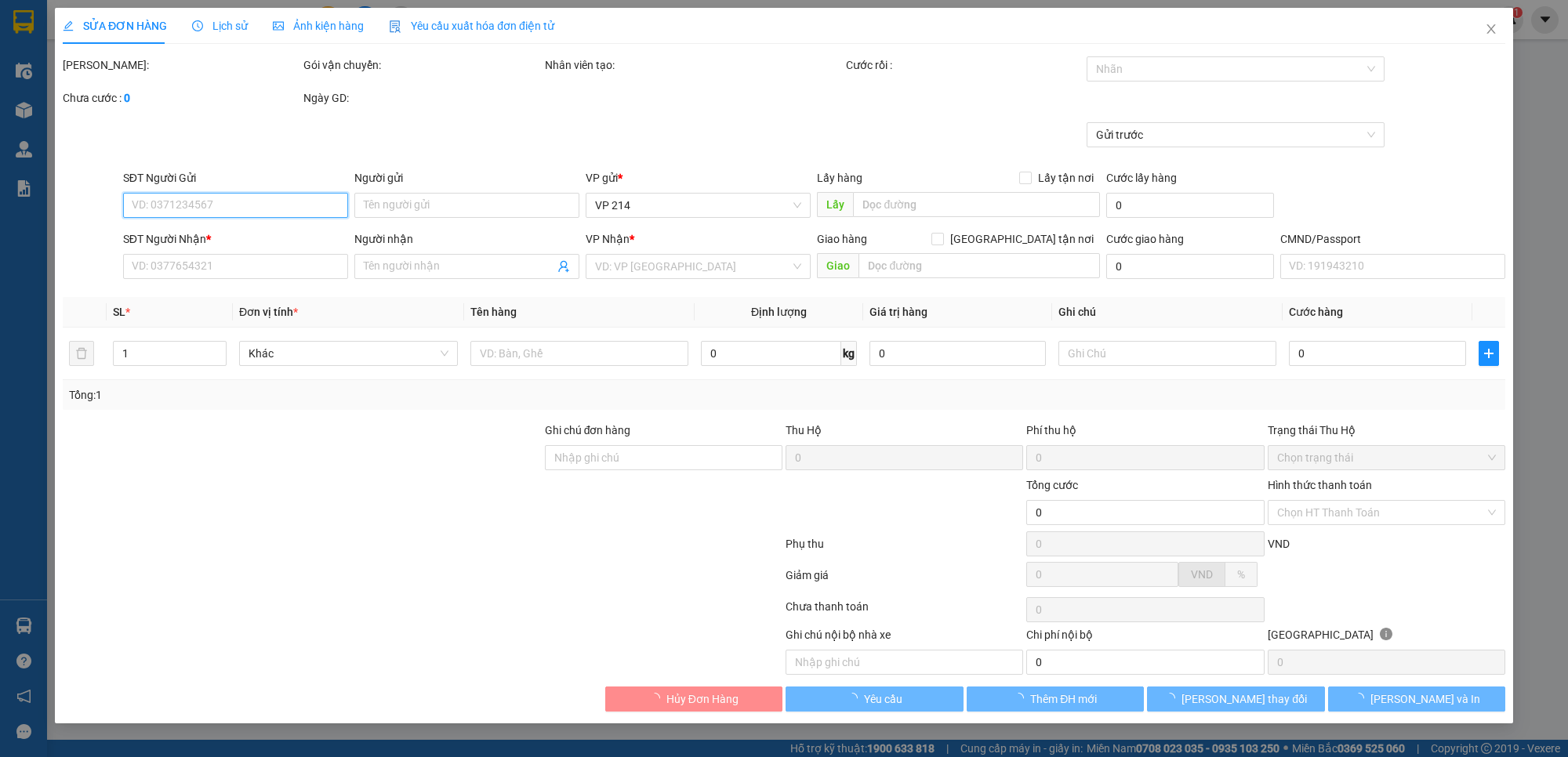
type input "80.000"
type input "4.000"
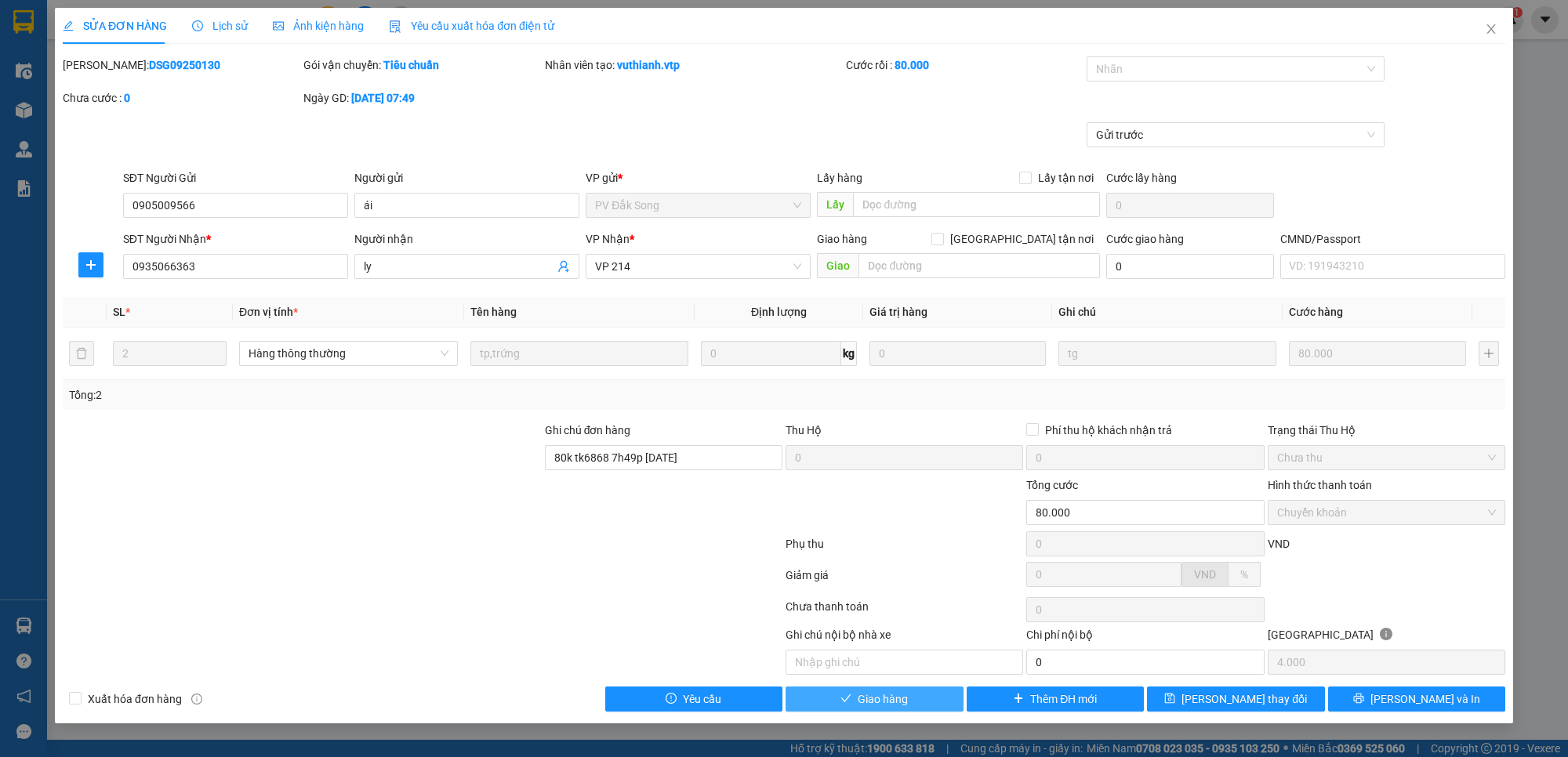
click at [912, 704] on button "Giao hàng" at bounding box center [874, 699] width 178 height 25
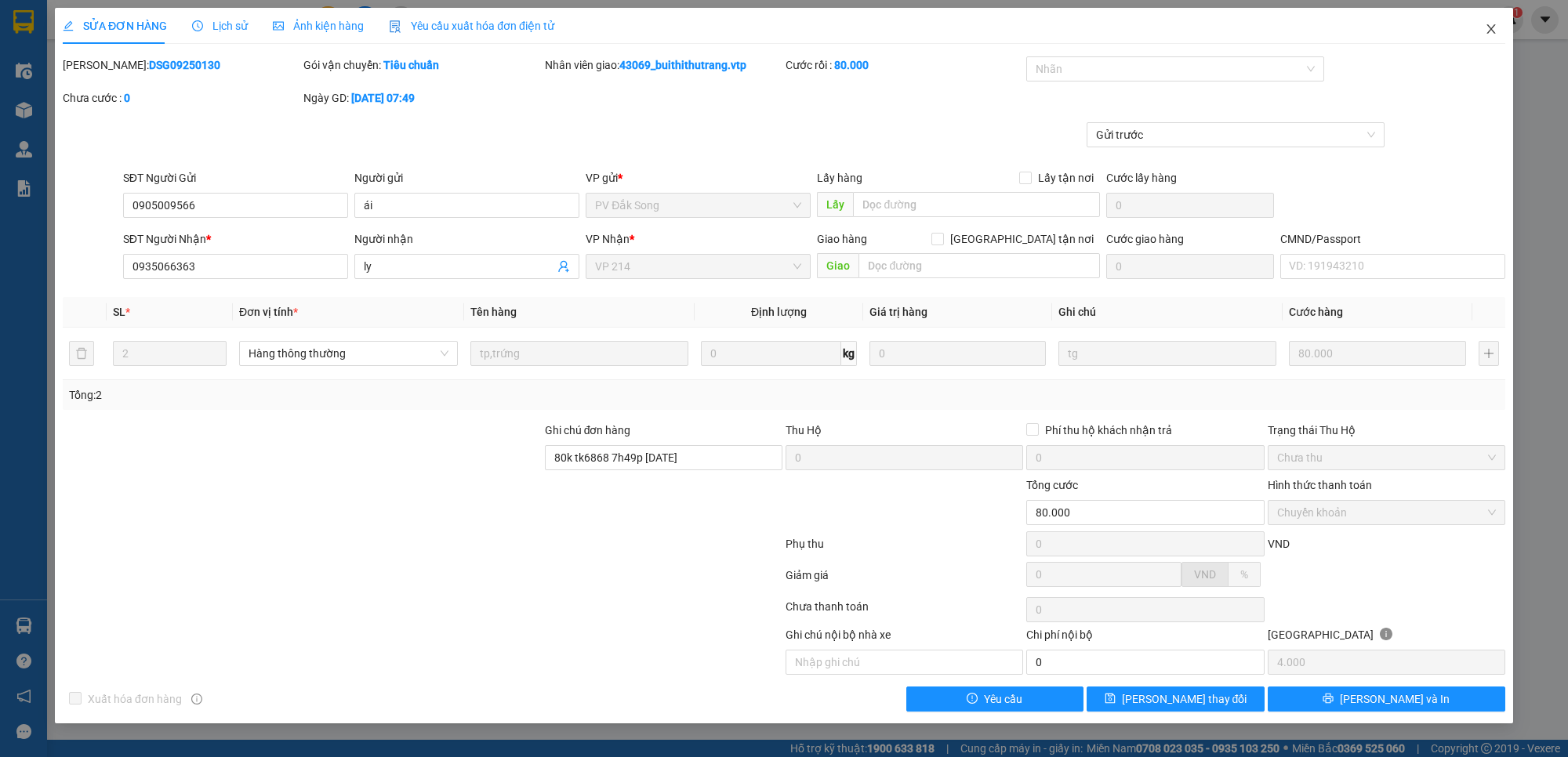
click at [1485, 29] on icon "close" at bounding box center [1490, 29] width 12 height 12
click at [1486, 29] on span "43069_buithithutrang.vtp" at bounding box center [1413, 19] width 166 height 20
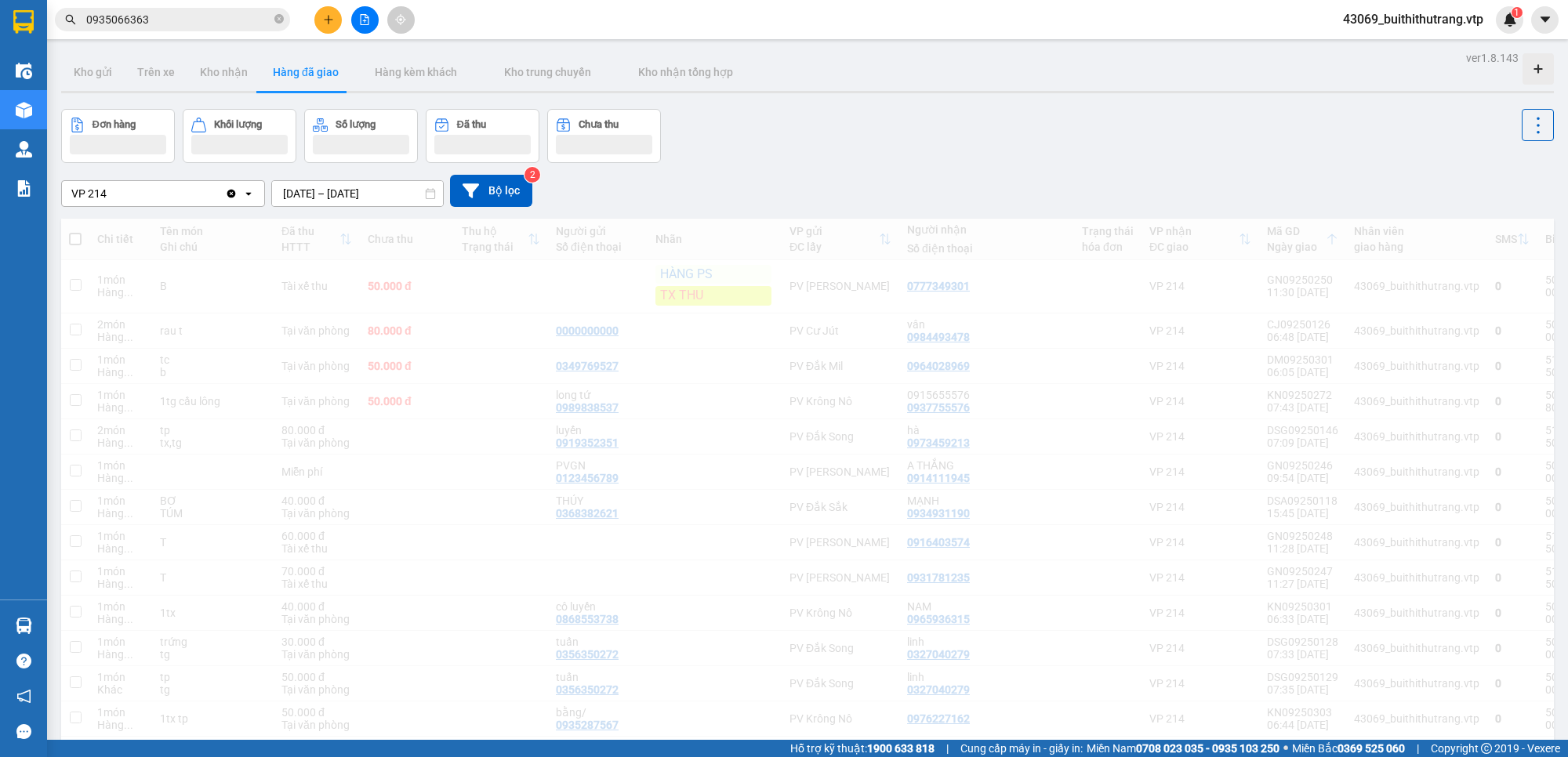
click at [82, 21] on span "0935066363" at bounding box center [172, 19] width 235 height 24
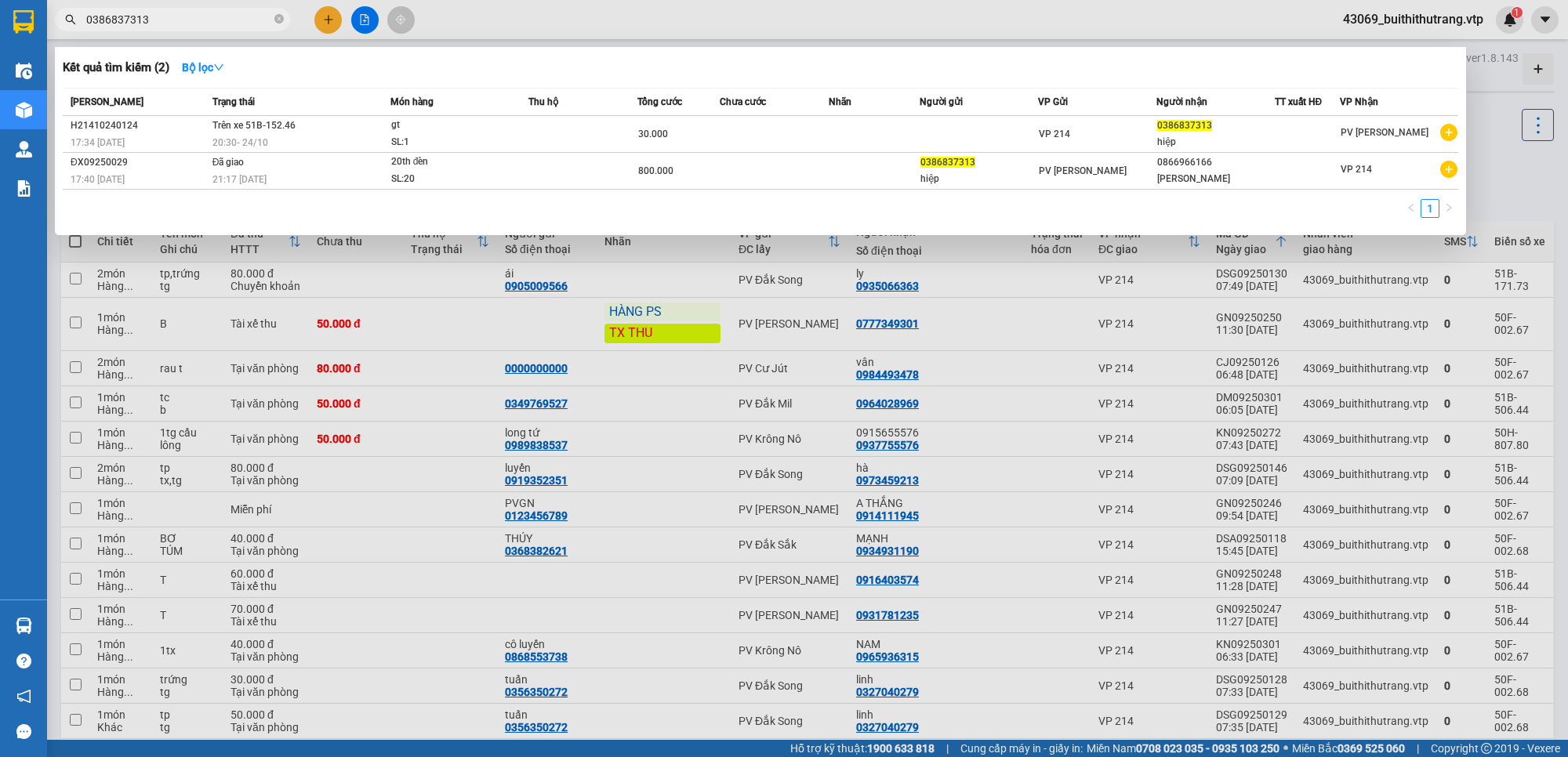
drag, startPoint x: 159, startPoint y: 28, endPoint x: 10, endPoint y: 38, distance: 149.3
click at [10, 38] on section "Kết quả tìm kiếm ( 2 ) Bộ lọc Mã ĐH Trạng thái Món hàng Thu hộ Tổng cước Chưa c…" at bounding box center [784, 378] width 1568 height 757
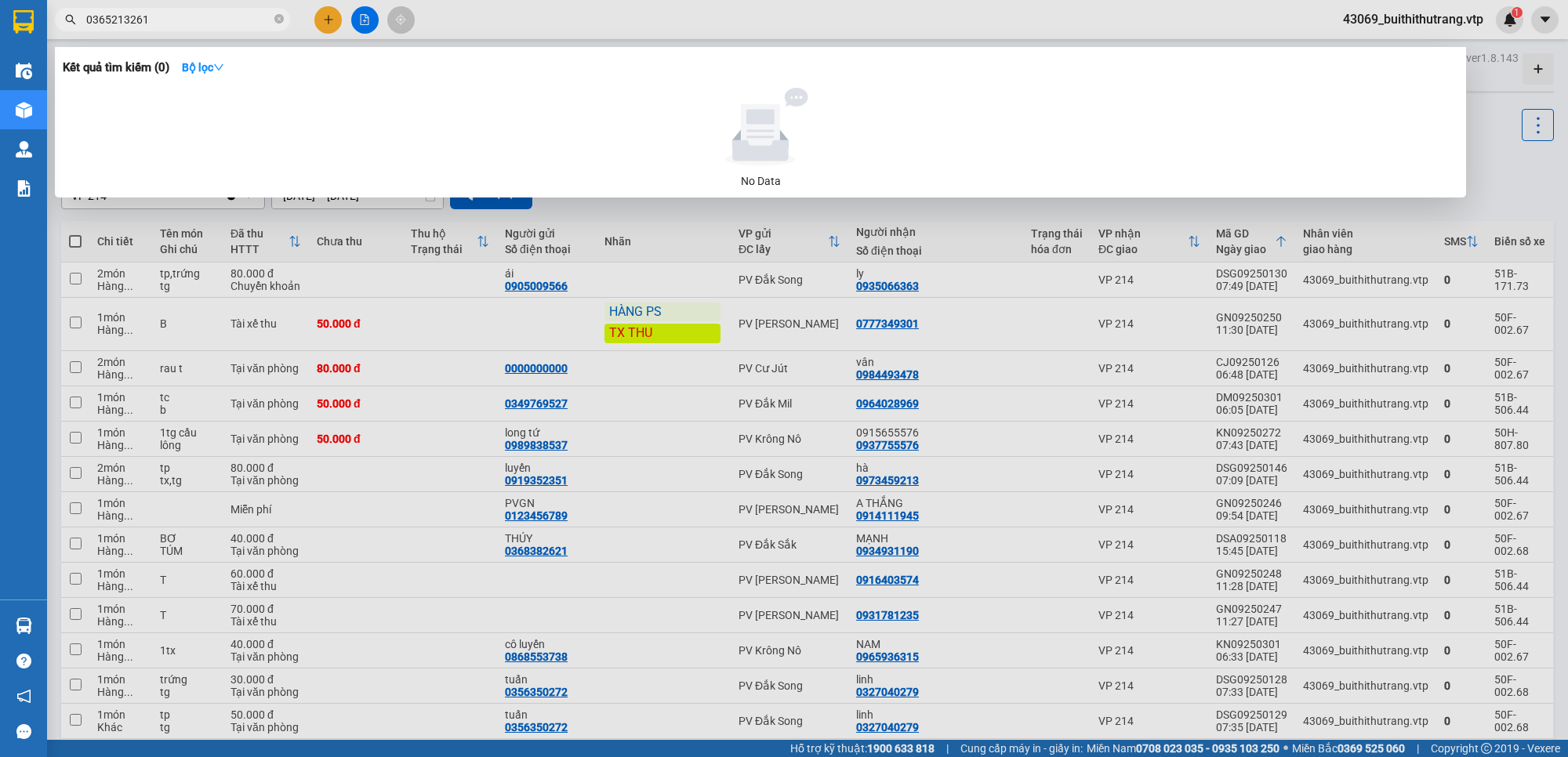
drag, startPoint x: 151, startPoint y: 22, endPoint x: 69, endPoint y: 35, distance: 83.0
click at [71, 33] on div "Kết quả tìm kiếm ( 0 ) Bộ lọc No Data 0365213261" at bounding box center [152, 20] width 306 height 28
type input "0982833390"
